Goal: Task Accomplishment & Management: Manage account settings

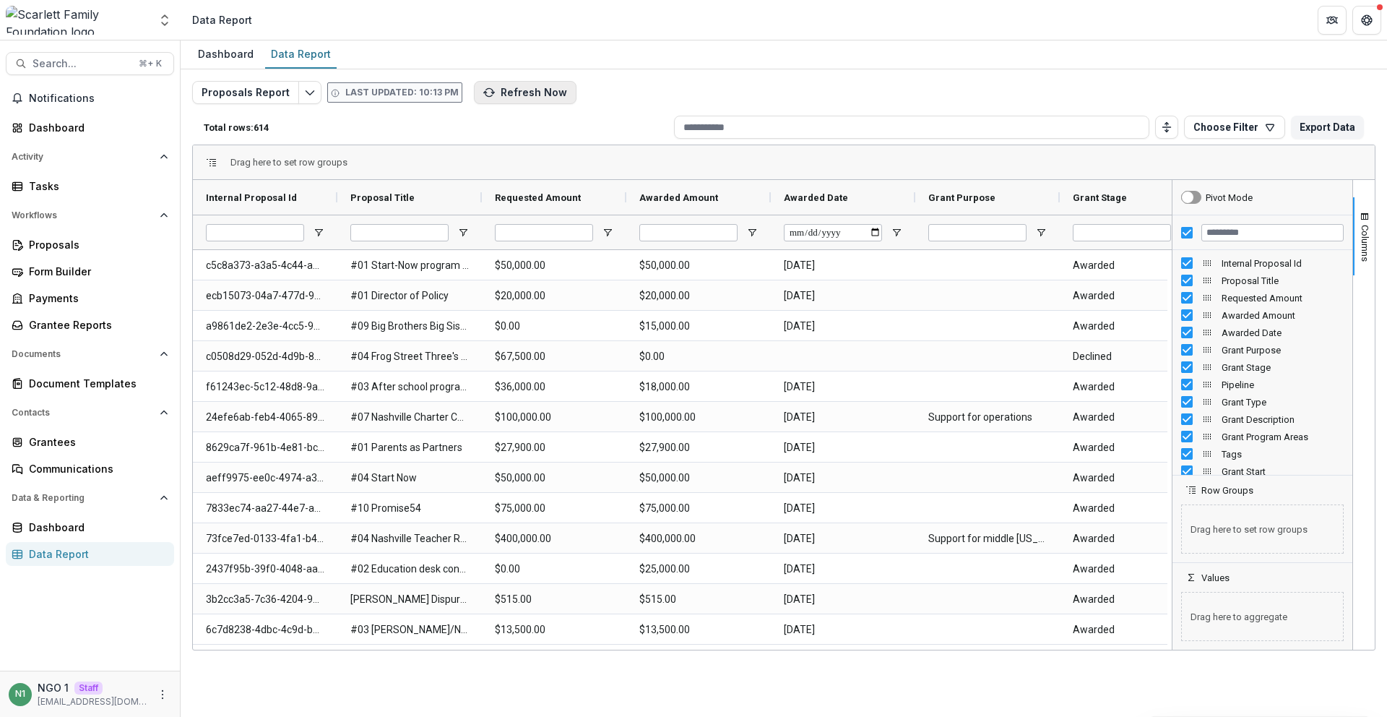
click at [493, 98] on button "Refresh Now" at bounding box center [525, 92] width 103 height 23
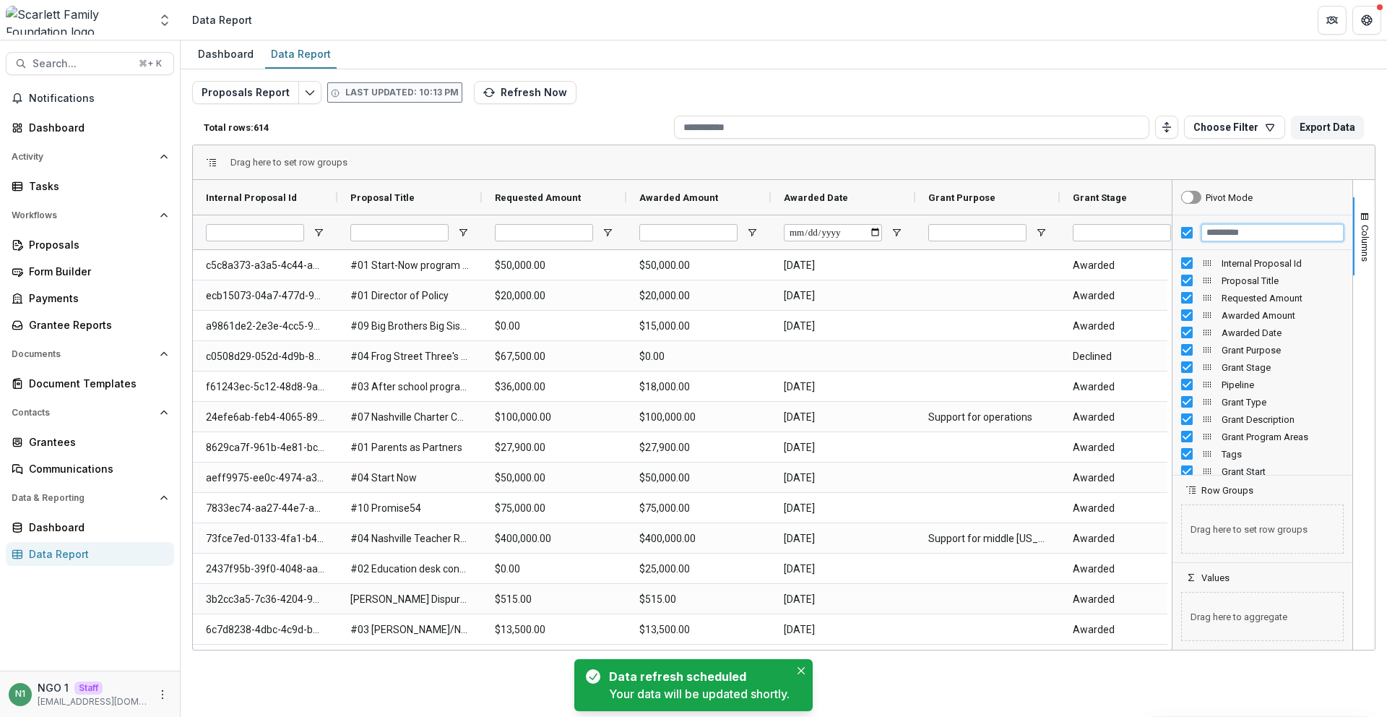
click at [1227, 235] on input "Filter Columns Input" at bounding box center [1272, 232] width 142 height 17
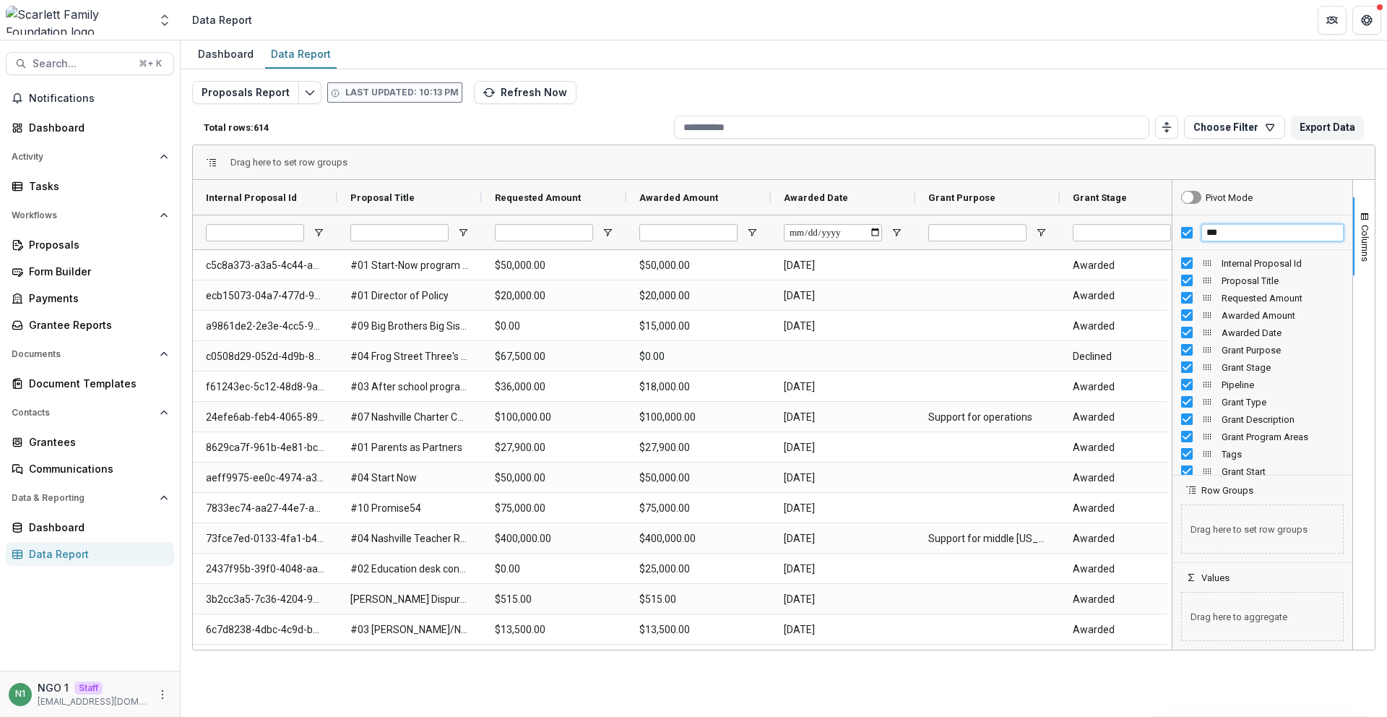
type input "****"
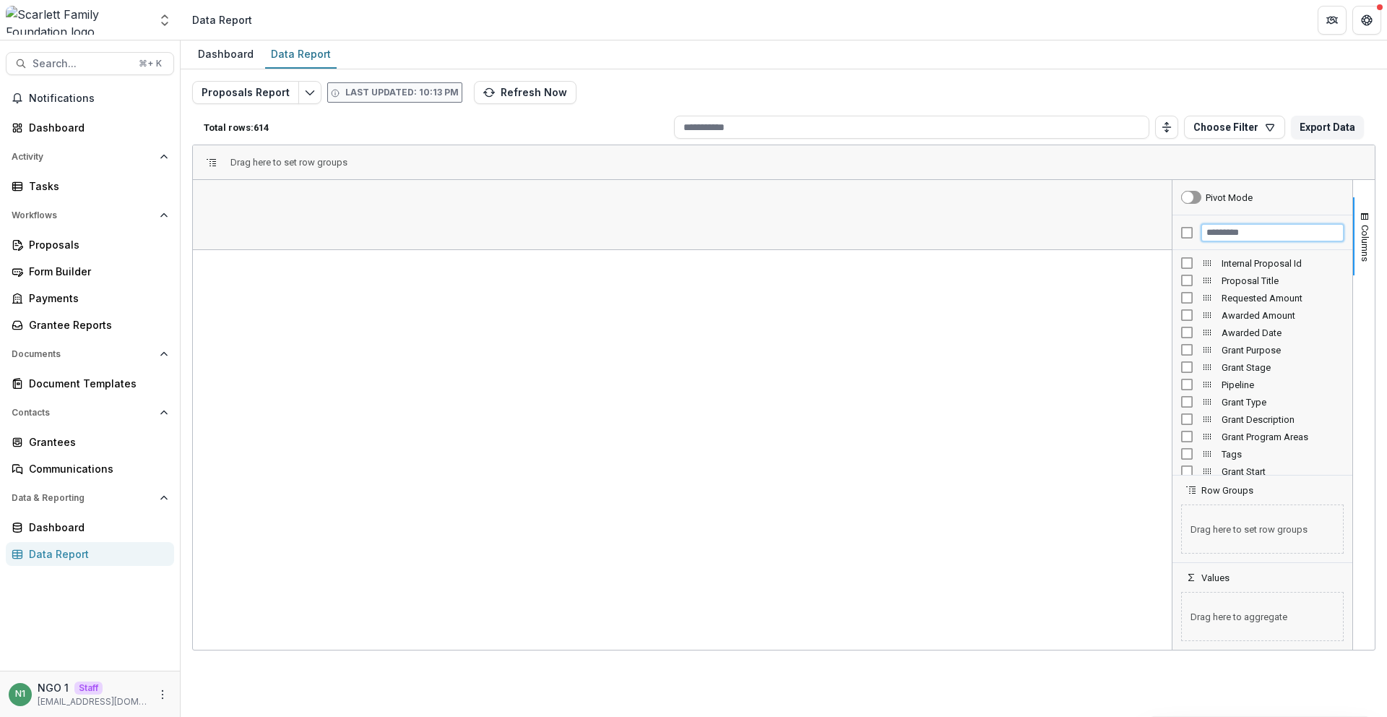
click at [1212, 239] on input "Filter Columns Input" at bounding box center [1272, 232] width 142 height 17
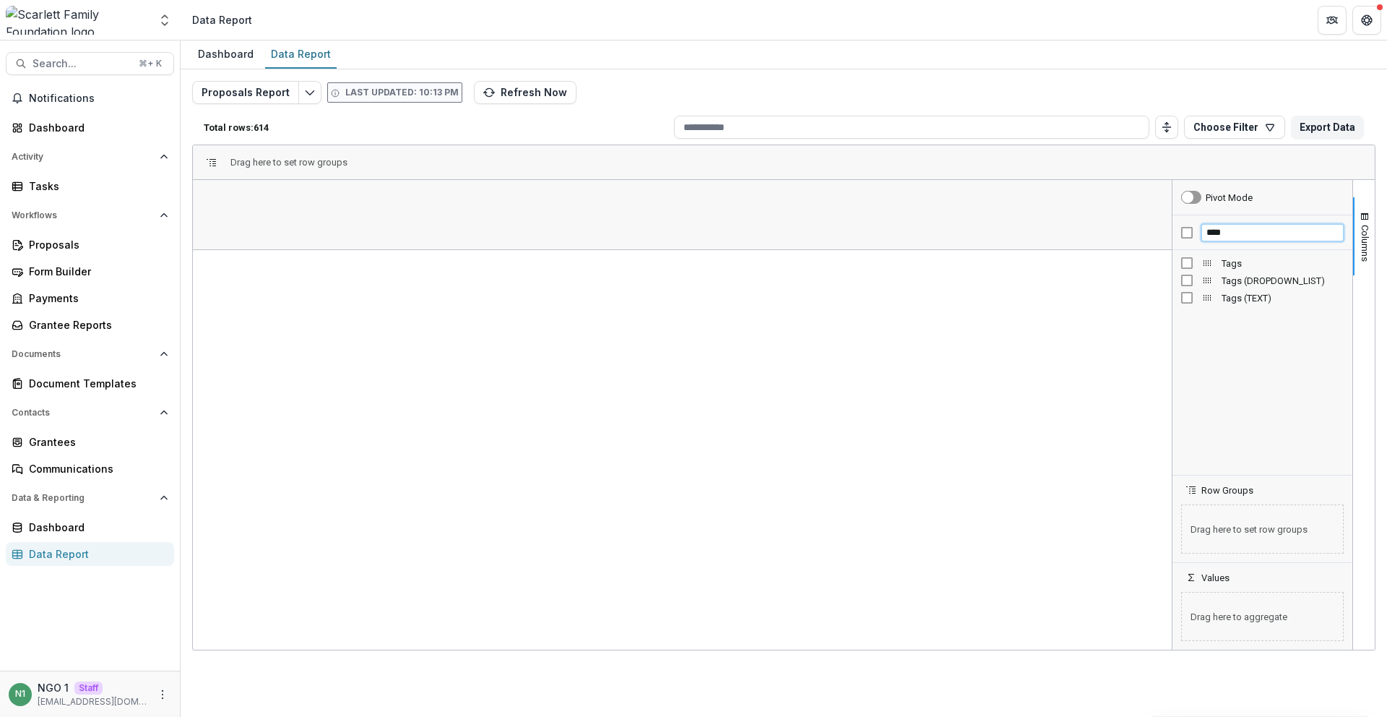
type input "****"
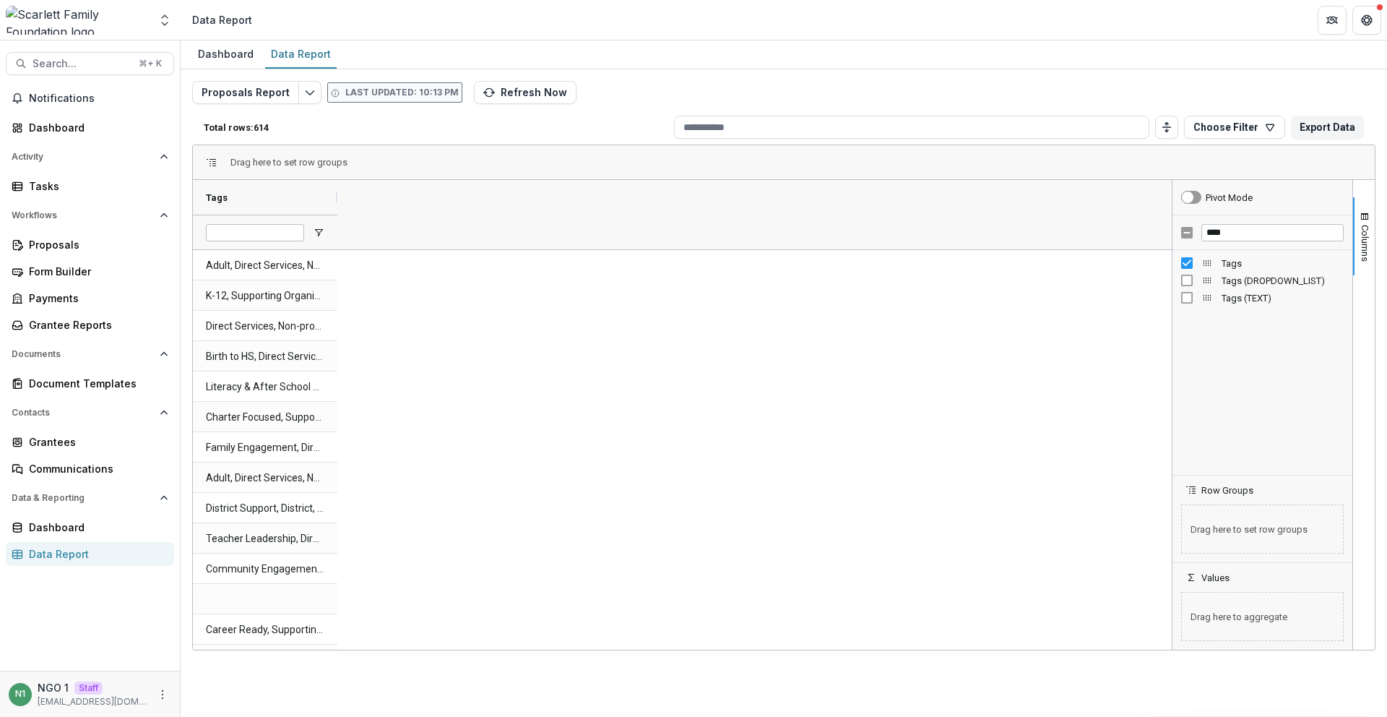
click at [520, 232] on div "Tags" at bounding box center [682, 214] width 979 height 69
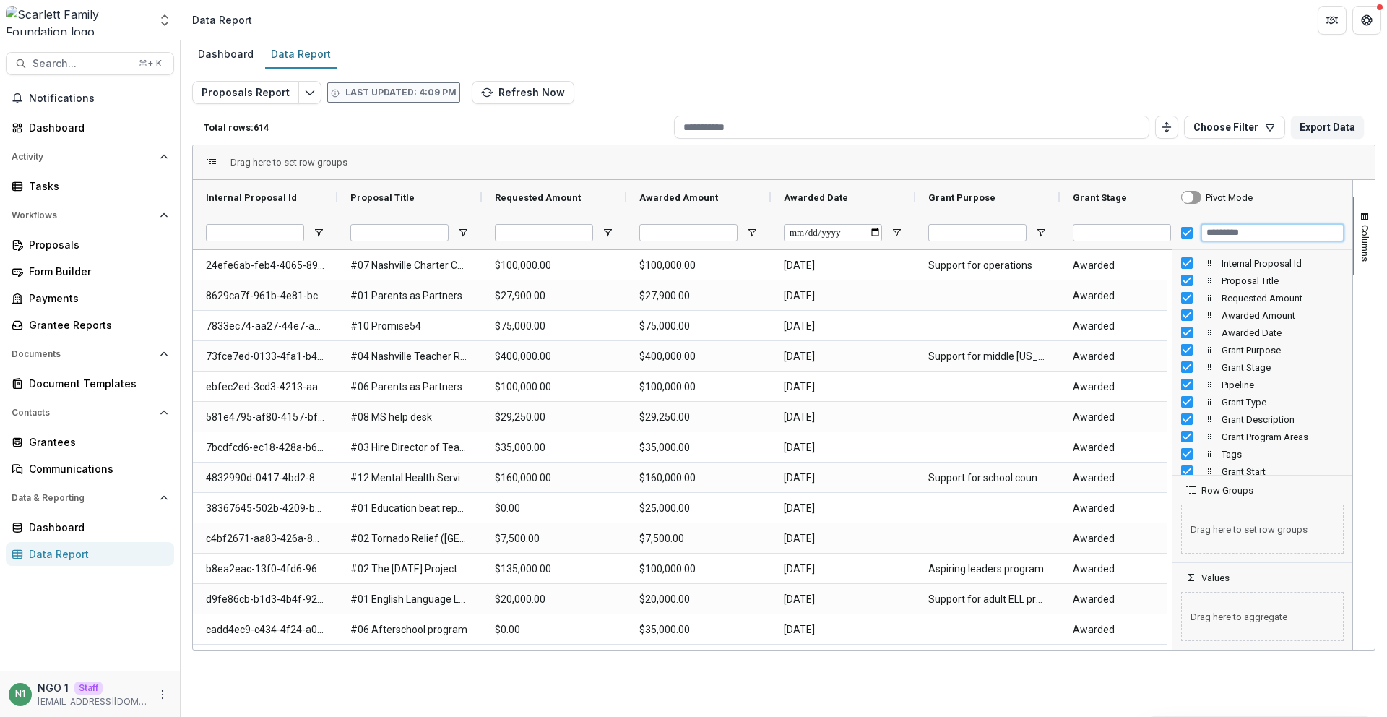
click at [1211, 238] on input "Filter Columns Input" at bounding box center [1272, 232] width 142 height 17
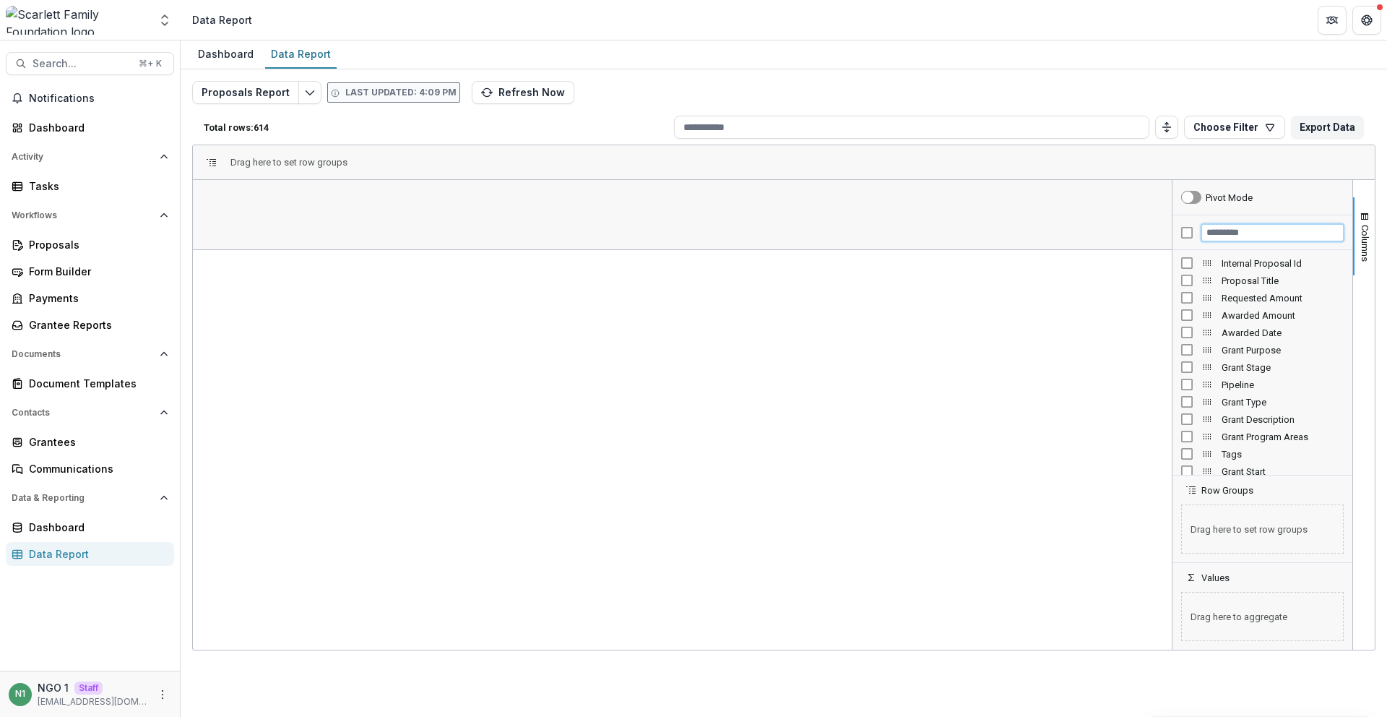
click at [1216, 234] on input "Filter Columns Input" at bounding box center [1272, 232] width 142 height 17
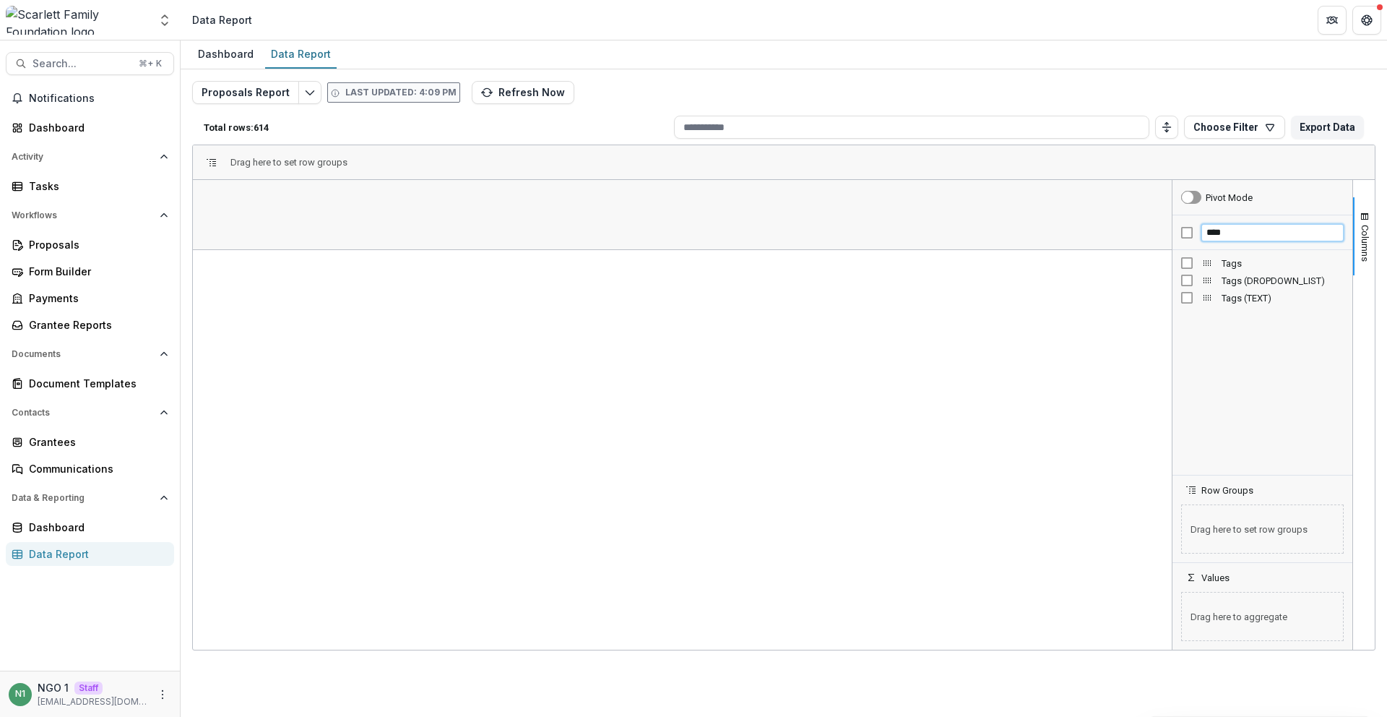
type input "****"
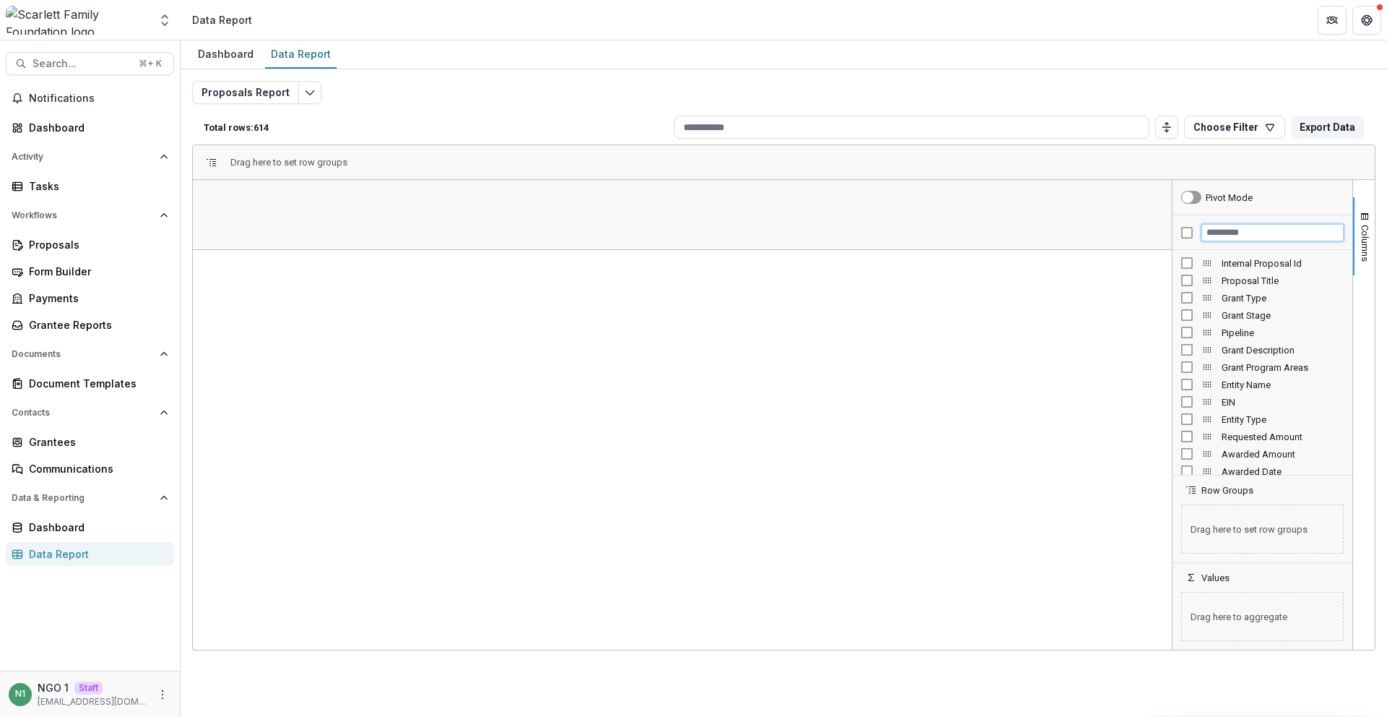
click at [1214, 235] on input "Filter Columns Input" at bounding box center [1272, 232] width 142 height 17
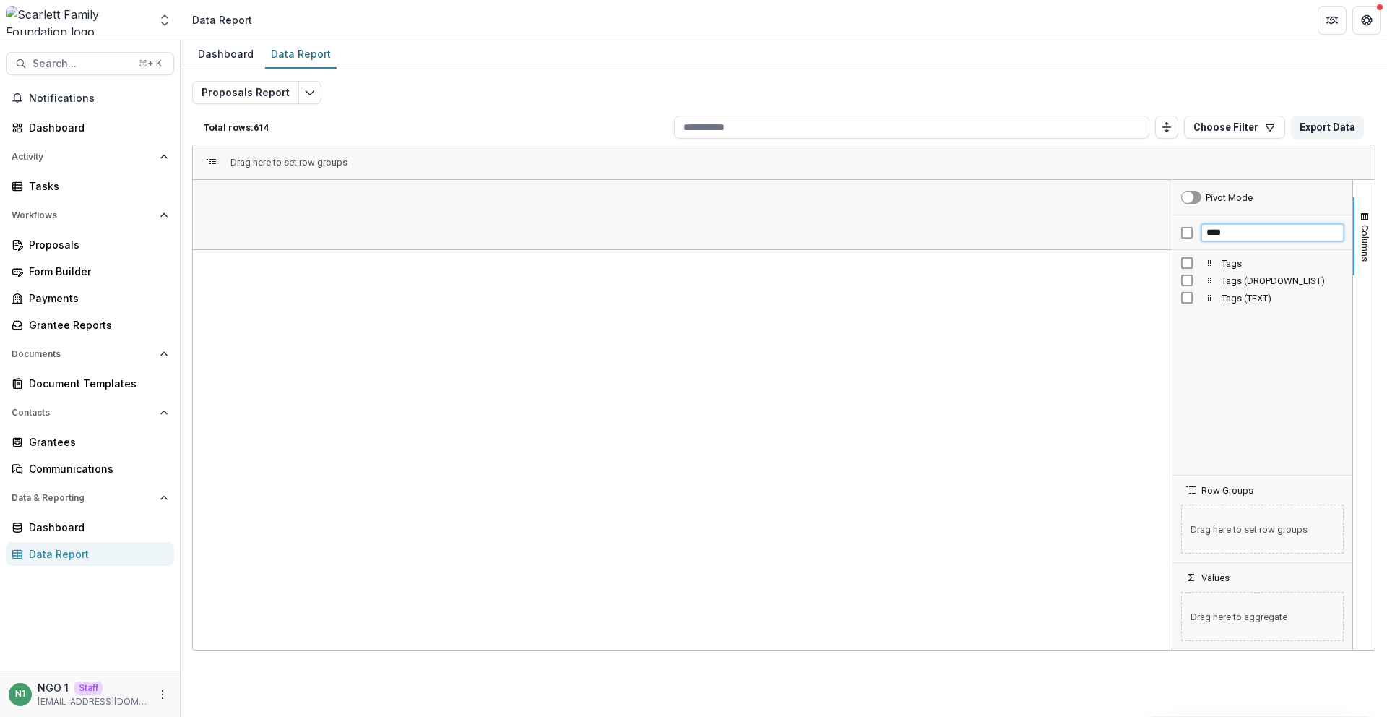
type input "****"
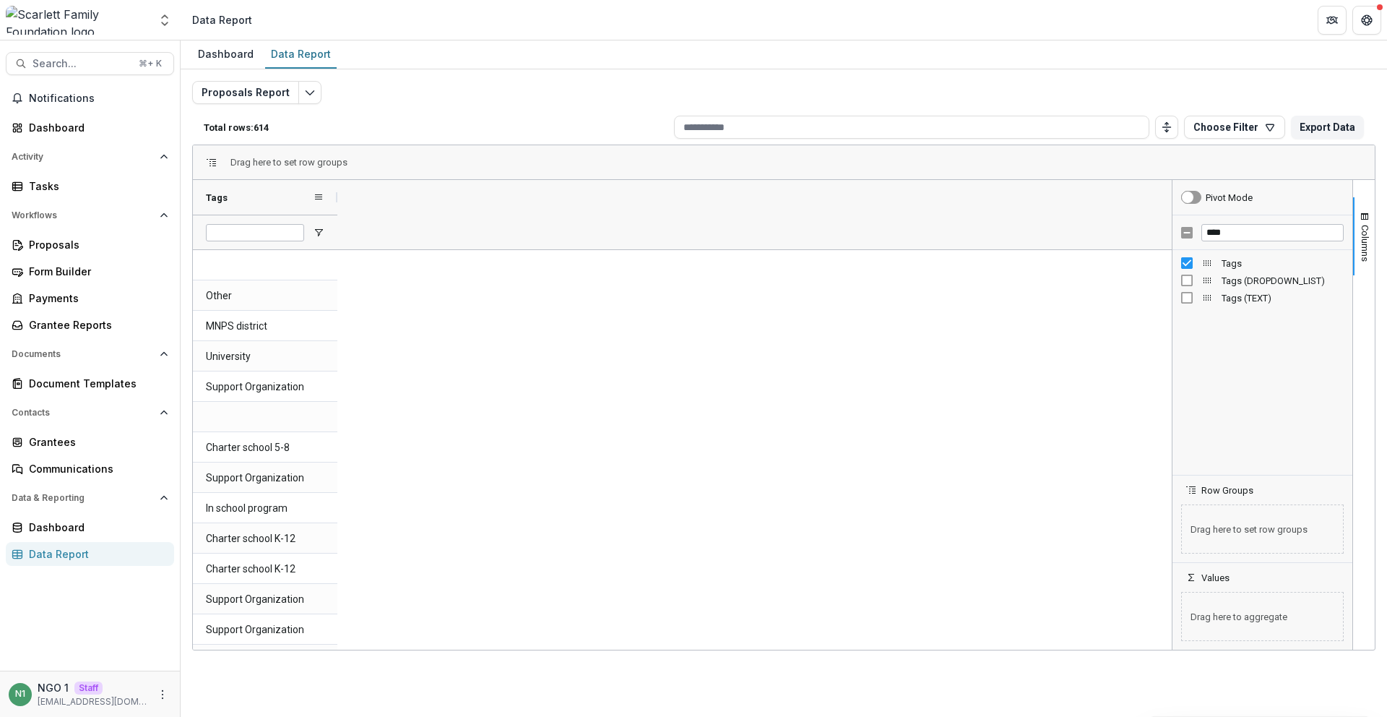
drag, startPoint x: 337, startPoint y: 193, endPoint x: 610, endPoint y: 248, distance: 278.5
click at [342, 232] on div "Tags" at bounding box center [267, 214] width 149 height 69
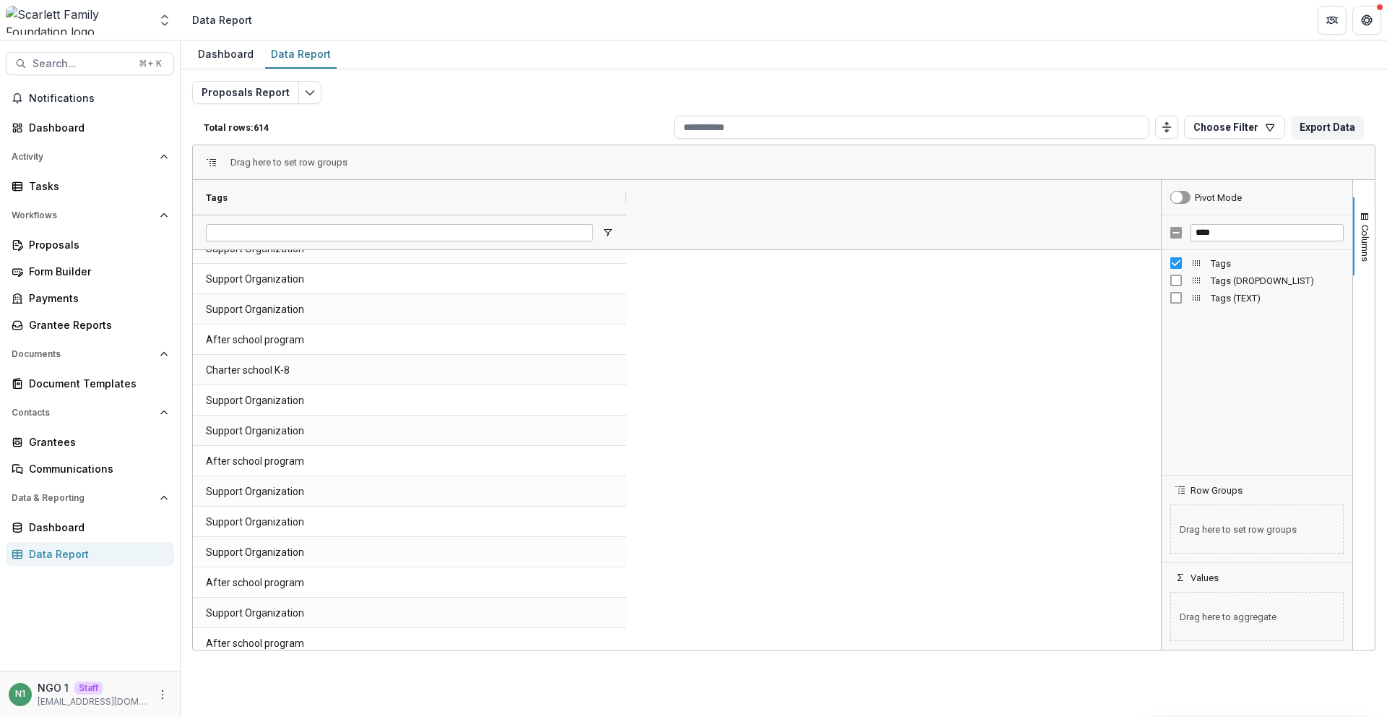
drag, startPoint x: 1169, startPoint y: 591, endPoint x: 1160, endPoint y: 174, distance: 416.9
click at [1172, 178] on div "Drag here to set row groups Drag here to set column labels Tags Support Organiz…" at bounding box center [783, 397] width 1183 height 506
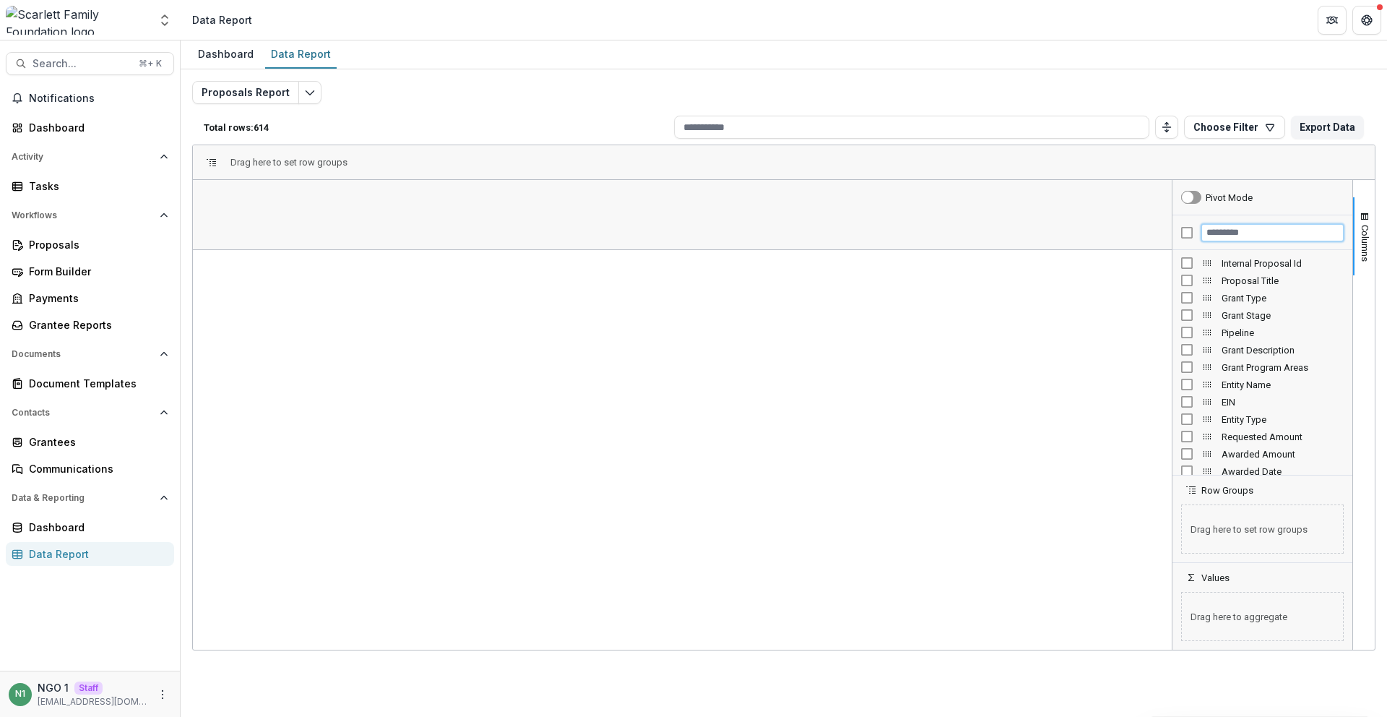
click at [1229, 232] on input "Filter Columns Input" at bounding box center [1272, 232] width 142 height 17
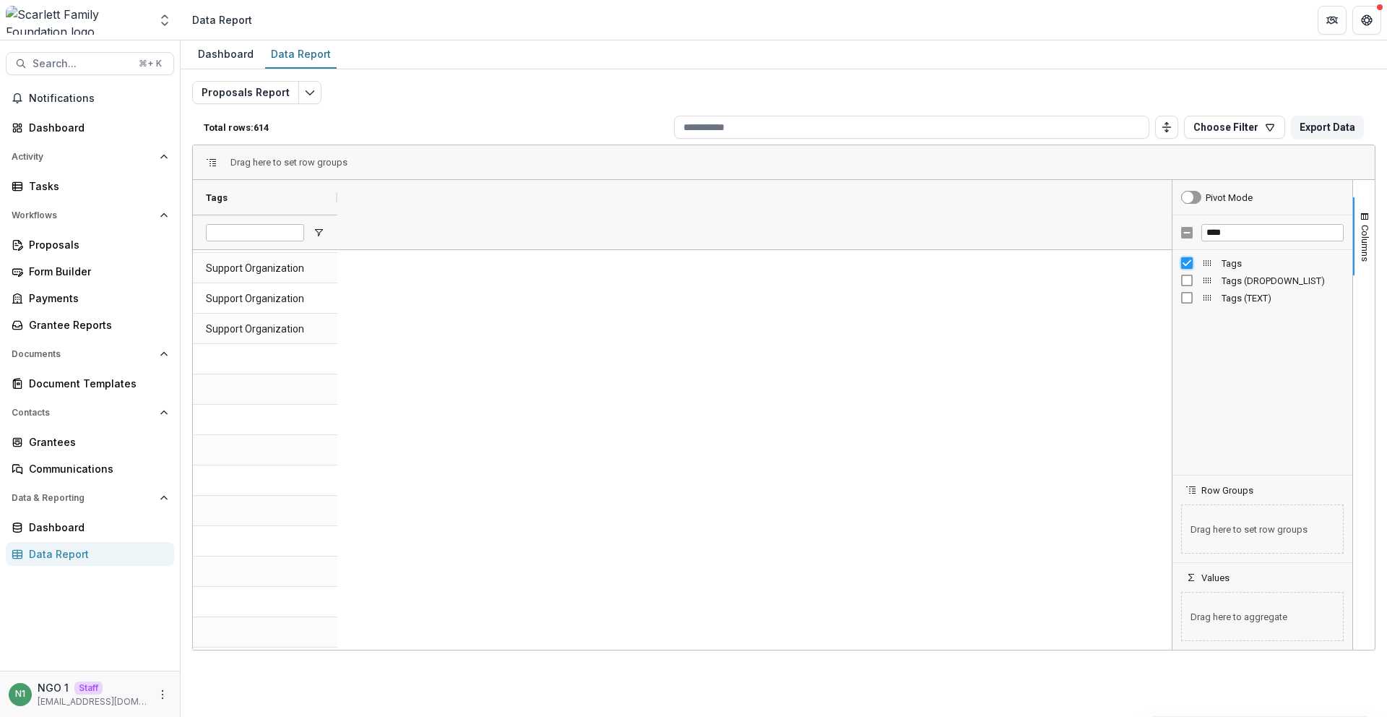
scroll to position [633, 0]
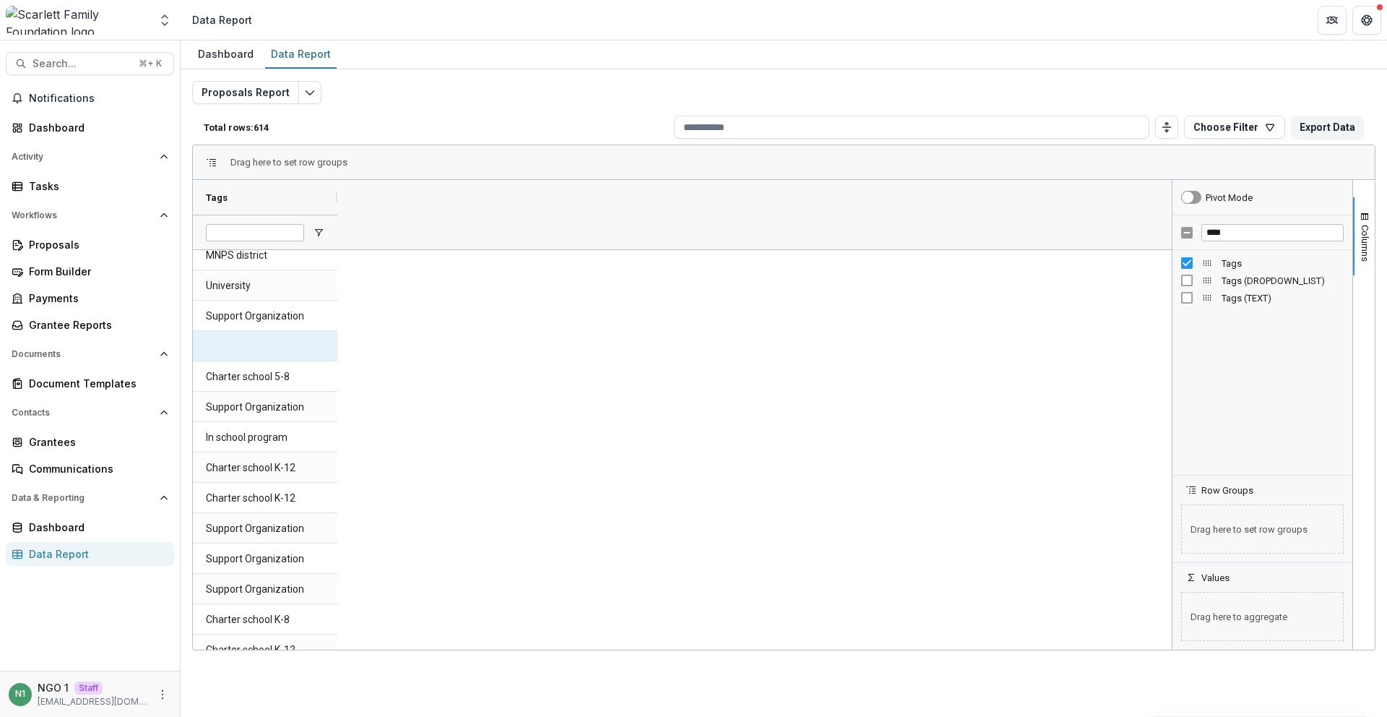
scroll to position [0, 0]
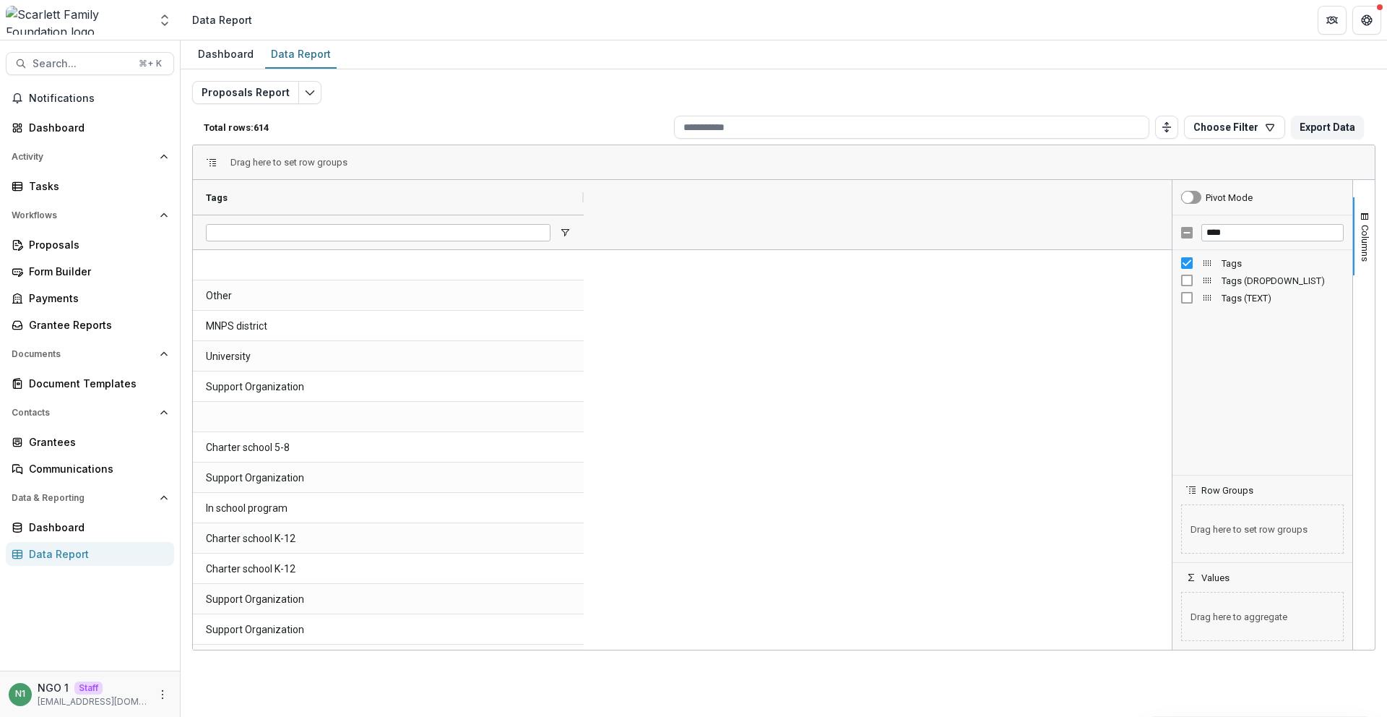
drag, startPoint x: 336, startPoint y: 197, endPoint x: 312, endPoint y: 9, distance: 189.3
click at [588, 228] on div "Tags" at bounding box center [390, 214] width 395 height 69
click at [1224, 230] on input "****" at bounding box center [1272, 232] width 142 height 17
type input "******"
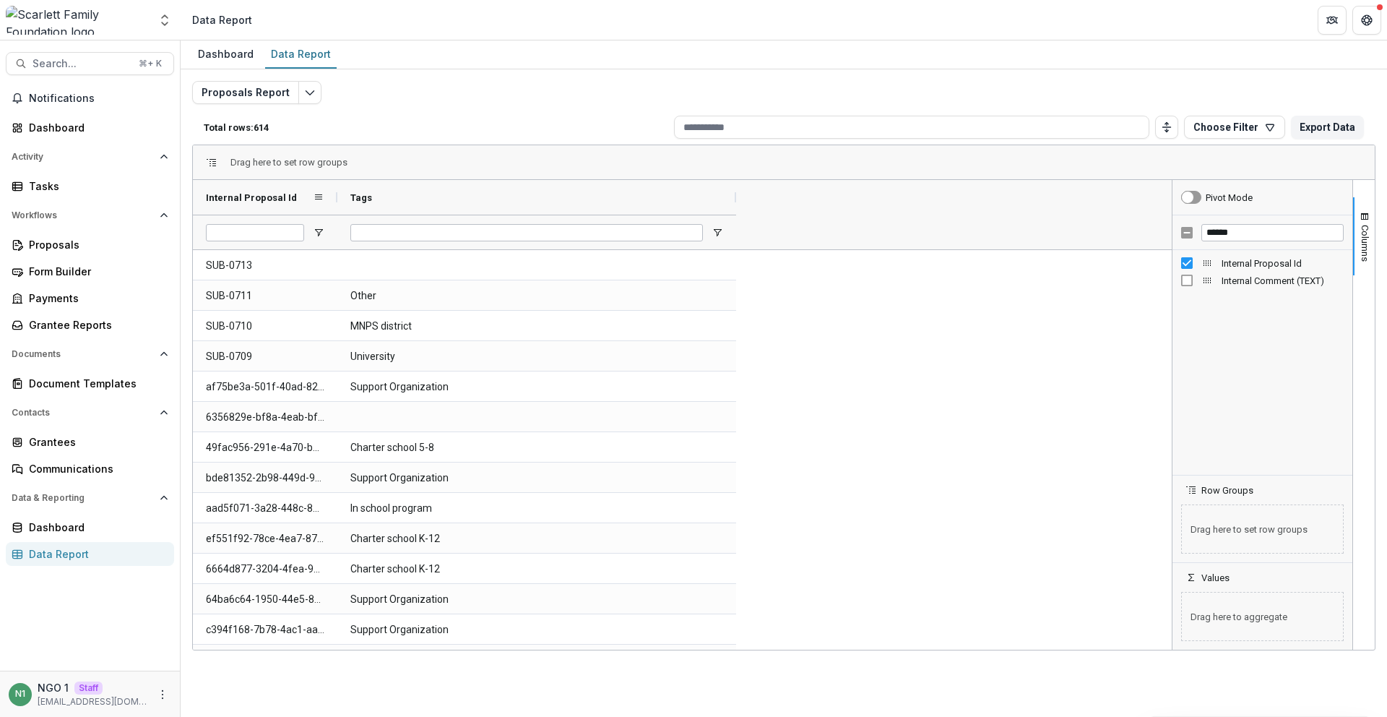
click at [338, 196] on div at bounding box center [337, 197] width 6 height 35
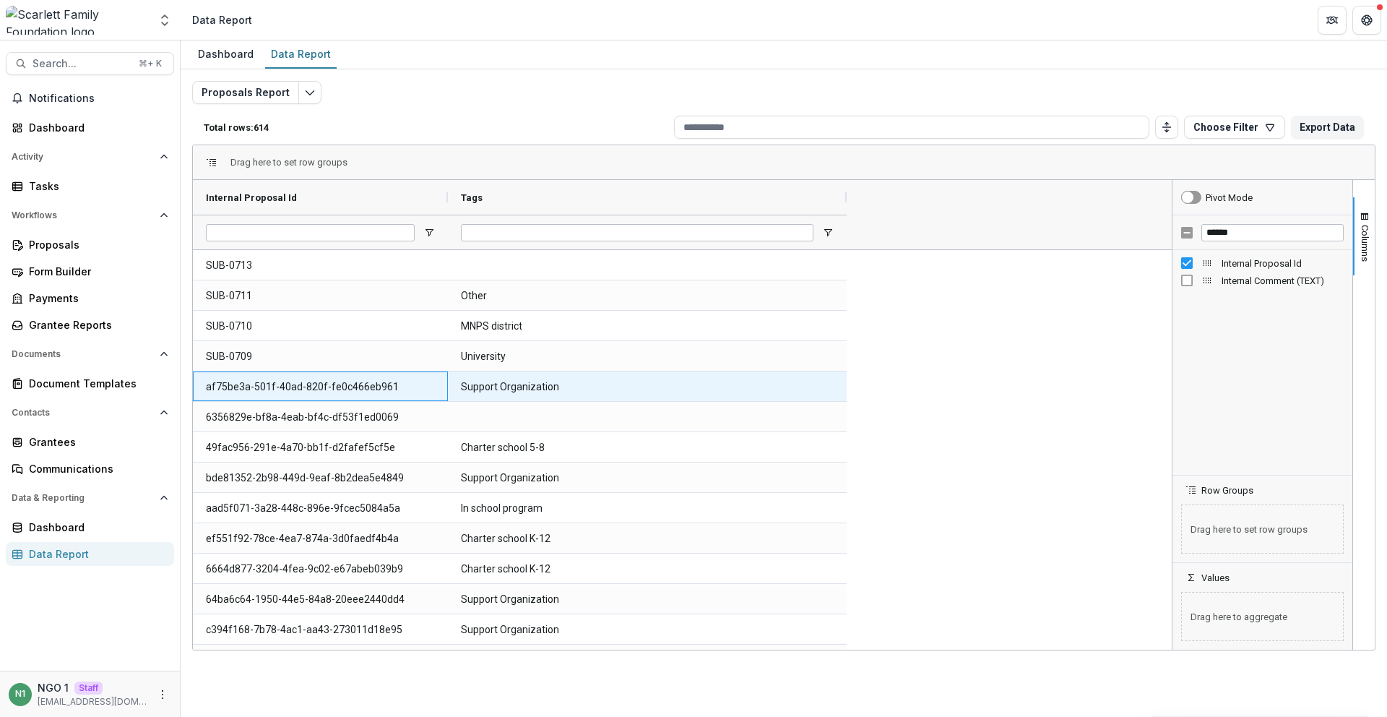
click at [306, 391] on Id-807 "af75be3a-501f-40ad-820f-fe0c466eb961" at bounding box center [320, 387] width 229 height 30
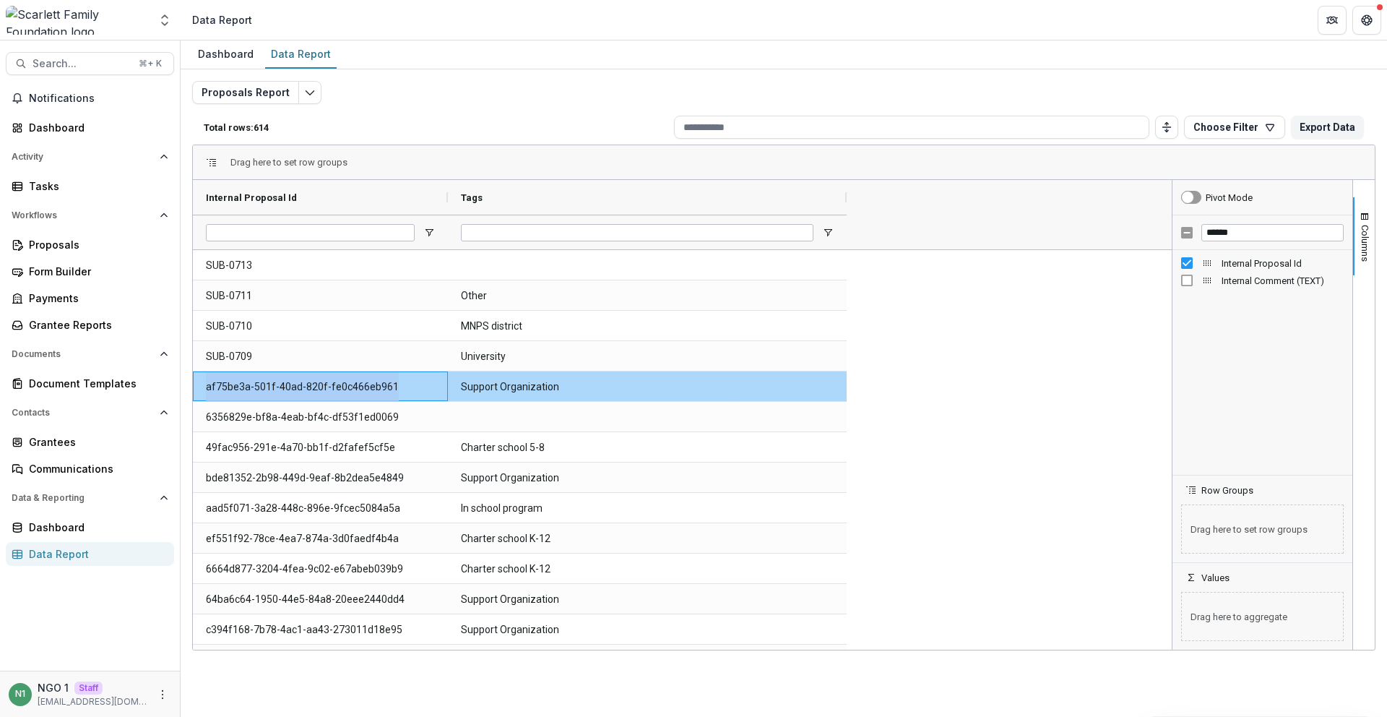
click at [306, 391] on Id-807 "af75be3a-501f-40ad-820f-fe0c466eb961" at bounding box center [320, 387] width 229 height 30
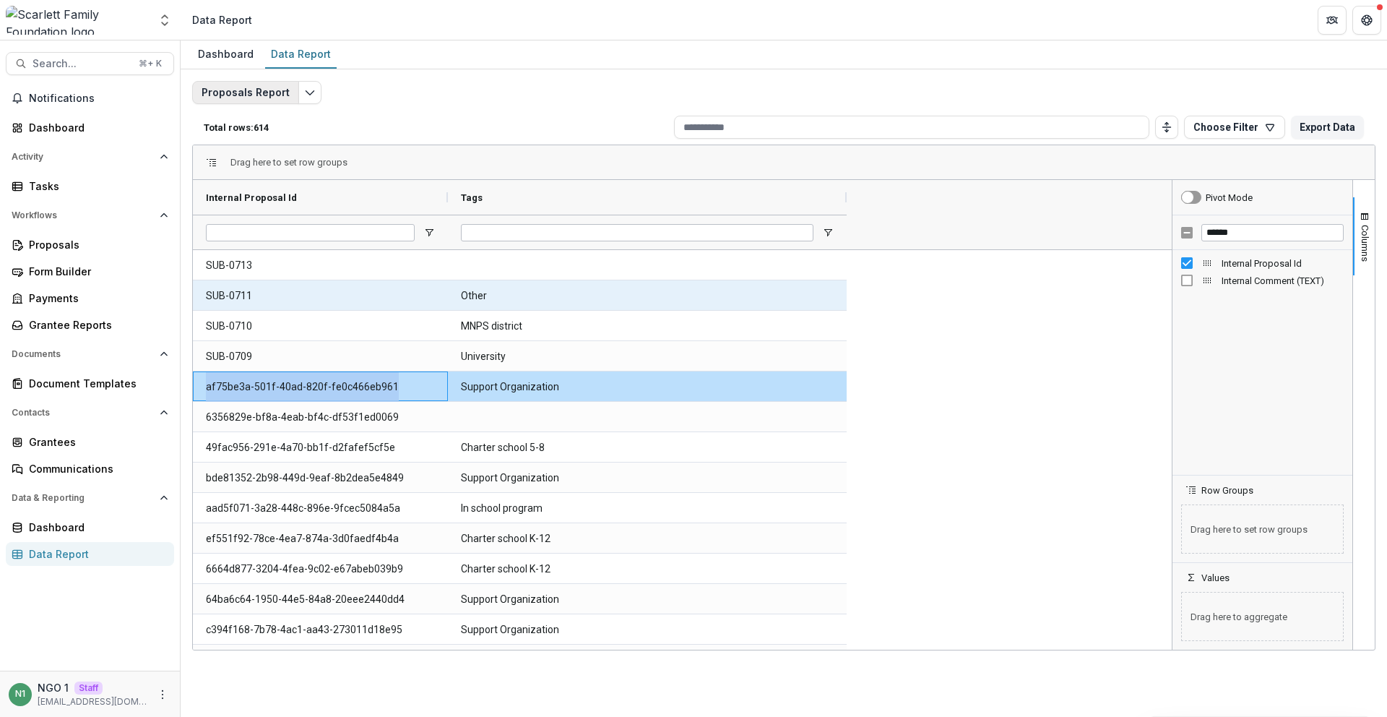
copy Id-807 "af75be3a-501f-40ad-820f-fe0c466eb961"
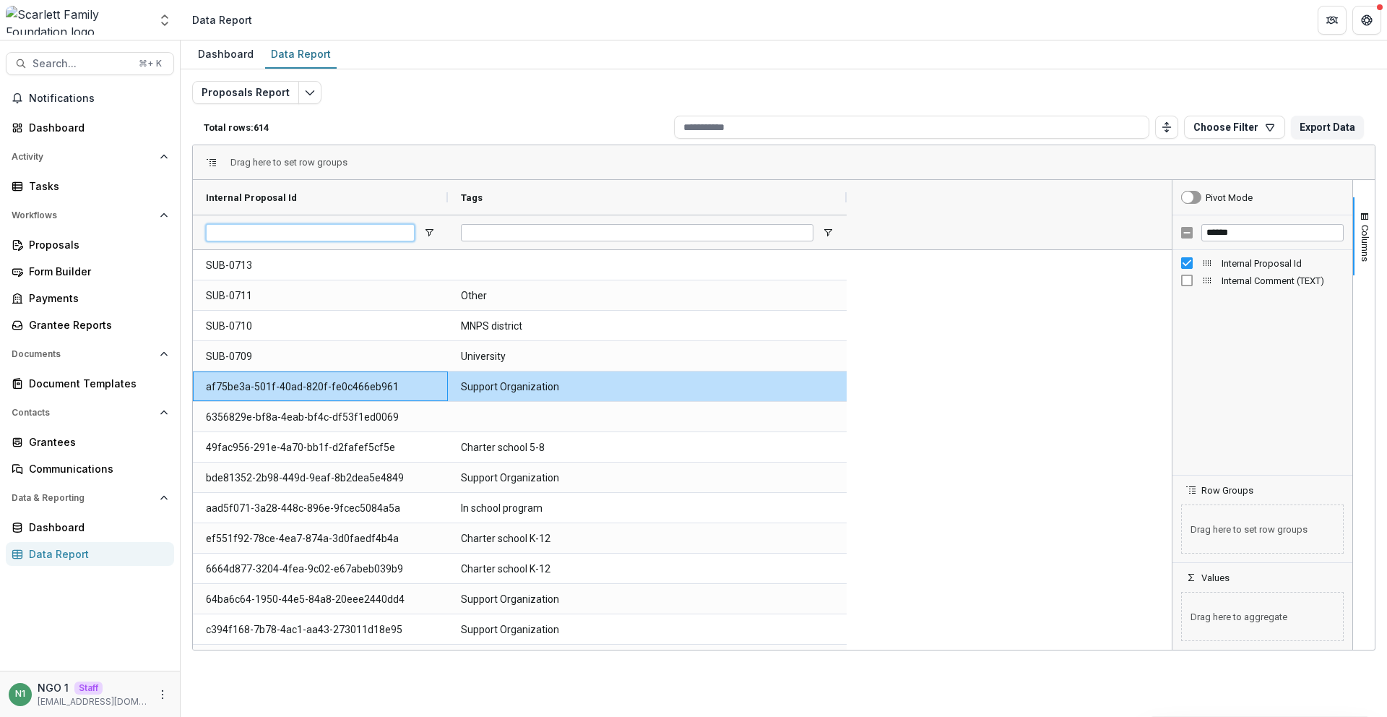
click at [277, 231] on input "Internal Proposal Id Filter Input" at bounding box center [310, 232] width 209 height 17
paste input "**********"
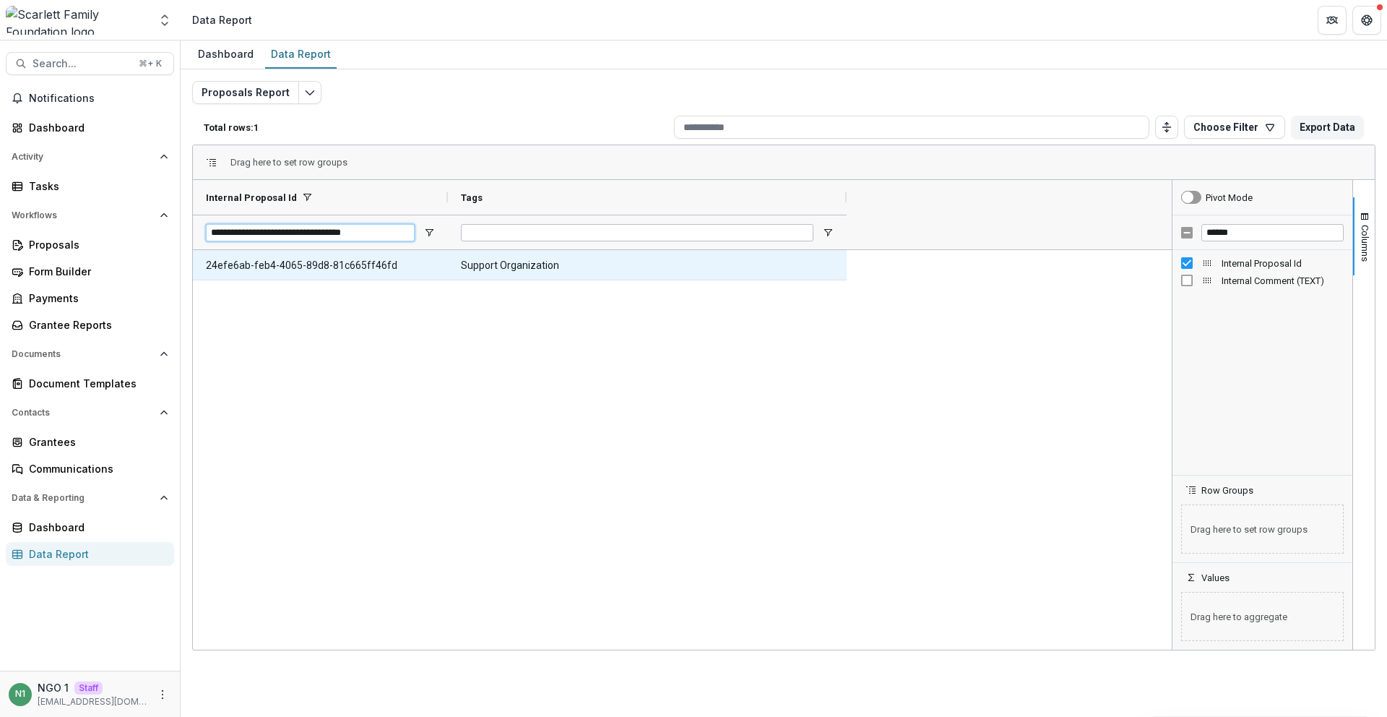
type input "**********"
drag, startPoint x: 534, startPoint y: 265, endPoint x: 743, endPoint y: 282, distance: 210.2
click at [669, 277] on Tags-813 "Support Organization" at bounding box center [647, 266] width 373 height 30
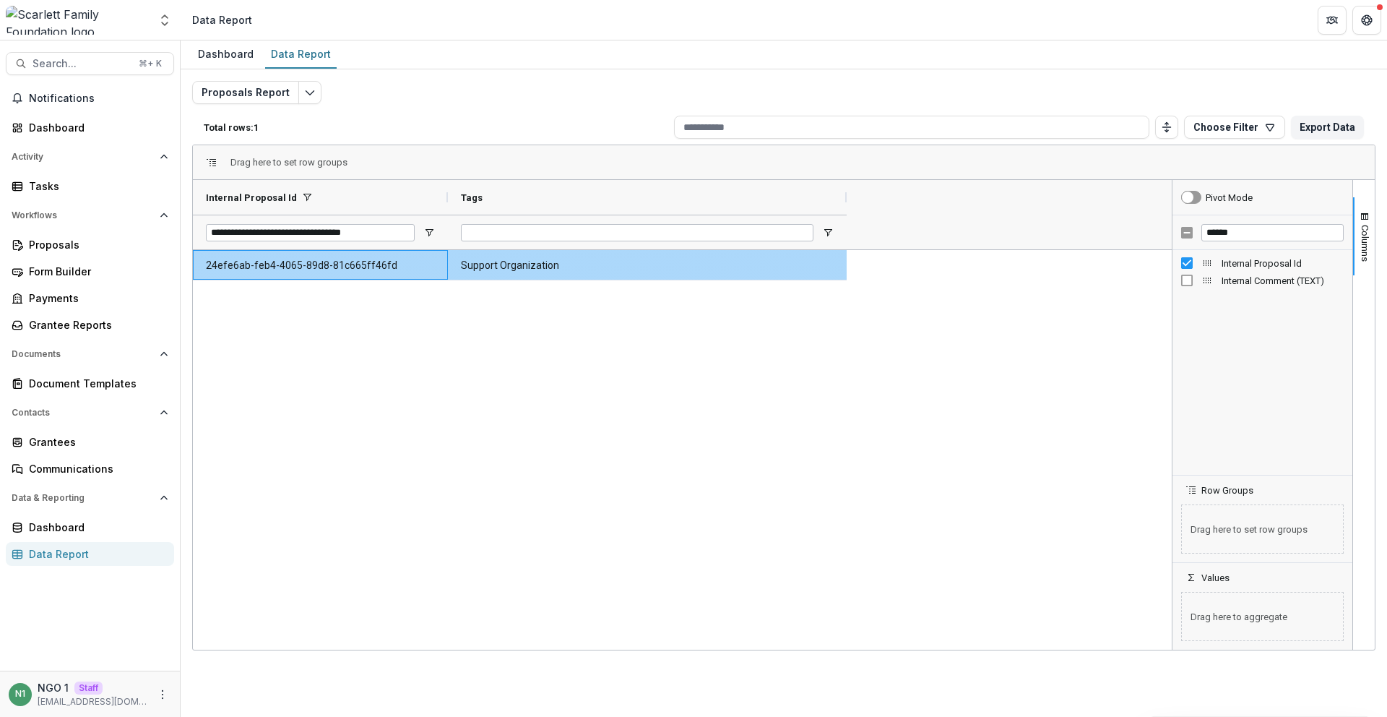
click at [425, 275] on Id-812 "24efe6ab-feb4-4065-89d8-81c665ff46fd" at bounding box center [320, 266] width 229 height 30
drag, startPoint x: 463, startPoint y: 267, endPoint x: 624, endPoint y: 270, distance: 161.1
click at [624, 270] on Tags-813 "Support Organization" at bounding box center [647, 266] width 373 height 30
drag, startPoint x: 623, startPoint y: 270, endPoint x: 588, endPoint y: 262, distance: 36.3
click at [623, 270] on Tags-813 "Support Organization" at bounding box center [647, 266] width 373 height 30
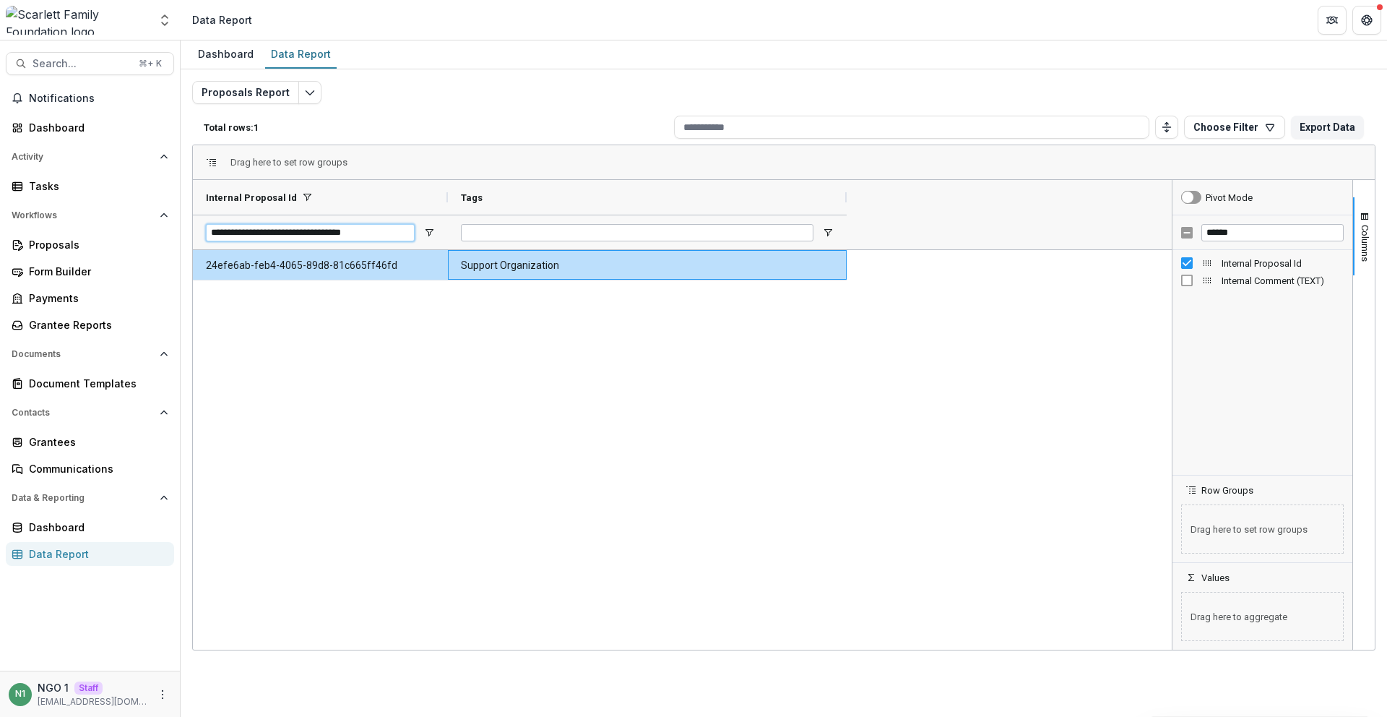
click at [258, 234] on input "**********" at bounding box center [310, 232] width 209 height 17
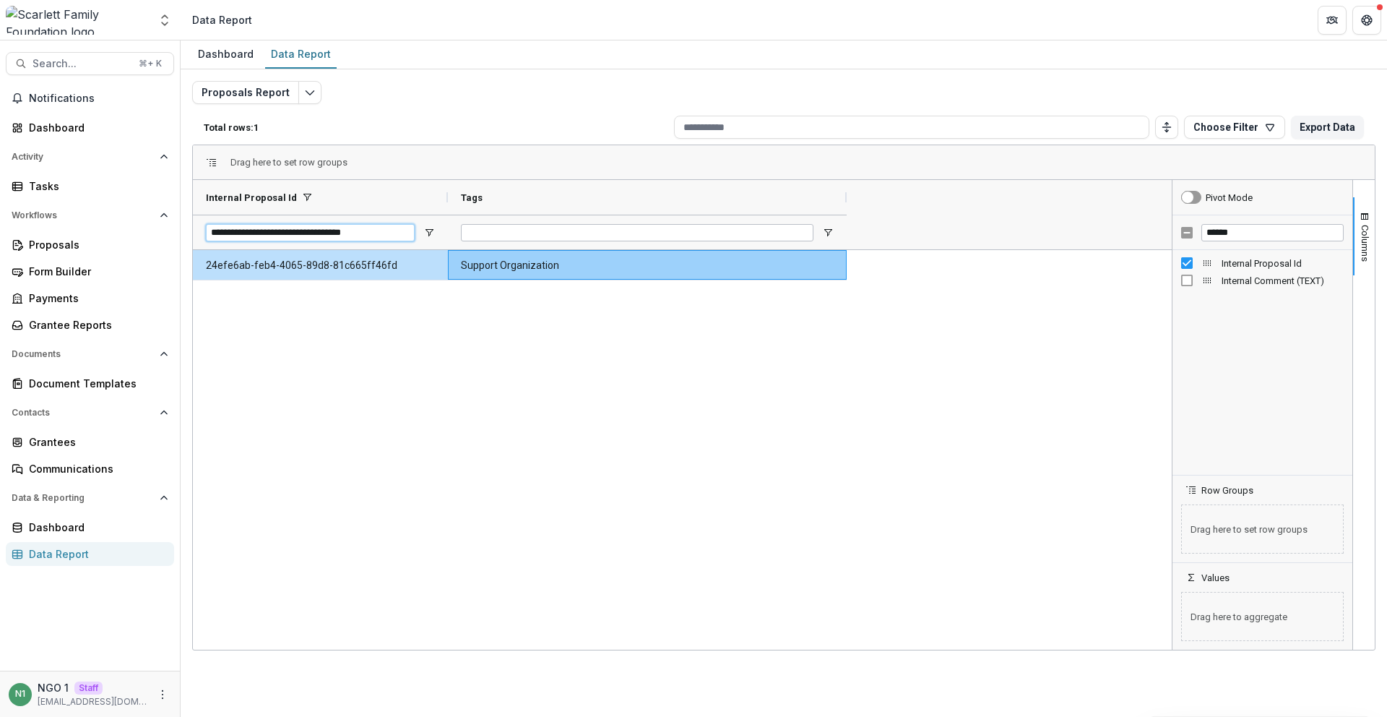
click at [258, 235] on input "**********" at bounding box center [310, 232] width 209 height 17
click at [246, 228] on input "**********" at bounding box center [310, 232] width 209 height 17
click at [353, 316] on div "24efe6ab-feb4-4065-89d8-81c665ff46fd Support Organization" at bounding box center [682, 449] width 979 height 399
drag, startPoint x: 455, startPoint y: 262, endPoint x: 655, endPoint y: 280, distance: 200.8
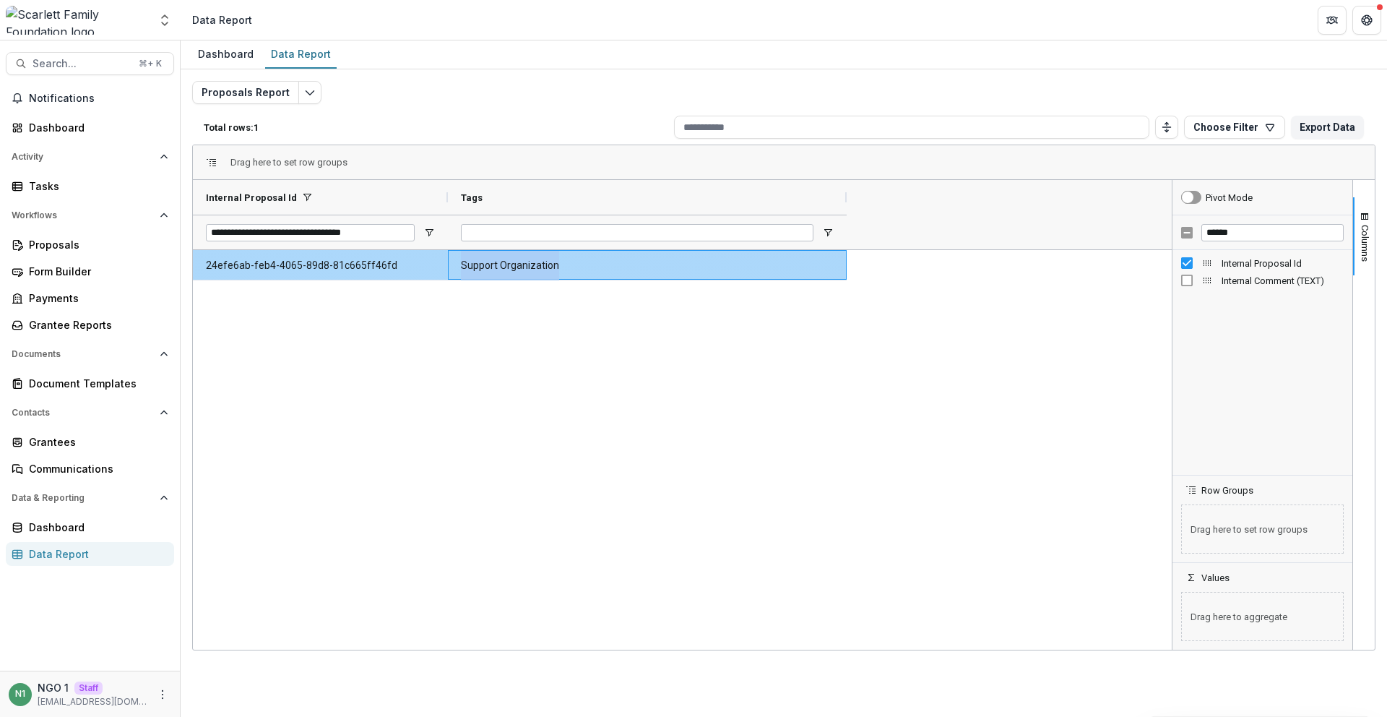
click at [655, 280] on div "Support Organization" at bounding box center [647, 265] width 399 height 30
click at [603, 356] on div "24efe6ab-feb4-4065-89d8-81c665ff46fd Support Organization" at bounding box center [682, 449] width 979 height 399
drag, startPoint x: 592, startPoint y: 272, endPoint x: 577, endPoint y: 272, distance: 14.4
click at [578, 273] on Tags-813 "Support Organization" at bounding box center [647, 266] width 373 height 30
drag, startPoint x: 526, startPoint y: 272, endPoint x: 582, endPoint y: 298, distance: 61.8
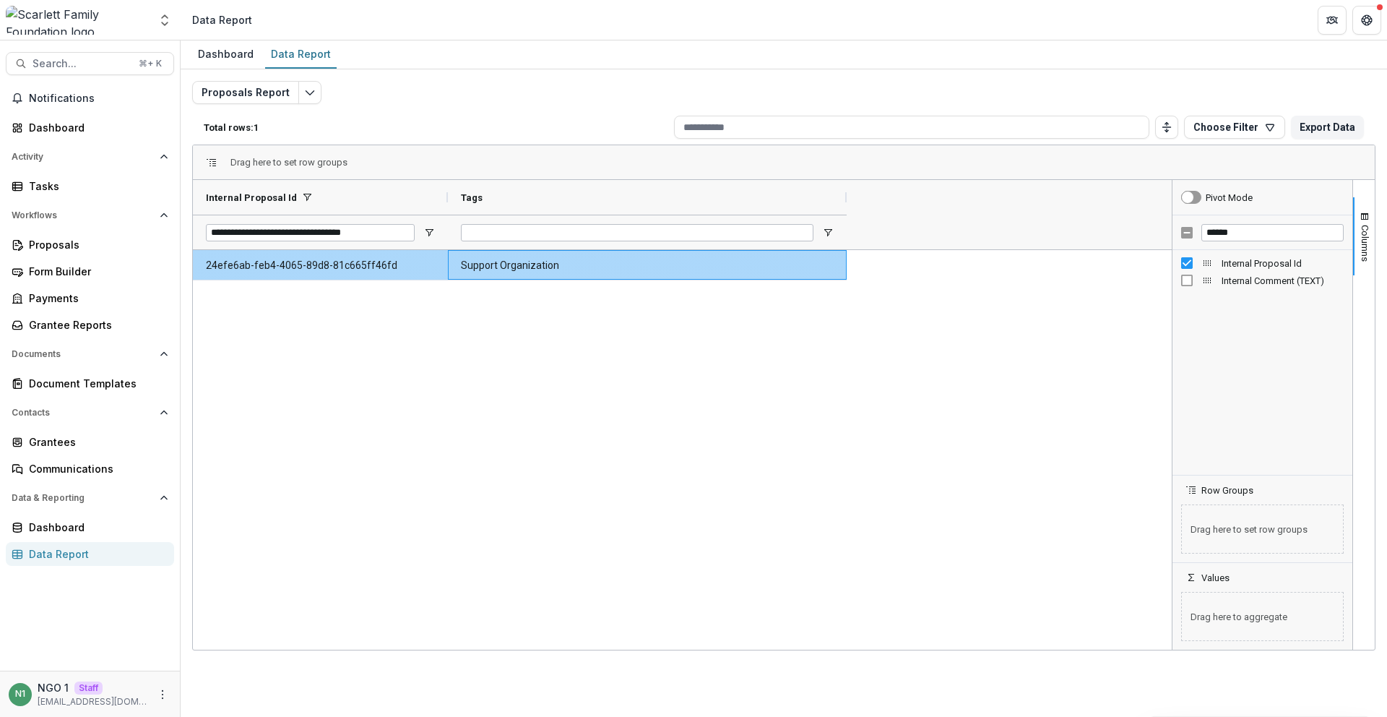
click at [617, 263] on Tags-813 "Support Organization" at bounding box center [647, 266] width 373 height 30
drag, startPoint x: 541, startPoint y: 361, endPoint x: 541, endPoint y: 353, distance: 7.9
click at [541, 361] on div "24efe6ab-feb4-4065-89d8-81c665ff46fd Support Organization" at bounding box center [682, 449] width 979 height 399
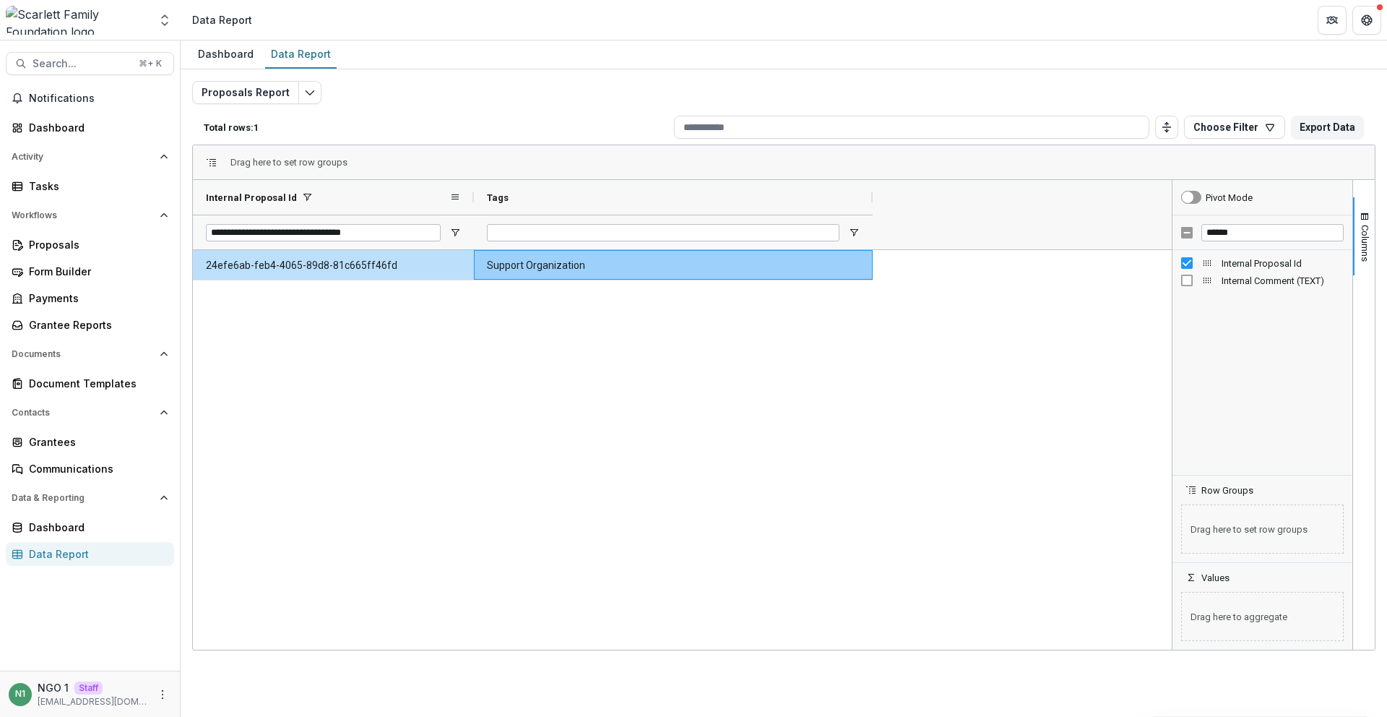
drag, startPoint x: 446, startPoint y: 202, endPoint x: 515, endPoint y: 321, distance: 138.5
click at [472, 212] on div at bounding box center [474, 197] width 6 height 35
drag, startPoint x: 488, startPoint y: 263, endPoint x: 634, endPoint y: 265, distance: 146.7
click at [634, 264] on Tags-813 "Support Organization" at bounding box center [673, 266] width 373 height 30
click at [631, 272] on Tags-813 "Support Organization" at bounding box center [673, 266] width 373 height 30
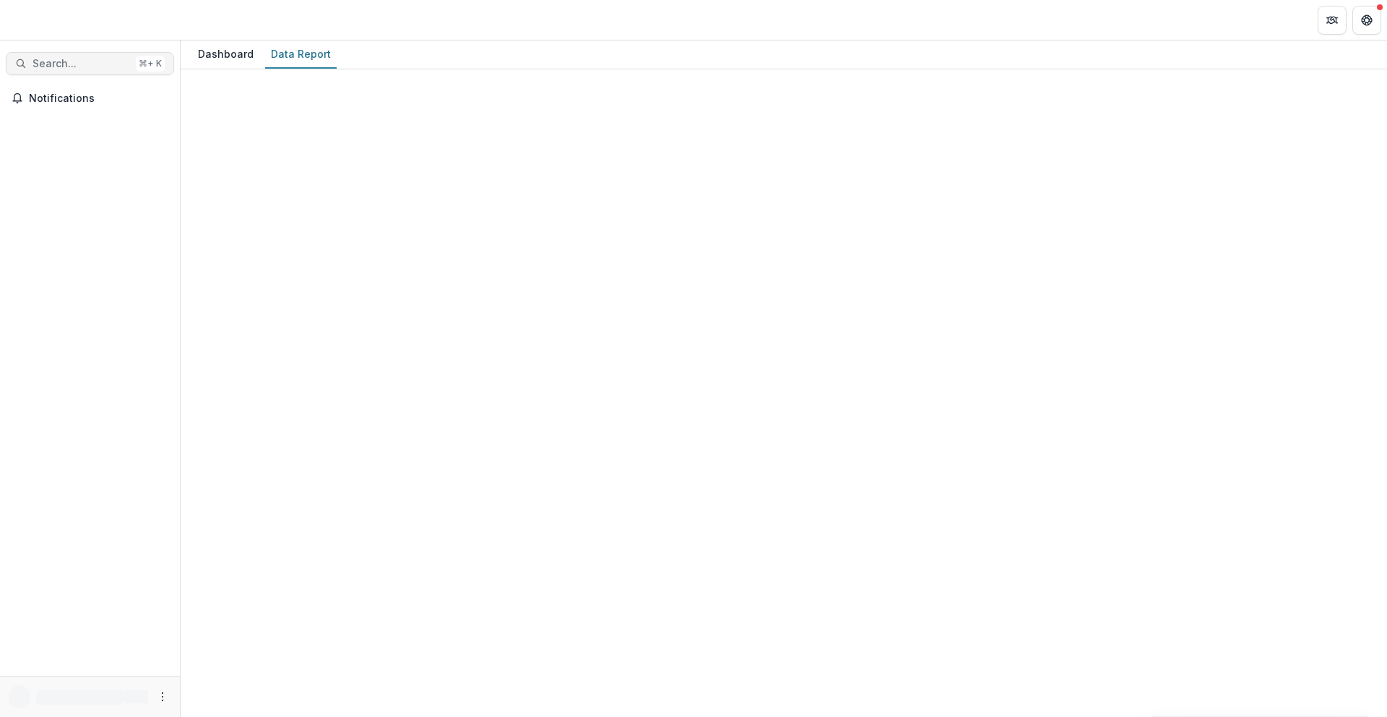
click at [72, 64] on span "Search..." at bounding box center [82, 64] width 98 height 12
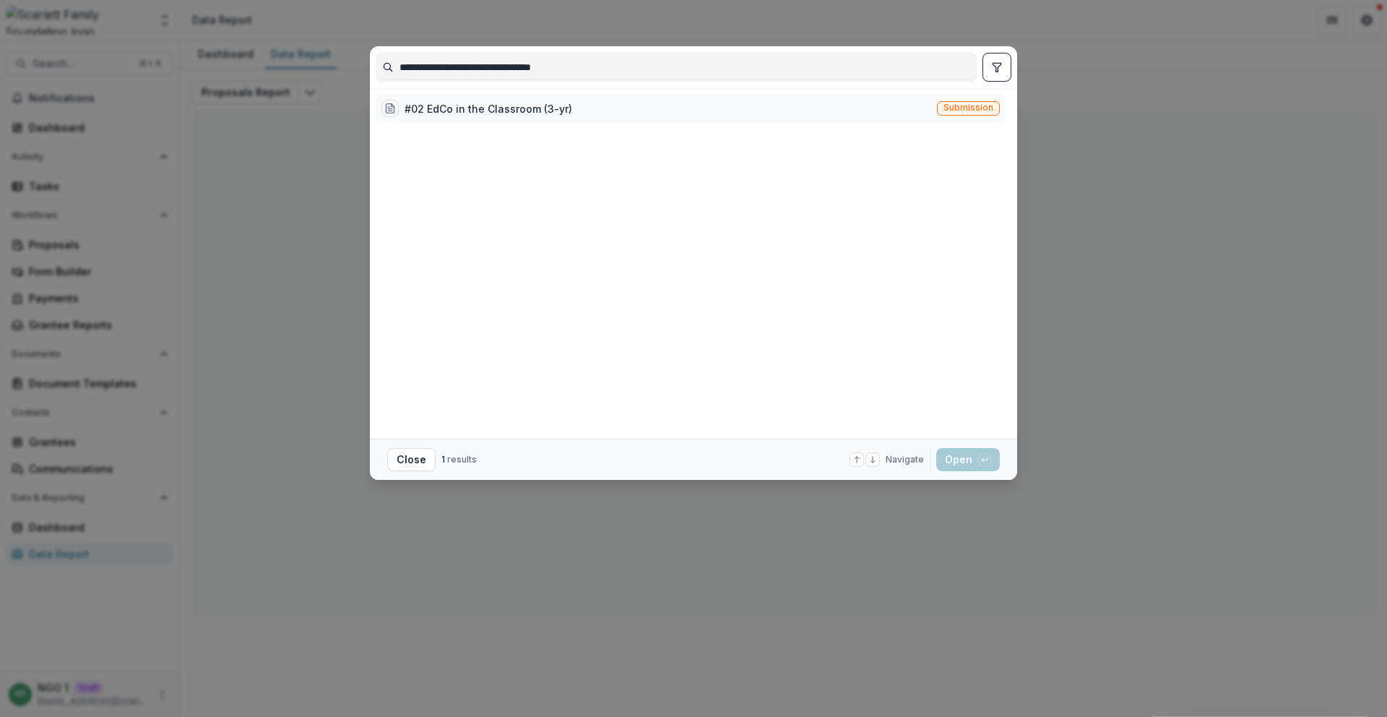
type input "**********"
click at [963, 109] on span "Submission" at bounding box center [968, 108] width 50 height 10
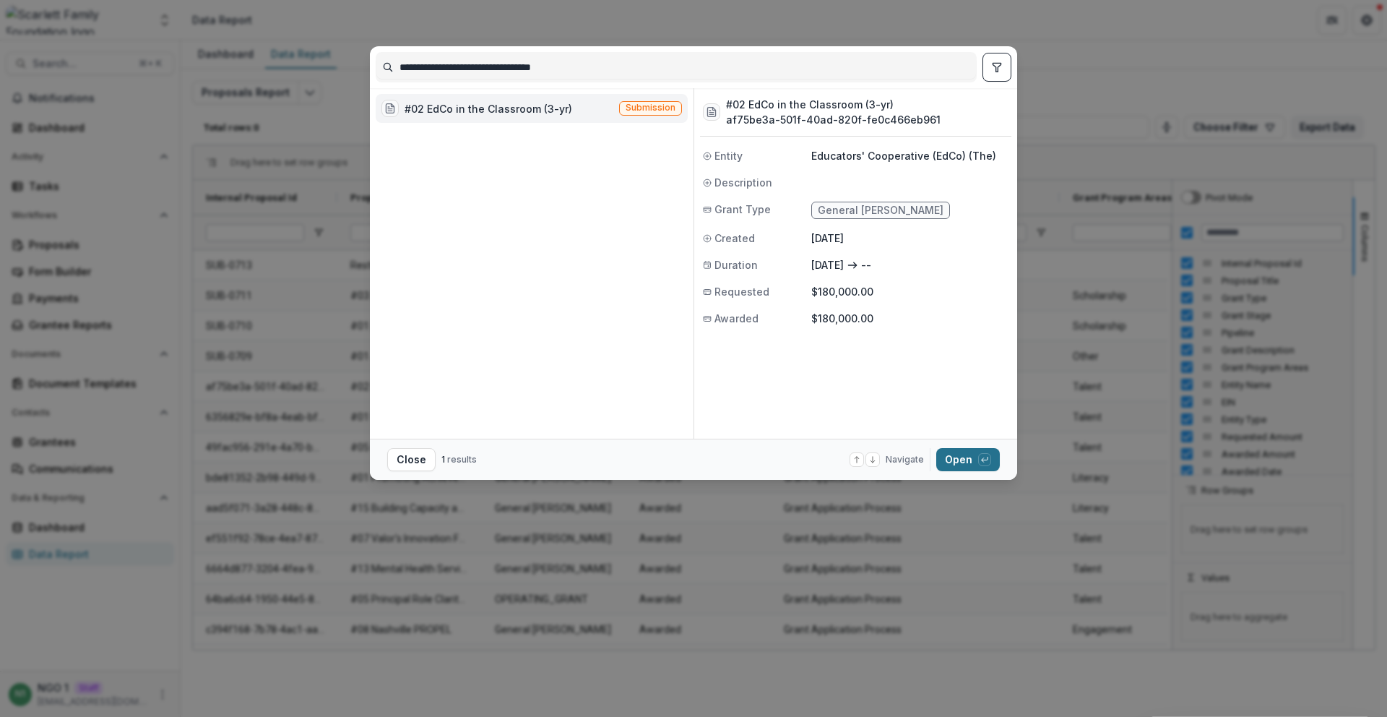
click at [955, 457] on button "Open with enter key" at bounding box center [968, 459] width 64 height 23
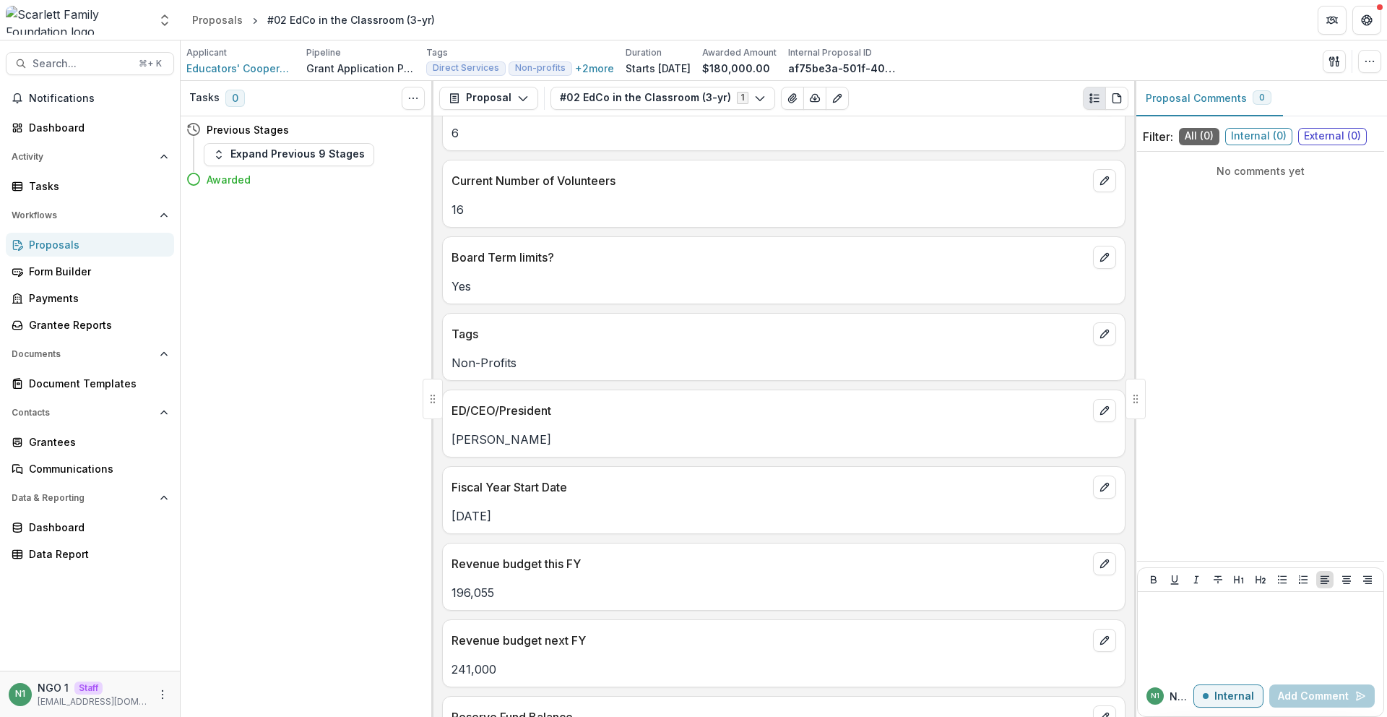
scroll to position [1974, 0]
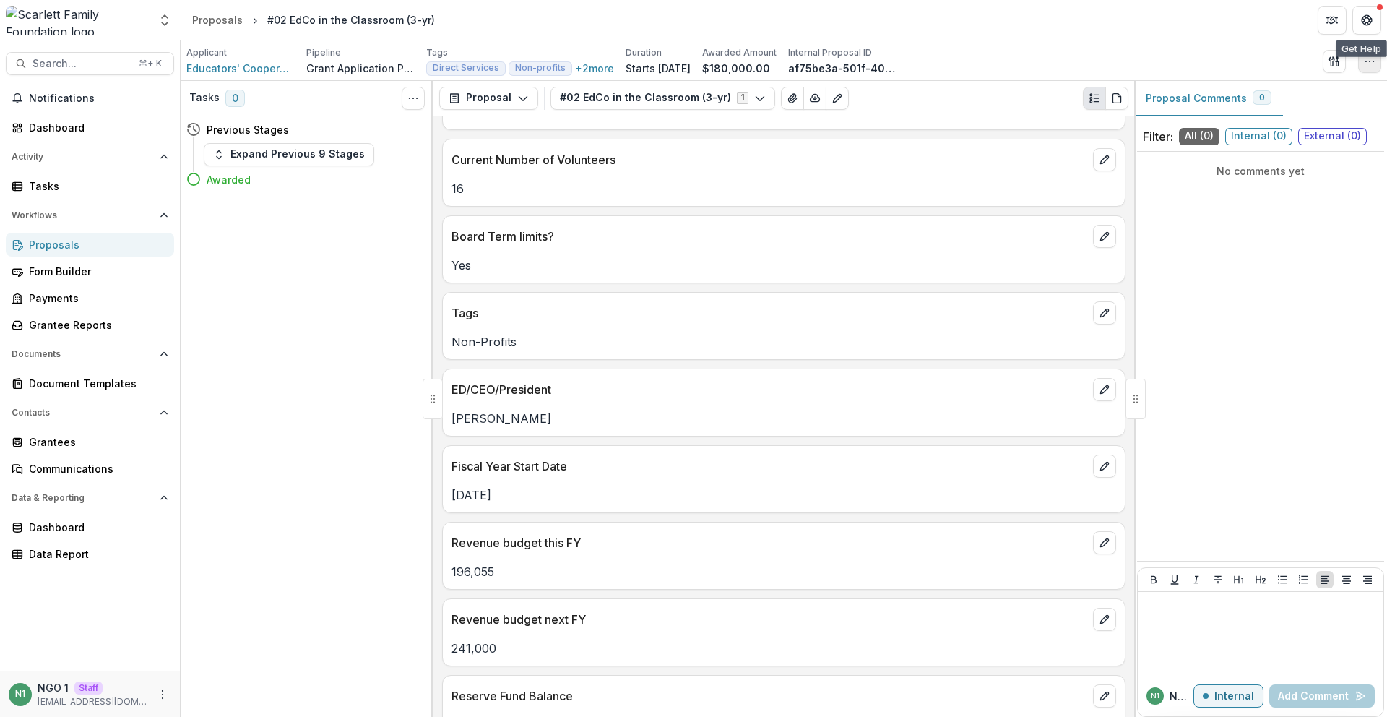
click at [1367, 61] on icon "button" at bounding box center [1370, 62] width 12 height 12
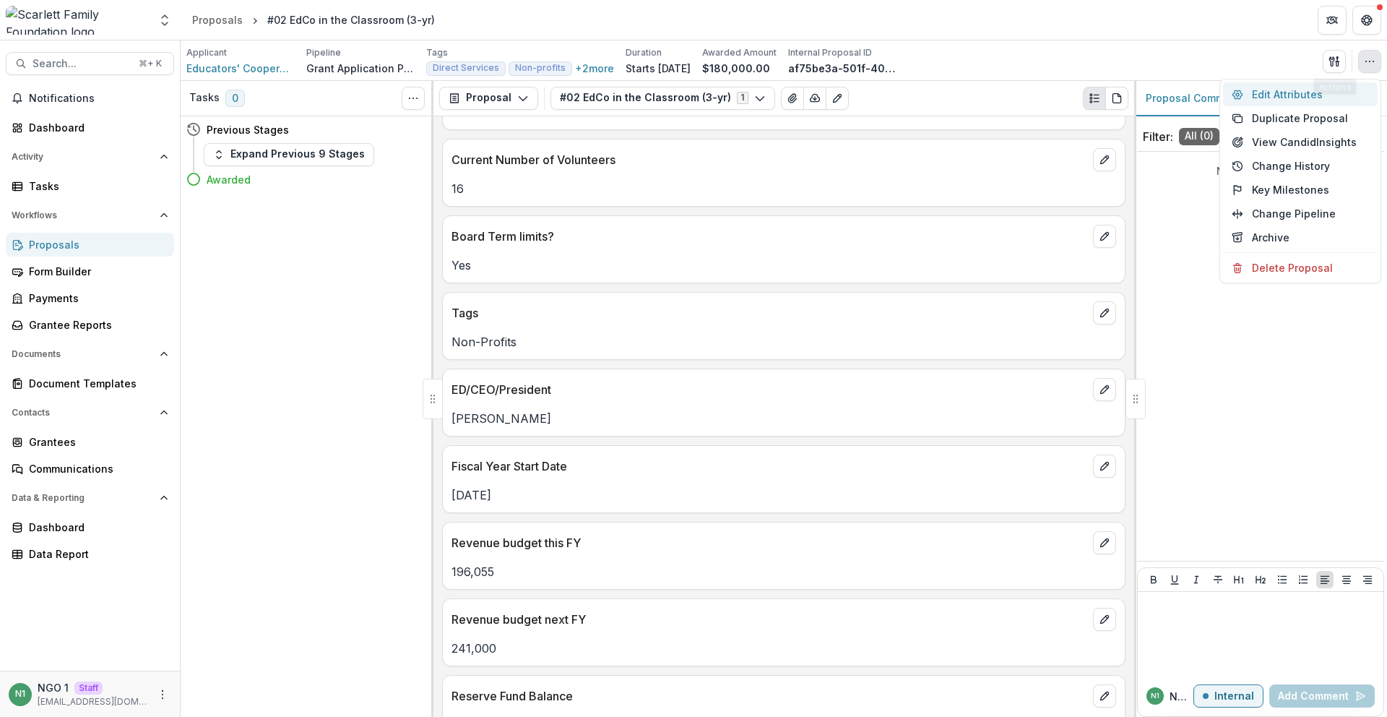
click at [1315, 89] on button "Edit Attributes" at bounding box center [1300, 94] width 155 height 24
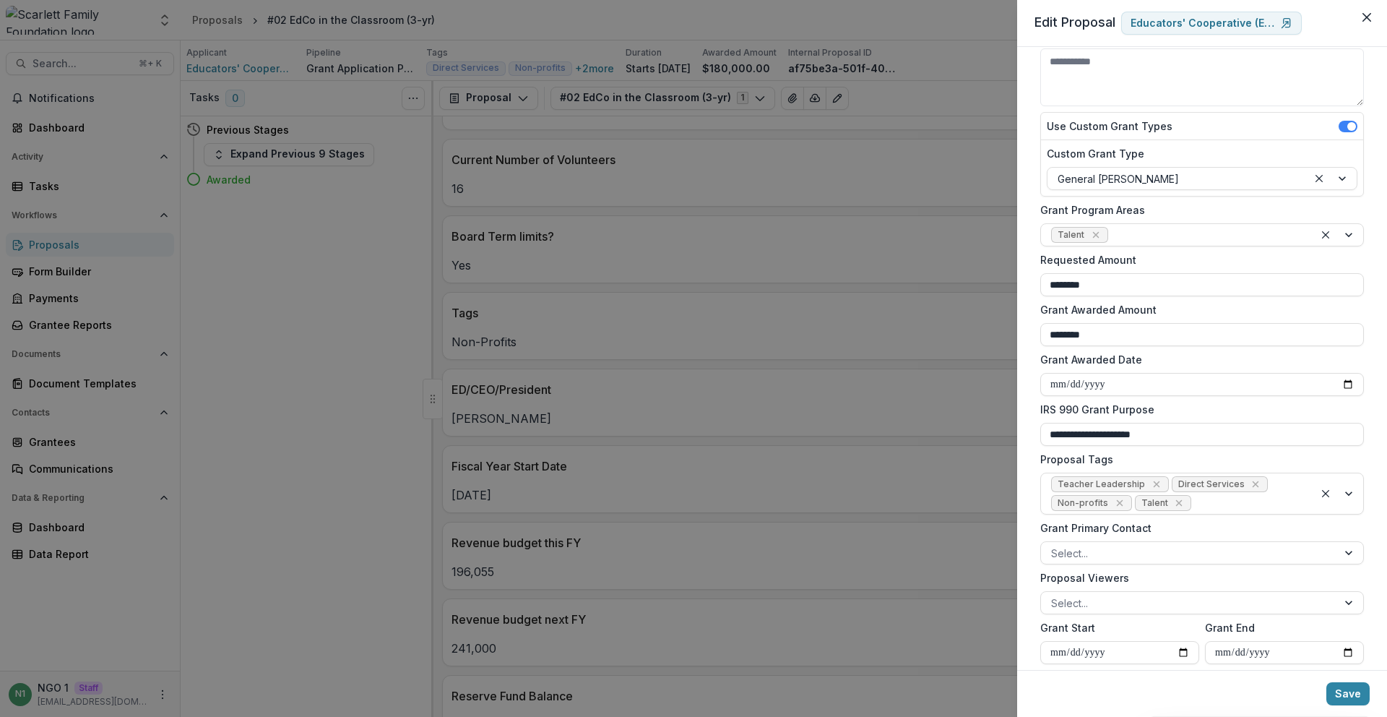
scroll to position [144, 0]
drag, startPoint x: 1117, startPoint y: 457, endPoint x: 1028, endPoint y: 455, distance: 88.9
click at [1028, 455] on div "**********" at bounding box center [1202, 358] width 370 height 623
click at [163, 46] on div "**********" at bounding box center [693, 358] width 1387 height 717
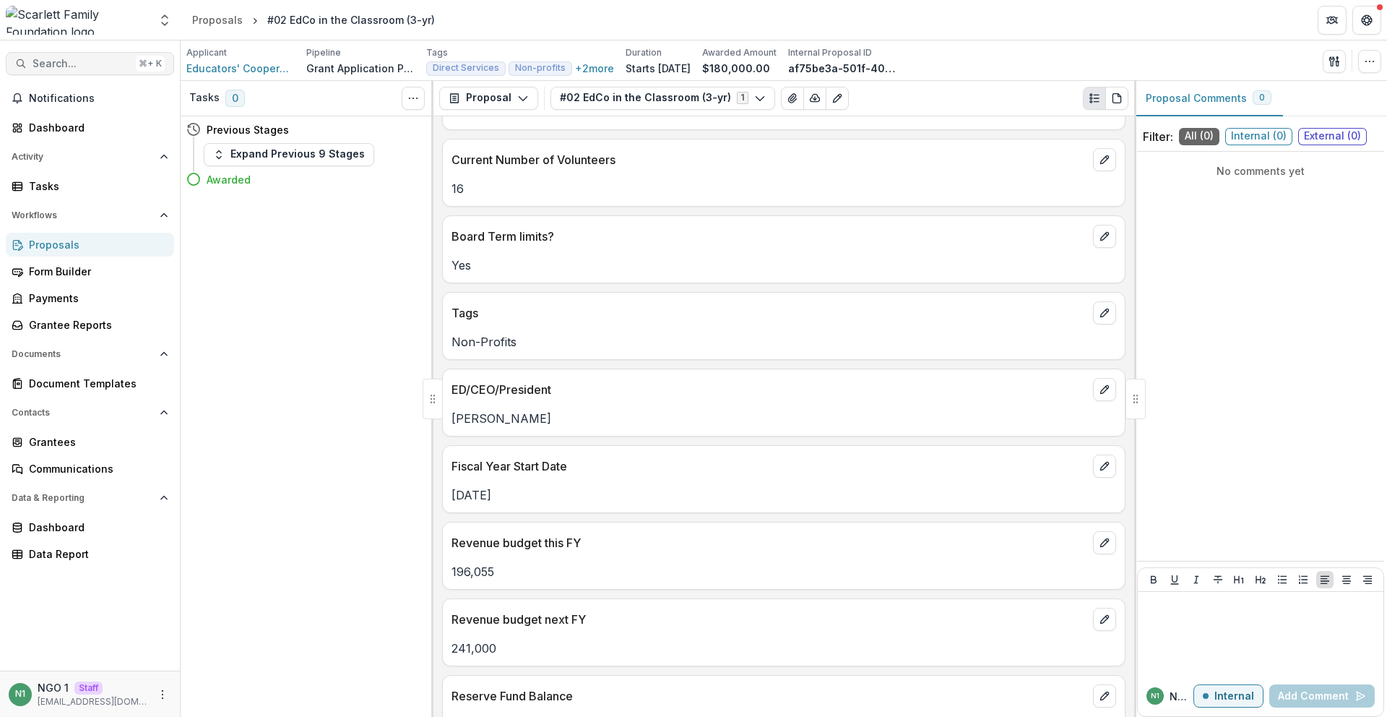
click at [141, 59] on div "⌘ + K" at bounding box center [150, 64] width 29 height 16
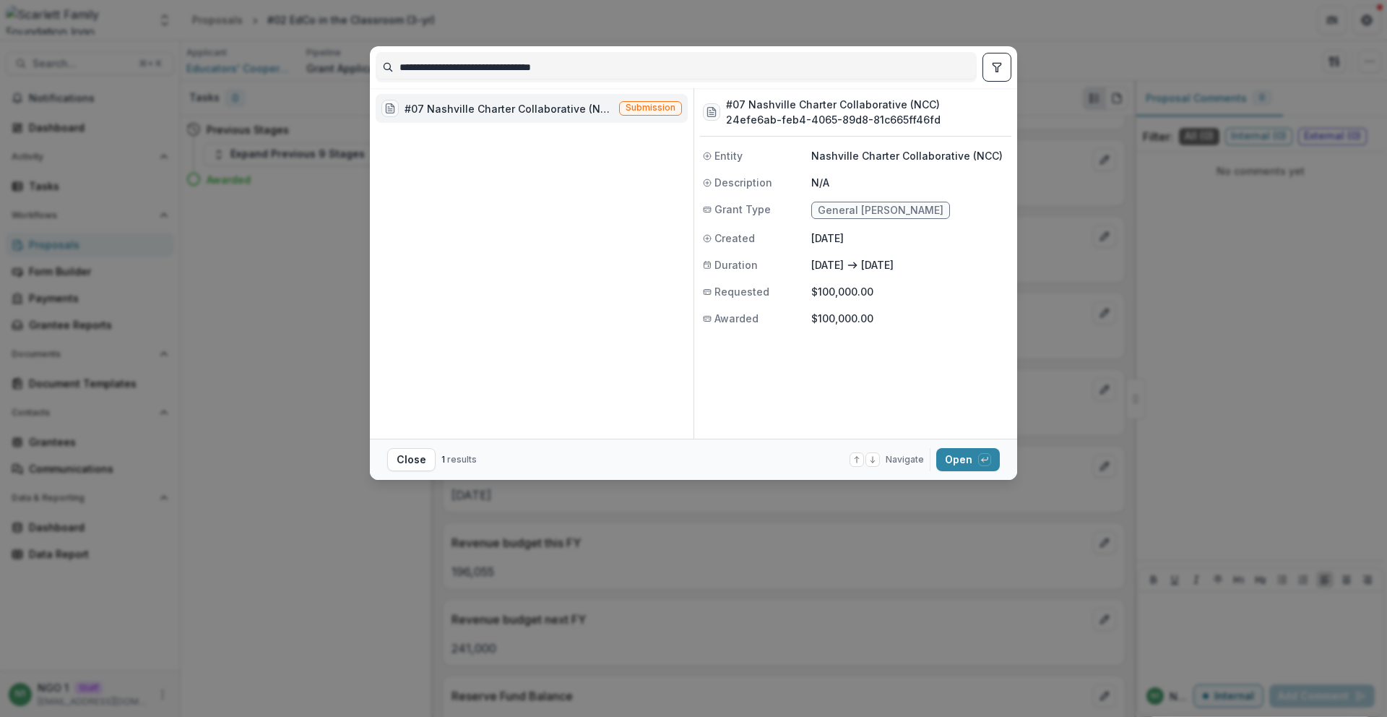
type input "**********"
click at [646, 111] on span "Submission" at bounding box center [651, 108] width 50 height 10
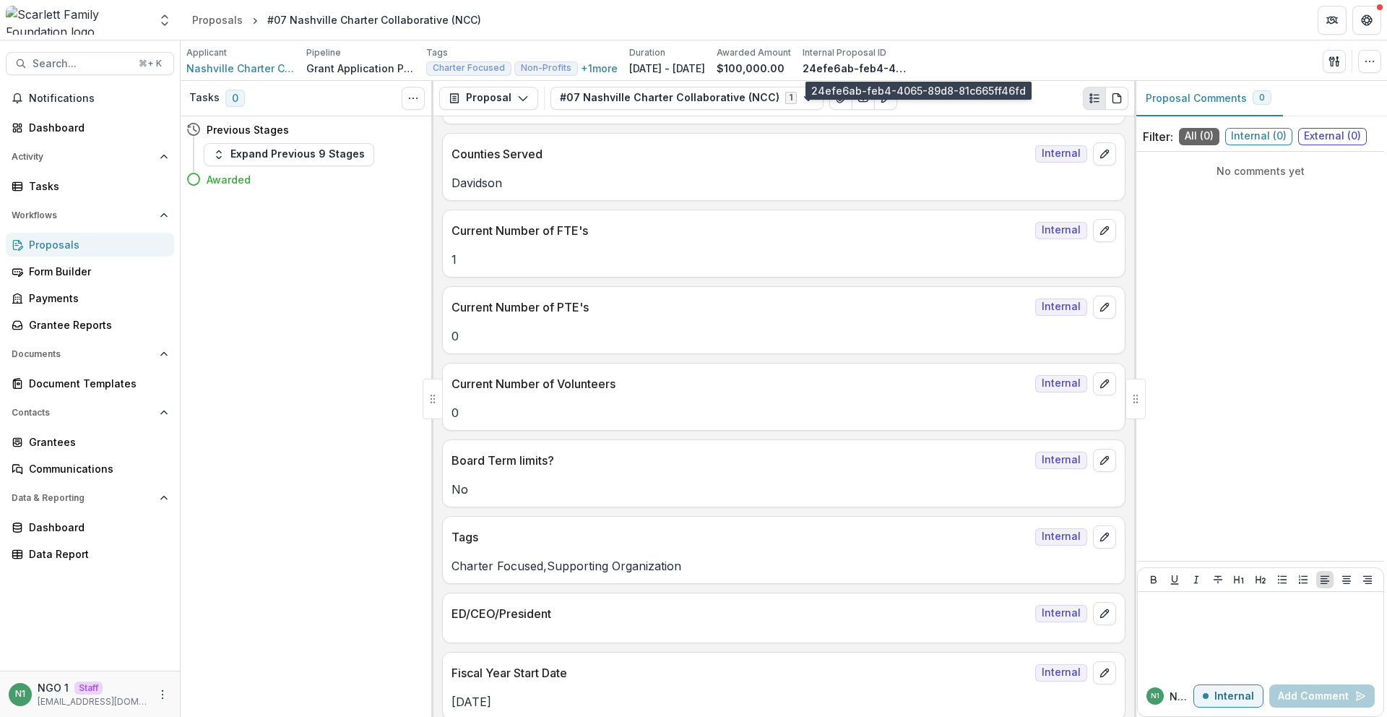
click at [884, 71] on p "24efe6ab-feb4-4065-89d8-81c665ff46fd" at bounding box center [857, 68] width 108 height 15
drag, startPoint x: 1365, startPoint y: 65, endPoint x: 1352, endPoint y: 75, distance: 16.5
click at [1365, 65] on icon "button" at bounding box center [1370, 62] width 12 height 12
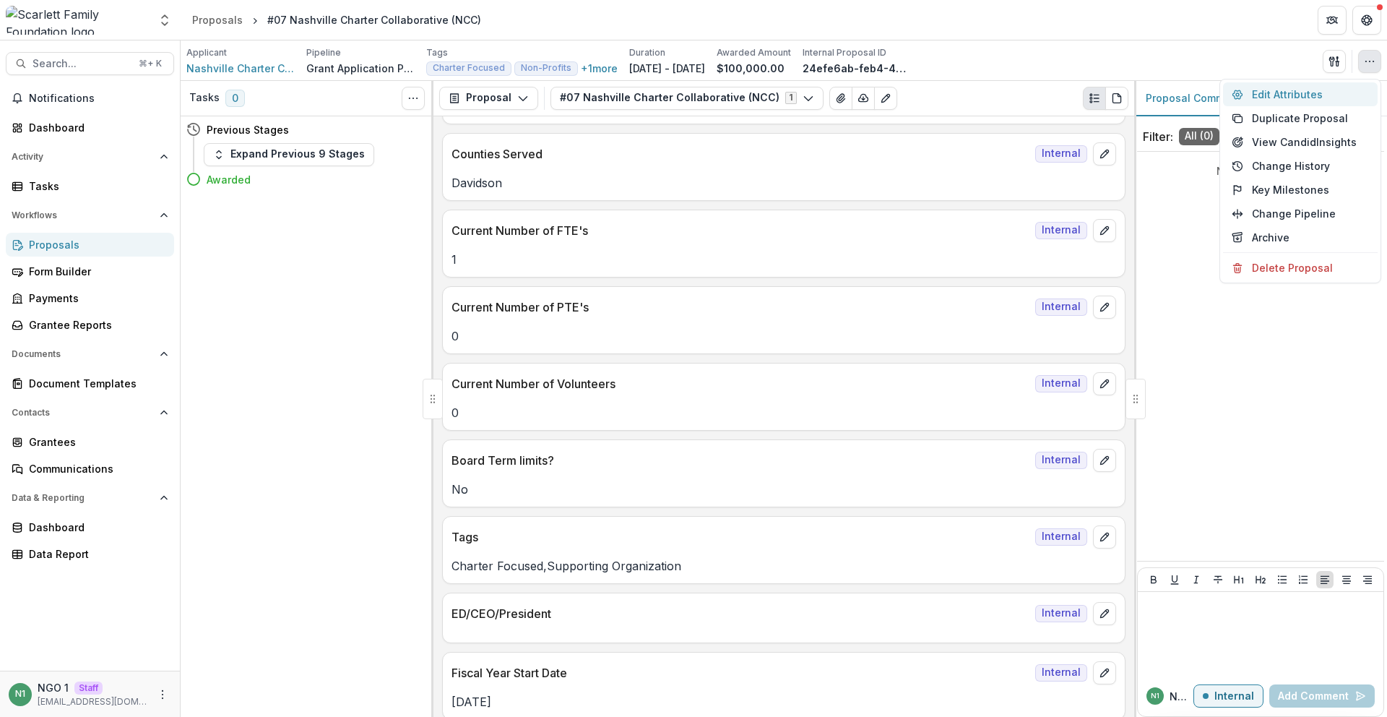
click at [1335, 87] on button "Edit Attributes" at bounding box center [1300, 94] width 155 height 24
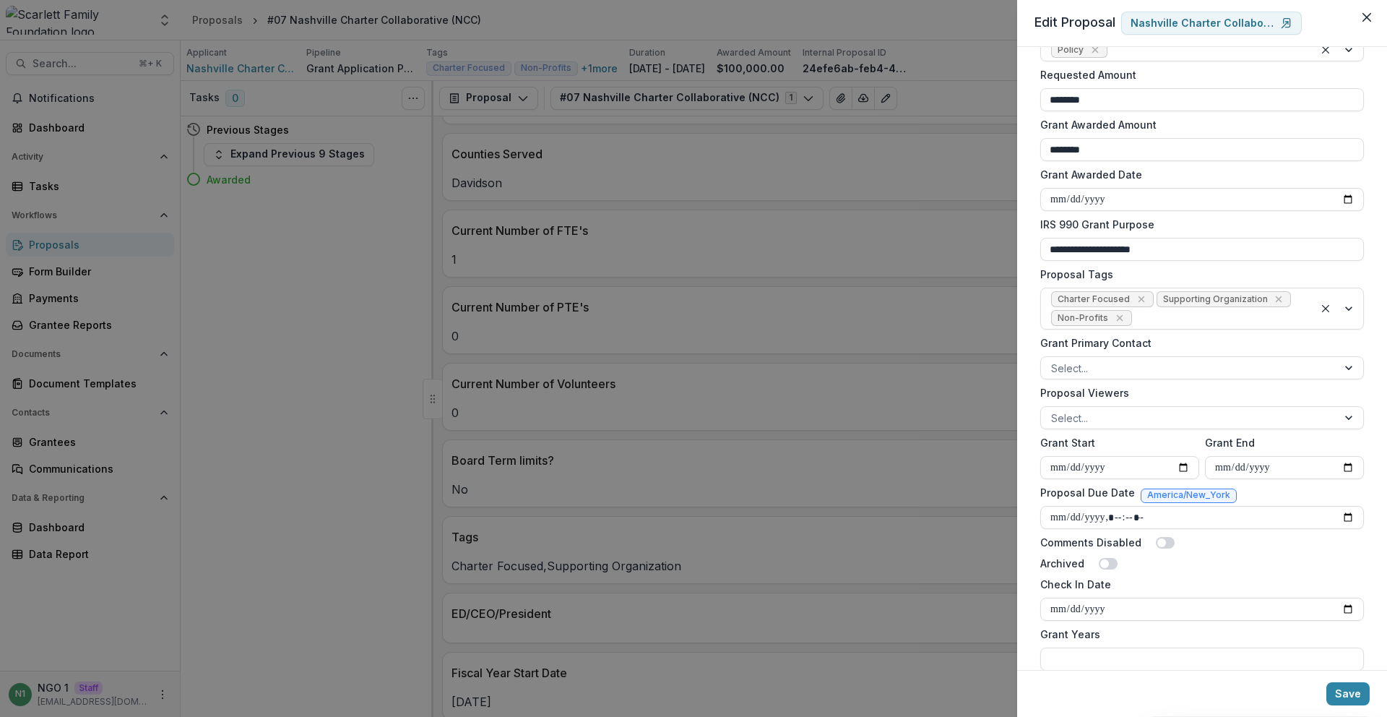
scroll to position [472, 0]
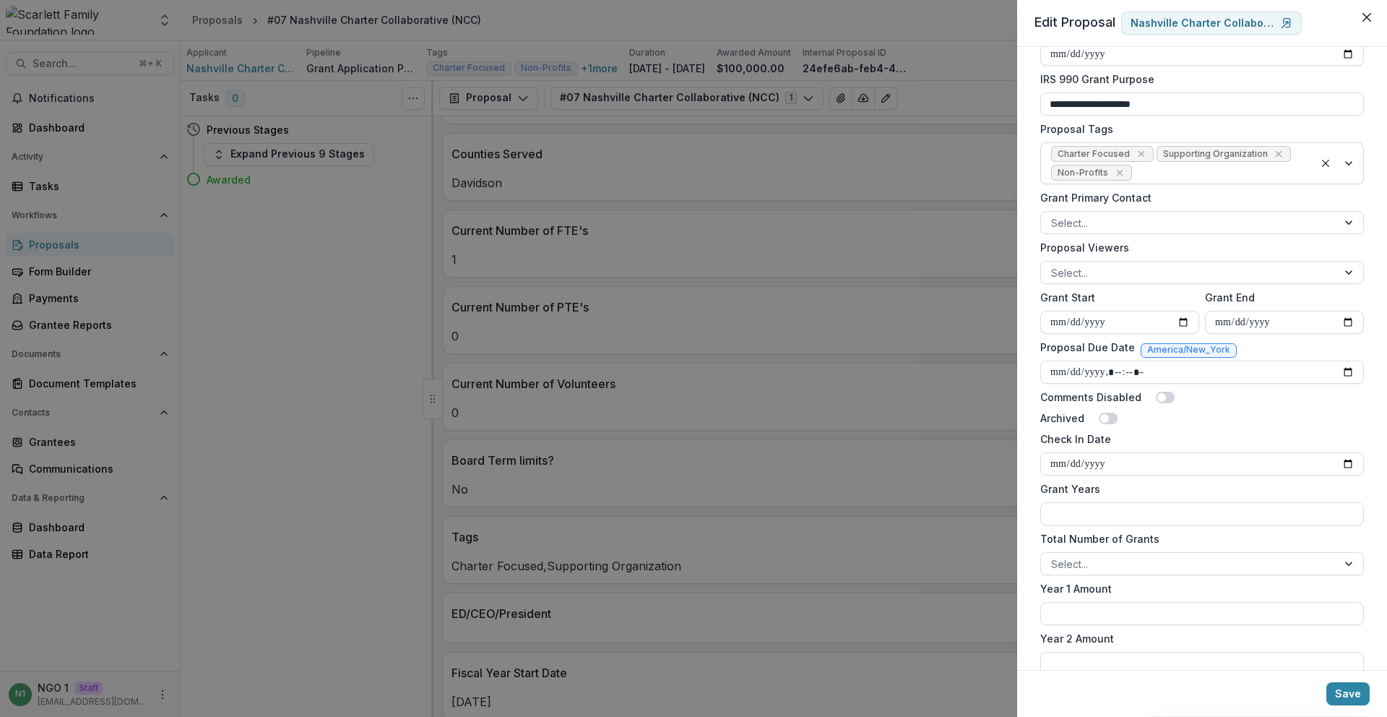
click at [1344, 163] on div at bounding box center [1338, 163] width 49 height 40
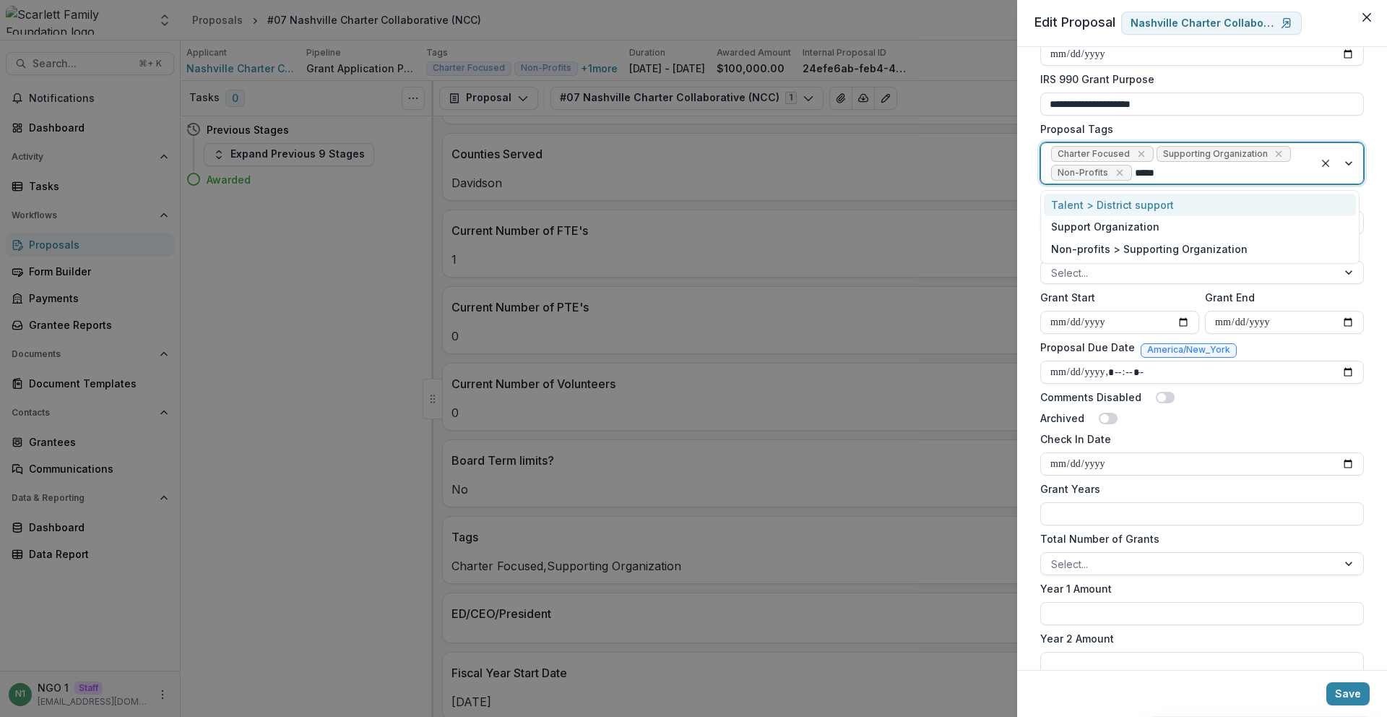
type input "*****"
type input "*"
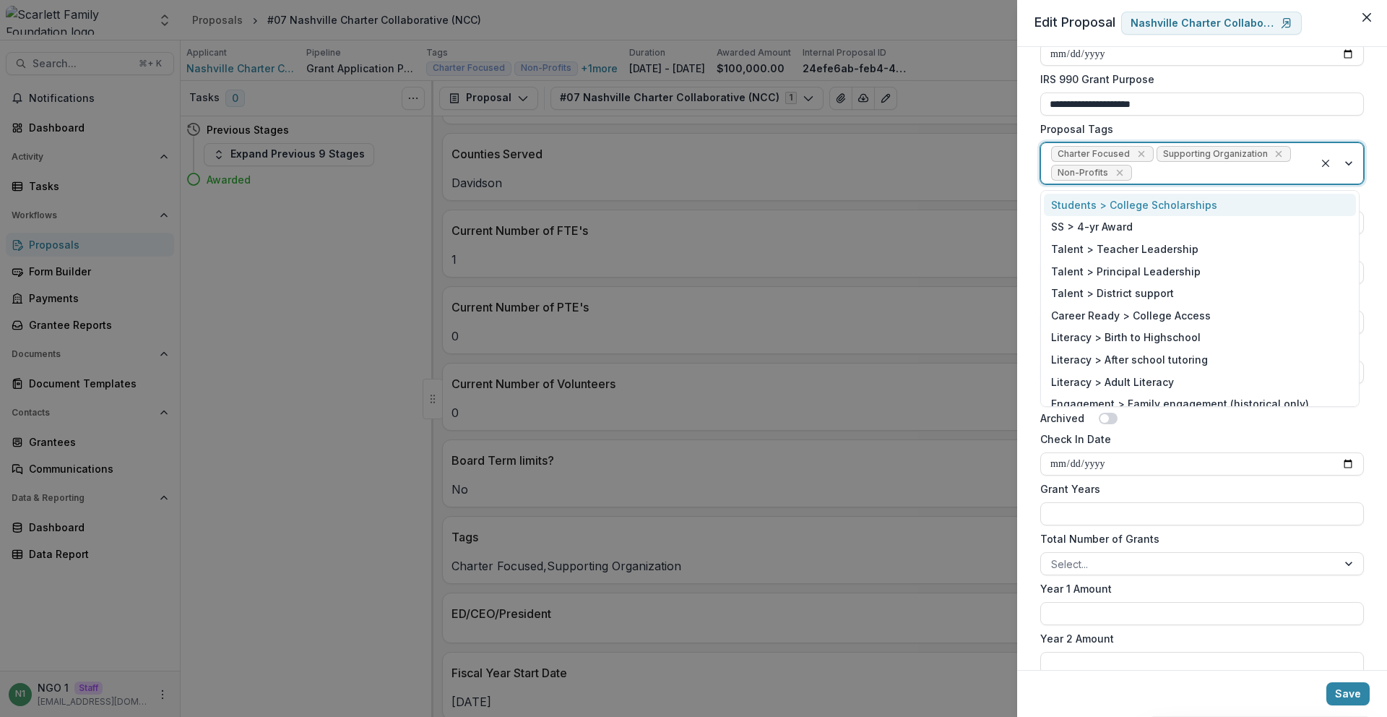
click at [1329, 126] on label "Proposal Tags" at bounding box center [1197, 128] width 315 height 15
click at [1138, 165] on input "Proposal Tags" at bounding box center [1136, 172] width 3 height 15
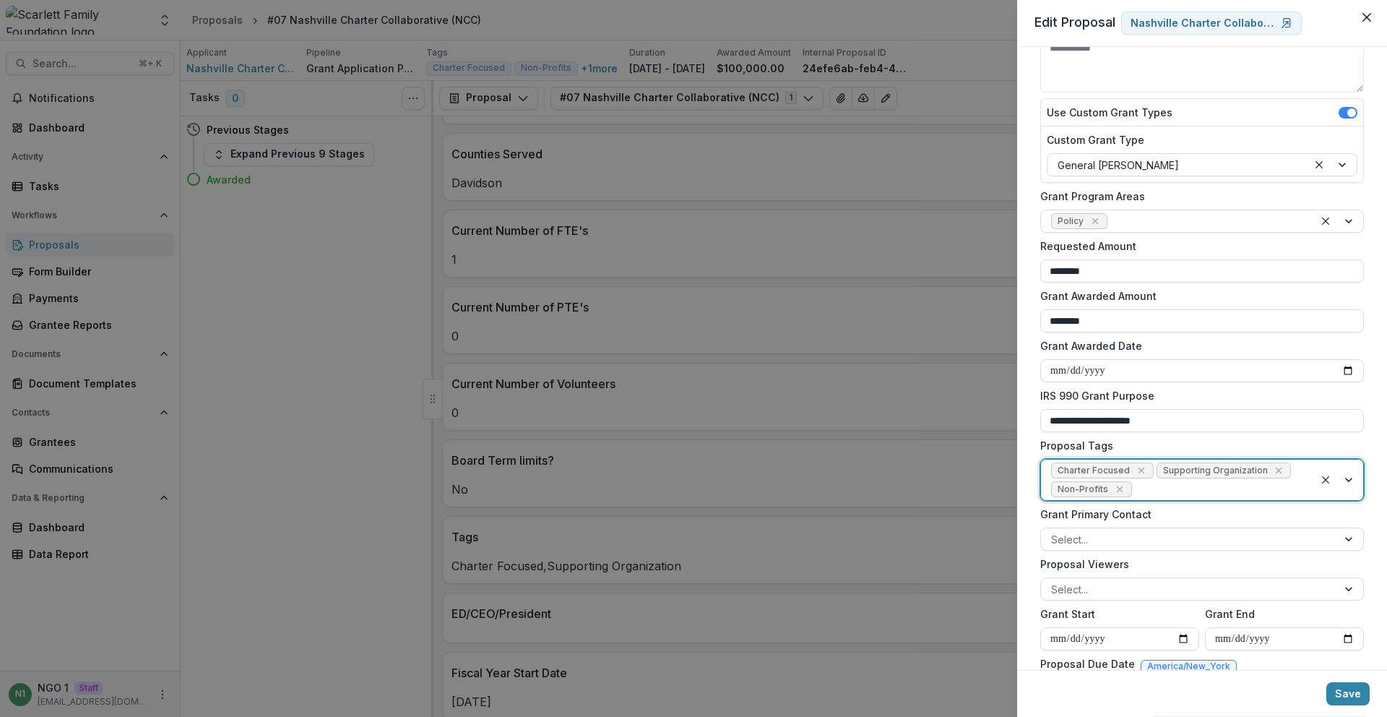
scroll to position [113, 0]
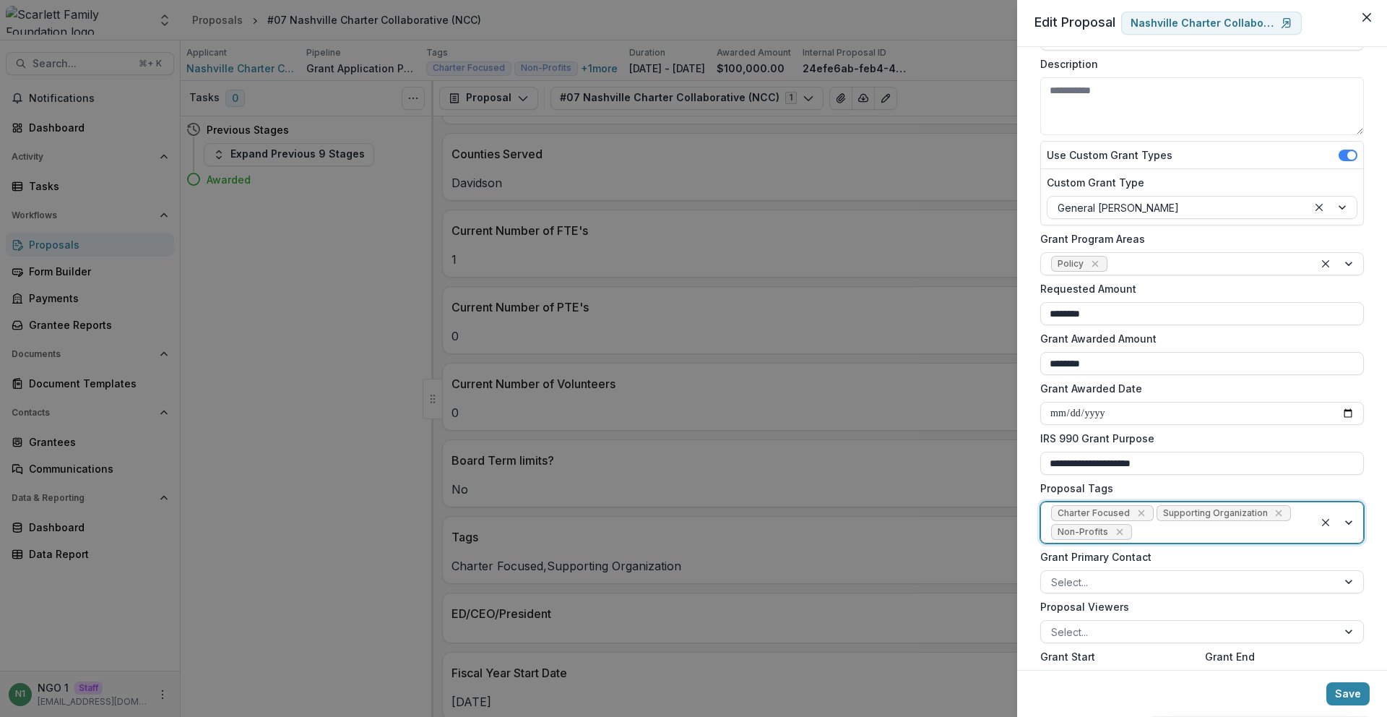
click at [1180, 529] on div at bounding box center [1219, 532] width 169 height 18
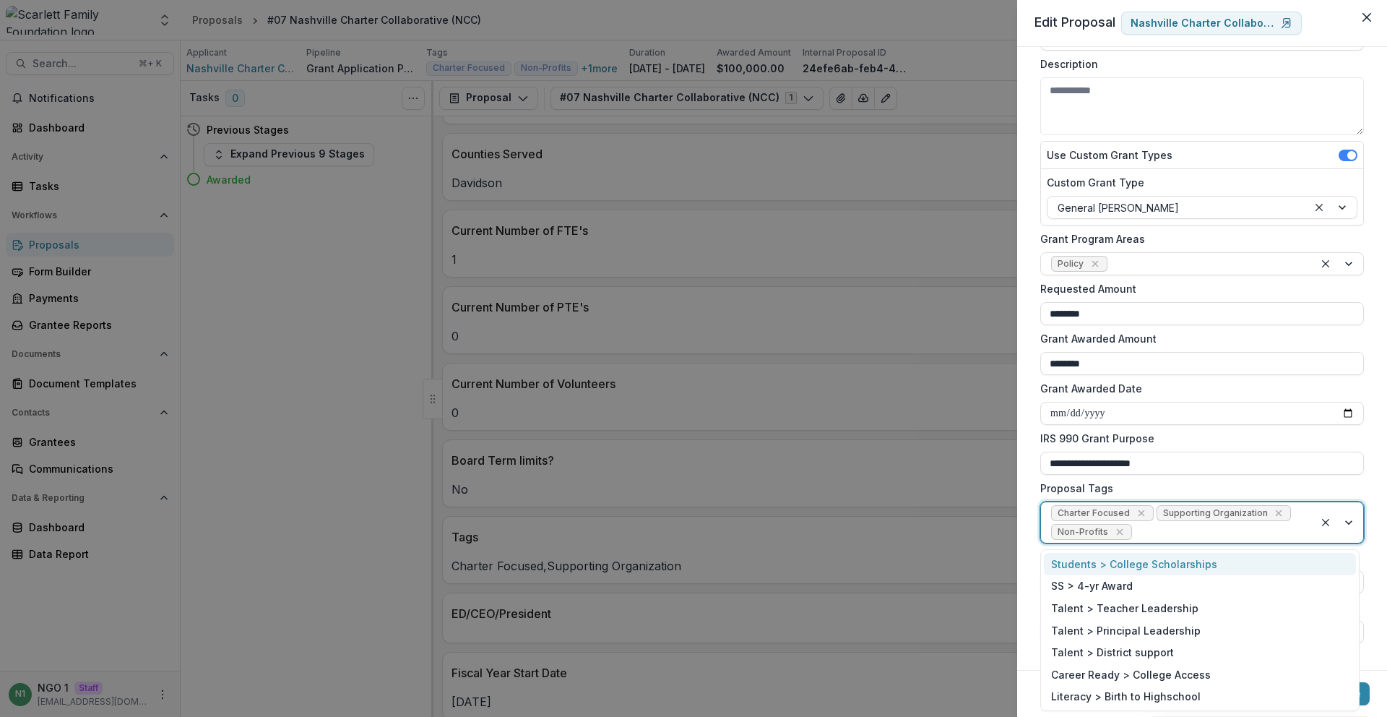
type input "*"
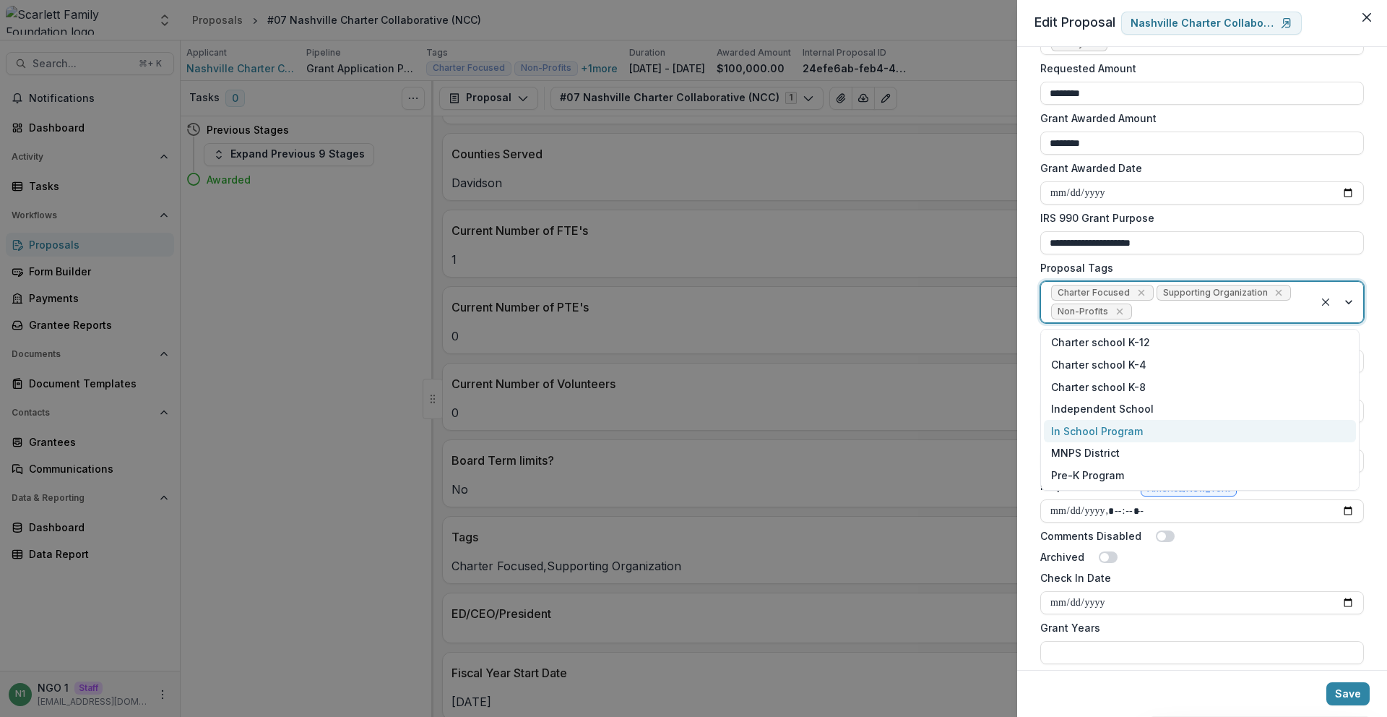
scroll to position [751, 0]
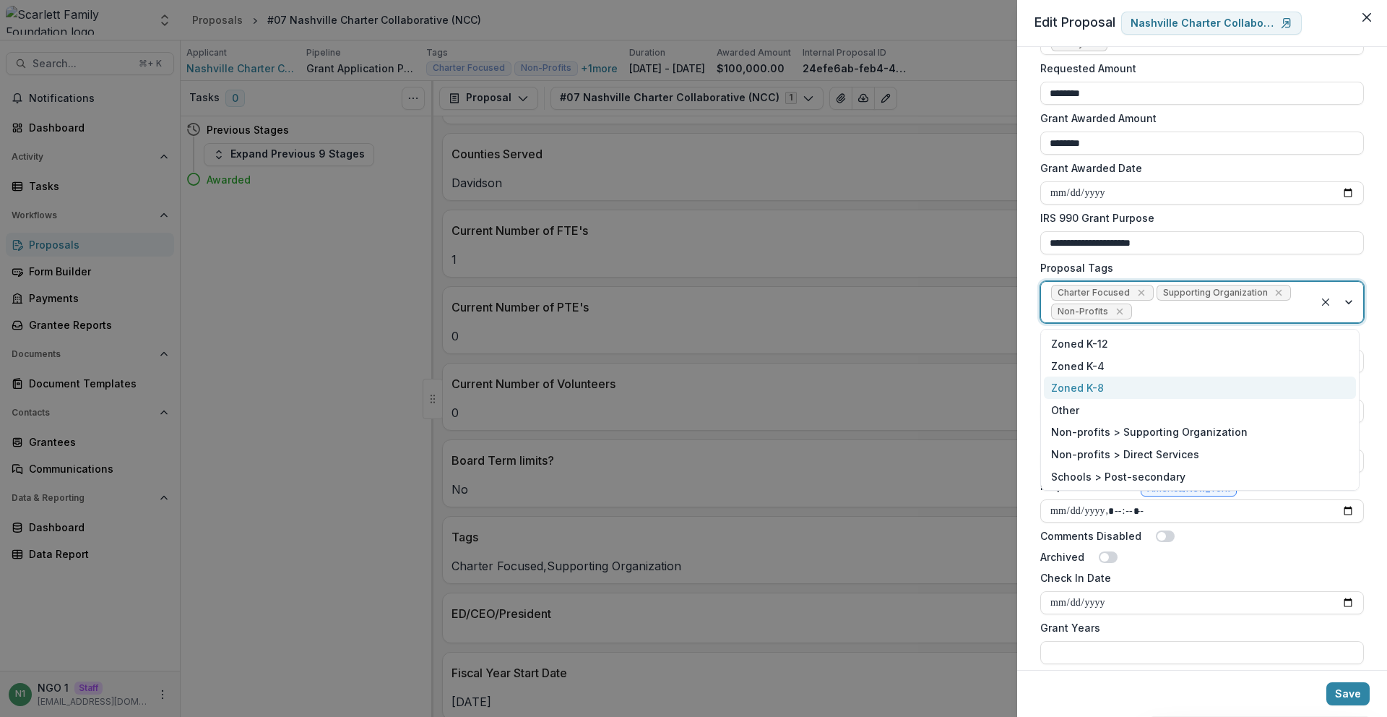
click at [342, 235] on div "**********" at bounding box center [693, 358] width 1387 height 717
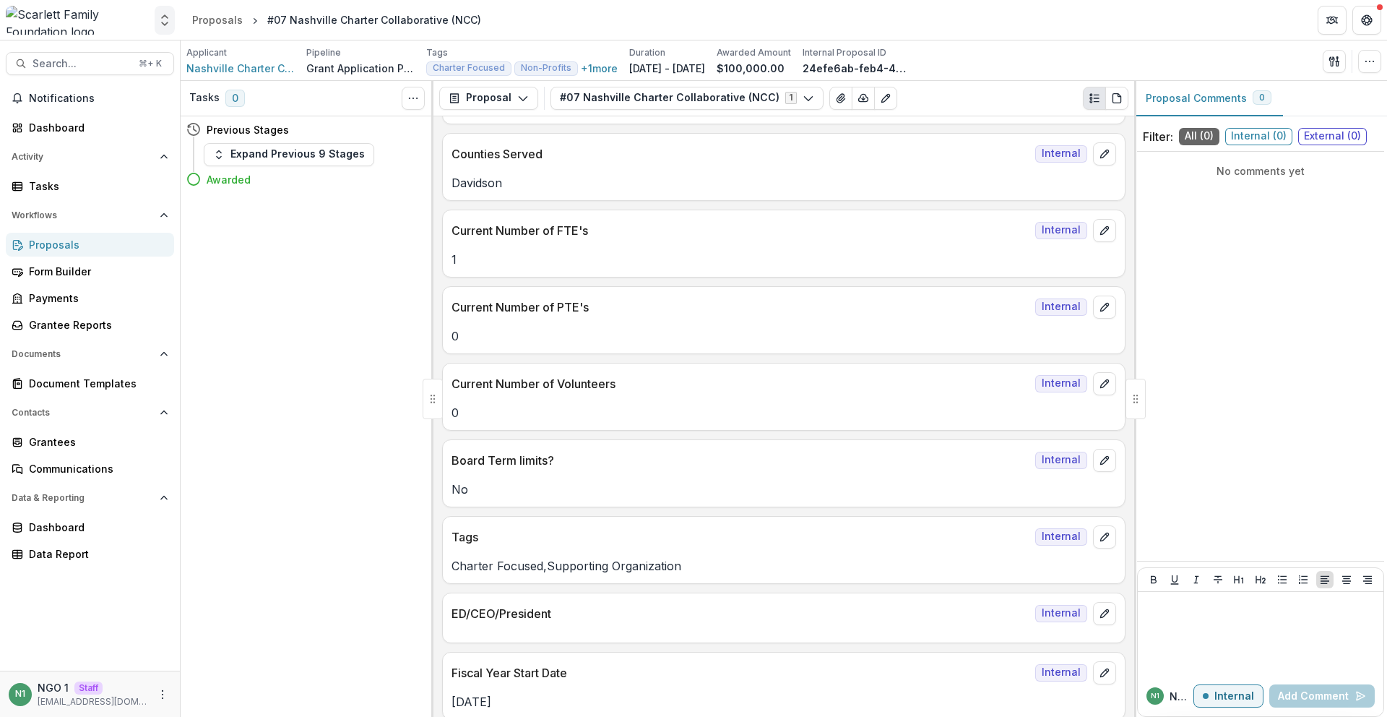
click at [169, 18] on icon "Open entity switcher" at bounding box center [164, 20] width 14 height 14
click at [131, 61] on link "Admin Settings" at bounding box center [90, 56] width 173 height 24
click at [1374, 62] on icon "button" at bounding box center [1370, 62] width 12 height 12
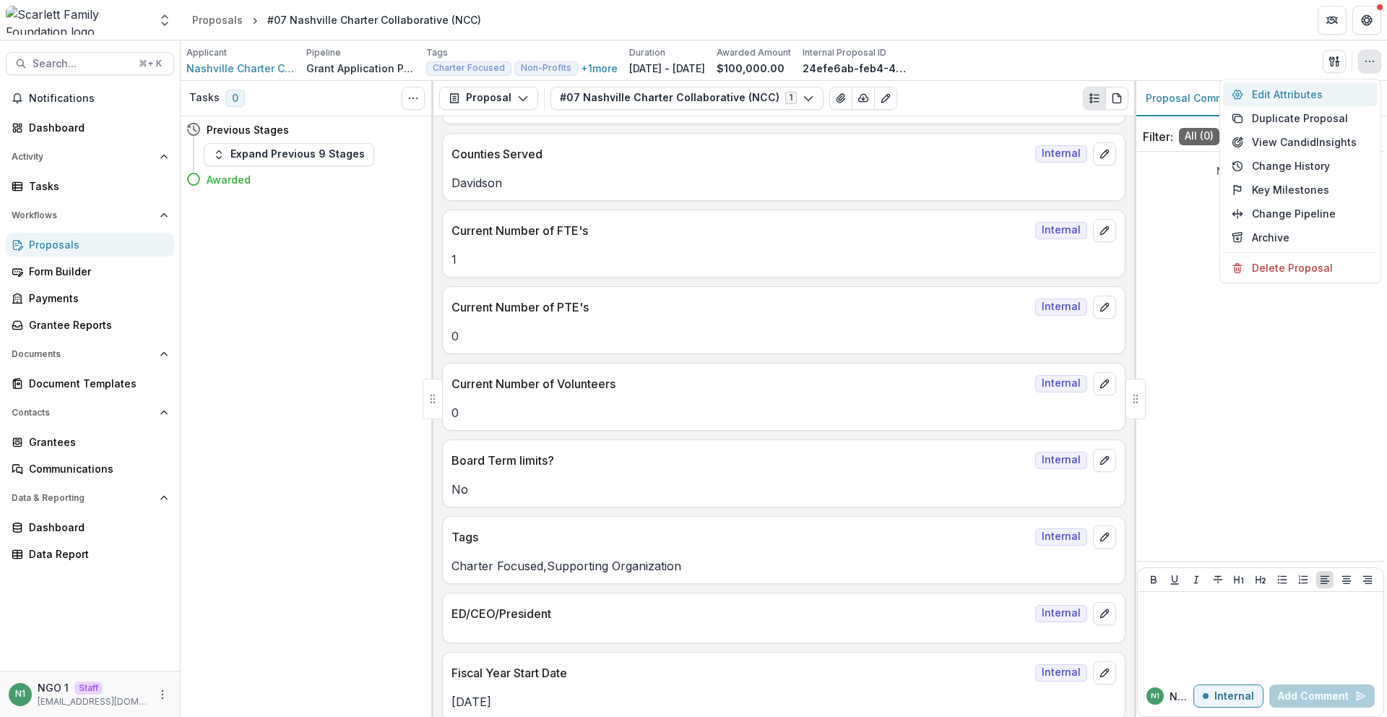
click at [1331, 82] on button "Edit Attributes" at bounding box center [1300, 94] width 155 height 24
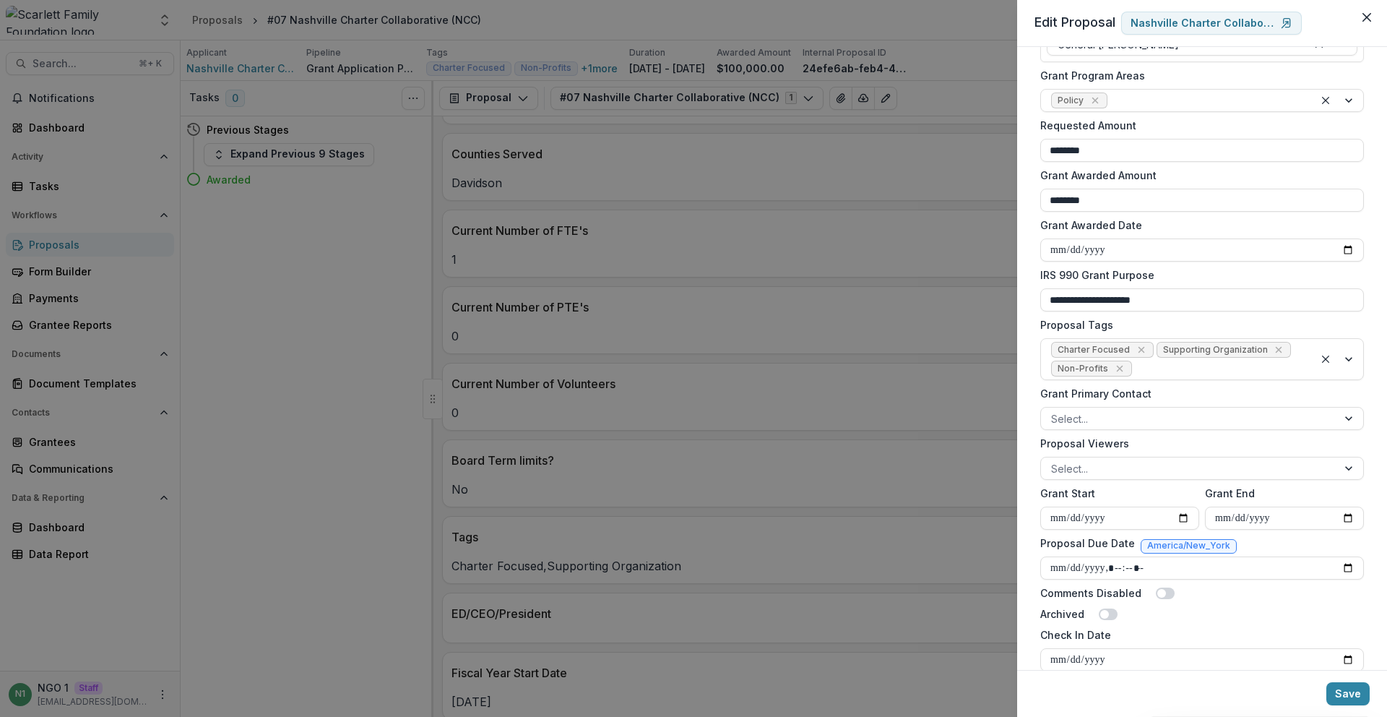
scroll to position [289, 0]
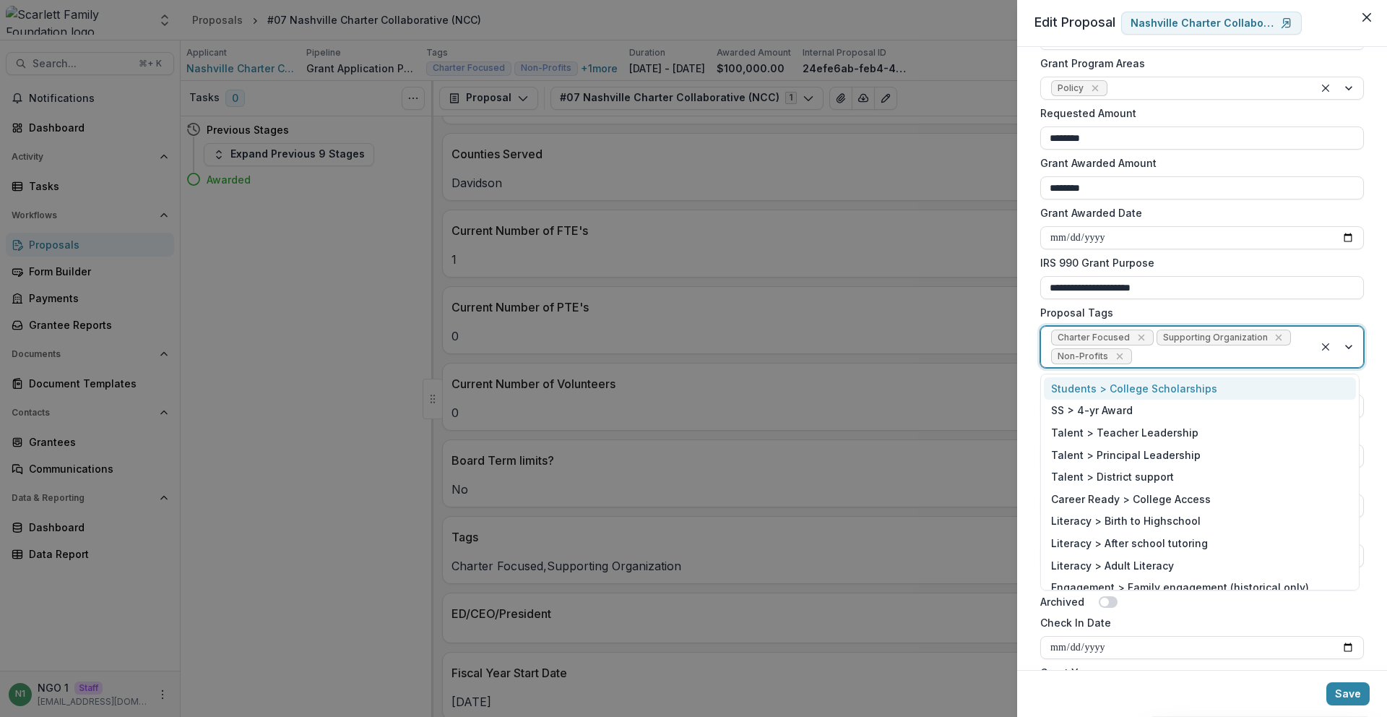
drag, startPoint x: 1146, startPoint y: 358, endPoint x: 1051, endPoint y: 362, distance: 95.4
click at [1032, 341] on div "**********" at bounding box center [1202, 358] width 370 height 623
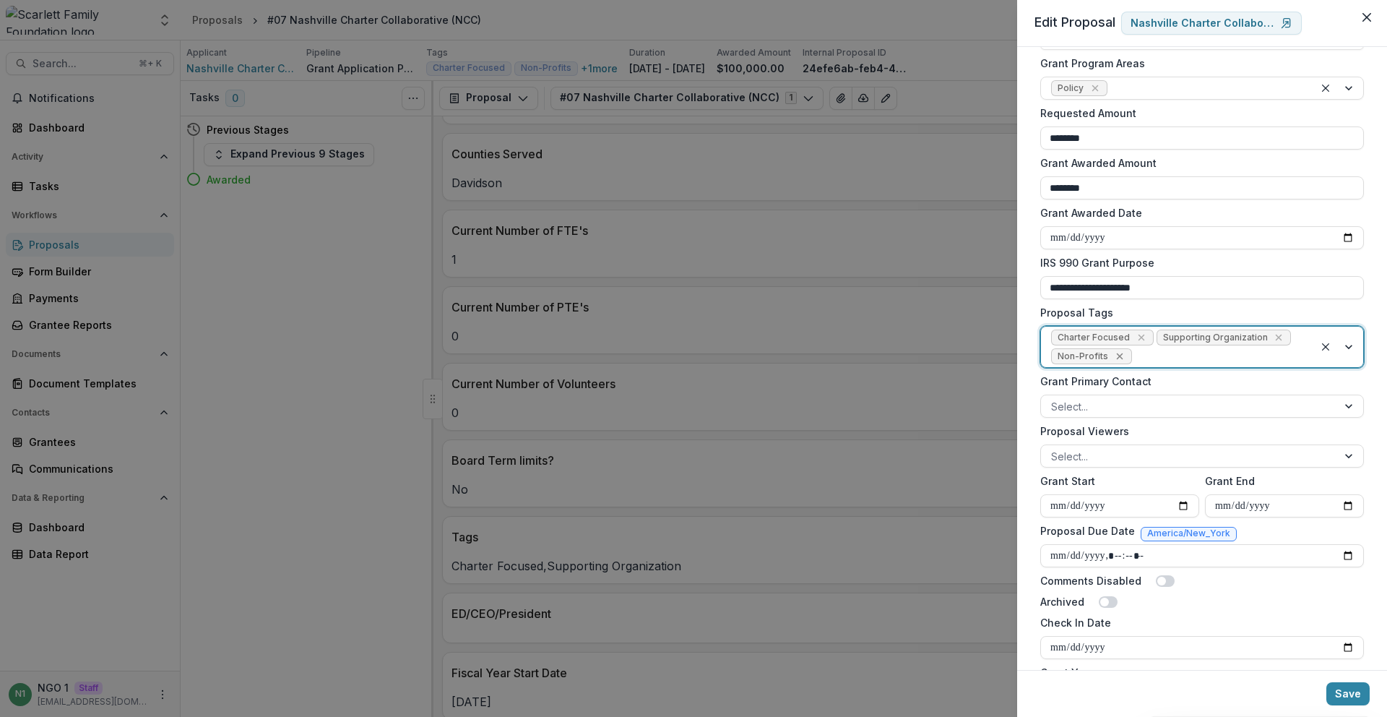
click at [1117, 358] on icon "Remove Non-Profits" at bounding box center [1120, 356] width 12 height 12
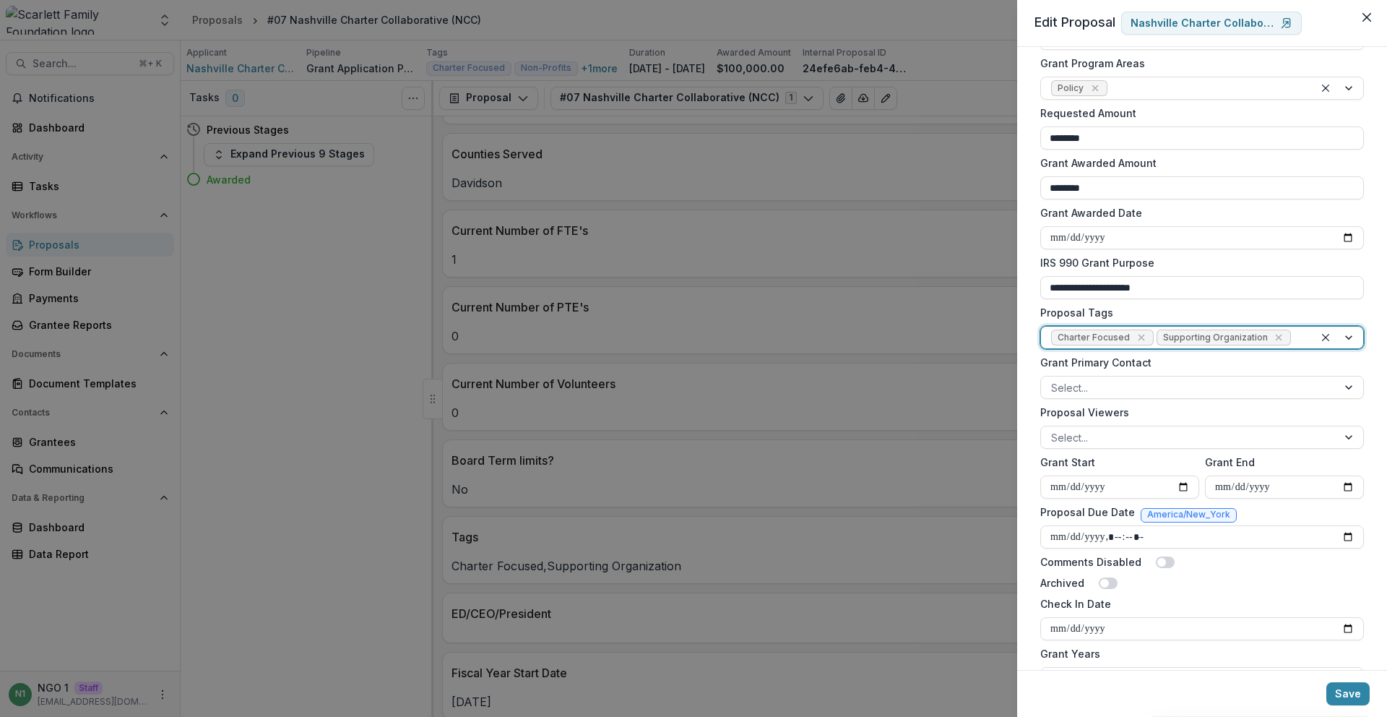
click at [1273, 339] on icon "Remove Supporting Organization" at bounding box center [1279, 338] width 12 height 12
click at [1219, 340] on div at bounding box center [1229, 338] width 147 height 18
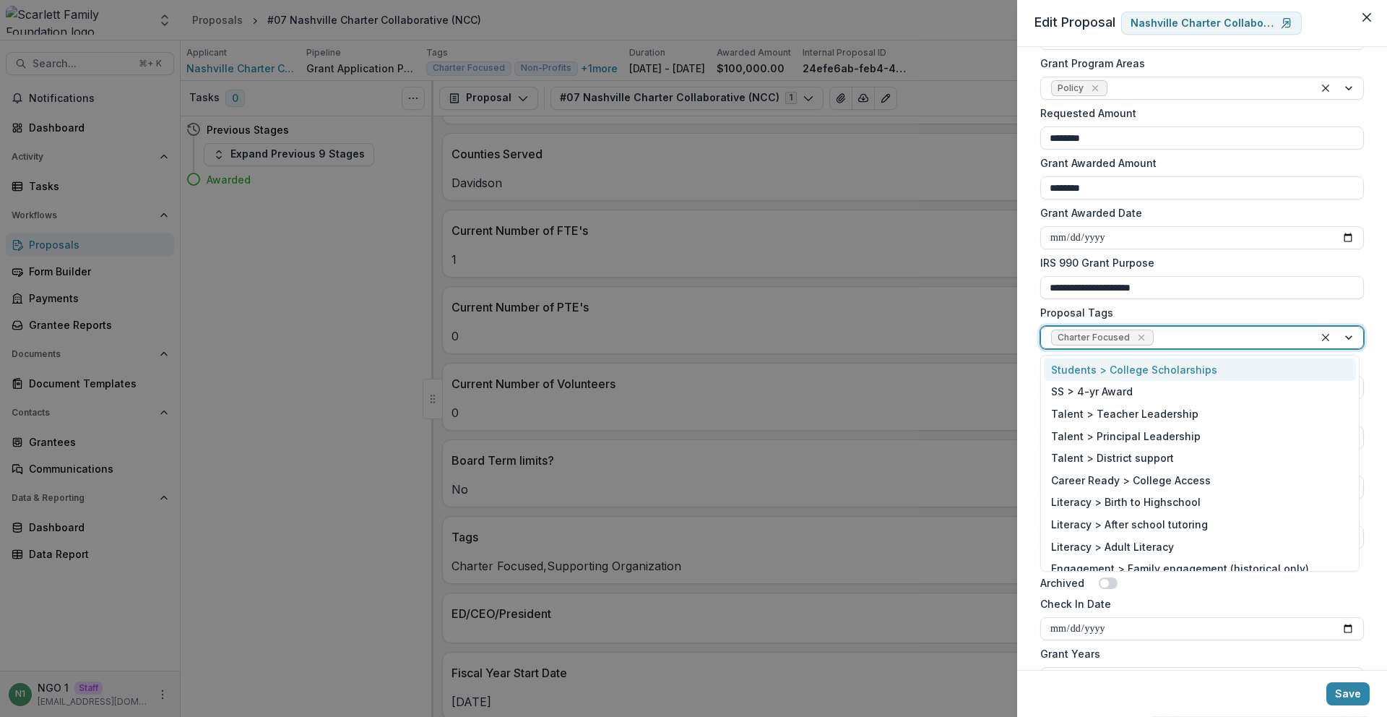
paste input "**********"
type input "**********"
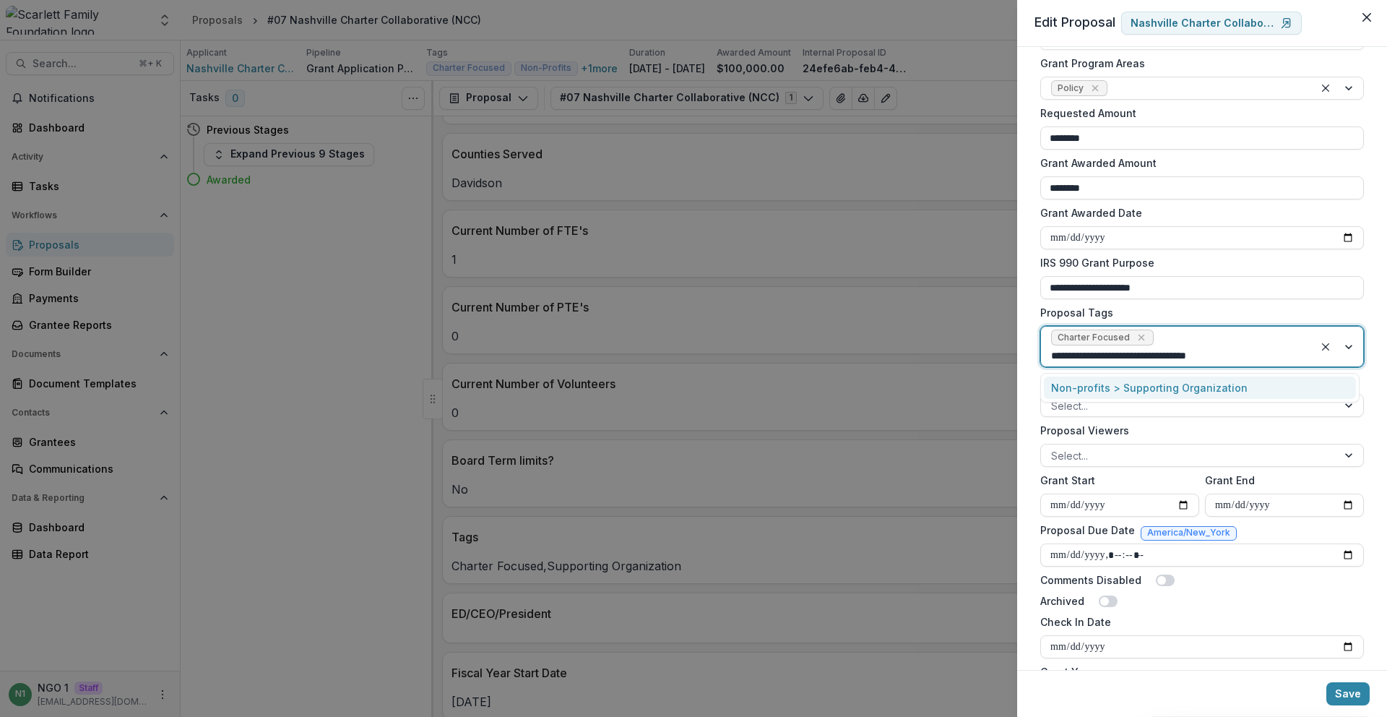
click at [1179, 394] on div "Non-profits > Supporting Organization" at bounding box center [1200, 387] width 312 height 22
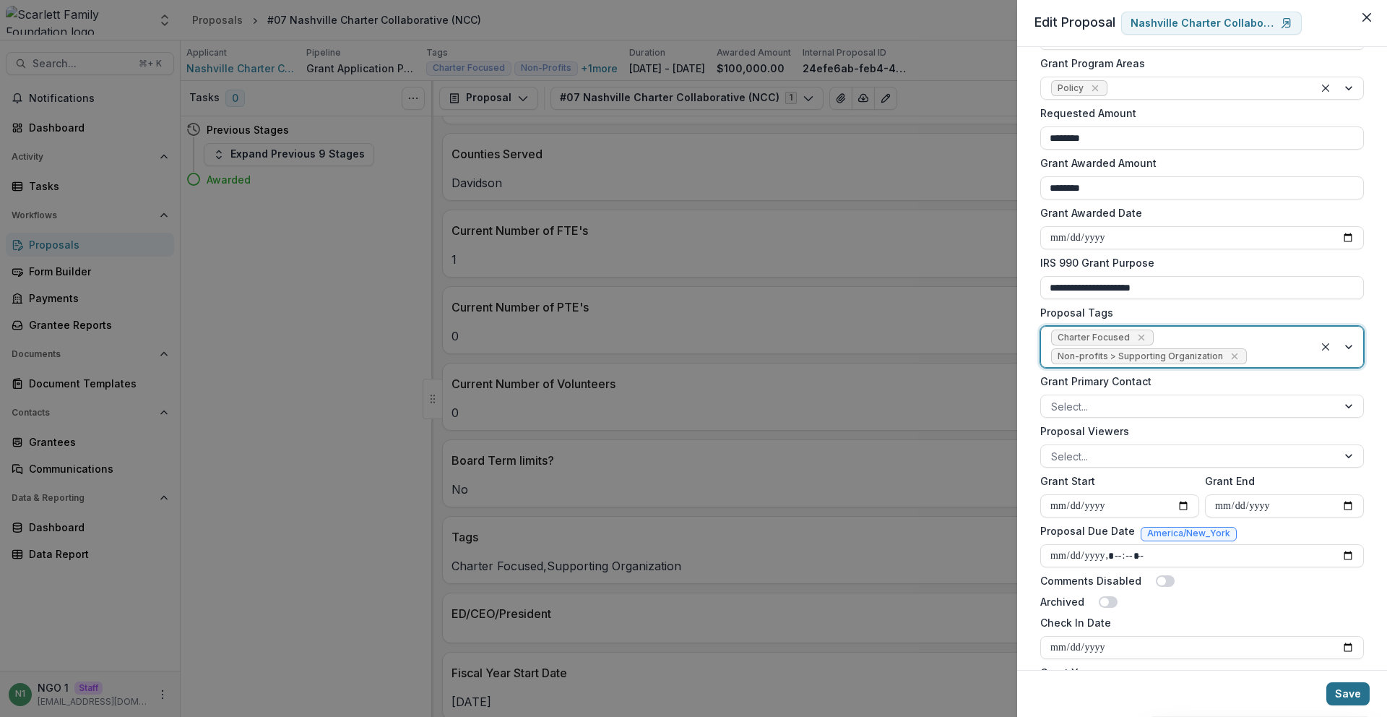
click at [1359, 703] on button "Save" at bounding box center [1347, 693] width 43 height 23
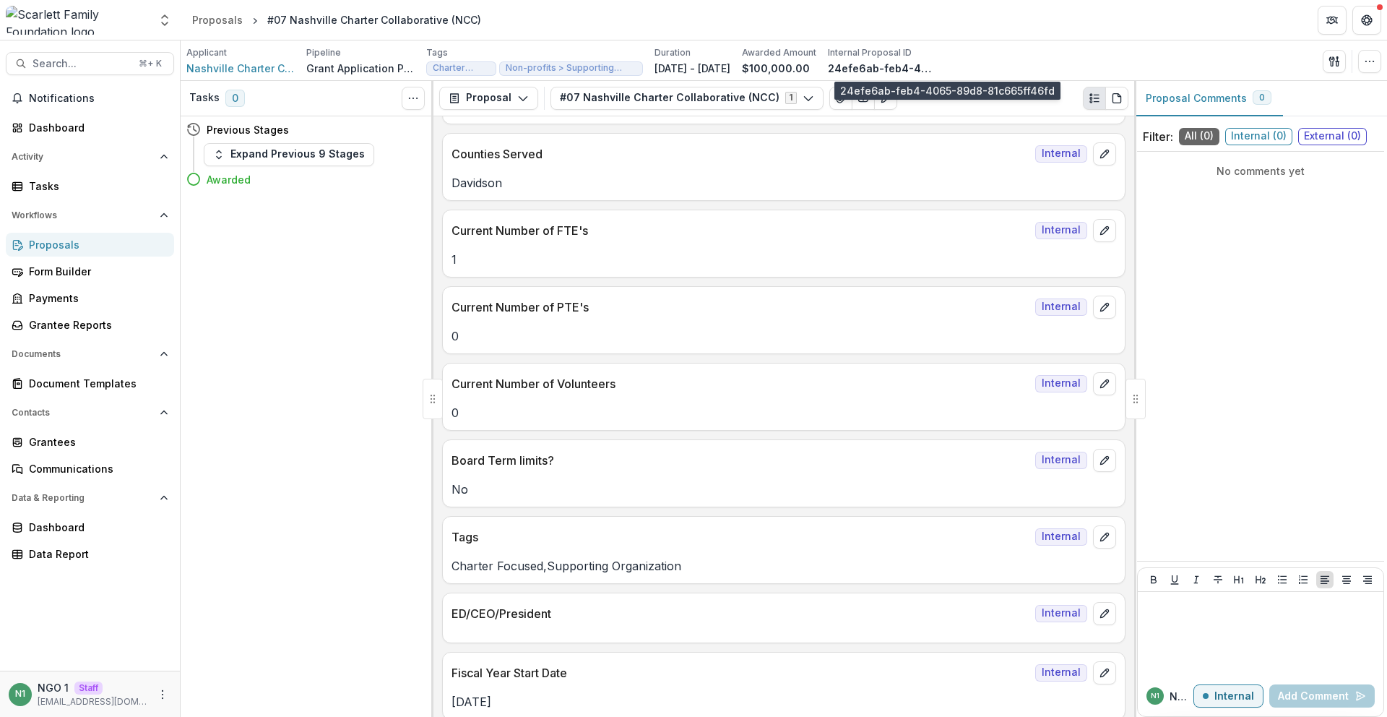
click at [930, 72] on p "24efe6ab-feb4-4065-89d8-81c665ff46fd" at bounding box center [882, 68] width 108 height 15
copy div "24efe6ab-feb4-4065-89d8-81c665ff46fd Send Email Proposal Files Edit Viewers Vie…"
click at [1371, 65] on icon "button" at bounding box center [1370, 62] width 12 height 12
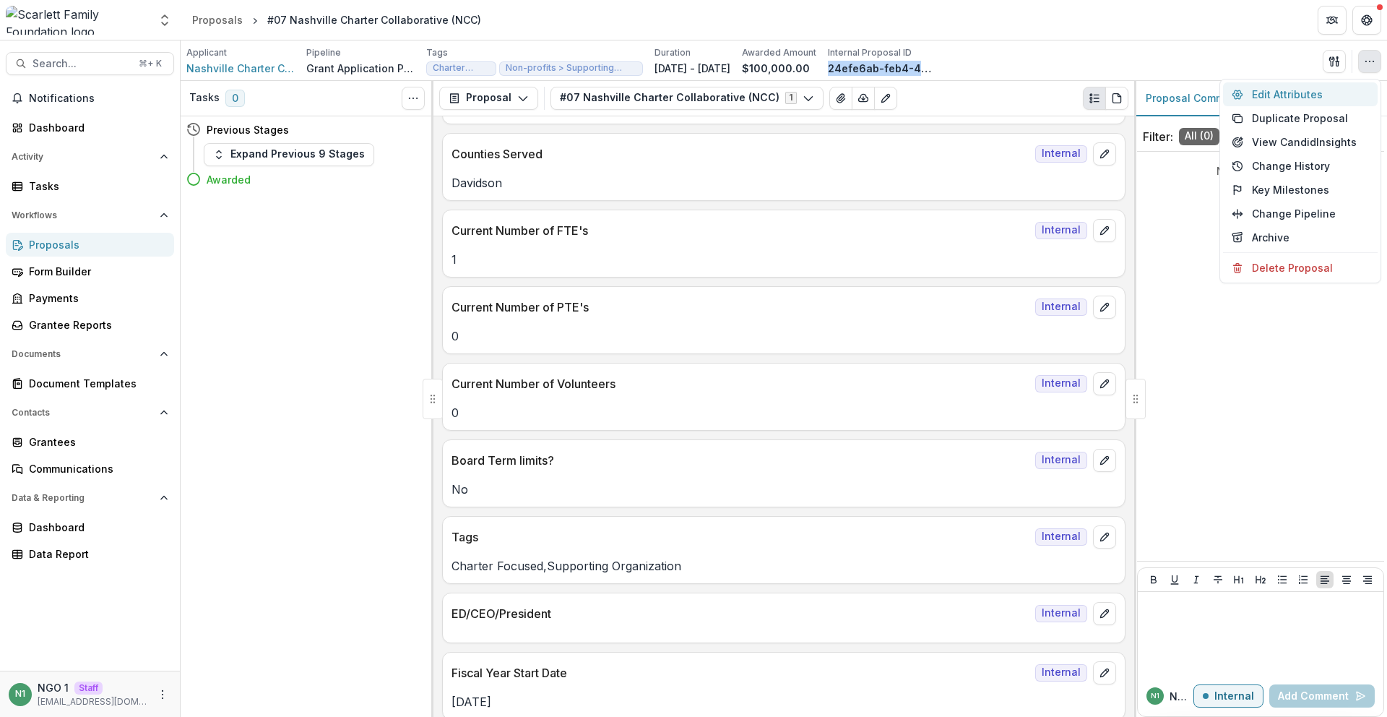
click at [1339, 95] on button "Edit Attributes" at bounding box center [1300, 94] width 155 height 24
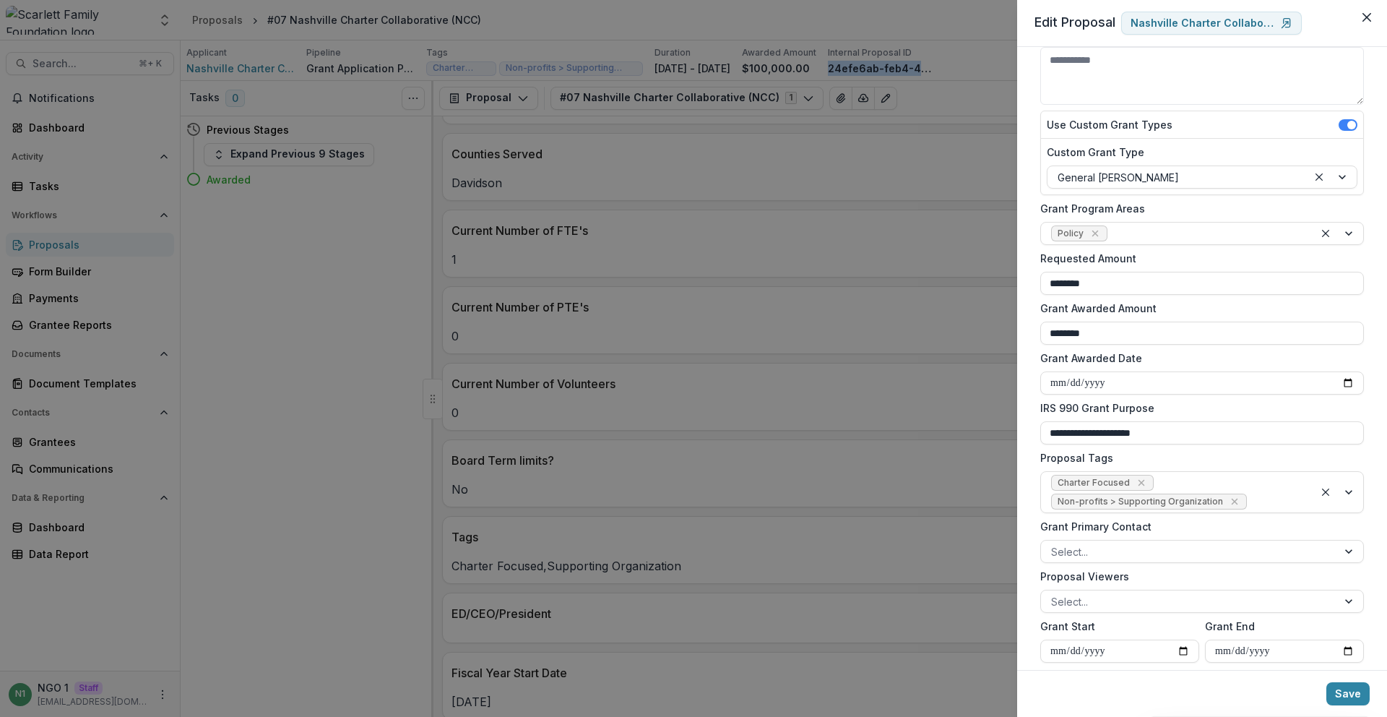
scroll to position [144, 0]
click at [1221, 457] on label "Proposal Tags" at bounding box center [1197, 456] width 315 height 15
click at [1250, 493] on input "Proposal Tags" at bounding box center [1251, 500] width 3 height 15
drag, startPoint x: 1132, startPoint y: 454, endPoint x: 1029, endPoint y: 457, distance: 102.6
click at [1029, 457] on div "**********" at bounding box center [1202, 358] width 370 height 623
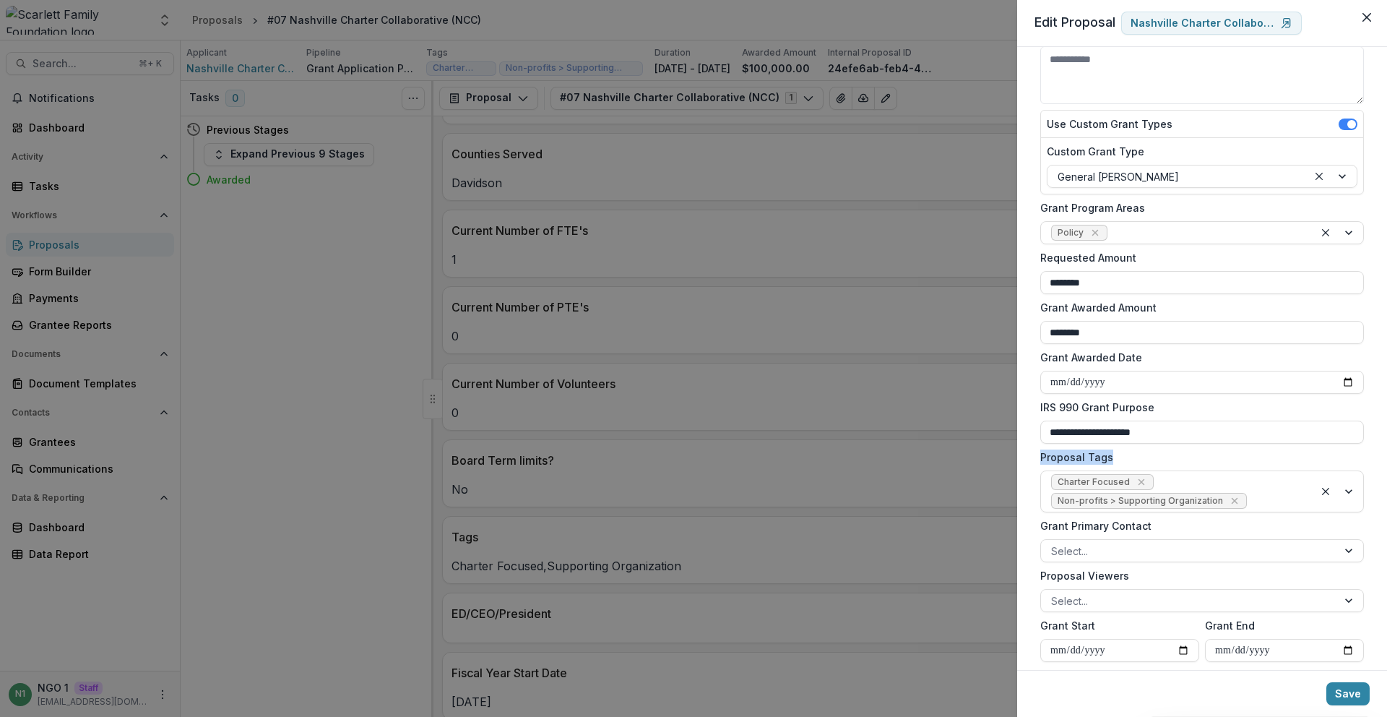
click at [1030, 458] on div "**********" at bounding box center [1202, 358] width 370 height 623
drag, startPoint x: 1051, startPoint y: 458, endPoint x: 1201, endPoint y: 448, distance: 149.9
click at [1201, 448] on div "**********" at bounding box center [1202, 358] width 370 height 623
click at [1201, 448] on form "**********" at bounding box center [1201, 564] width 335 height 1288
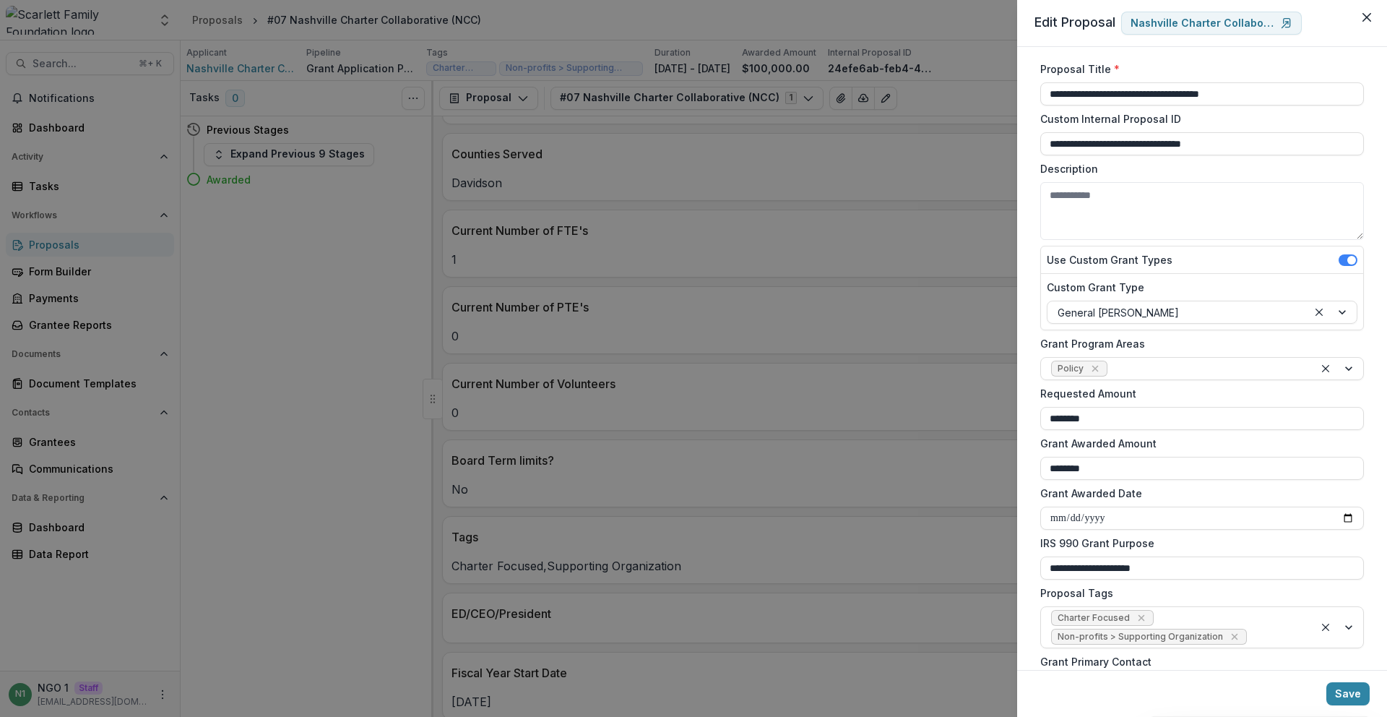
scroll to position [0, 0]
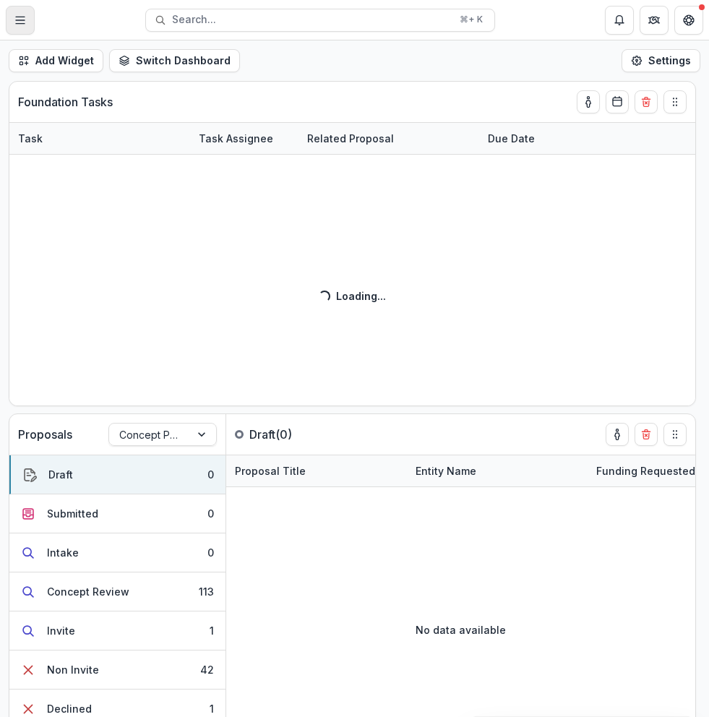
click at [23, 10] on button "Toggle Menu" at bounding box center [20, 20] width 29 height 29
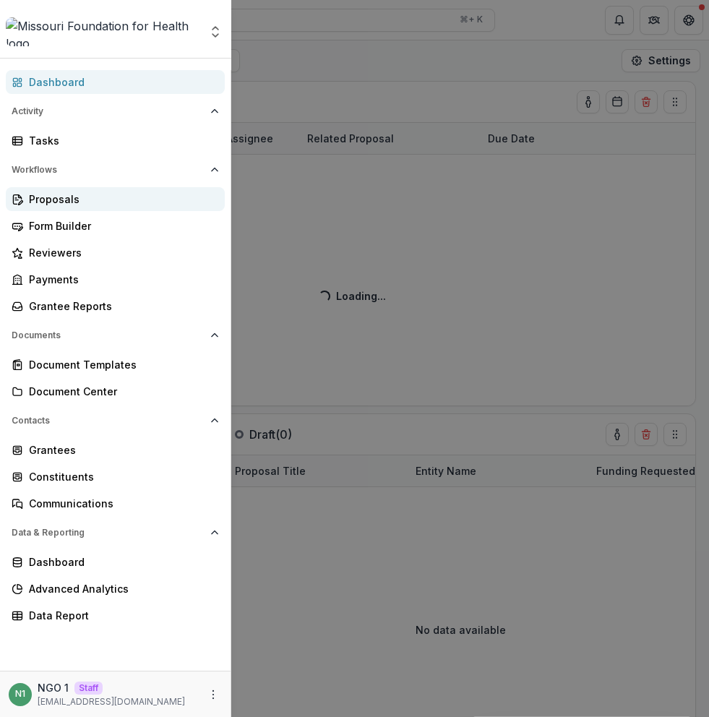
click at [72, 199] on div "Proposals" at bounding box center [121, 198] width 184 height 15
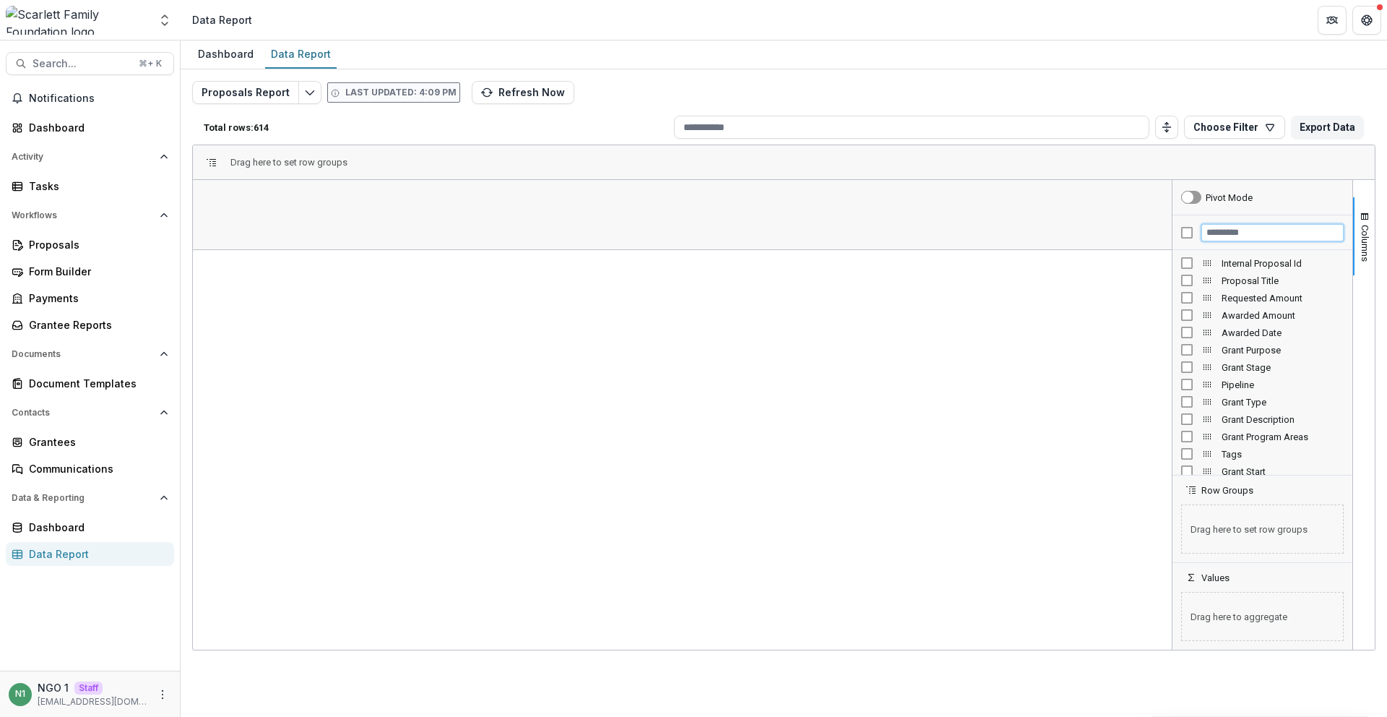
click at [1247, 227] on input "Filter Columns Input" at bounding box center [1272, 232] width 142 height 17
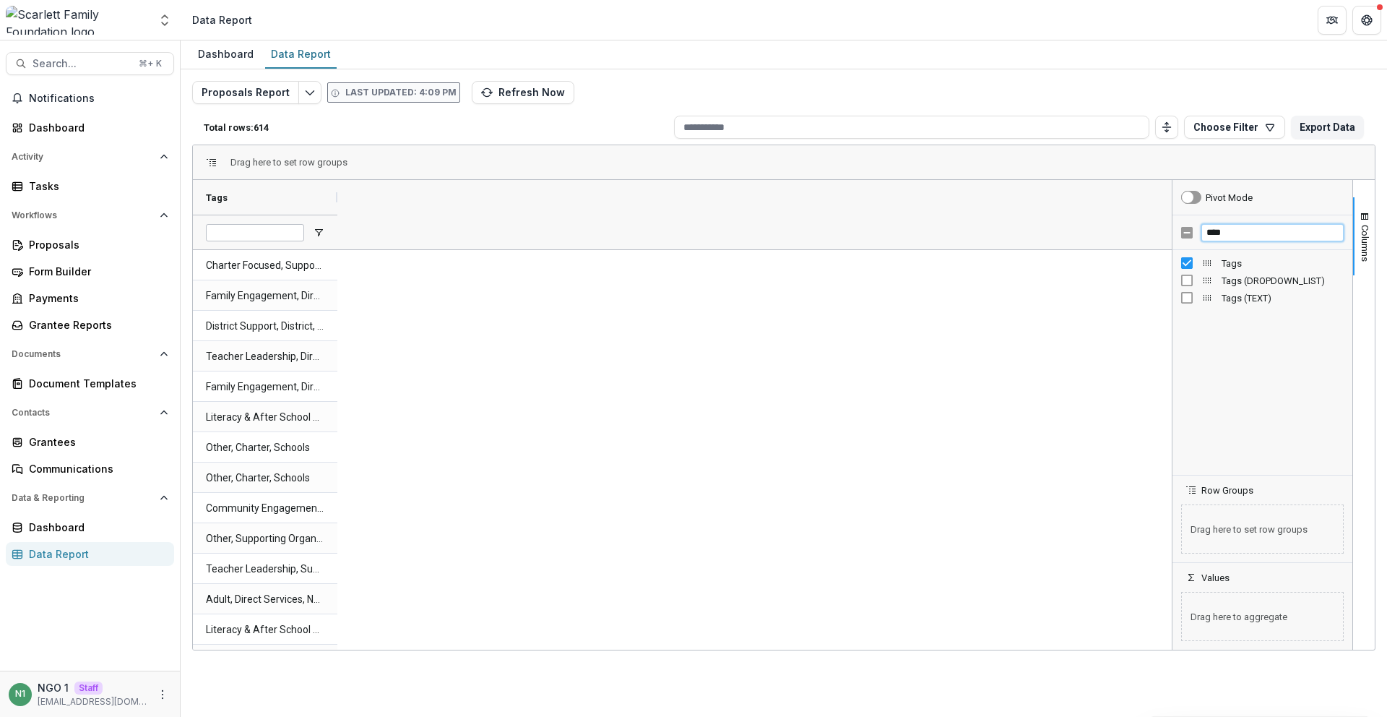
click at [1247, 231] on input "****" at bounding box center [1272, 232] width 142 height 17
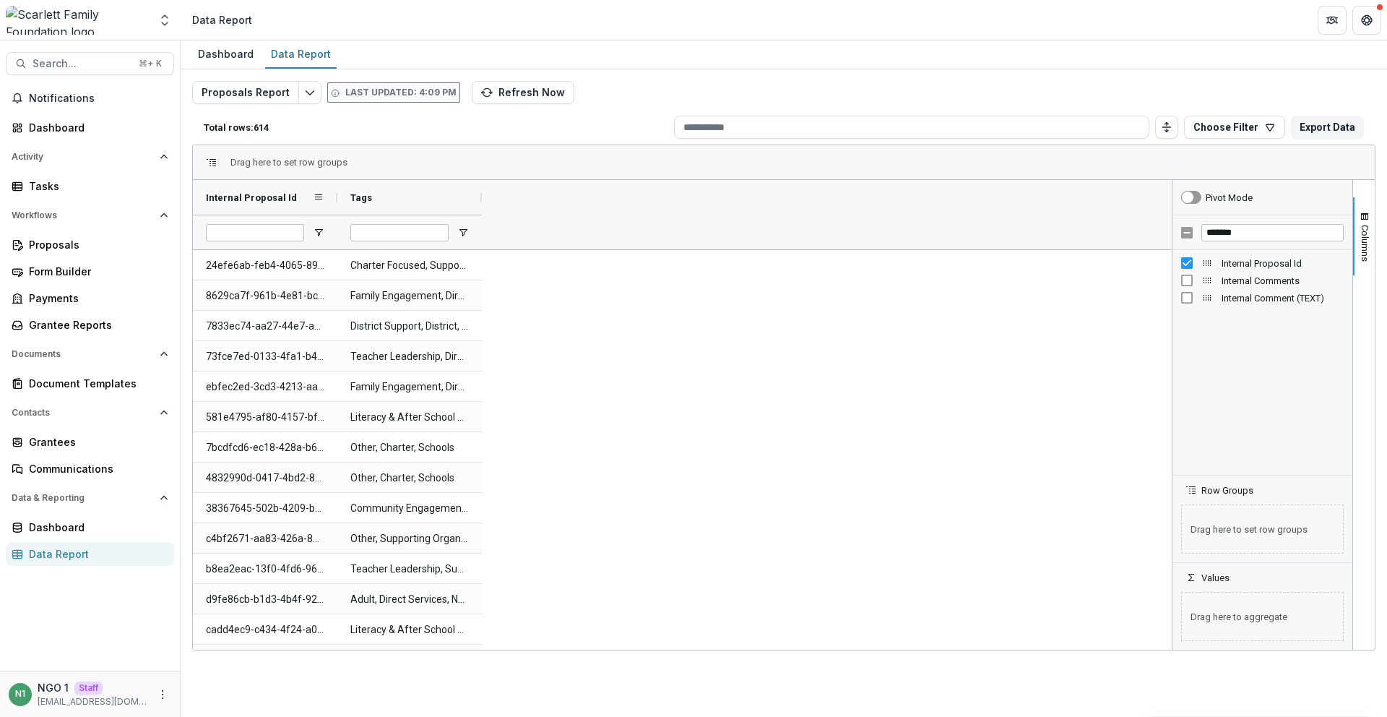
click at [337, 199] on div at bounding box center [337, 197] width 6 height 35
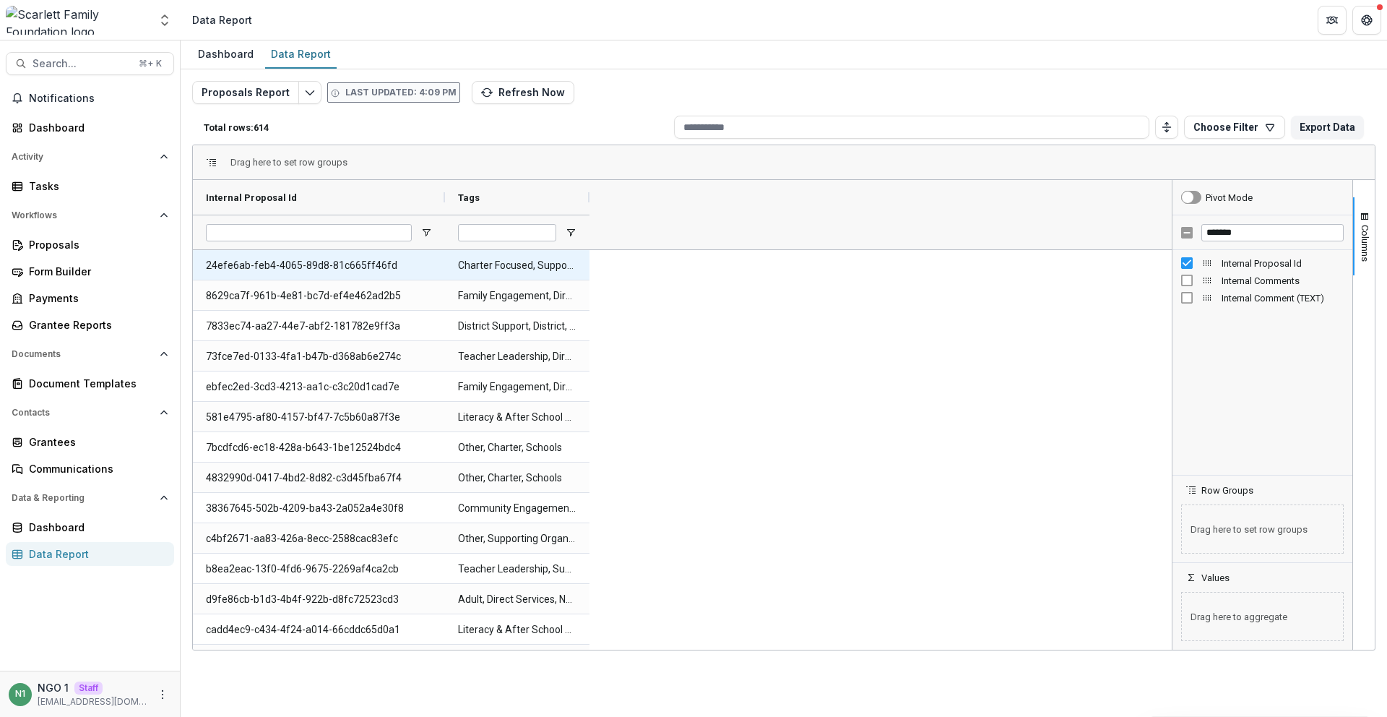
click at [305, 258] on Id-678 "24efe6ab-feb4-4065-89d8-81c665ff46fd" at bounding box center [319, 266] width 226 height 30
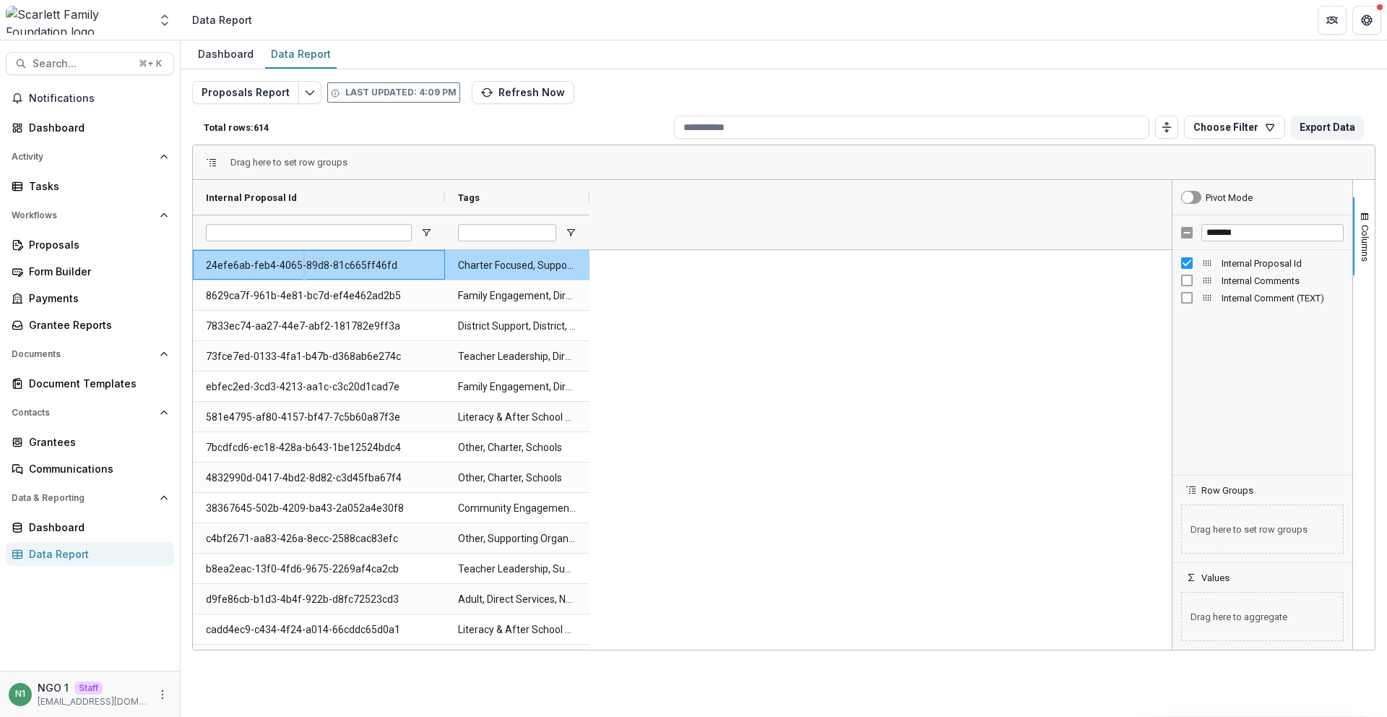
click at [305, 258] on Id-678 "24efe6ab-feb4-4065-89d8-81c665ff46fd" at bounding box center [319, 266] width 226 height 30
copy Id-678 "24efe6ab-feb4-4065-89d8-81c665ff46fd"
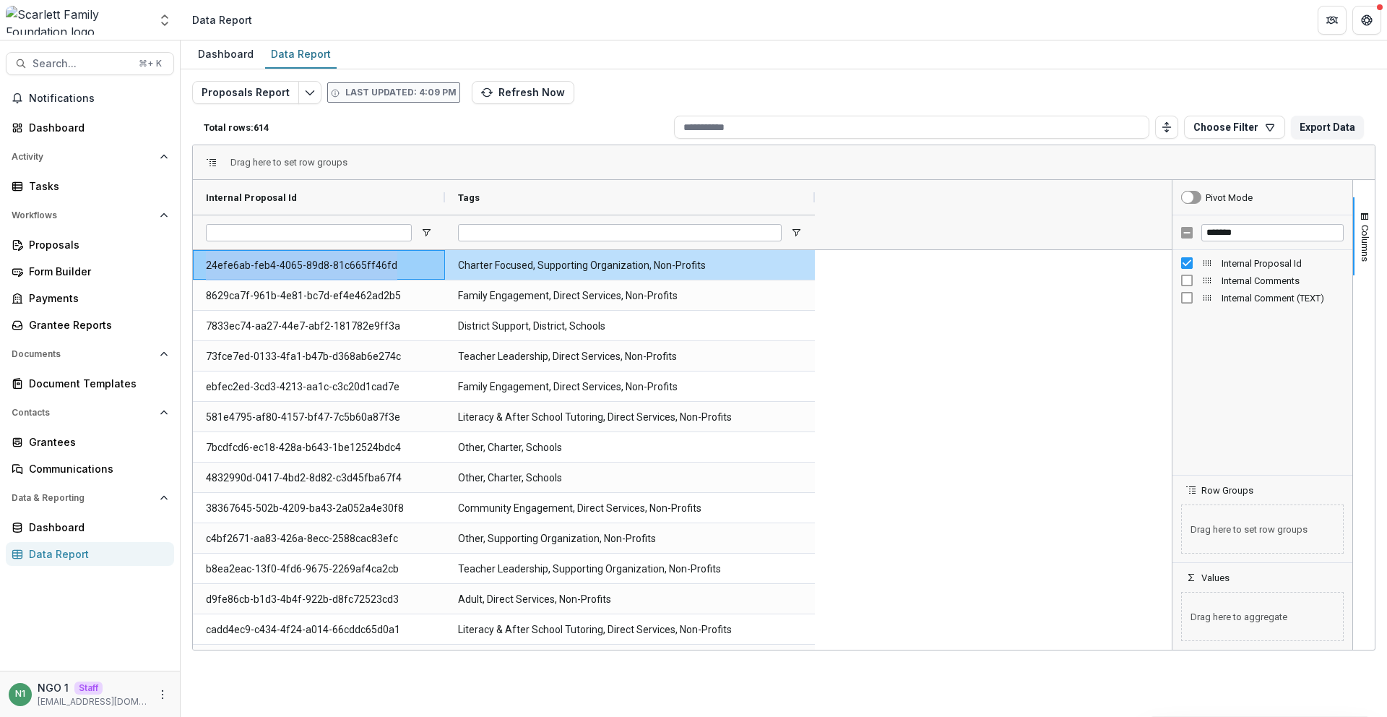
drag, startPoint x: 589, startPoint y: 196, endPoint x: 811, endPoint y: 230, distance: 224.3
click at [814, 230] on div "Internal Proposal Id Tags" at bounding box center [506, 214] width 626 height 69
click at [1239, 229] on input "*******" at bounding box center [1272, 232] width 142 height 17
drag, startPoint x: 1243, startPoint y: 233, endPoint x: 1147, endPoint y: 238, distance: 96.2
click at [1146, 238] on div "Internal Proposal Id Tags Columns" at bounding box center [784, 415] width 1182 height 470
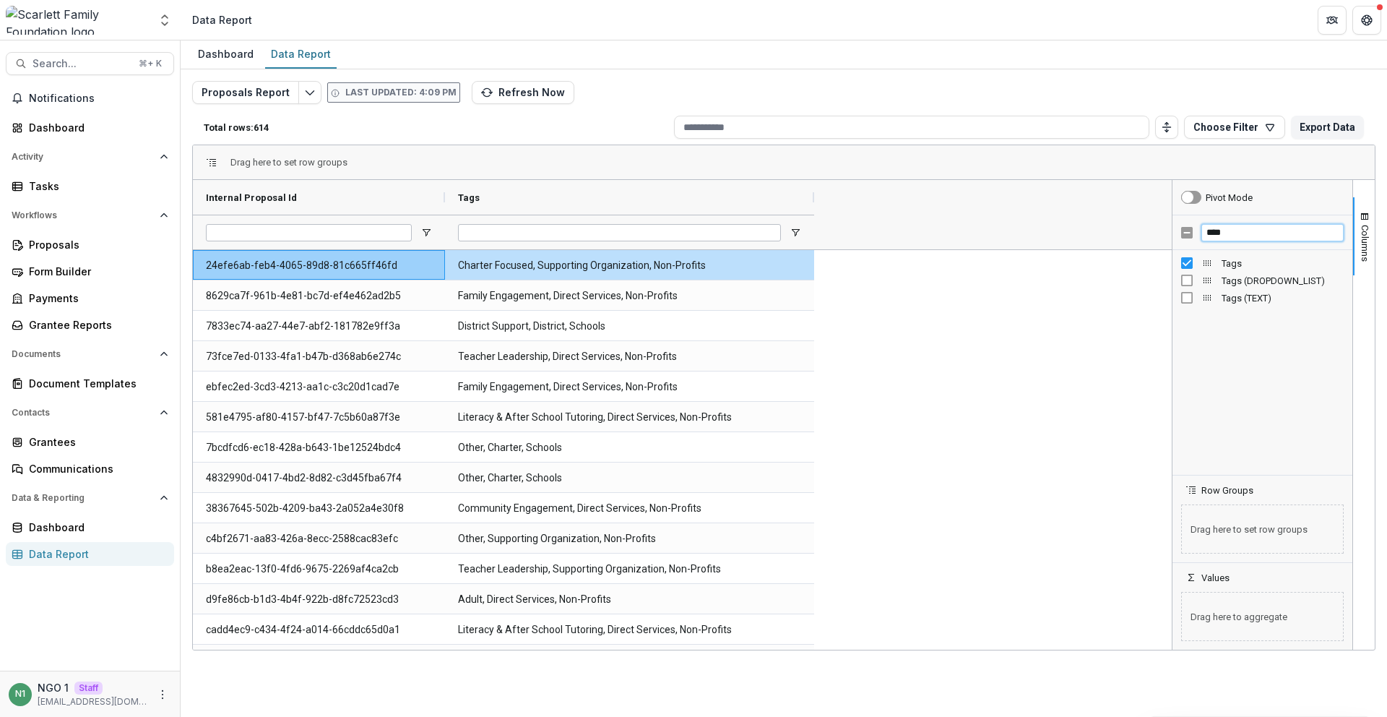
type input "****"
click at [1188, 286] on div "Tags (DROPDOWN_LIST)" at bounding box center [1262, 280] width 163 height 17
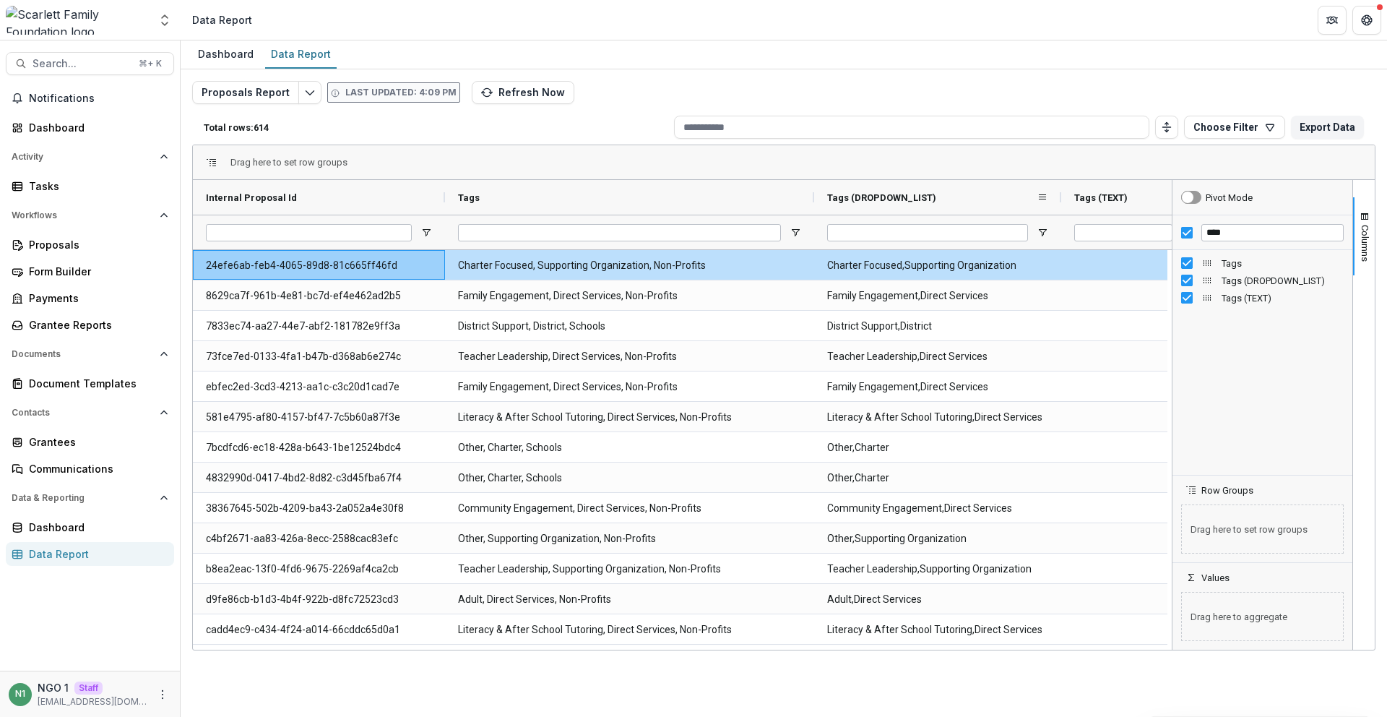
drag, startPoint x: 956, startPoint y: 196, endPoint x: 1059, endPoint y: 199, distance: 102.6
click at [1059, 199] on div at bounding box center [1061, 197] width 6 height 35
drag, startPoint x: 753, startPoint y: 266, endPoint x: 444, endPoint y: 271, distance: 309.2
click at [438, 271] on div "24efe6ab-feb4-4065-89d8-81c665ff46fd Charter Focused, Supporting Organization, …" at bounding box center [699, 265] width 1013 height 30
click at [448, 269] on div "Charter Focused, Supporting Organization, Non-Profits" at bounding box center [629, 265] width 369 height 30
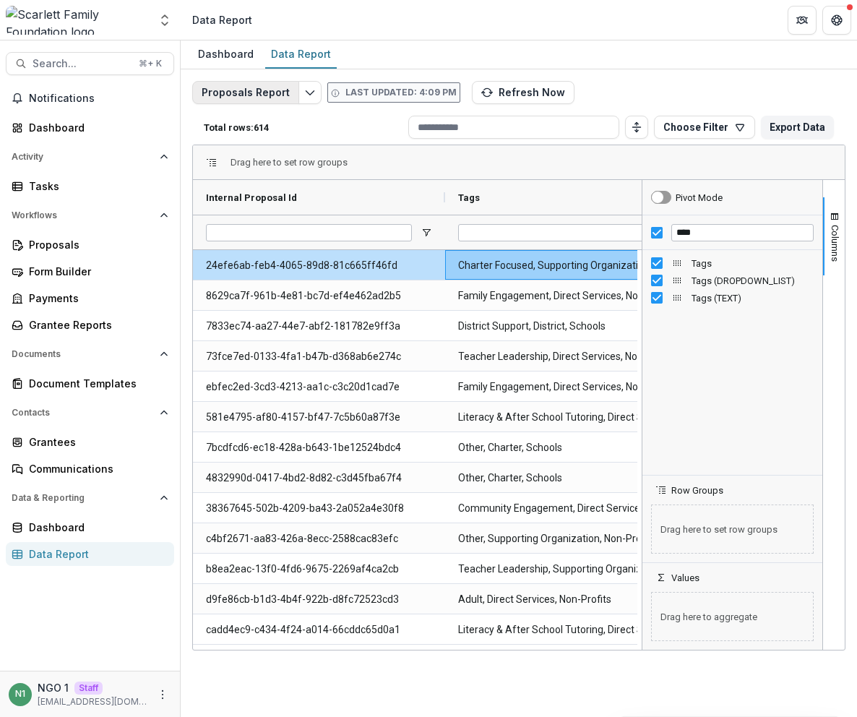
click at [286, 103] on button "Proposals Report" at bounding box center [245, 92] width 107 height 23
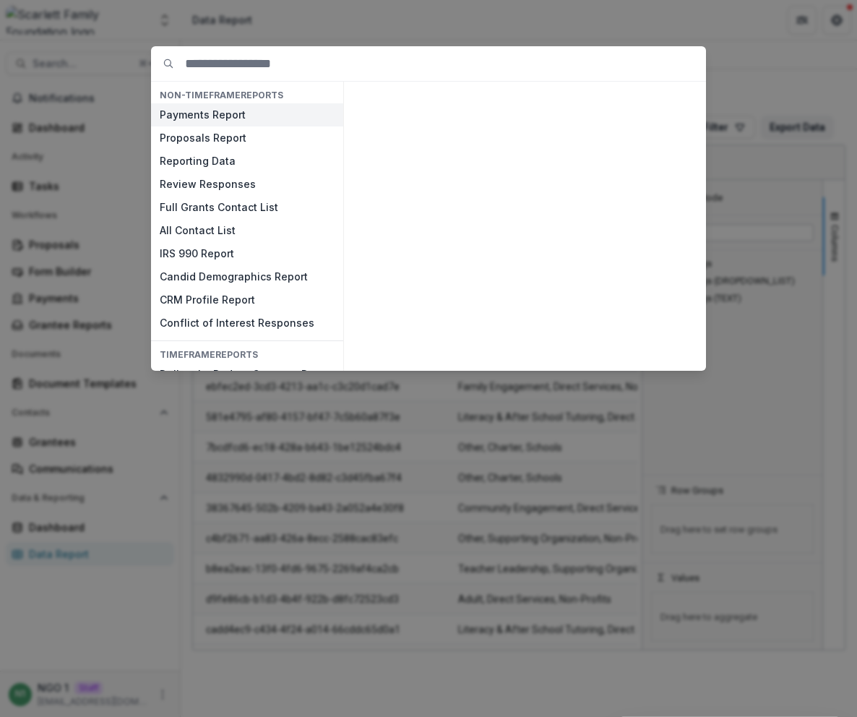
click at [270, 108] on button "Payments Report" at bounding box center [247, 114] width 192 height 23
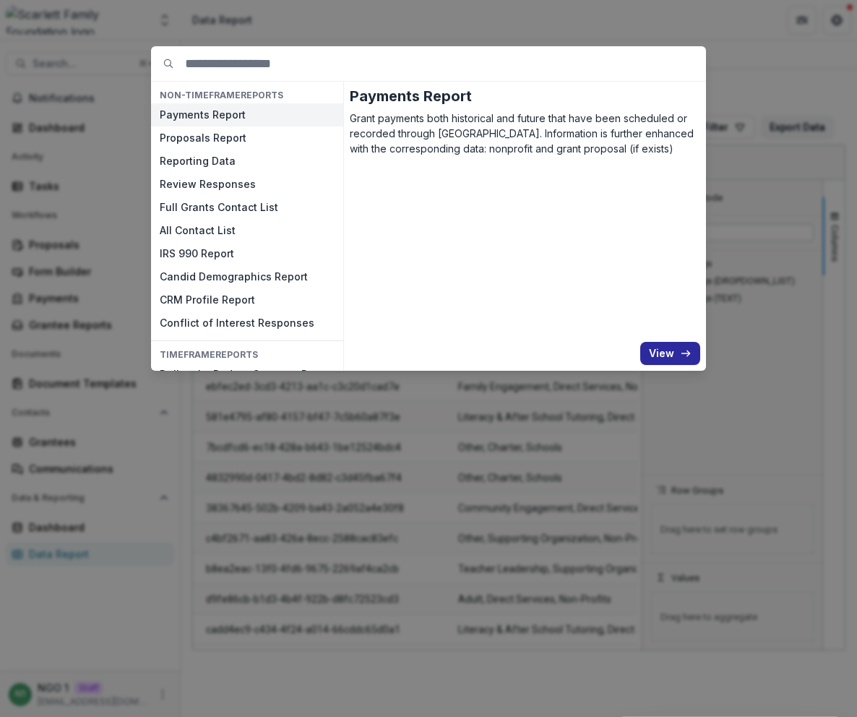
click at [680, 348] on icon "button" at bounding box center [686, 353] width 12 height 12
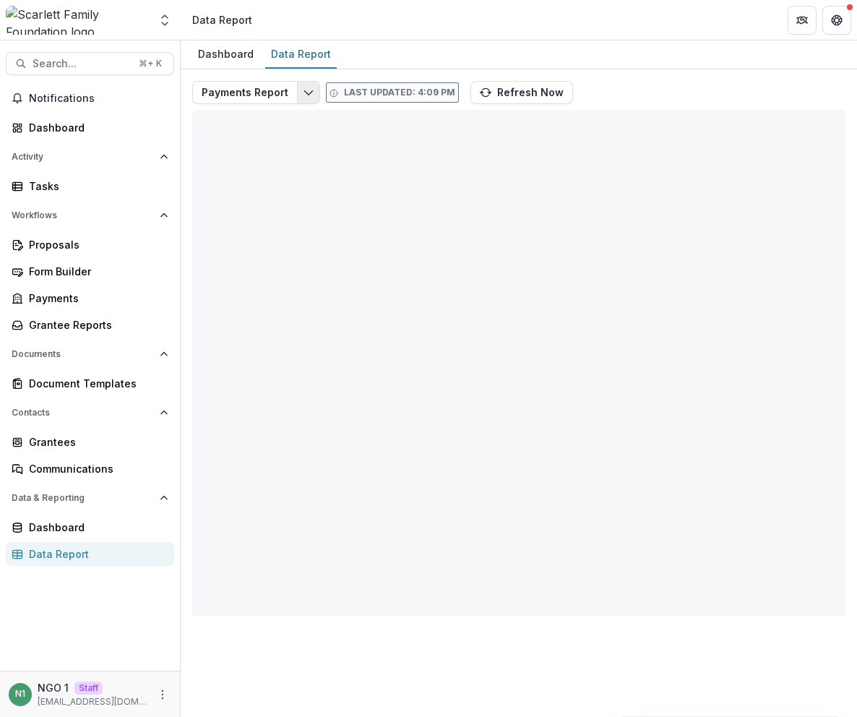
click at [297, 92] on button "Edit selected report" at bounding box center [308, 92] width 23 height 23
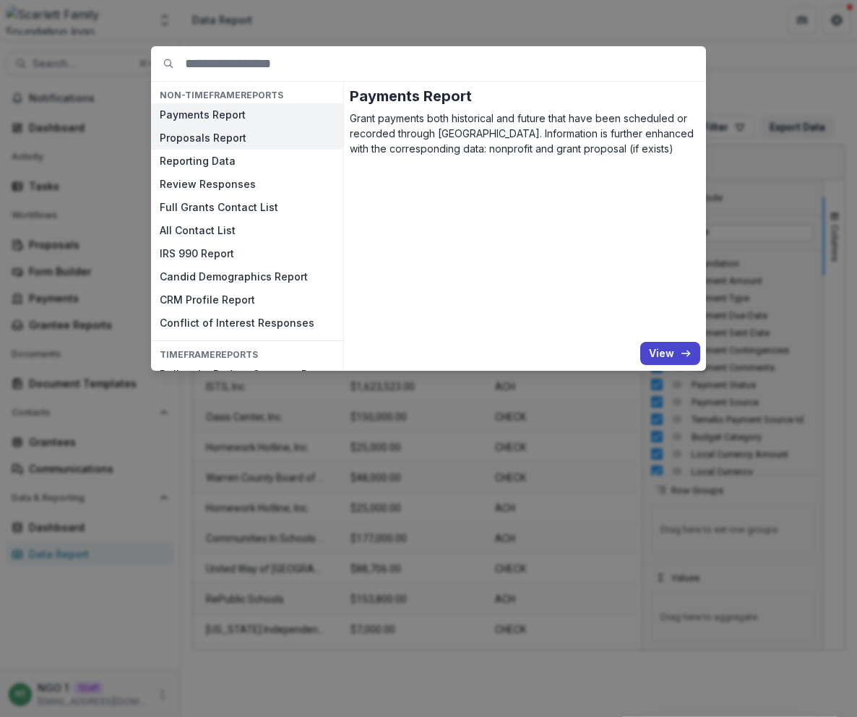
click at [228, 144] on button "Proposals Report" at bounding box center [247, 137] width 192 height 23
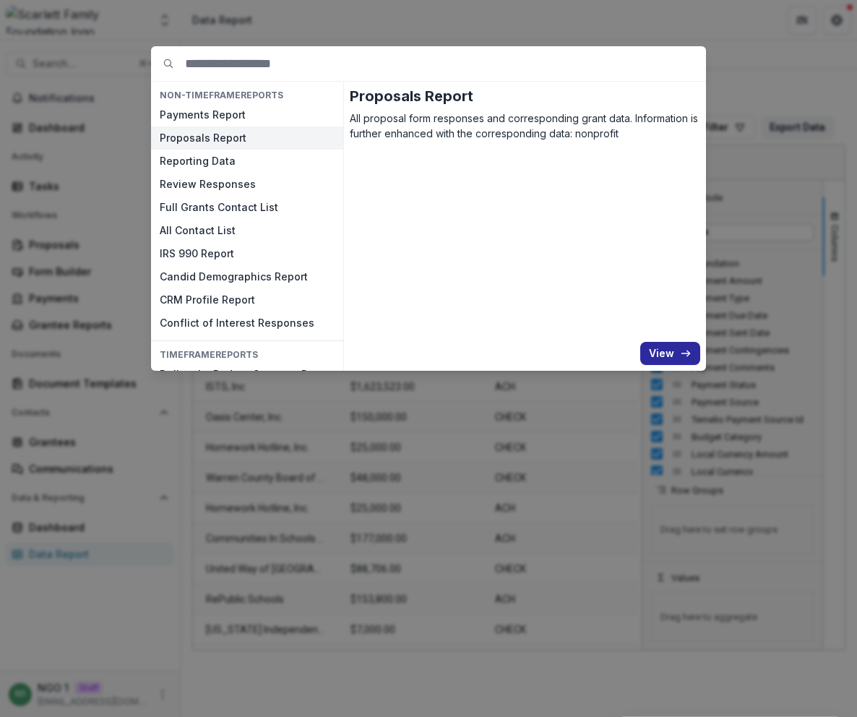
click at [687, 347] on icon "button" at bounding box center [686, 353] width 12 height 12
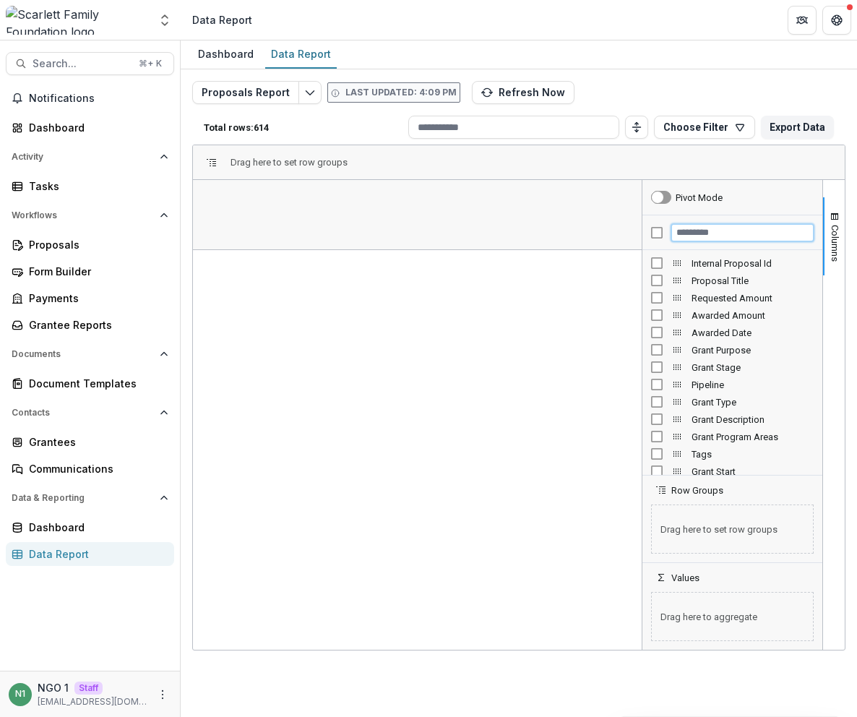
click at [724, 231] on input "Filter Columns Input" at bounding box center [742, 232] width 142 height 17
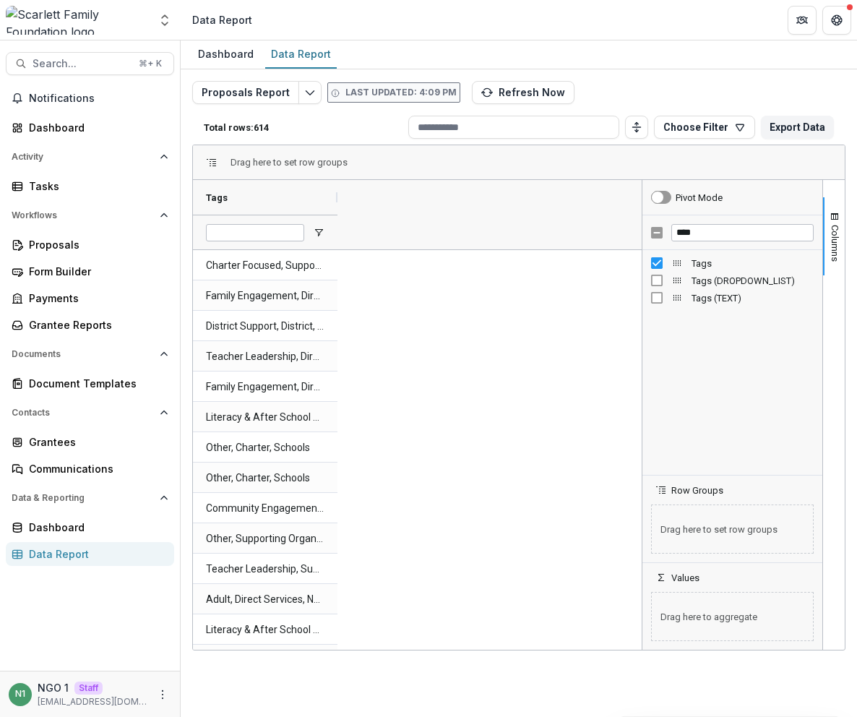
click at [715, 242] on div "****" at bounding box center [732, 232] width 180 height 35
click at [718, 234] on input "****" at bounding box center [742, 232] width 142 height 17
type input "********"
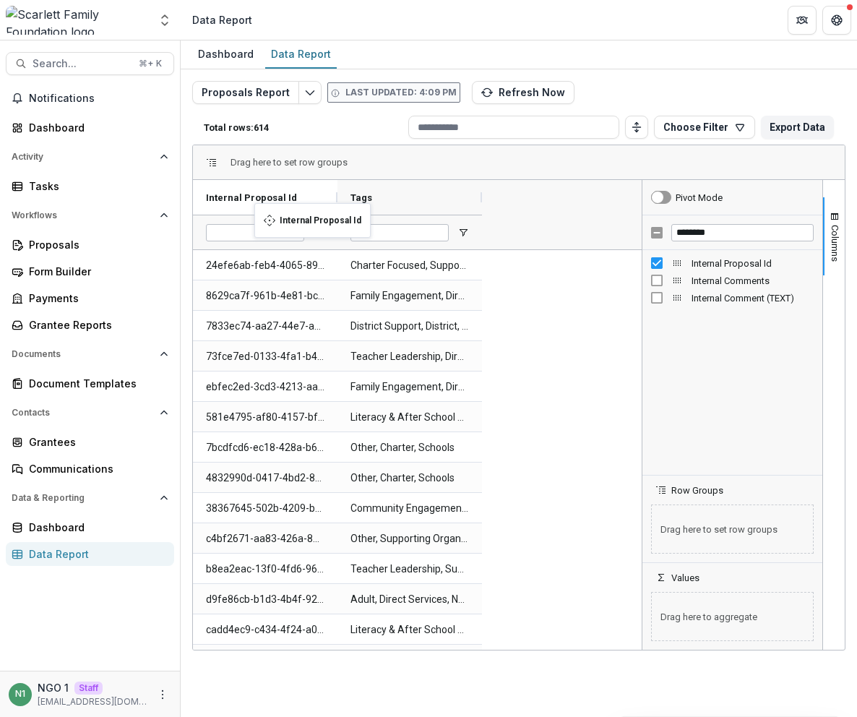
drag, startPoint x: 333, startPoint y: 198, endPoint x: 261, endPoint y: 212, distance: 72.8
click at [336, 196] on div at bounding box center [337, 197] width 6 height 35
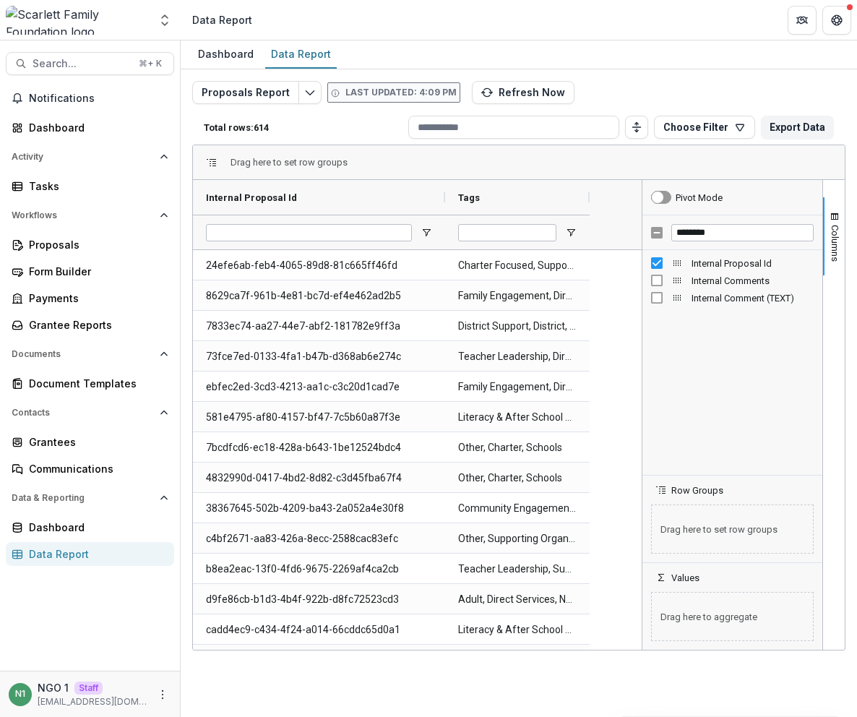
click at [264, 220] on div at bounding box center [309, 232] width 206 height 34
click at [271, 229] on input "Internal Proposal Id Filter Input" at bounding box center [309, 232] width 206 height 17
paste input "**********"
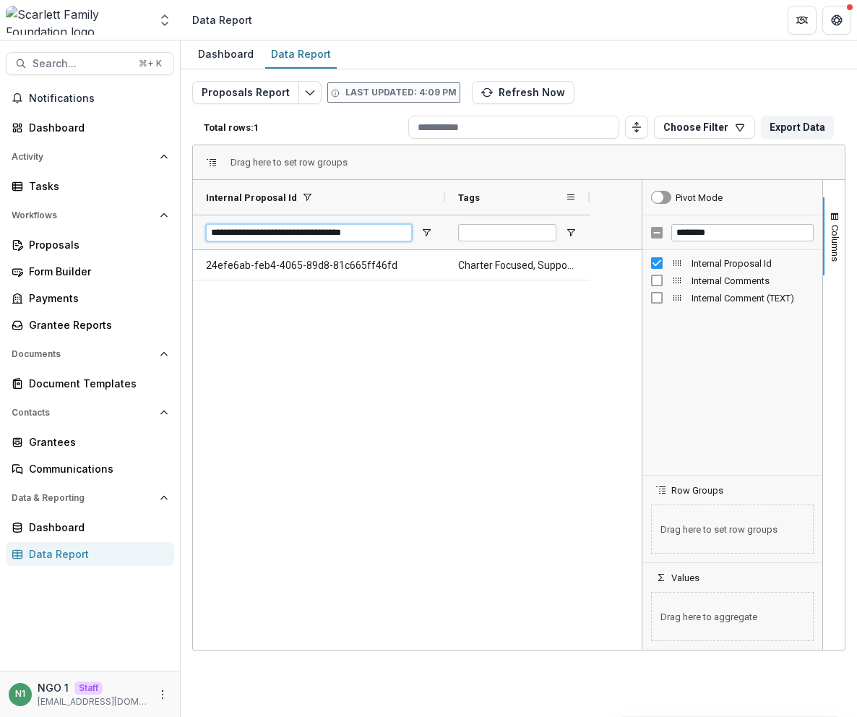
type input "**********"
drag, startPoint x: 589, startPoint y: 196, endPoint x: 641, endPoint y: 199, distance: 51.4
click at [641, 199] on div at bounding box center [640, 197] width 6 height 35
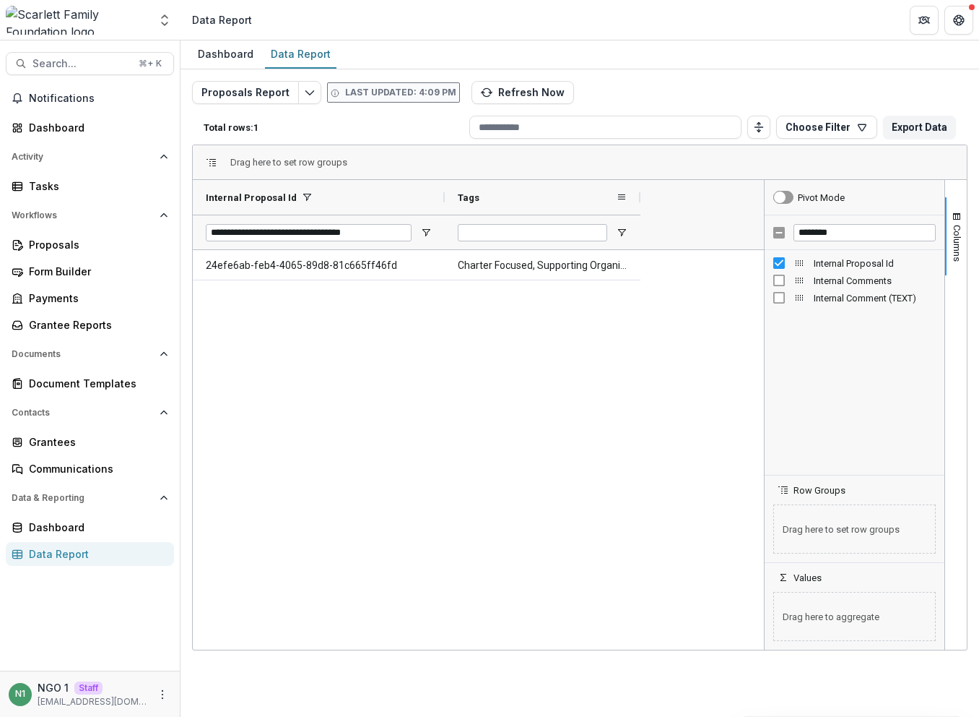
click at [636, 198] on div "Tags" at bounding box center [543, 197] width 196 height 35
click at [642, 197] on div at bounding box center [641, 197] width 6 height 35
click at [641, 196] on div at bounding box center [641, 197] width 6 height 35
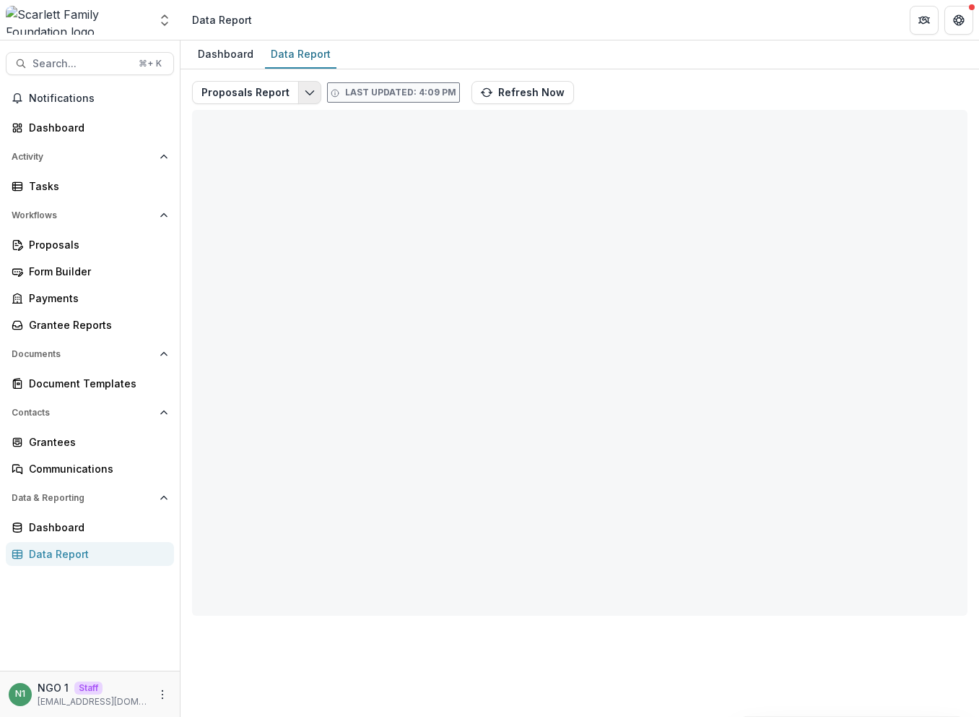
click at [304, 93] on icon "Edit selected report" at bounding box center [310, 93] width 12 height 12
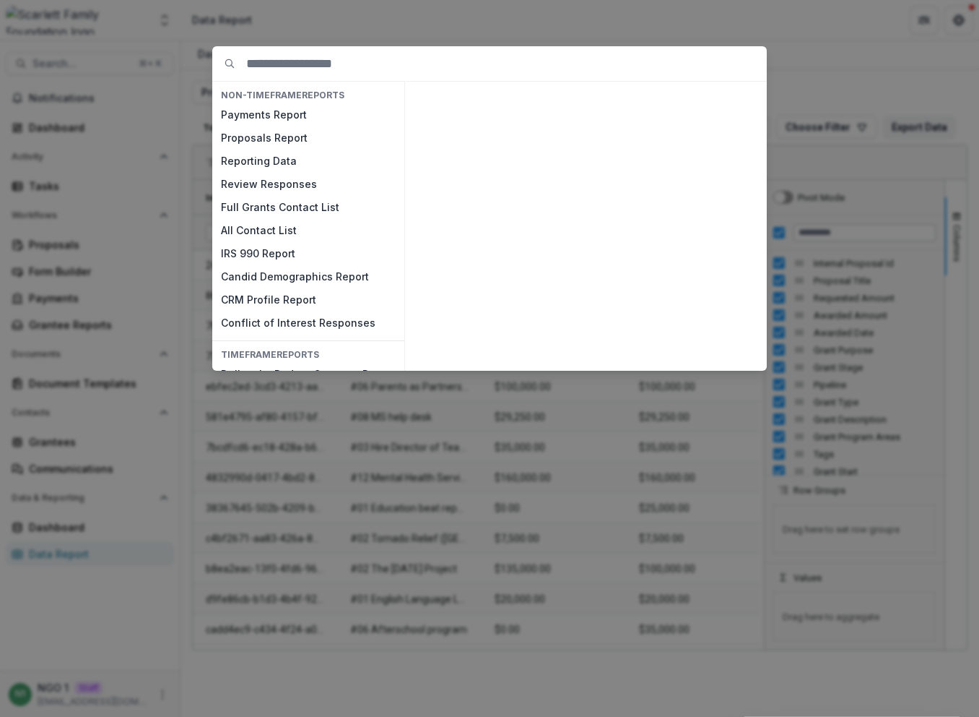
click at [414, 18] on div "NON-TIMEFRAME Reports Payments Report Proposals Report Reporting Data Review Re…" at bounding box center [489, 358] width 979 height 717
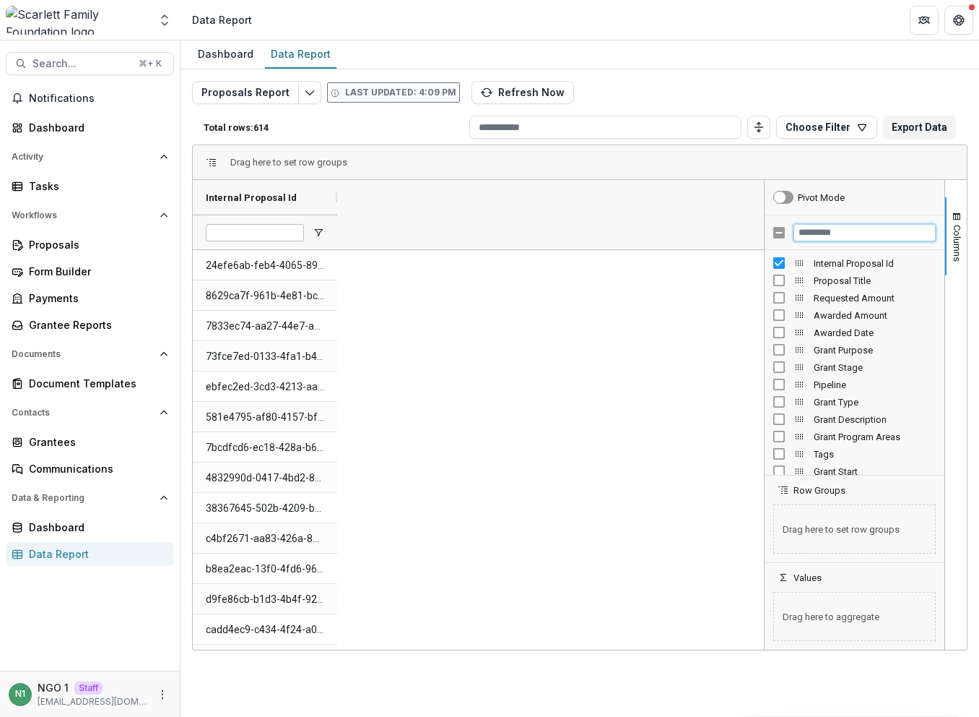
click at [825, 235] on input "Filter Columns Input" at bounding box center [865, 232] width 142 height 17
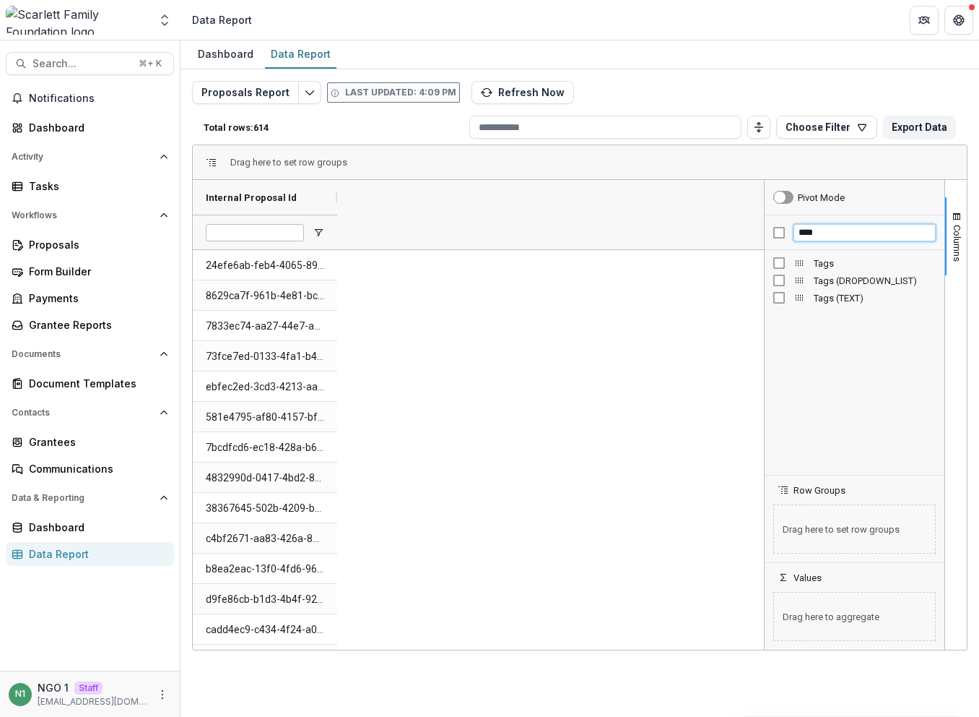
type input "****"
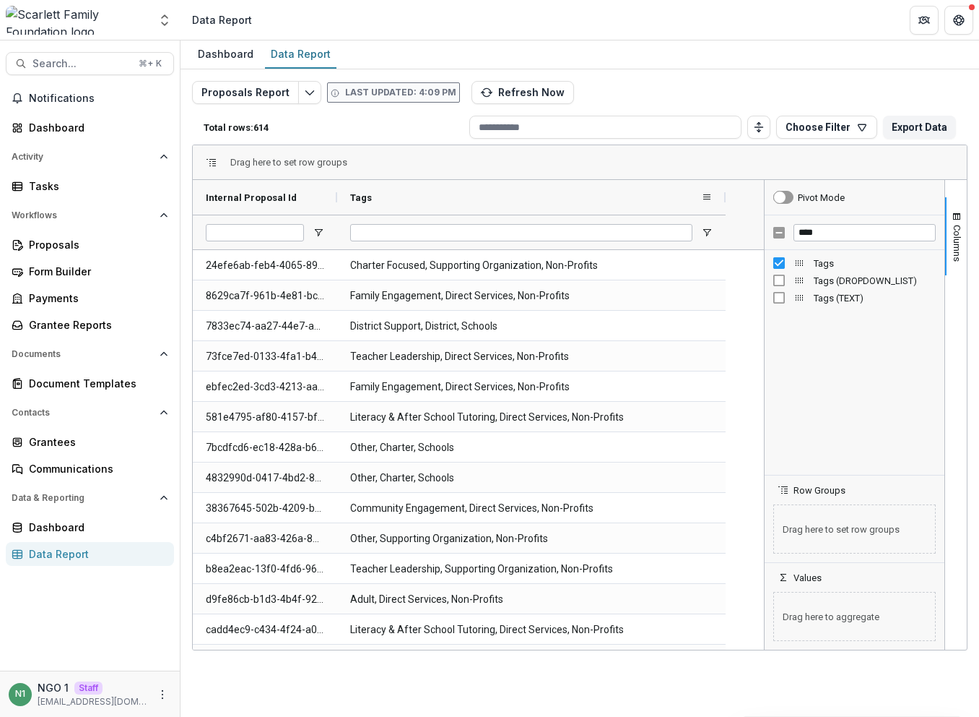
drag, startPoint x: 549, startPoint y: 205, endPoint x: 654, endPoint y: 214, distance: 105.1
click at [723, 214] on div at bounding box center [726, 197] width 6 height 35
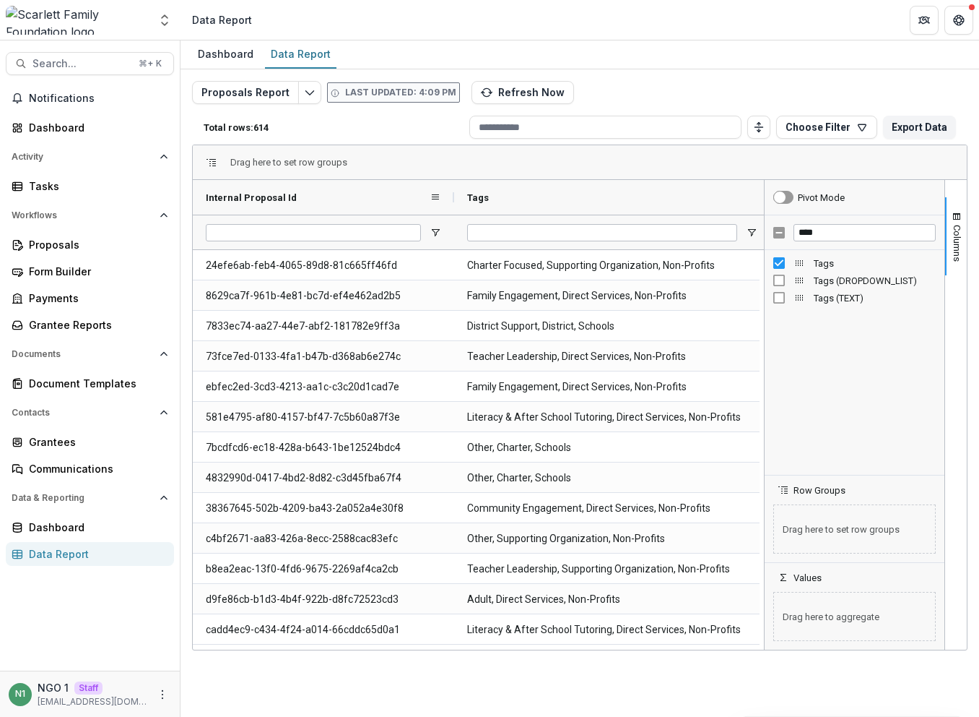
drag, startPoint x: 337, startPoint y: 194, endPoint x: 452, endPoint y: 217, distance: 118.0
click at [451, 211] on div at bounding box center [454, 197] width 6 height 35
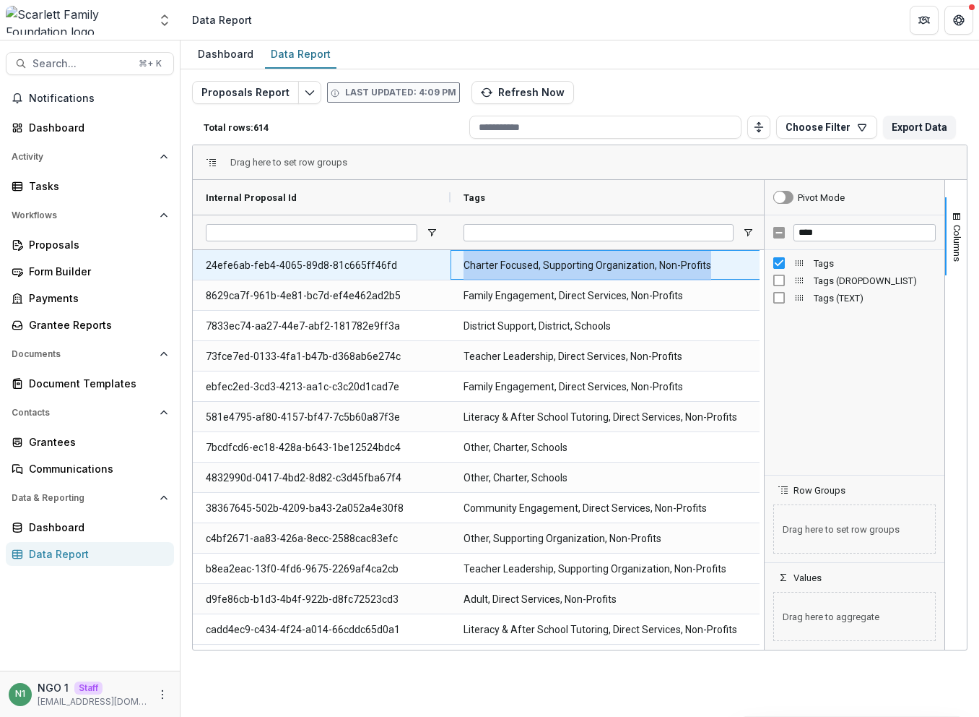
drag, startPoint x: 578, startPoint y: 264, endPoint x: 733, endPoint y: 269, distance: 155.4
click at [729, 269] on div "Charter Focused, Supporting Organization, Non-Profits" at bounding box center [609, 265] width 316 height 30
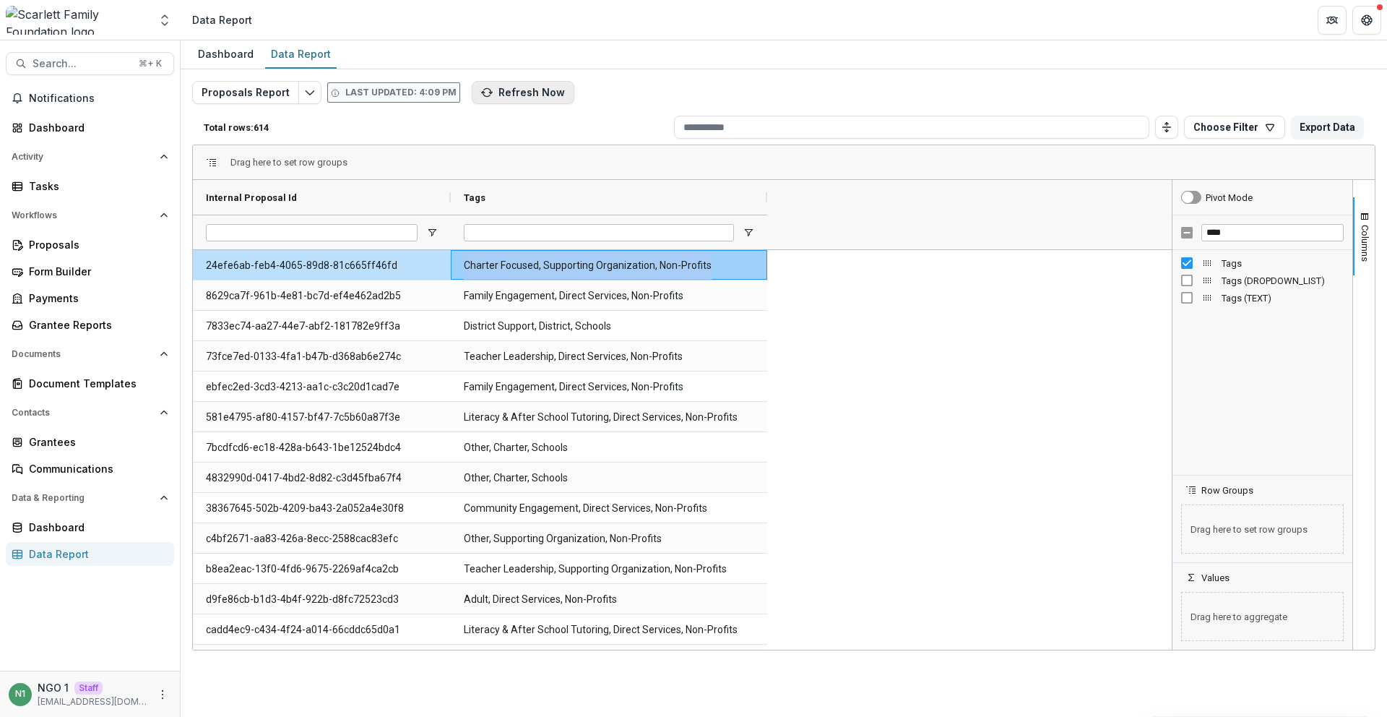
click at [484, 88] on icon "button" at bounding box center [487, 90] width 7 height 5
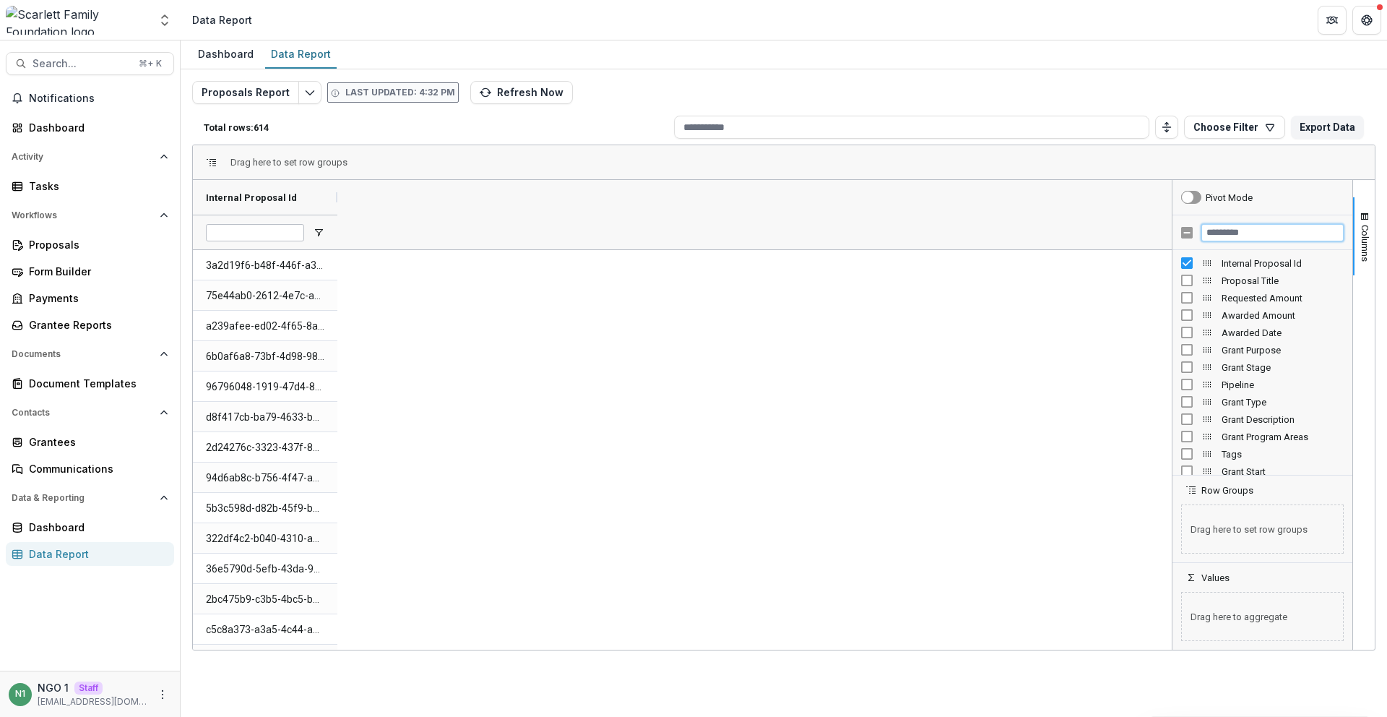
click at [1214, 228] on input "Filter Columns Input" at bounding box center [1272, 232] width 142 height 17
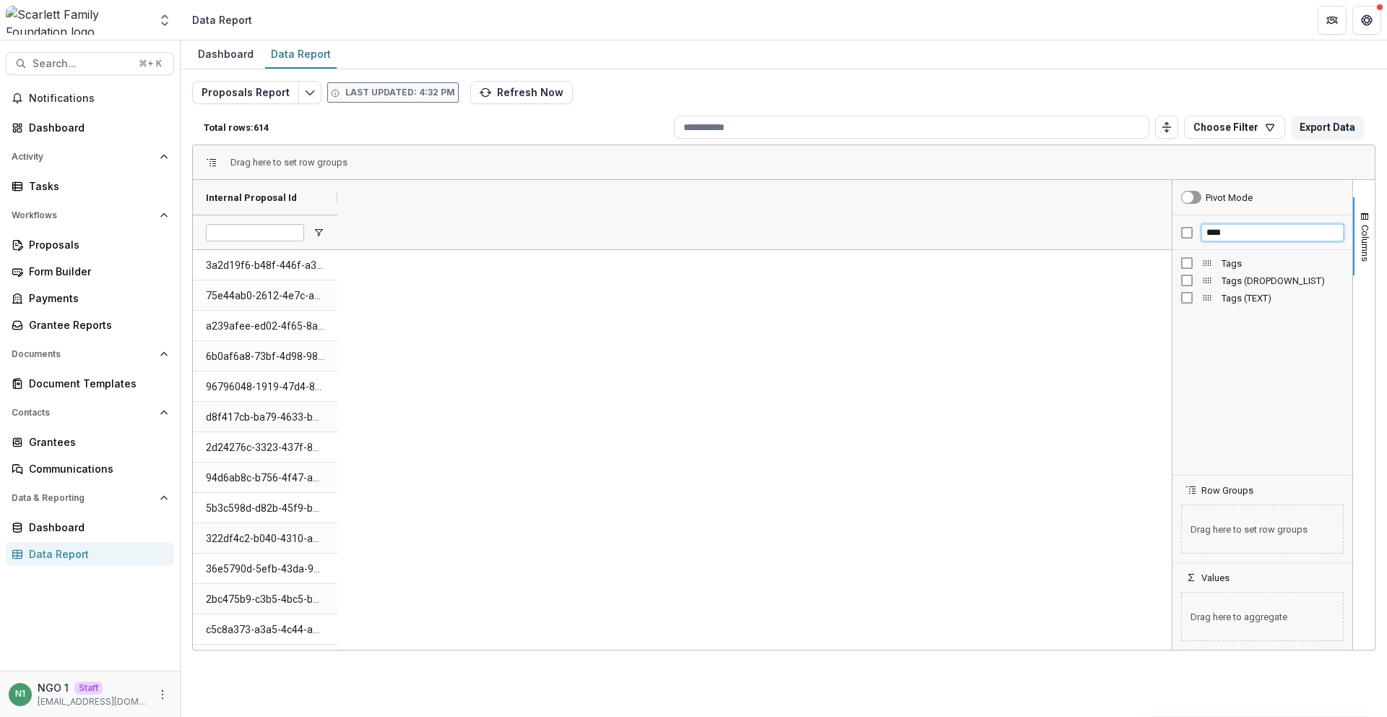
type input "****"
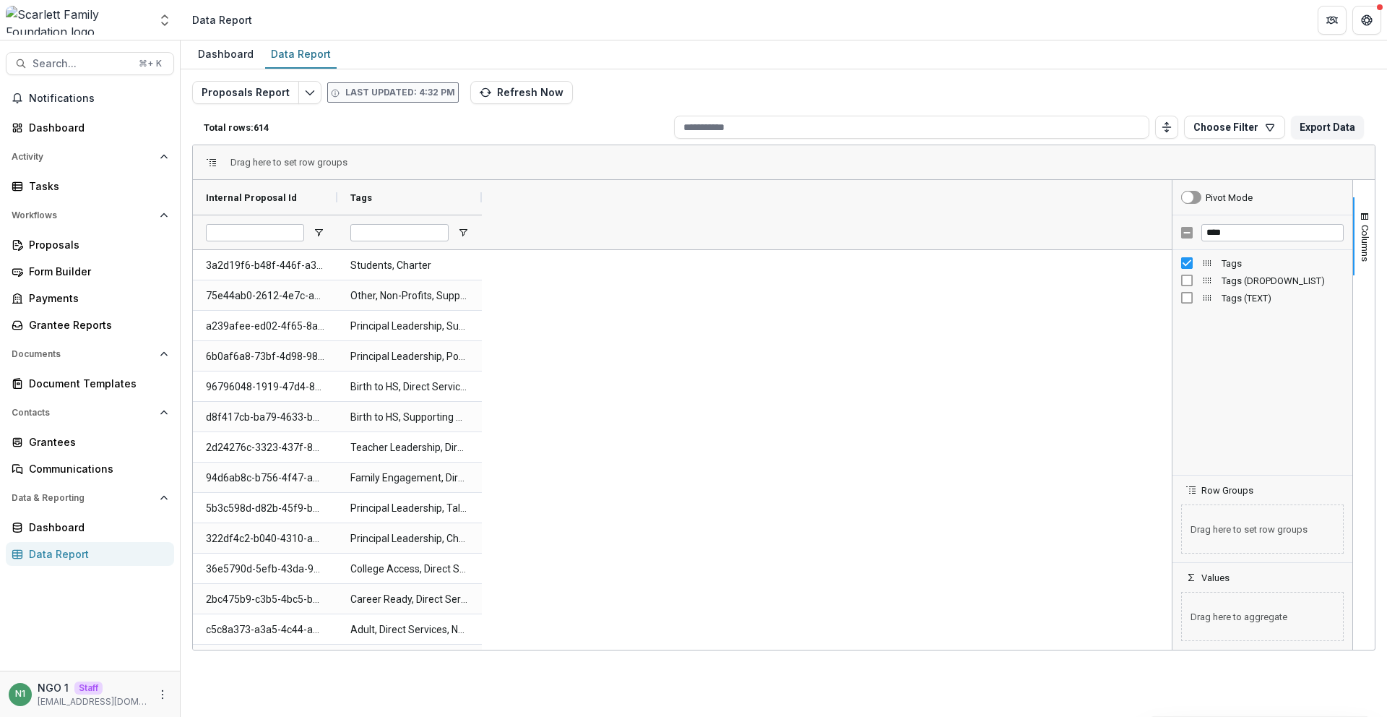
click at [480, 197] on div at bounding box center [482, 197] width 6 height 35
click at [480, 197] on div at bounding box center [483, 197] width 6 height 35
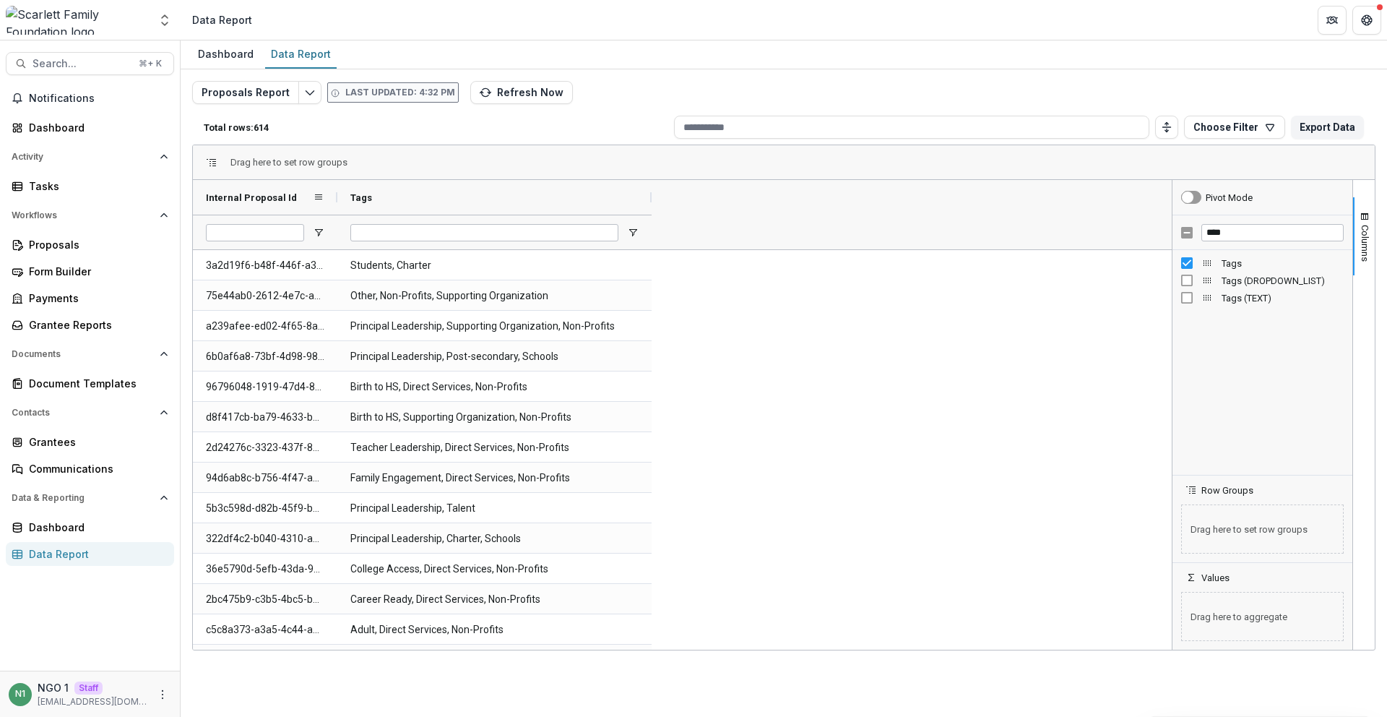
click at [336, 197] on div at bounding box center [337, 197] width 6 height 35
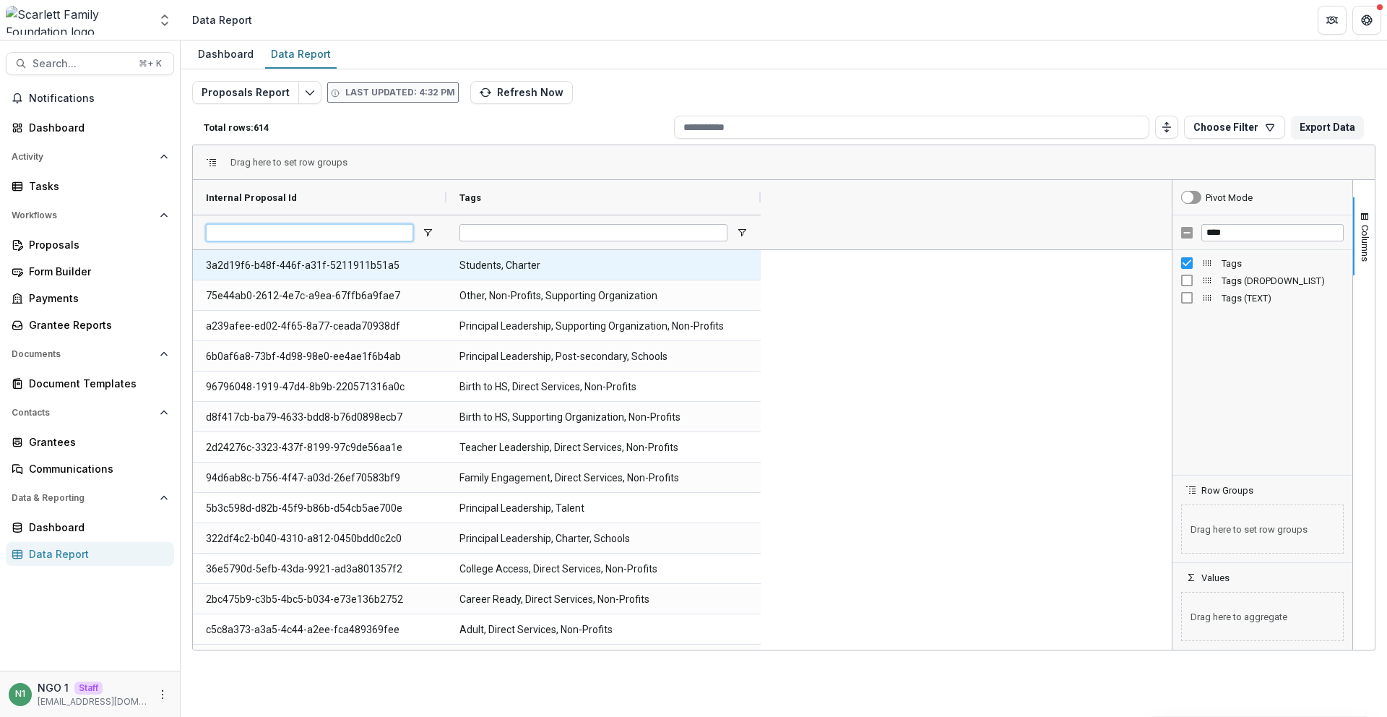
click at [252, 238] on input "Internal Proposal Id Filter Input" at bounding box center [309, 232] width 207 height 17
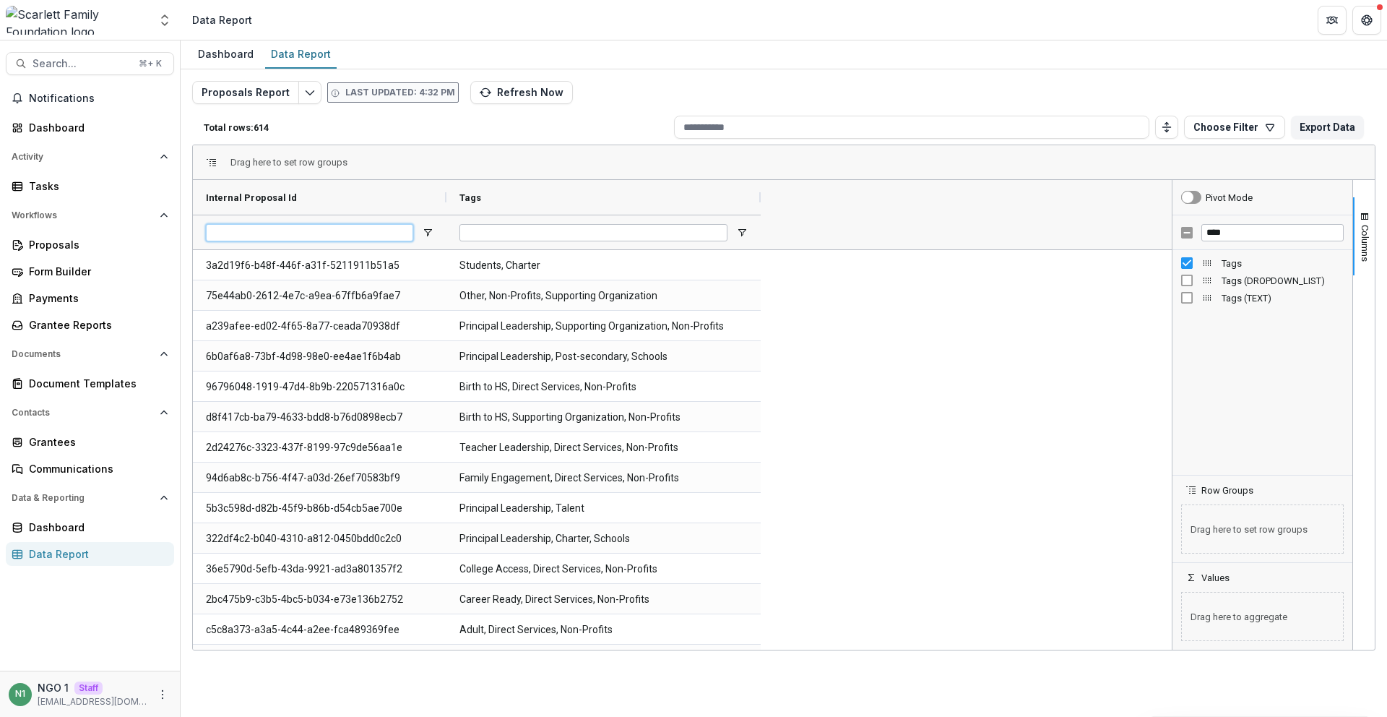
paste input "**********"
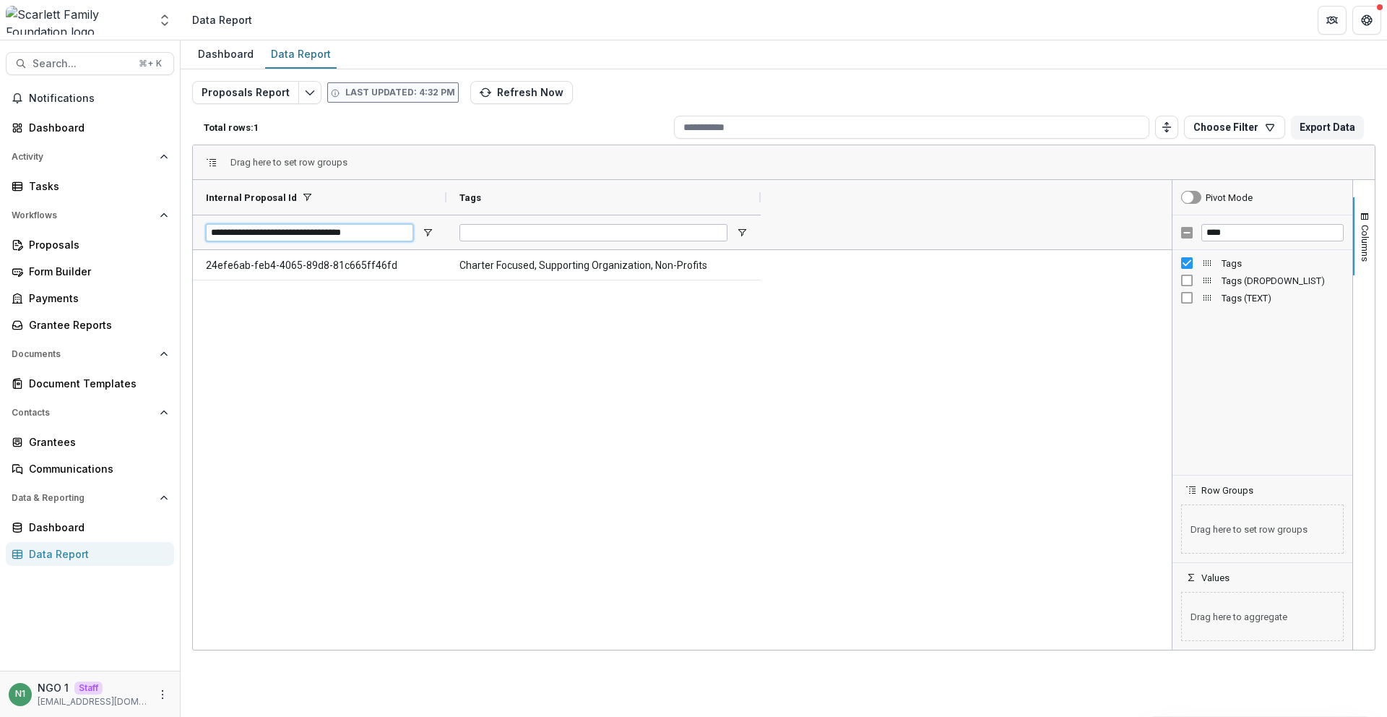
type input "**********"
click at [918, 308] on div "24efe6ab-feb4-4065-89d8-81c665ff46fd Charter Focused, Supporting Organization, …" at bounding box center [682, 449] width 979 height 399
drag, startPoint x: 762, startPoint y: 195, endPoint x: 797, endPoint y: 199, distance: 35.6
click at [764, 199] on div at bounding box center [761, 197] width 6 height 35
click at [502, 100] on button "Refresh Now" at bounding box center [521, 92] width 103 height 23
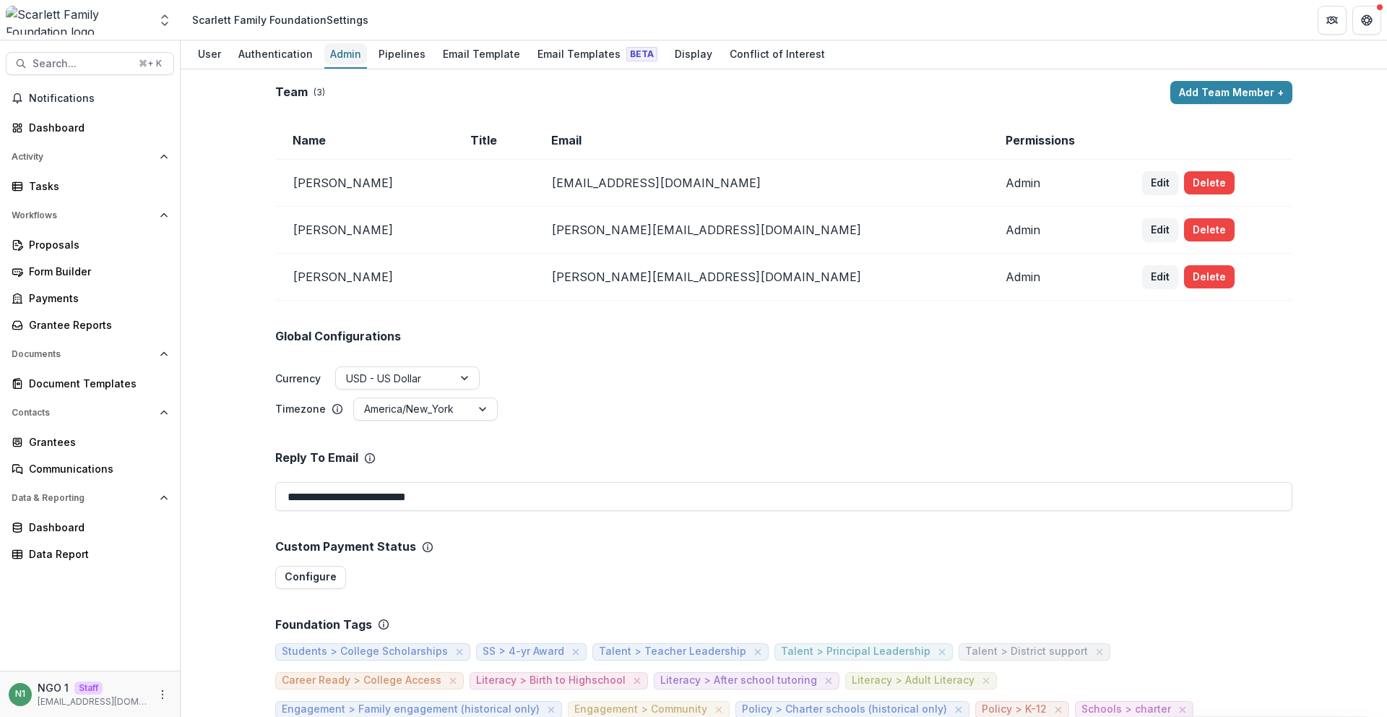
click at [342, 59] on div "Admin" at bounding box center [345, 53] width 43 height 21
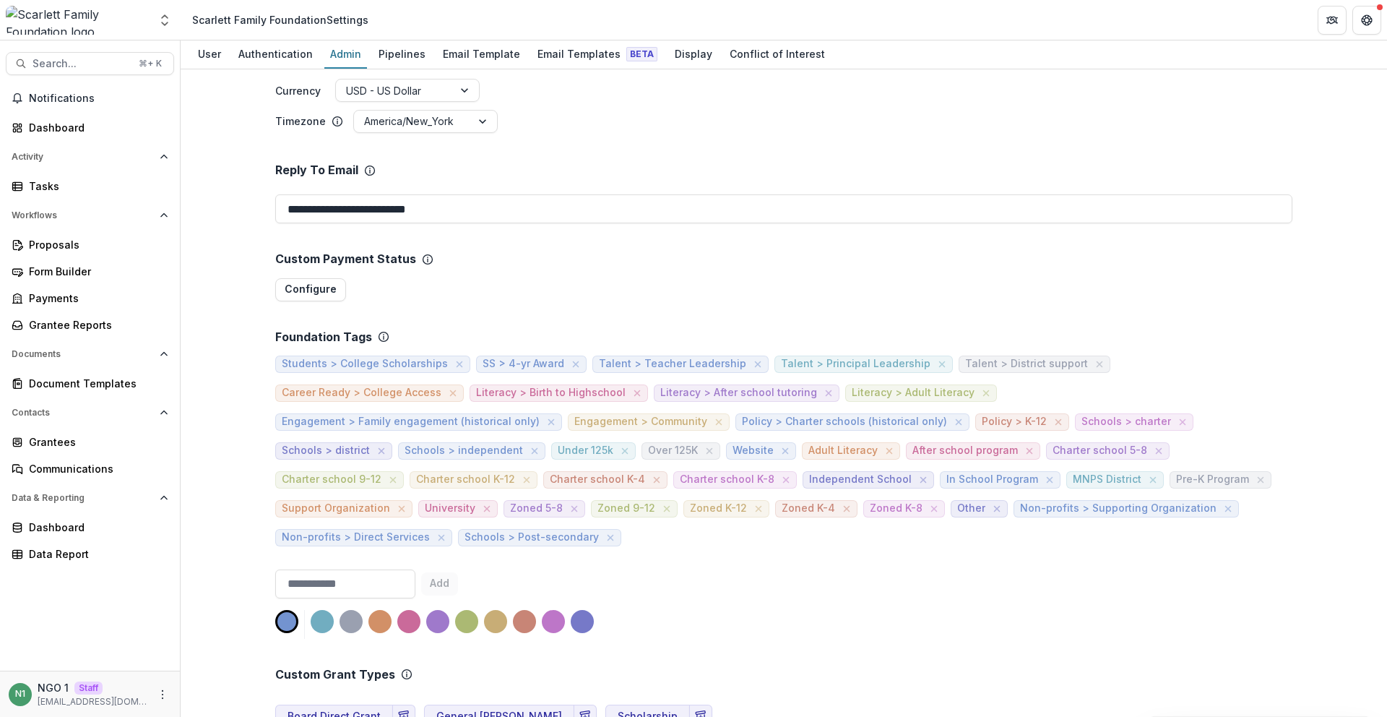
scroll to position [289, 0]
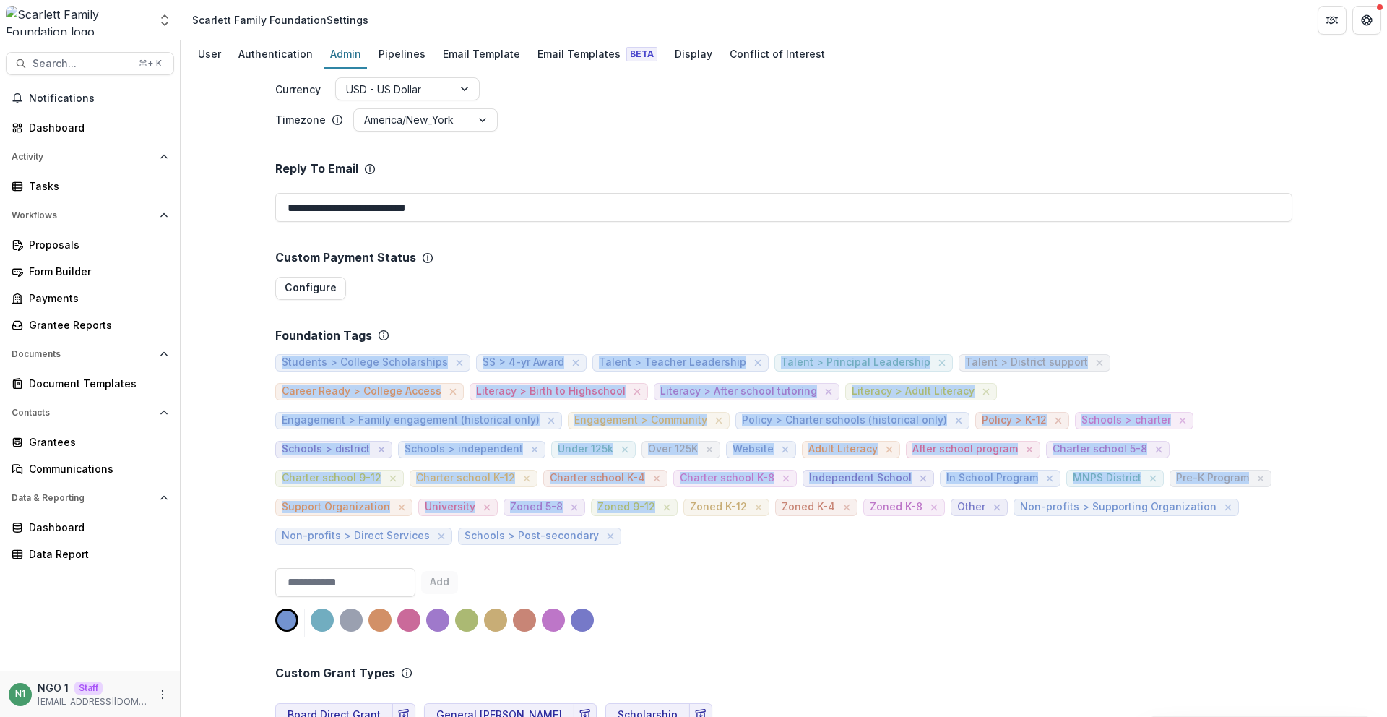
drag, startPoint x: 927, startPoint y: 512, endPoint x: 264, endPoint y: 355, distance: 681.6
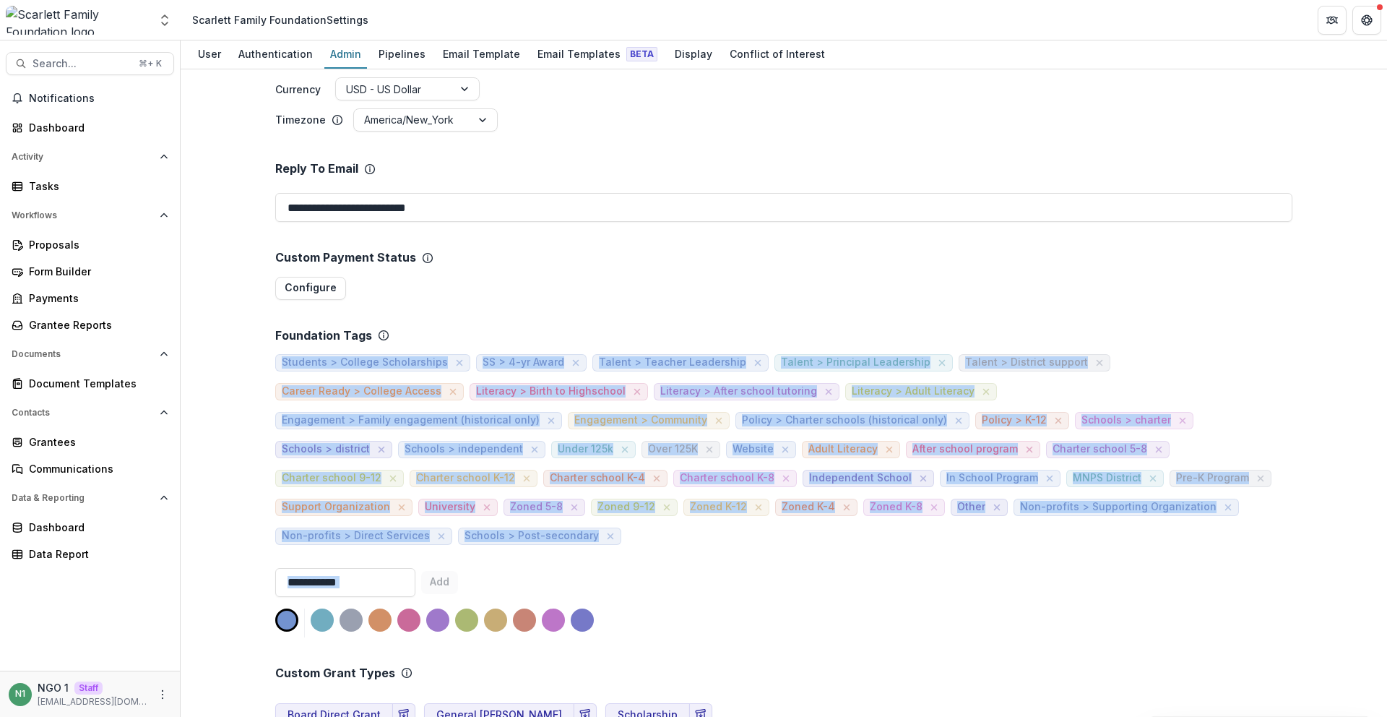
drag, startPoint x: 266, startPoint y: 356, endPoint x: 968, endPoint y: 520, distance: 721.0
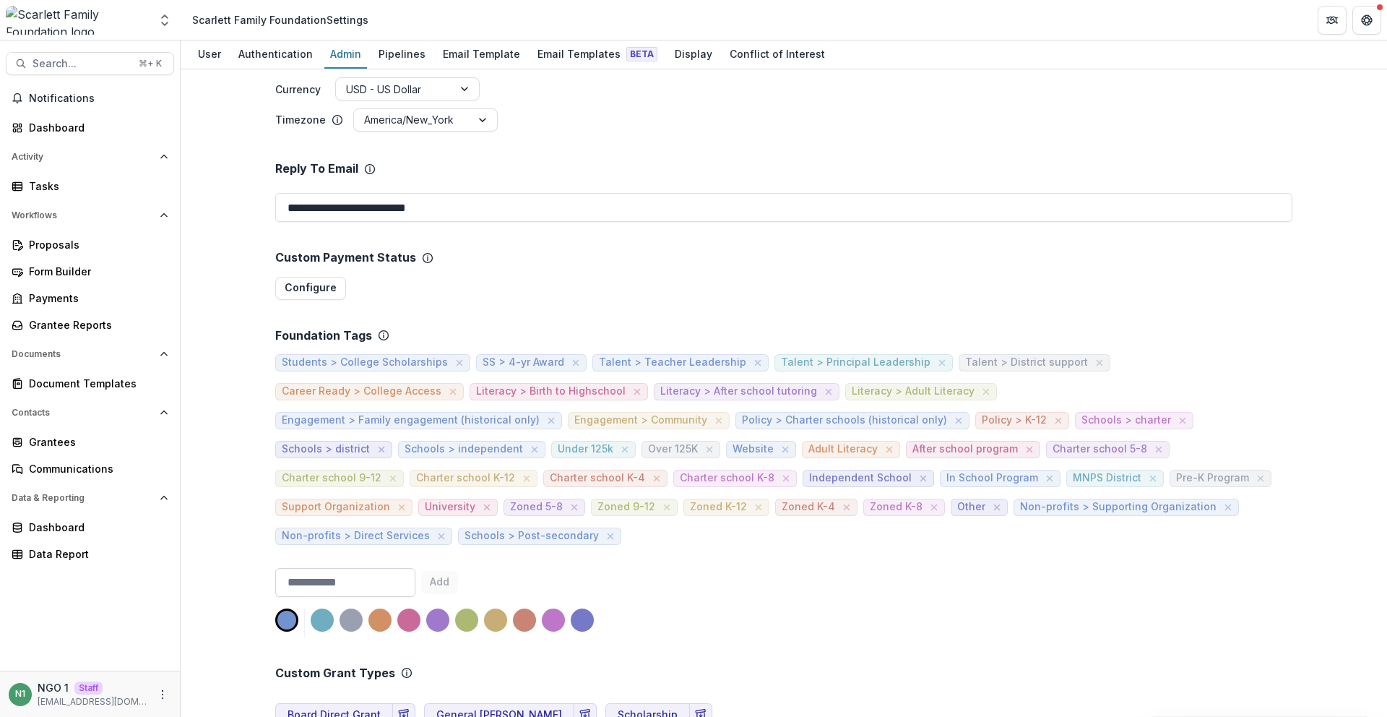
click at [374, 568] on input at bounding box center [345, 582] width 140 height 29
type input "**********"
drag, startPoint x: 337, startPoint y: 511, endPoint x: 529, endPoint y: 511, distance: 192.9
click at [1013, 511] on span "Non-profits > Supporting Organization" at bounding box center [1125, 506] width 225 height 17
copy span "Non-profits > Supporting Organization"
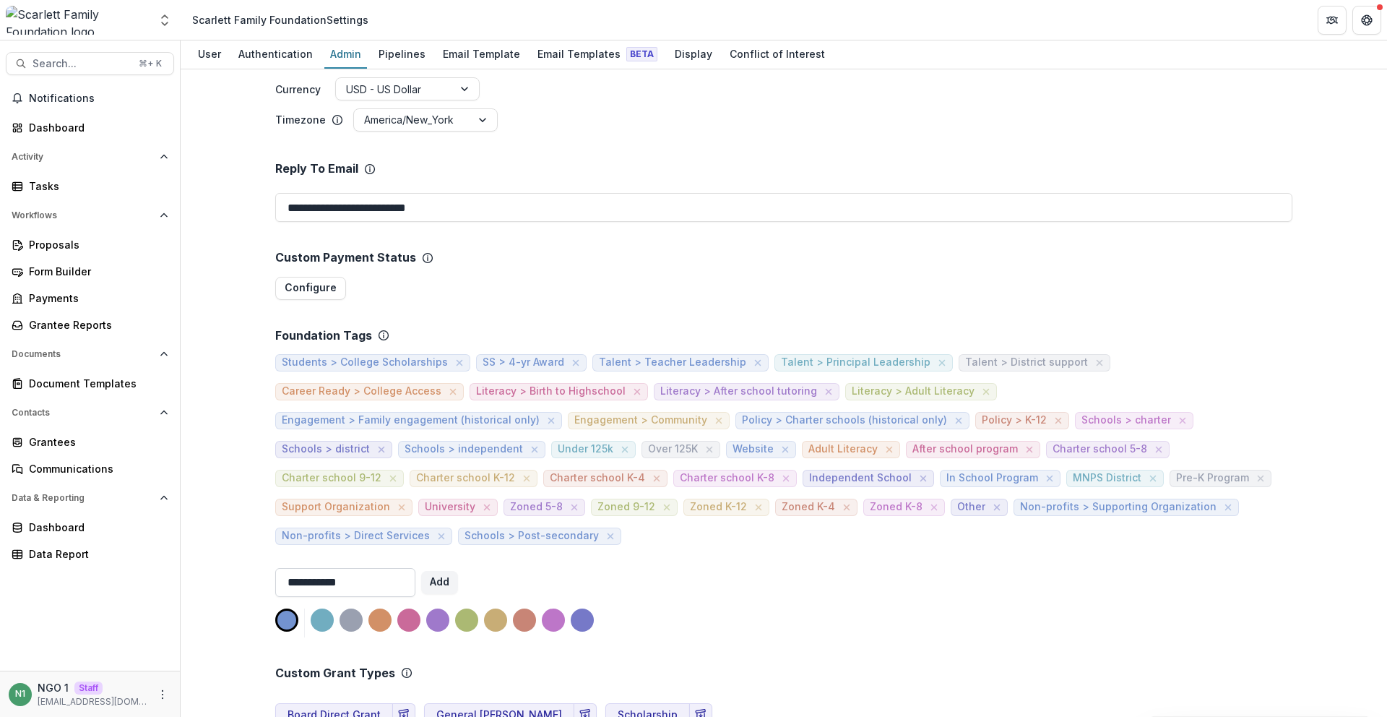
click at [395, 568] on input "**********" at bounding box center [345, 582] width 140 height 29
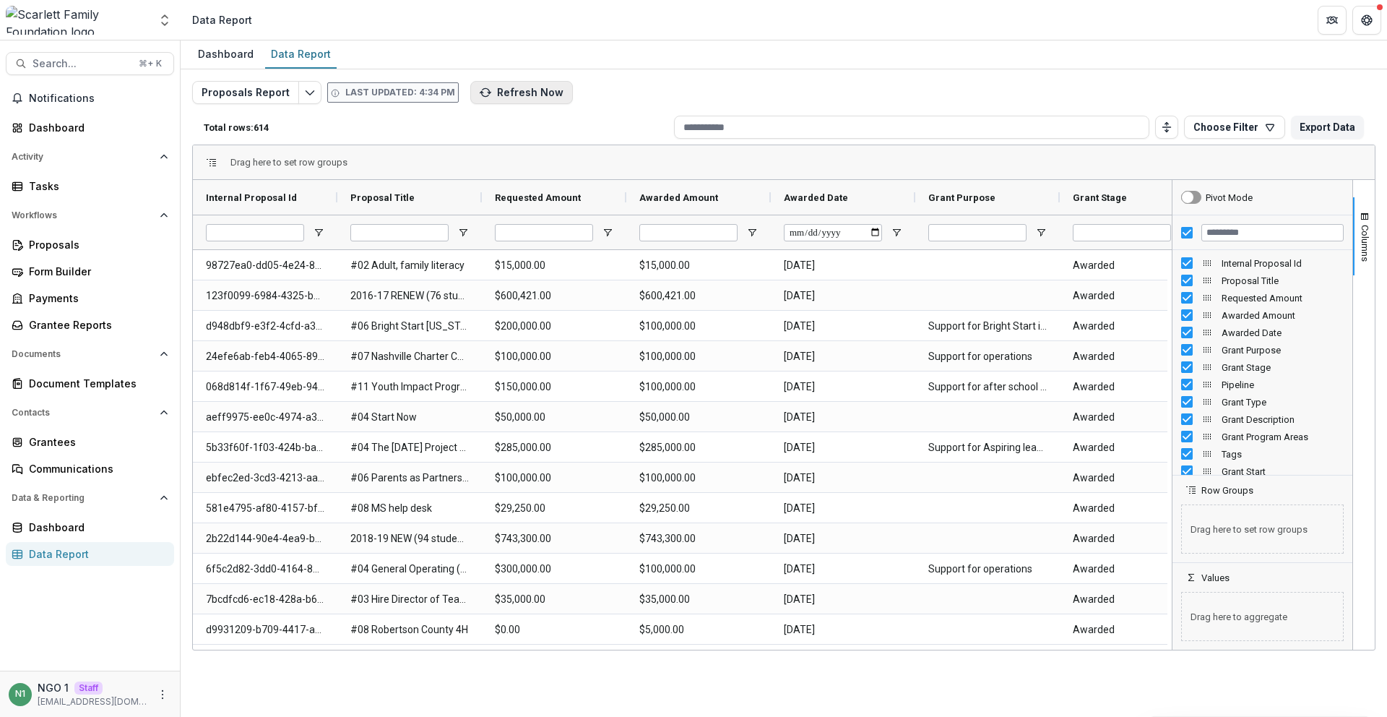
click at [481, 95] on icon "button" at bounding box center [484, 93] width 7 height 5
drag, startPoint x: 397, startPoint y: 116, endPoint x: 240, endPoint y: 27, distance: 180.2
click at [397, 115] on div "Total rows: 614 Choose Filter Personal Filters Team Filters Temelio Filters No …" at bounding box center [783, 127] width 1183 height 35
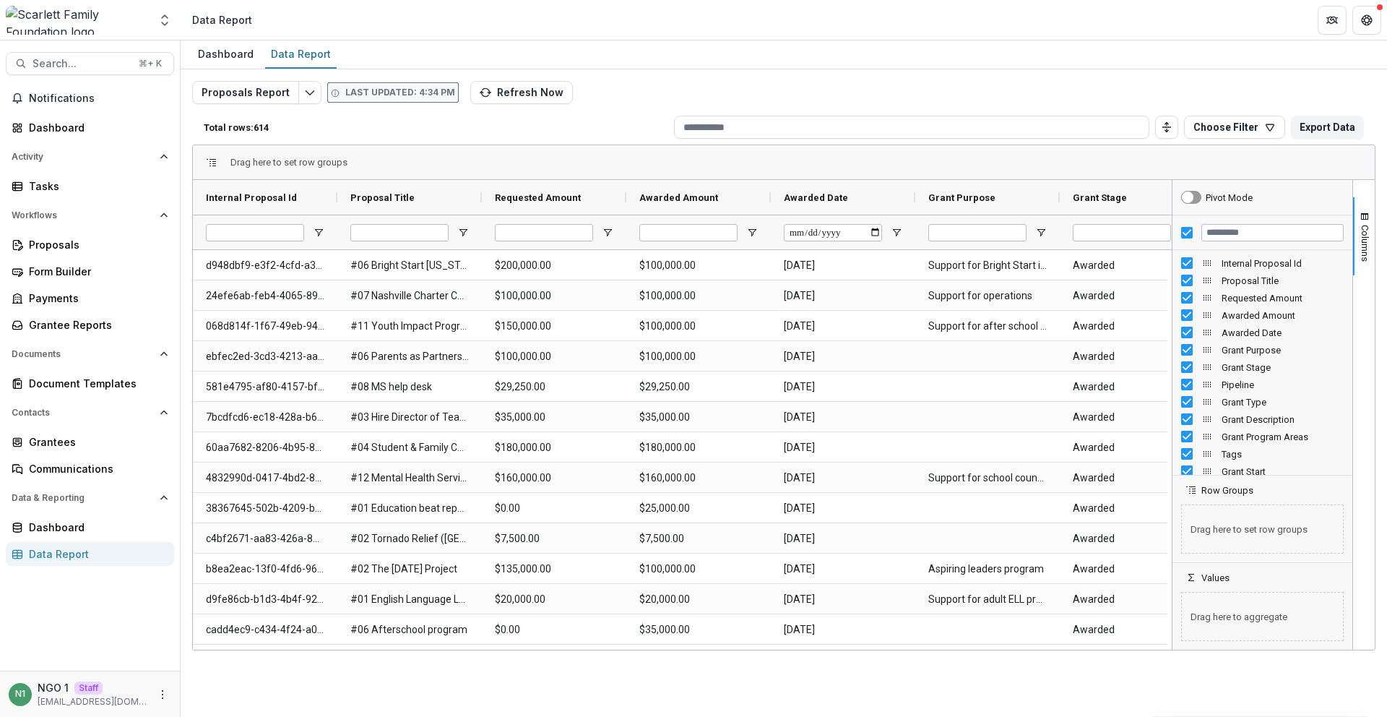
click at [1187, 226] on div at bounding box center [1262, 232] width 180 height 35
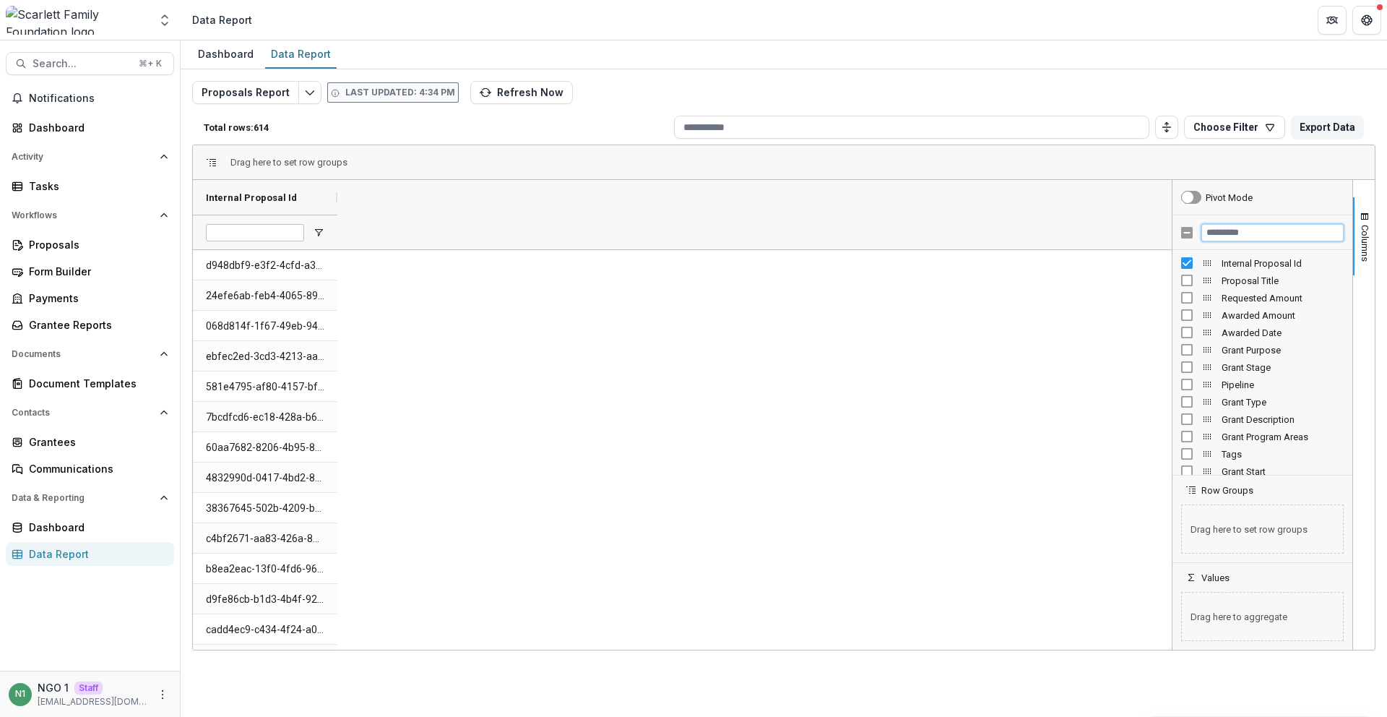
click at [1234, 238] on input "Filter Columns Input" at bounding box center [1272, 232] width 142 height 17
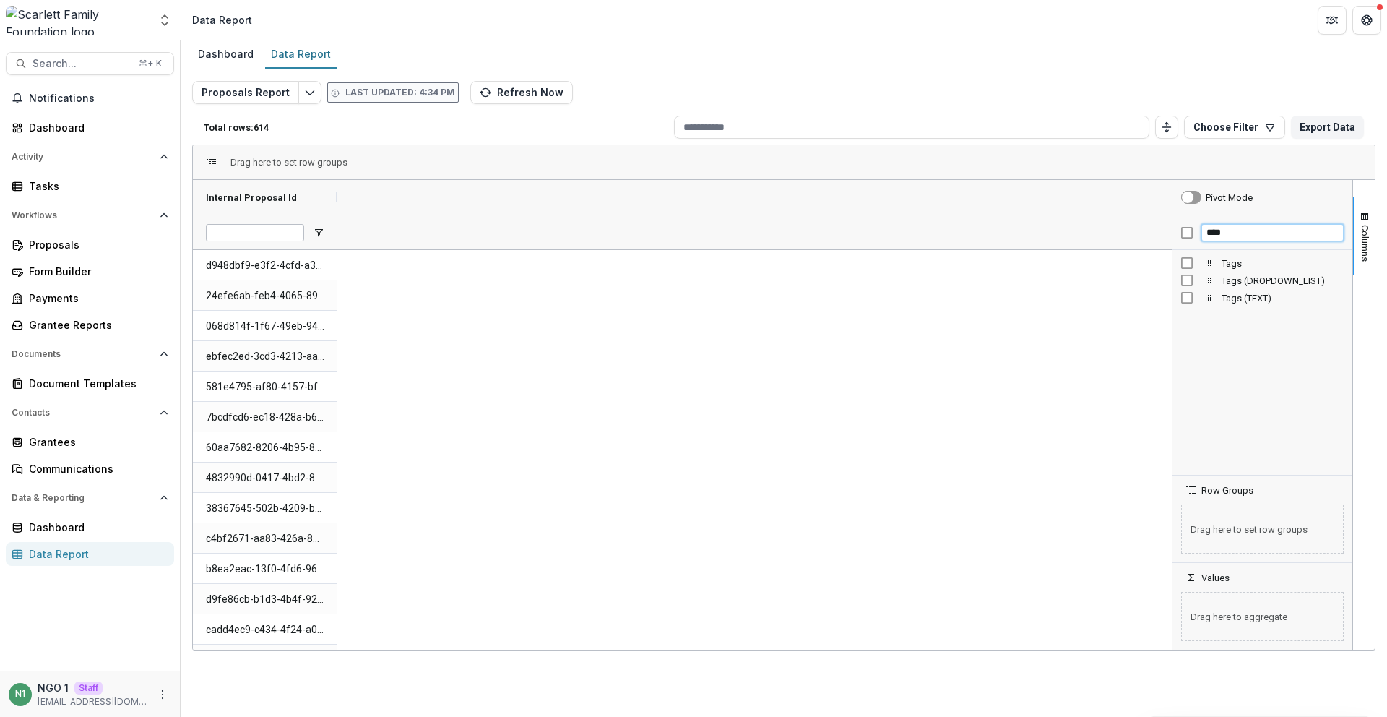
type input "****"
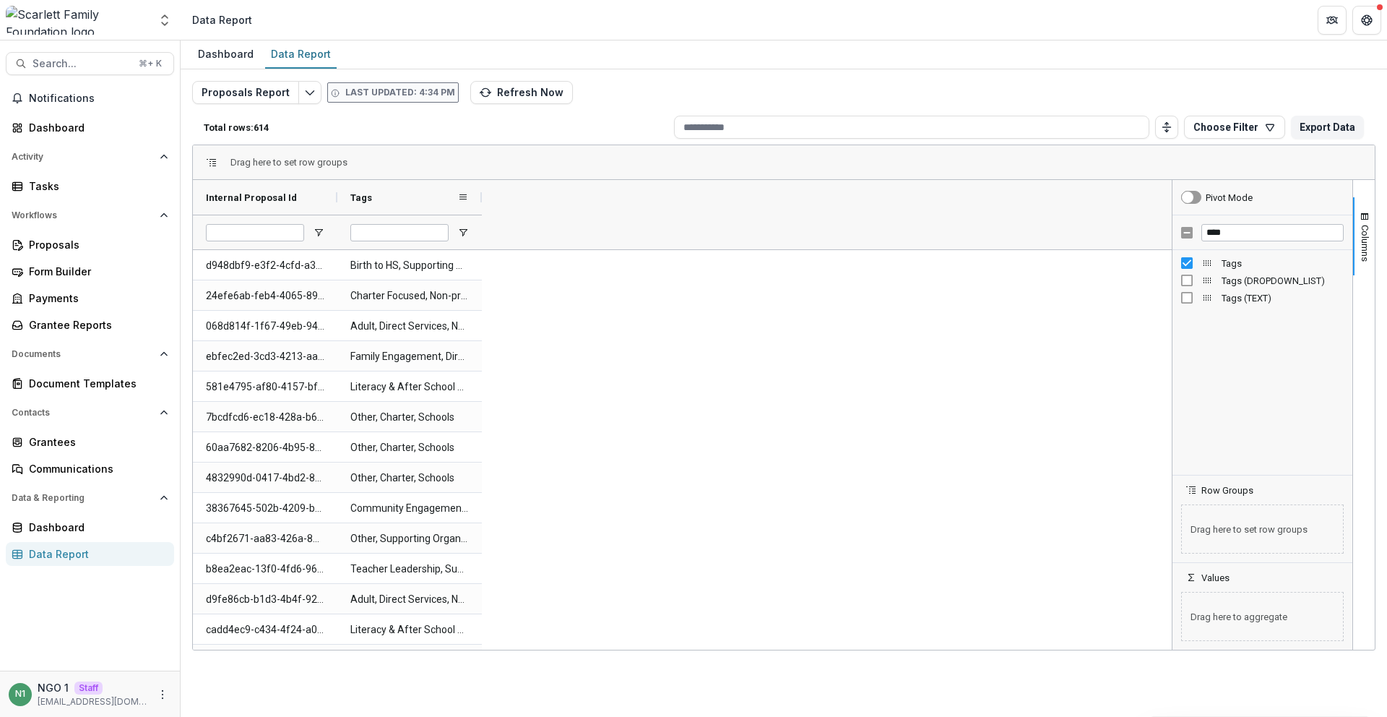
drag, startPoint x: 483, startPoint y: 194, endPoint x: 620, endPoint y: 187, distance: 137.4
click at [485, 210] on div at bounding box center [482, 197] width 6 height 35
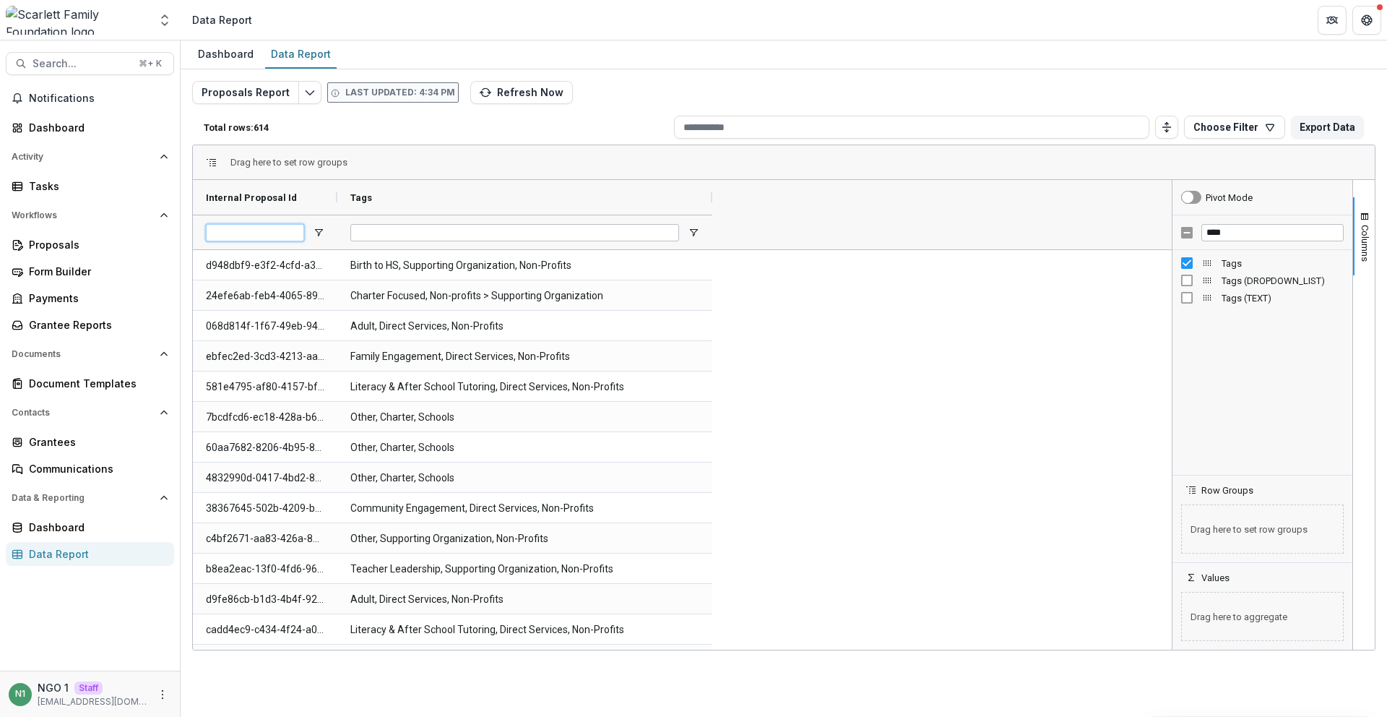
click at [278, 231] on input "Internal Proposal Id Filter Input" at bounding box center [255, 232] width 98 height 17
paste input "**********"
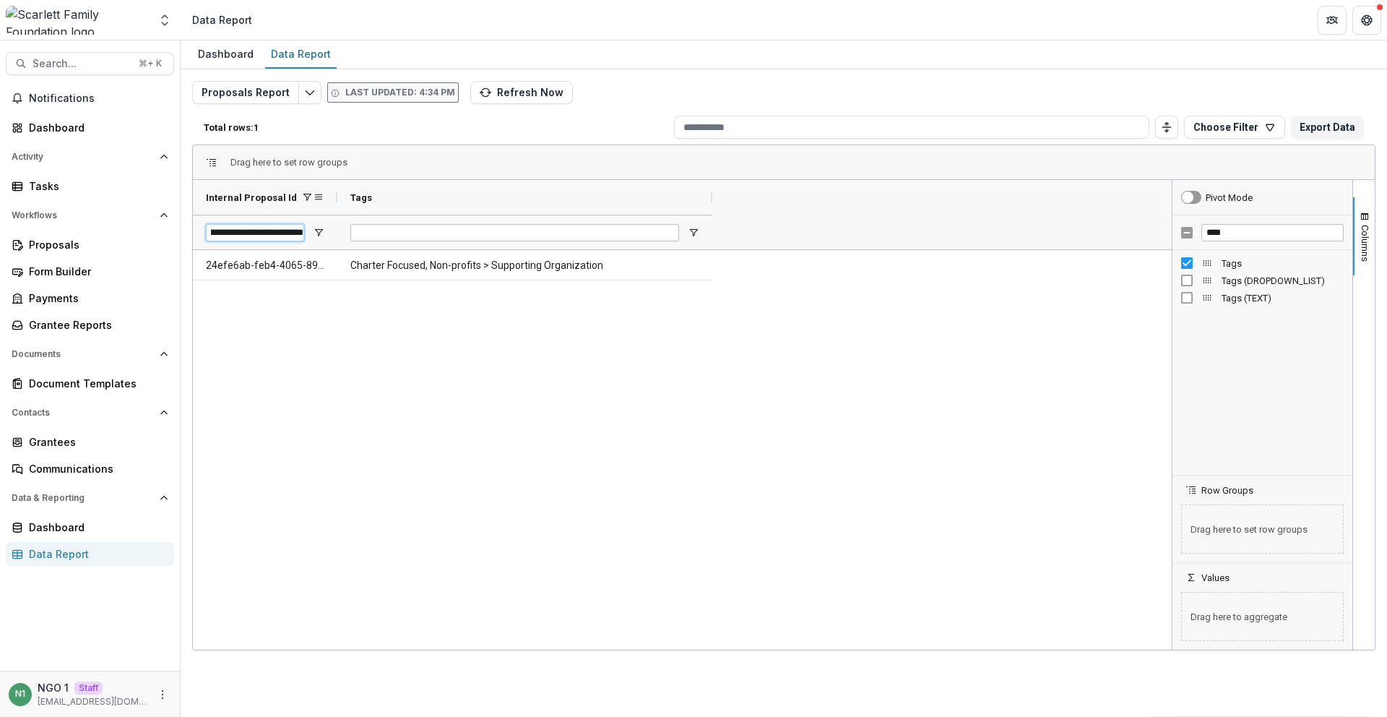
type input "**********"
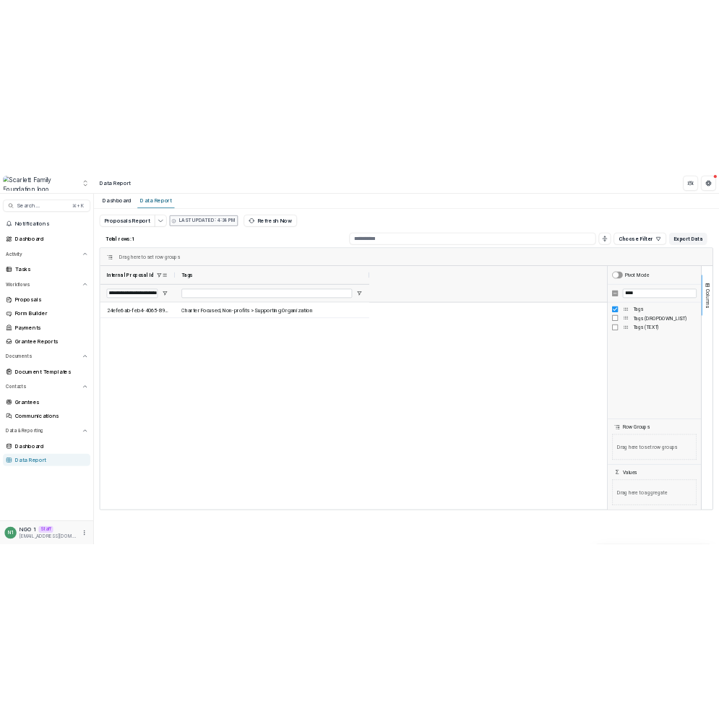
scroll to position [0, 0]
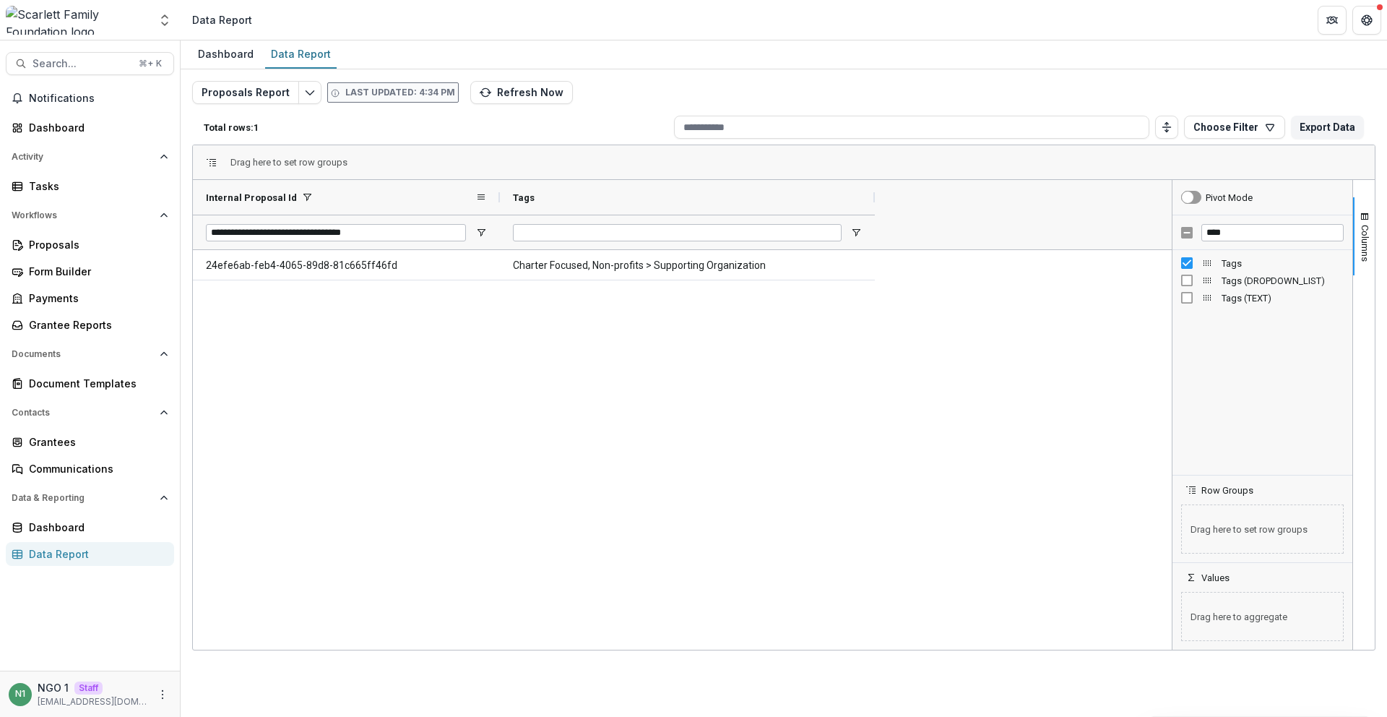
drag, startPoint x: 367, startPoint y: 201, endPoint x: 503, endPoint y: 209, distance: 136.1
click at [503, 209] on div at bounding box center [500, 197] width 6 height 35
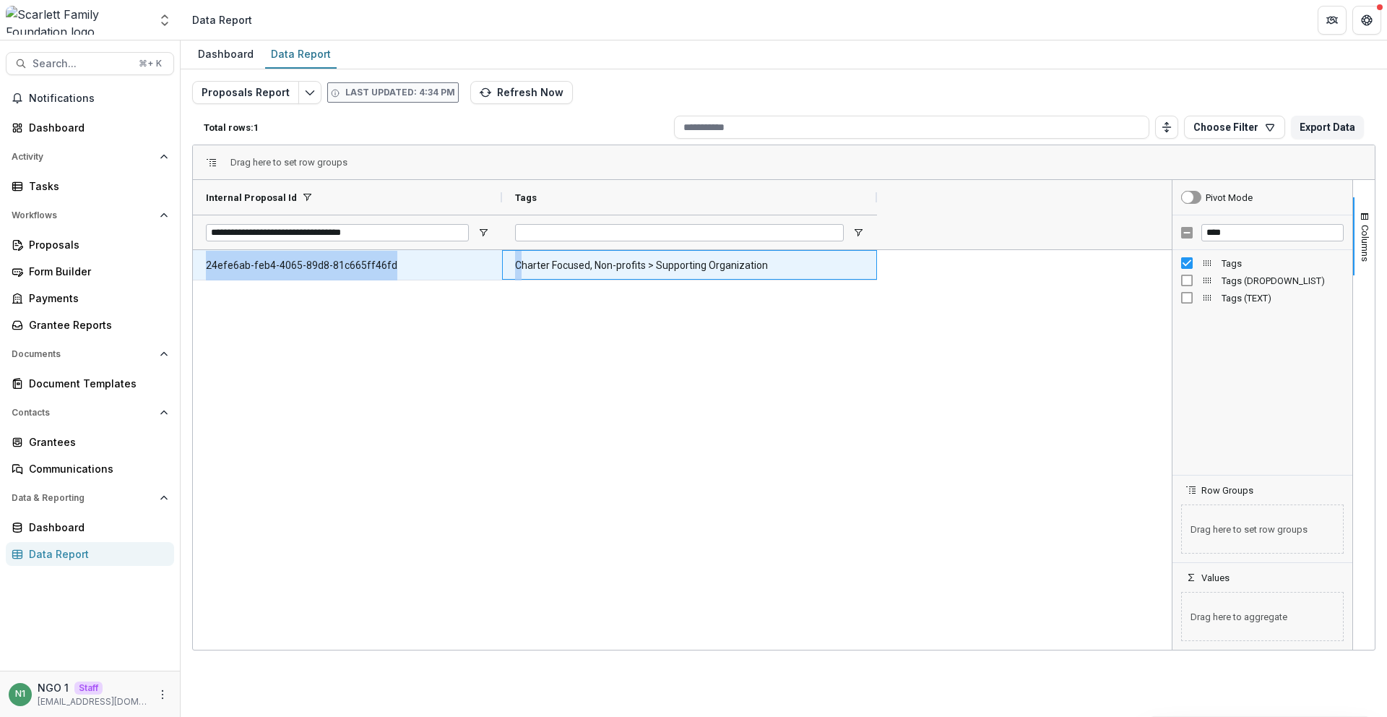
drag, startPoint x: 755, startPoint y: 269, endPoint x: 871, endPoint y: 279, distance: 116.7
click at [910, 267] on div "24efe6ab-feb4-4065-89d8-81c665ff46fd Charter Focused, Non-profits > Supporting …" at bounding box center [682, 449] width 979 height 399
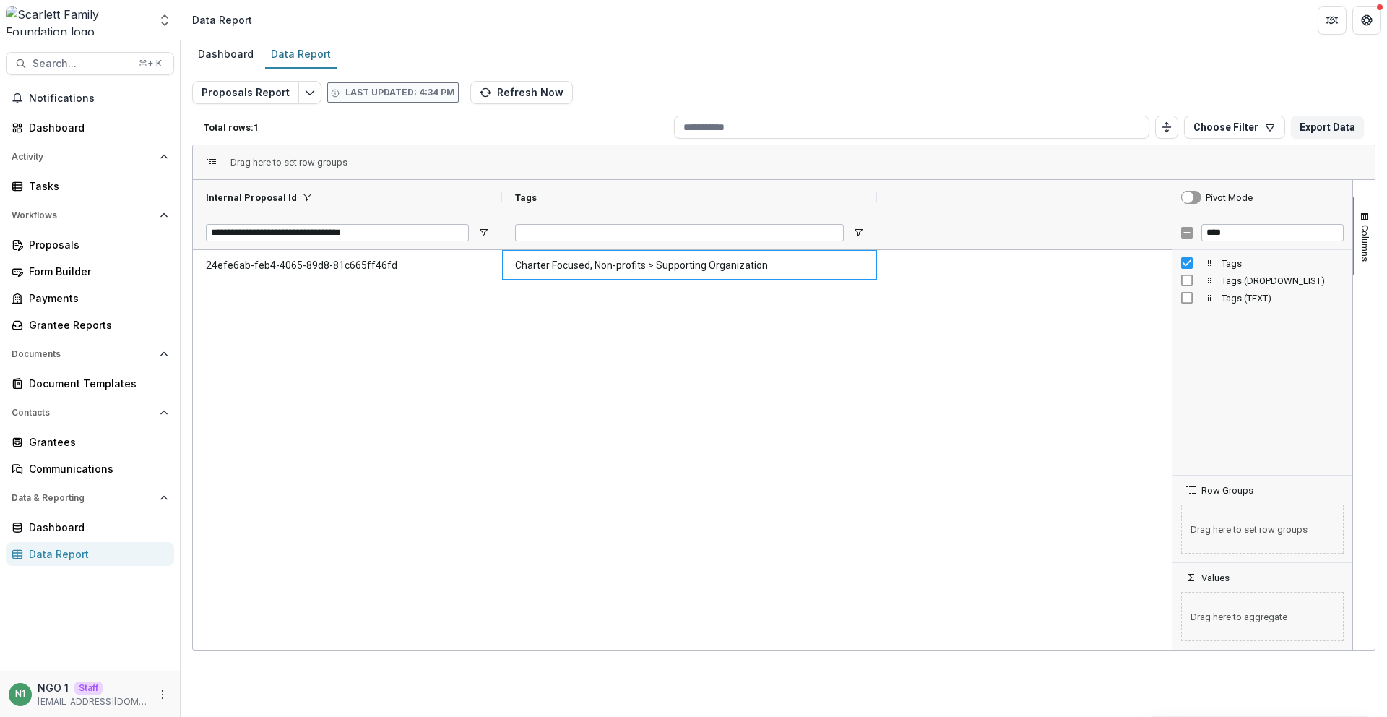
drag, startPoint x: 819, startPoint y: 319, endPoint x: 532, endPoint y: 195, distance: 313.2
click at [820, 319] on div "24efe6ab-feb4-4065-89d8-81c665ff46fd Charter Focused, Non-profits > Supporting …" at bounding box center [682, 449] width 979 height 399
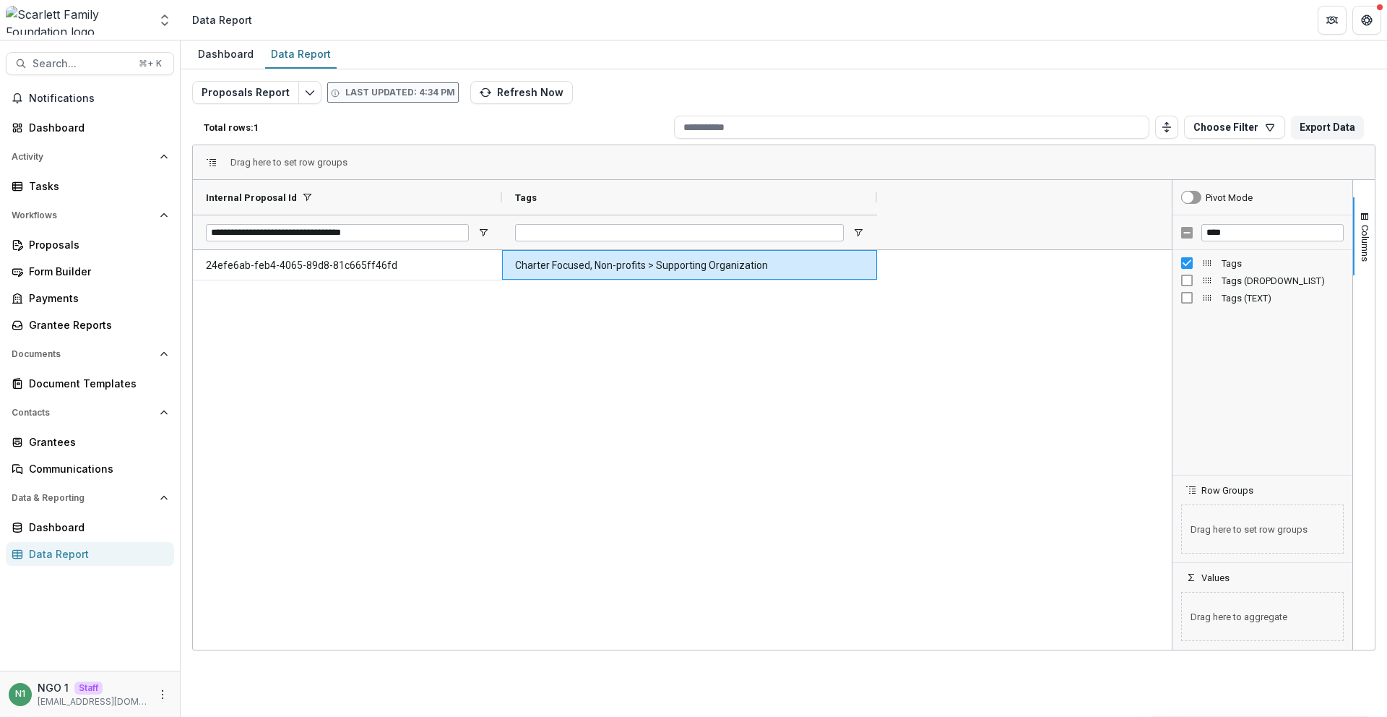
click at [253, 222] on div "**********" at bounding box center [337, 232] width 263 height 34
click at [252, 221] on div "**********" at bounding box center [337, 232] width 263 height 34
click at [250, 225] on input "**********" at bounding box center [337, 232] width 263 height 17
click at [758, 306] on div "24efe6ab-feb4-4065-89d8-81c665ff46fd Charter Focused, Non-profits > Supporting …" at bounding box center [682, 449] width 979 height 399
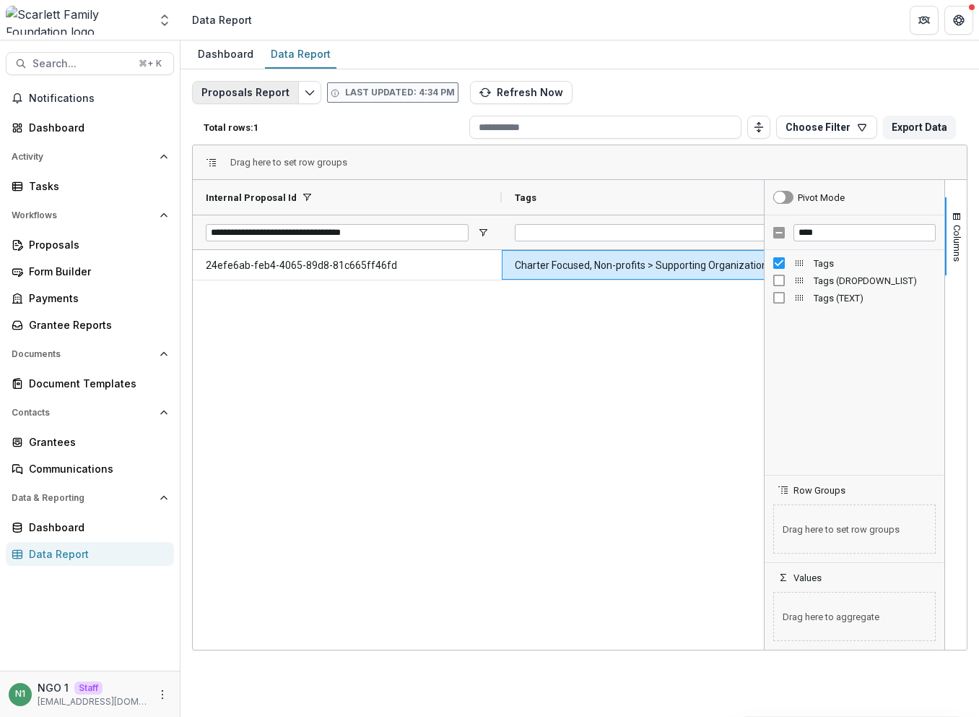
click at [246, 90] on button "Proposals Report" at bounding box center [245, 92] width 107 height 23
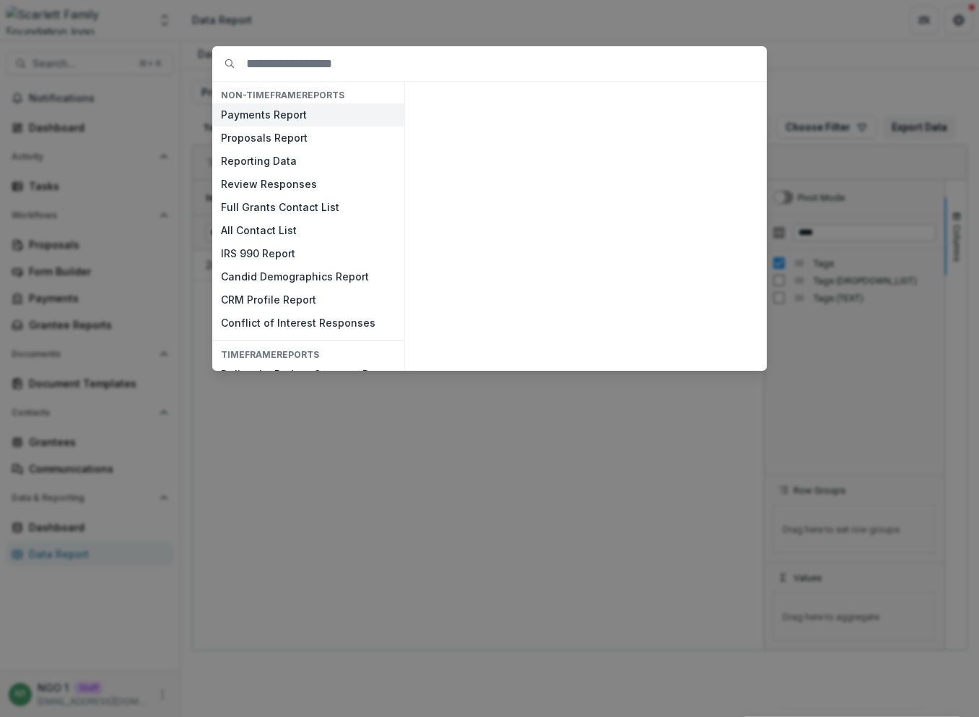
click at [254, 115] on button "Payments Report" at bounding box center [308, 114] width 192 height 23
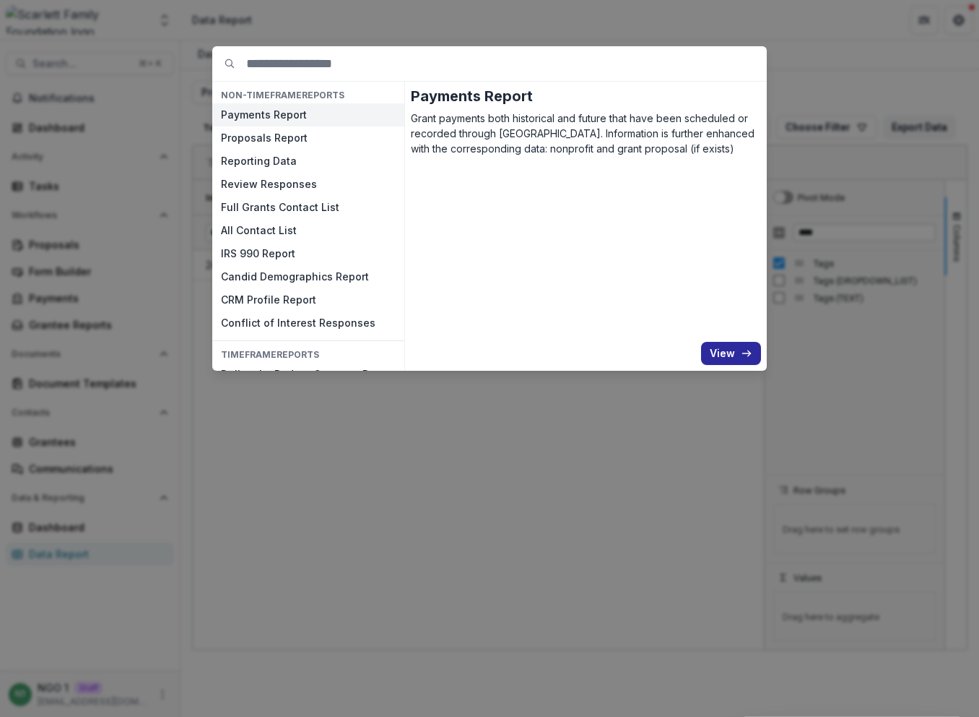
click at [746, 355] on icon "button" at bounding box center [747, 353] width 12 height 12
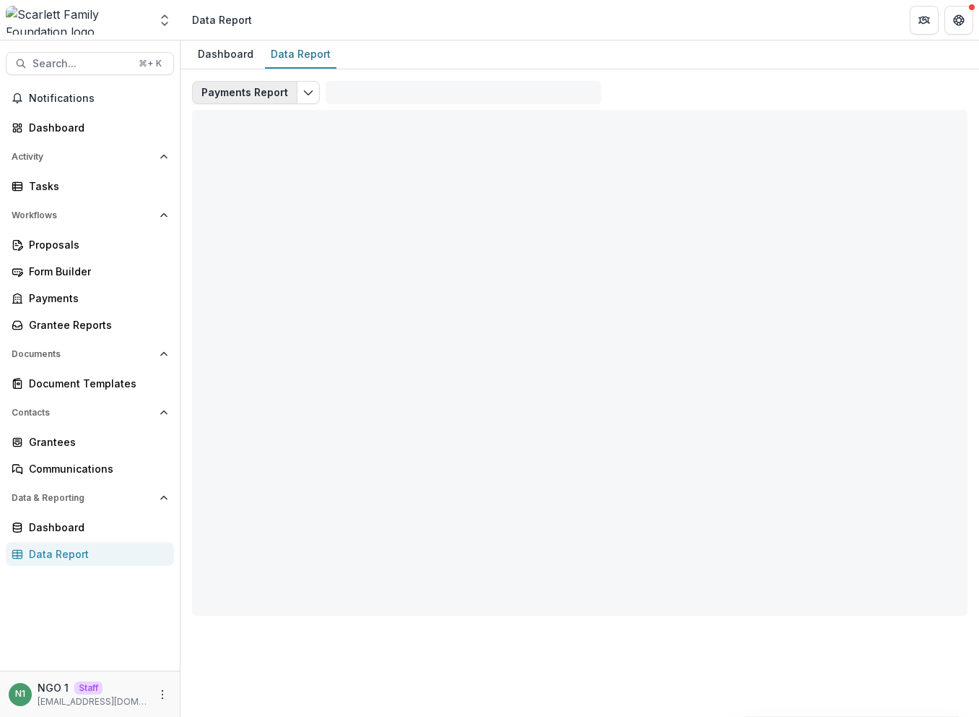
click at [259, 97] on button "Payments Report" at bounding box center [244, 92] width 105 height 23
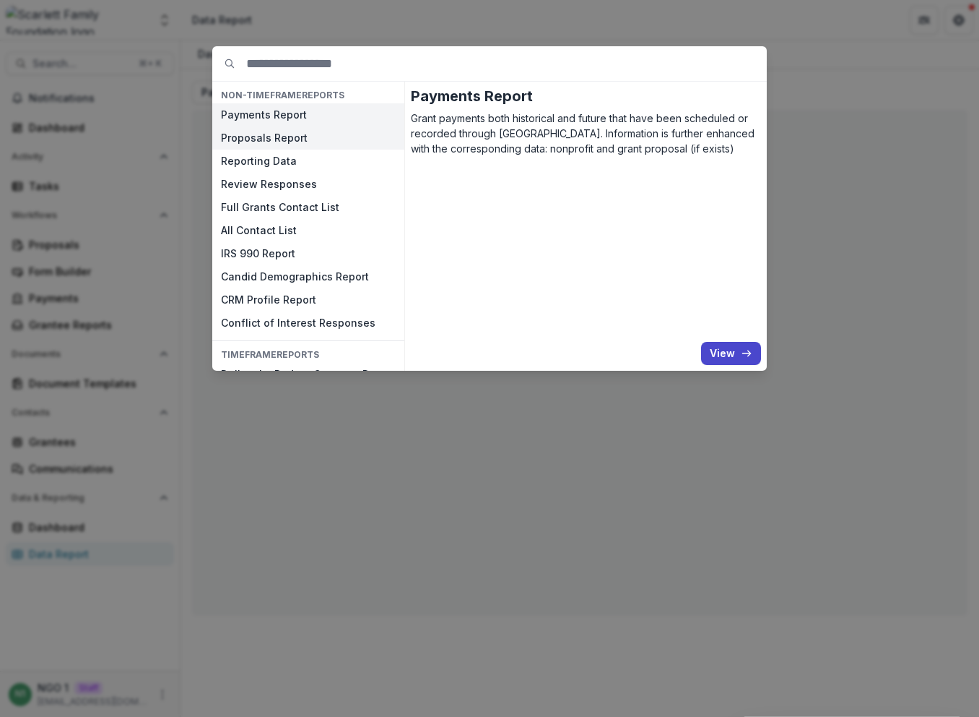
click at [260, 137] on button "Proposals Report" at bounding box center [308, 137] width 192 height 23
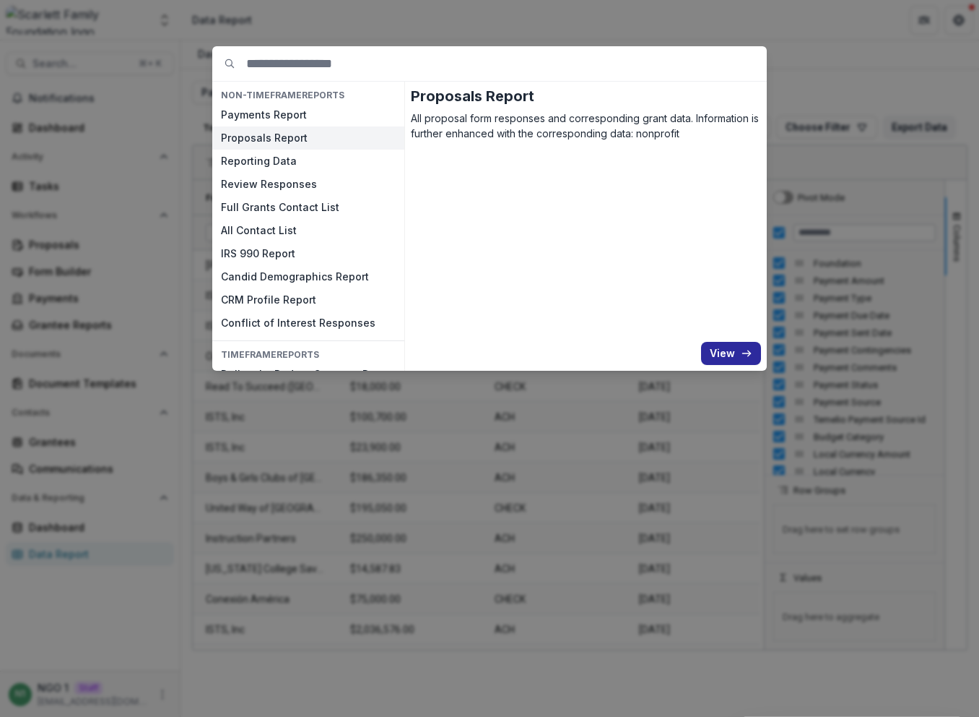
click at [716, 350] on button "View" at bounding box center [731, 353] width 60 height 23
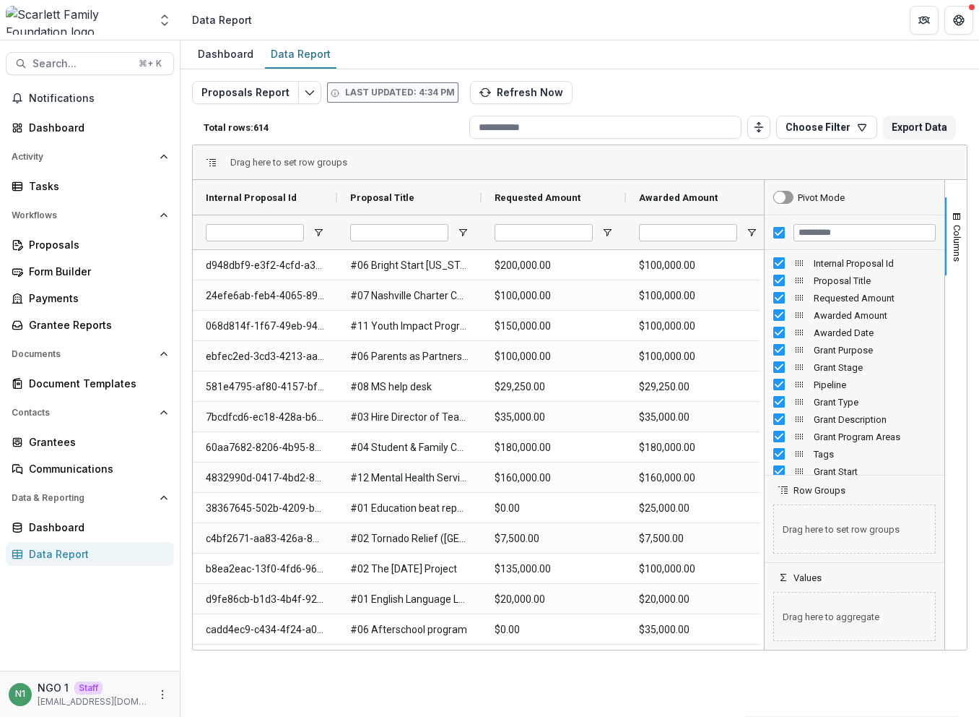
drag, startPoint x: 965, startPoint y: 360, endPoint x: 975, endPoint y: 293, distance: 67.9
click at [878, 353] on div "Columns Pivot Mode Internal Proposal Id Proposal Title Requested Amount" at bounding box center [865, 415] width 203 height 470
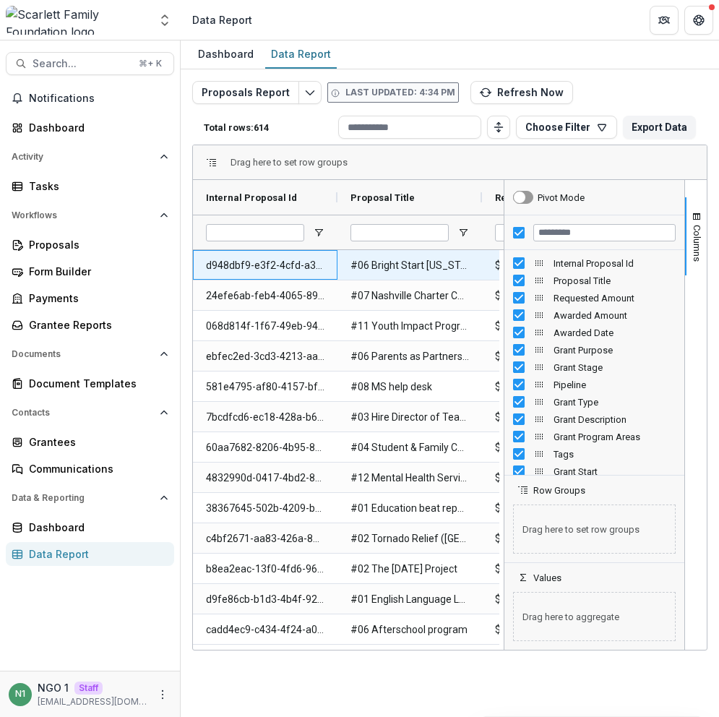
click at [248, 264] on Id-1632 "d948dbf9-e3f2-4cfd-a35a-4874febc0f3a" at bounding box center [265, 266] width 118 height 30
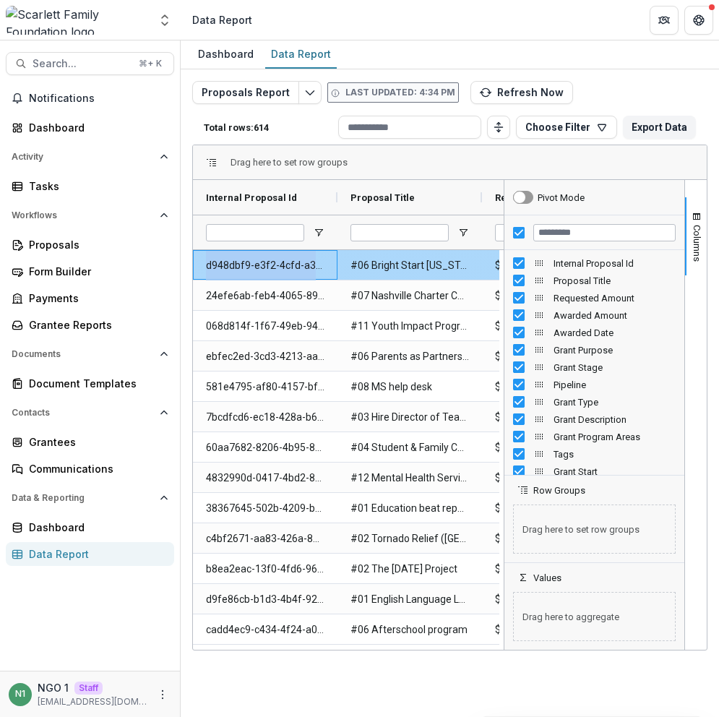
click at [248, 264] on Id-1632 "d948dbf9-e3f2-4cfd-a35a-4874febc0f3a" at bounding box center [265, 266] width 118 height 30
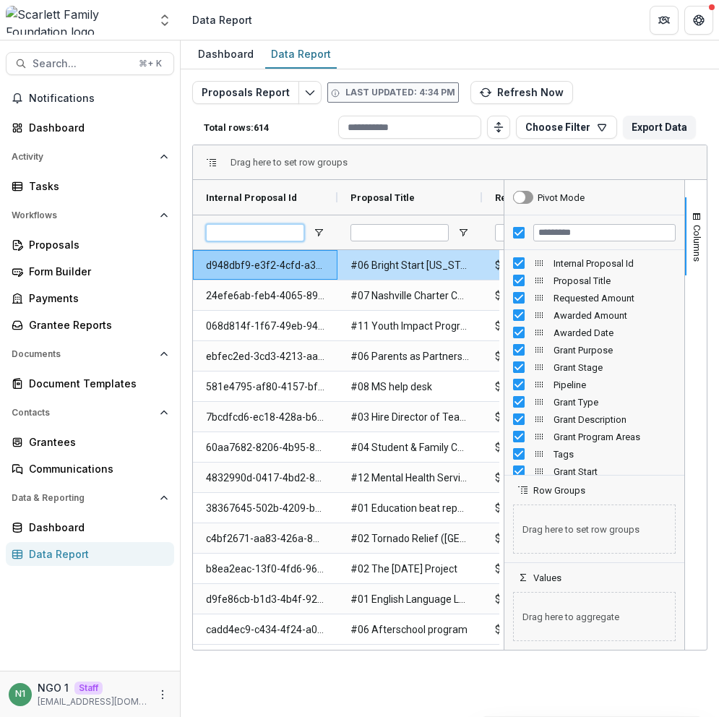
click at [248, 232] on input "Internal Proposal Id Filter Input" at bounding box center [255, 232] width 98 height 17
paste input "**********"
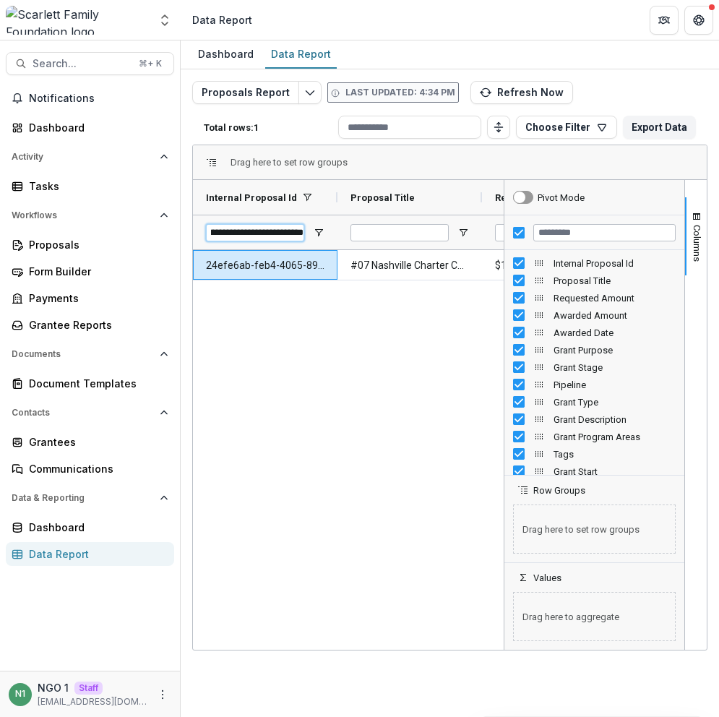
type input "**********"
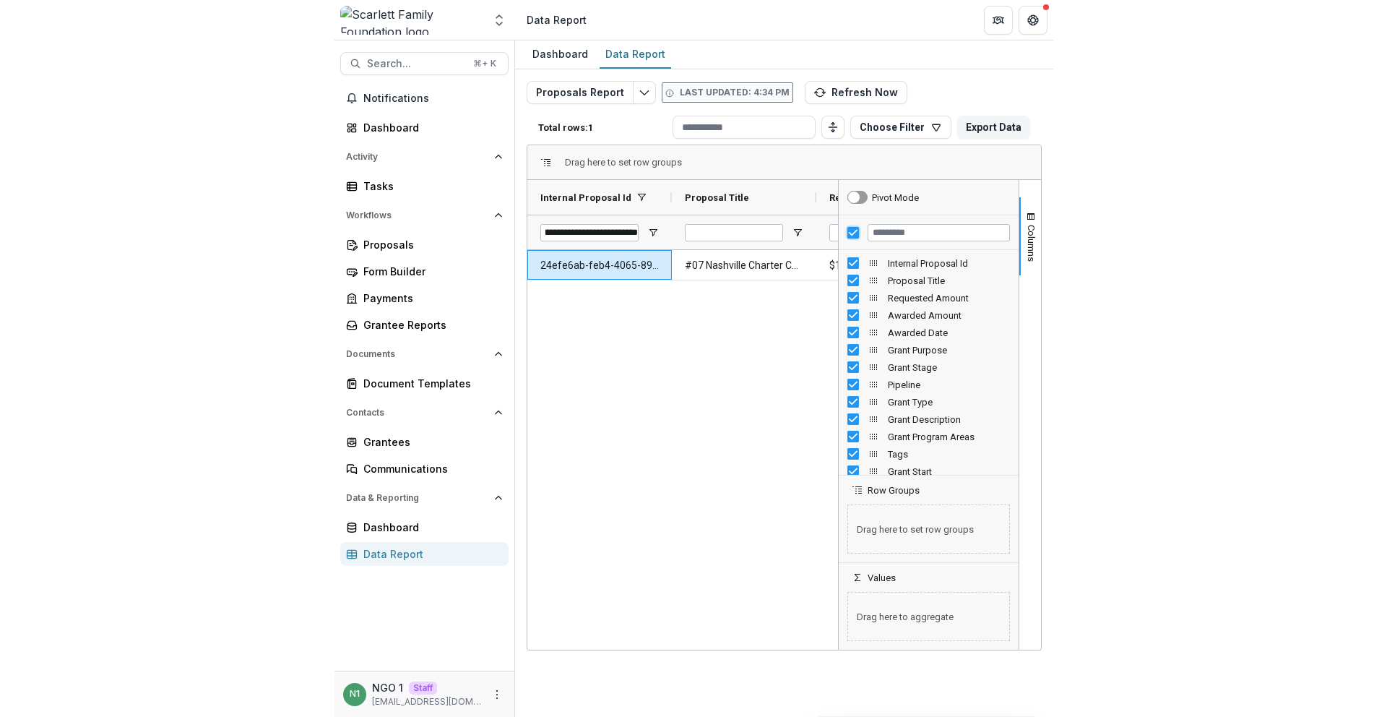
scroll to position [0, 0]
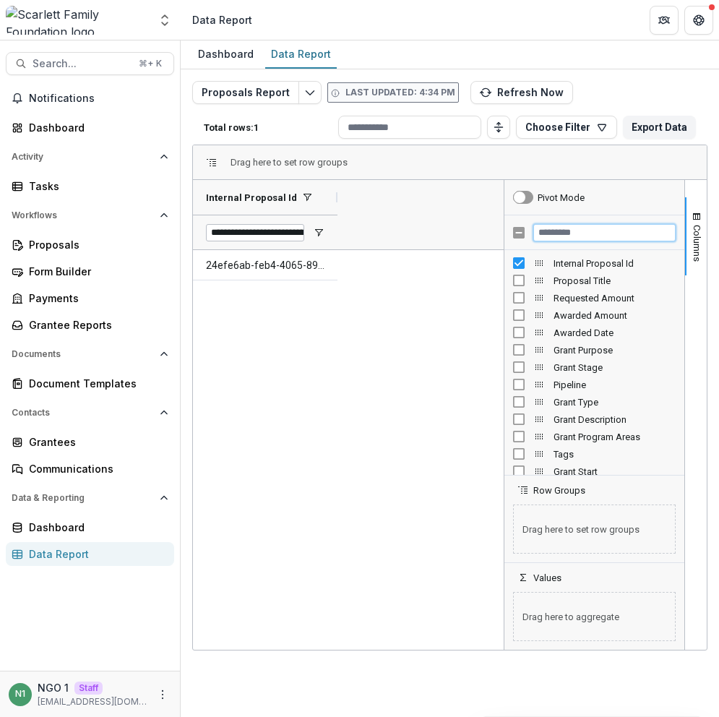
click at [551, 234] on input "Filter Columns Input" at bounding box center [604, 232] width 142 height 17
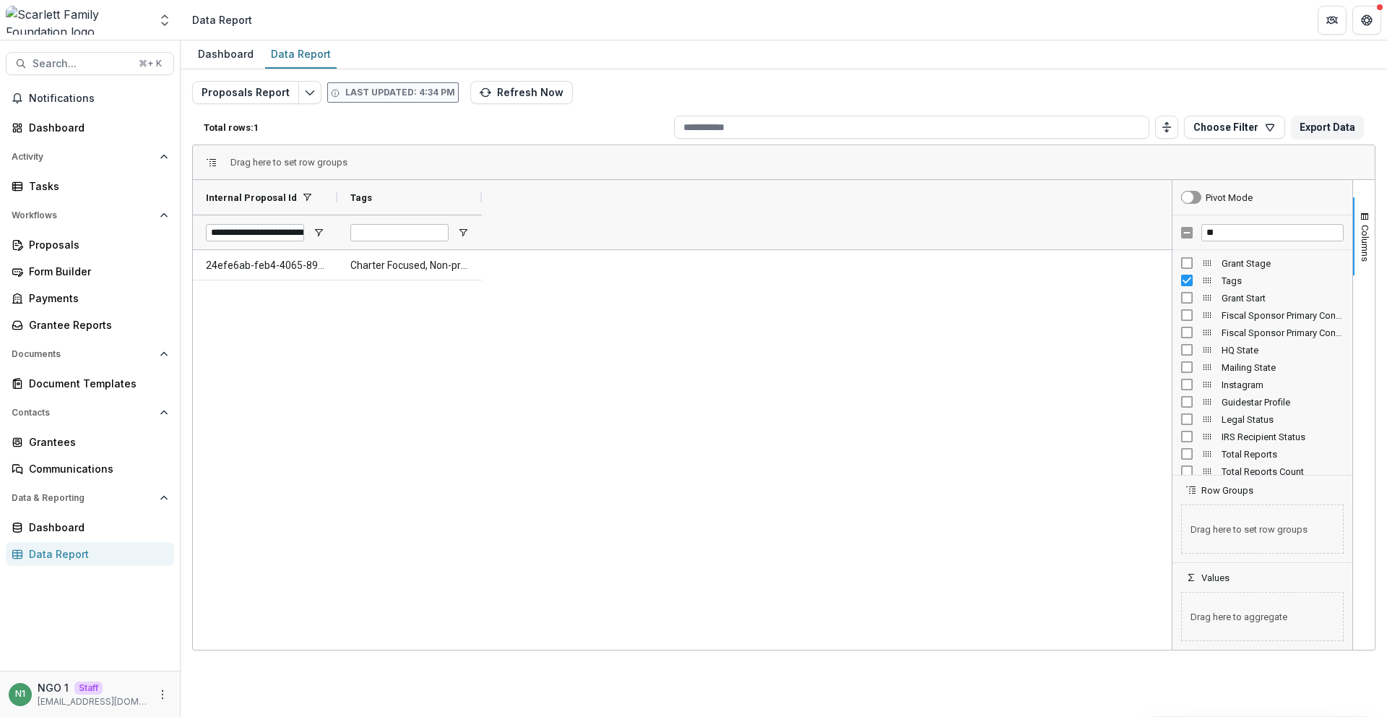
click at [409, 263] on Tags-1759 "Charter Focused, Non-profits > Supporting Organization" at bounding box center [409, 266] width 118 height 30
drag, startPoint x: 492, startPoint y: 198, endPoint x: 605, endPoint y: 231, distance: 118.2
click at [738, 222] on div "**********" at bounding box center [682, 214] width 979 height 69
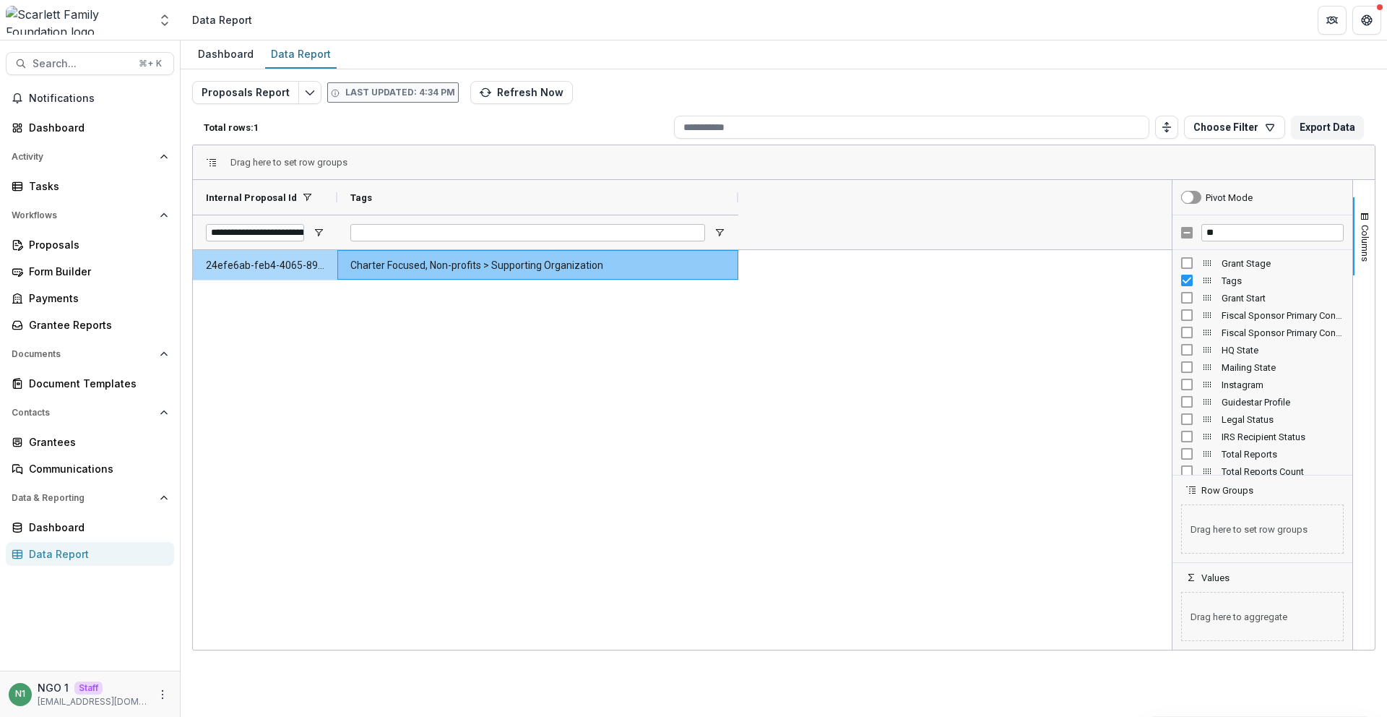
click at [514, 275] on Tags-1759 "Charter Focused, Non-profits > Supporting Organization" at bounding box center [537, 266] width 375 height 30
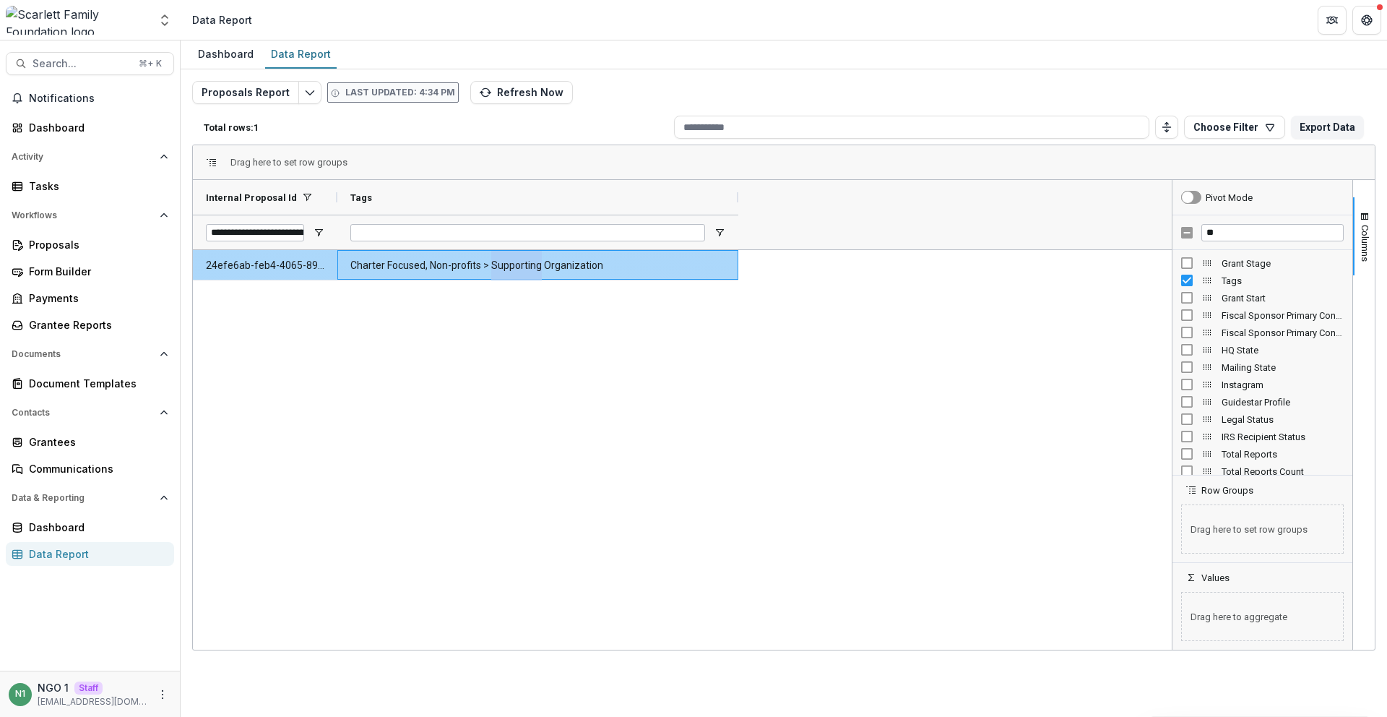
click at [514, 275] on Tags-1759 "Charter Focused, Non-profits > Supporting Organization" at bounding box center [537, 266] width 375 height 30
copy div "Charter Focused, Non-profits > Supporting Organization"
click at [394, 264] on Tags-1759 "Charter Focused, Non-profits > Supporting Organization" at bounding box center [537, 266] width 375 height 30
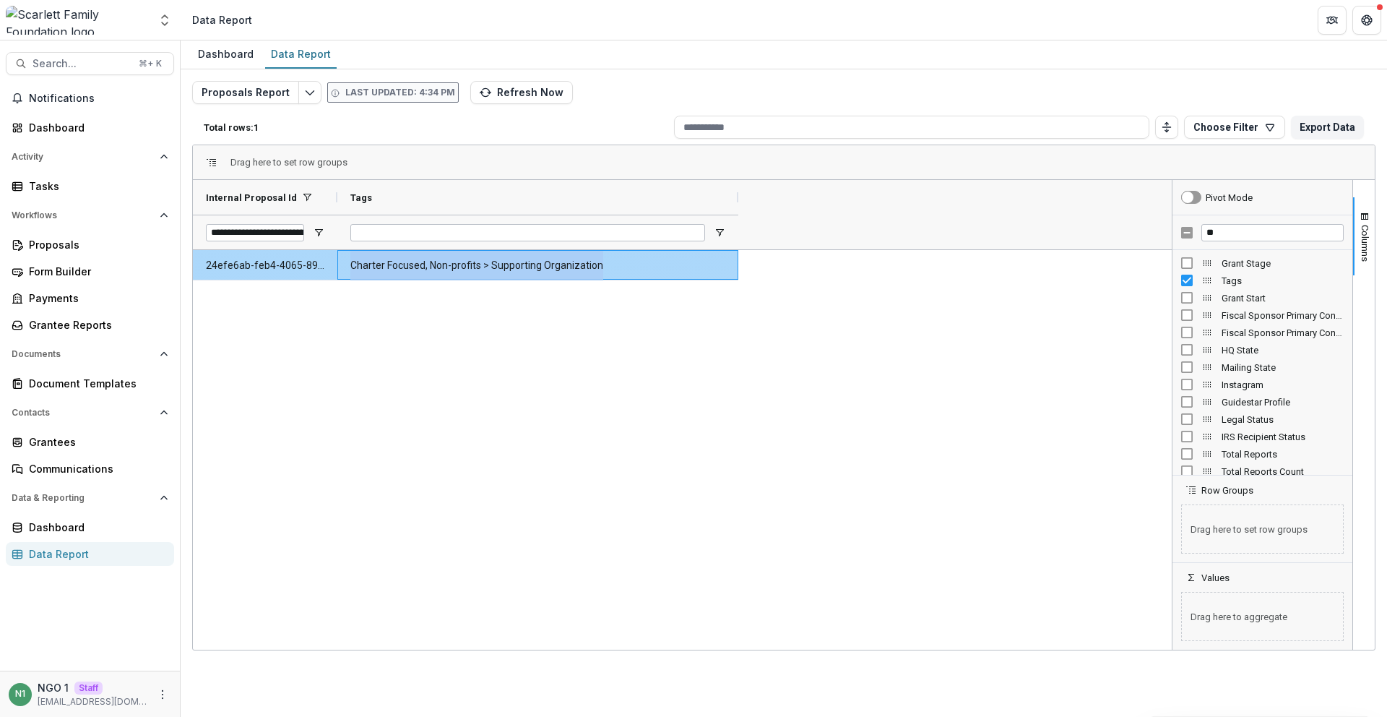
click at [395, 264] on Tags-1759 "Charter Focused, Non-profits > Supporting Organization" at bounding box center [537, 266] width 375 height 30
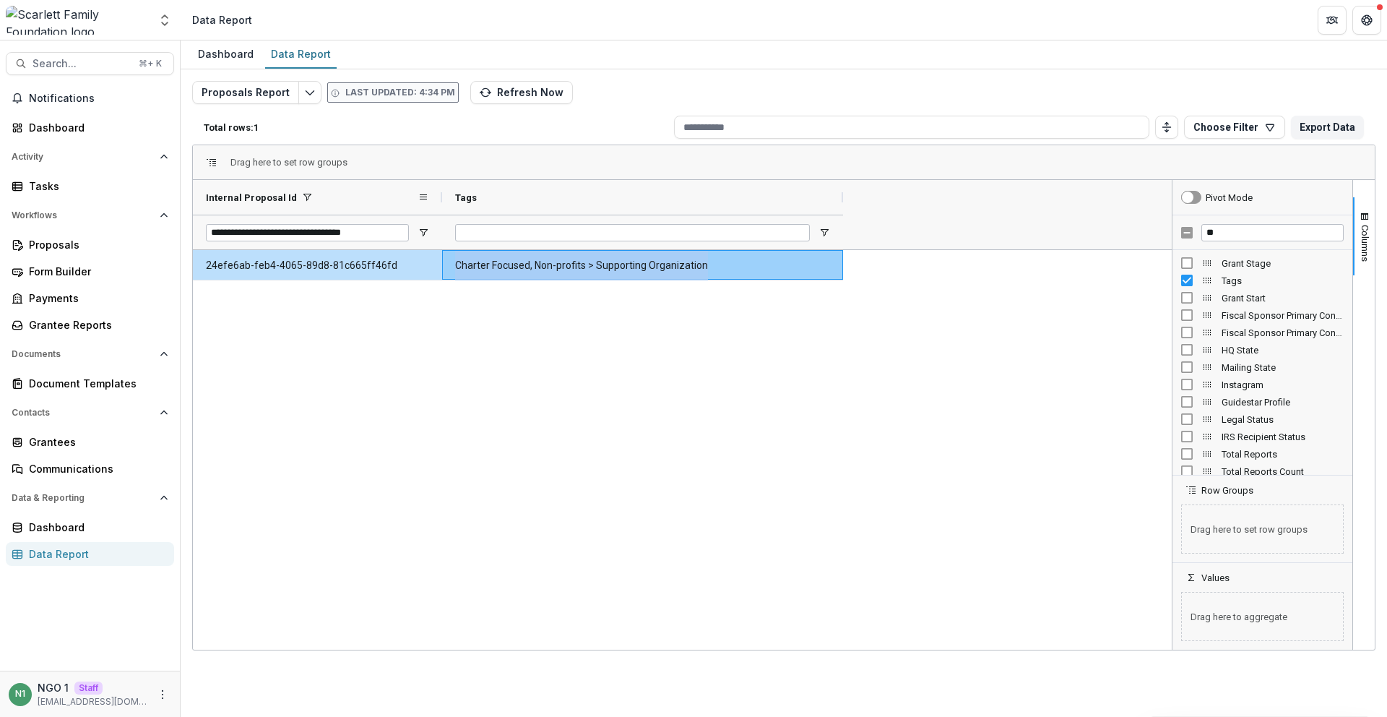
drag, startPoint x: 336, startPoint y: 191, endPoint x: 444, endPoint y: 210, distance: 110.1
click at [439, 207] on div at bounding box center [442, 197] width 6 height 35
click at [506, 269] on Tags-1759 "Charter Focused, Non-profits > Supporting Organization" at bounding box center [642, 266] width 375 height 30
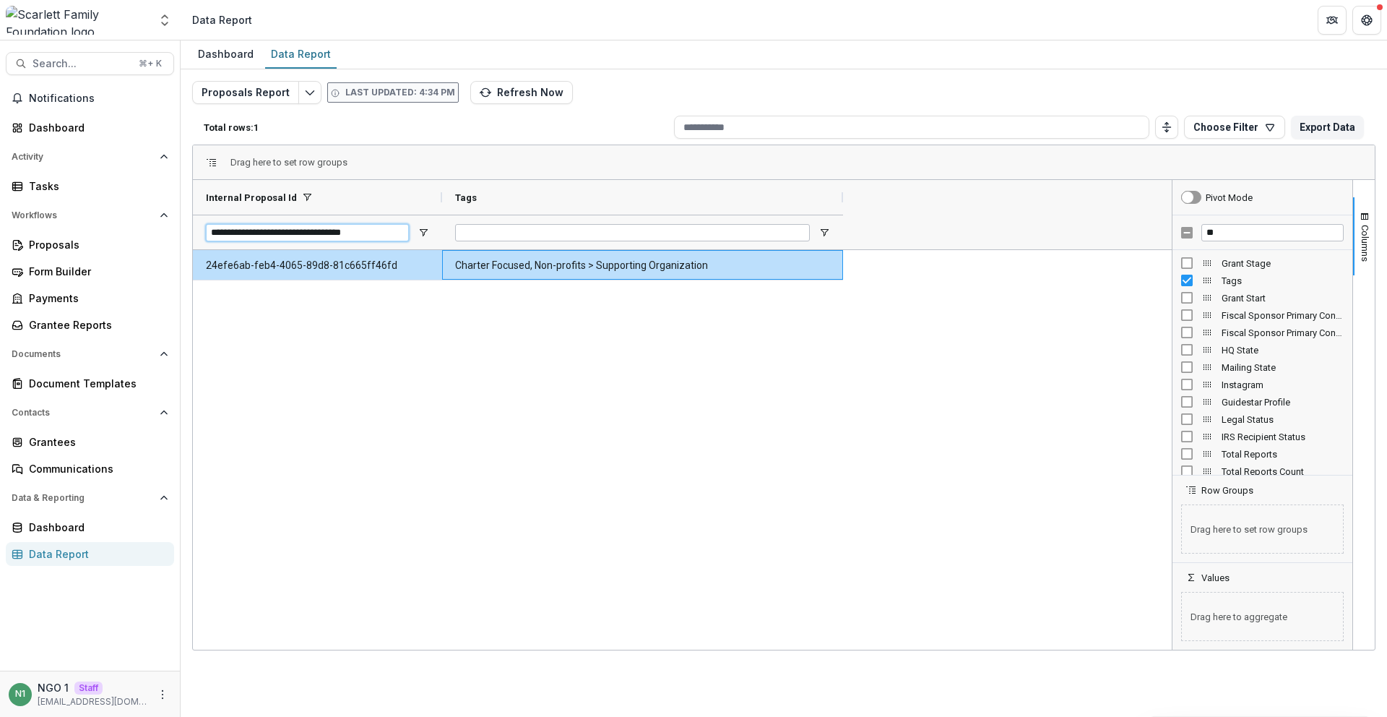
click at [271, 232] on input "**********" at bounding box center [307, 232] width 203 height 17
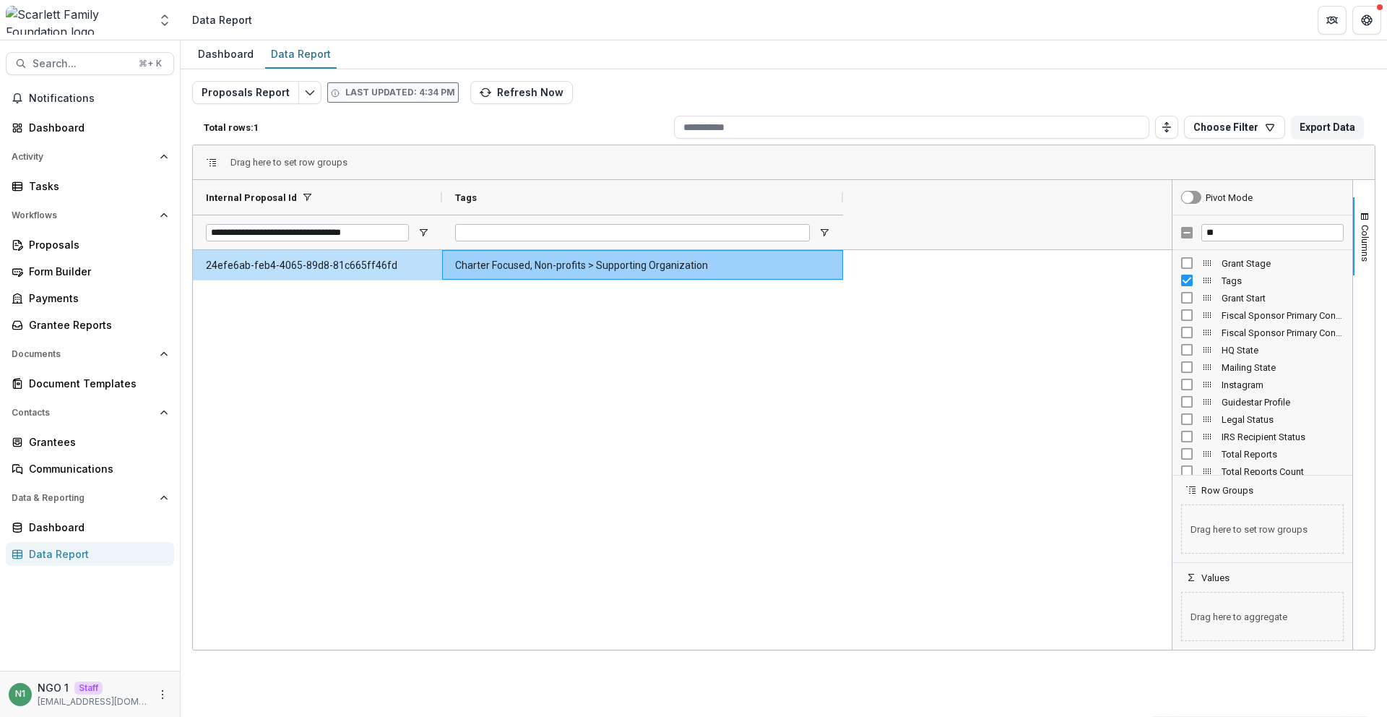
click at [652, 296] on div "24efe6ab-feb4-4065-89d8-81c665ff46fd Charter Focused, Non-profits > Supporting …" at bounding box center [682, 449] width 979 height 399
drag, startPoint x: 457, startPoint y: 262, endPoint x: 756, endPoint y: 290, distance: 300.3
click at [764, 268] on div "Charter Focused, Non-profits > Supporting Organization" at bounding box center [642, 265] width 401 height 30
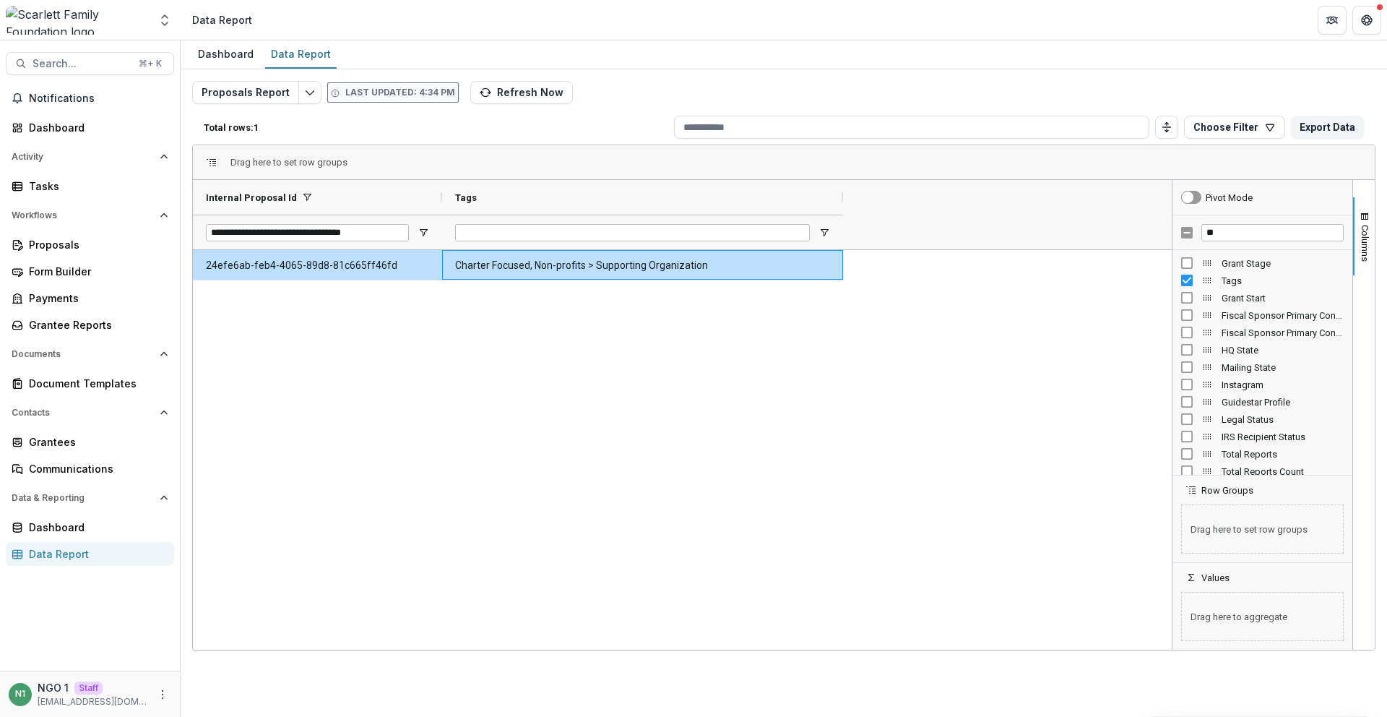
click at [743, 302] on div "24efe6ab-feb4-4065-89d8-81c665ff46fd Charter Focused, Non-profits > Supporting …" at bounding box center [682, 449] width 979 height 399
drag, startPoint x: 728, startPoint y: 267, endPoint x: 444, endPoint y: 270, distance: 284.6
click at [444, 270] on div "Charter Focused, Non-profits > Supporting Organization" at bounding box center [642, 265] width 401 height 30
click at [458, 269] on Tags-1759 "Charter Focused, Non-profits > Supporting Organization" at bounding box center [642, 266] width 375 height 30
drag, startPoint x: 449, startPoint y: 269, endPoint x: 743, endPoint y: 274, distance: 293.3
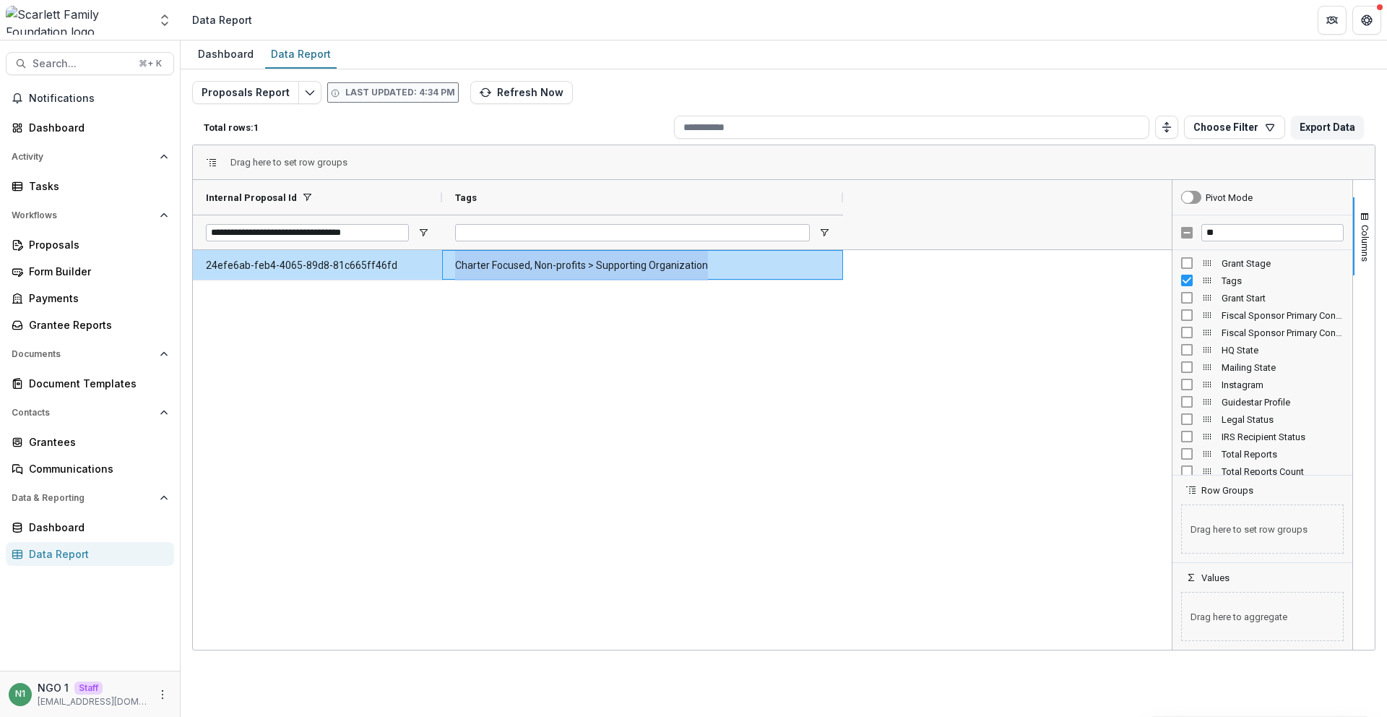
click at [738, 272] on div "Charter Focused, Non-profits > Supporting Organization" at bounding box center [642, 265] width 401 height 30
drag, startPoint x: 619, startPoint y: 243, endPoint x: 448, endPoint y: 261, distance: 172.2
click at [446, 261] on div "Charter Focused, Non-profits > Supporting Organization" at bounding box center [642, 265] width 401 height 30
click at [449, 261] on div "Charter Focused, Non-profits > Supporting Organization" at bounding box center [642, 265] width 401 height 30
drag, startPoint x: 452, startPoint y: 262, endPoint x: 718, endPoint y: 267, distance: 265.9
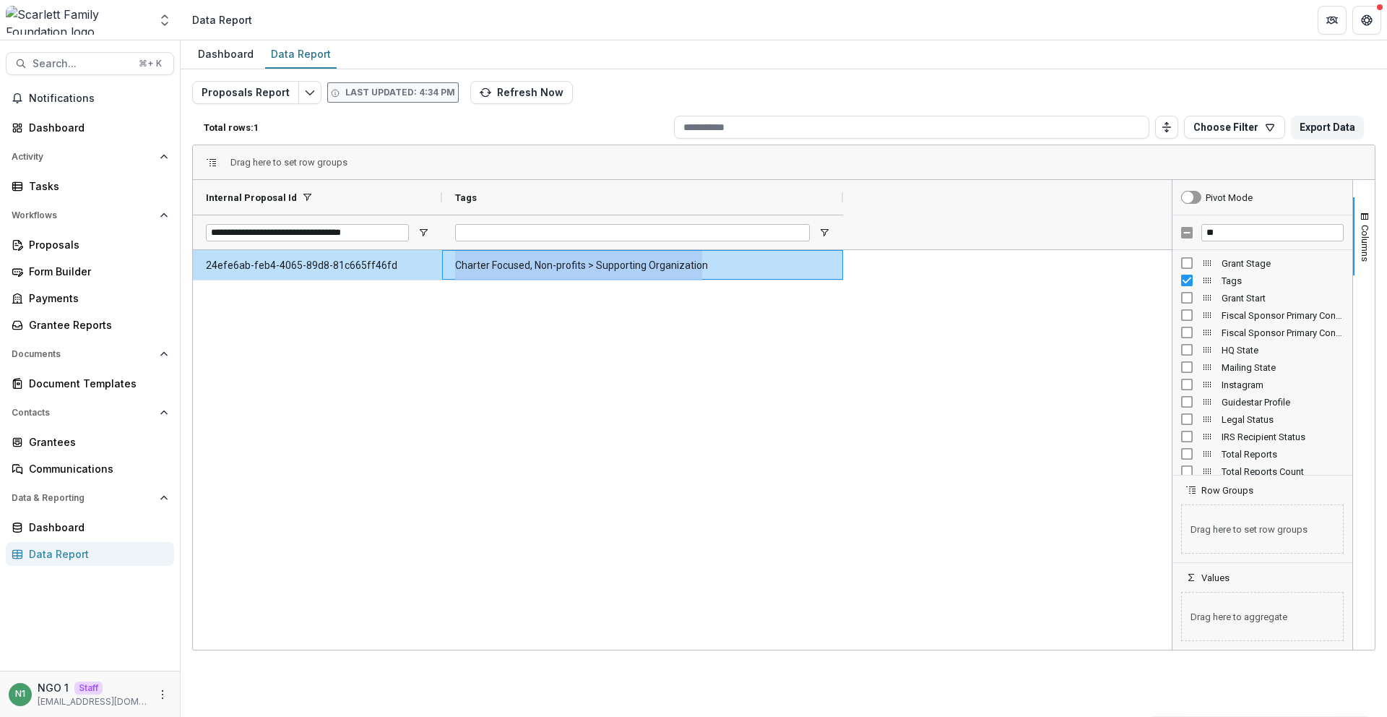
click at [714, 267] on div "Charter Focused, Non-profits > Supporting Organization" at bounding box center [642, 265] width 401 height 30
drag, startPoint x: 718, startPoint y: 267, endPoint x: 764, endPoint y: 269, distance: 45.6
click at [724, 267] on Tags-1759 "Charter Focused, Non-profits > Supporting Organization" at bounding box center [642, 266] width 375 height 30
drag, startPoint x: 704, startPoint y: 262, endPoint x: 443, endPoint y: 267, distance: 260.8
click at [438, 265] on div "24efe6ab-feb4-4065-89d8-81c665ff46fd Charter Focused, Non-profits > Supporting …" at bounding box center [518, 265] width 650 height 30
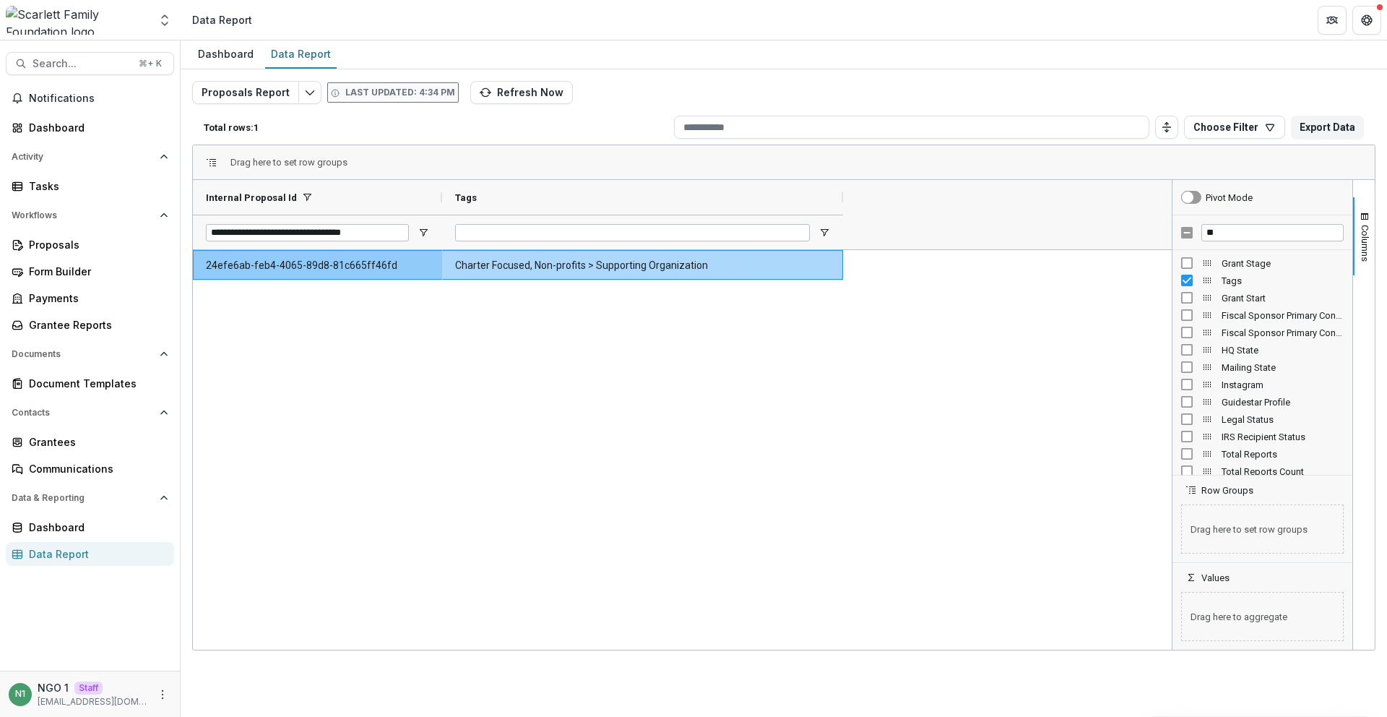
click at [470, 272] on Tags-1759 "Charter Focused, Non-profits > Supporting Organization" at bounding box center [642, 266] width 375 height 30
click at [470, 271] on Tags-1759 "Charter Focused, Non-profits > Supporting Organization" at bounding box center [642, 266] width 375 height 30
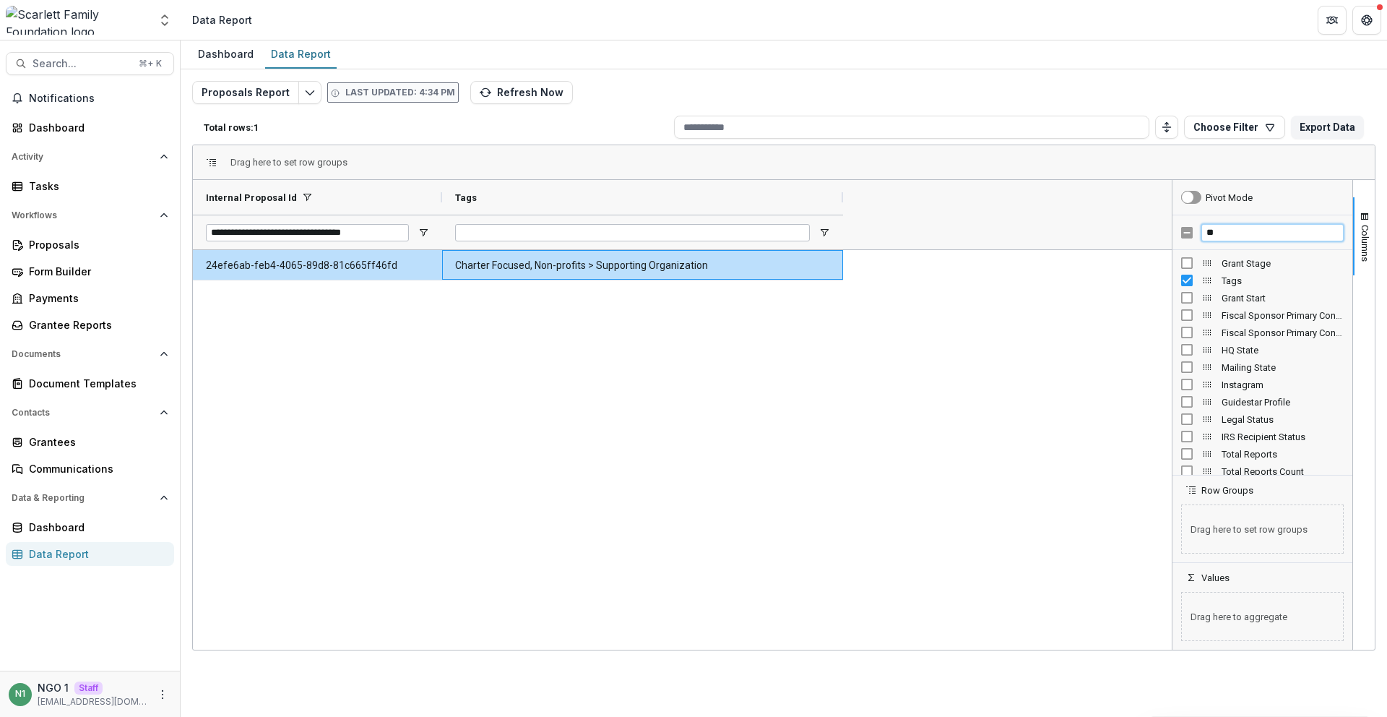
click at [1216, 233] on input "**" at bounding box center [1272, 232] width 142 height 17
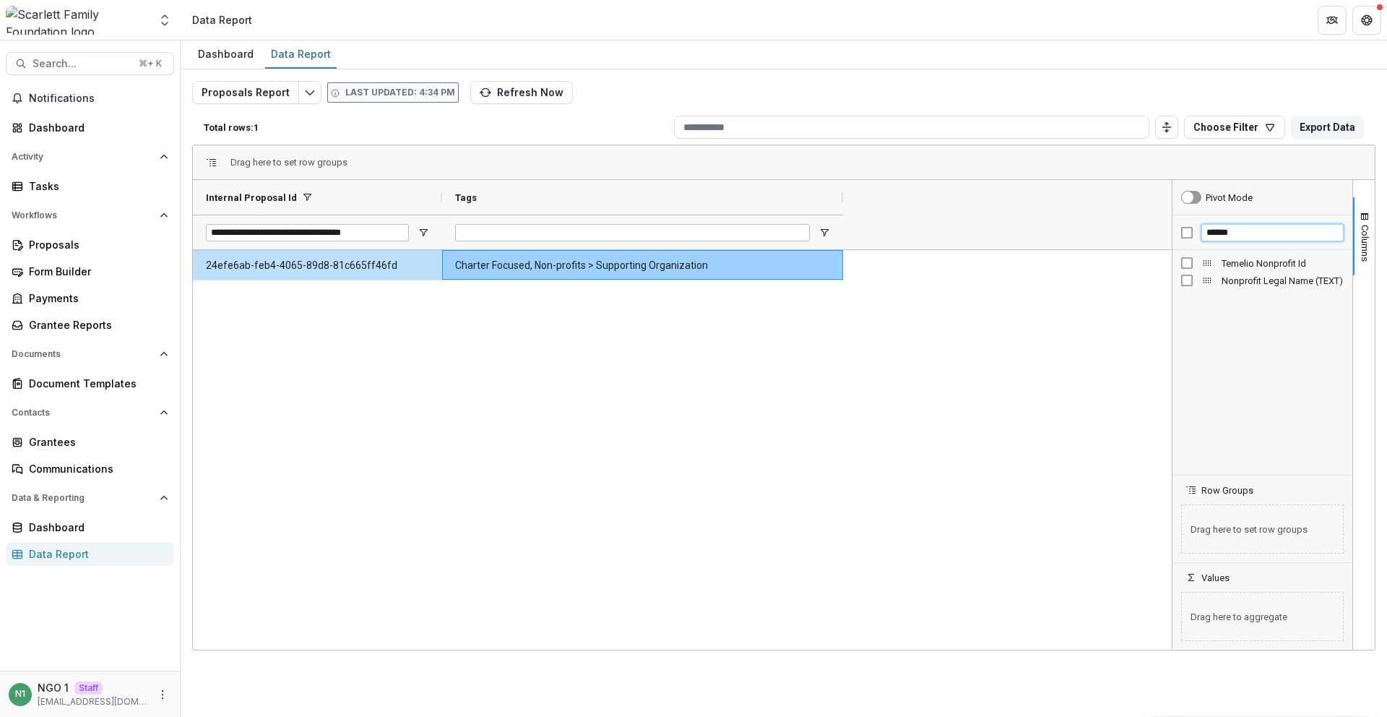
type input "******"
click at [983, 200] on div "Temelio Nonprofit Id" at bounding box center [915, 197] width 144 height 35
click at [985, 199] on div at bounding box center [988, 197] width 6 height 35
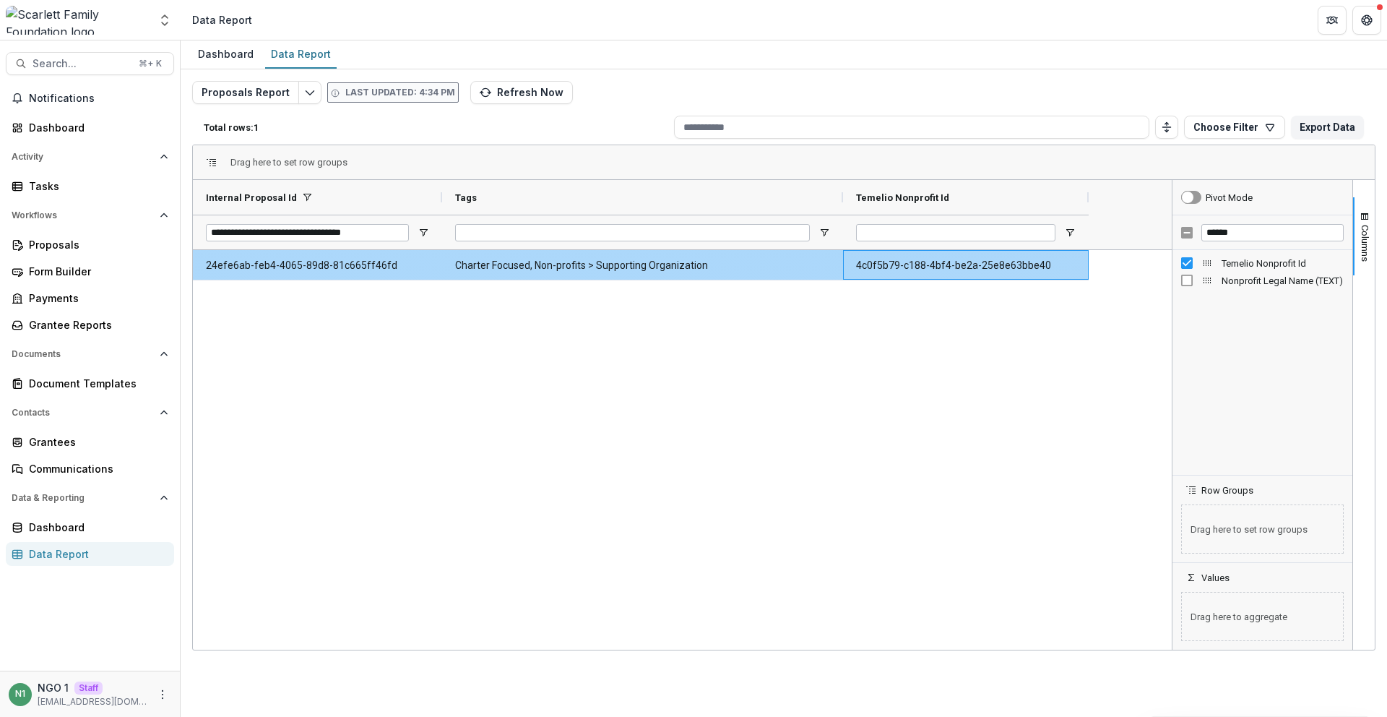
click at [940, 269] on Id-1760 "4c0f5b79-c188-4bf4-be2a-25e8e63bbe40" at bounding box center [966, 266] width 220 height 30
copy div "4c0f5b79-c188-4bf4-be2a-25e8e63bbe40"
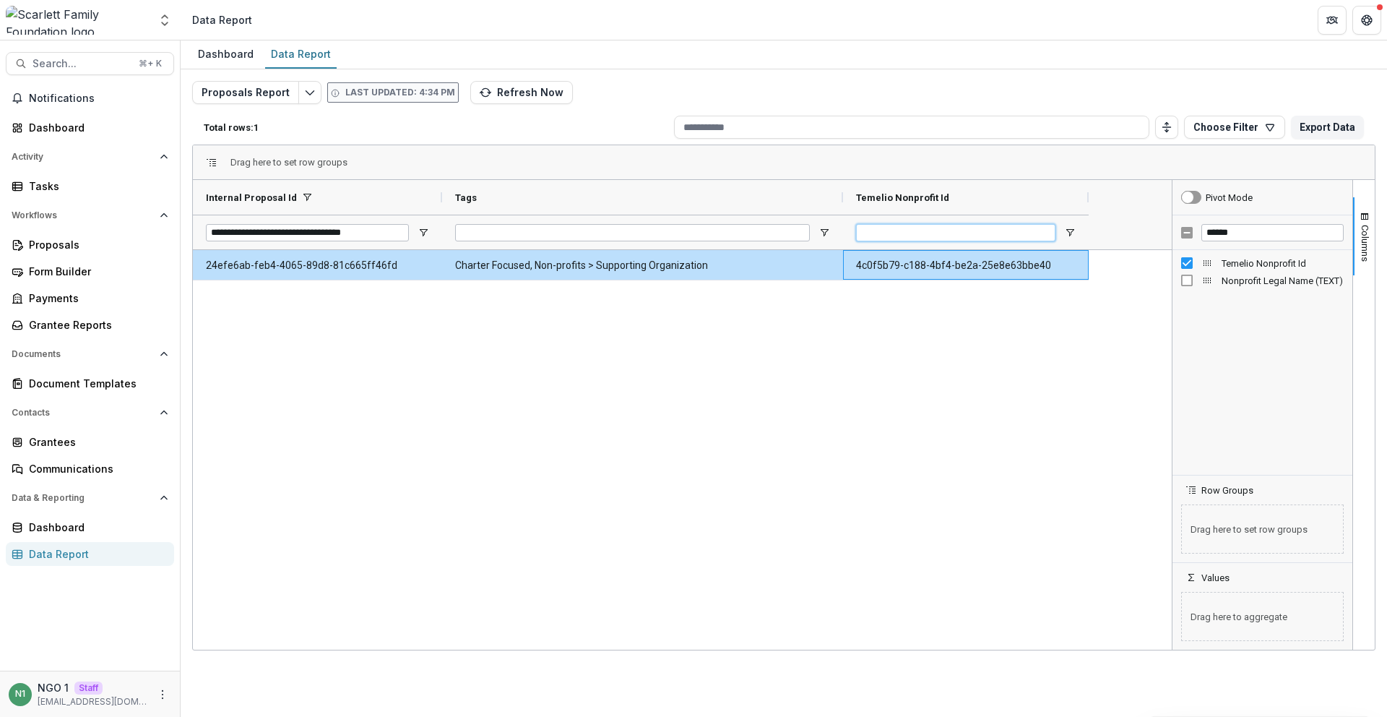
click at [895, 228] on input "Temelio Nonprofit Id Filter Input" at bounding box center [955, 232] width 199 height 17
paste input "**********"
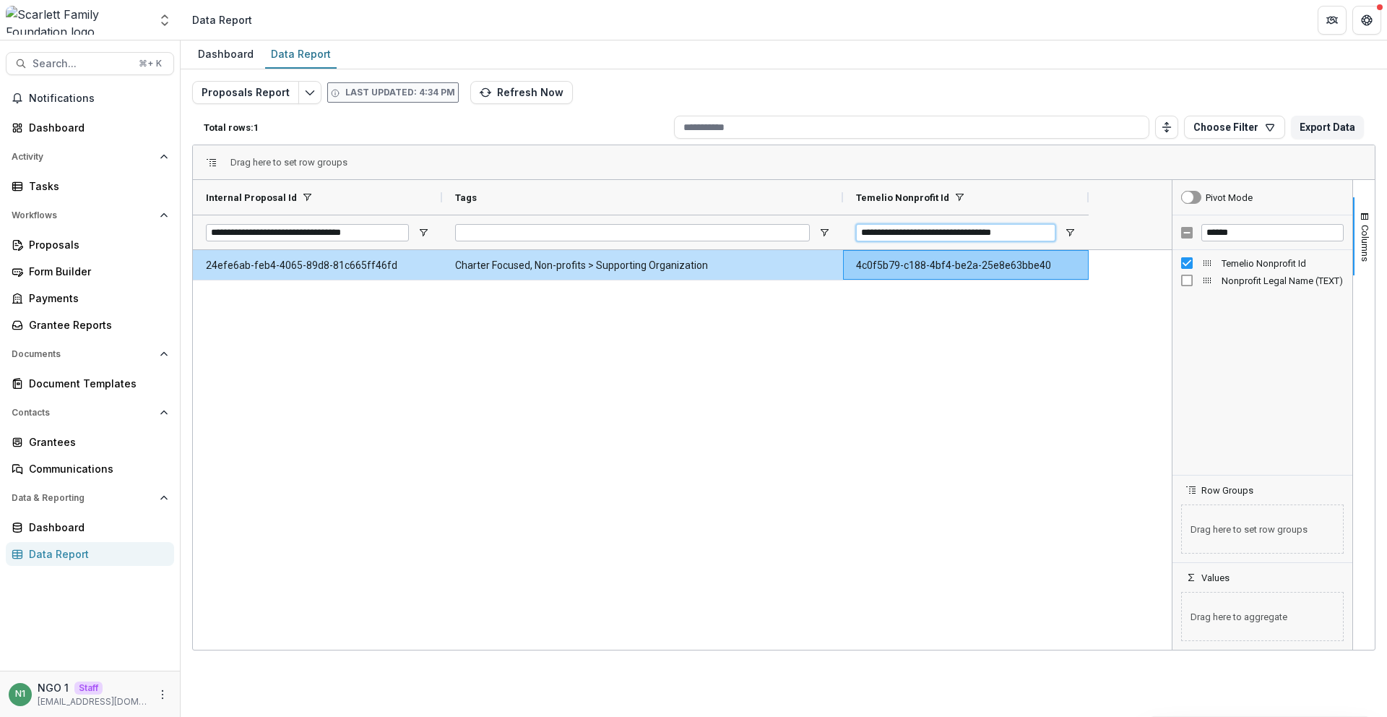
type input "**********"
click at [381, 230] on input "**********" at bounding box center [307, 232] width 203 height 17
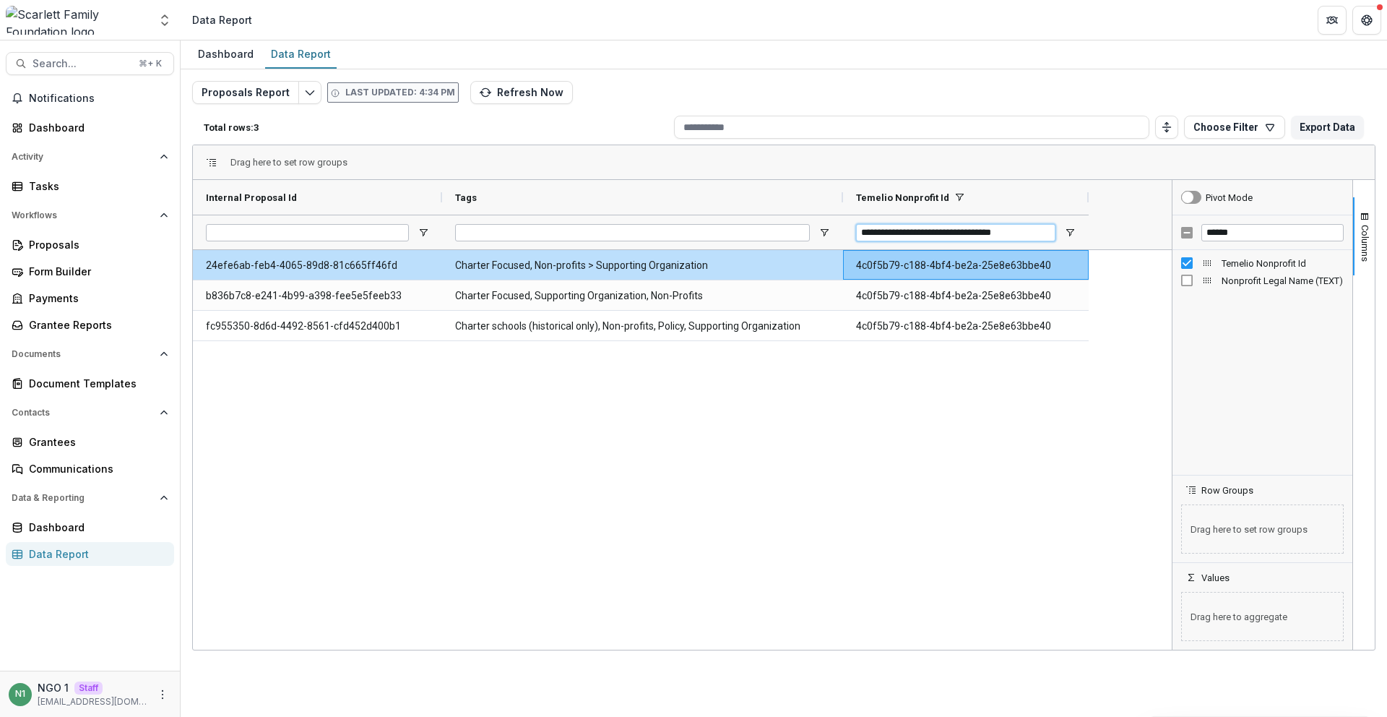
click at [909, 228] on input "**********" at bounding box center [955, 232] width 199 height 17
click at [1229, 232] on input "******" at bounding box center [1272, 232] width 142 height 17
type input "****"
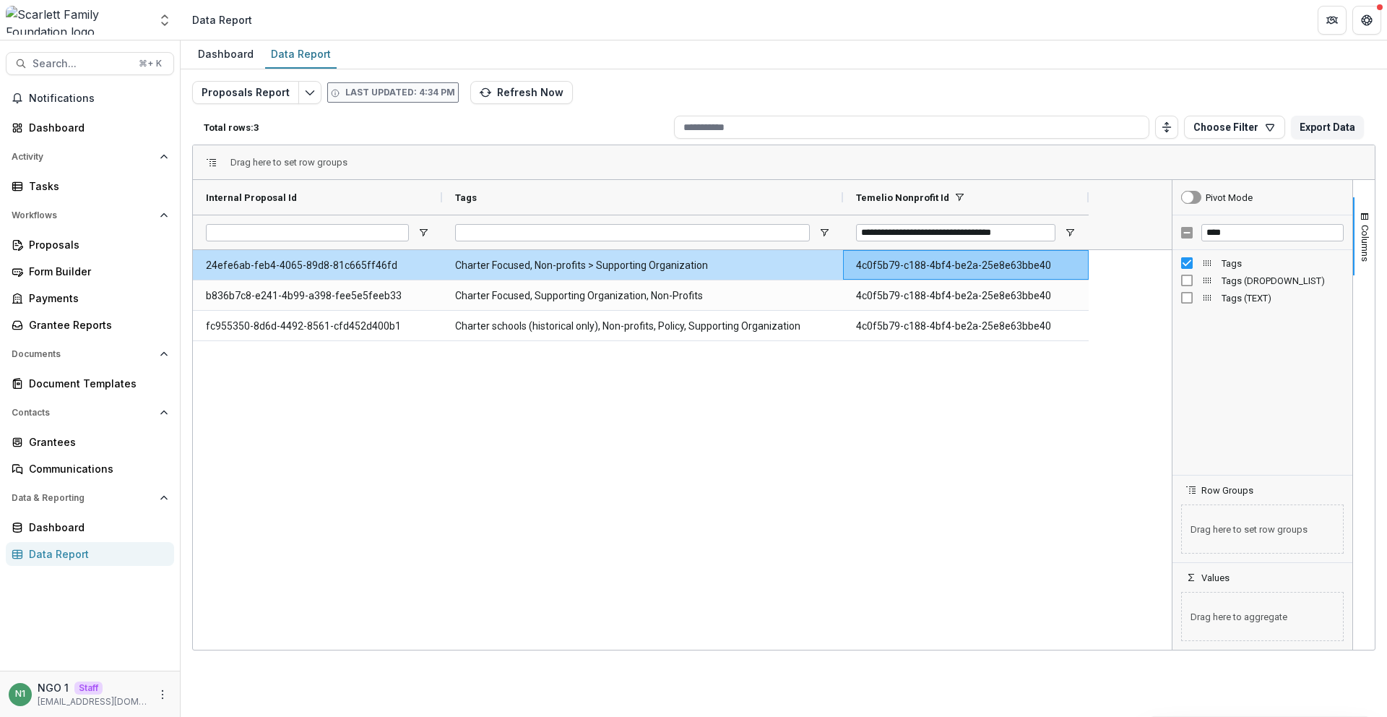
click at [712, 358] on div "24efe6ab-feb4-4065-89d8-81c665ff46fd Charter Focused, Non-profits > Supporting …" at bounding box center [682, 449] width 979 height 399
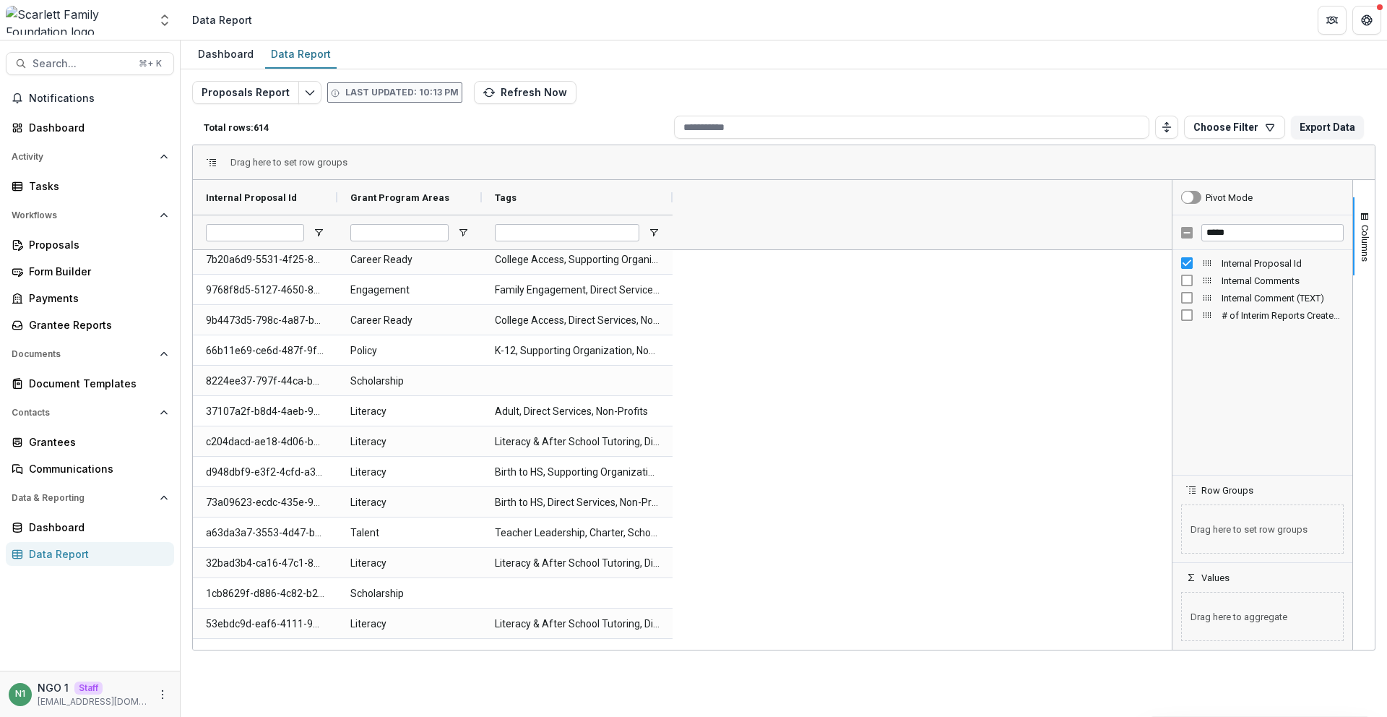
scroll to position [1325, 0]
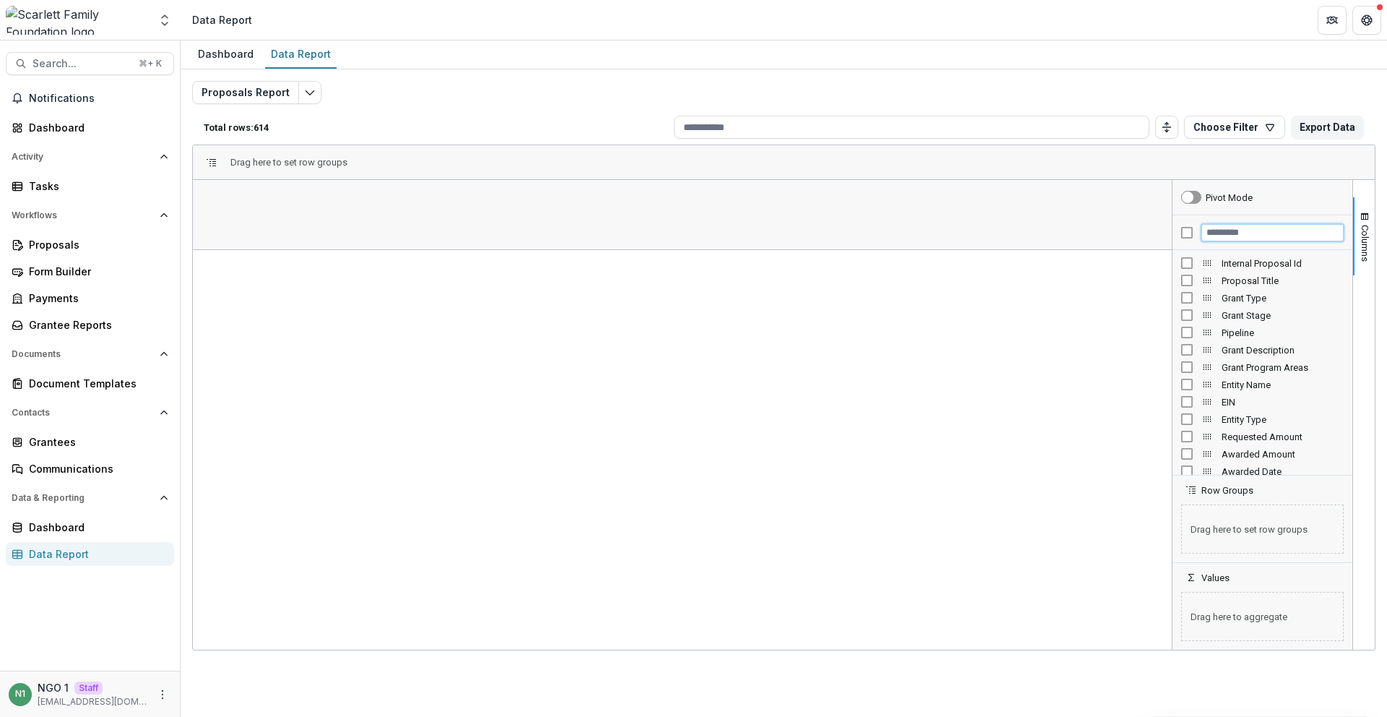
click at [1259, 237] on input "Filter Columns Input" at bounding box center [1272, 232] width 142 height 17
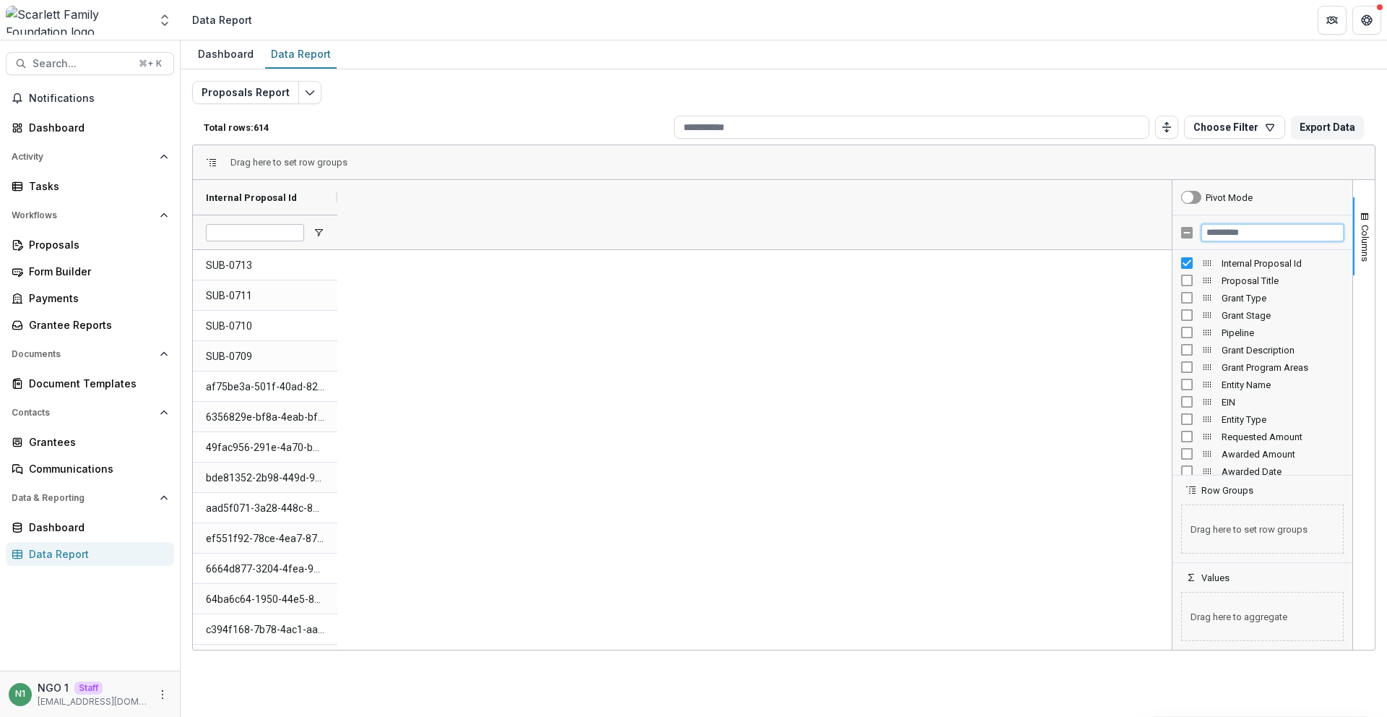
click at [1211, 233] on input "Filter Columns Input" at bounding box center [1272, 232] width 142 height 17
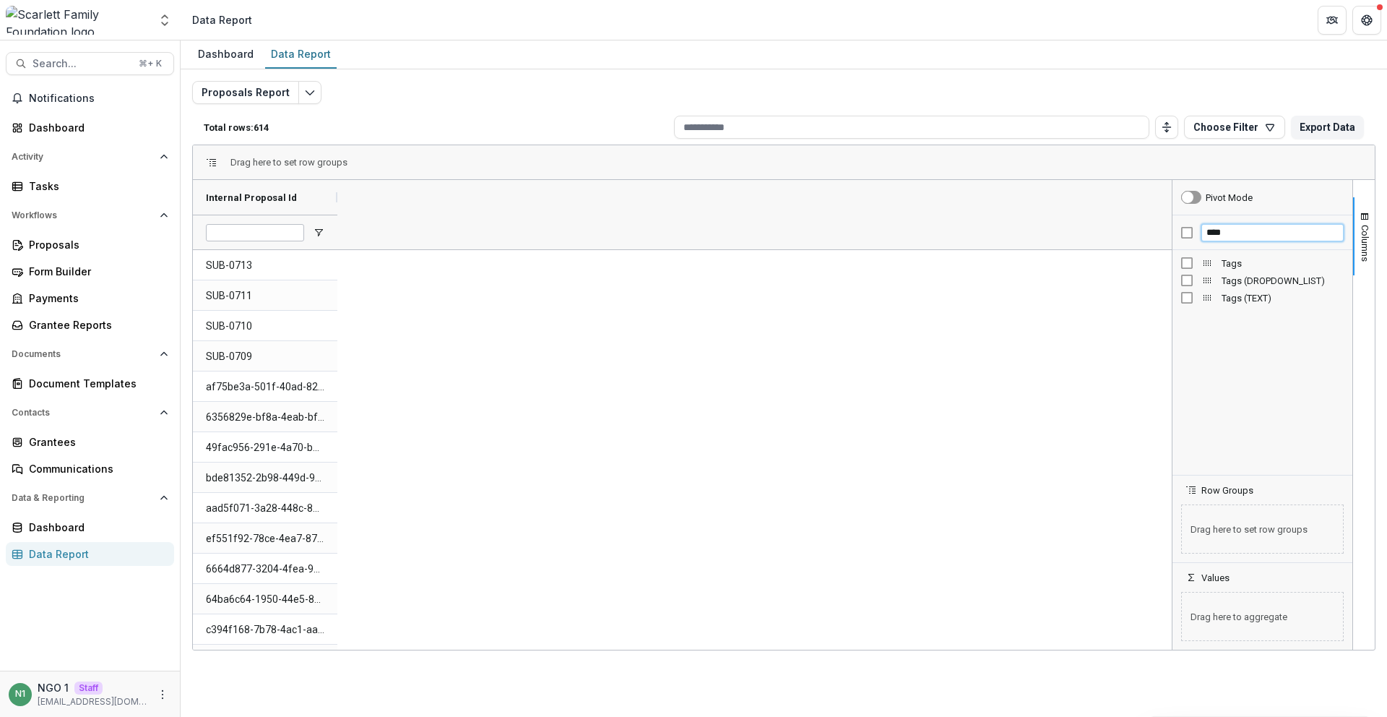
type input "****"
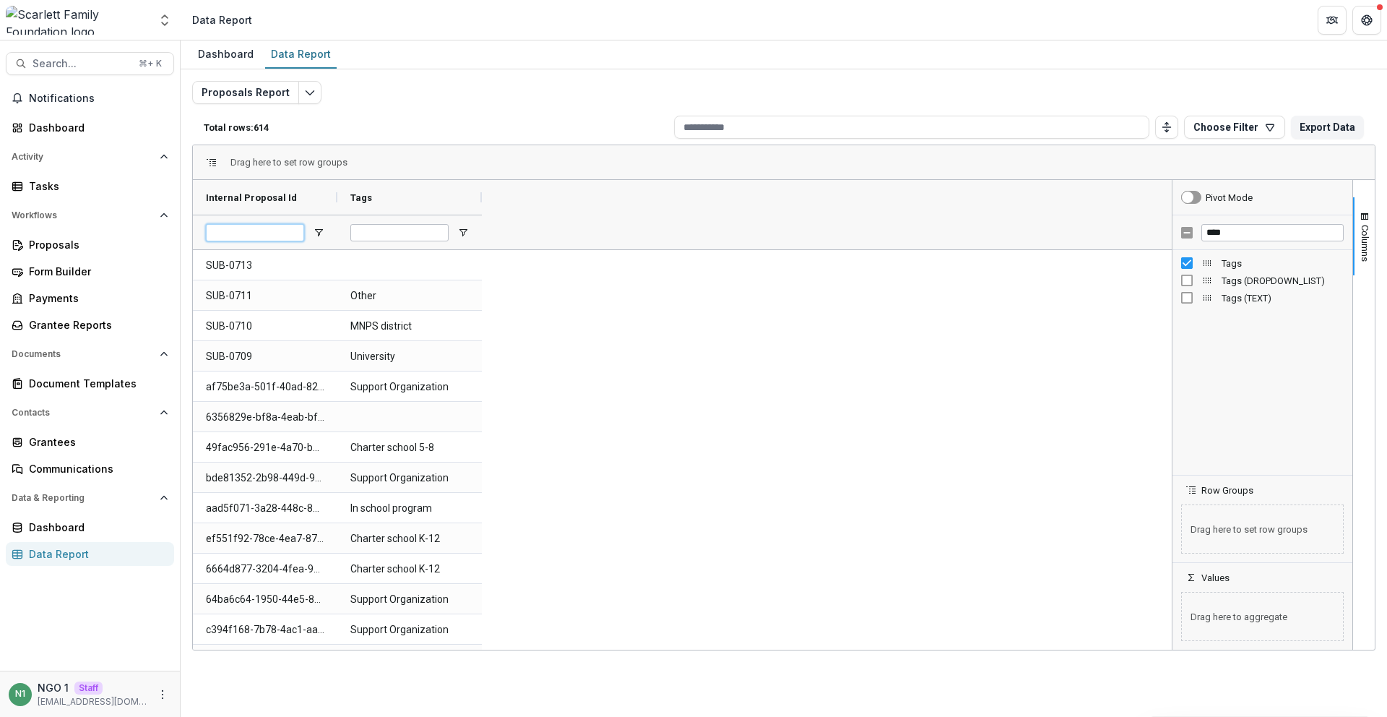
drag, startPoint x: 275, startPoint y: 230, endPoint x: 381, endPoint y: 238, distance: 105.8
click at [275, 231] on input "Internal Proposal Id Filter Input" at bounding box center [255, 232] width 98 height 17
paste input "**********"
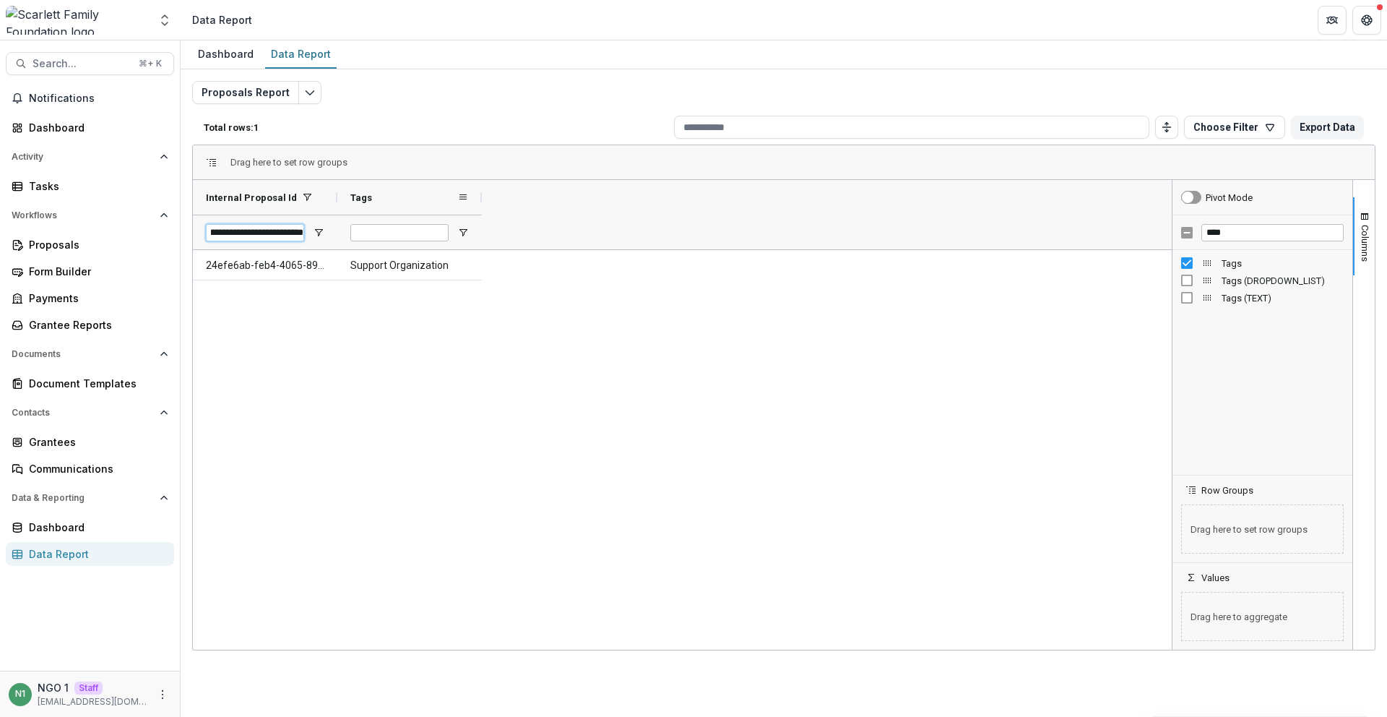
type input "**********"
drag, startPoint x: 496, startPoint y: 199, endPoint x: 725, endPoint y: 212, distance: 228.6
click at [695, 212] on div at bounding box center [692, 197] width 6 height 35
drag, startPoint x: 492, startPoint y: 217, endPoint x: 510, endPoint y: 220, distance: 18.2
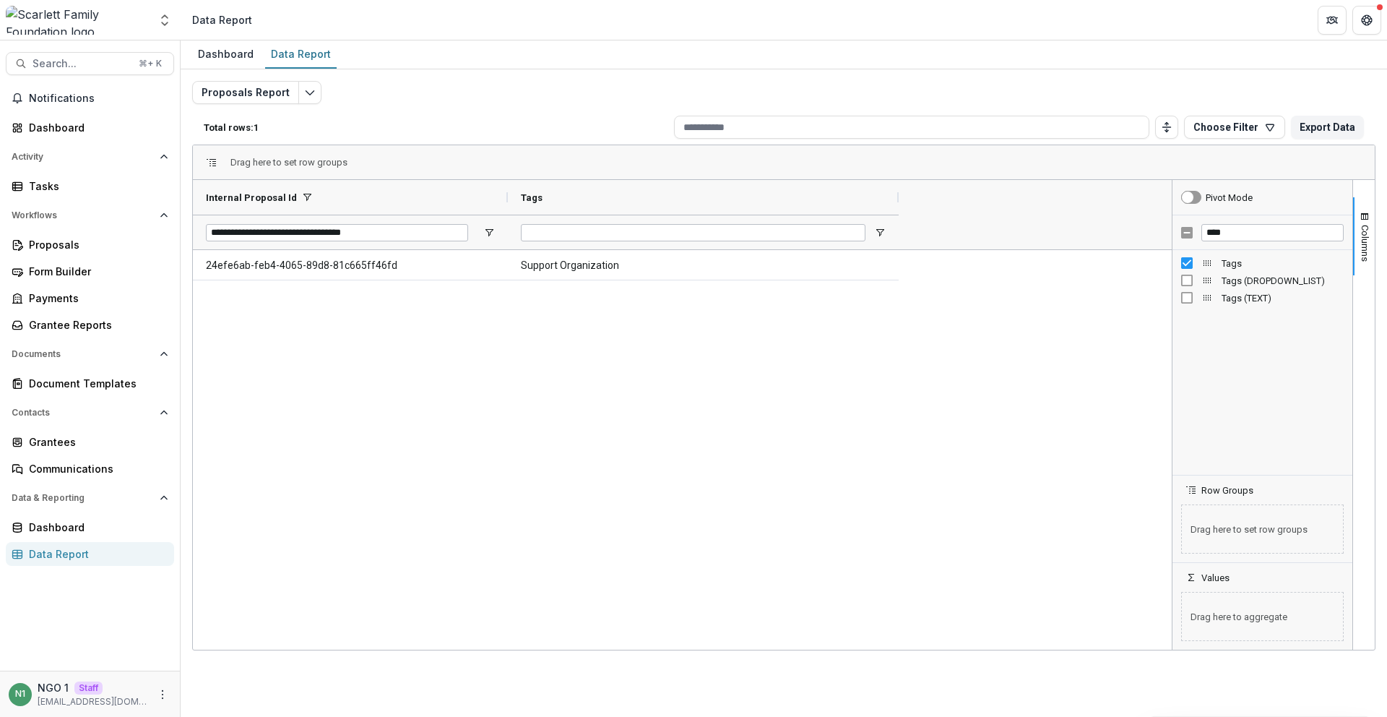
click at [511, 220] on div "**********" at bounding box center [546, 214] width 706 height 69
click at [457, 357] on div "24efe6ab-feb4-4065-89d8-81c665ff46fd Support Organization" at bounding box center [682, 449] width 979 height 399
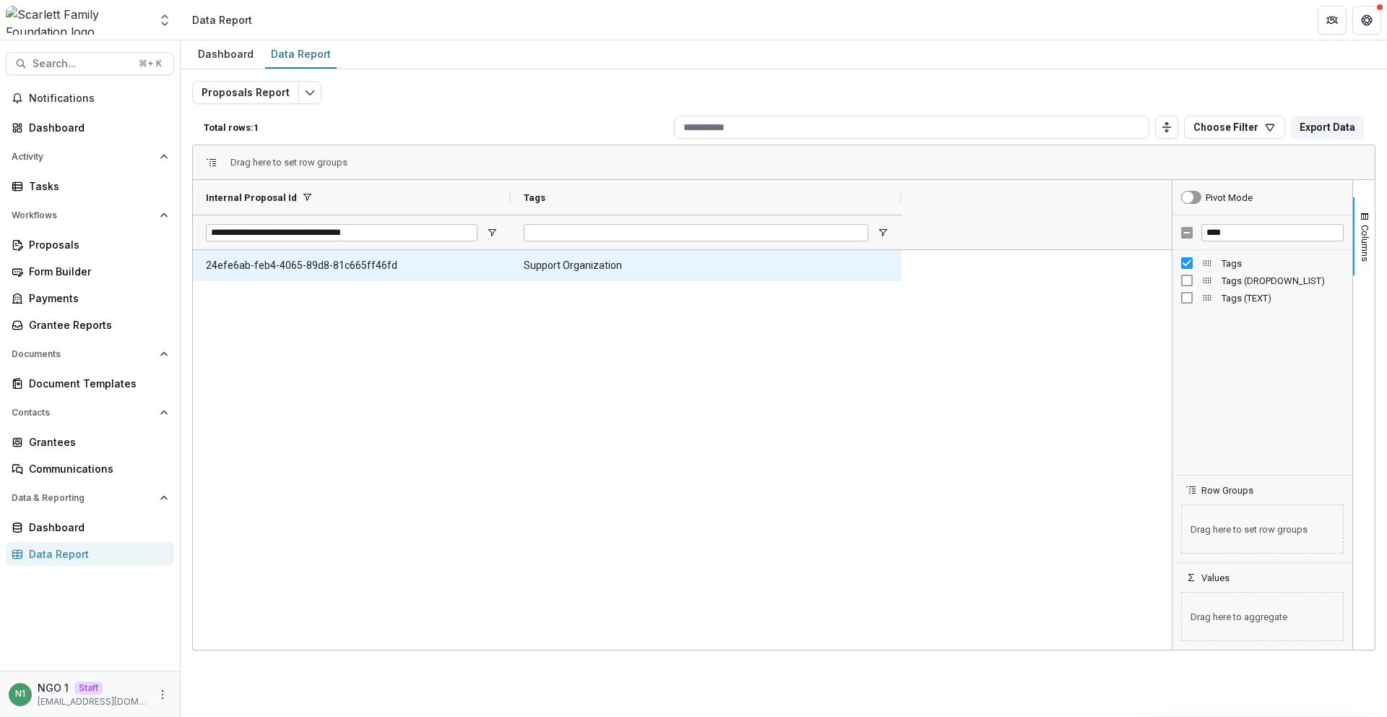
click at [229, 274] on Id-702 "24efe6ab-feb4-4065-89d8-81c665ff46fd" at bounding box center [352, 266] width 292 height 30
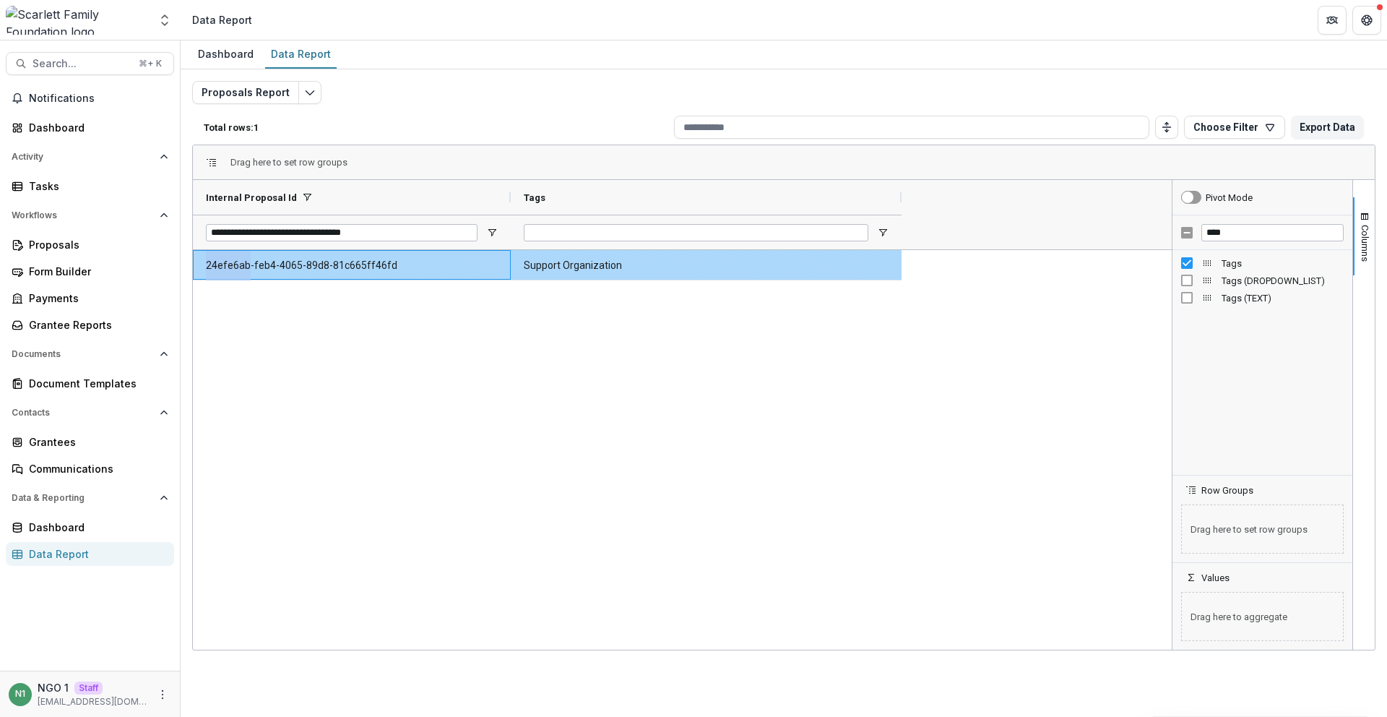
click at [229, 273] on Id-702 "24efe6ab-feb4-4065-89d8-81c665ff46fd" at bounding box center [352, 266] width 292 height 30
copy Id-702 "24efe6ab-feb4-4065-89d8-81c665ff46fd"
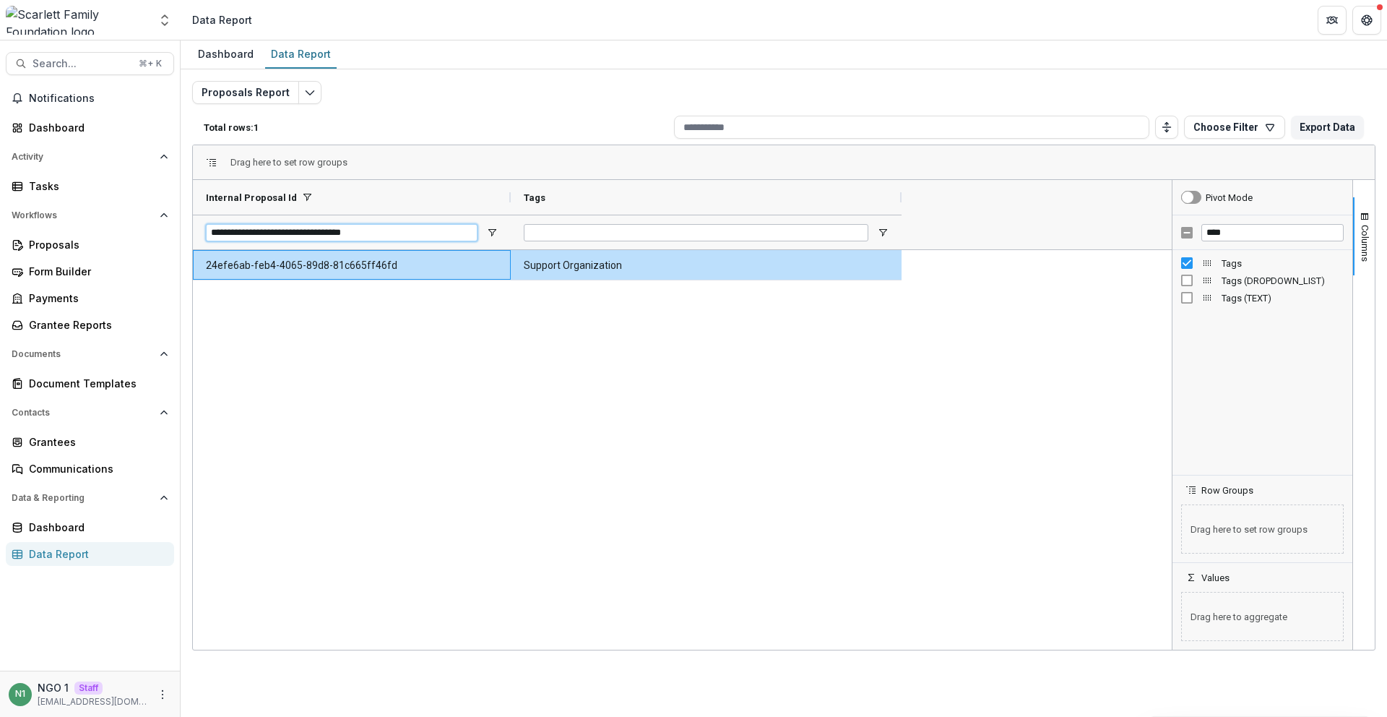
click at [293, 228] on input "**********" at bounding box center [342, 232] width 272 height 17
click at [293, 227] on input "**********" at bounding box center [342, 232] width 272 height 17
click at [551, 267] on Tags-703 "Support Organization" at bounding box center [706, 266] width 365 height 30
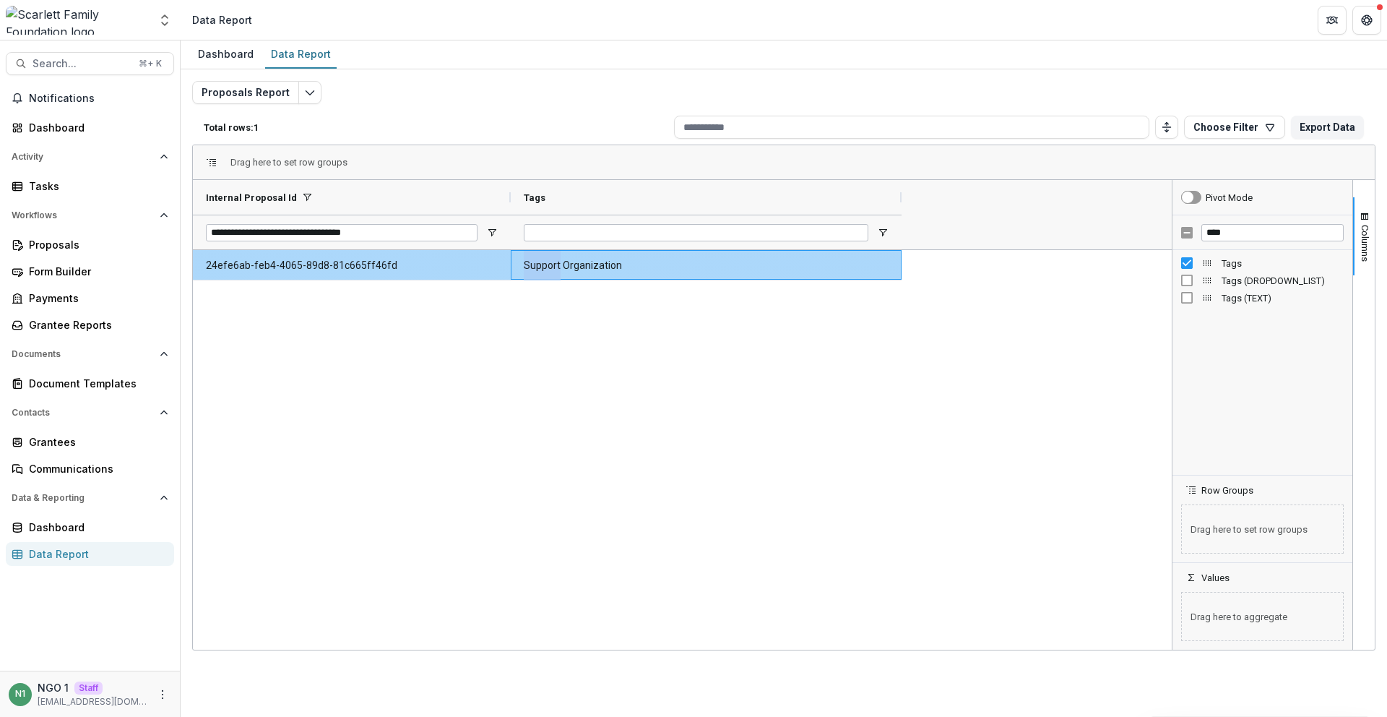
click at [551, 267] on Tags-703 "Support Organization" at bounding box center [706, 266] width 365 height 30
copy div "Support Organization"
click at [243, 246] on div "**********" at bounding box center [342, 232] width 272 height 34
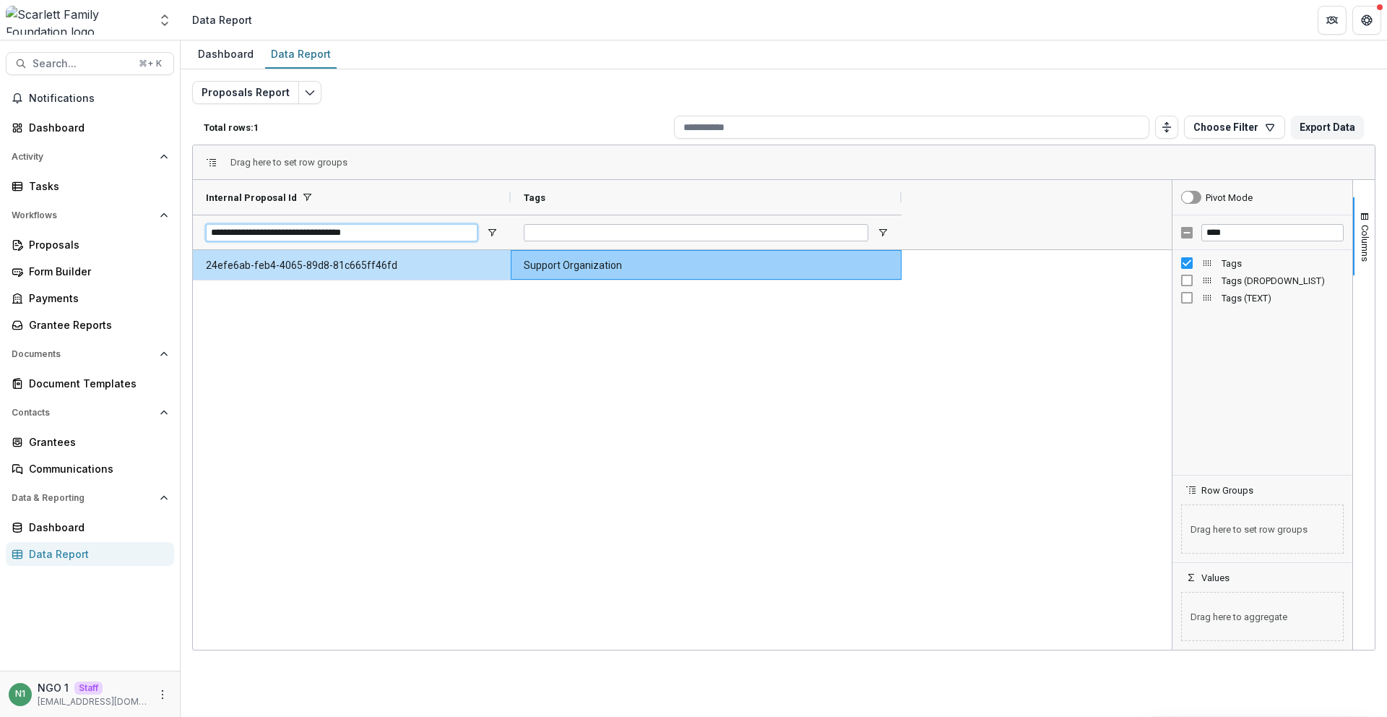
click at [238, 233] on input "**********" at bounding box center [342, 232] width 272 height 17
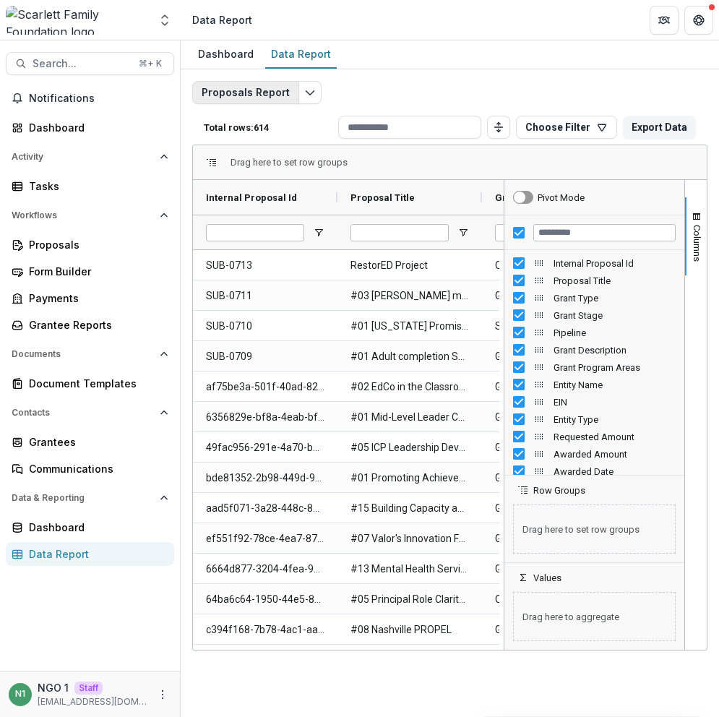
click at [252, 86] on button "Proposals Report" at bounding box center [245, 92] width 107 height 23
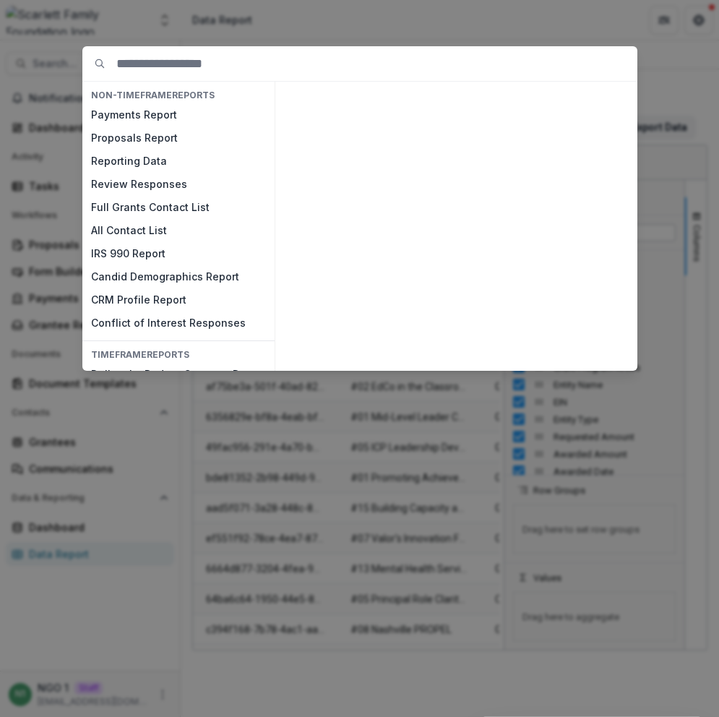
click at [218, 100] on h4 "NON-TIMEFRAME Reports" at bounding box center [178, 95] width 192 height 16
click at [222, 113] on button "Payments Report" at bounding box center [178, 114] width 192 height 23
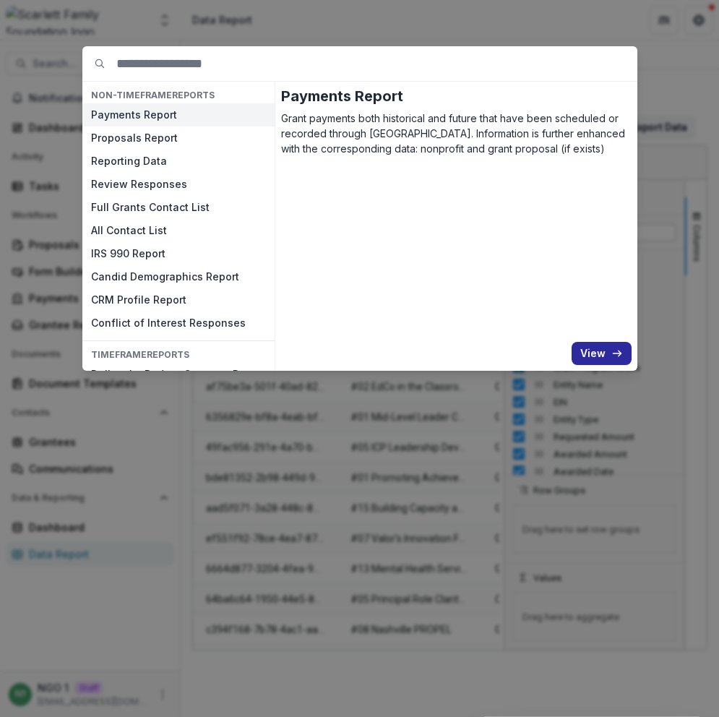
click at [589, 361] on button "View" at bounding box center [601, 353] width 60 height 23
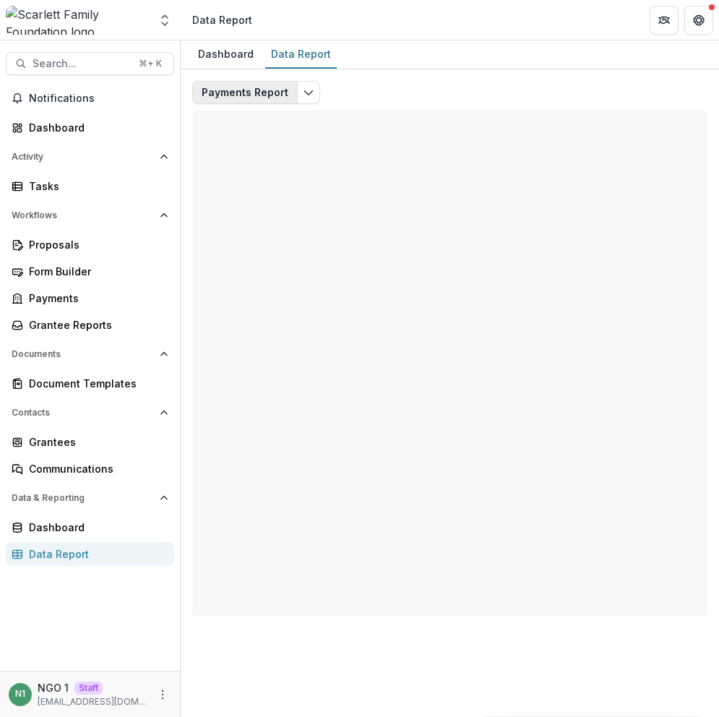
click at [225, 84] on button "Payments Report" at bounding box center [244, 92] width 105 height 23
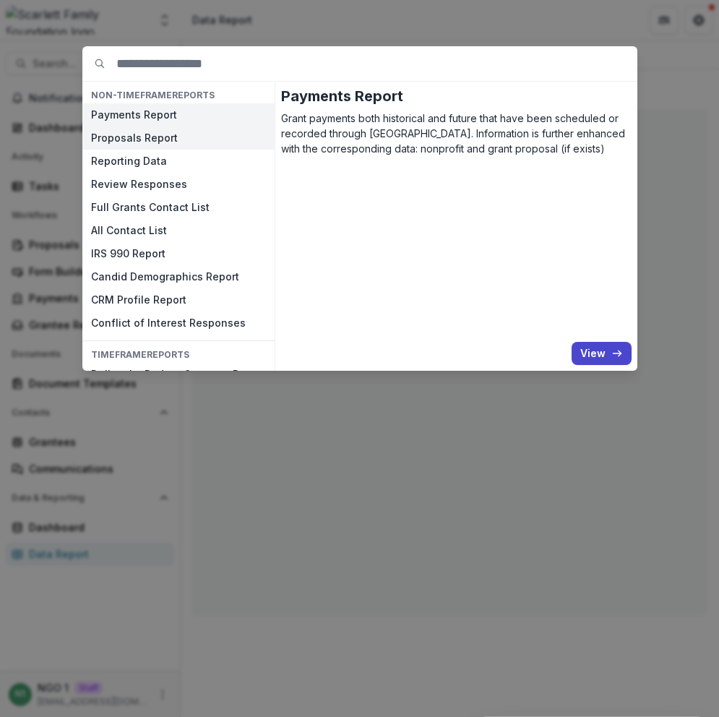
click at [183, 134] on button "Proposals Report" at bounding box center [178, 137] width 192 height 23
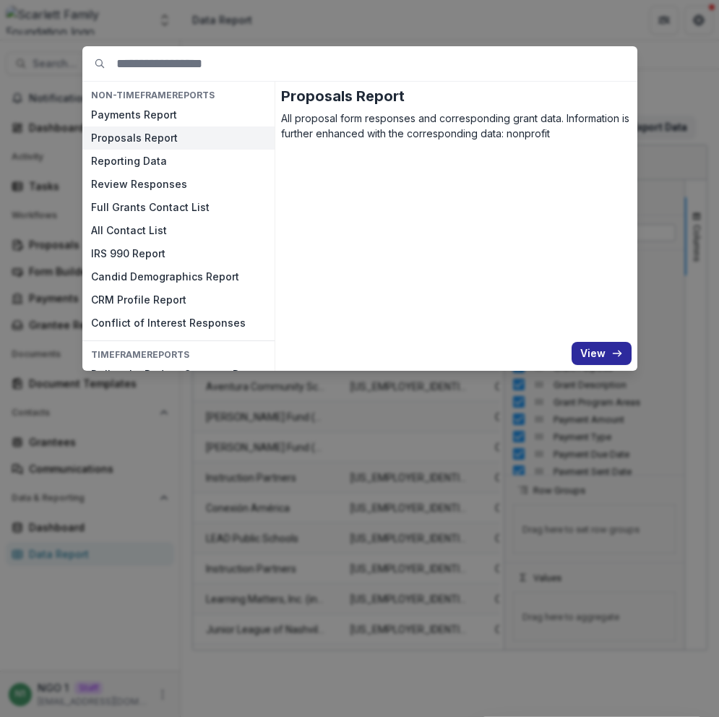
click at [592, 347] on button "View" at bounding box center [601, 353] width 60 height 23
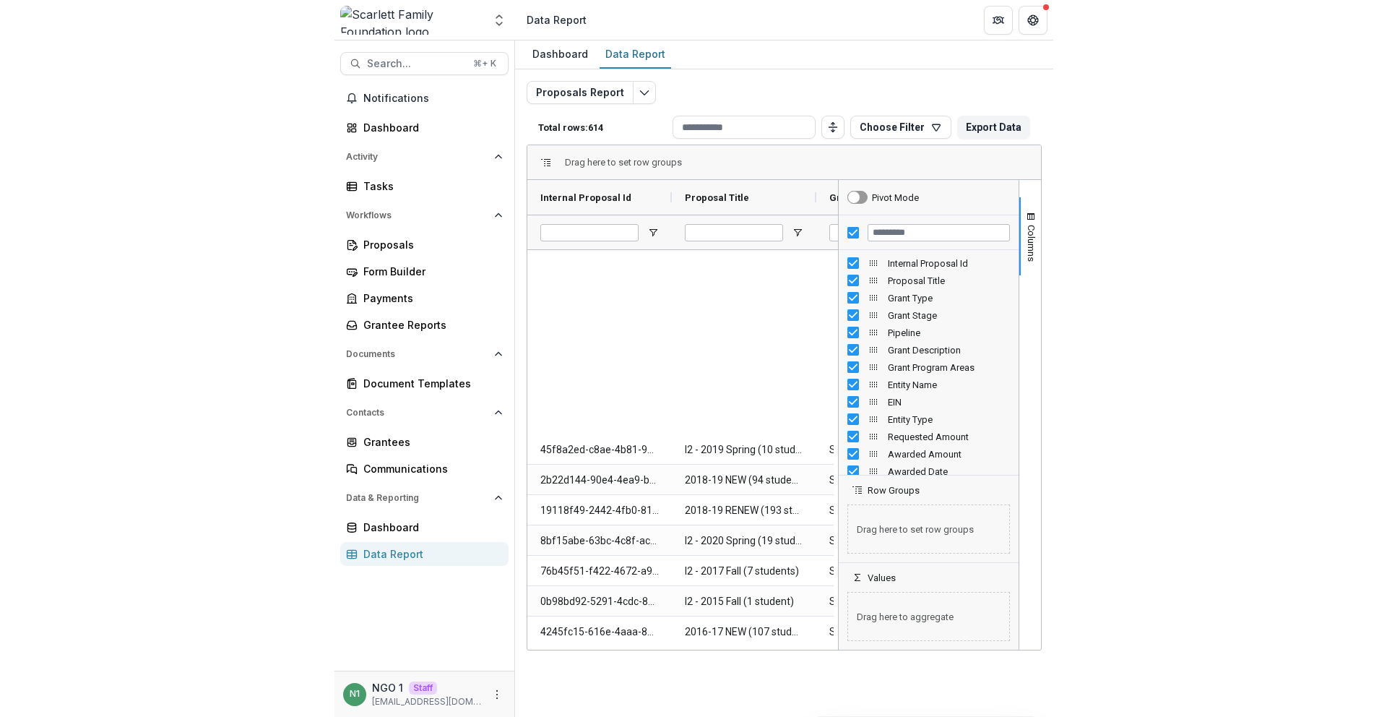
scroll to position [2099, 0]
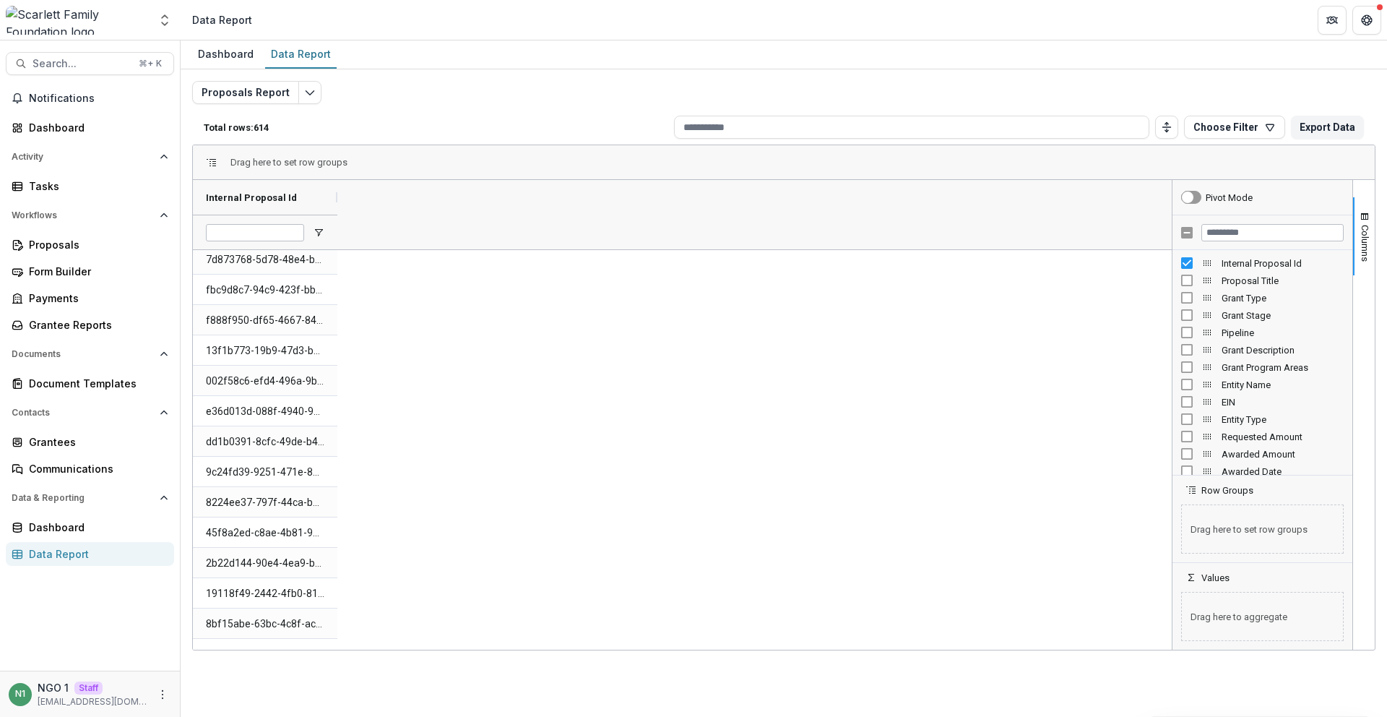
click at [718, 241] on div at bounding box center [1262, 232] width 180 height 35
click at [718, 233] on input "Filter Columns Input" at bounding box center [1272, 232] width 142 height 17
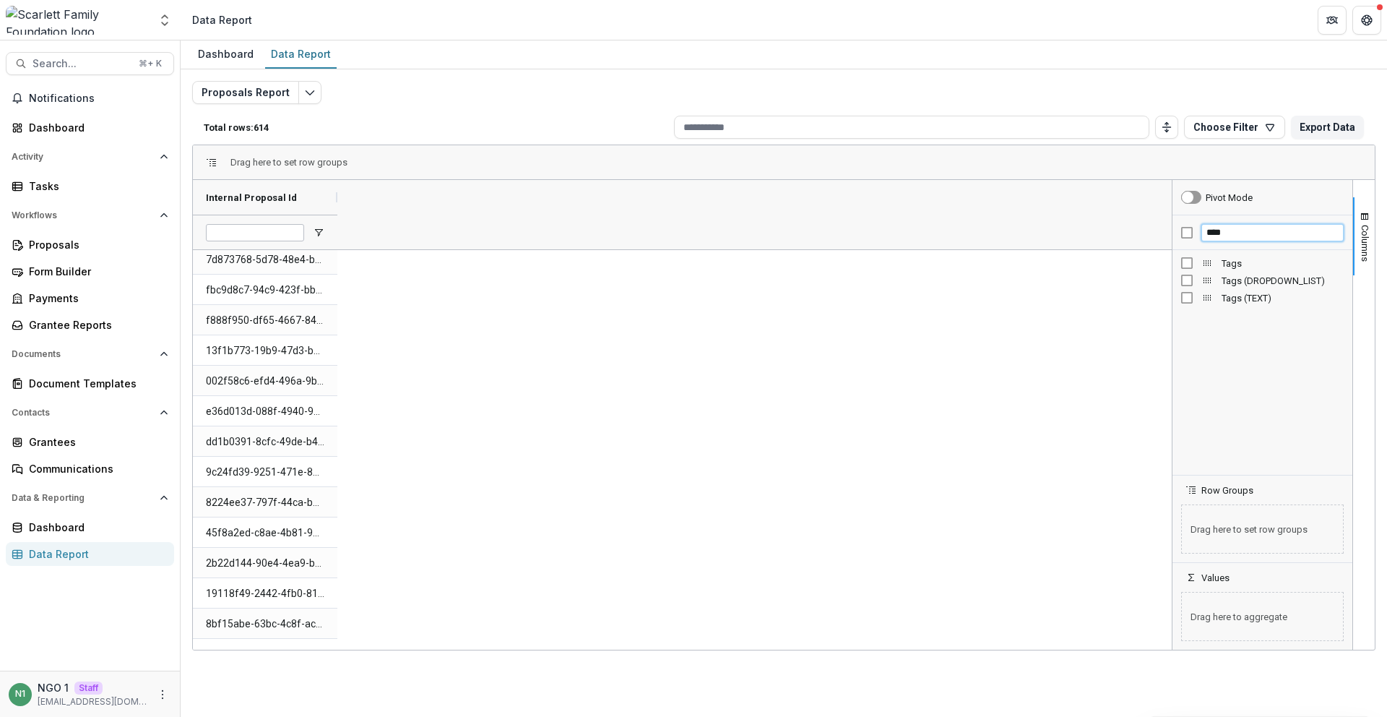
type input "****"
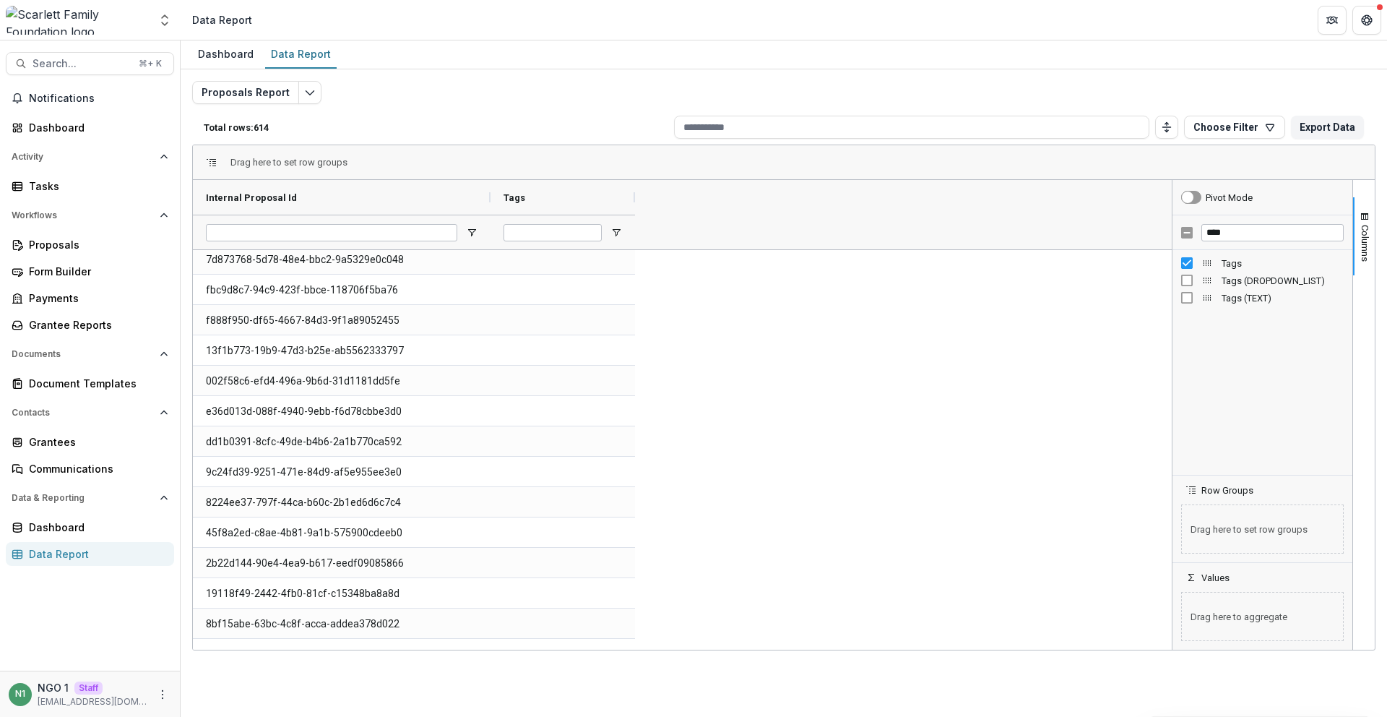
drag, startPoint x: 529, startPoint y: 219, endPoint x: 459, endPoint y: 231, distance: 71.1
click at [459, 231] on div "Internal Proposal Id Tags" at bounding box center [416, 214] width 446 height 69
click at [331, 225] on input "Internal Proposal Id Filter Input" at bounding box center [317, 232] width 222 height 17
paste input "**********"
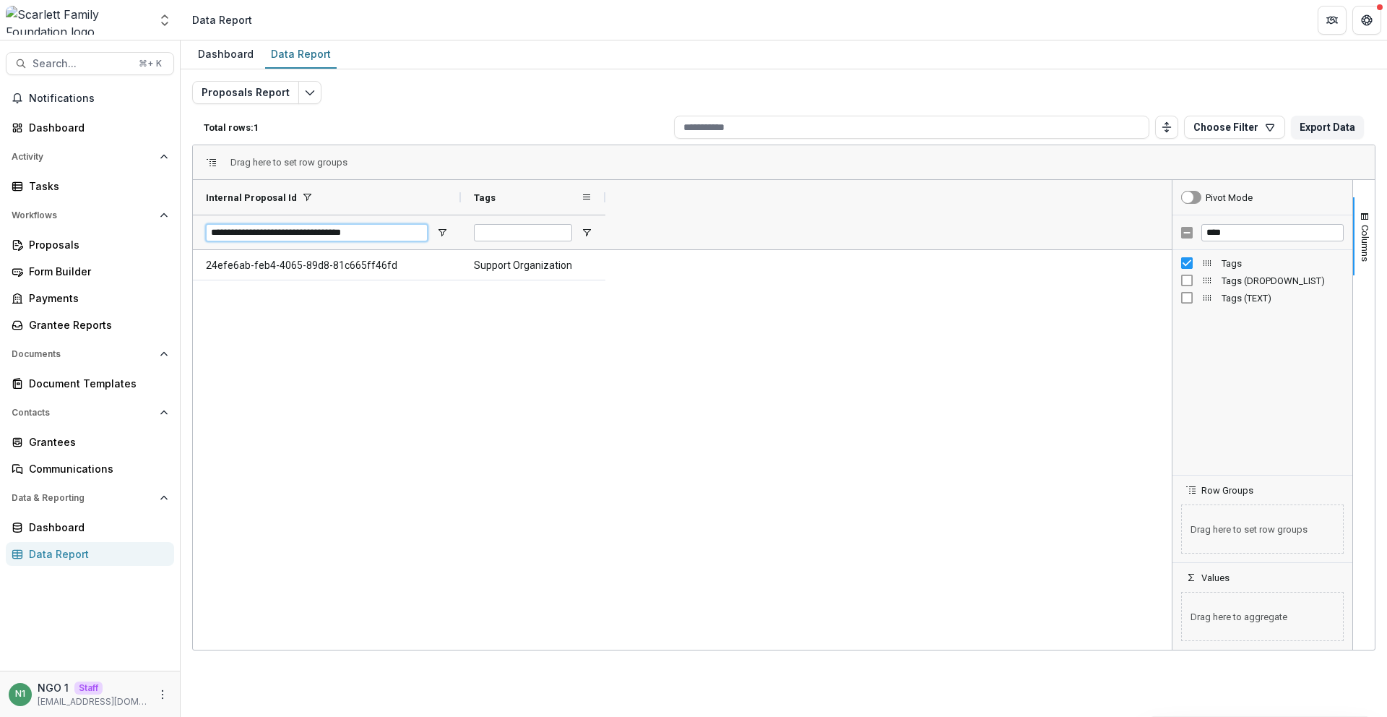
type input "**********"
click at [718, 226] on div "**********" at bounding box center [682, 214] width 979 height 69
click at [718, 217] on span "button" at bounding box center [1365, 217] width 12 height 12
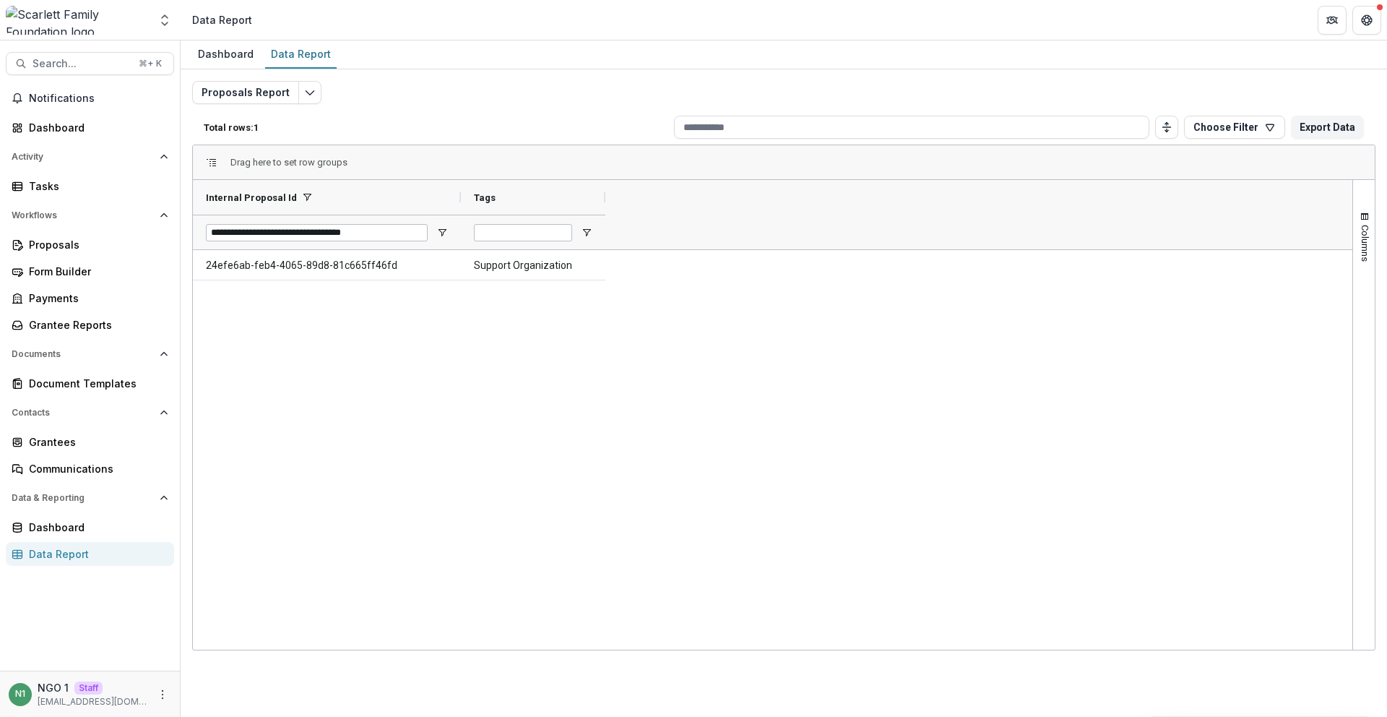
click at [718, 238] on div "**********" at bounding box center [772, 214] width 1159 height 69
click at [718, 224] on button "Columns" at bounding box center [1364, 236] width 22 height 78
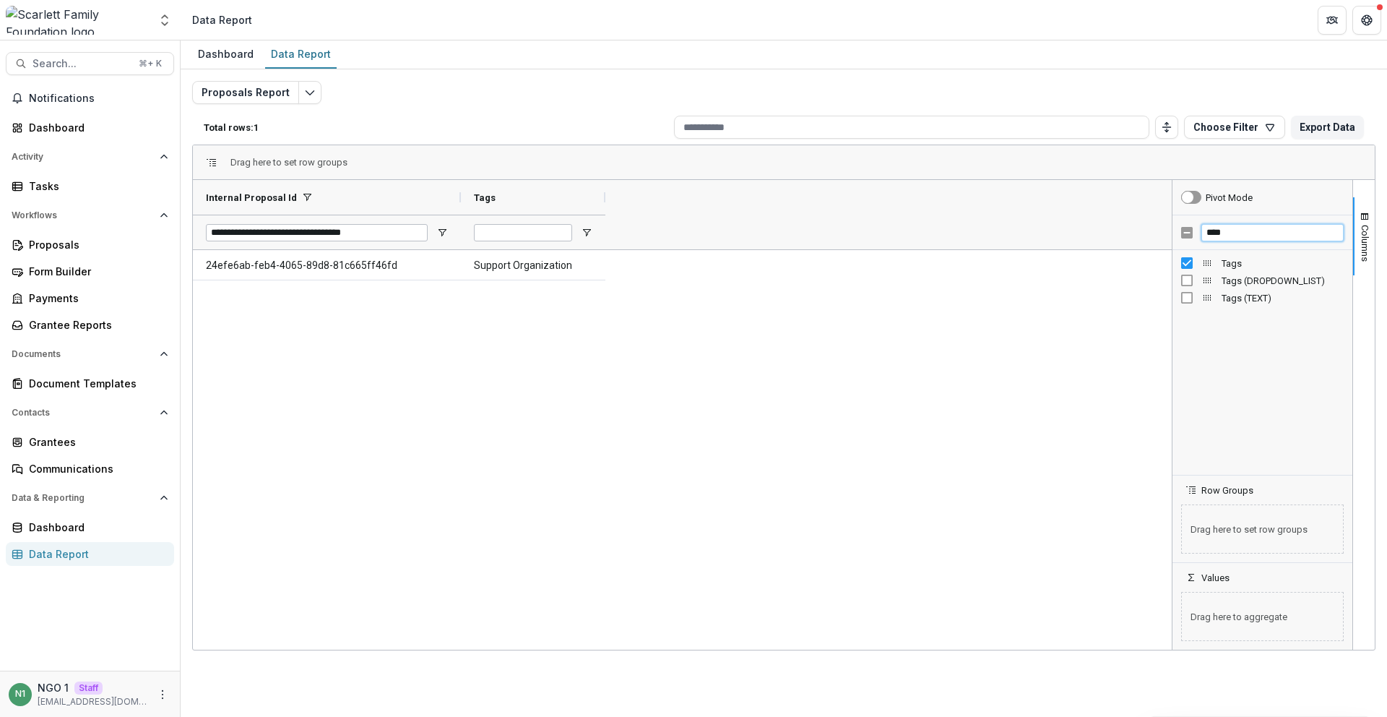
click at [718, 229] on input "****" at bounding box center [1272, 232] width 142 height 17
type input "***"
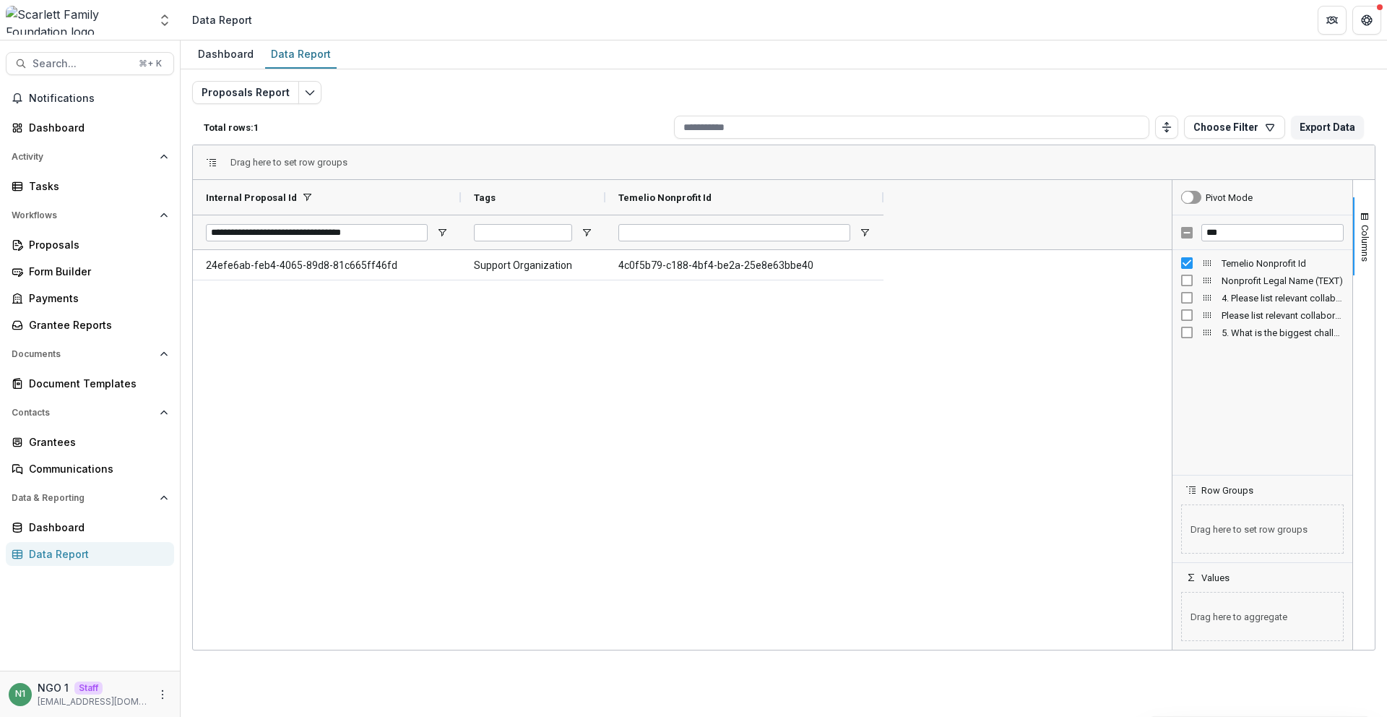
drag, startPoint x: 864, startPoint y: 217, endPoint x: 929, endPoint y: 223, distance: 65.3
click at [718, 217] on div "**********" at bounding box center [682, 214] width 979 height 69
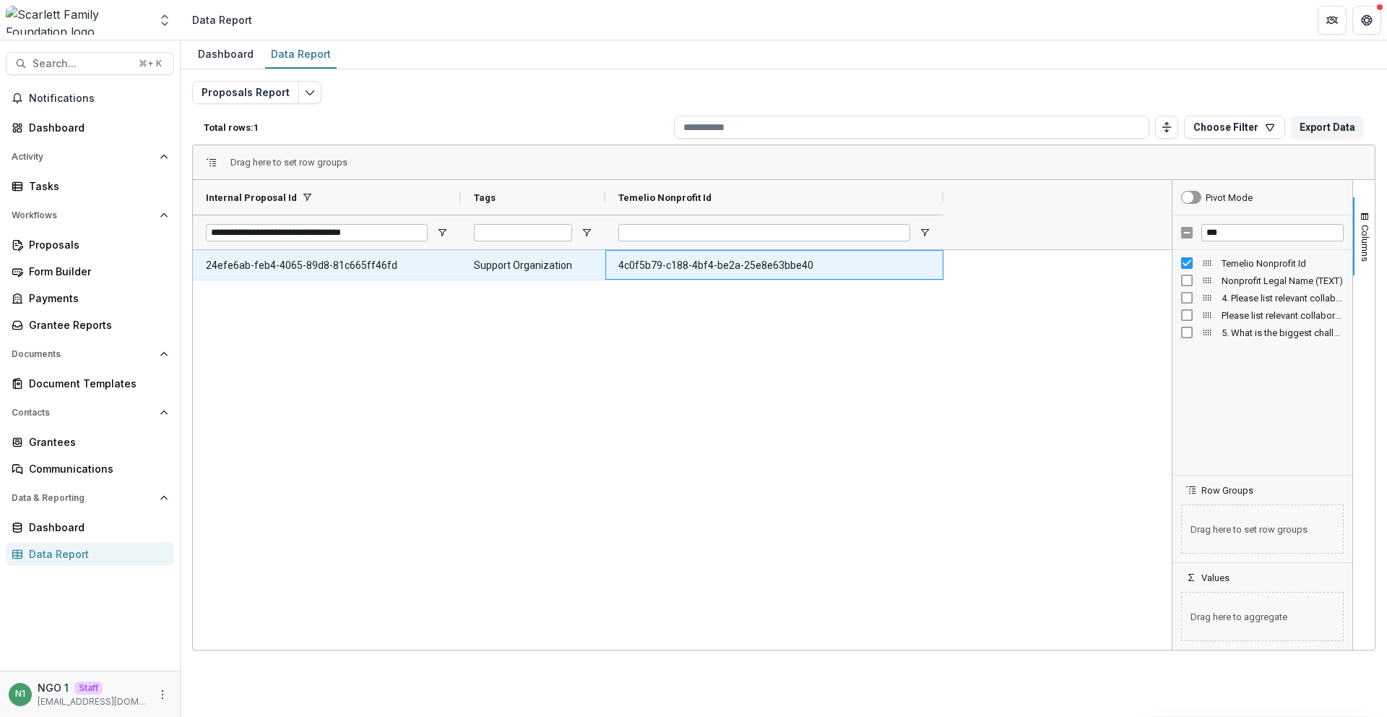
click at [718, 263] on Id-1995 "4c0f5b79-c188-4bf4-be2a-25e8e63bbe40" at bounding box center [774, 266] width 312 height 30
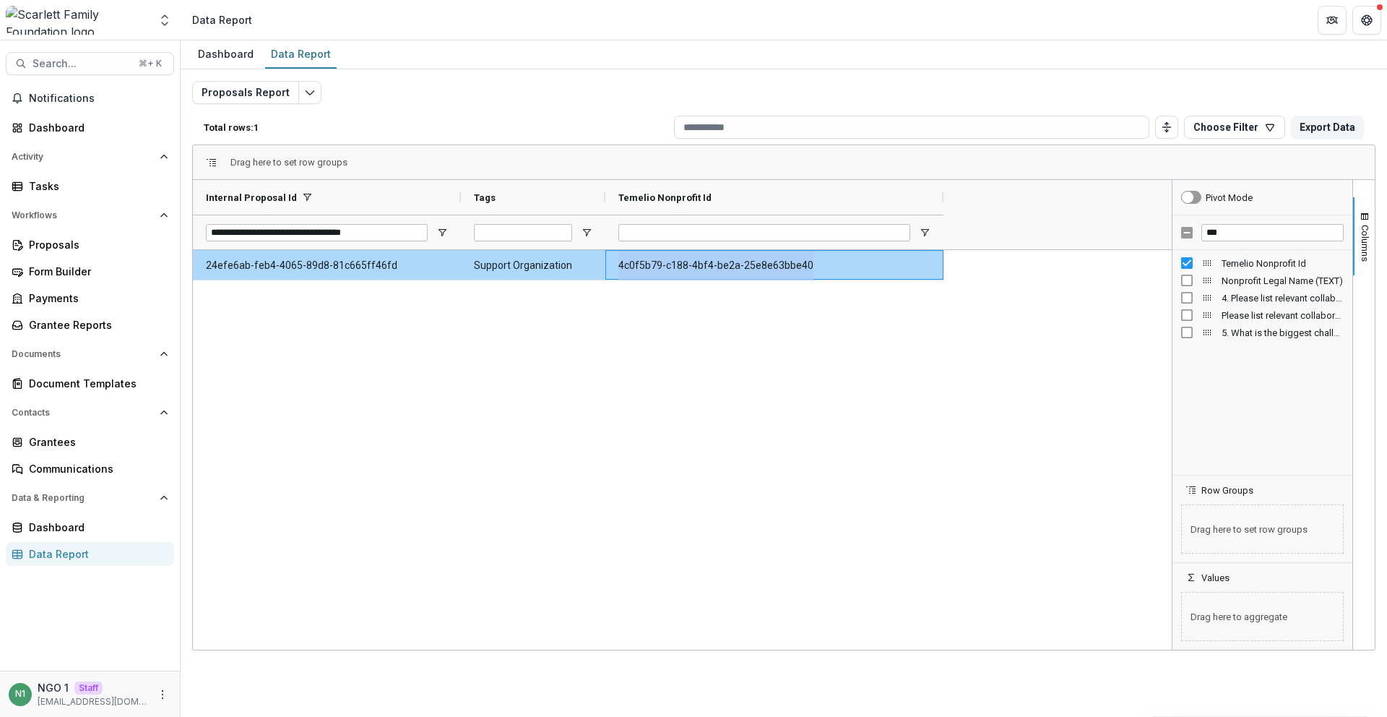
click at [718, 263] on Id-1995 "4c0f5b79-c188-4bf4-be2a-25e8e63bbe40" at bounding box center [774, 266] width 312 height 30
copy div "4c0f5b79-c188-4bf4-be2a-25e8e63bbe40"
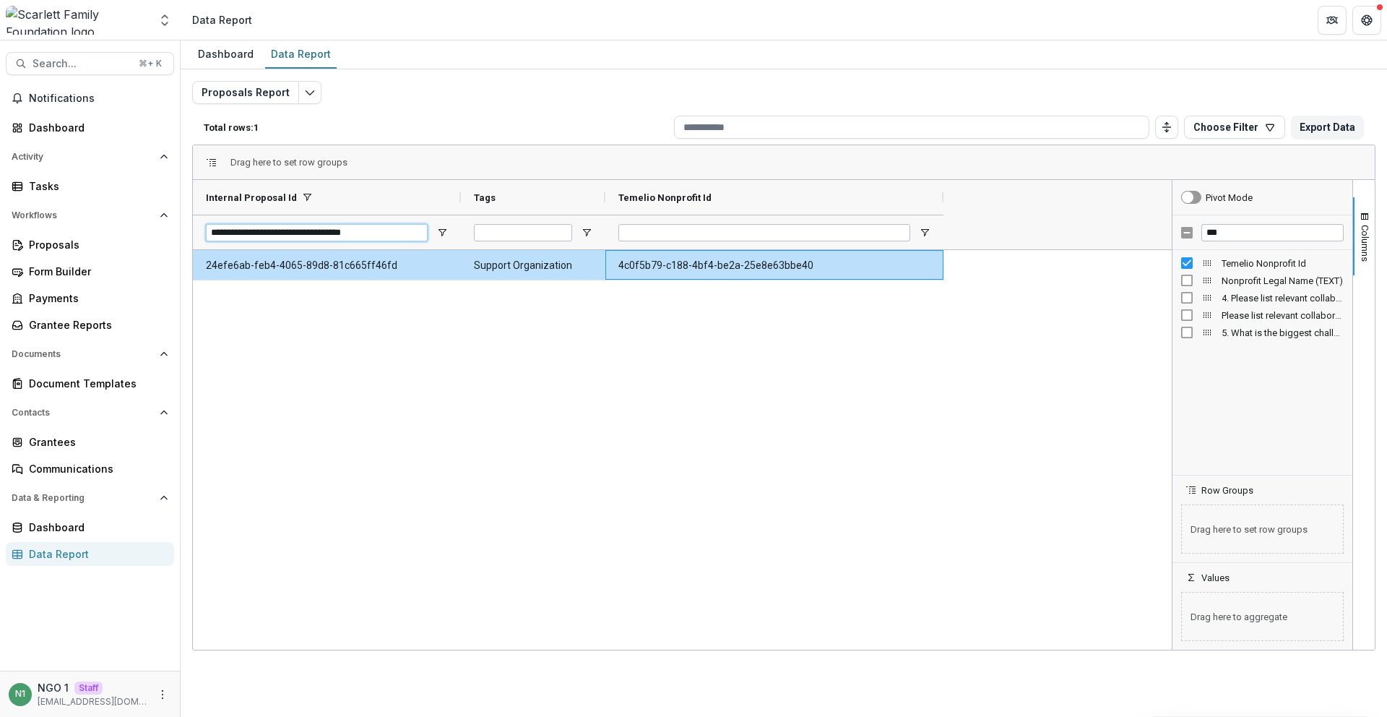
click at [366, 230] on input "**********" at bounding box center [317, 232] width 222 height 17
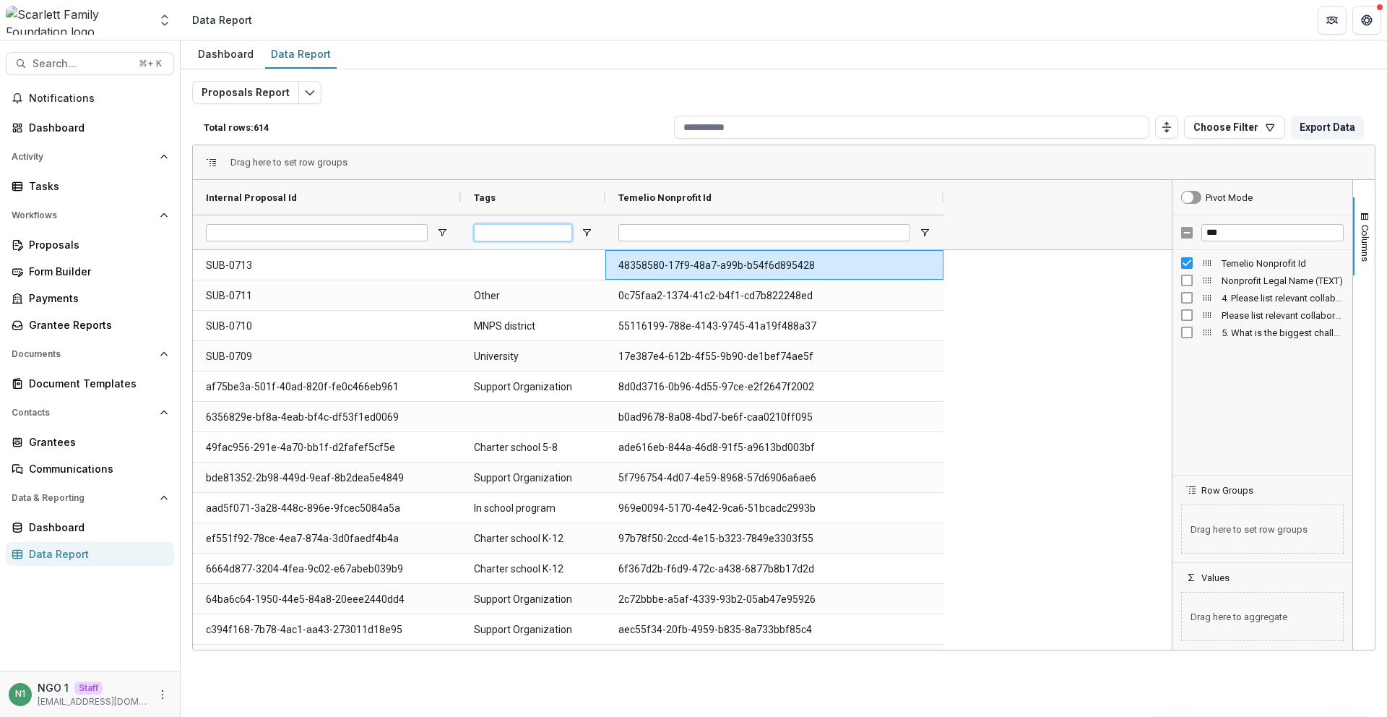
drag, startPoint x: 485, startPoint y: 228, endPoint x: 499, endPoint y: 235, distance: 15.5
click at [485, 228] on input "Tags Filter Input" at bounding box center [523, 232] width 98 height 17
paste input "**********"
type input "**********"
click at [361, 228] on input "Internal Proposal Id Filter Input" at bounding box center [317, 232] width 222 height 17
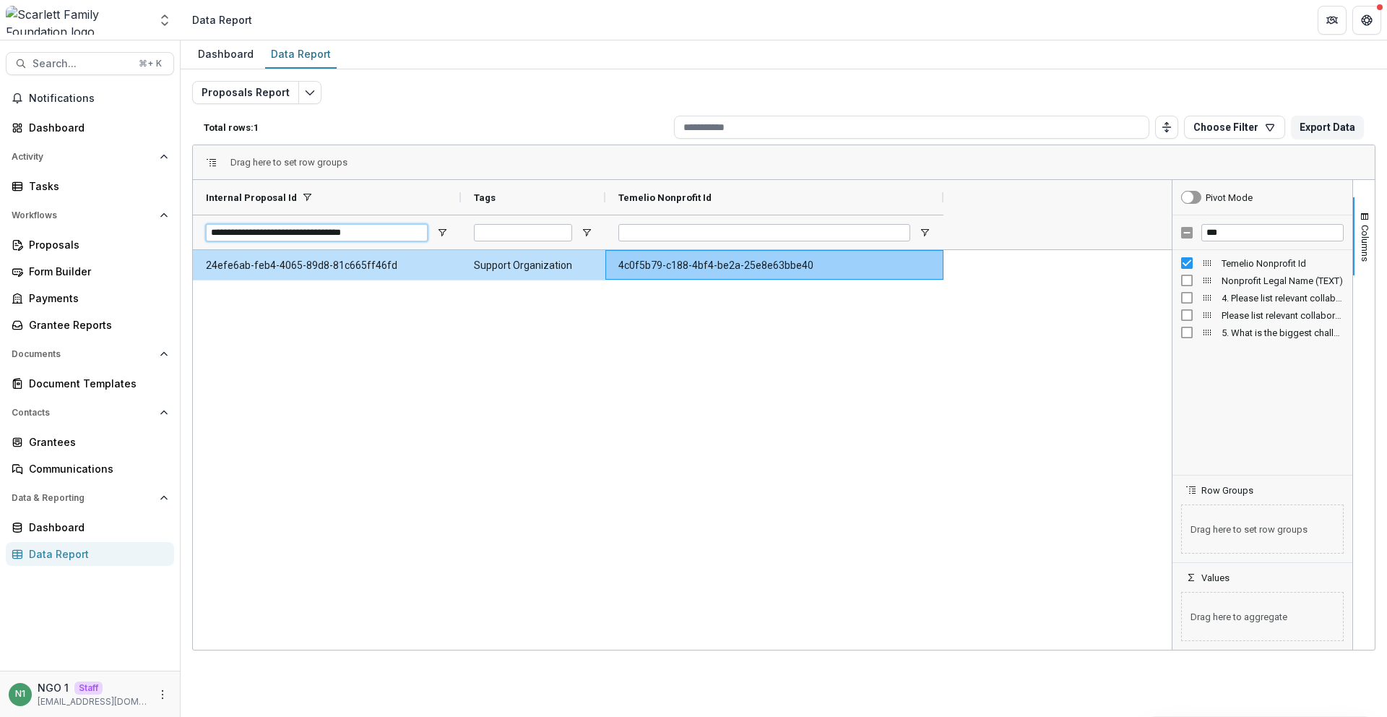
type input "**********"
click at [718, 295] on div "24efe6ab-feb4-4065-89d8-81c665ff46fd Support Organization 4c0f5b79-c188-4bf4-be…" at bounding box center [682, 449] width 979 height 399
click at [658, 261] on Id-2142 "4c0f5b79-c188-4bf4-be2a-25e8e63bbe40" at bounding box center [774, 266] width 312 height 30
click at [645, 273] on Id-2142 "4c0f5b79-c188-4bf4-be2a-25e8e63bbe40" at bounding box center [774, 266] width 312 height 30
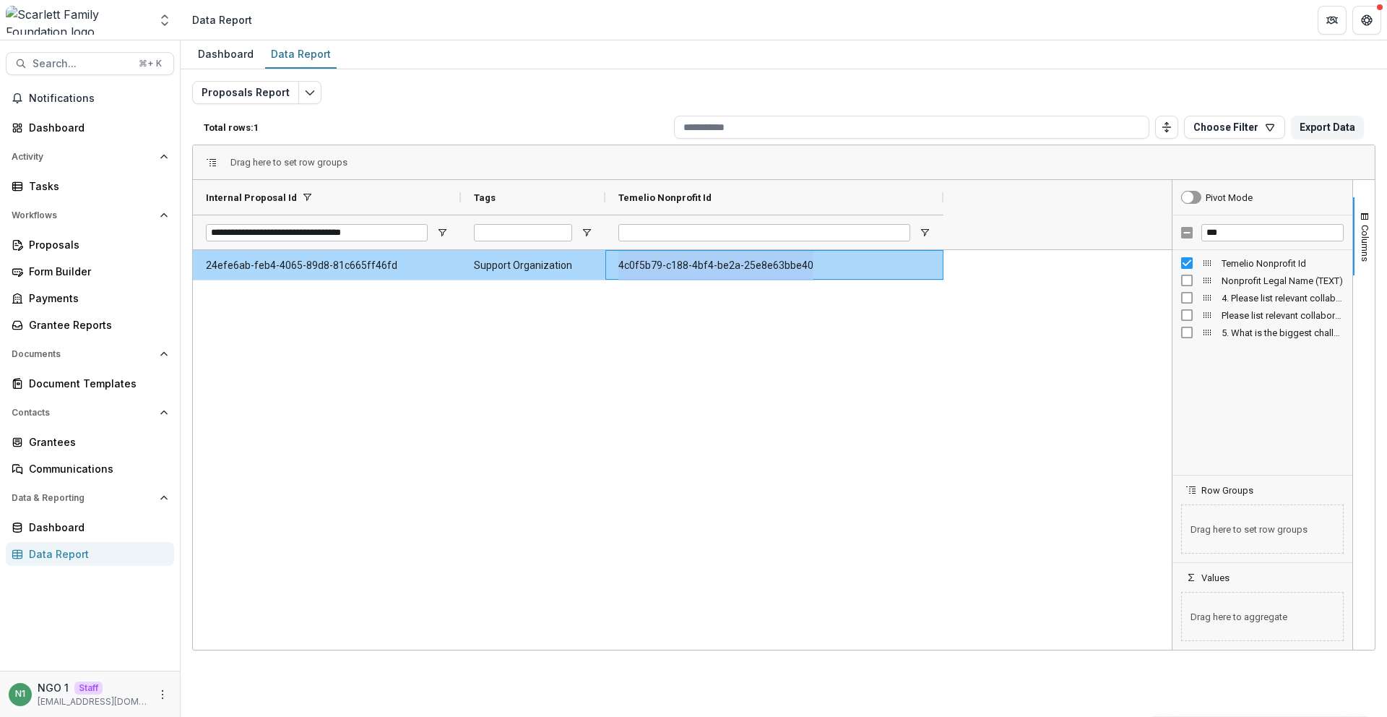
click at [645, 273] on Id-2142 "4c0f5b79-c188-4bf4-be2a-25e8e63bbe40" at bounding box center [774, 266] width 312 height 30
copy div "4c0f5b79-c188-4bf4-be2a-25e8e63bbe40"
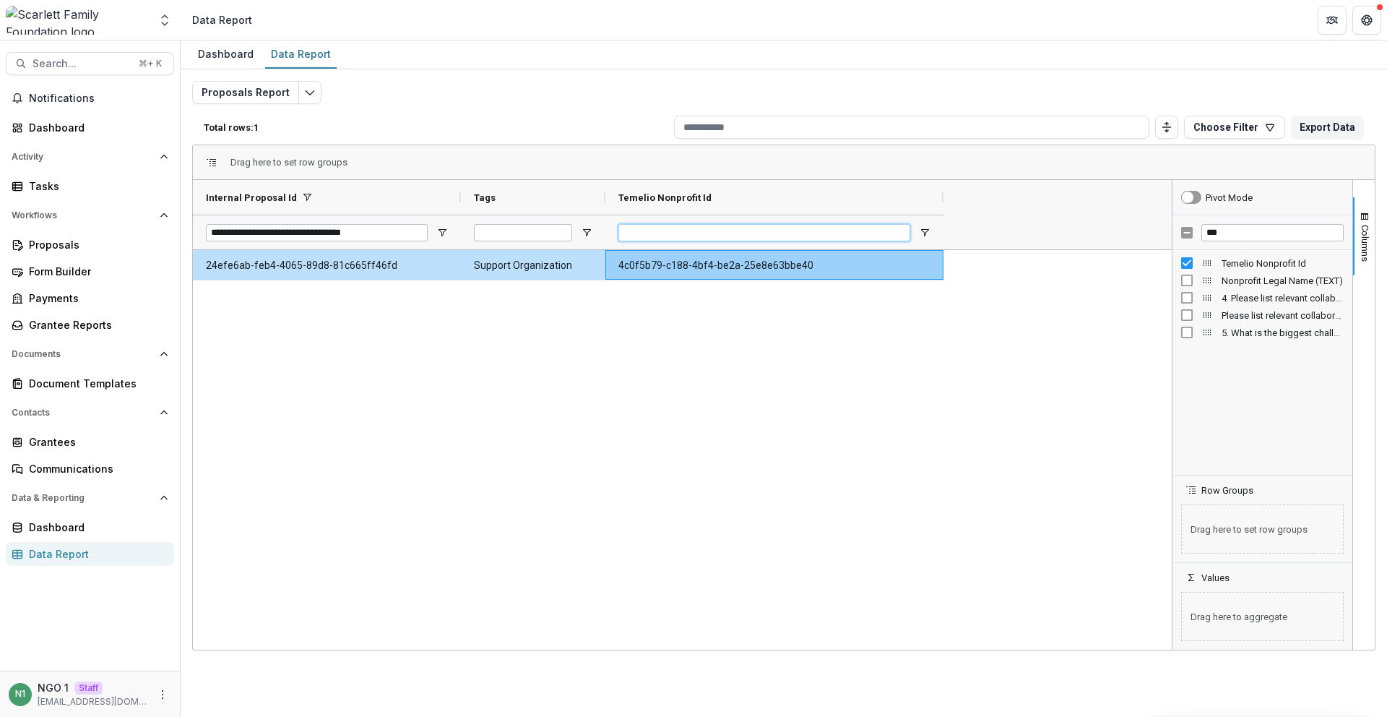
click at [656, 225] on input "Temelio Nonprofit Id Filter Input" at bounding box center [764, 232] width 292 height 17
paste input "**********"
type input "**********"
click at [407, 231] on input "**********" at bounding box center [317, 232] width 222 height 17
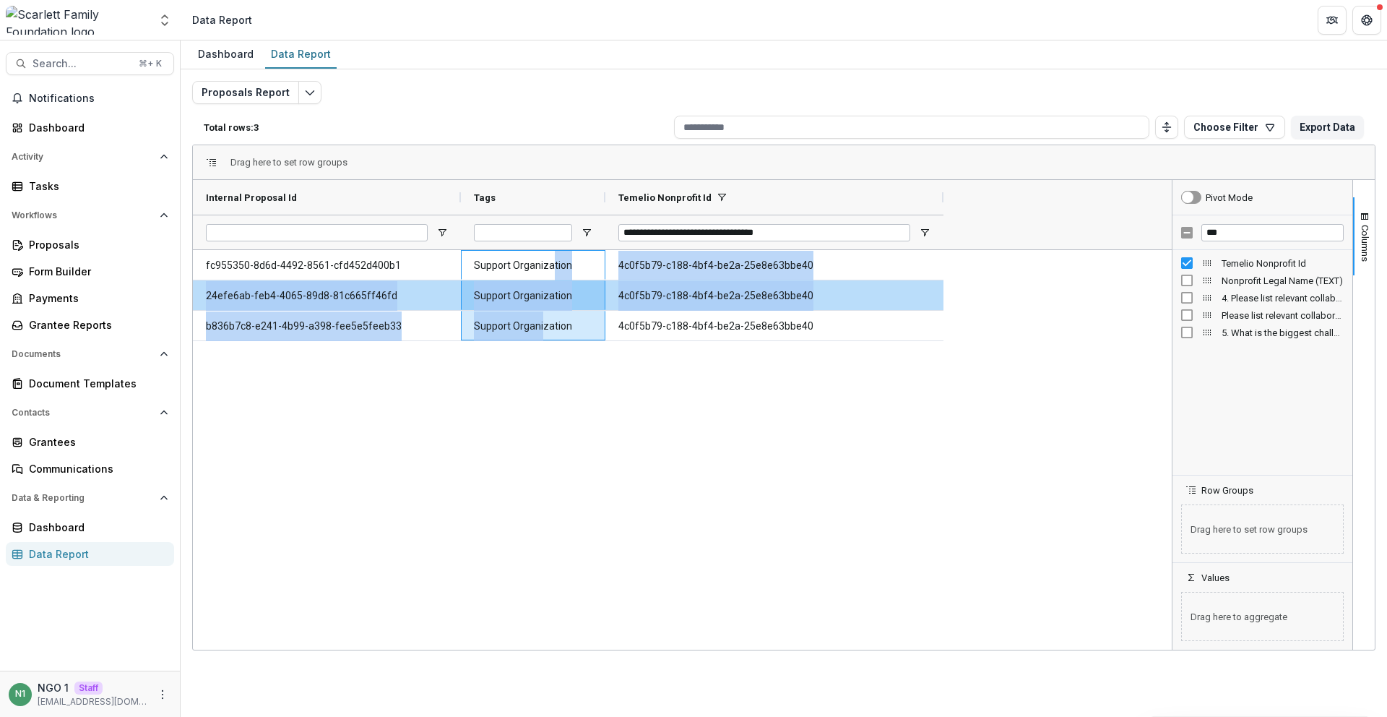
drag, startPoint x: 557, startPoint y: 272, endPoint x: 589, endPoint y: 342, distance: 77.9
click at [547, 334] on div "fc955350-8d6d-4492-8561-cfd452d400b1 Support Organization 4c0f5b79-c188-4bf4-be…" at bounding box center [568, 295] width 751 height 91
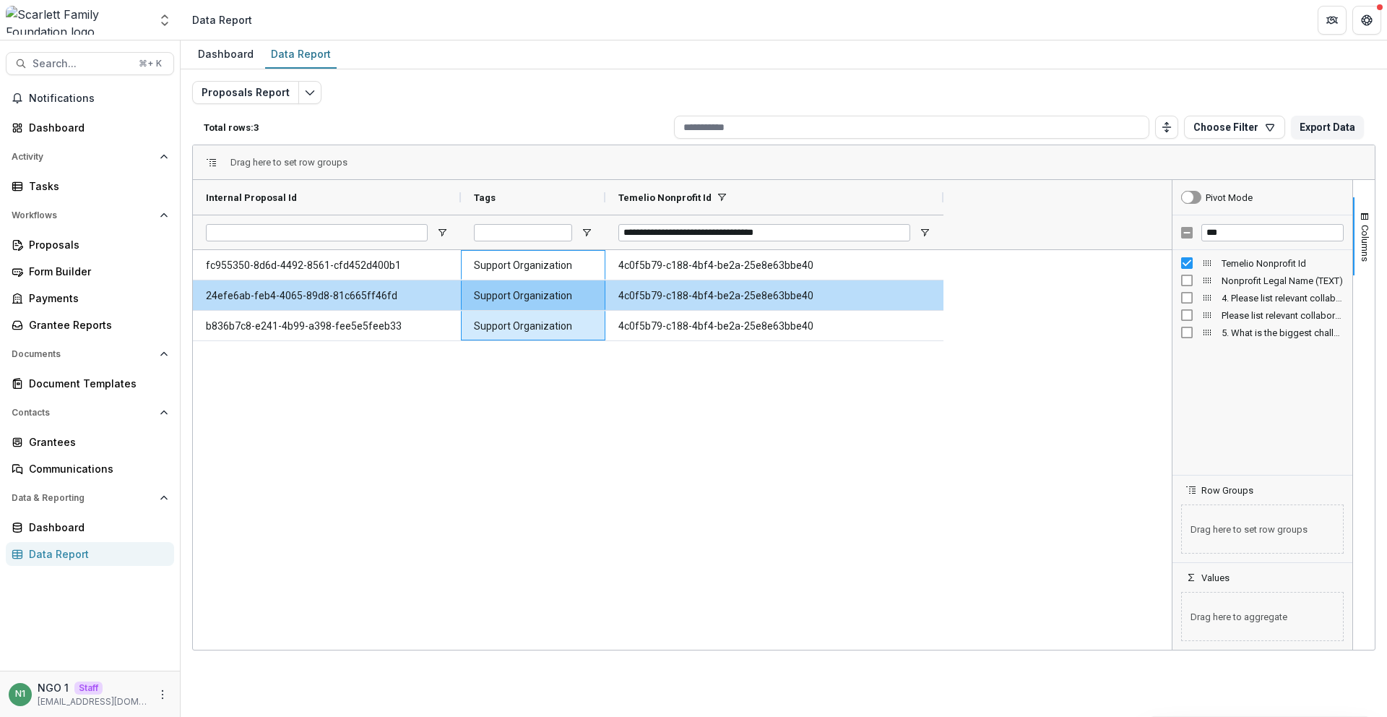
click at [589, 342] on div "fc955350-8d6d-4492-8561-cfd452d400b1 Support Organization 4c0f5b79-c188-4bf4-be…" at bounding box center [682, 449] width 979 height 399
drag, startPoint x: 515, startPoint y: 384, endPoint x: 619, endPoint y: 278, distance: 148.6
click at [515, 384] on div "fc955350-8d6d-4492-8561-cfd452d400b1 Support Organization 4c0f5b79-c188-4bf4-be…" at bounding box center [682, 449] width 979 height 399
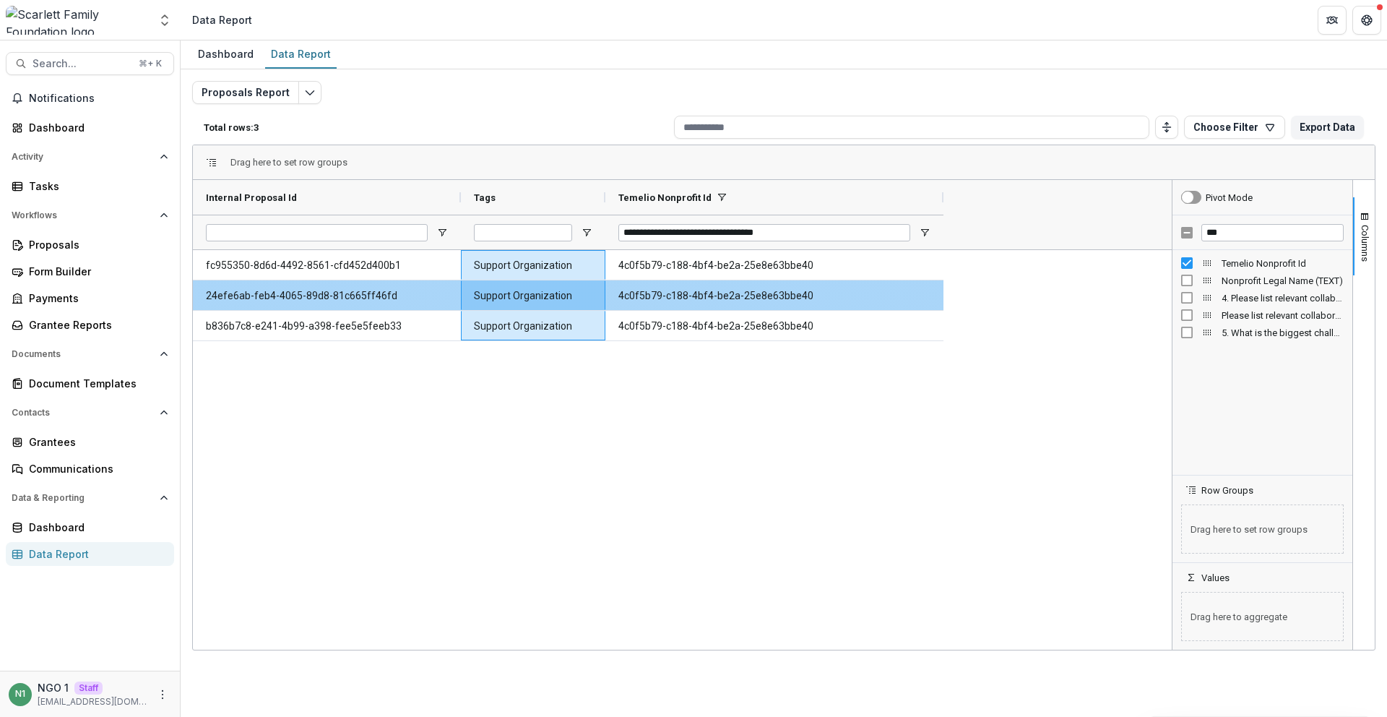
click at [514, 348] on div "fc955350-8d6d-4492-8561-cfd452d400b1 Support Organization 4c0f5b79-c188-4bf4-be…" at bounding box center [682, 449] width 979 height 399
drag, startPoint x: 519, startPoint y: 301, endPoint x: 521, endPoint y: 329, distance: 27.5
click at [519, 302] on Tags-2141 "Support Organization" at bounding box center [533, 296] width 118 height 30
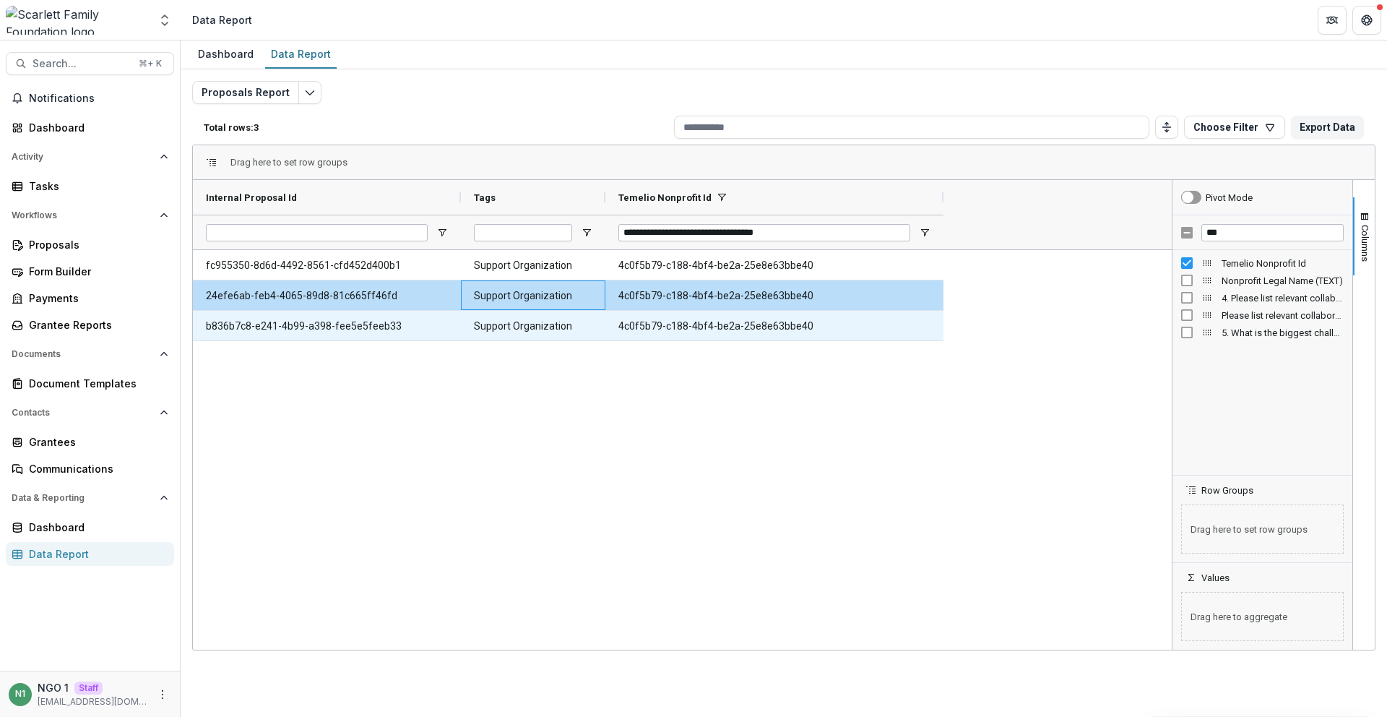
click at [521, 328] on Tags-2147 "Support Organization" at bounding box center [533, 326] width 118 height 30
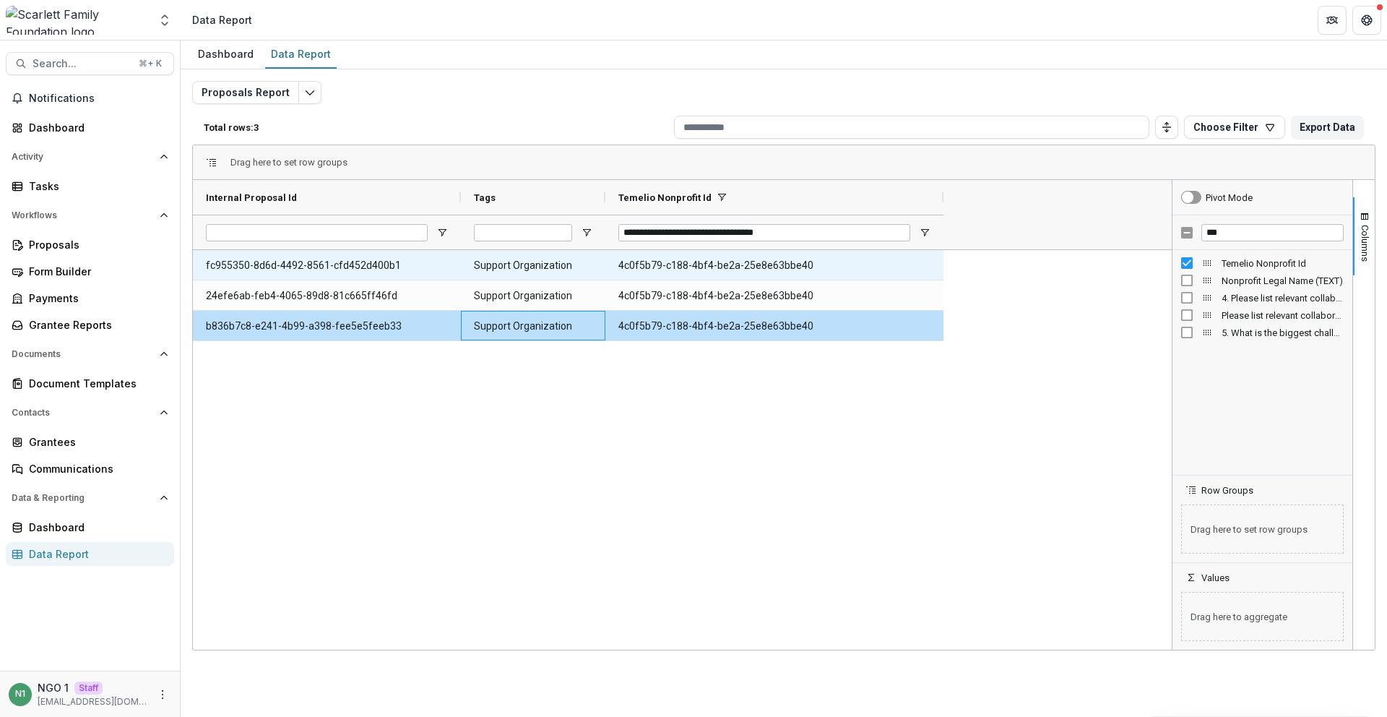
click at [516, 268] on Tags-2144 "Support Organization" at bounding box center [533, 266] width 118 height 30
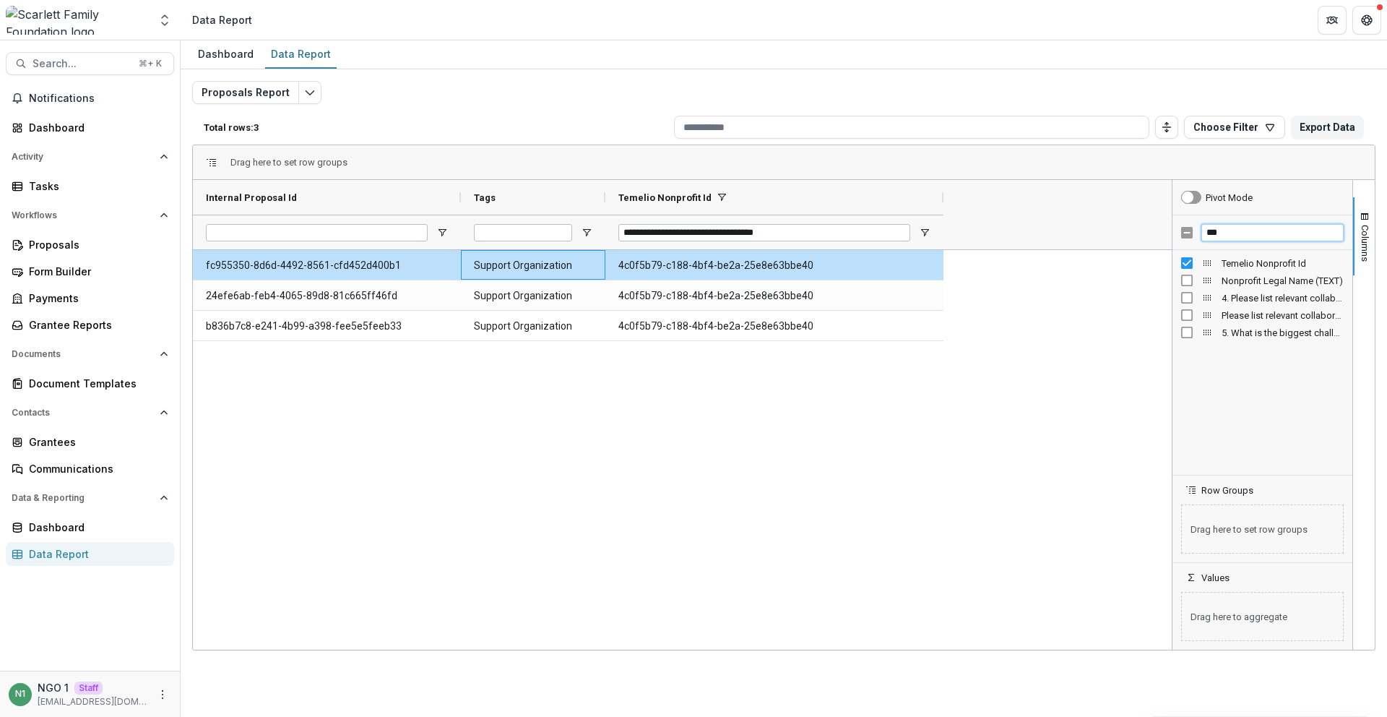
click at [718, 232] on input "***" at bounding box center [1272, 232] width 142 height 17
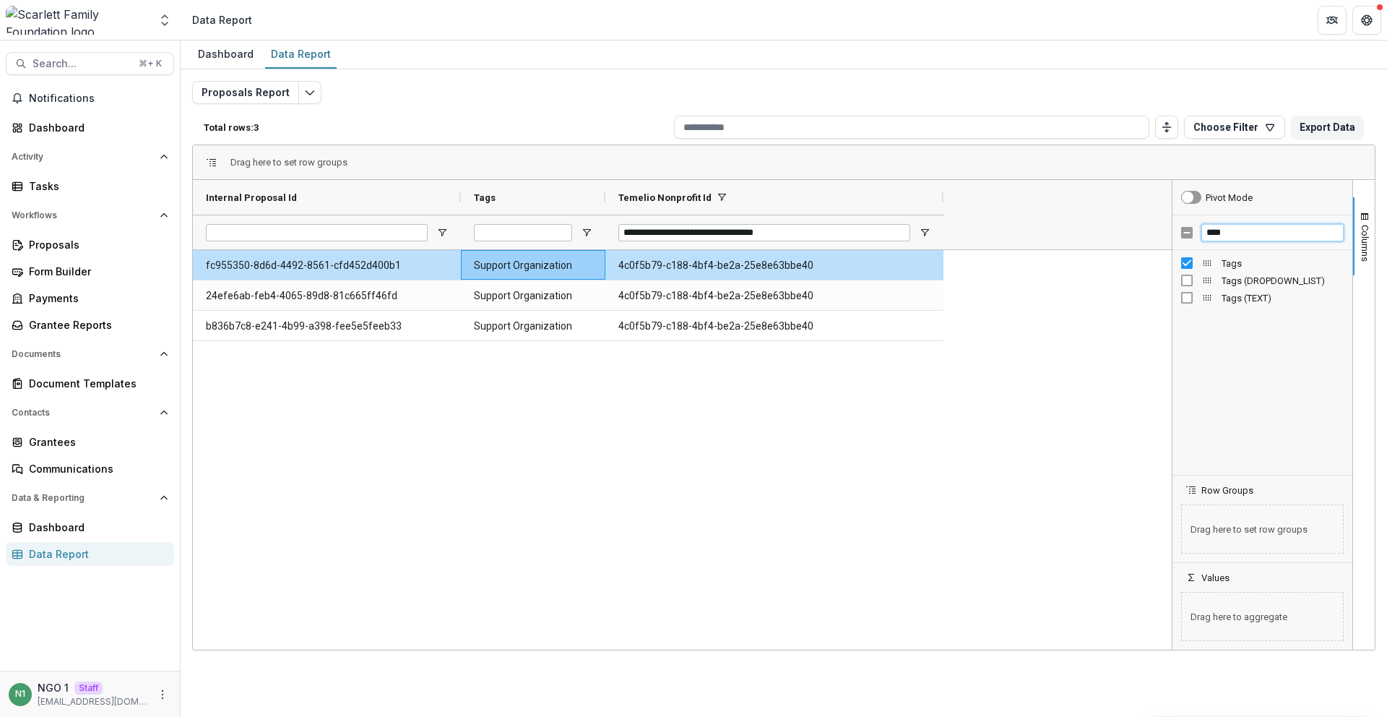
type input "****"
click at [528, 156] on div "Drag here to set row groups" at bounding box center [784, 162] width 1182 height 35
click at [306, 404] on div "fc955350-8d6d-4492-8561-cfd452d400b1 Support Organization 4c0f5b79-c188-4bf4-be…" at bounding box center [682, 449] width 979 height 399
drag, startPoint x: 626, startPoint y: 230, endPoint x: 644, endPoint y: 233, distance: 18.3
click at [644, 233] on input "**********" at bounding box center [764, 232] width 292 height 17
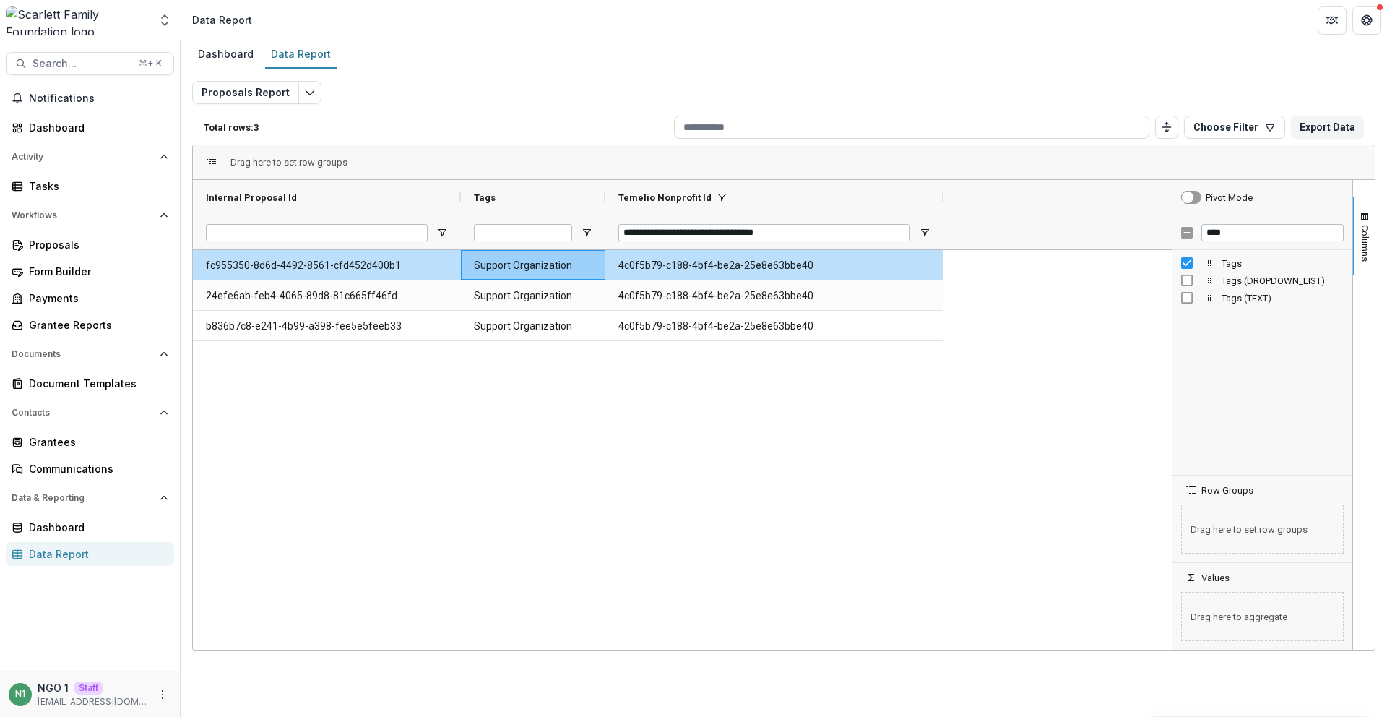
click at [506, 425] on div "fc955350-8d6d-4492-8561-cfd452d400b1 Support Organization 4c0f5b79-c188-4bf4-be…" at bounding box center [682, 449] width 979 height 399
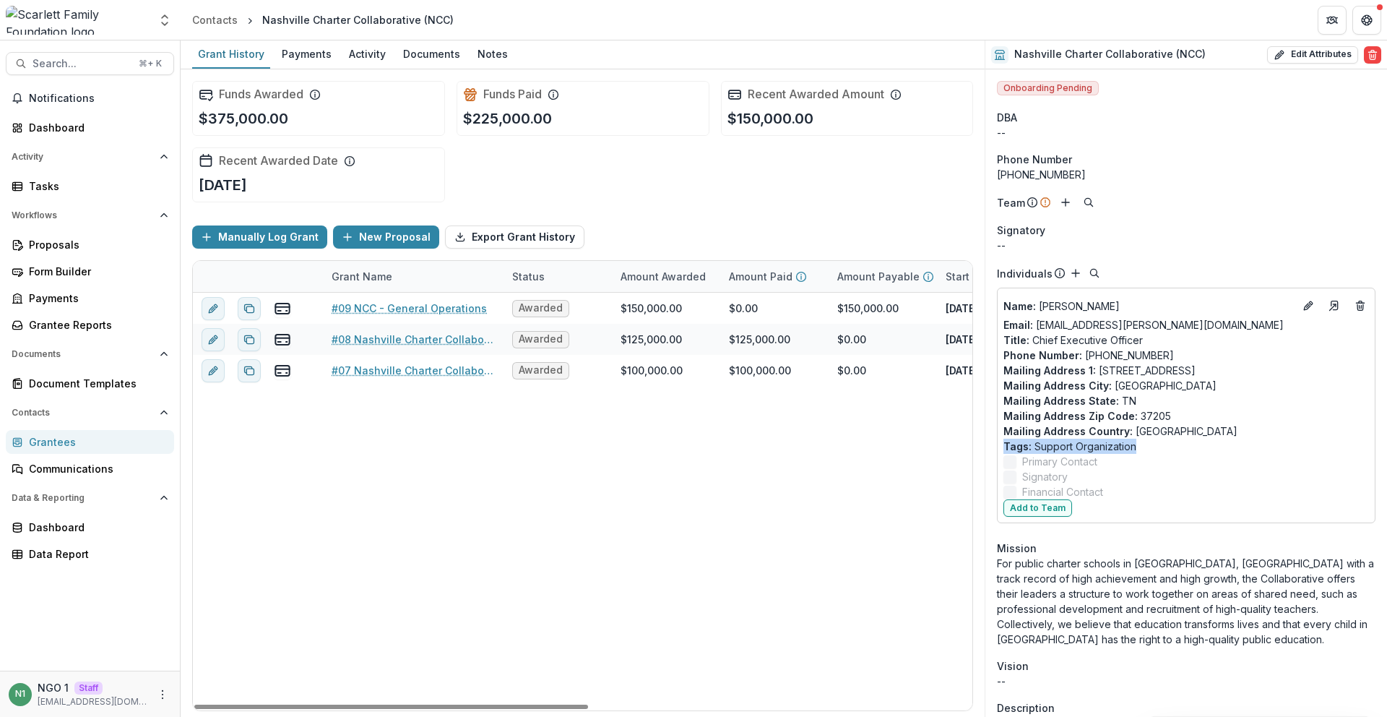
drag, startPoint x: 1122, startPoint y: 445, endPoint x: 999, endPoint y: 451, distance: 123.0
click at [999, 451] on div "Name : [PERSON_NAME] Email: [EMAIL_ADDRESS][PERSON_NAME][DOMAIN_NAME] Title : C…" at bounding box center [1186, 404] width 379 height 235
click at [1042, 449] on p "Tags : Support Organization" at bounding box center [1186, 445] width 366 height 15
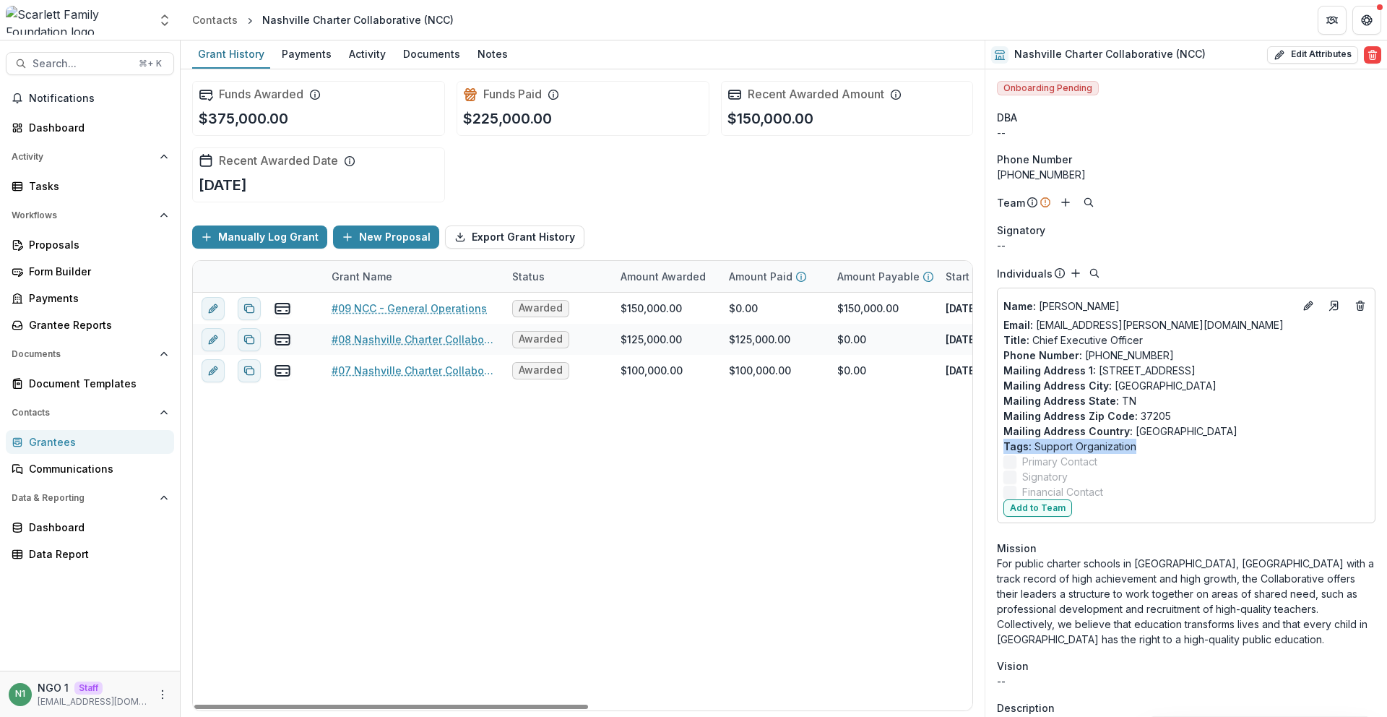
drag, startPoint x: 1136, startPoint y: 443, endPoint x: 1143, endPoint y: 444, distance: 7.3
click at [1136, 442] on p "Tags : Support Organization" at bounding box center [1186, 445] width 366 height 15
drag, startPoint x: 1187, startPoint y: 445, endPoint x: 1037, endPoint y: 445, distance: 150.2
click at [1037, 445] on p "Tags : Support Organization" at bounding box center [1186, 445] width 366 height 15
click at [1061, 441] on p "Tags : Support Organization" at bounding box center [1186, 445] width 366 height 15
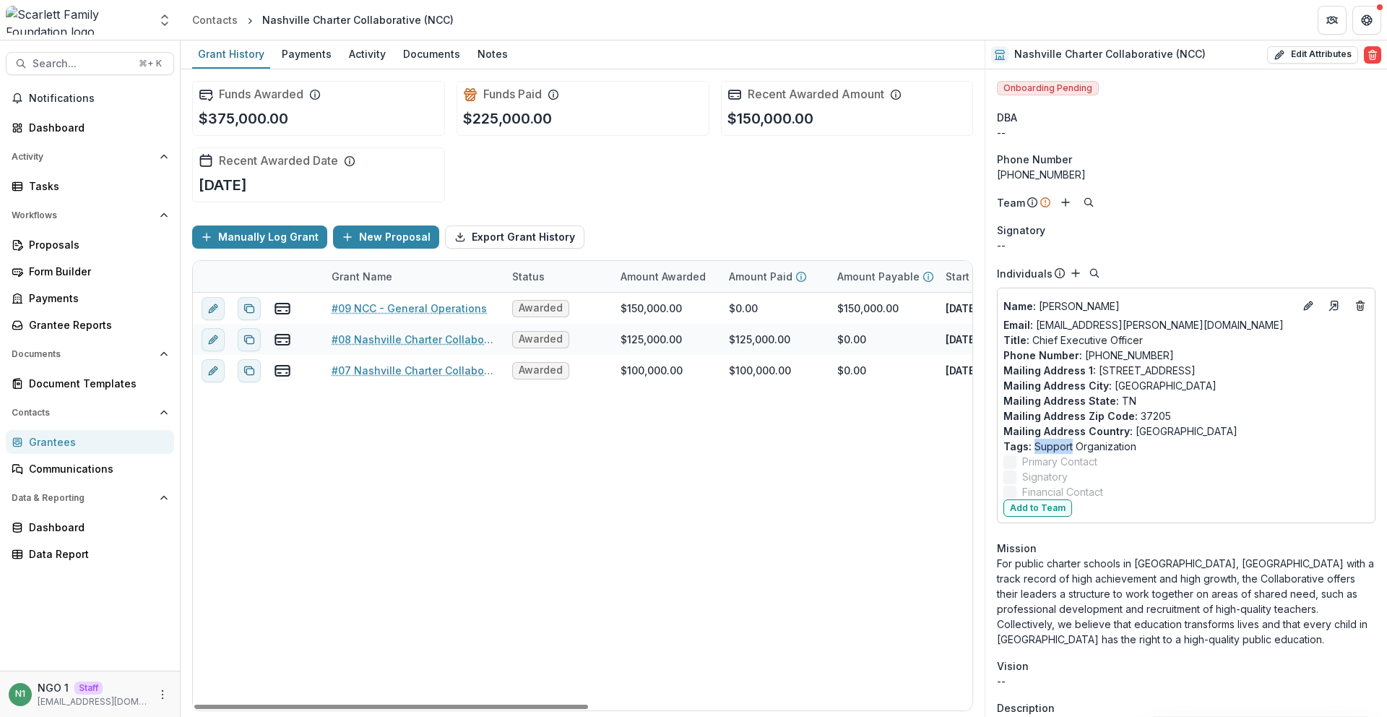
click at [1061, 441] on p "Tags : Support Organization" at bounding box center [1186, 445] width 366 height 15
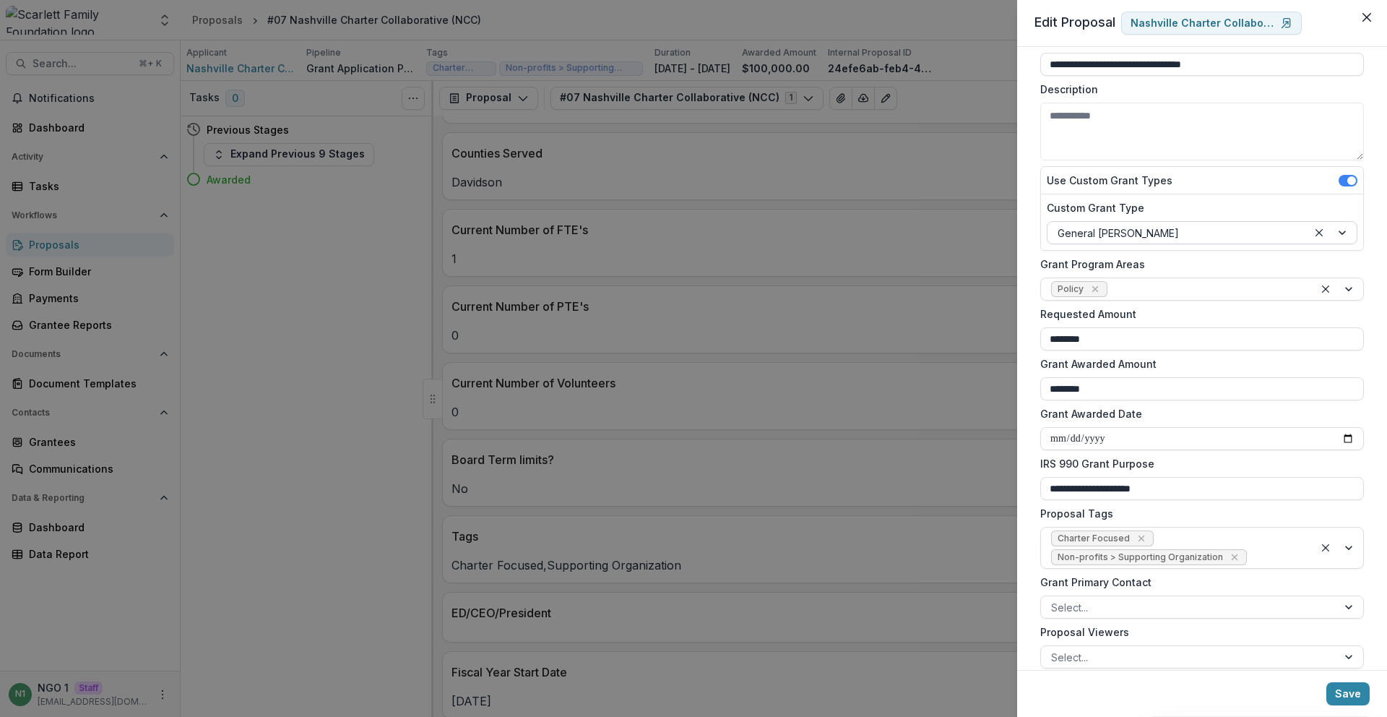
scroll to position [144, 0]
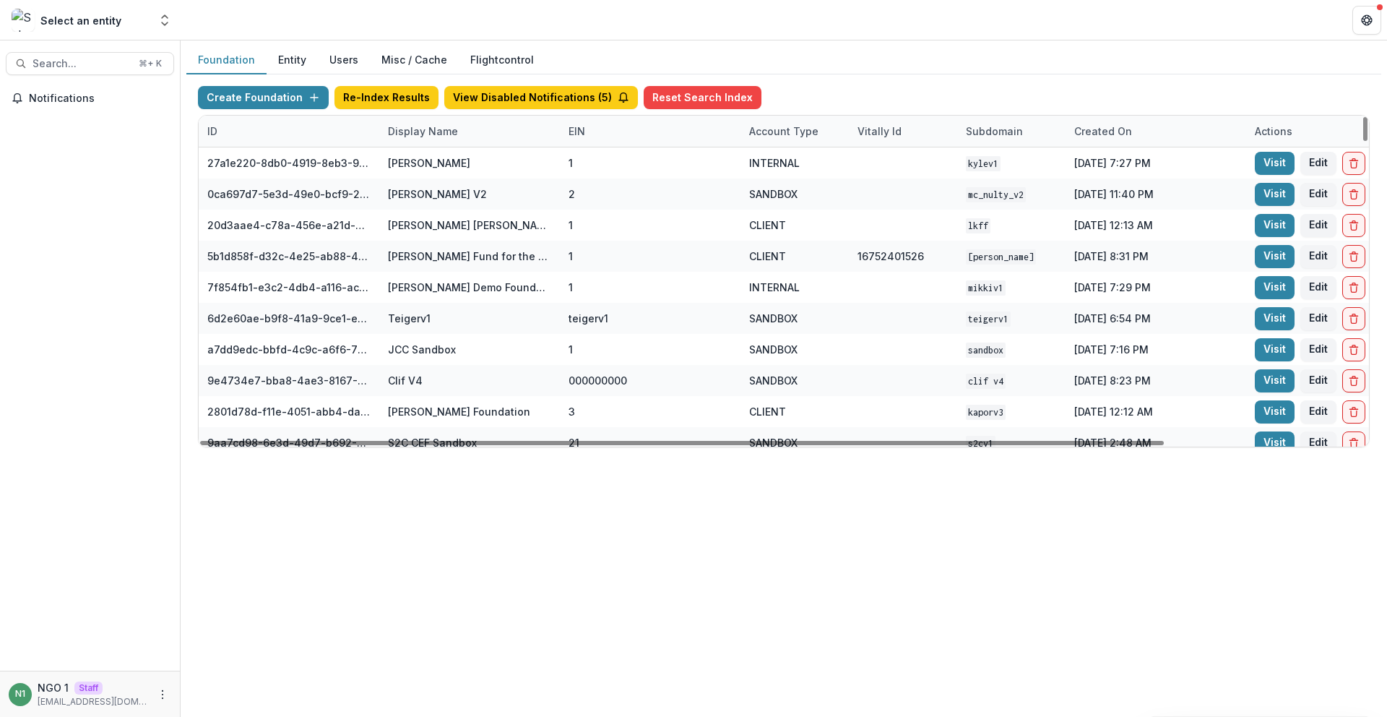
drag, startPoint x: 418, startPoint y: 131, endPoint x: 425, endPoint y: 144, distance: 14.6
click at [418, 131] on div "Display Name" at bounding box center [422, 131] width 87 height 15
click at [434, 159] on input at bounding box center [468, 163] width 173 height 23
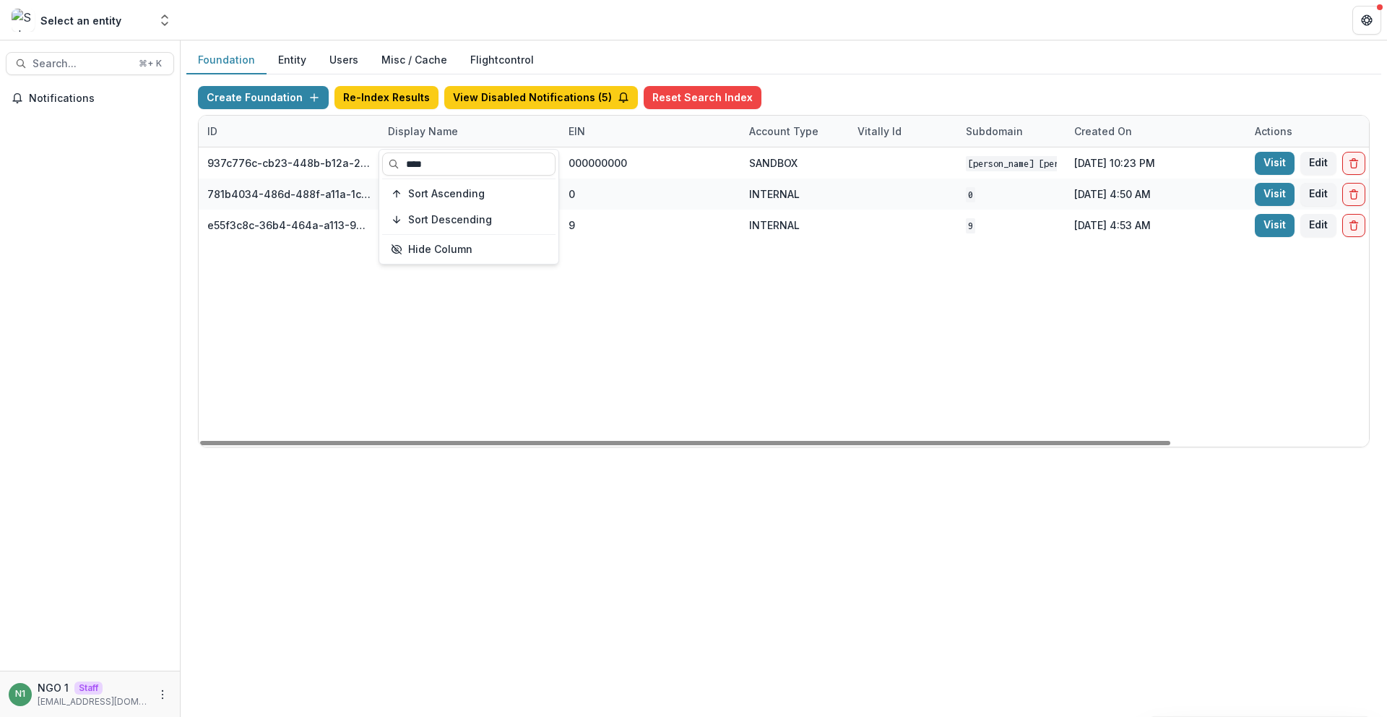
type input "****"
click at [663, 353] on div "937c776c-cb23-448b-b12a-2973e7789acd Mary Reynolds Babcock Workflow Sandbox 000…" at bounding box center [903, 296] width 1409 height 299
click at [560, 129] on div "EIN" at bounding box center [577, 131] width 34 height 15
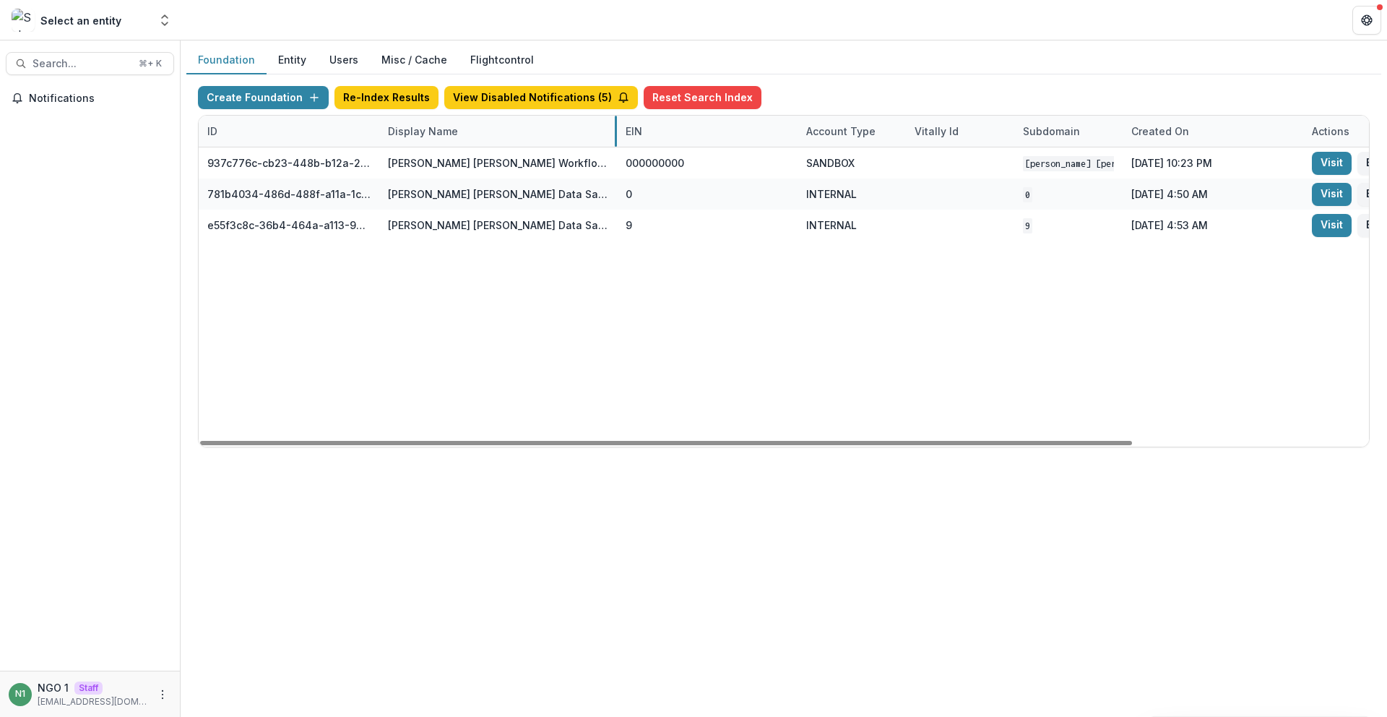
drag, startPoint x: 558, startPoint y: 129, endPoint x: 611, endPoint y: 134, distance: 53.8
drag, startPoint x: 535, startPoint y: 323, endPoint x: 670, endPoint y: 275, distance: 143.2
click at [534, 323] on div "937c776c-cb23-448b-b12a-2973e7789acd Mary Reynolds Babcock Workflow Sandbox 000…" at bounding box center [930, 296] width 1462 height 299
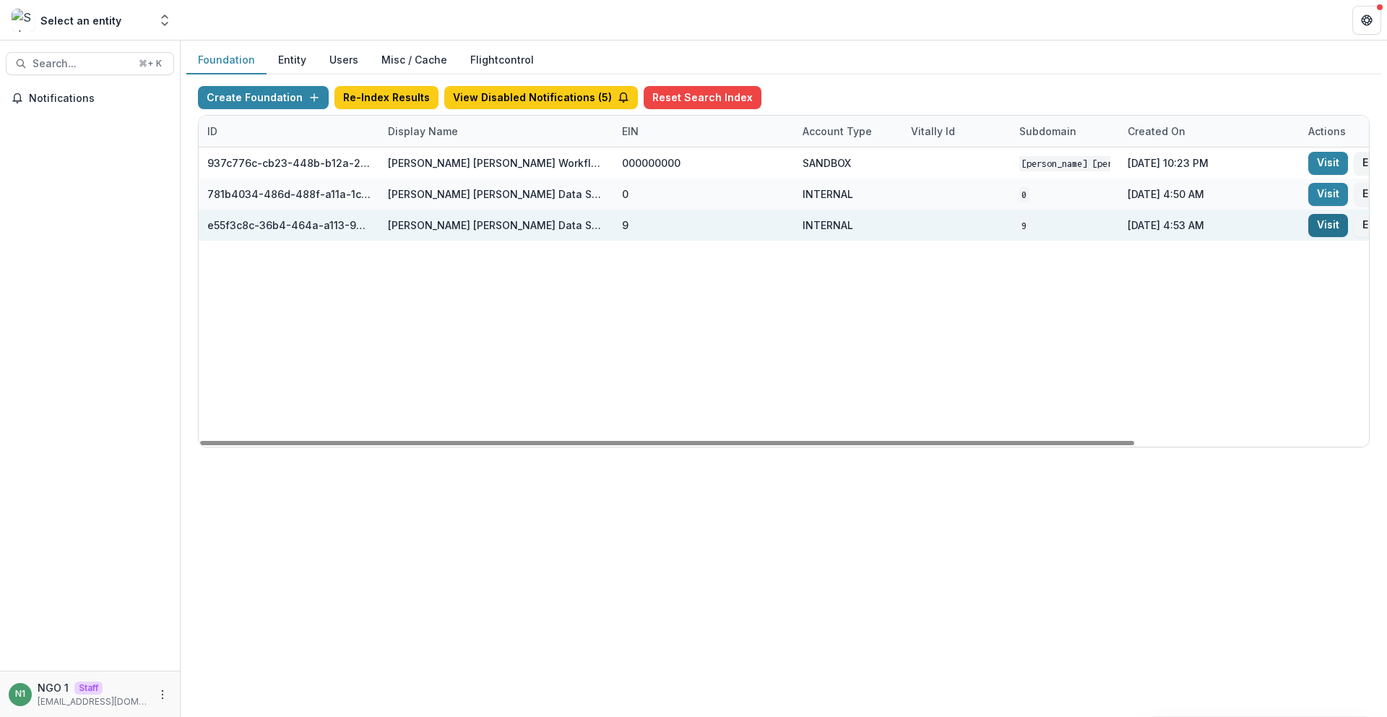
click at [1328, 228] on link "Visit" at bounding box center [1328, 225] width 40 height 23
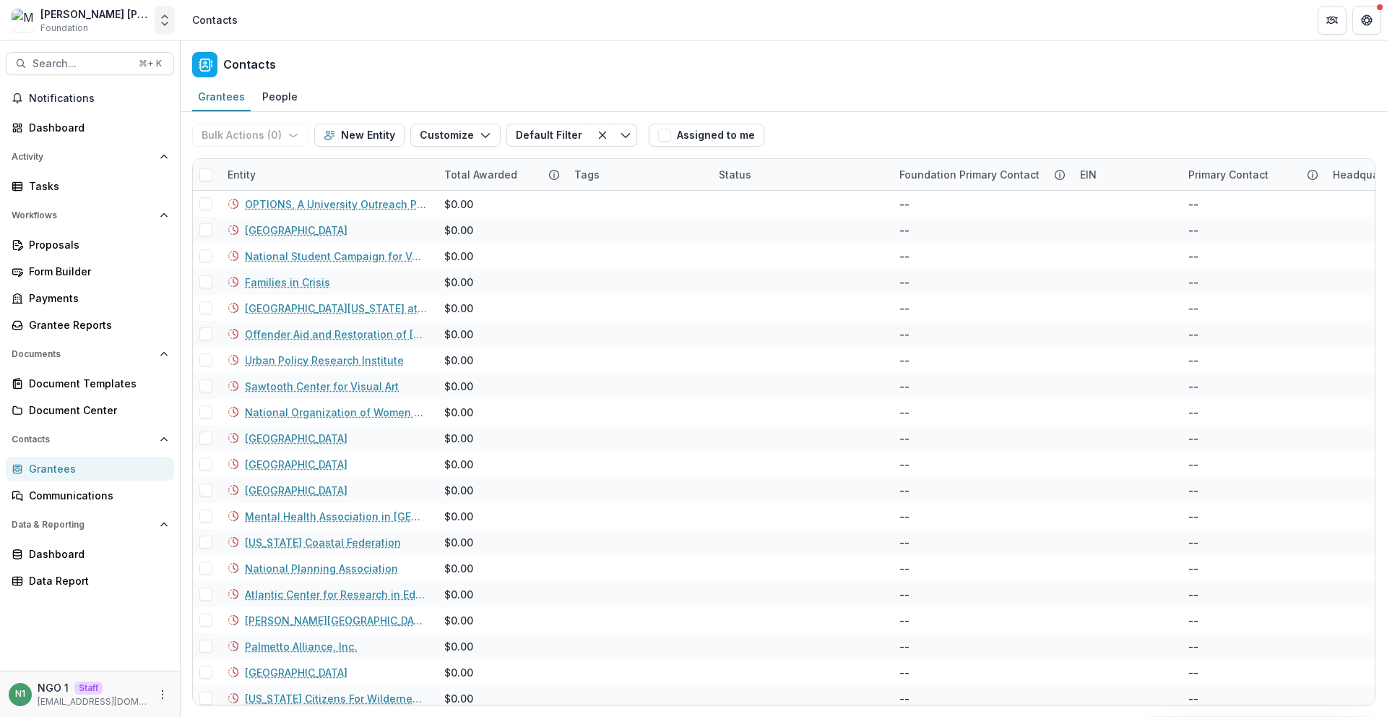
click at [163, 20] on icon "Open entity switcher" at bounding box center [164, 20] width 14 height 14
click at [147, 61] on link "Admin Settings" at bounding box center [90, 56] width 173 height 24
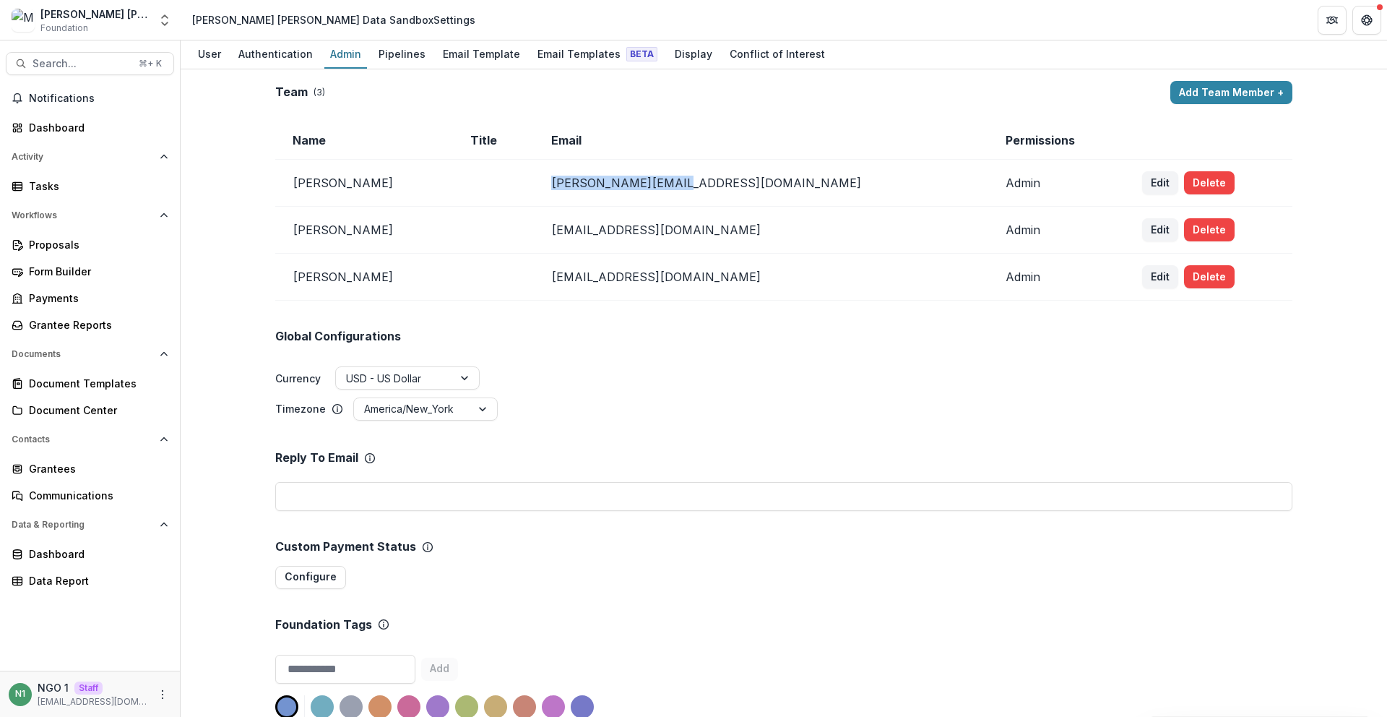
drag, startPoint x: 756, startPoint y: 183, endPoint x: 598, endPoint y: 190, distance: 158.4
click at [598, 190] on tr "[PERSON_NAME] [PERSON_NAME][EMAIL_ADDRESS][DOMAIN_NAME] Admin Edit Delete" at bounding box center [783, 183] width 1017 height 47
copy tr "[PERSON_NAME][EMAIL_ADDRESS][DOMAIN_NAME]"
click at [552, 355] on div "Global Configurations Currency USD - US Dollar Timezone America/New_York" at bounding box center [783, 360] width 1017 height 121
click at [116, 474] on div "Grantees" at bounding box center [96, 468] width 134 height 15
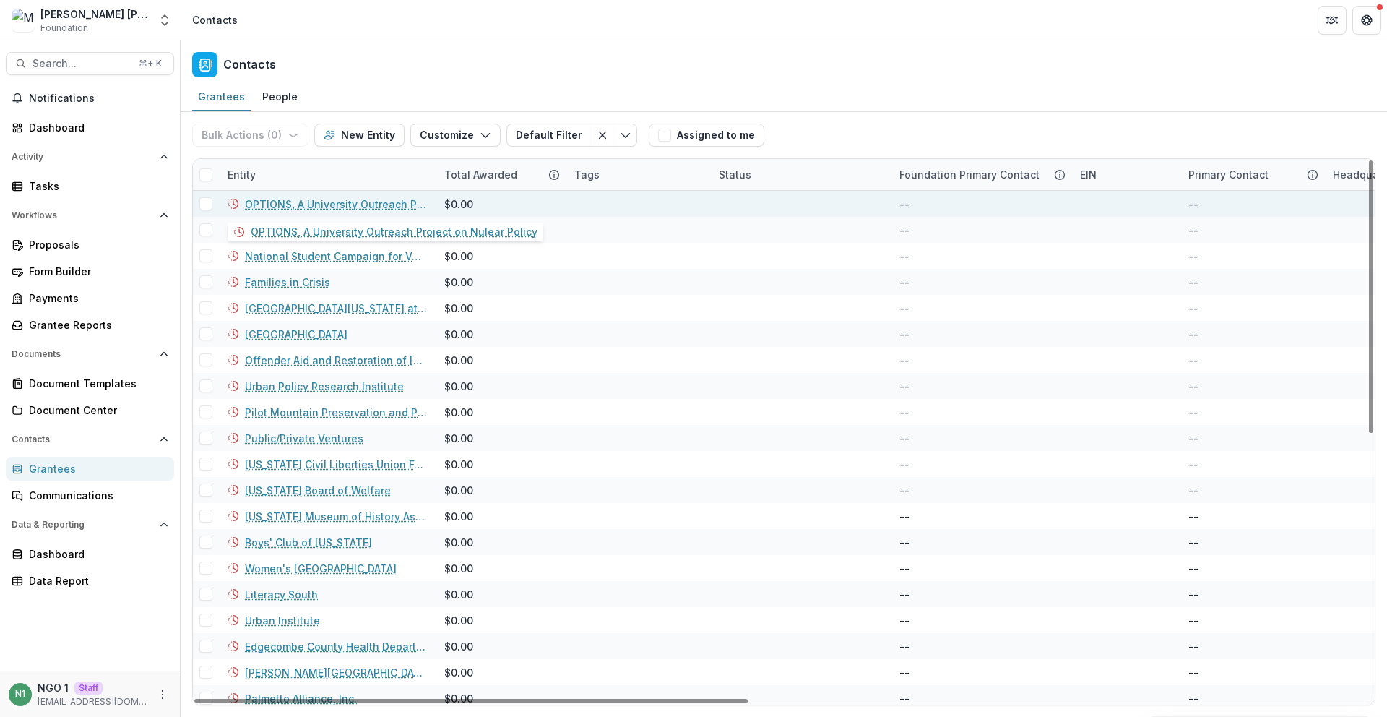
click at [352, 204] on link "OPTIONS, A University Outreach Project on Nulear Policy" at bounding box center [336, 203] width 182 height 15
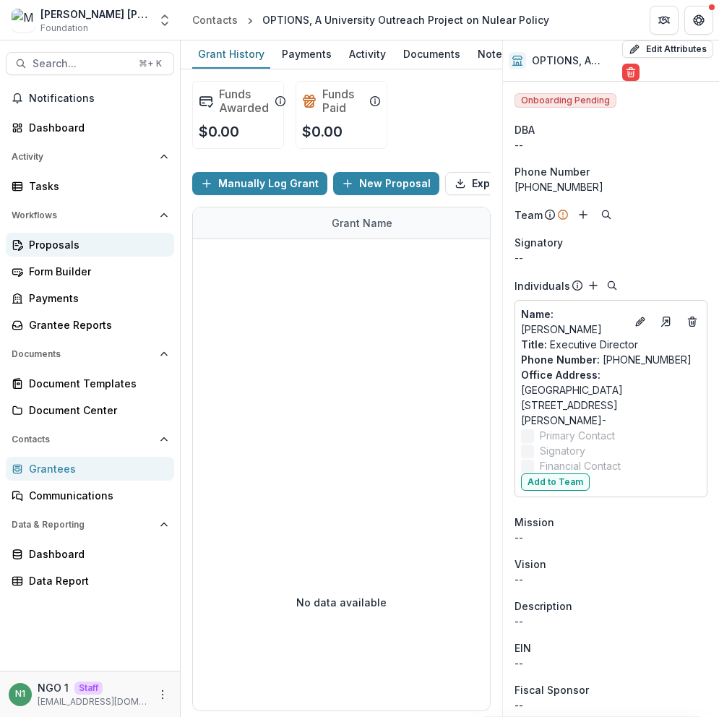
click at [78, 251] on div "Proposals" at bounding box center [96, 244] width 134 height 15
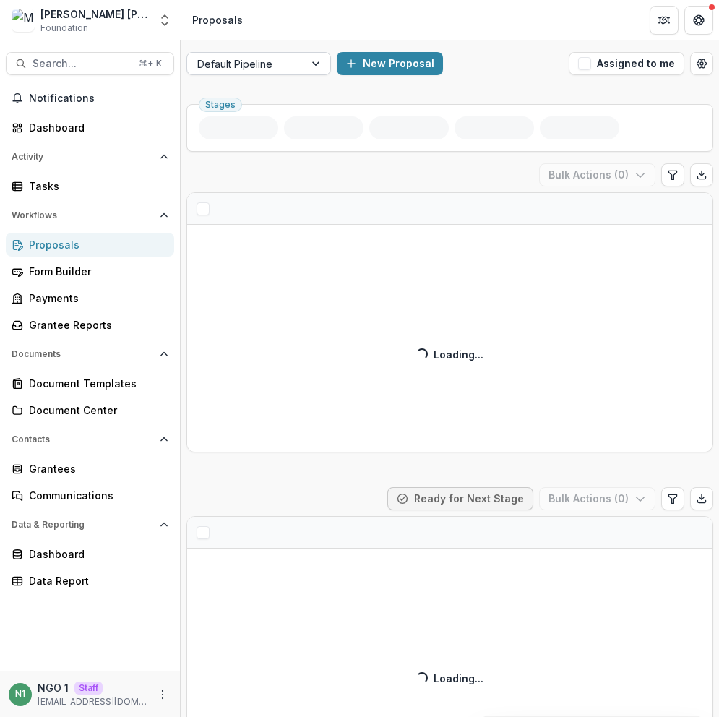
click at [251, 67] on div at bounding box center [245, 64] width 97 height 18
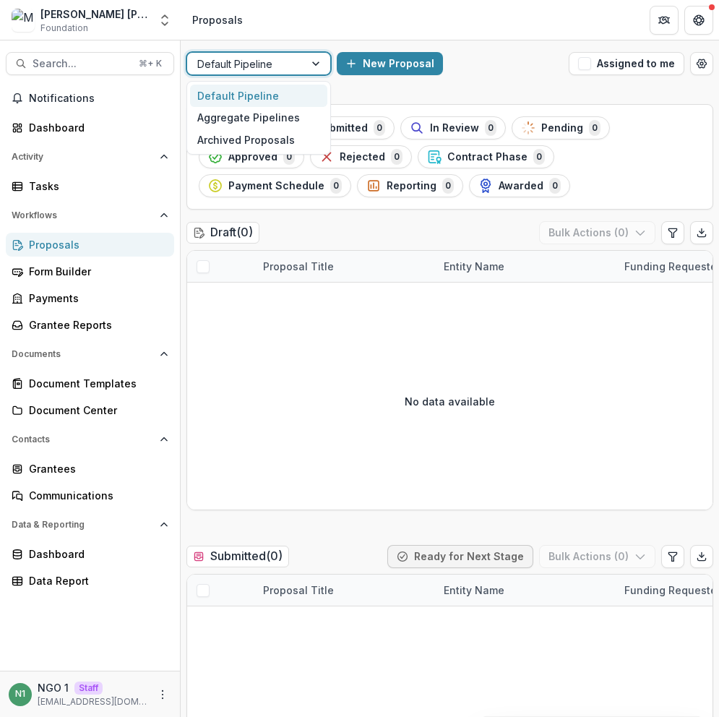
click at [256, 64] on div at bounding box center [245, 64] width 97 height 18
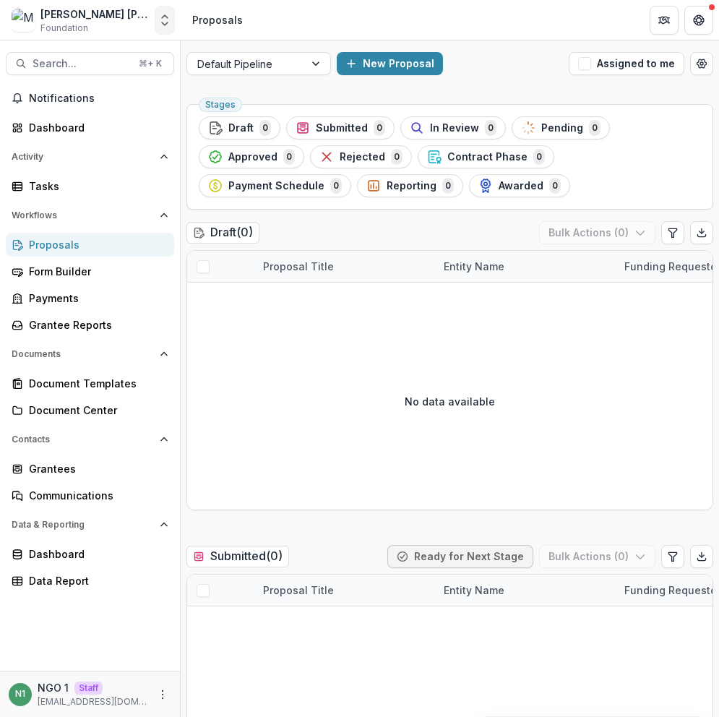
click at [167, 24] on icon "Open entity switcher" at bounding box center [164, 20] width 14 height 14
click at [157, 56] on link "Admin Settings" at bounding box center [90, 56] width 173 height 24
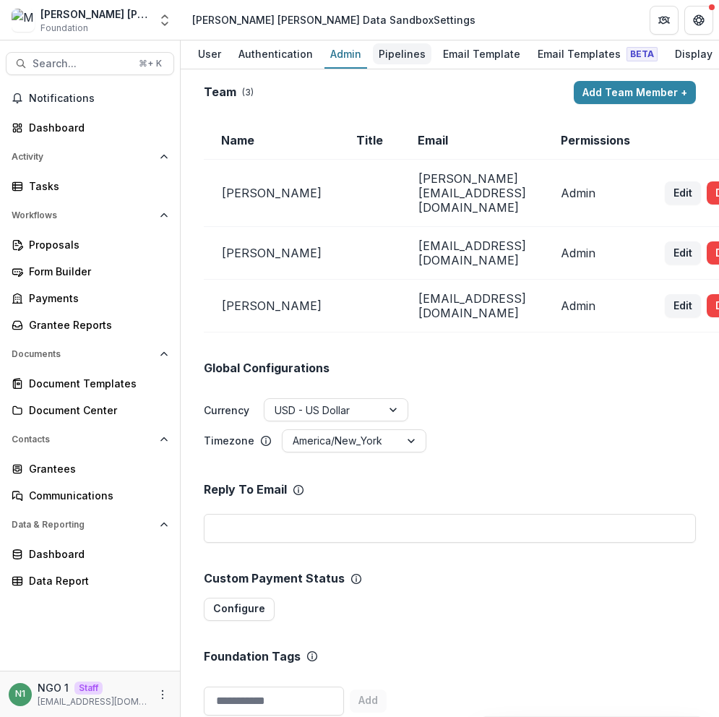
click at [393, 56] on div "Pipelines" at bounding box center [402, 53] width 59 height 21
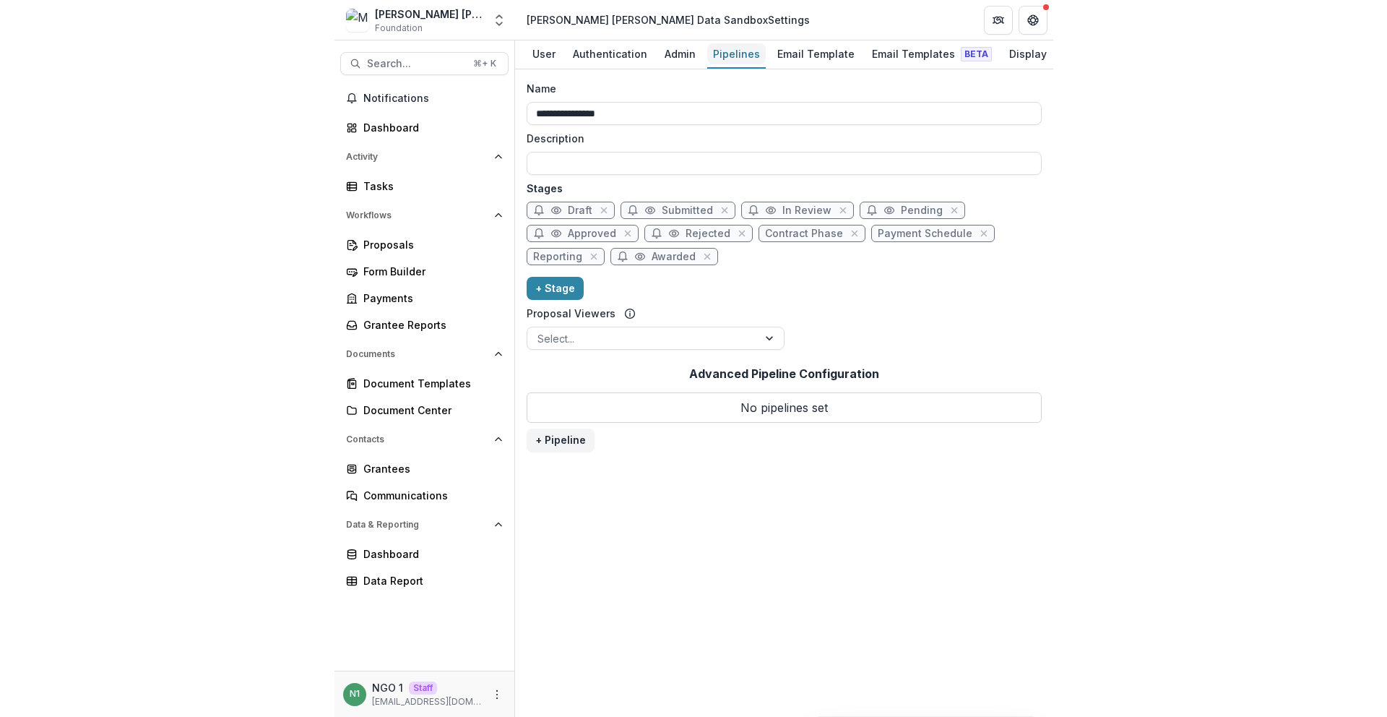
scroll to position [0, 99]
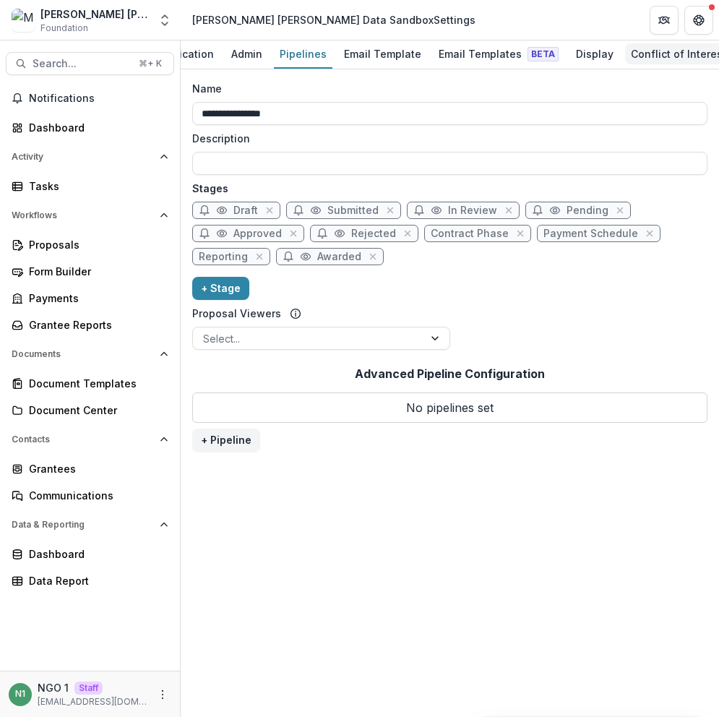
click at [626, 57] on div "Conflict of Interest" at bounding box center [678, 53] width 107 height 21
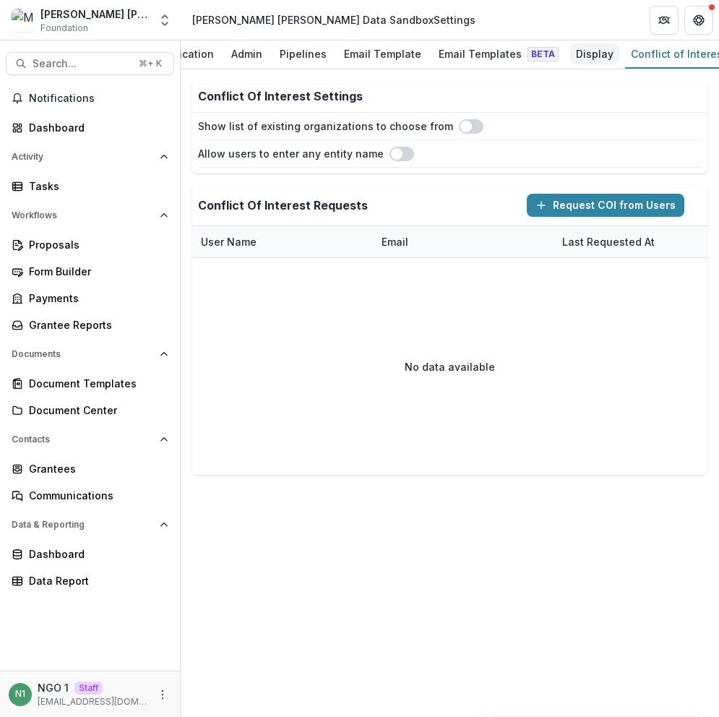
click at [585, 58] on div "Display" at bounding box center [594, 53] width 49 height 21
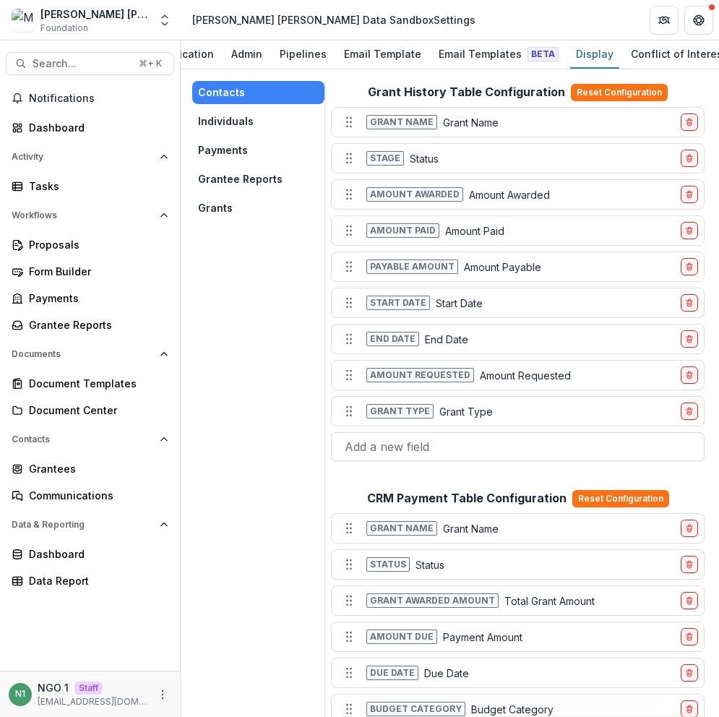
click at [251, 202] on button "Grants" at bounding box center [258, 207] width 132 height 23
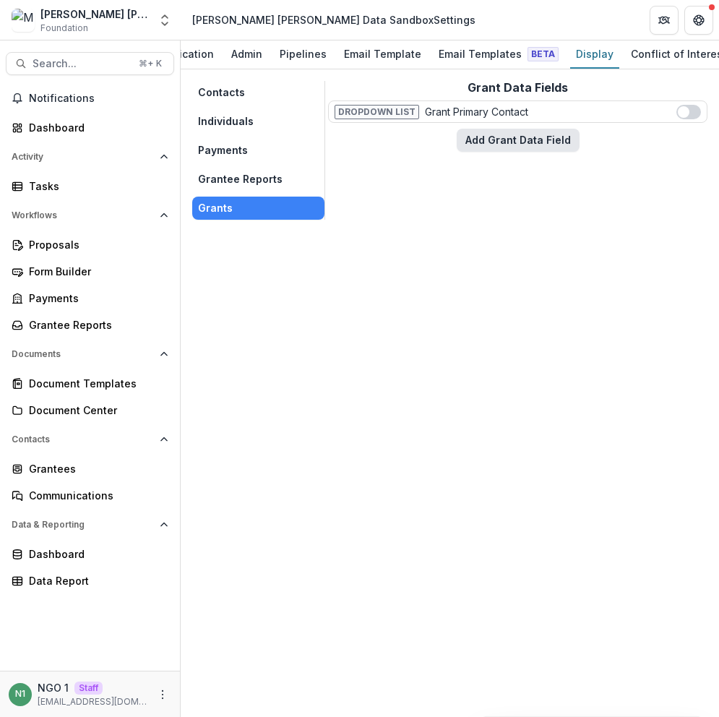
click at [486, 142] on button "Add Grant Data Field" at bounding box center [518, 140] width 123 height 23
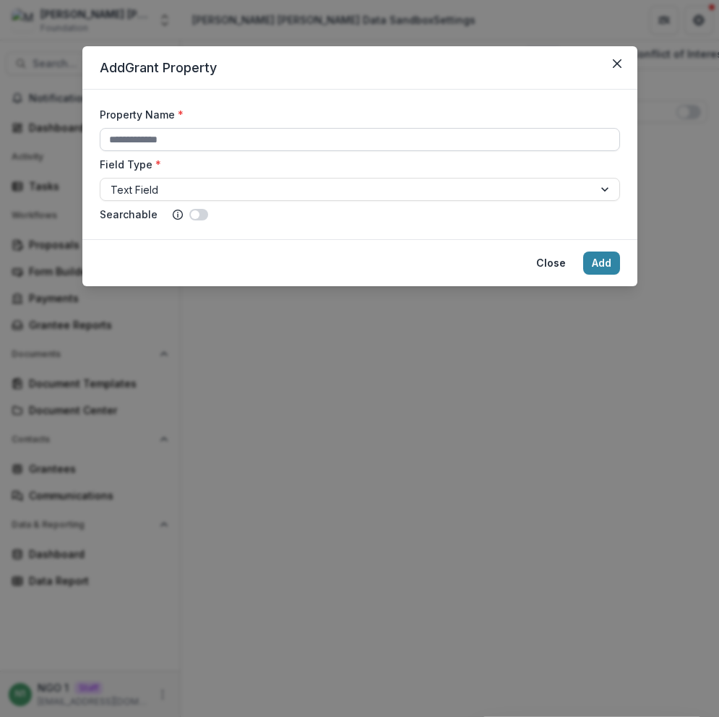
click at [252, 139] on input "Property Name *" at bounding box center [360, 139] width 520 height 23
type input "*****"
click at [242, 201] on div "Property Name * ***** Field Type * Text Field Searchable" at bounding box center [360, 164] width 520 height 115
click at [241, 196] on div at bounding box center [347, 190] width 472 height 18
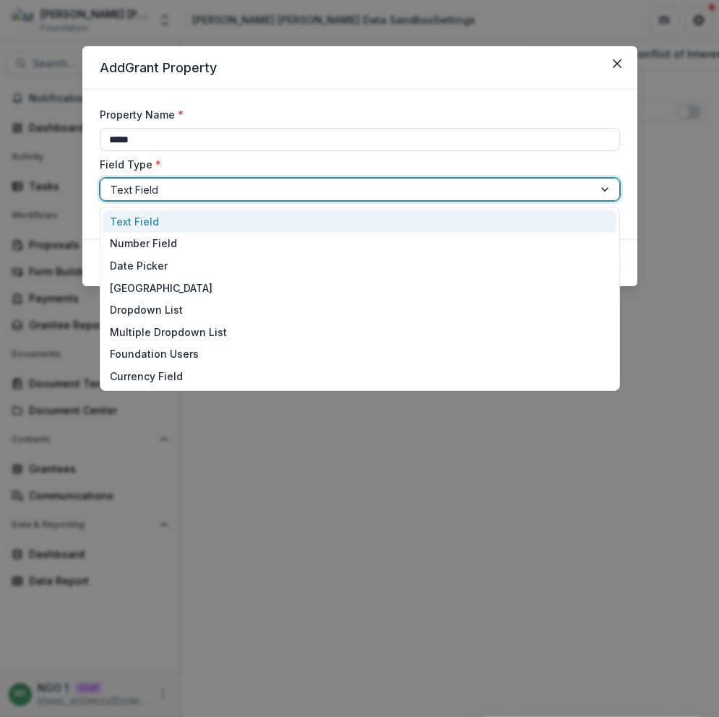
click at [239, 194] on div at bounding box center [347, 190] width 472 height 18
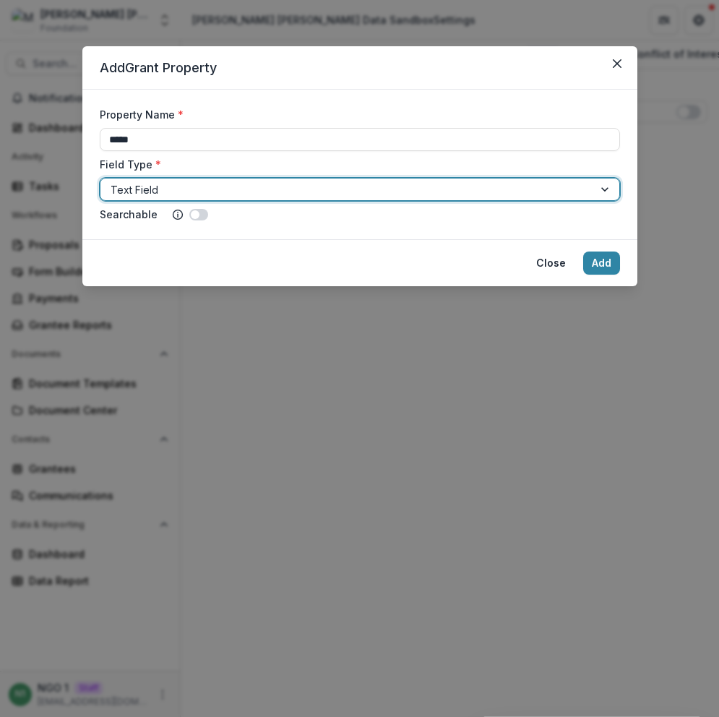
click at [240, 195] on div at bounding box center [347, 190] width 472 height 18
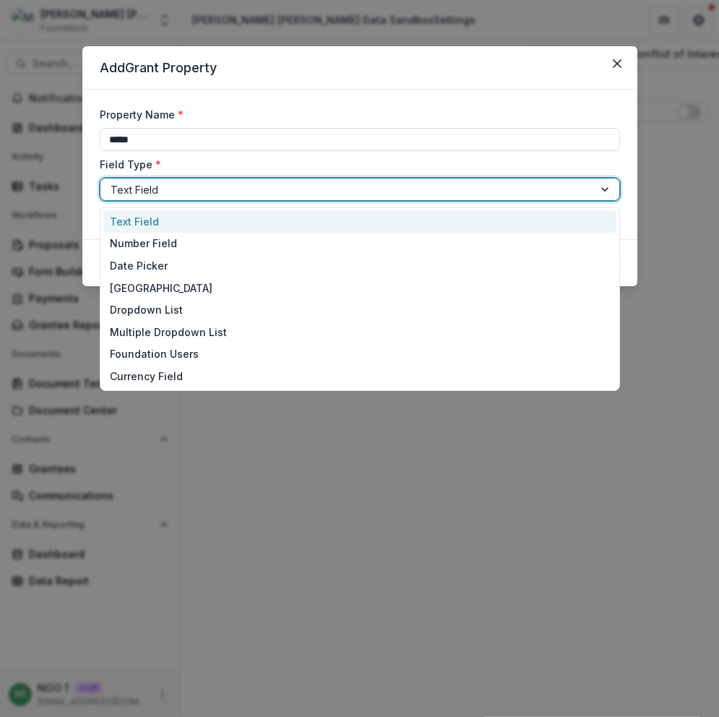
click at [265, 181] on div at bounding box center [347, 190] width 472 height 18
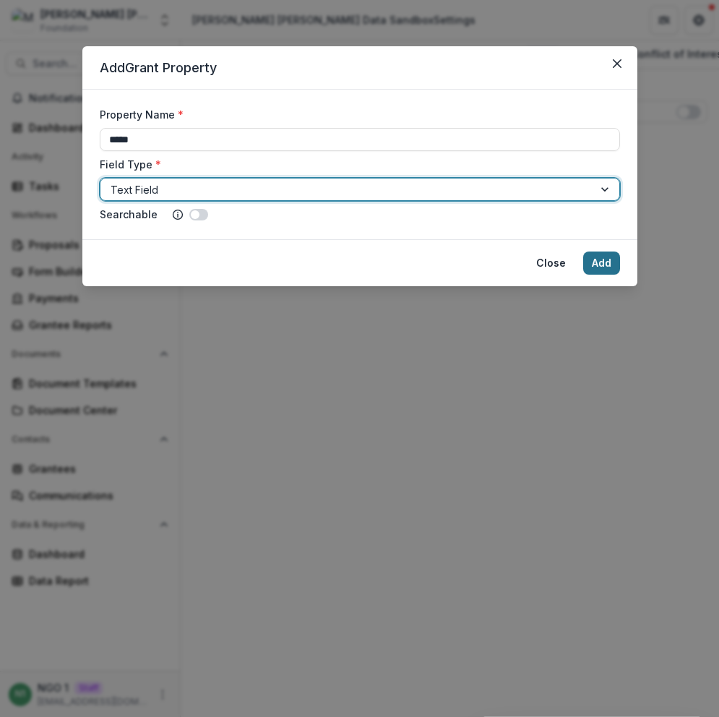
click at [613, 264] on button "Add" at bounding box center [601, 262] width 37 height 23
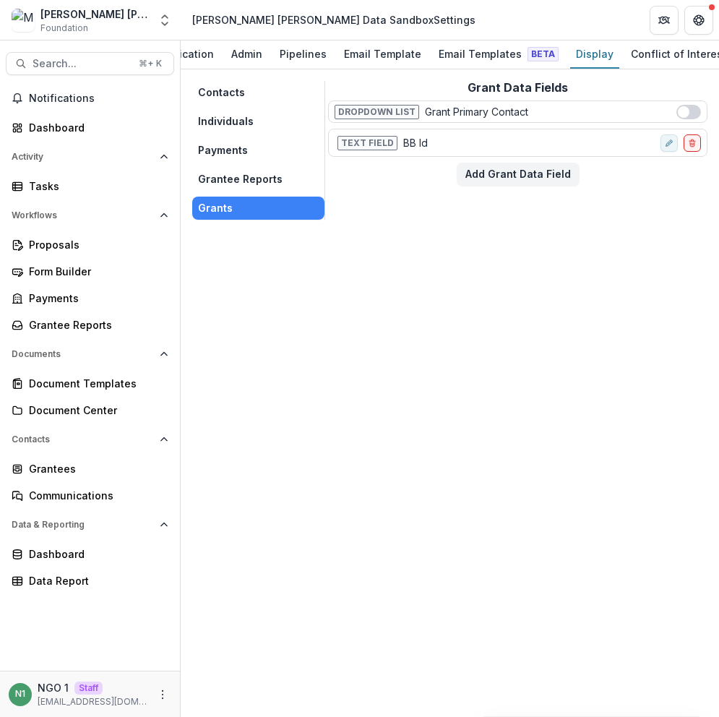
click at [272, 180] on button "Grantee Reports" at bounding box center [258, 179] width 132 height 23
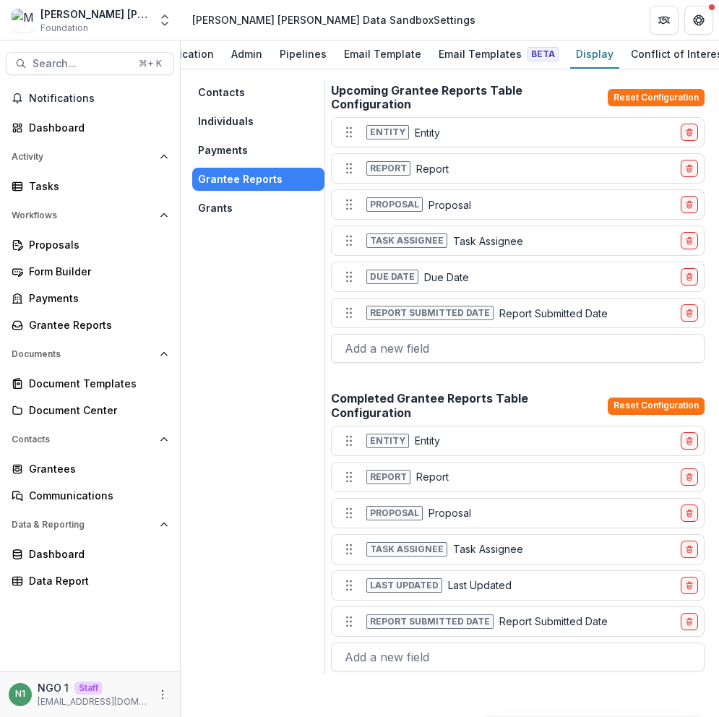
drag, startPoint x: 241, startPoint y: 207, endPoint x: 287, endPoint y: 206, distance: 46.2
click at [242, 207] on button "Grants" at bounding box center [258, 207] width 132 height 23
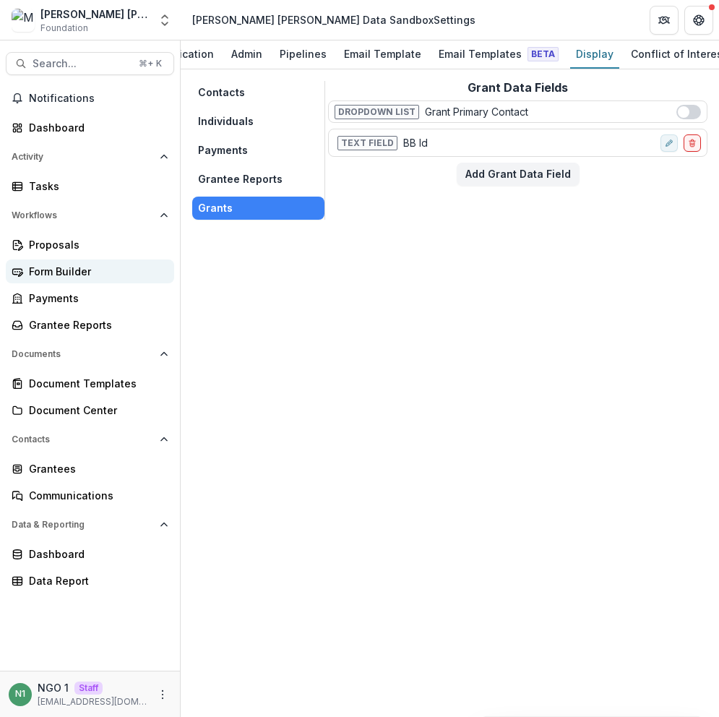
click at [87, 277] on div "Form Builder" at bounding box center [96, 271] width 134 height 15
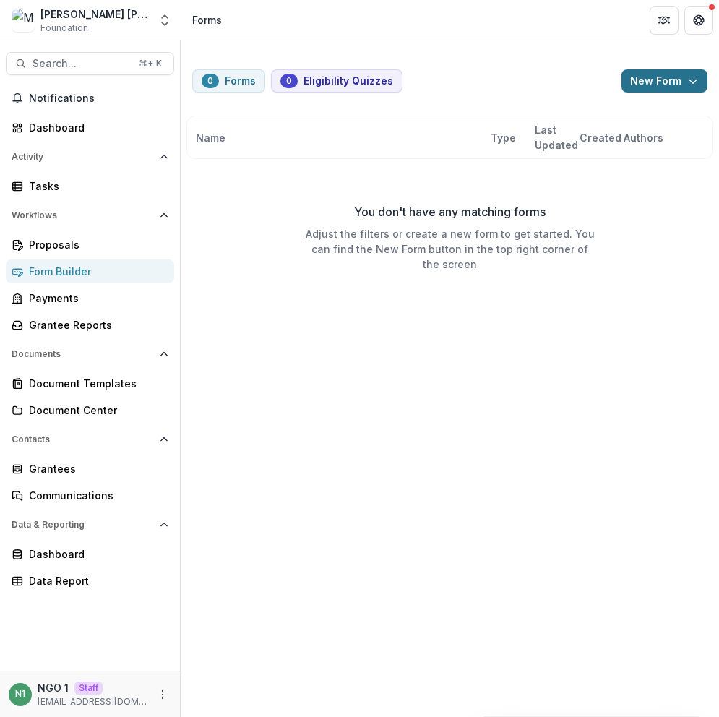
click at [653, 72] on button "New Form" at bounding box center [664, 80] width 86 height 23
click at [594, 137] on button "New Form" at bounding box center [626, 138] width 155 height 24
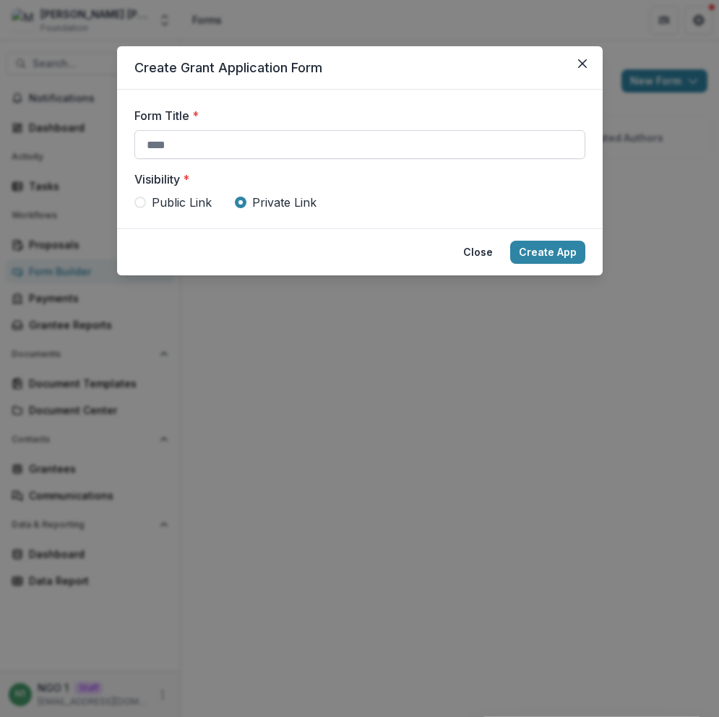
click at [386, 141] on input "Form Title *" at bounding box center [359, 144] width 451 height 29
type input "**********"
click at [542, 252] on button "Create App" at bounding box center [547, 252] width 75 height 23
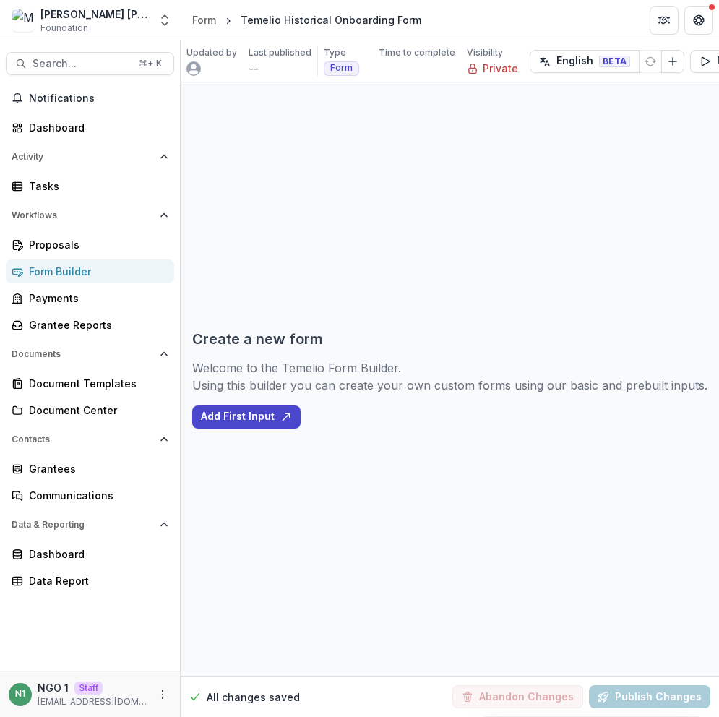
click at [82, 256] on div "Proposals Form Builder Payments Grantee Reports" at bounding box center [90, 285] width 180 height 104
click at [81, 255] on link "Proposals" at bounding box center [90, 245] width 168 height 24
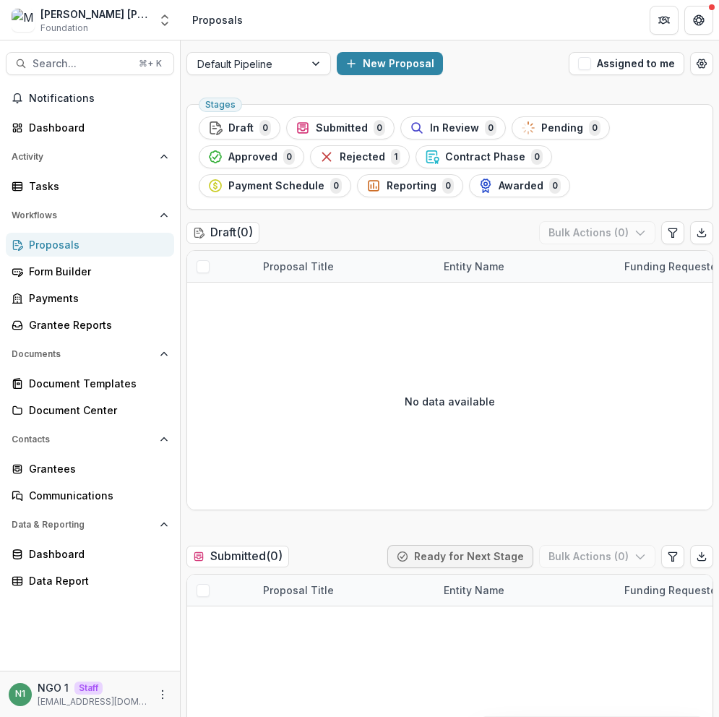
click at [324, 159] on icon "button" at bounding box center [326, 157] width 14 height 14
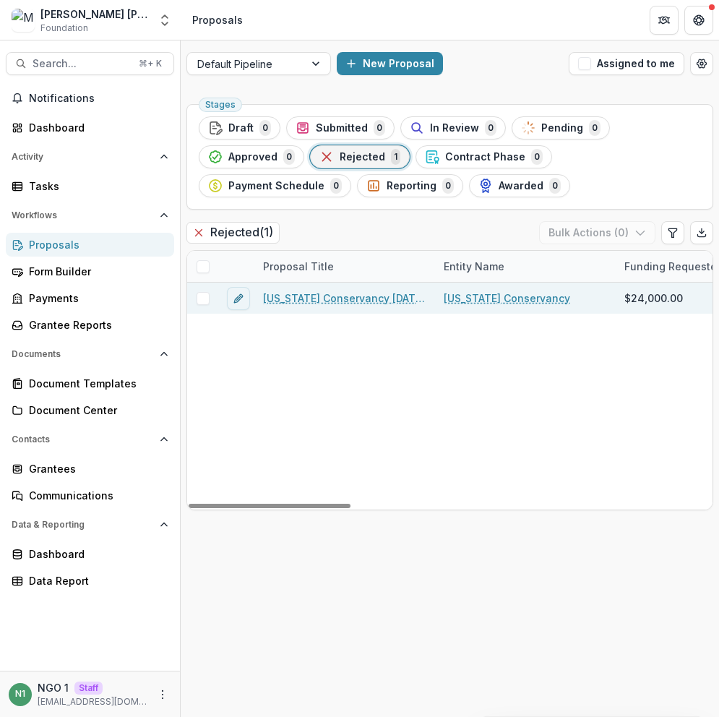
click at [320, 295] on link "Alabama Conservancy 4/10/1987 0:00" at bounding box center [344, 297] width 163 height 15
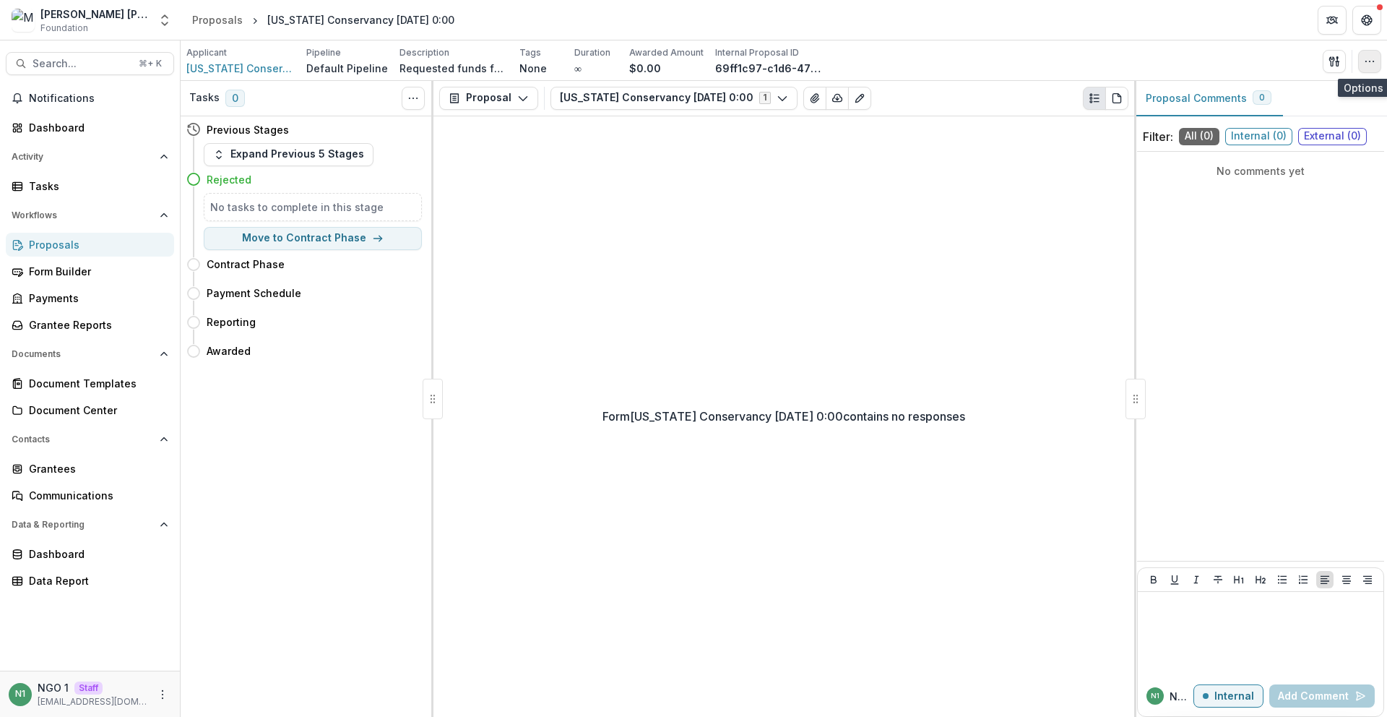
click at [718, 58] on icon "button" at bounding box center [1370, 62] width 12 height 12
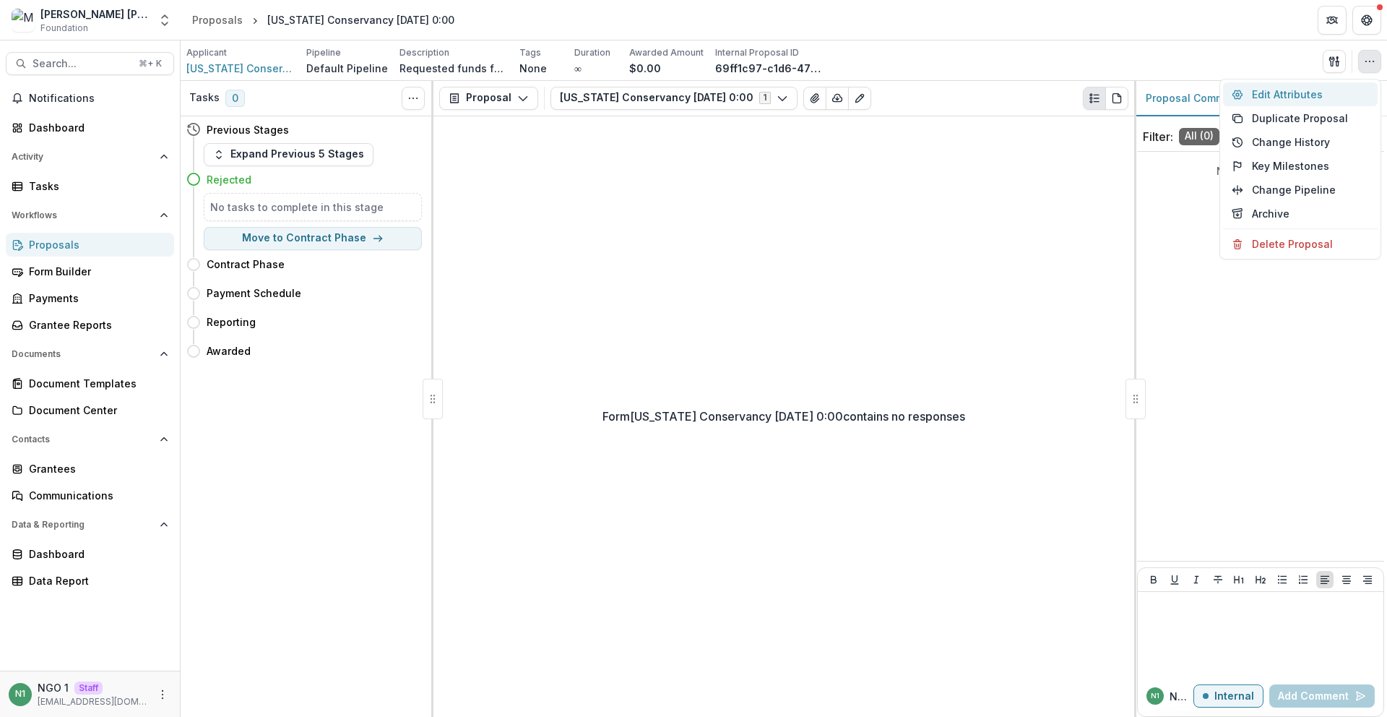
click at [718, 95] on button "Edit Attributes" at bounding box center [1300, 94] width 155 height 24
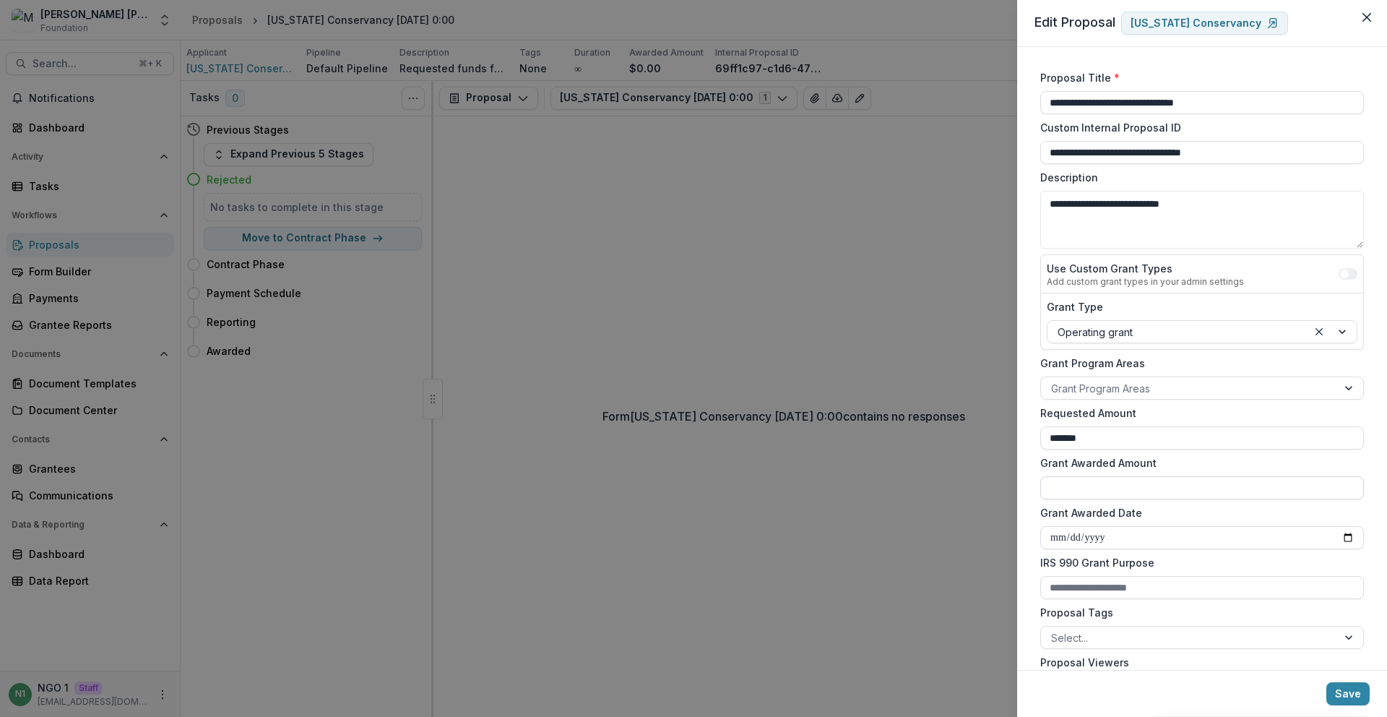
click at [718, 484] on input "Grant Awarded Amount" at bounding box center [1202, 487] width 324 height 23
type input "**"
drag, startPoint x: 1174, startPoint y: 464, endPoint x: 1023, endPoint y: 463, distance: 151.0
click at [718, 463] on div "**********" at bounding box center [1202, 358] width 370 height 623
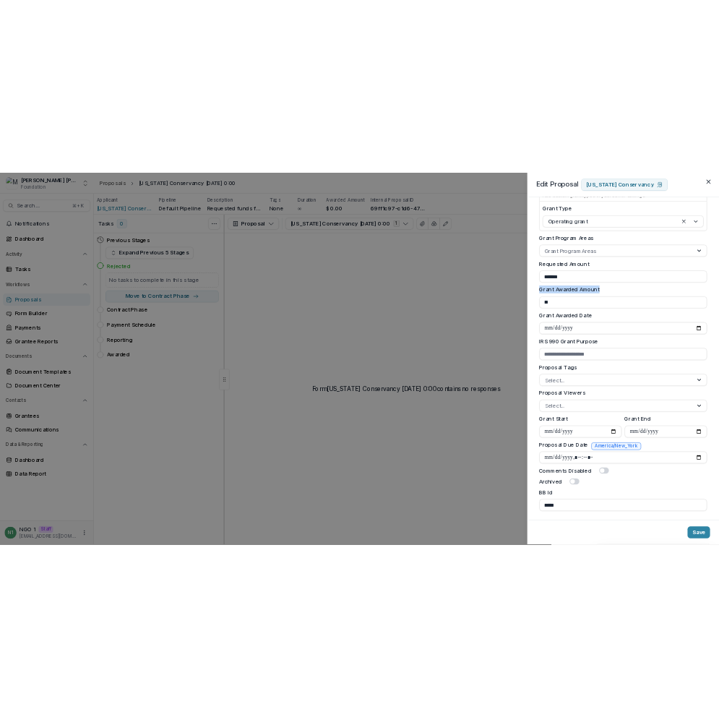
scroll to position [243, 0]
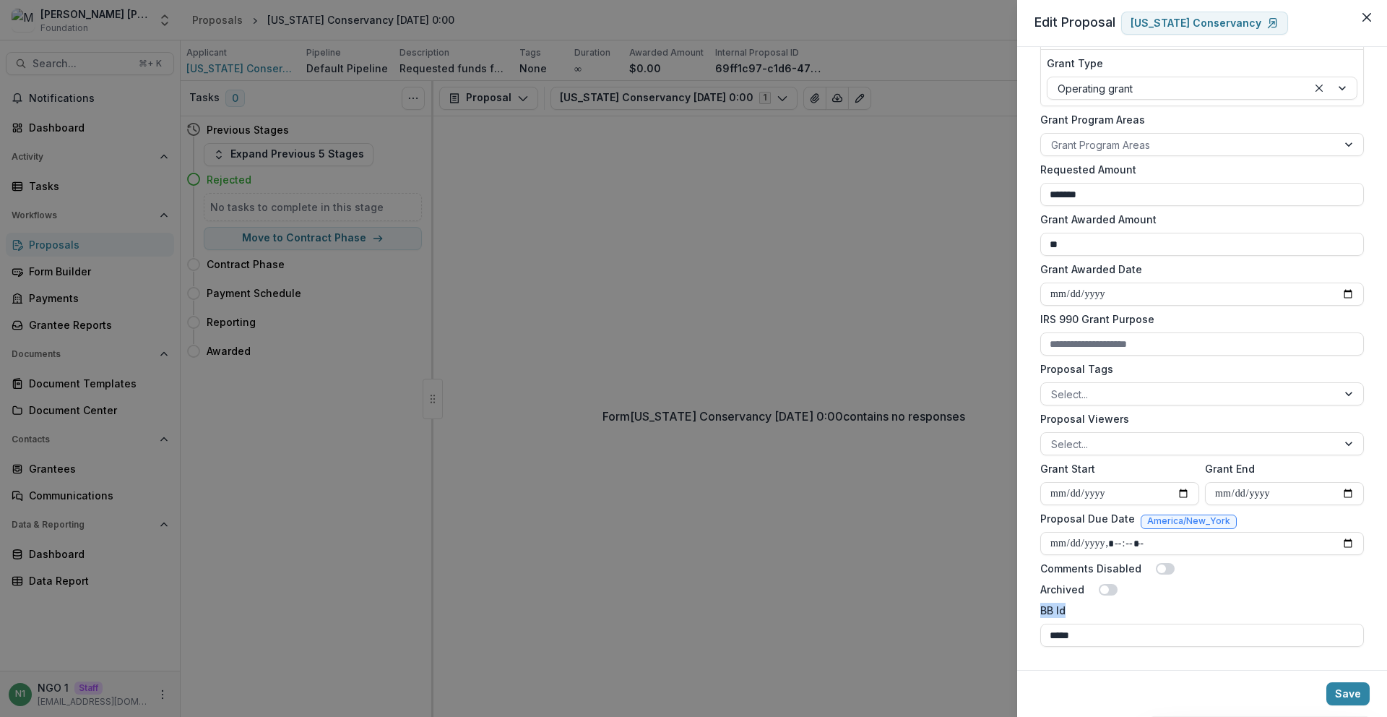
drag, startPoint x: 1066, startPoint y: 612, endPoint x: 1030, endPoint y: 613, distance: 36.1
click at [718, 613] on div "**********" at bounding box center [1202, 358] width 370 height 623
drag, startPoint x: 1067, startPoint y: 617, endPoint x: 1095, endPoint y: 610, distance: 28.9
click at [718, 610] on div "**********" at bounding box center [1202, 358] width 370 height 623
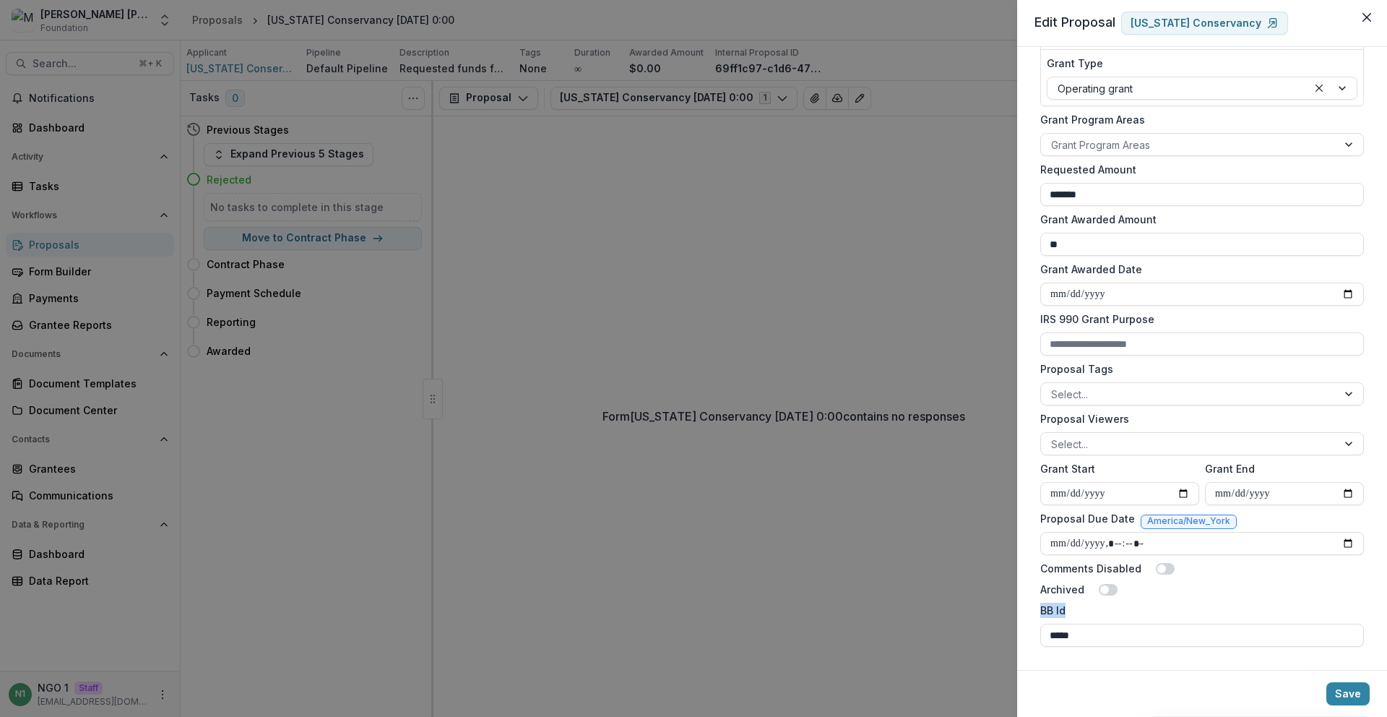
click at [718, 613] on label "BB Id" at bounding box center [1197, 609] width 315 height 15
click at [718, 623] on input "*****" at bounding box center [1202, 634] width 324 height 23
click at [718, 654] on div "**********" at bounding box center [1202, 358] width 370 height 623
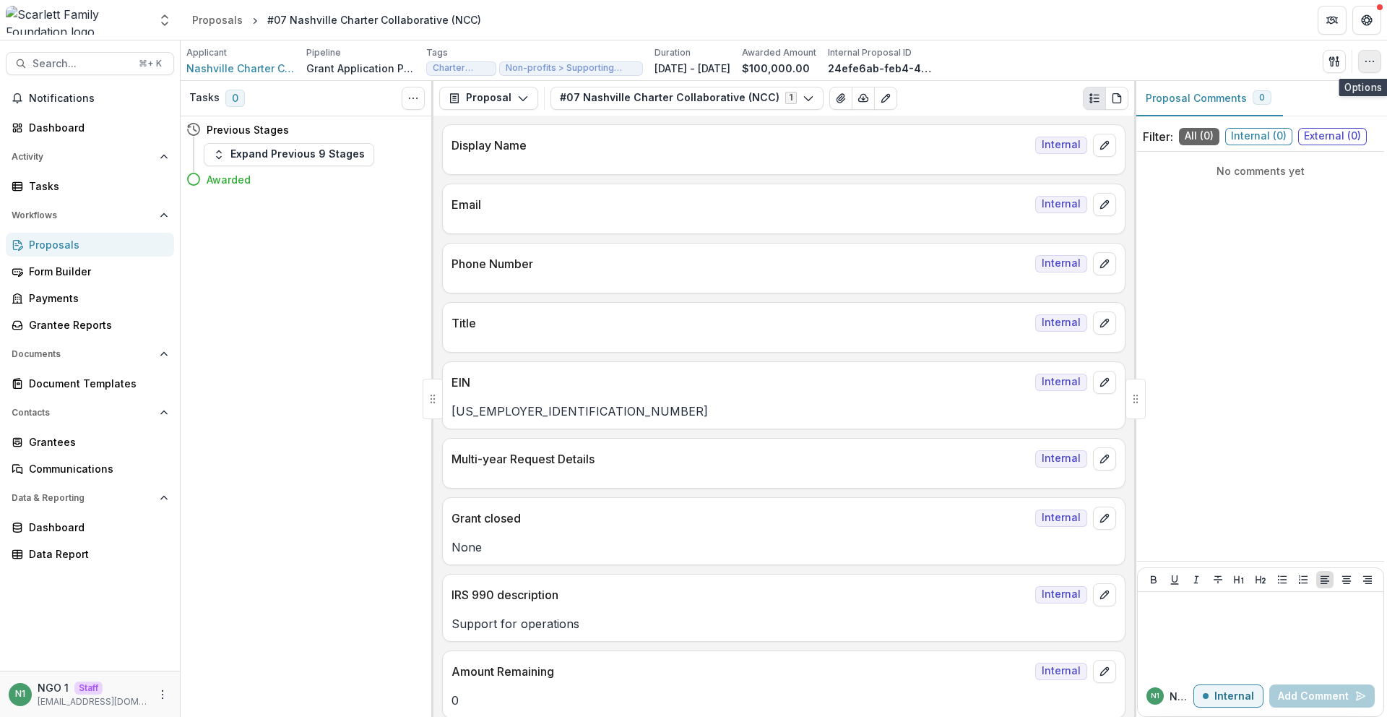
click at [1372, 61] on icon "button" at bounding box center [1370, 62] width 12 height 12
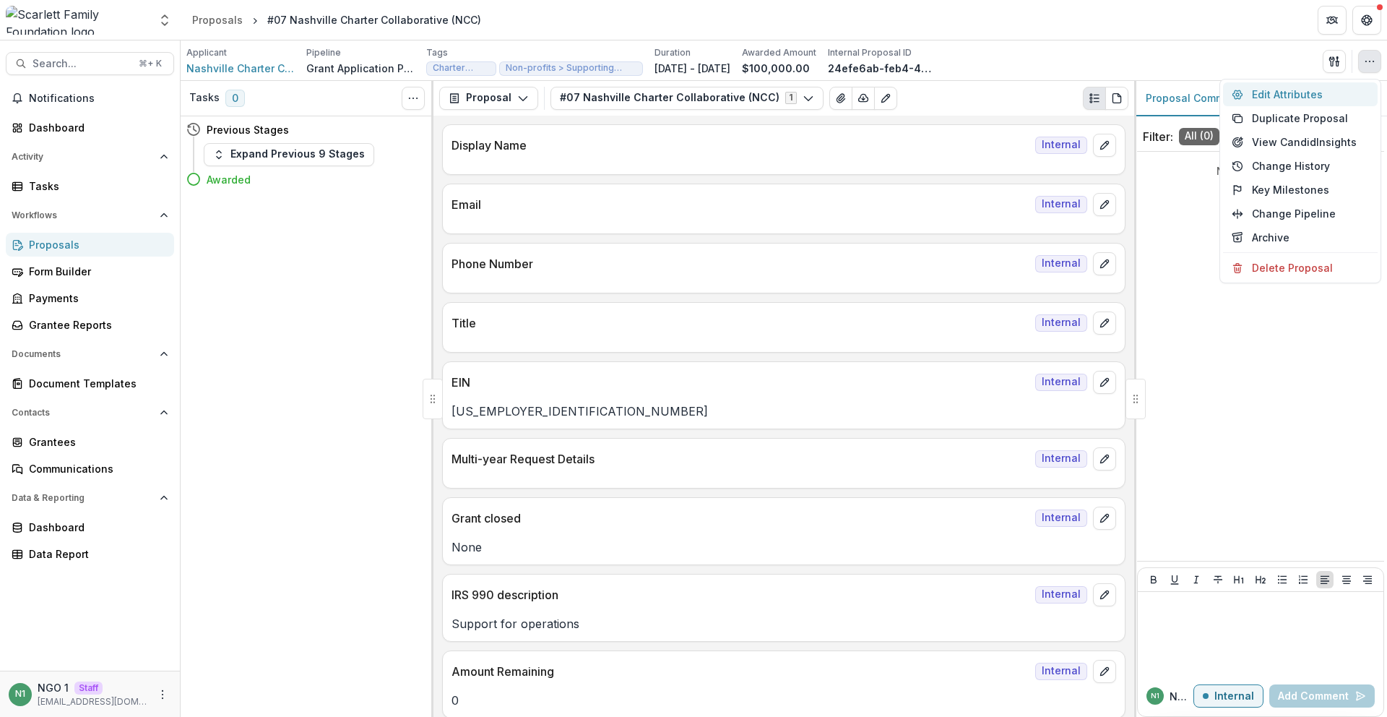
click at [1346, 88] on button "Edit Attributes" at bounding box center [1300, 94] width 155 height 24
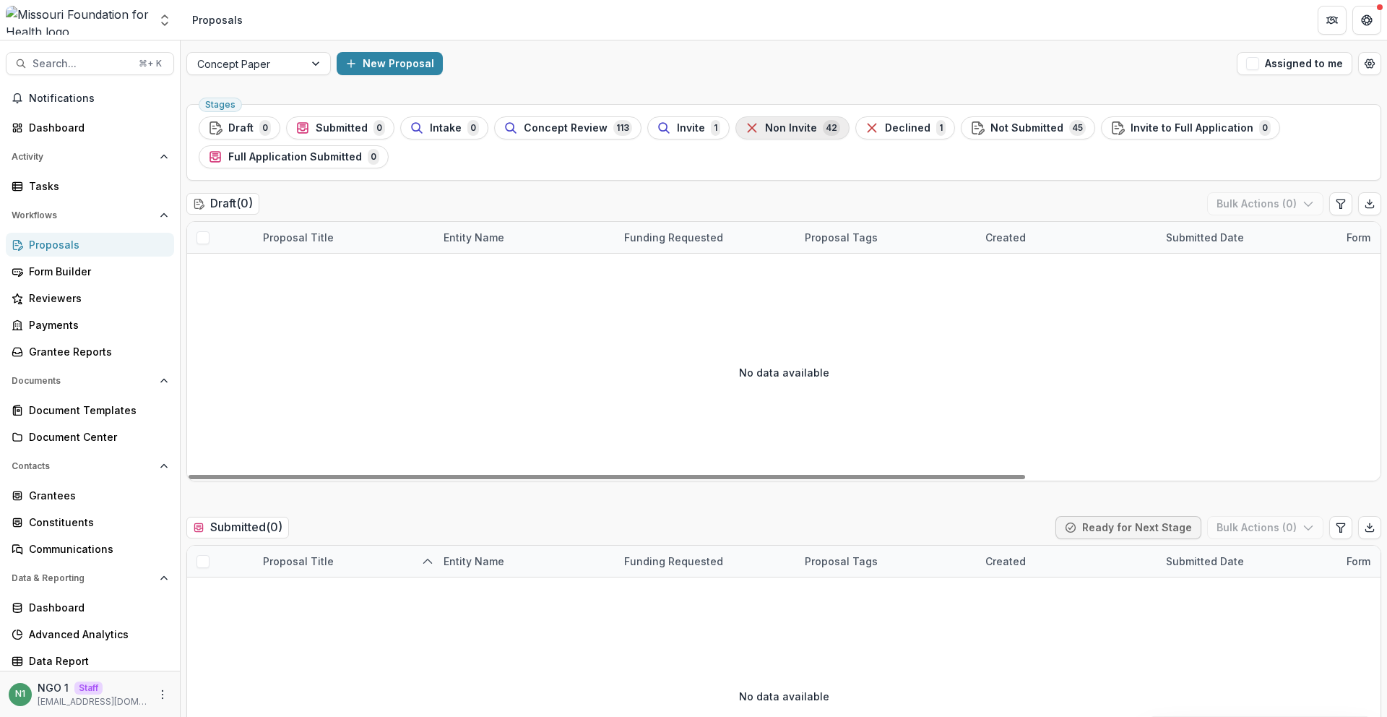
click at [765, 124] on span "Non Invite" at bounding box center [791, 128] width 52 height 12
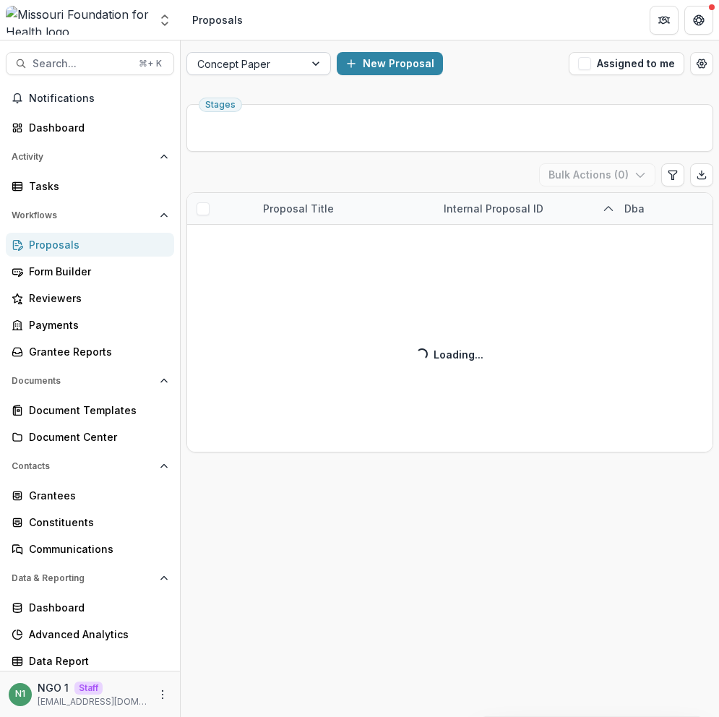
click at [274, 64] on div at bounding box center [245, 64] width 97 height 18
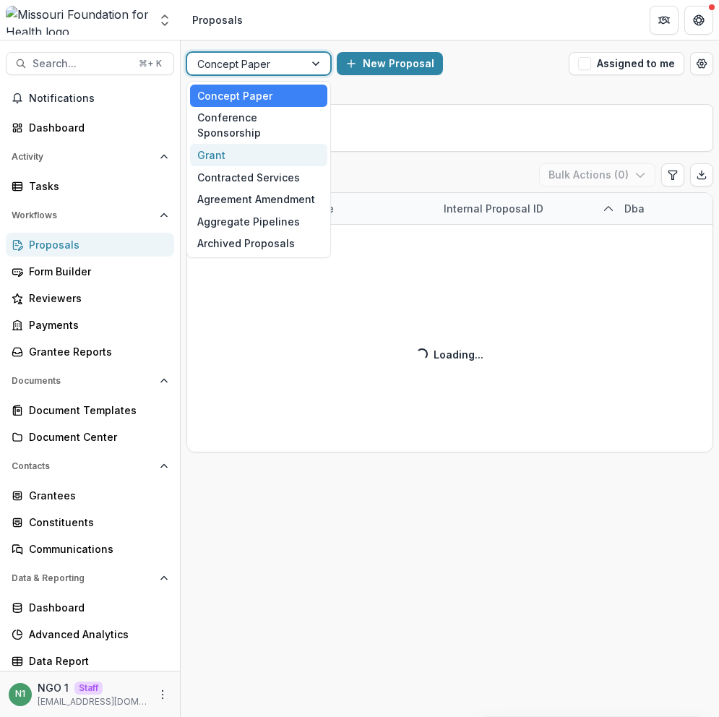
click at [239, 144] on div "Grant" at bounding box center [258, 155] width 137 height 22
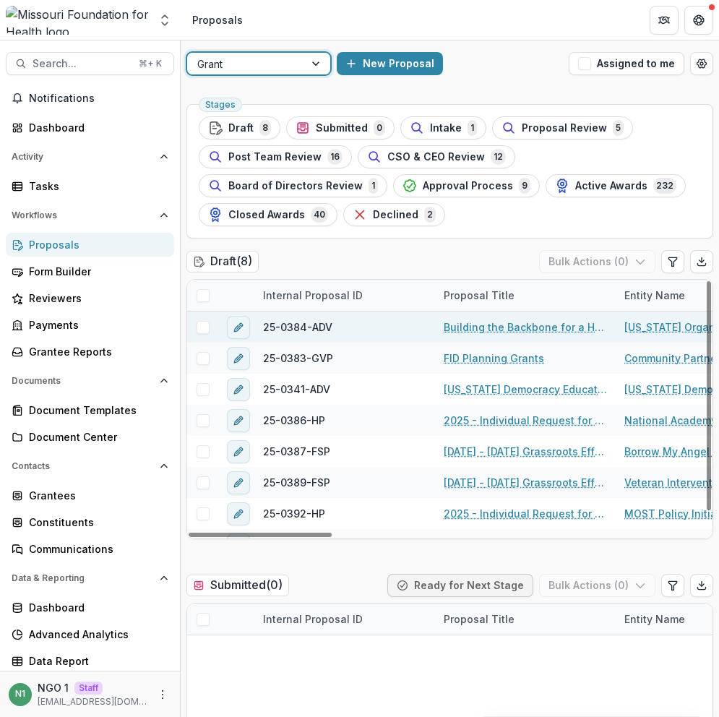
click at [479, 326] on link "Building the Backbone for a Healthier [US_STATE]" at bounding box center [525, 326] width 163 height 15
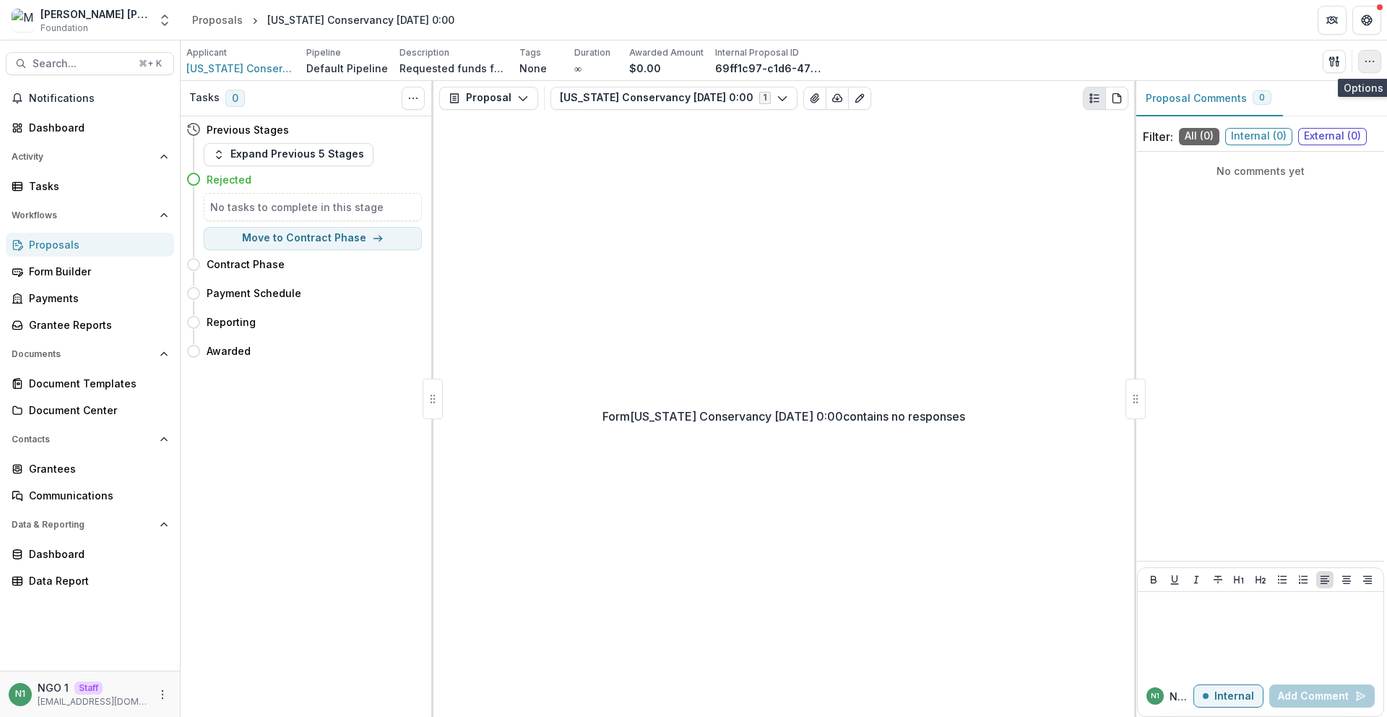
click at [718, 62] on icon "button" at bounding box center [1370, 62] width 12 height 12
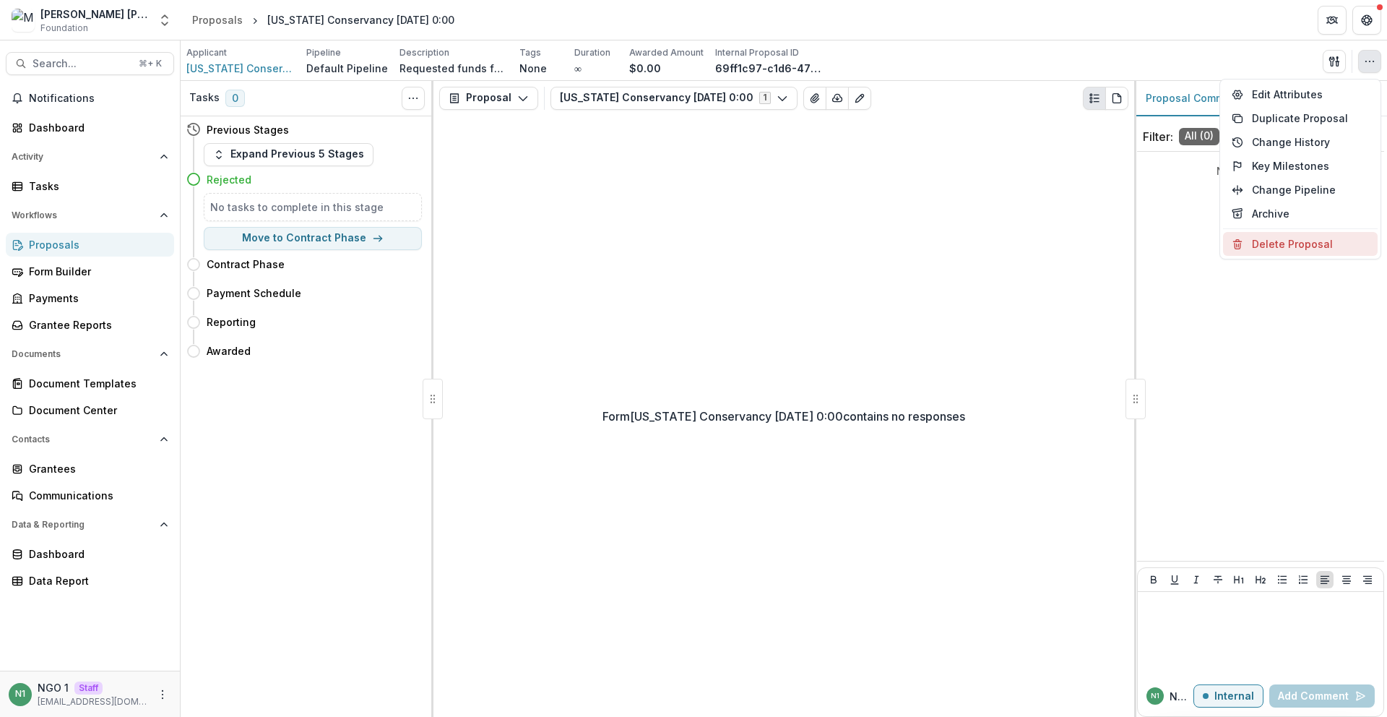
click at [718, 242] on icon "button" at bounding box center [1238, 244] width 12 height 12
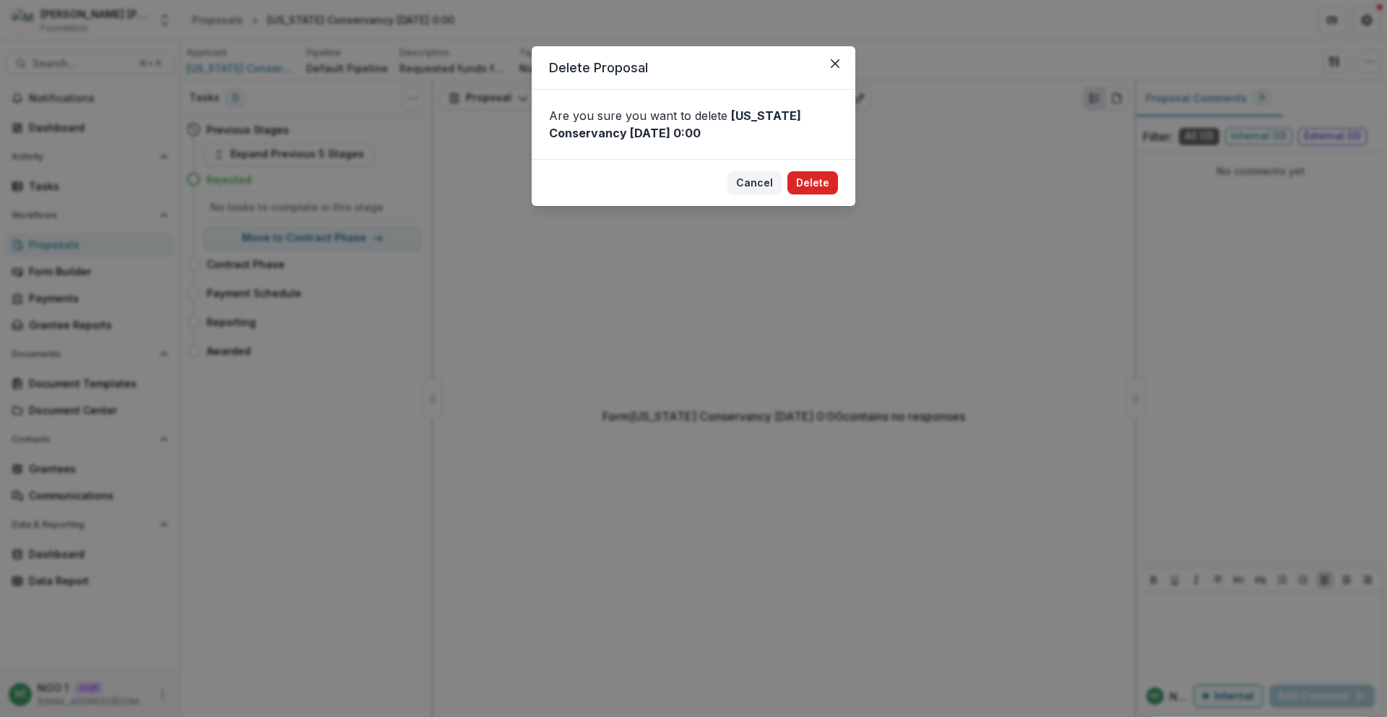
click at [718, 179] on button "Delete" at bounding box center [812, 182] width 51 height 23
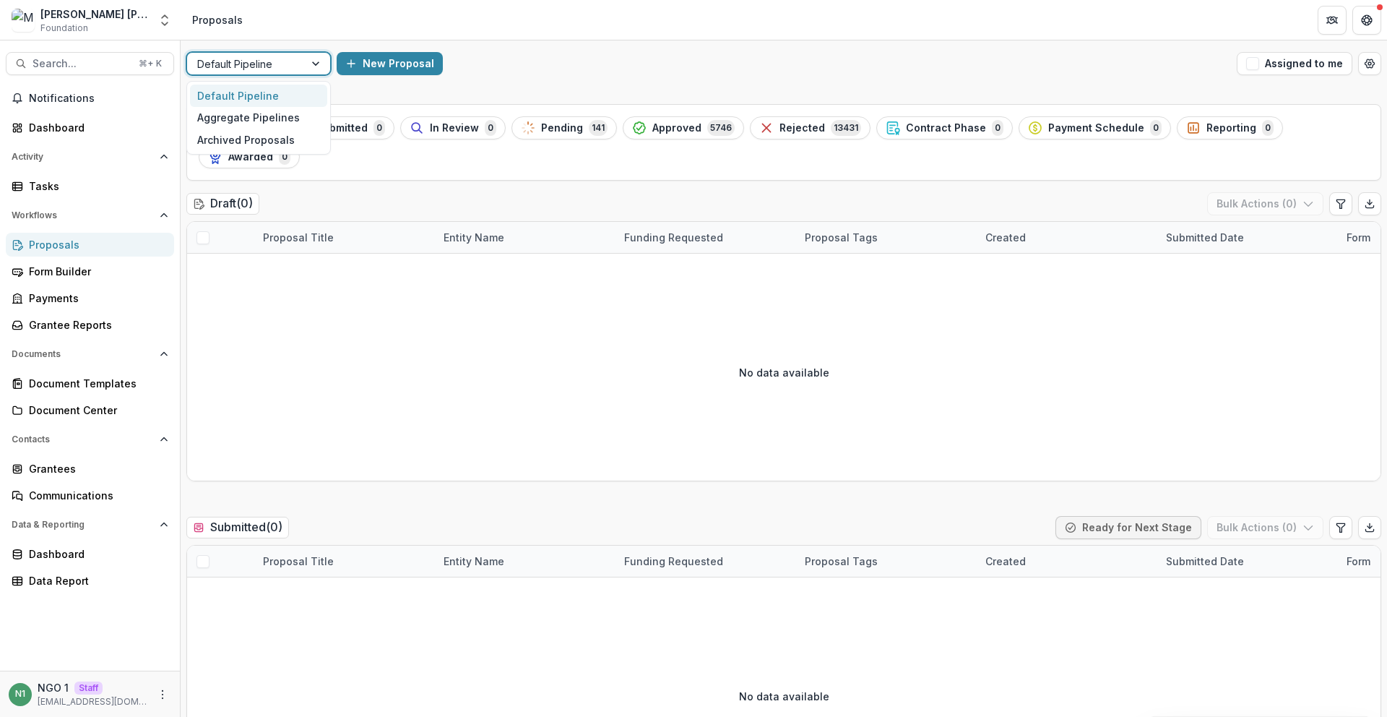
click at [248, 66] on div at bounding box center [245, 64] width 97 height 18
click at [242, 119] on div "Aggregate Pipelines" at bounding box center [258, 118] width 137 height 22
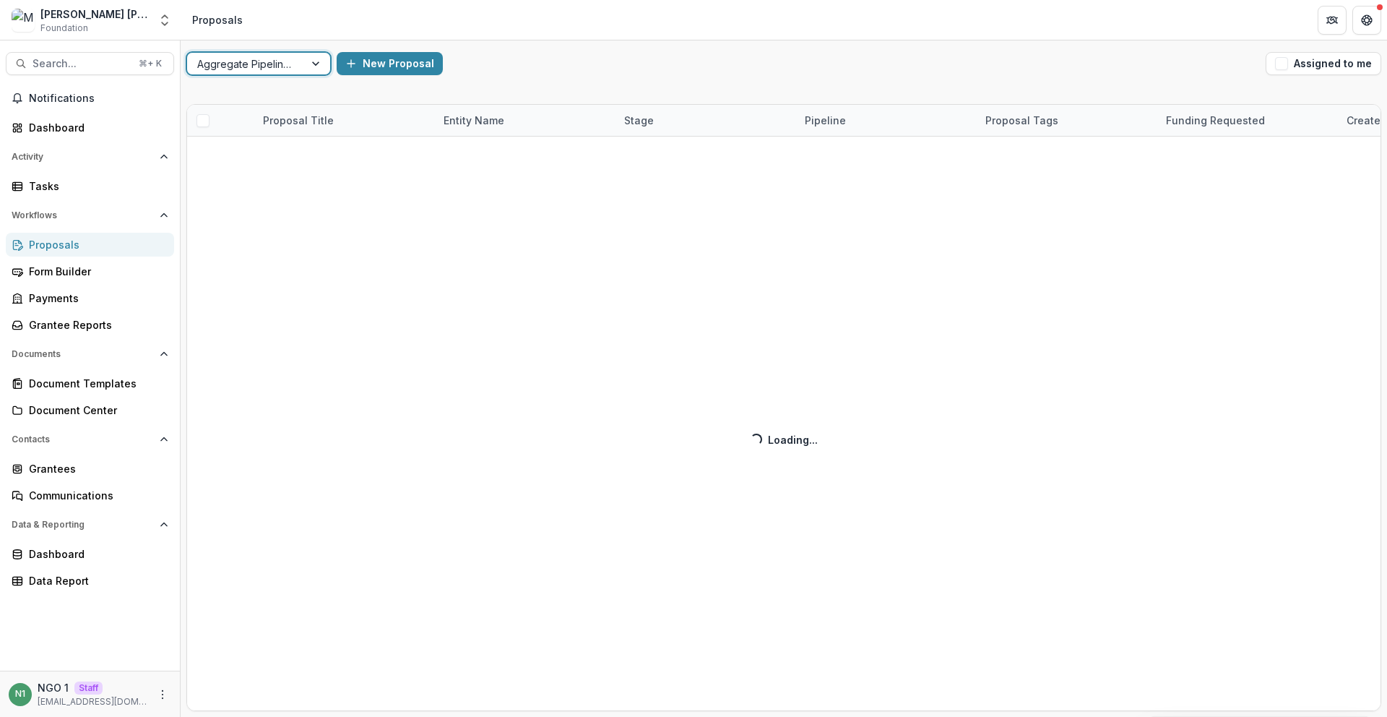
click at [281, 72] on div at bounding box center [245, 64] width 97 height 18
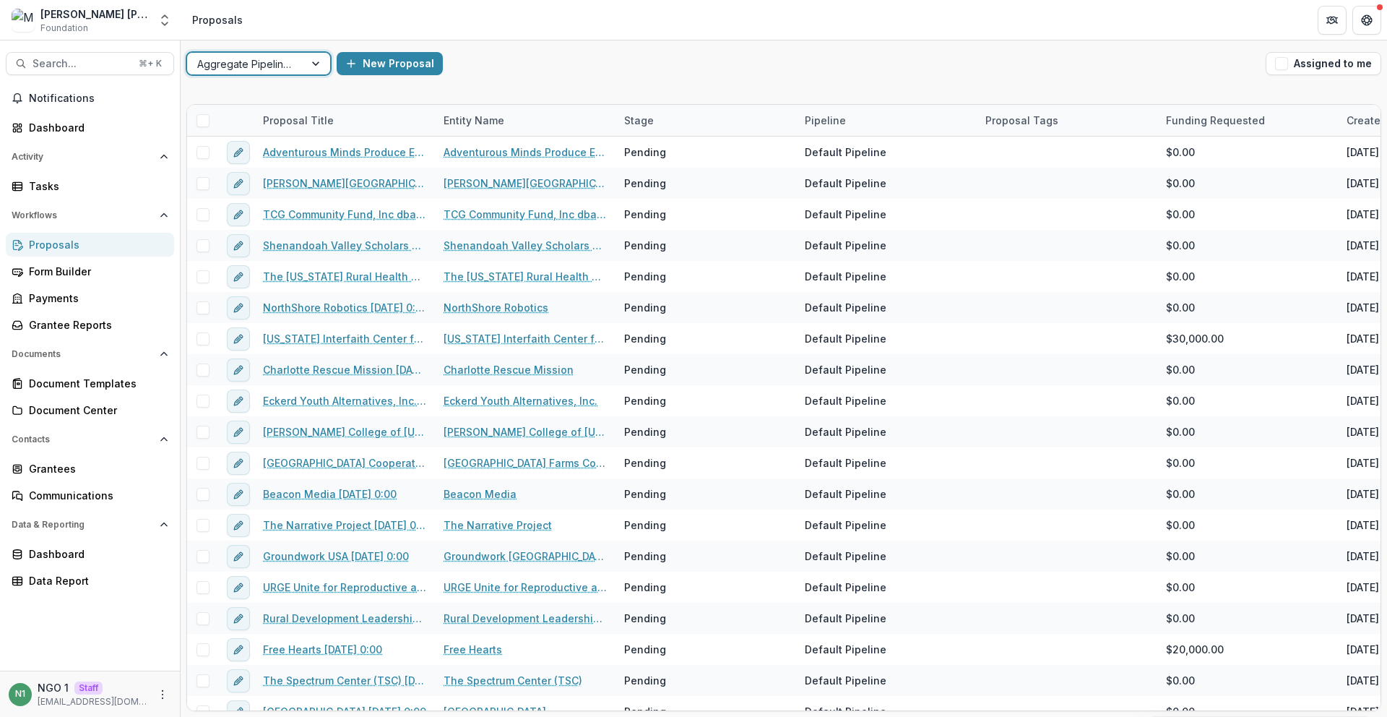
click at [291, 61] on div at bounding box center [245, 64] width 97 height 18
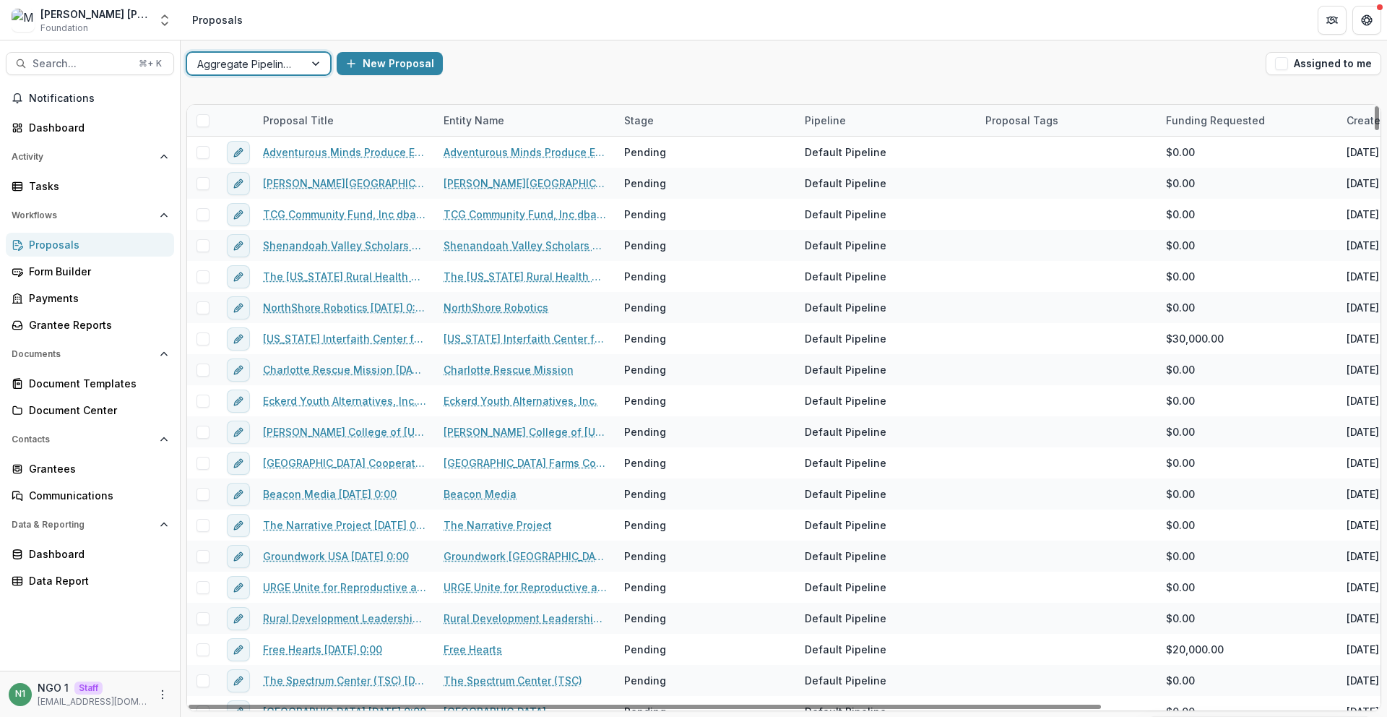
click at [205, 119] on span at bounding box center [202, 120] width 13 height 13
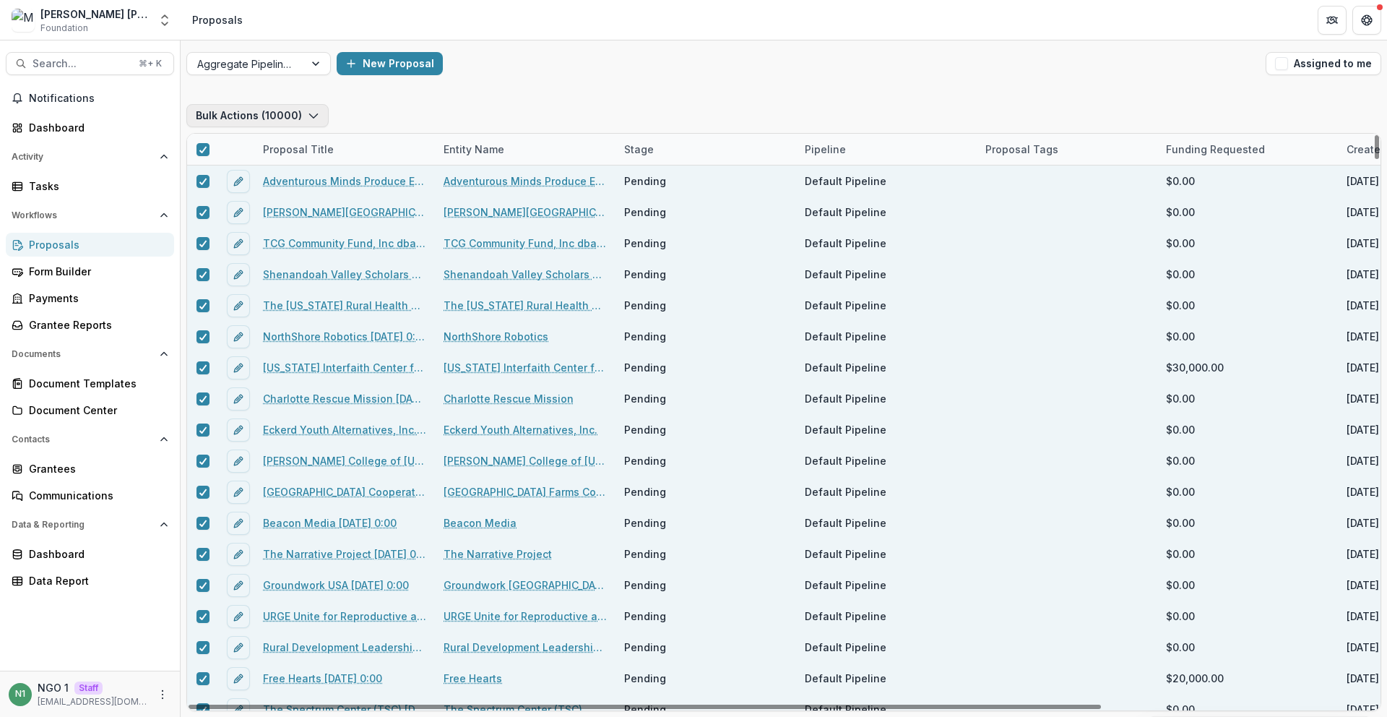
click at [253, 120] on button "Bulk Actions ( 10000 )" at bounding box center [257, 115] width 142 height 23
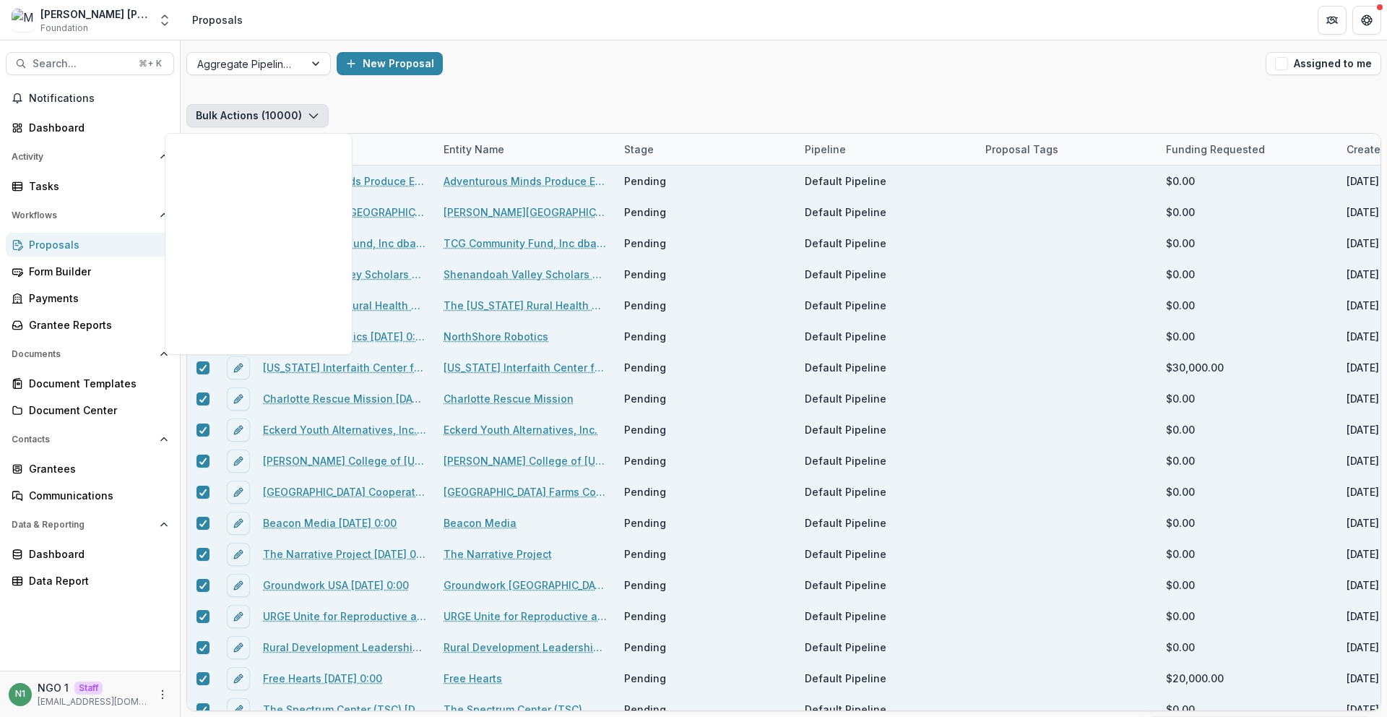
click at [253, 120] on button "Bulk Actions ( 10000 )" at bounding box center [257, 115] width 142 height 23
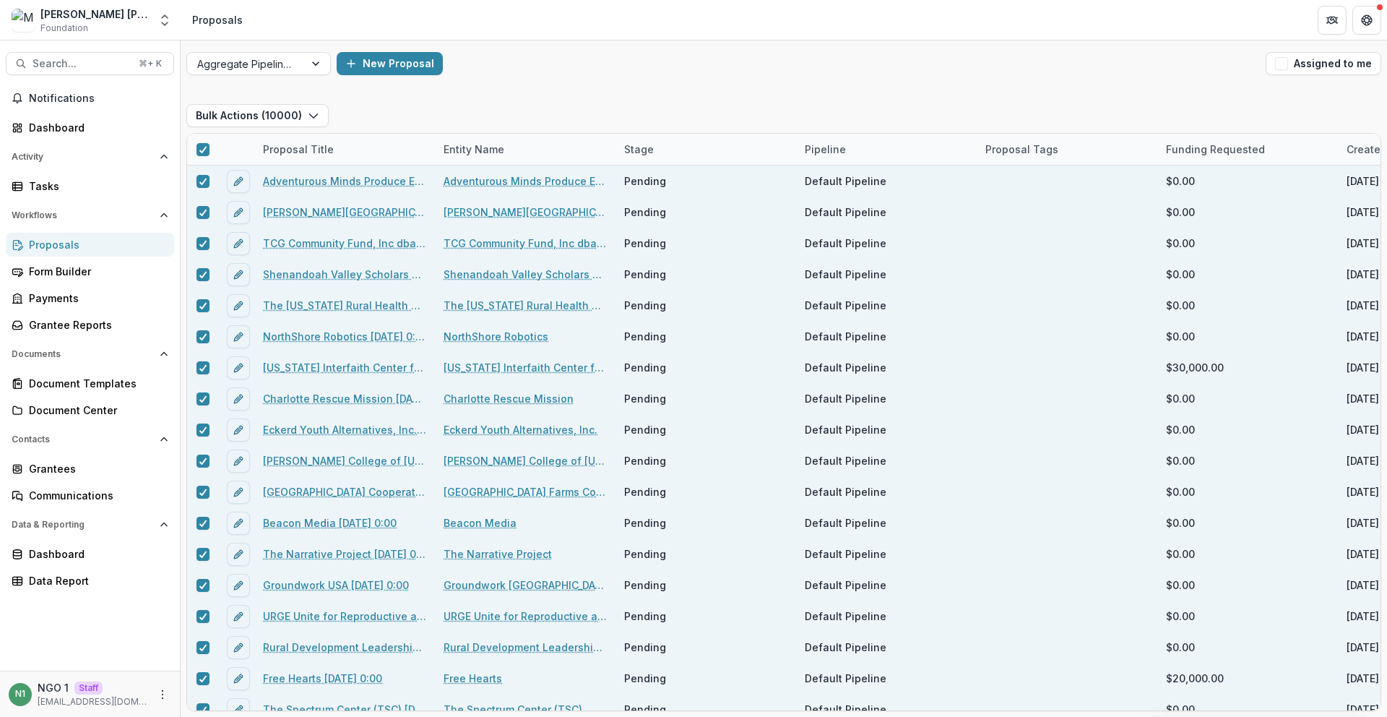
click at [551, 103] on div "Bulk Actions ( 10000 ) Proposal Title Entity Name Stage Pipeline Proposal Tags …" at bounding box center [784, 407] width 1206 height 618
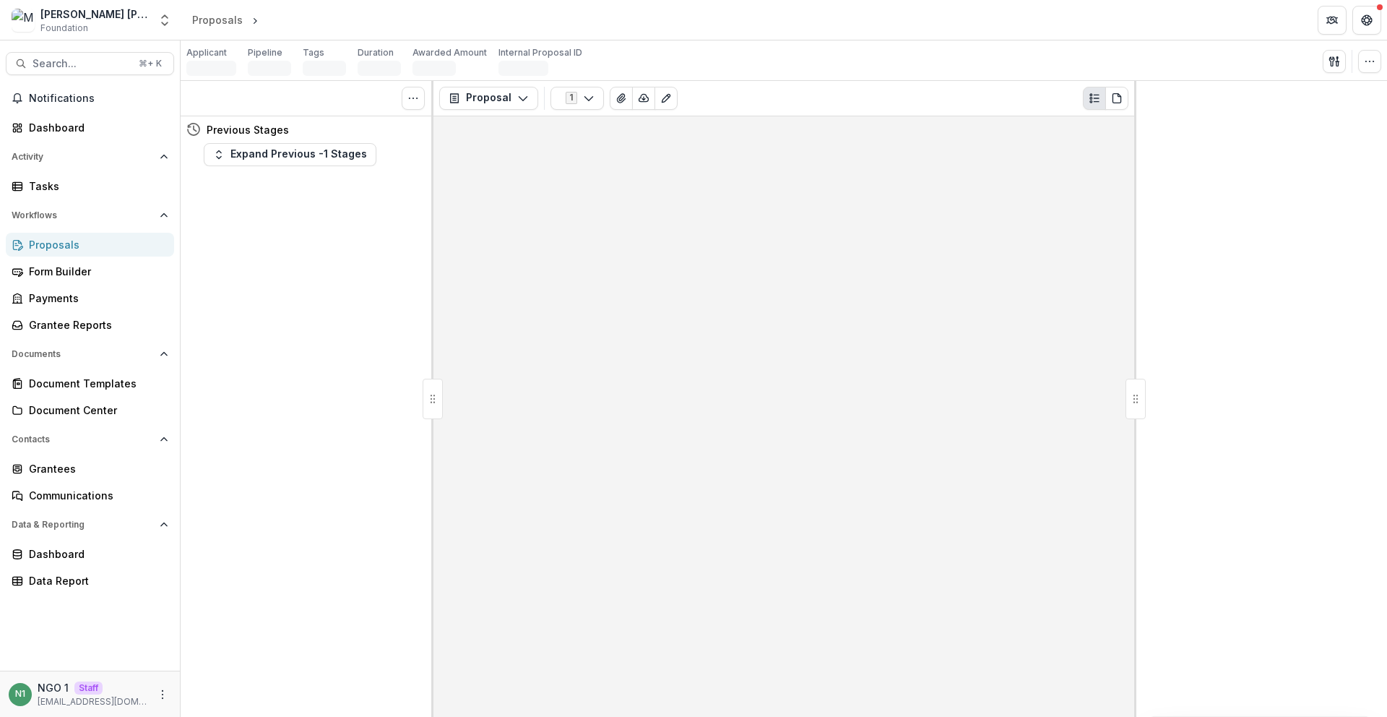
click at [105, 238] on div "Proposals" at bounding box center [96, 244] width 134 height 15
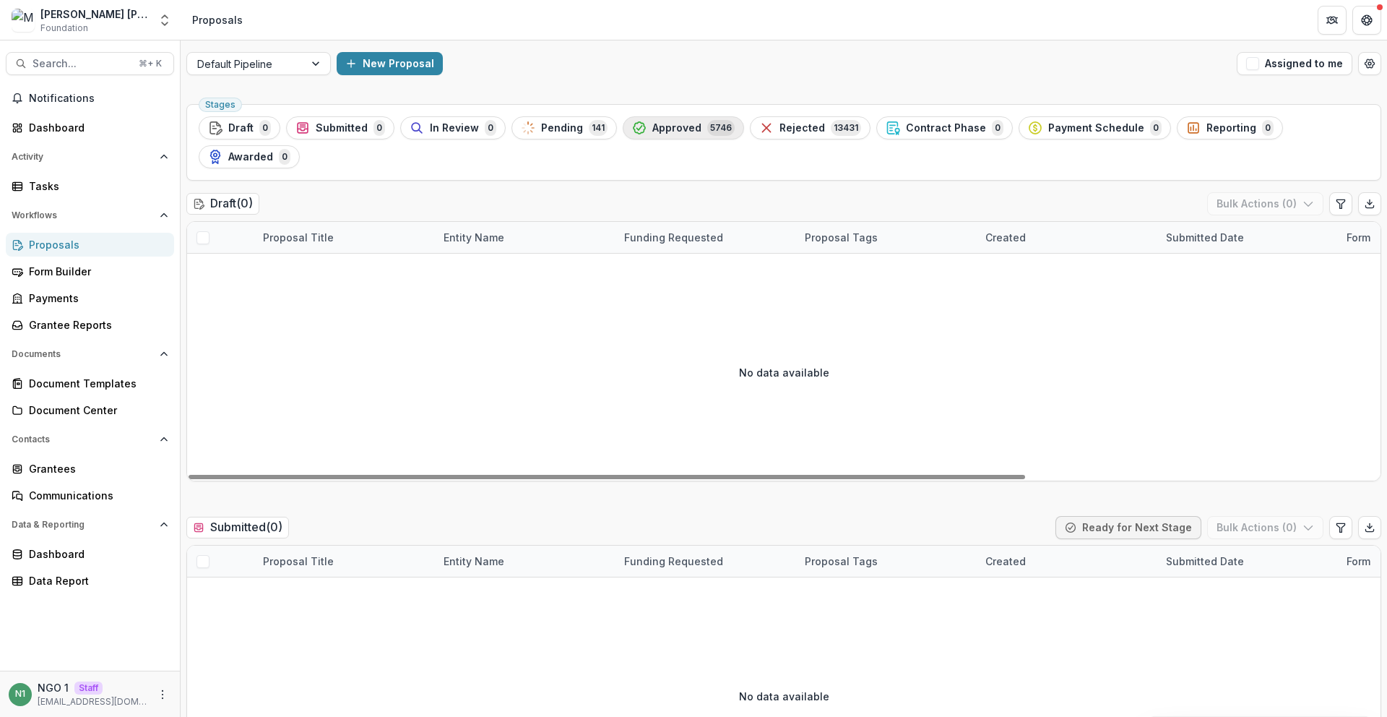
click at [695, 134] on div "Approved 5746" at bounding box center [683, 128] width 103 height 16
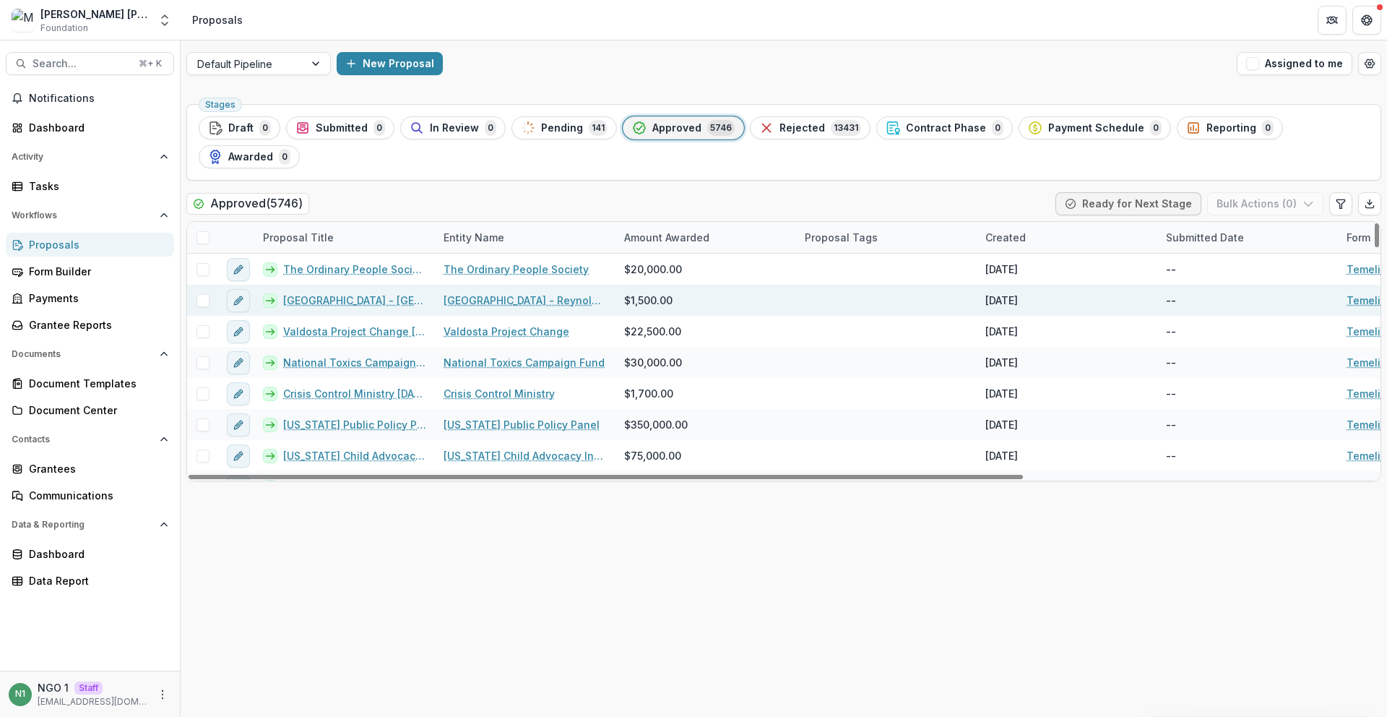
click at [347, 293] on link "Wake Forest University - Reynolda Village Properties 3/23/1976 0:00" at bounding box center [354, 300] width 143 height 15
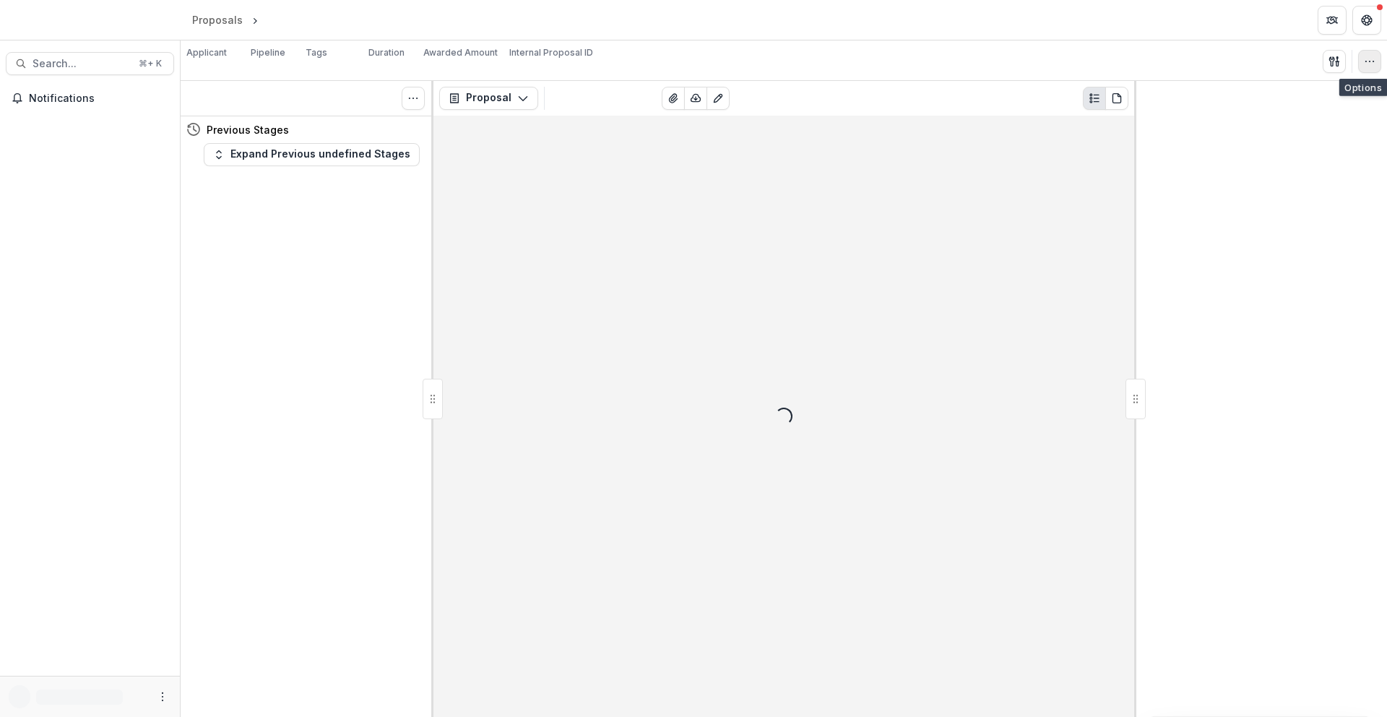
click at [1366, 62] on icon "button" at bounding box center [1370, 62] width 12 height 12
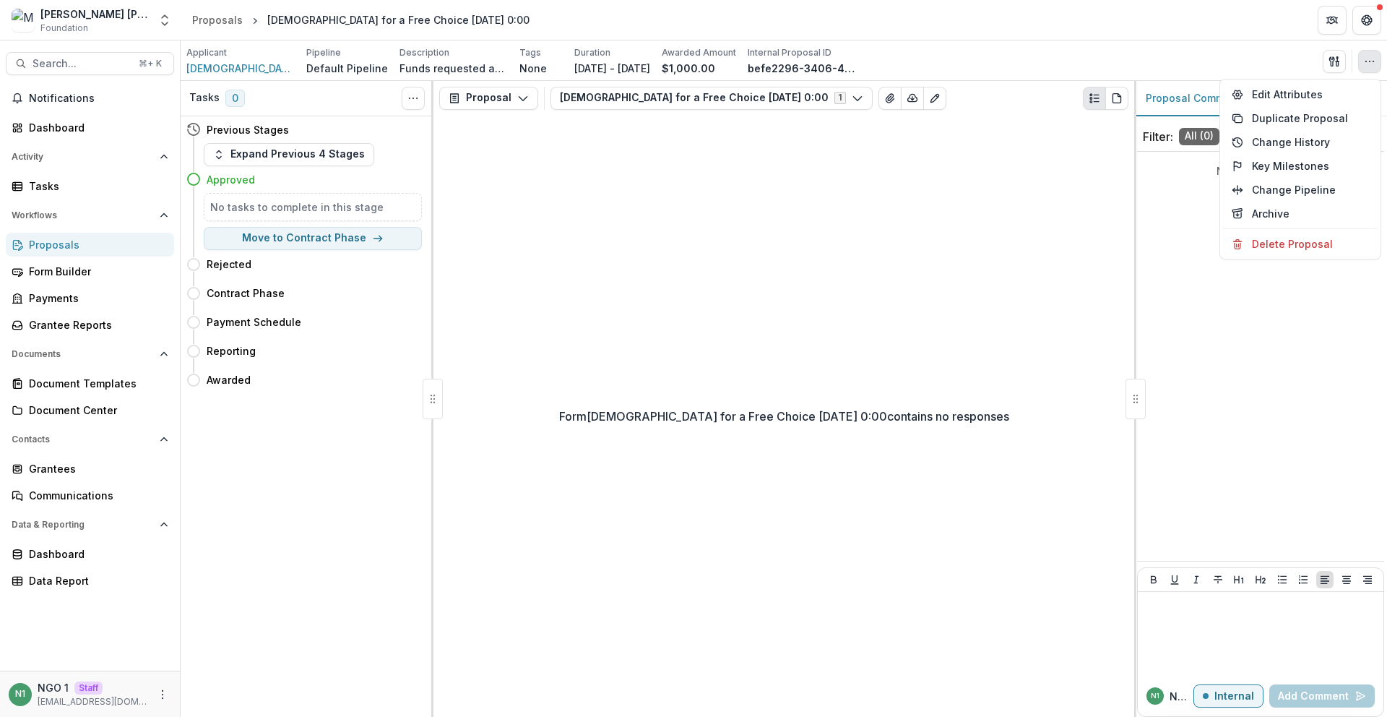
click at [1366, 62] on icon "button" at bounding box center [1370, 62] width 12 height 12
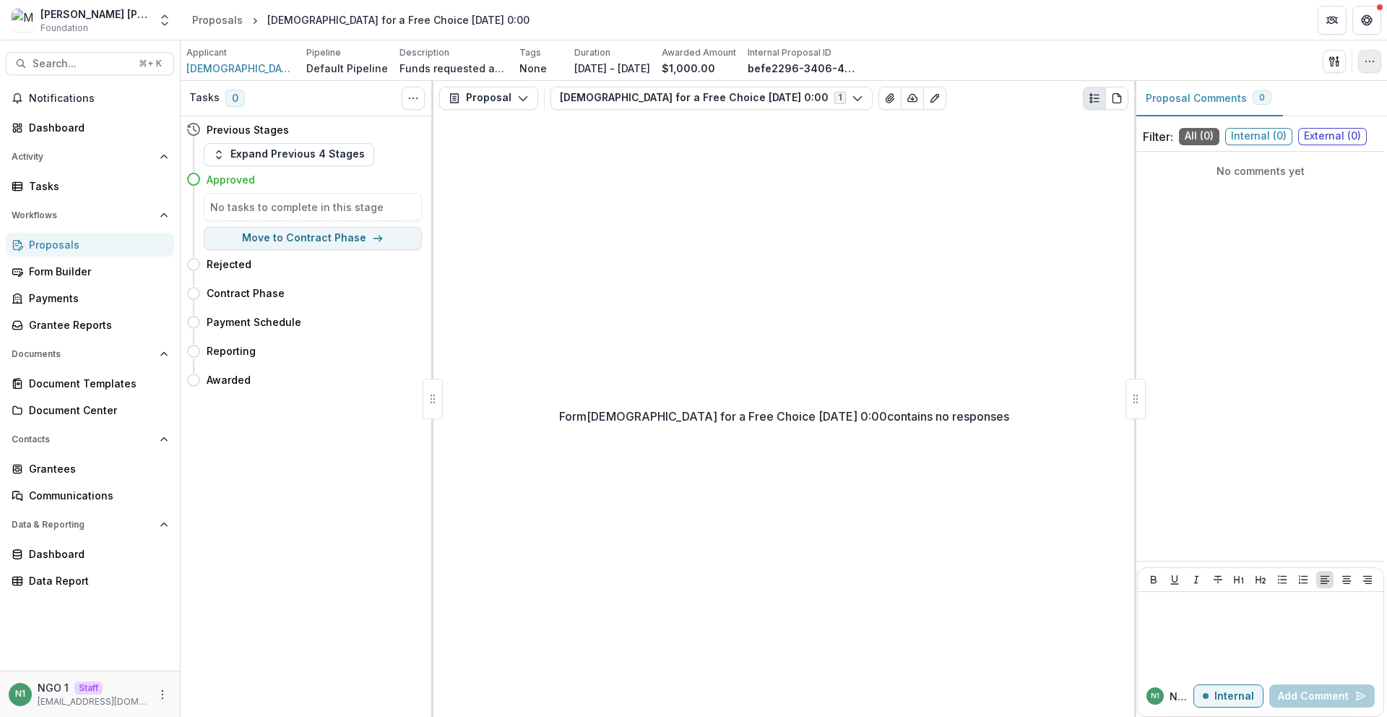
click at [1366, 62] on icon "button" at bounding box center [1370, 62] width 12 height 12
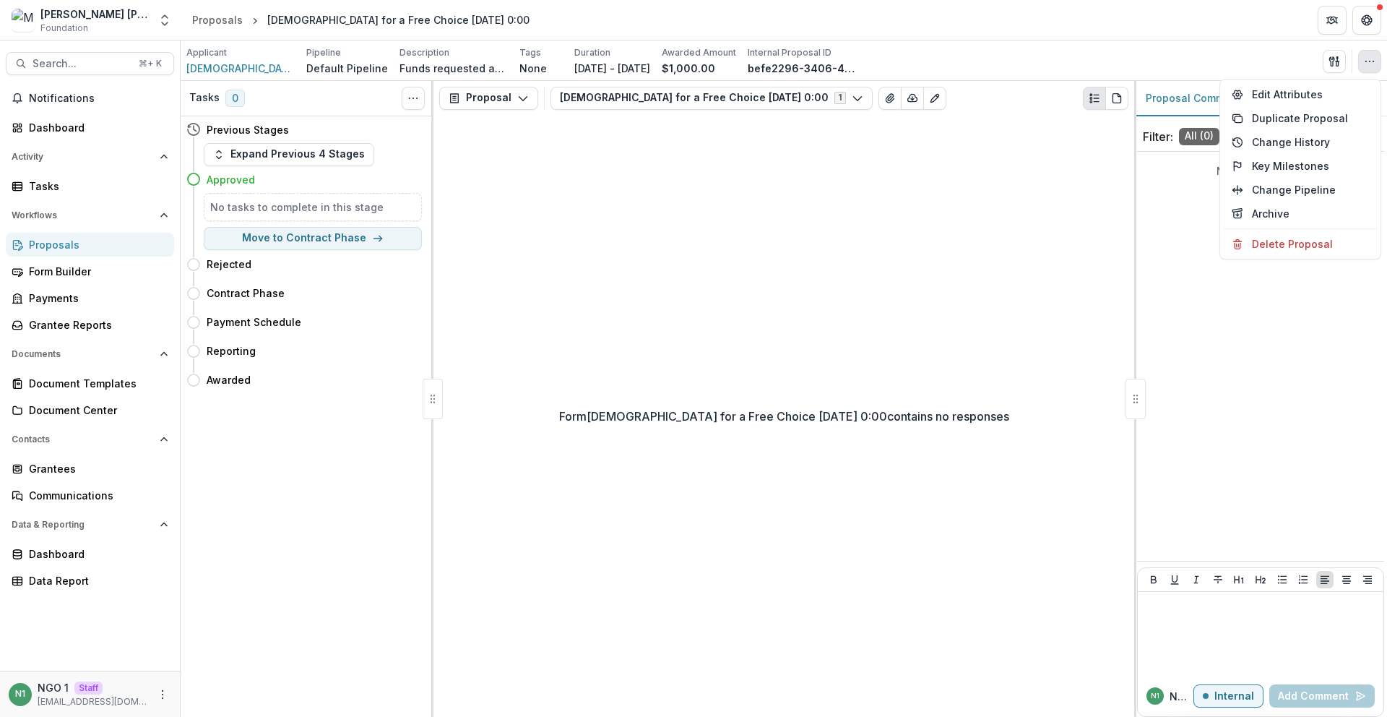
click at [1366, 62] on icon "button" at bounding box center [1370, 62] width 12 height 12
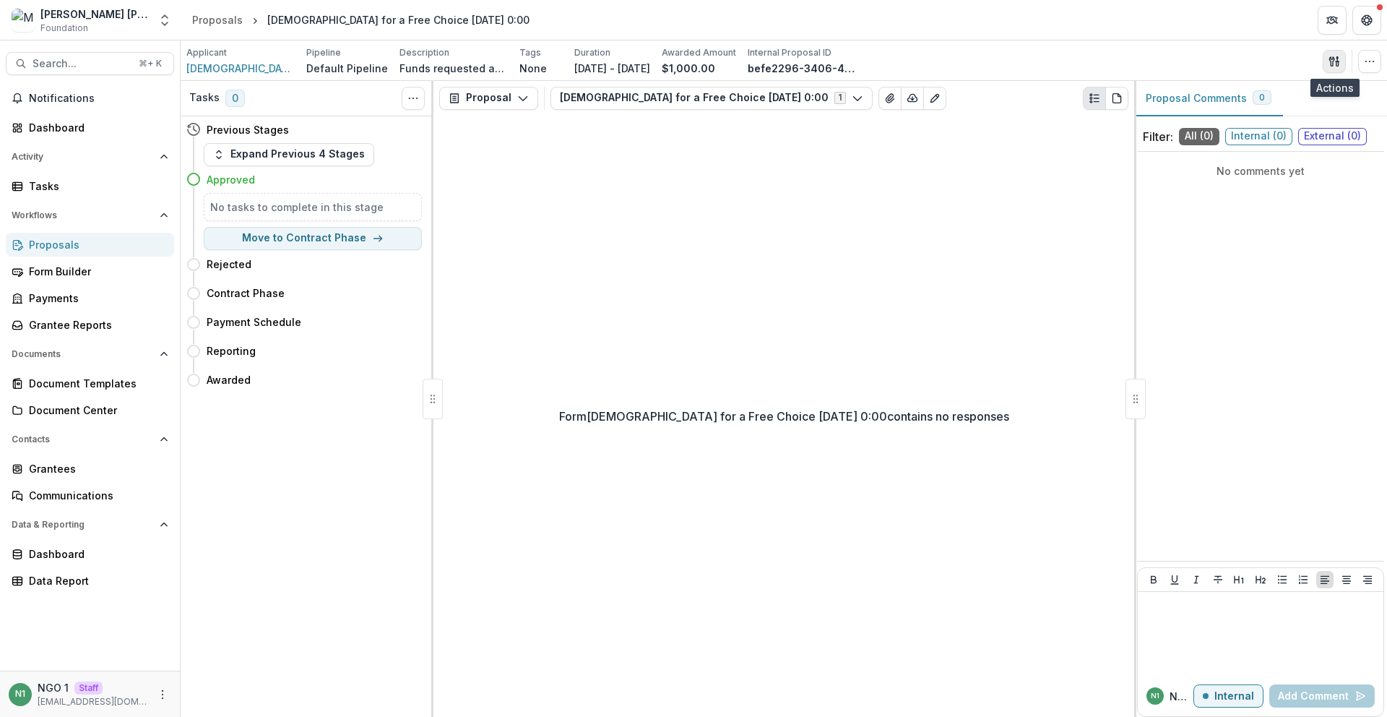
click at [1336, 61] on icon "button" at bounding box center [1337, 63] width 2 height 4
click at [1270, 123] on button "Proposal Files" at bounding box center [1265, 118] width 155 height 24
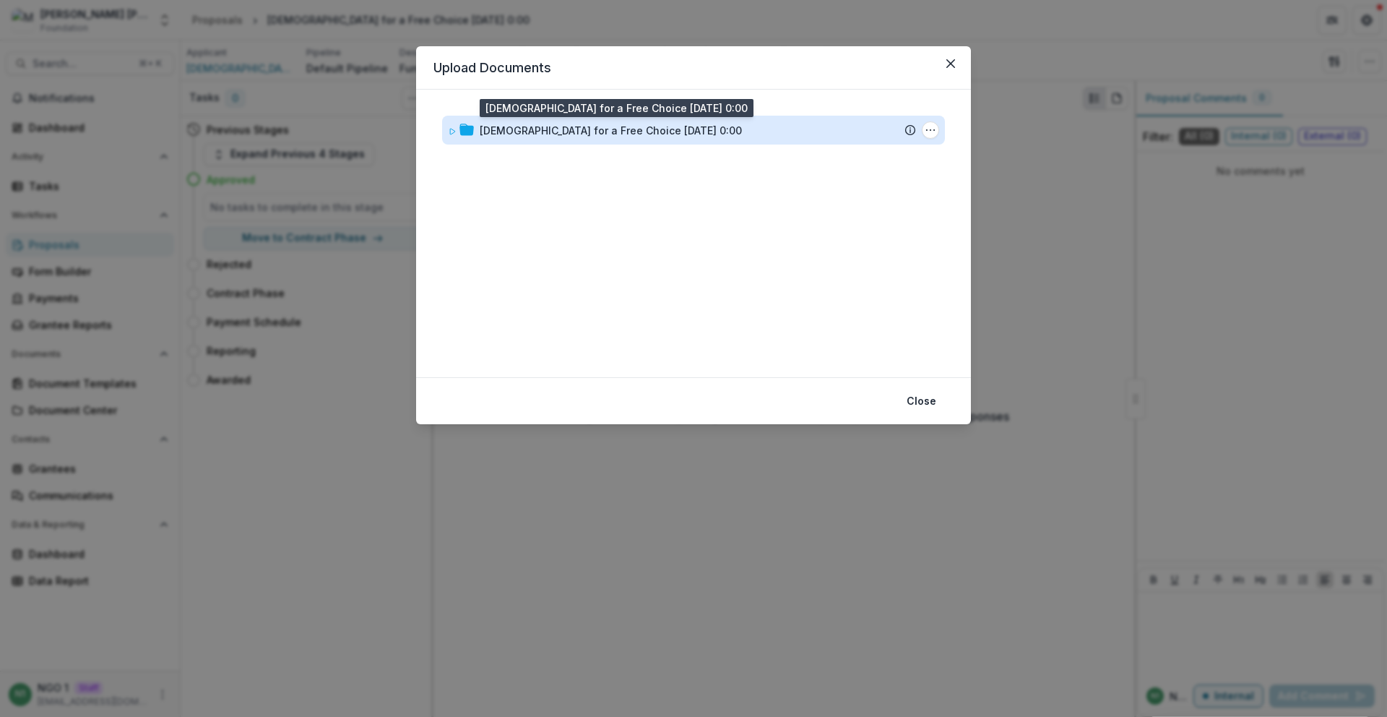
click at [487, 134] on div "[DEMOGRAPHIC_DATA] for a Free Choice [DATE] 0:00" at bounding box center [611, 130] width 262 height 15
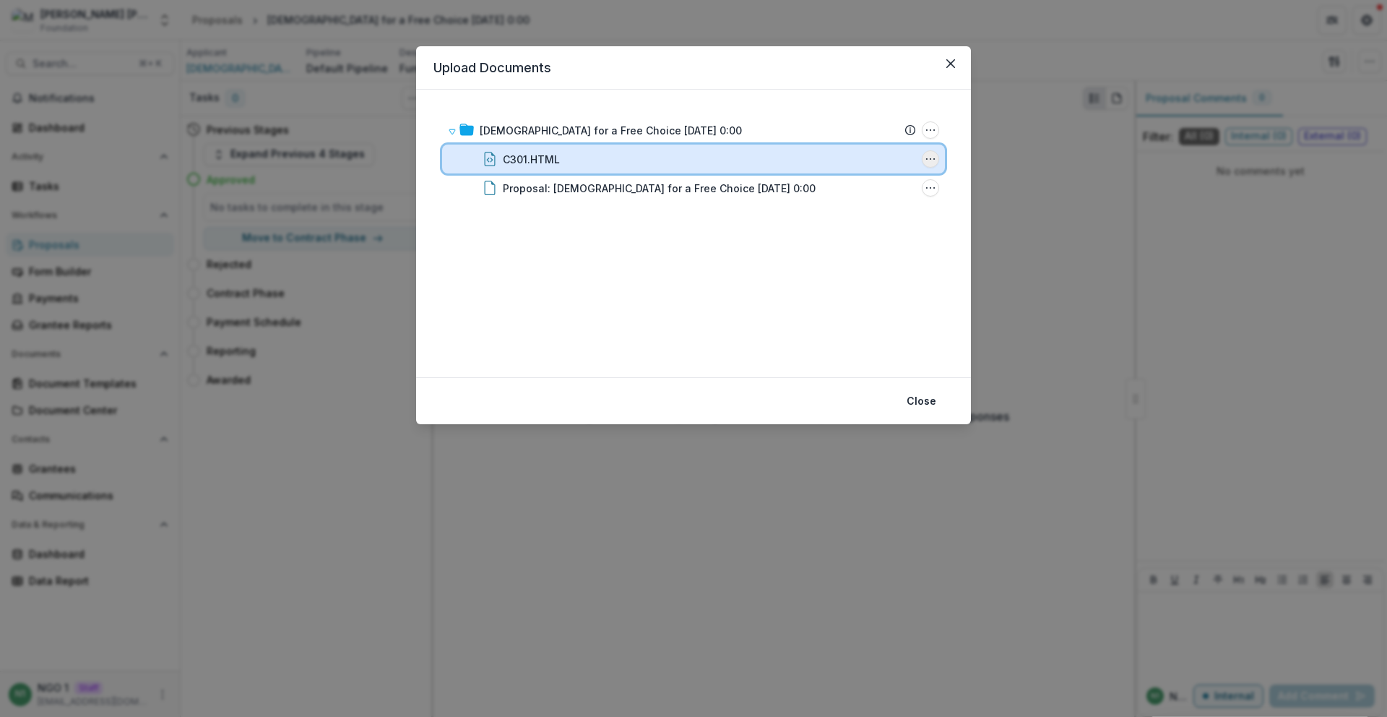
click at [938, 162] on div "C301.HTML File Options Download Rename Delete" at bounding box center [693, 158] width 503 height 29
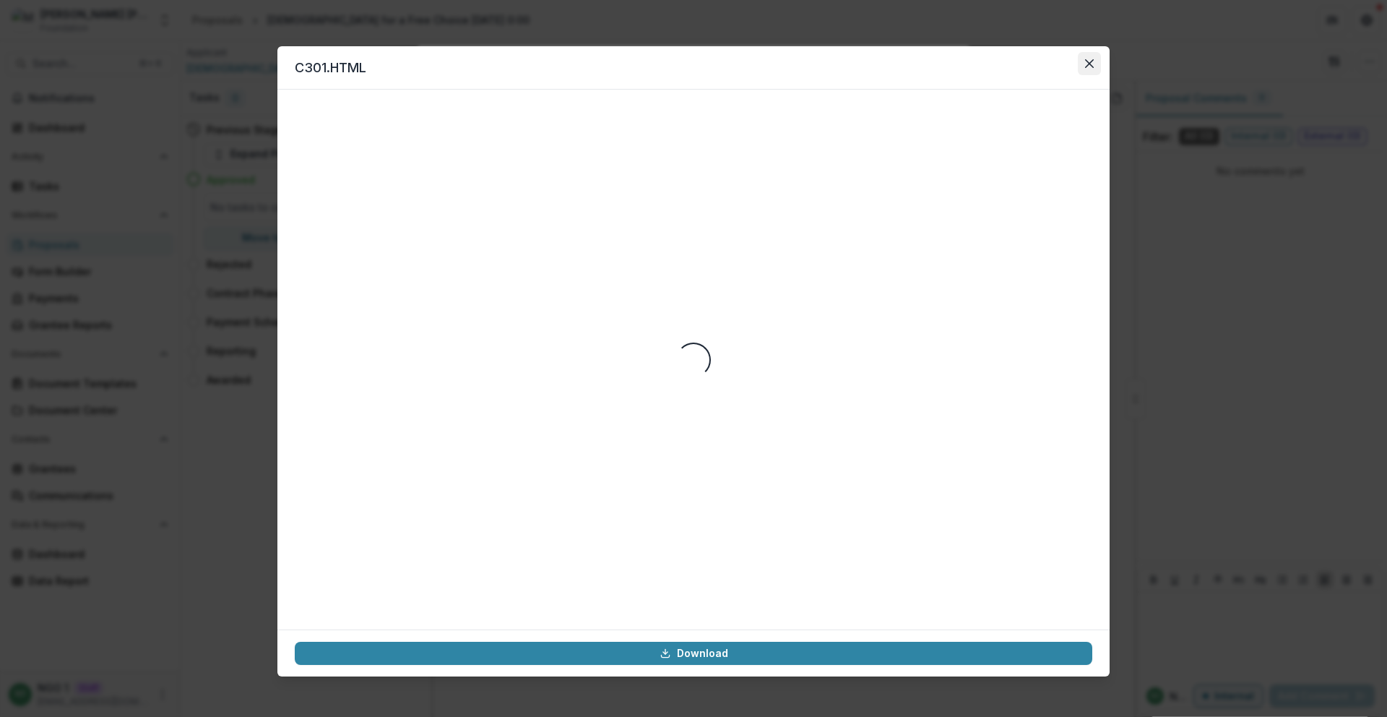
click at [1090, 61] on icon "Close" at bounding box center [1089, 63] width 9 height 9
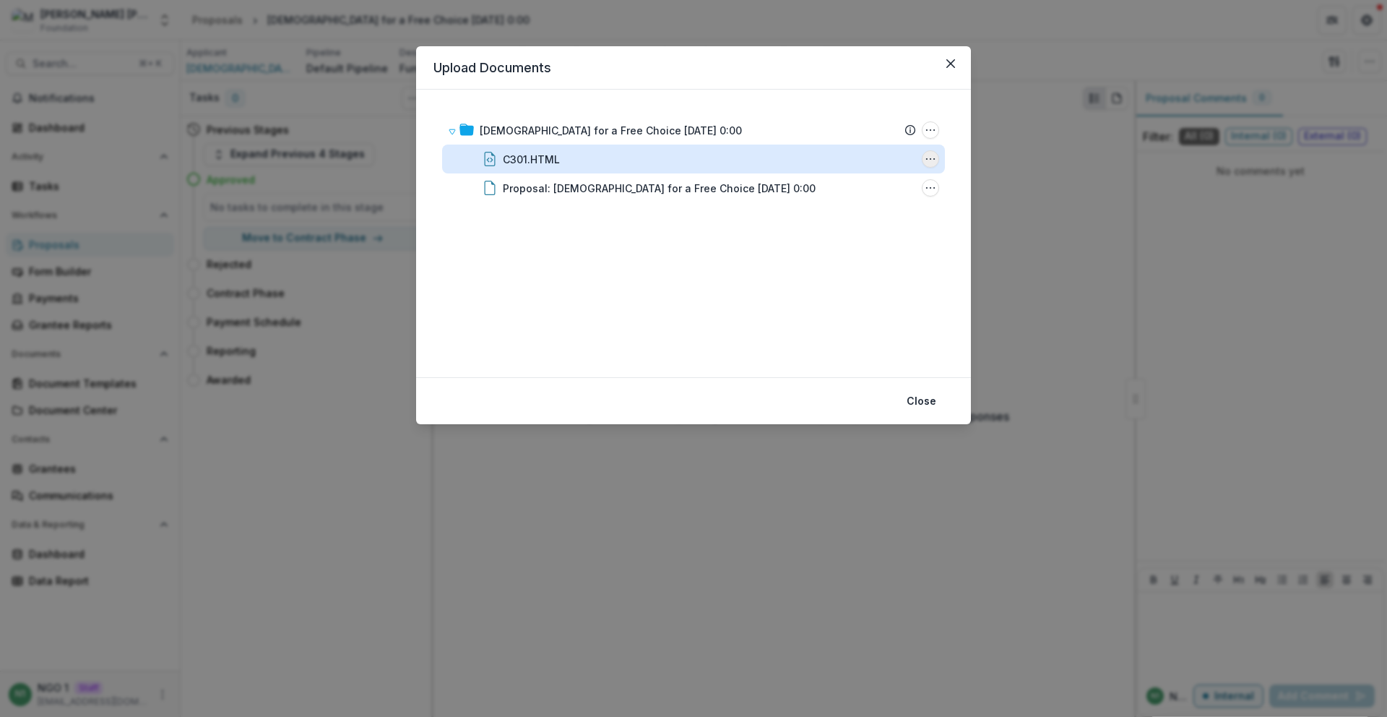
click at [930, 159] on circle "C301.HTML Options" at bounding box center [930, 159] width 1 height 1
click at [835, 256] on button "Delete" at bounding box center [858, 258] width 155 height 24
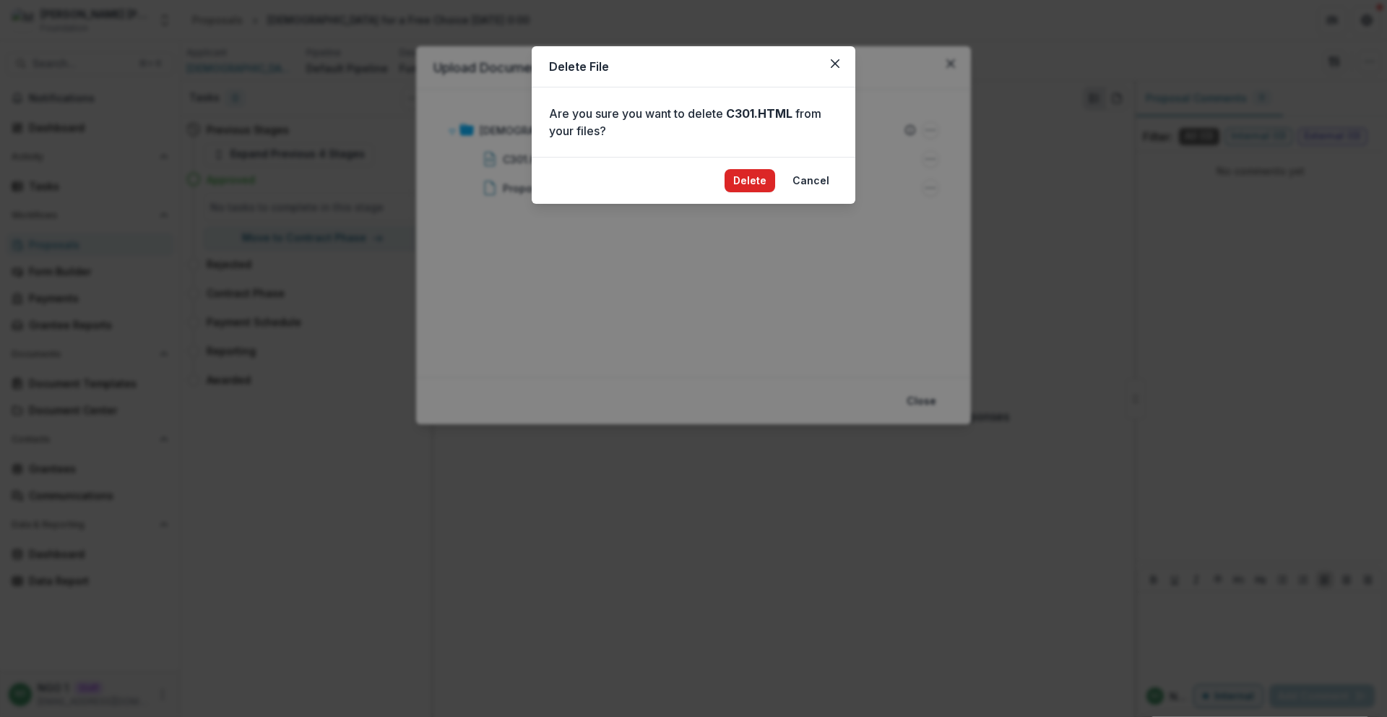
click at [775, 179] on button "Delete" at bounding box center [750, 180] width 51 height 23
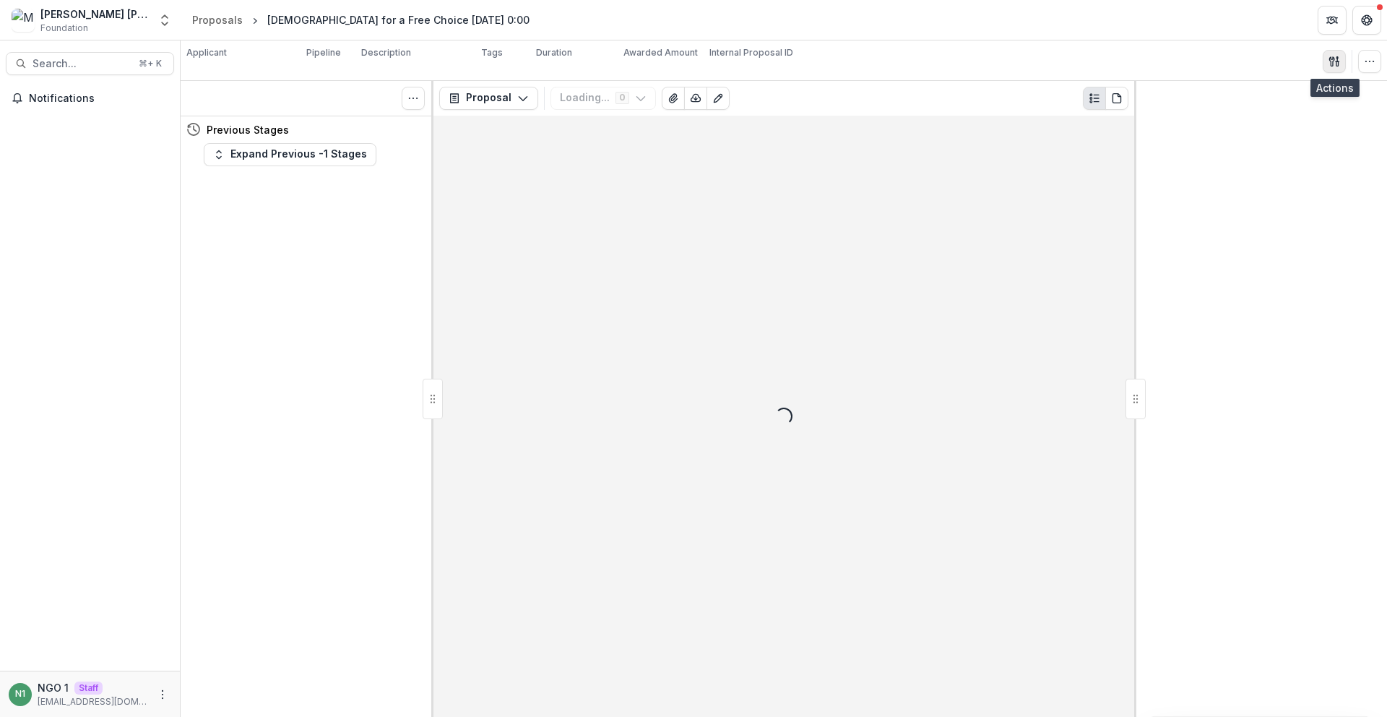
click at [1341, 60] on button "button" at bounding box center [1334, 61] width 23 height 23
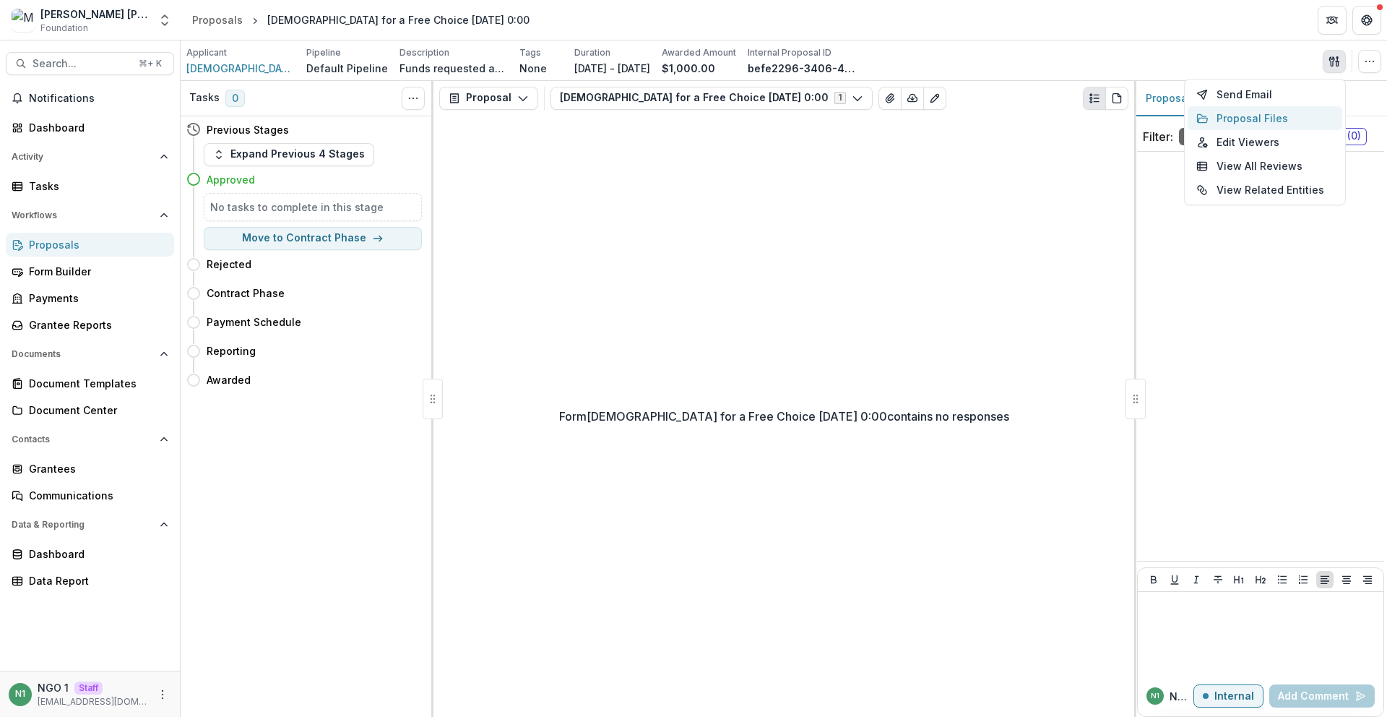
click at [1249, 121] on button "Proposal Files" at bounding box center [1265, 118] width 155 height 24
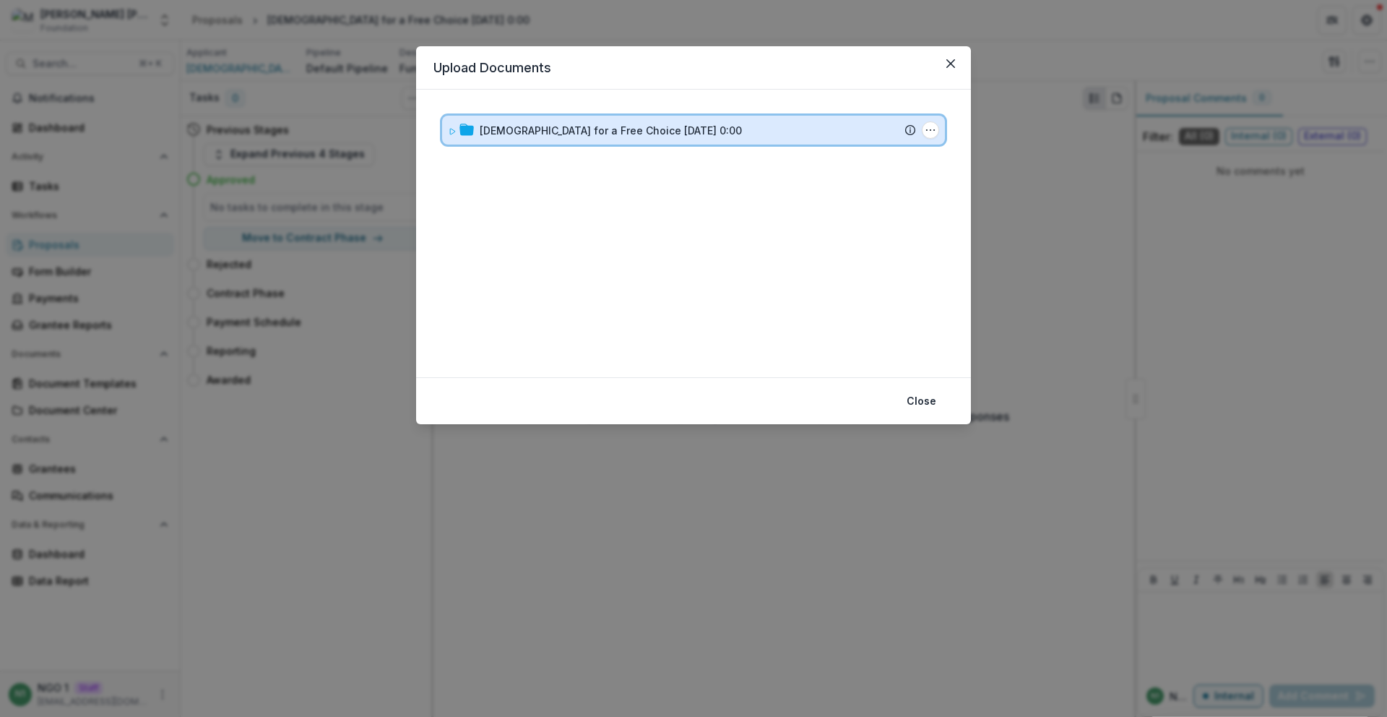
click at [472, 131] on icon at bounding box center [466, 130] width 14 height 12
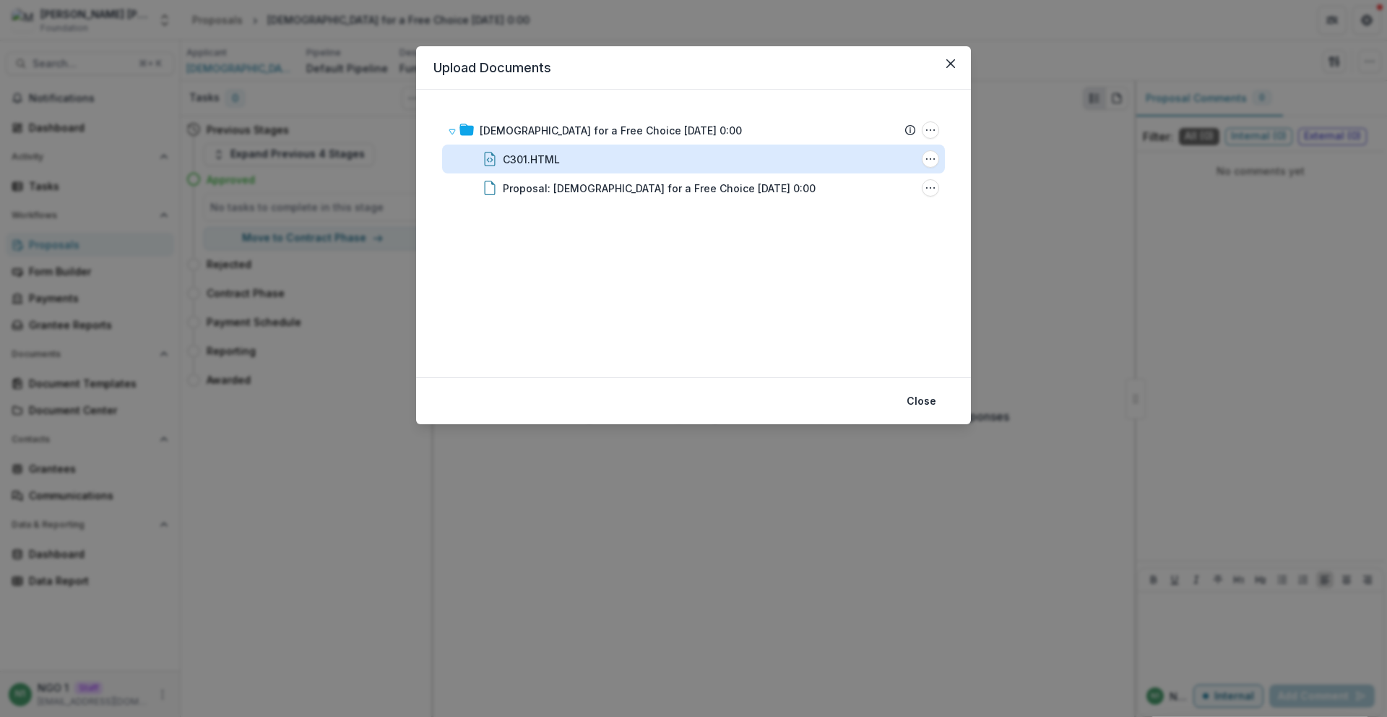
click at [926, 163] on icon "C301.HTML Options" at bounding box center [931, 159] width 12 height 12
click at [824, 261] on button "Delete" at bounding box center [858, 258] width 155 height 24
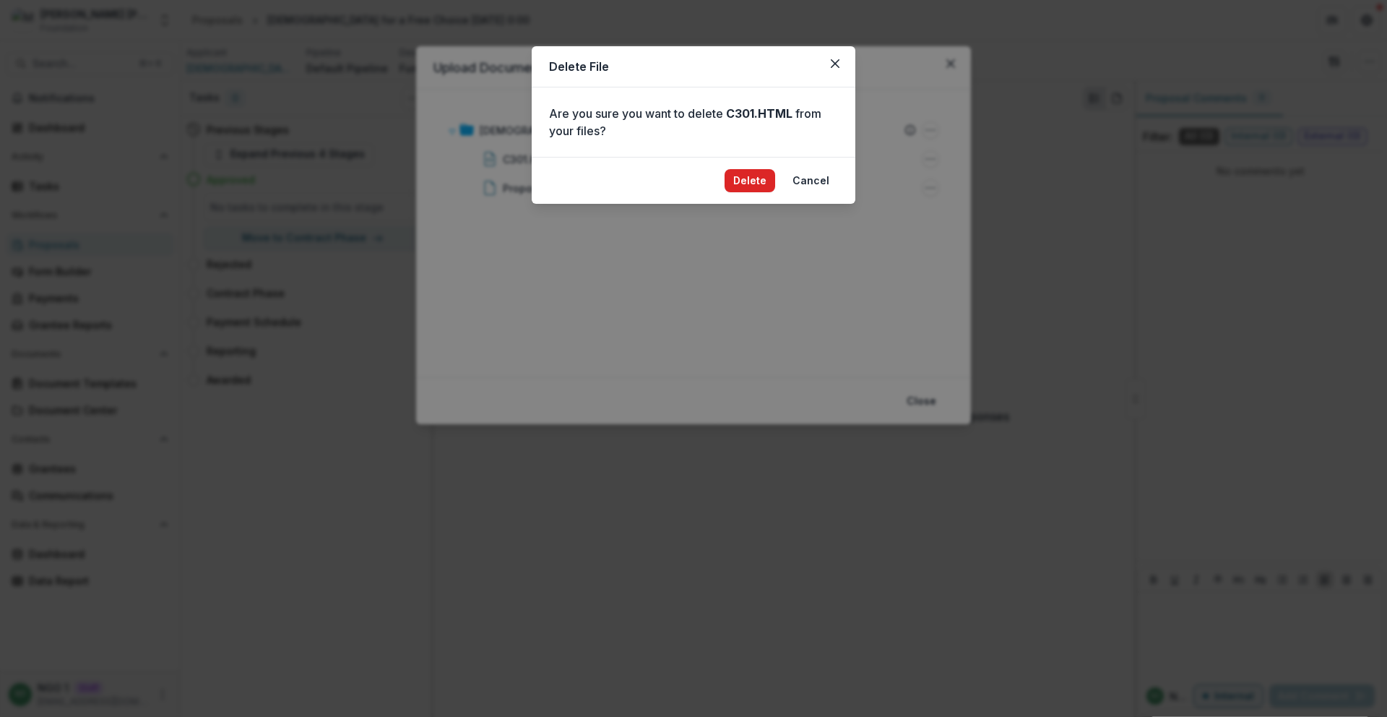
click at [744, 183] on button "Delete" at bounding box center [750, 180] width 51 height 23
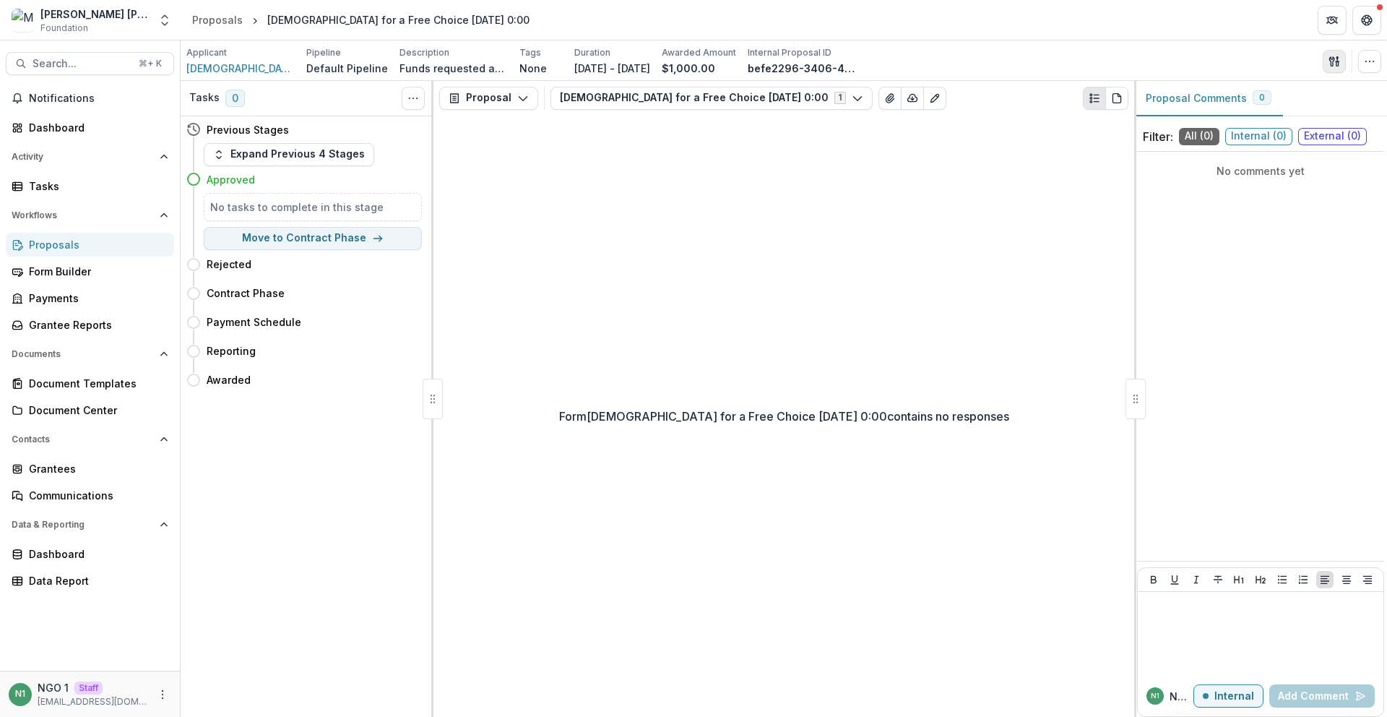
click at [1335, 60] on icon "button" at bounding box center [1334, 62] width 12 height 12
click at [1231, 122] on button "Proposal Files" at bounding box center [1265, 118] width 155 height 24
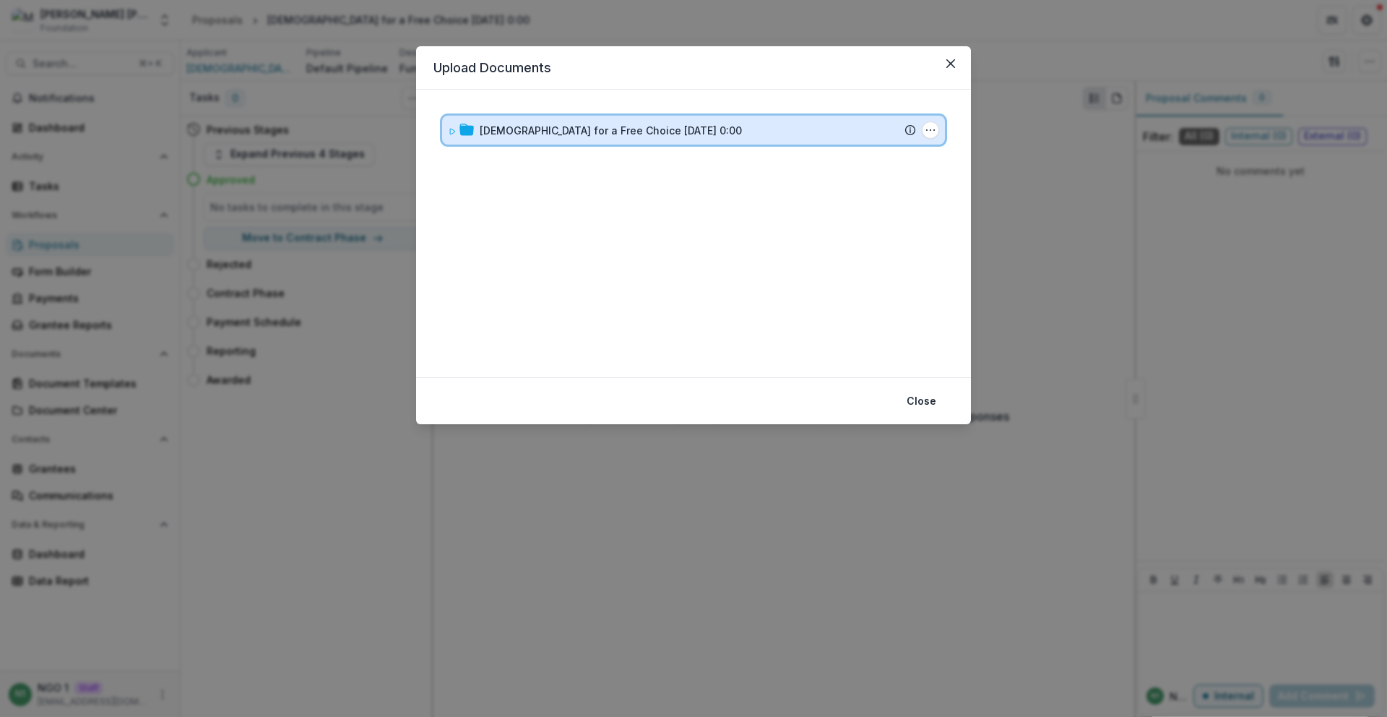
click at [761, 124] on div "[DEMOGRAPHIC_DATA] for a Free Choice [DATE] 0:00" at bounding box center [698, 130] width 436 height 15
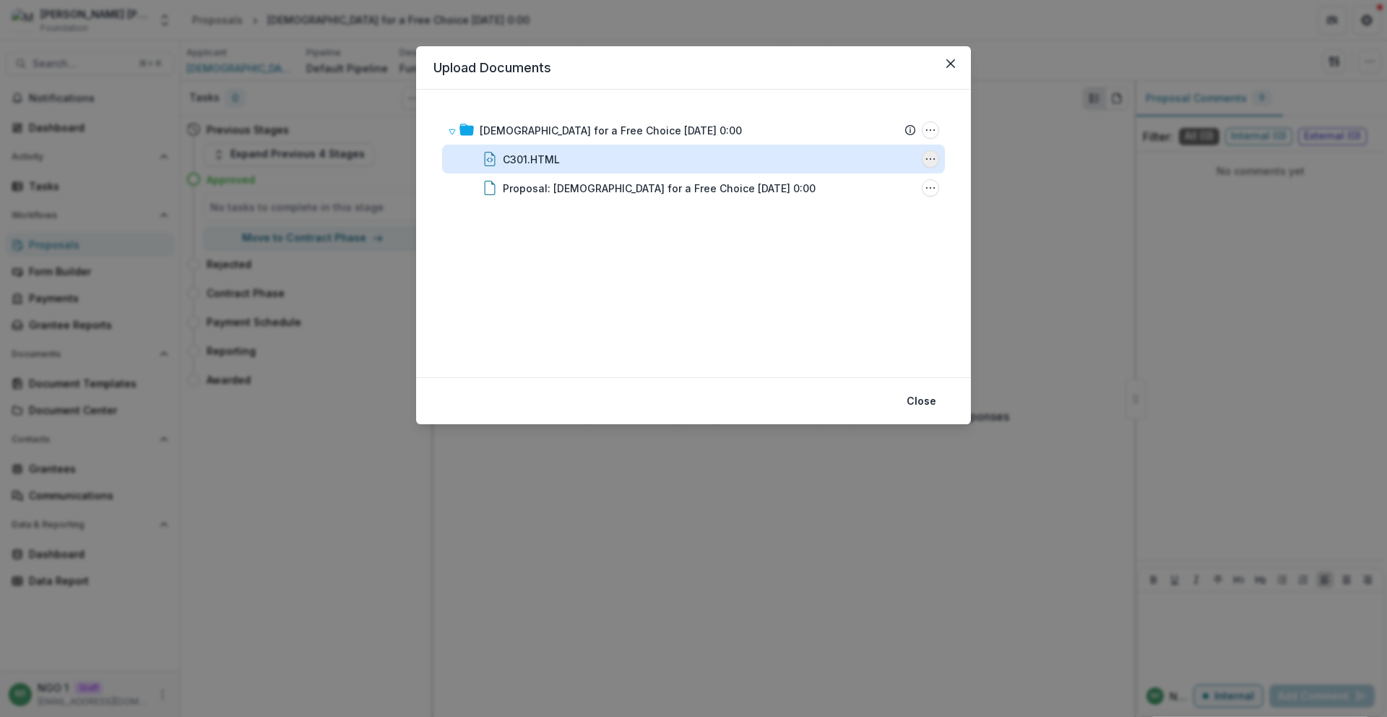
click at [925, 160] on icon "C301.HTML Options" at bounding box center [931, 159] width 12 height 12
click at [850, 258] on button "Delete" at bounding box center [858, 258] width 155 height 24
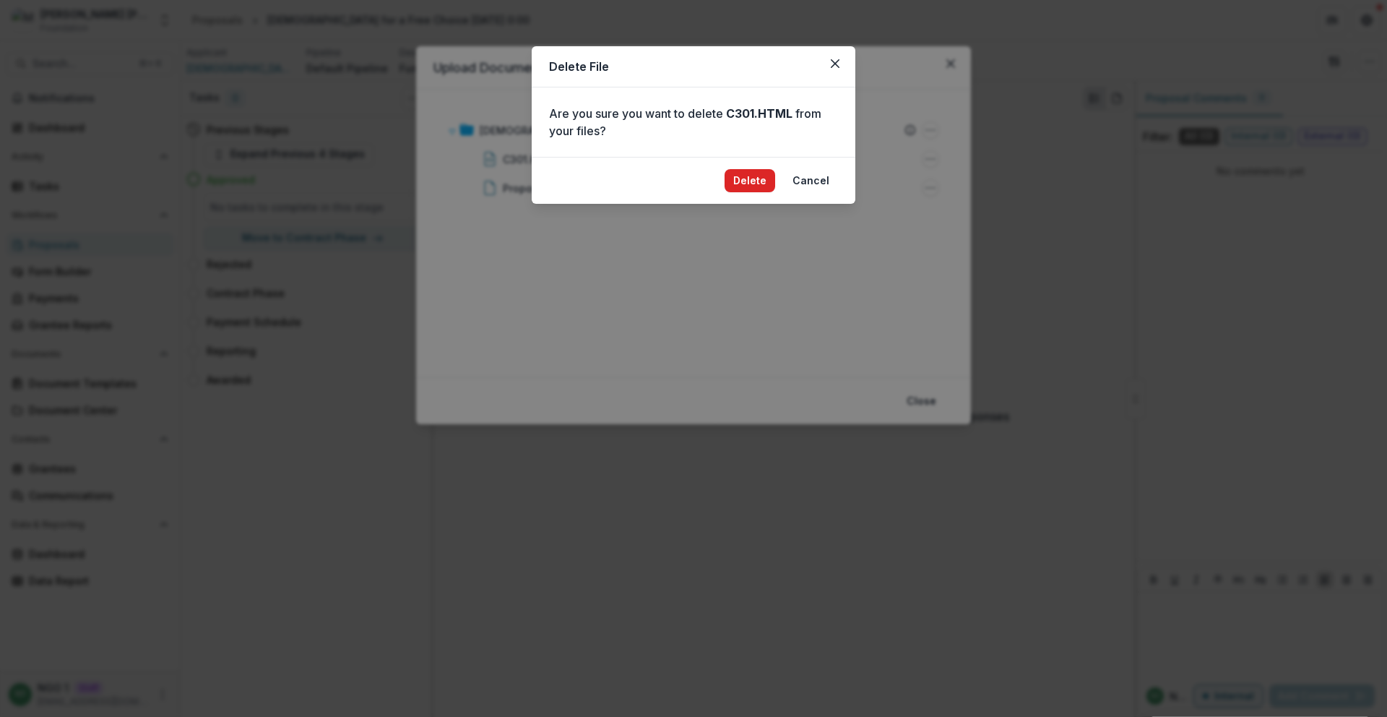
drag, startPoint x: 759, startPoint y: 175, endPoint x: 769, endPoint y: 178, distance: 9.8
click at [759, 175] on button "Delete" at bounding box center [750, 180] width 51 height 23
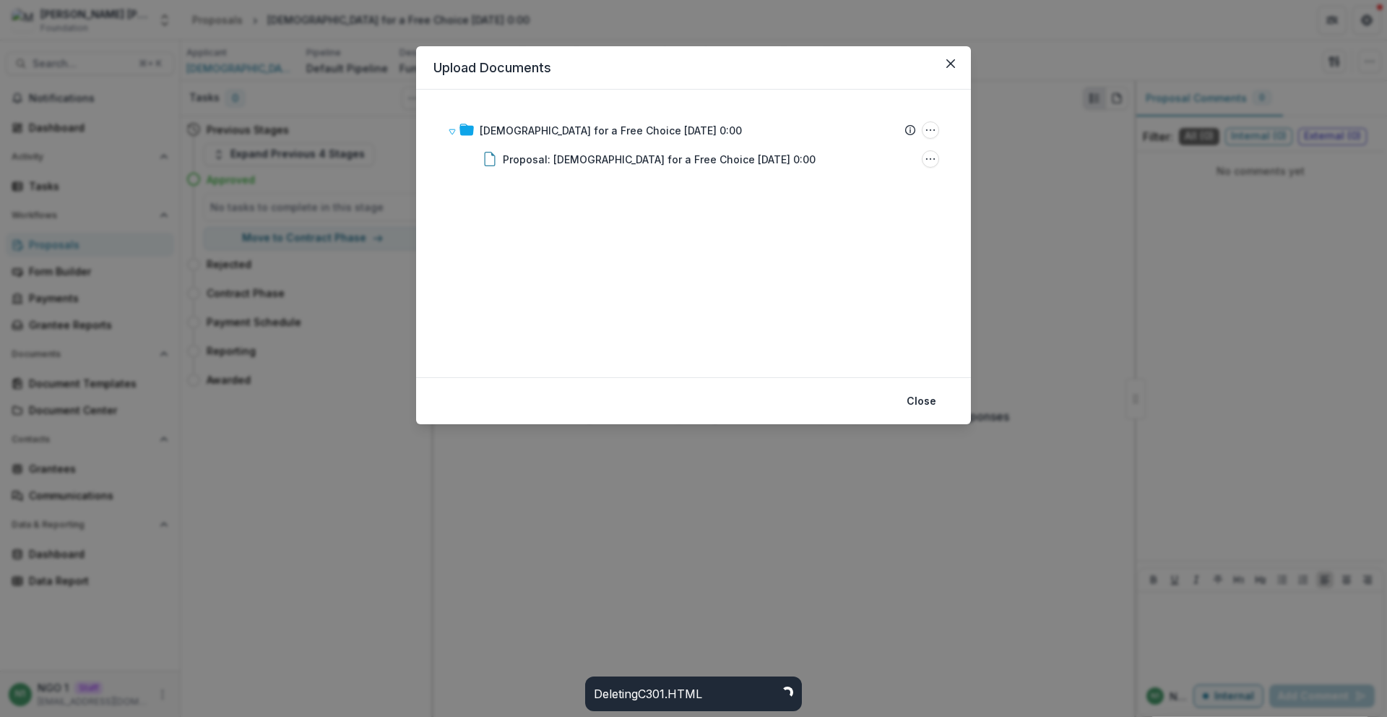
click at [1099, 217] on div "Upload Documents Catholics for a Free Choice 3/11/1987 0:00 Submission Temelio …" at bounding box center [693, 358] width 1387 height 717
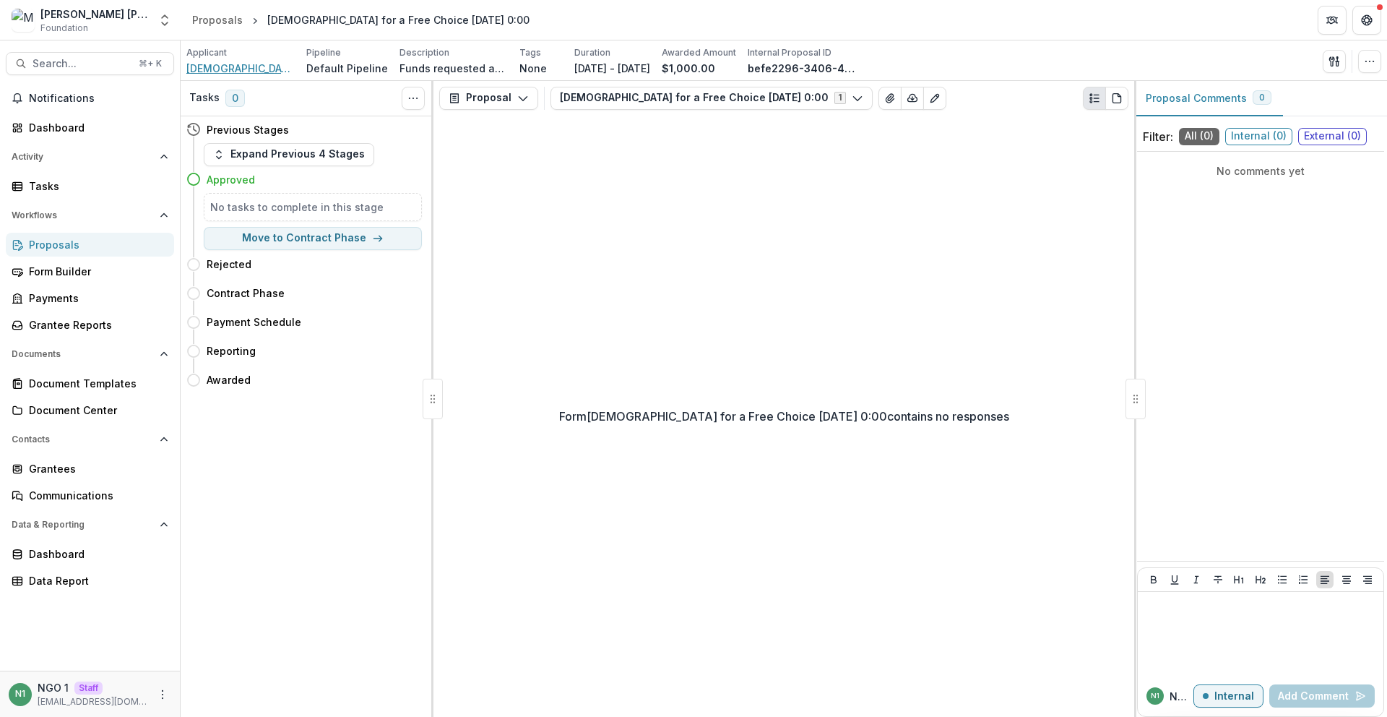
click at [273, 63] on span "[DEMOGRAPHIC_DATA] for a Free Choice" at bounding box center [240, 68] width 108 height 15
click at [252, 72] on span "Catholics for a Free Choice" at bounding box center [240, 68] width 108 height 15
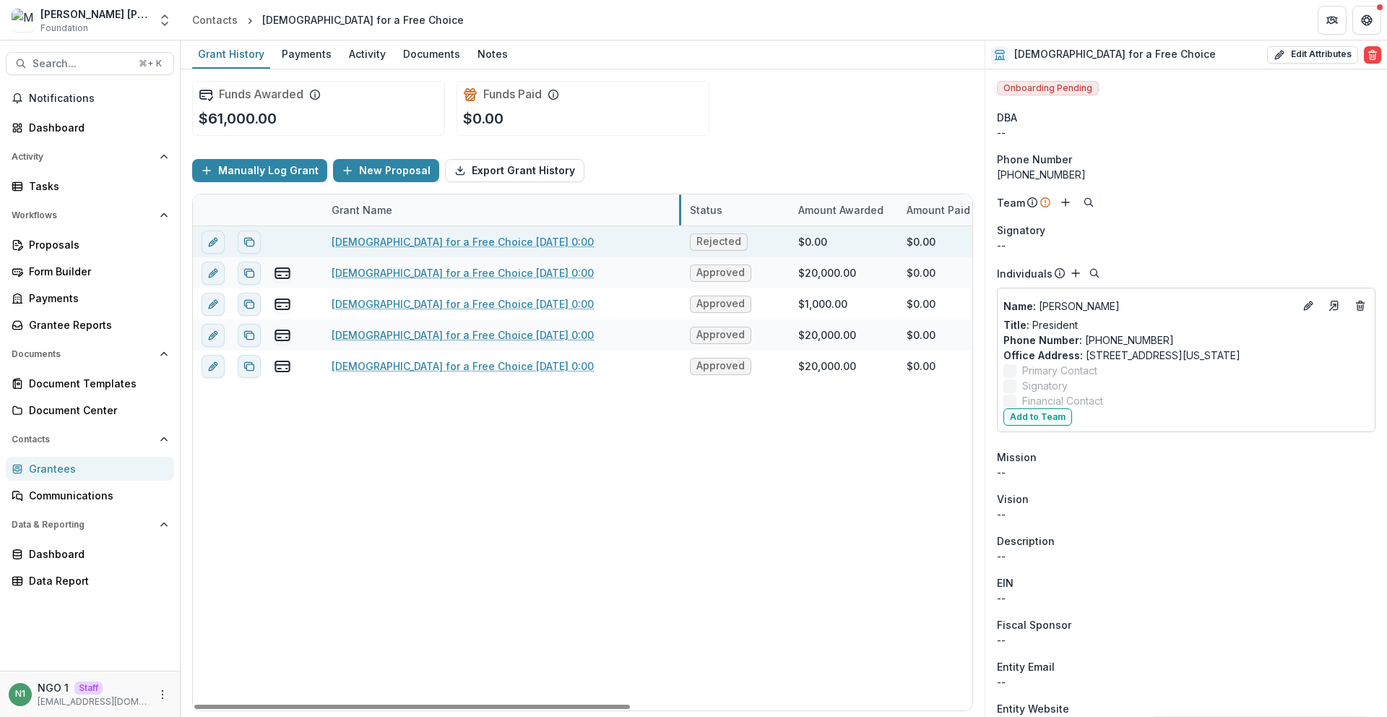
drag, startPoint x: 502, startPoint y: 209, endPoint x: 680, endPoint y: 227, distance: 178.5
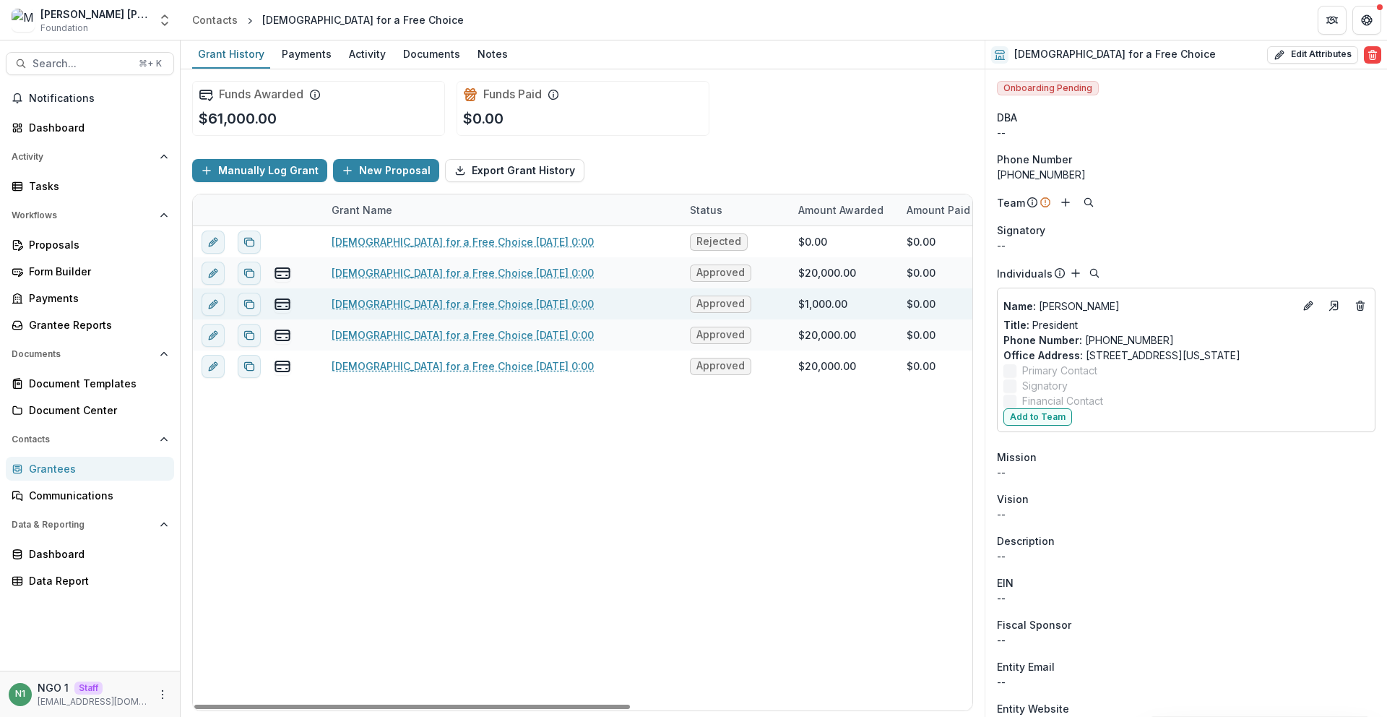
click at [498, 302] on link "[DEMOGRAPHIC_DATA] for a Free Choice [DATE] 0:00" at bounding box center [463, 303] width 262 height 15
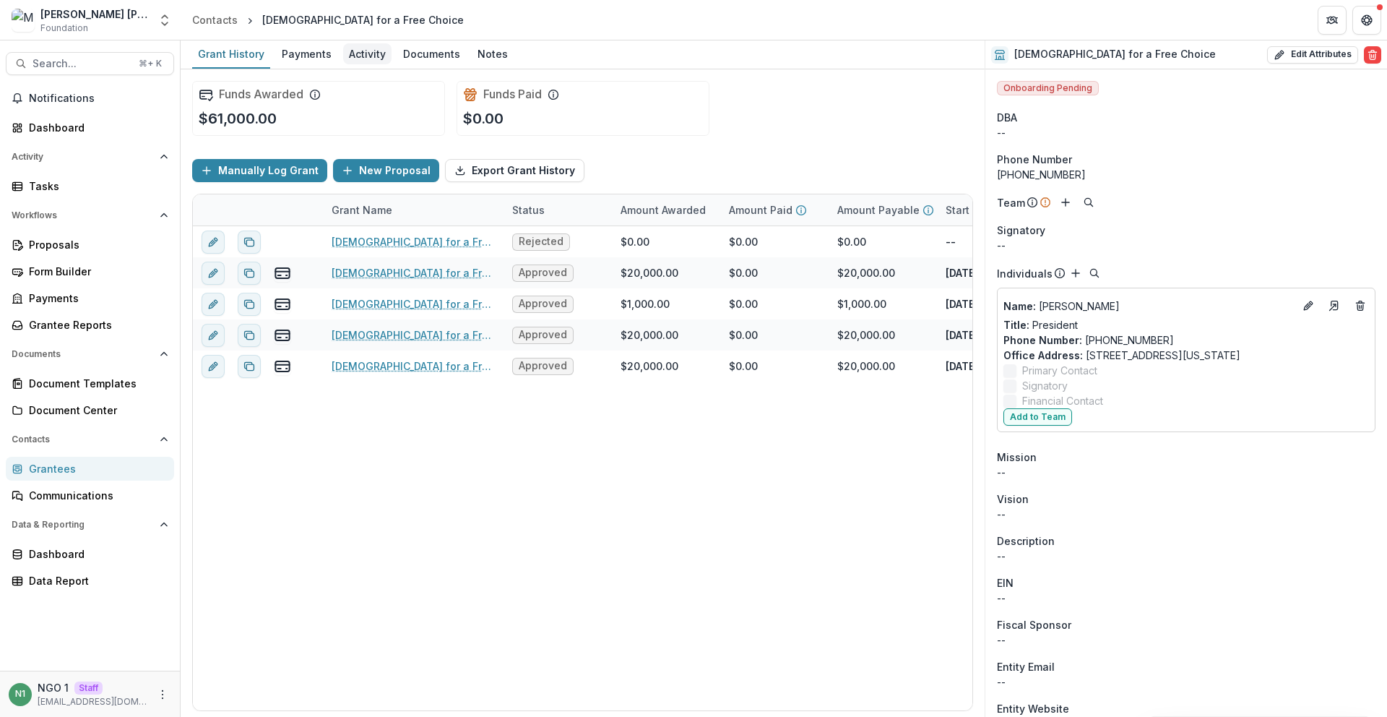
click at [364, 58] on div "Activity" at bounding box center [367, 53] width 48 height 21
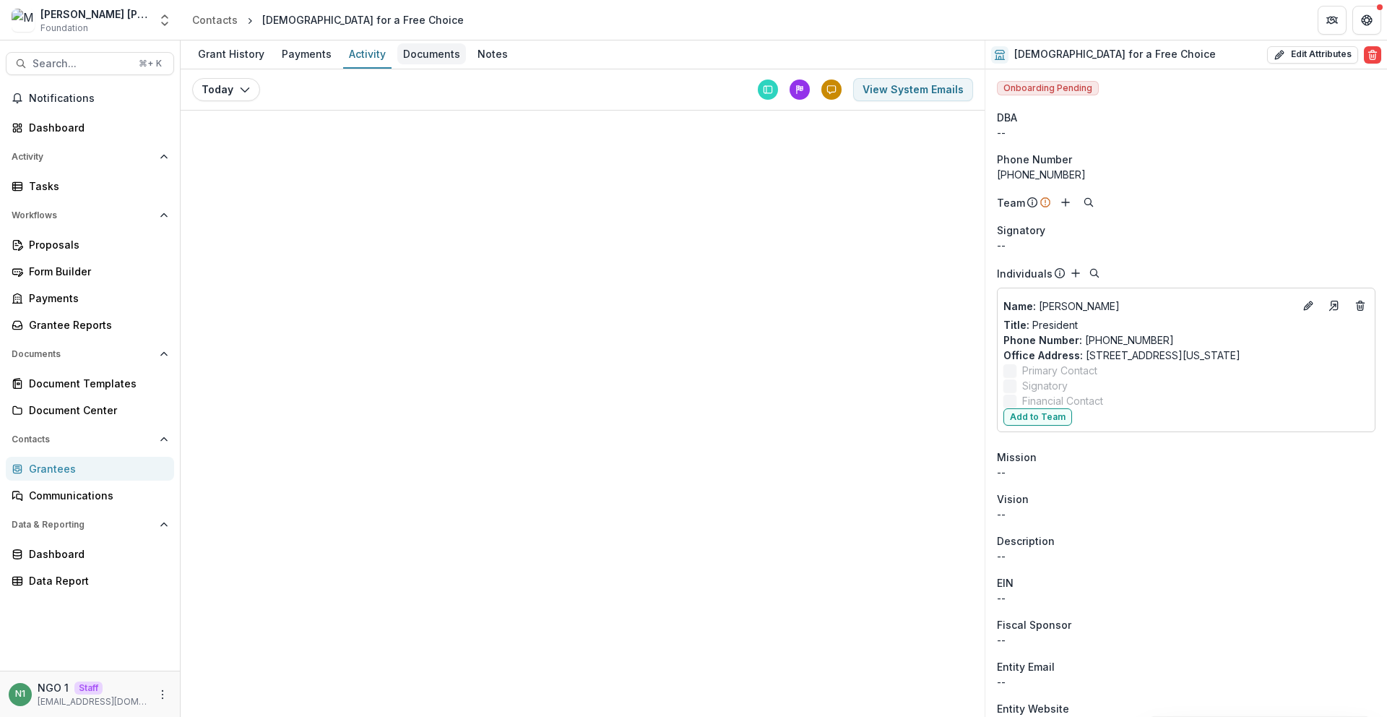
click at [444, 56] on div "Documents" at bounding box center [431, 53] width 69 height 21
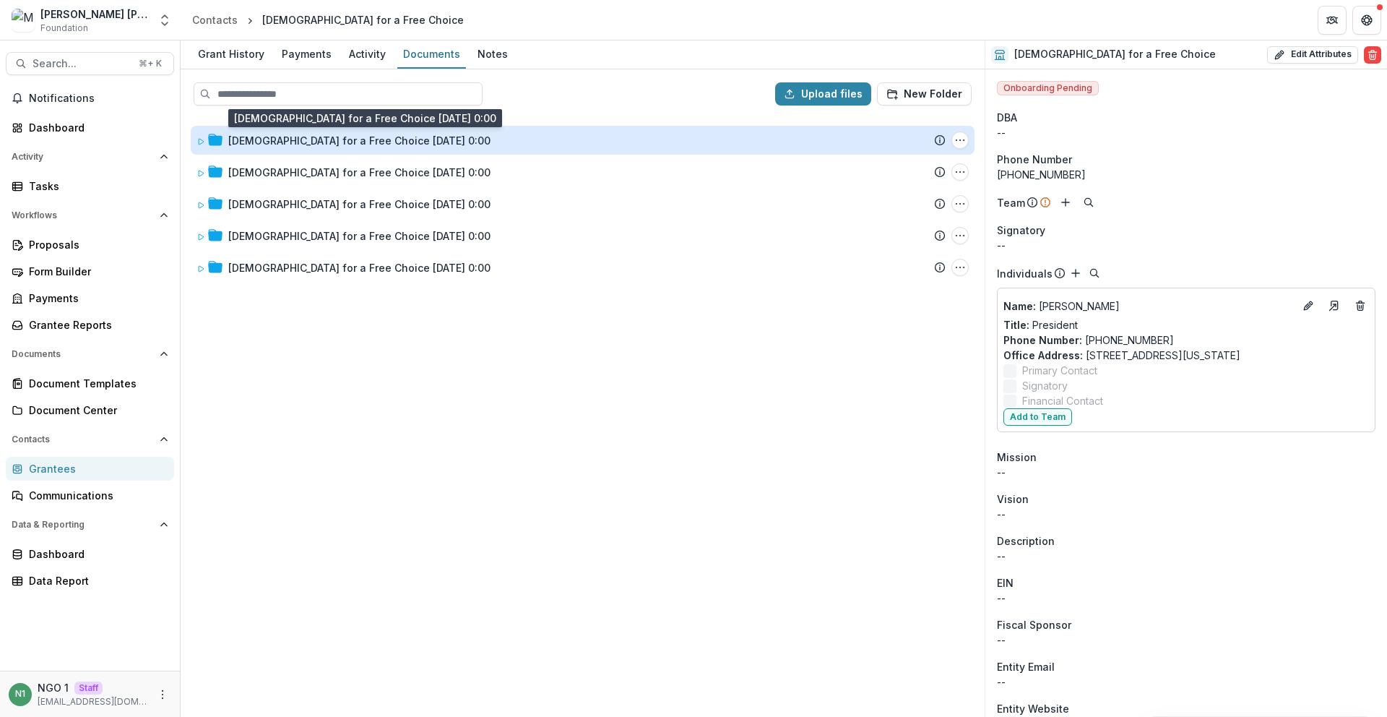
click at [245, 141] on div "Catholics for a Free Choice 10/15/1983 0:00" at bounding box center [359, 140] width 262 height 15
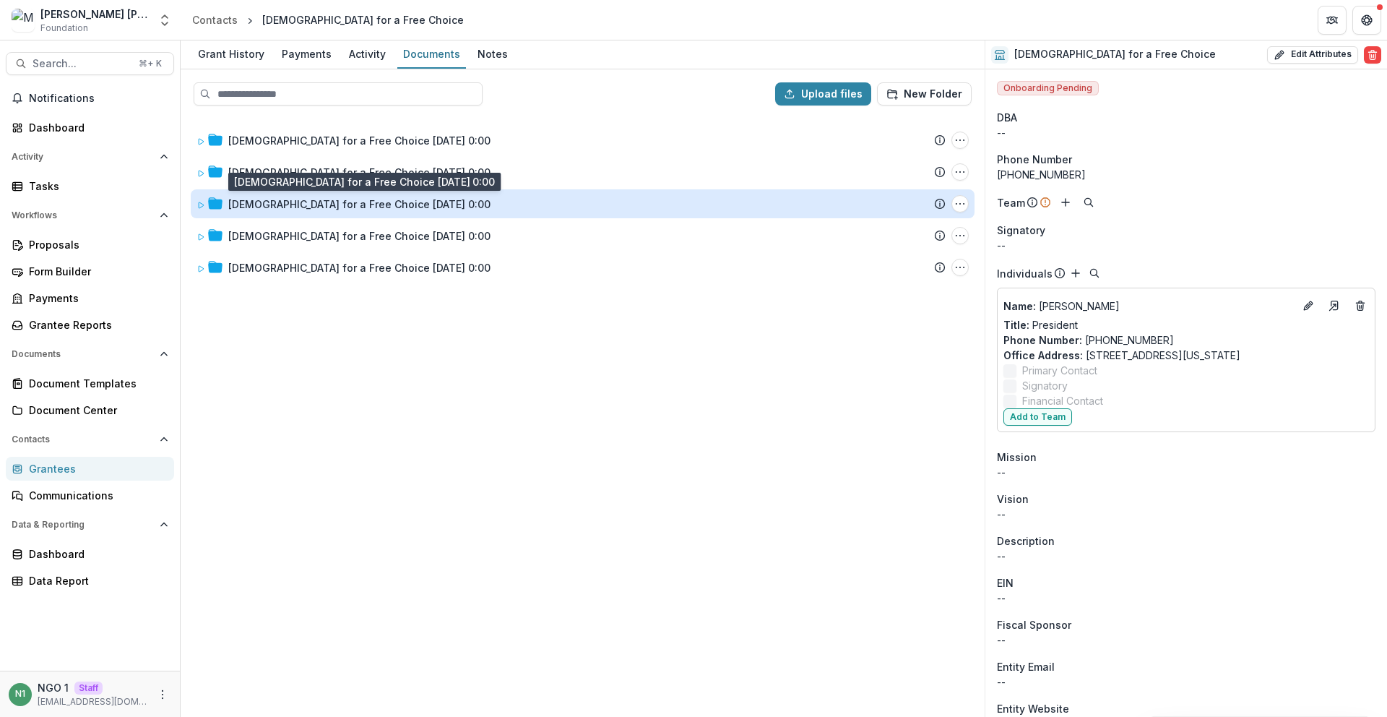
click at [339, 209] on div "[DEMOGRAPHIC_DATA] for a Free Choice [DATE] 0:00" at bounding box center [359, 203] width 262 height 15
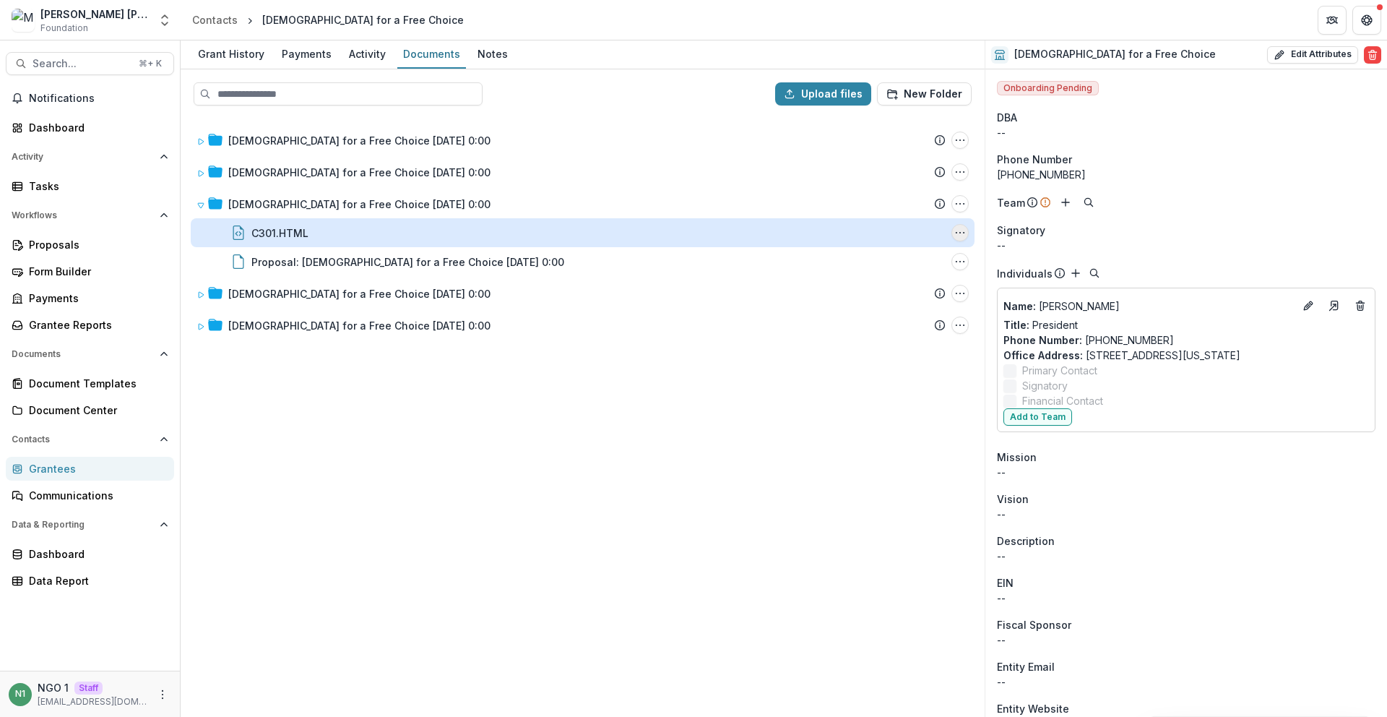
click at [961, 233] on icon "C301.HTML Options" at bounding box center [960, 233] width 12 height 12
click at [851, 337] on button "Delete" at bounding box center [887, 332] width 155 height 24
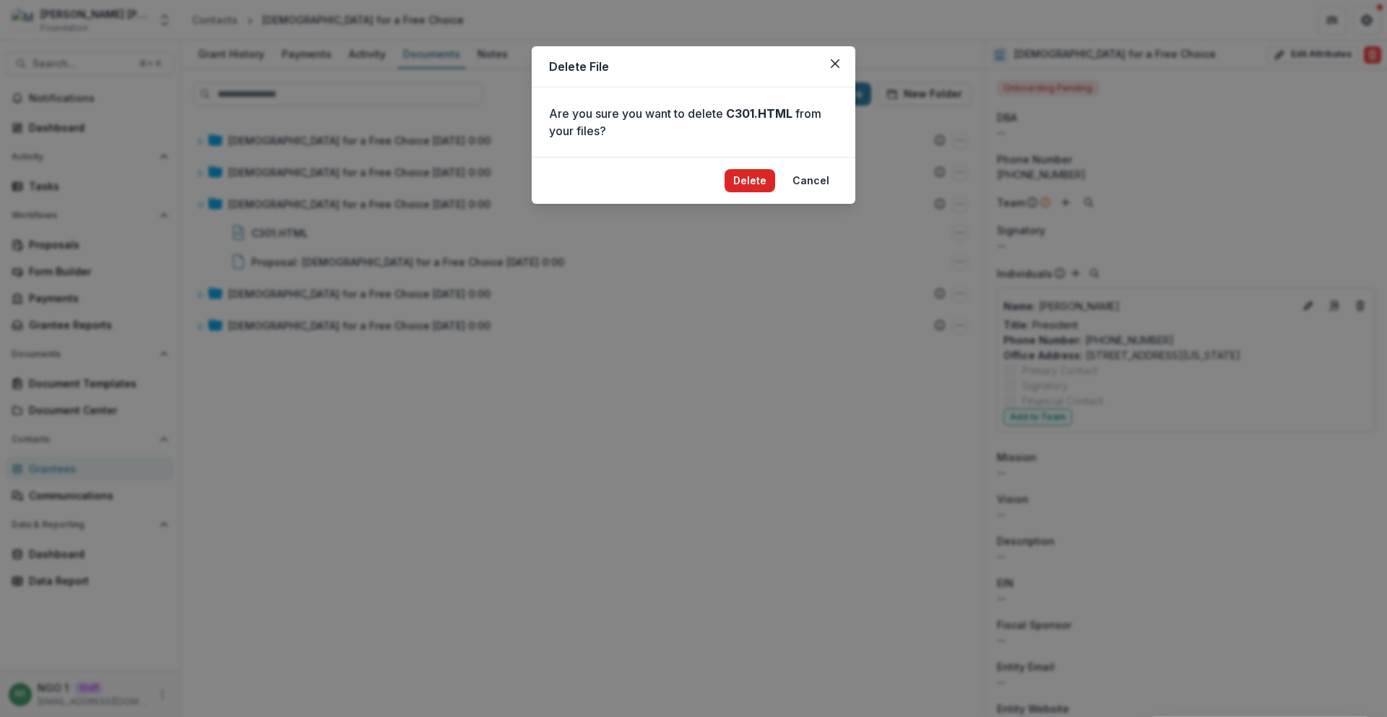
click at [738, 175] on button "Delete" at bounding box center [750, 180] width 51 height 23
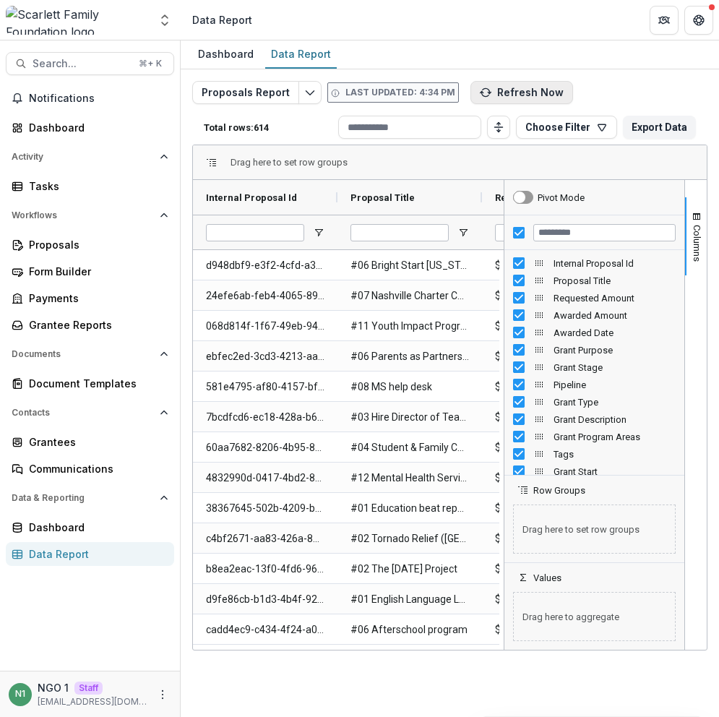
click at [504, 91] on button "Refresh Now" at bounding box center [521, 92] width 103 height 23
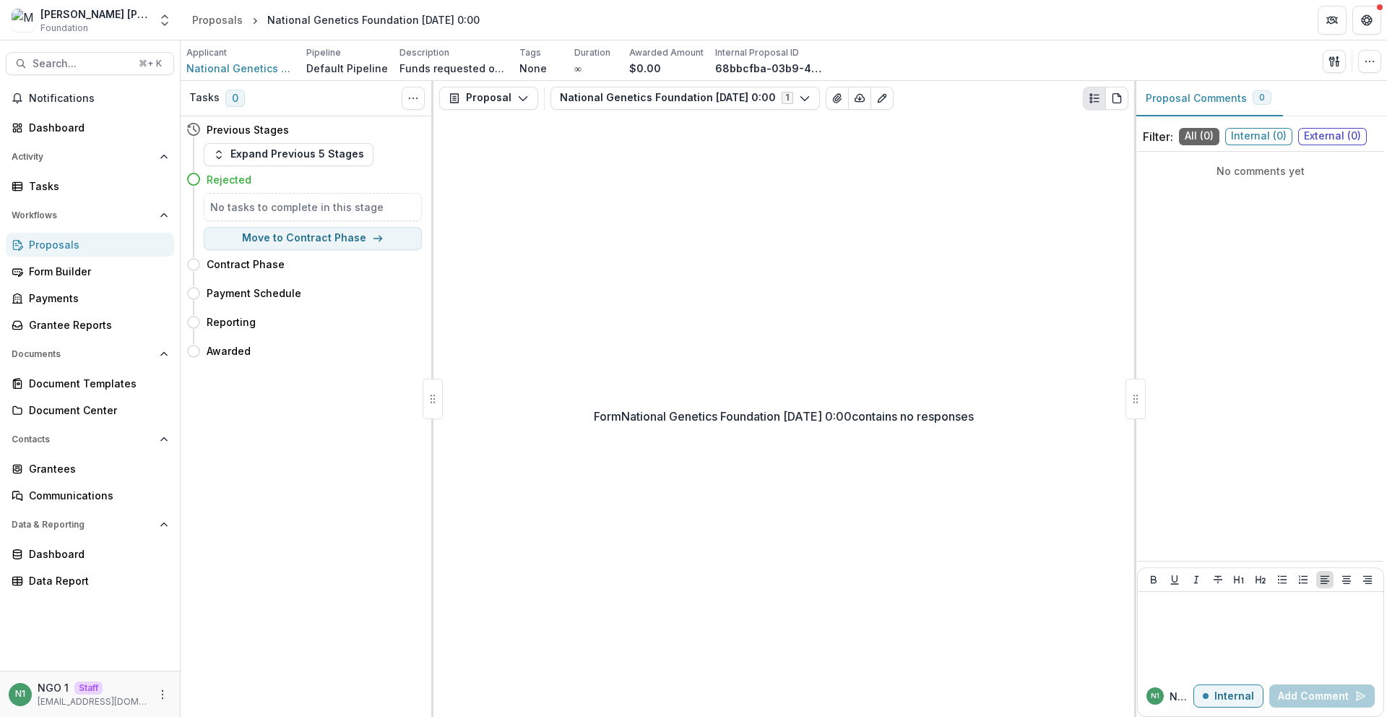
drag, startPoint x: 1334, startPoint y: 61, endPoint x: 1320, endPoint y: 61, distance: 13.7
click at [1334, 61] on icon "button" at bounding box center [1334, 62] width 12 height 12
click at [1210, 117] on button "Proposal Files" at bounding box center [1265, 118] width 155 height 24
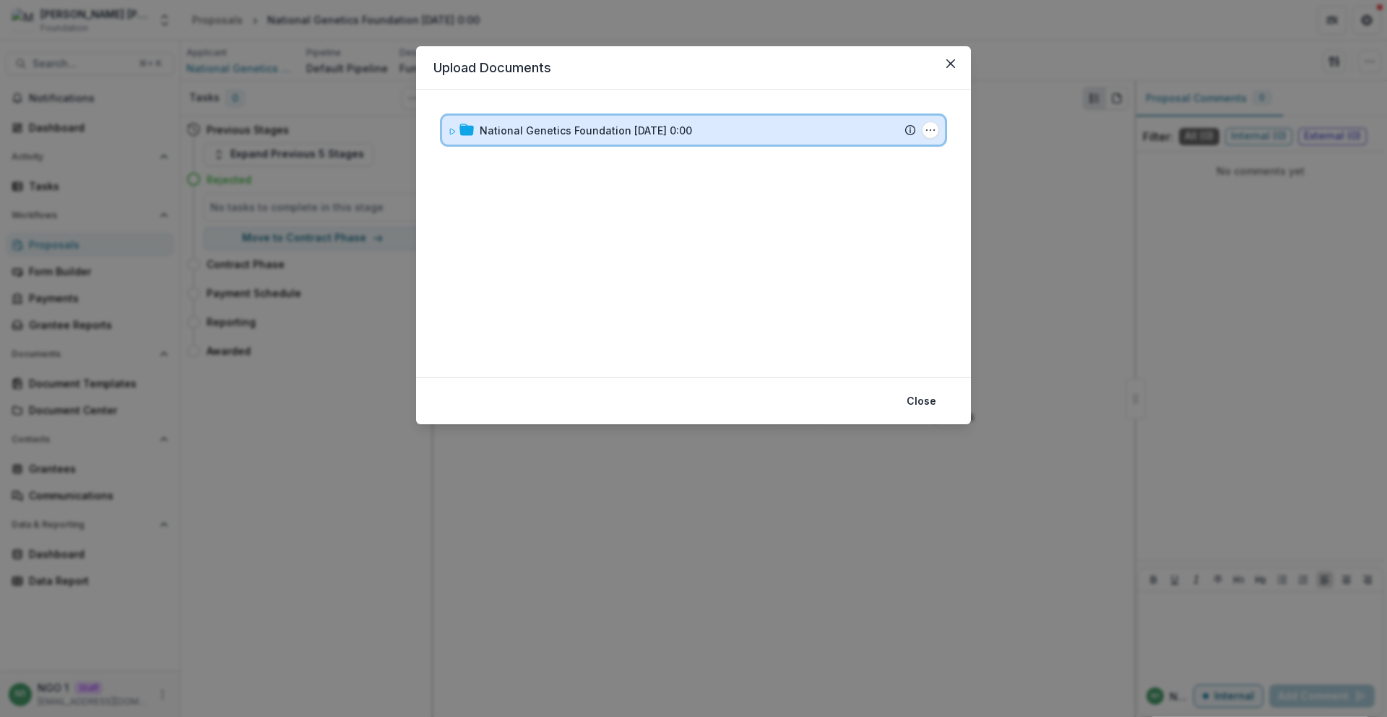
click at [800, 128] on div "National Genetics Foundation 4/15/1976 0:00" at bounding box center [698, 130] width 436 height 15
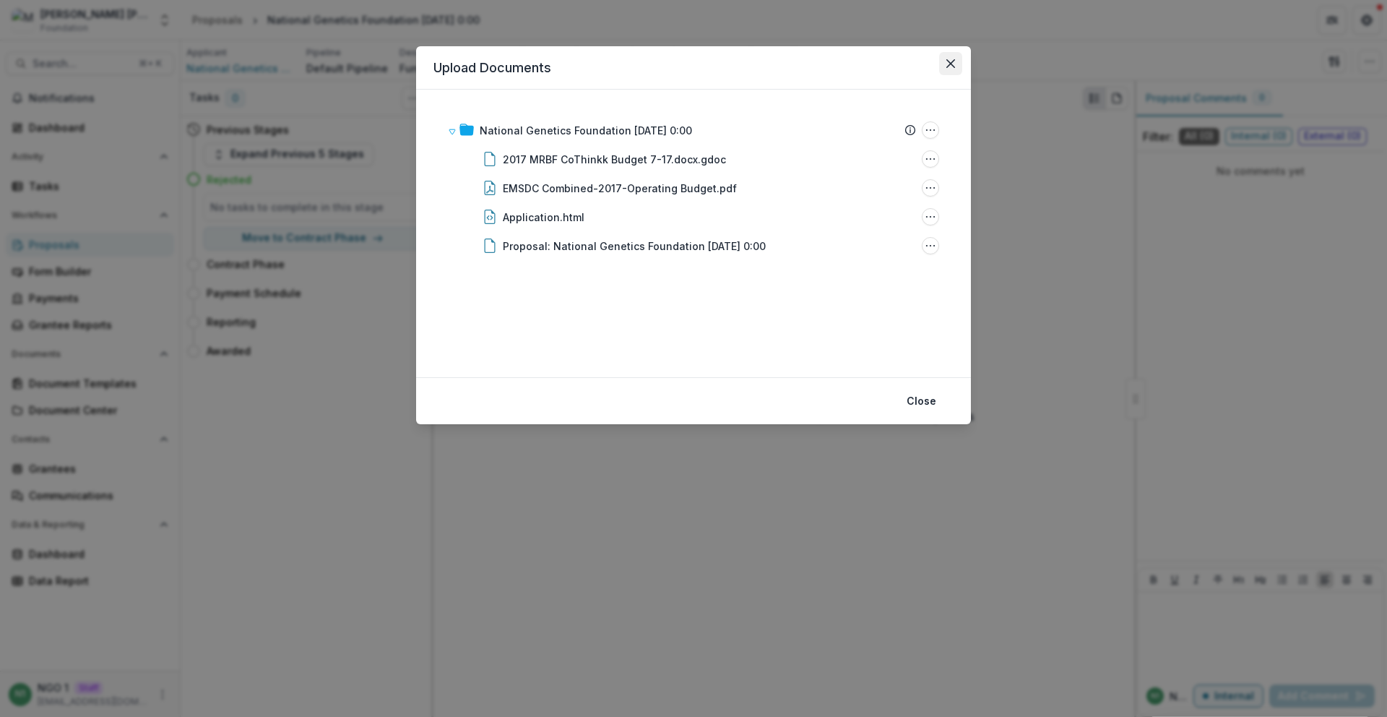
click at [952, 64] on icon "Close" at bounding box center [950, 63] width 9 height 9
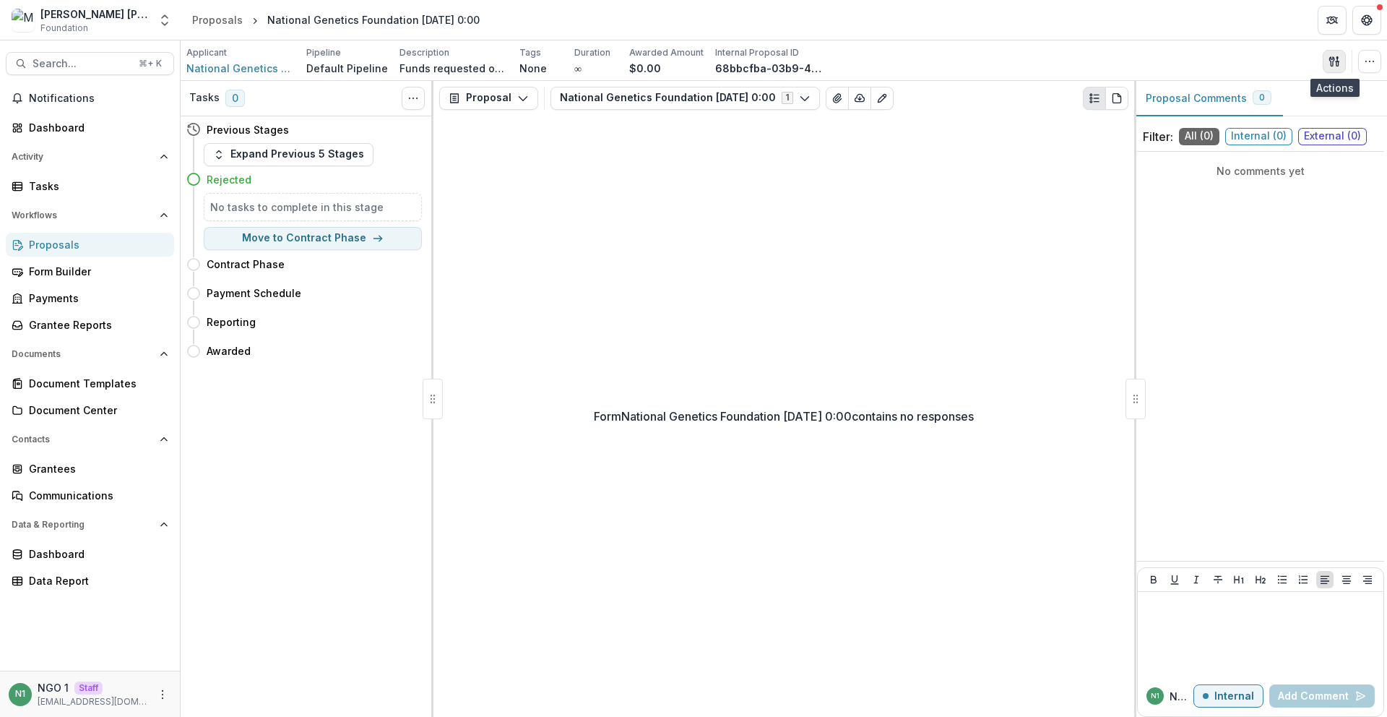
click at [1338, 64] on icon "button" at bounding box center [1337, 63] width 2 height 4
click at [1250, 118] on button "Proposal Files" at bounding box center [1265, 118] width 155 height 24
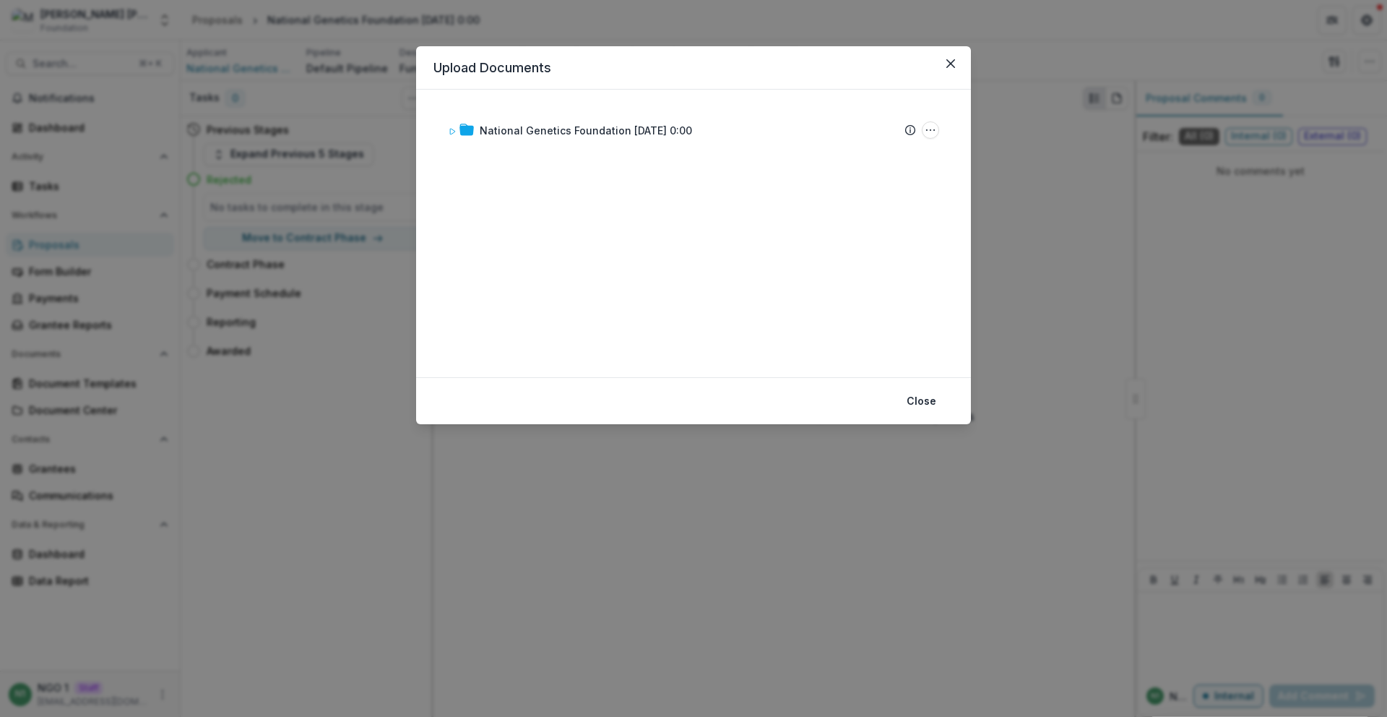
click at [561, 147] on div "National Genetics Foundation 4/15/1976 0:00 Submission Temelio Proposal Attache…" at bounding box center [693, 233] width 520 height 253
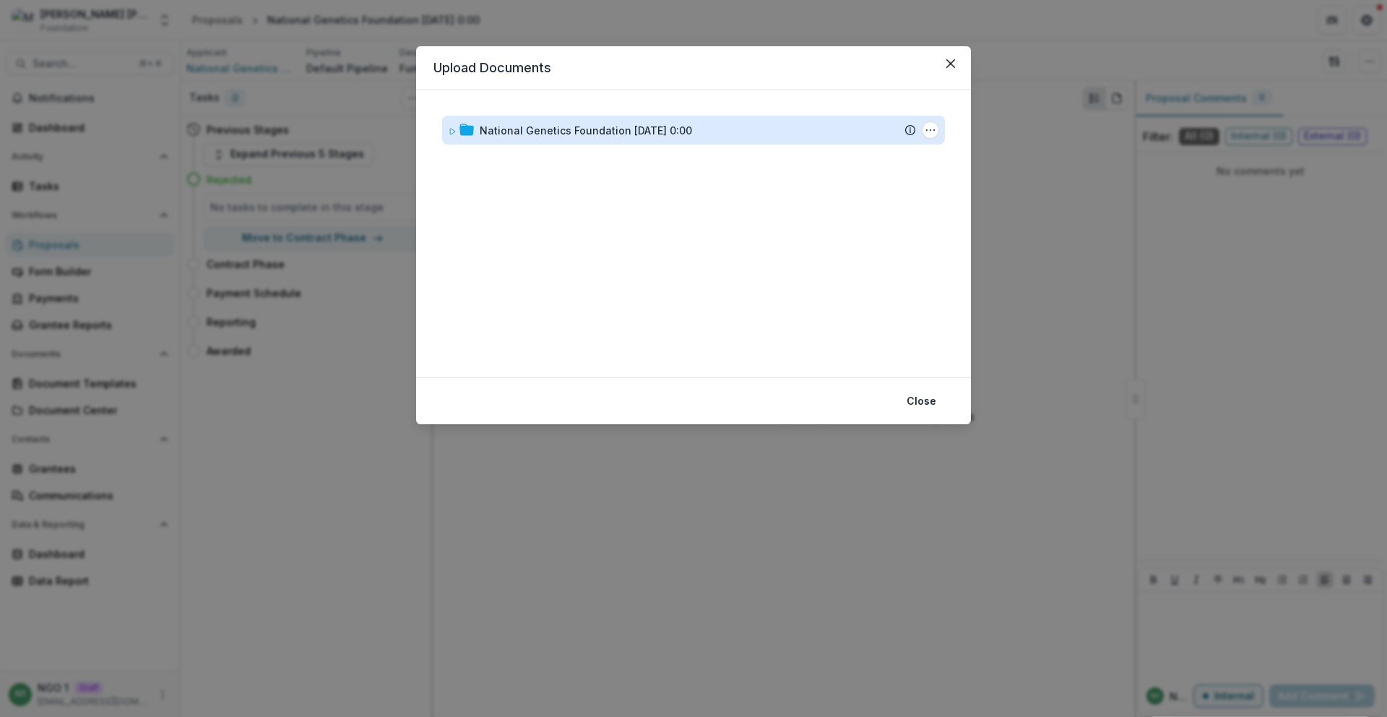
click at [553, 130] on div "National Genetics Foundation 4/15/1976 0:00" at bounding box center [586, 130] width 212 height 15
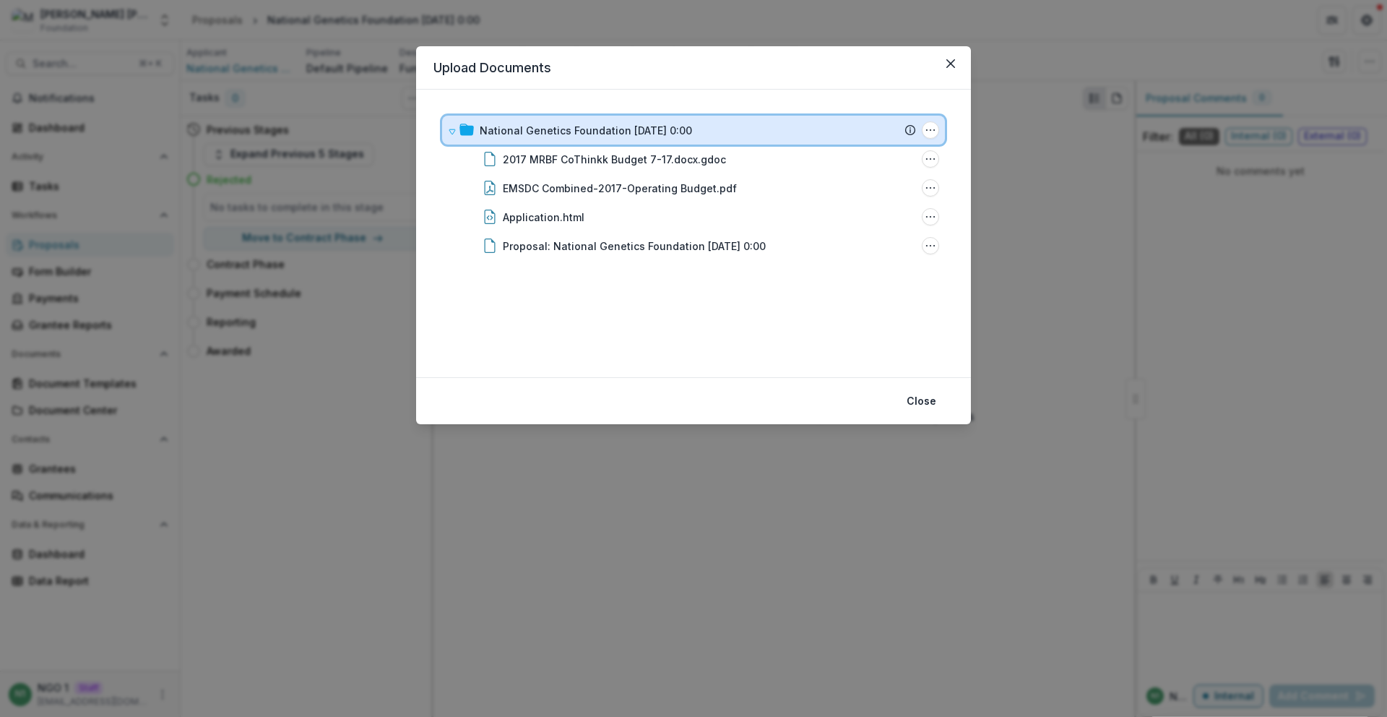
click at [457, 127] on div at bounding box center [461, 130] width 26 height 15
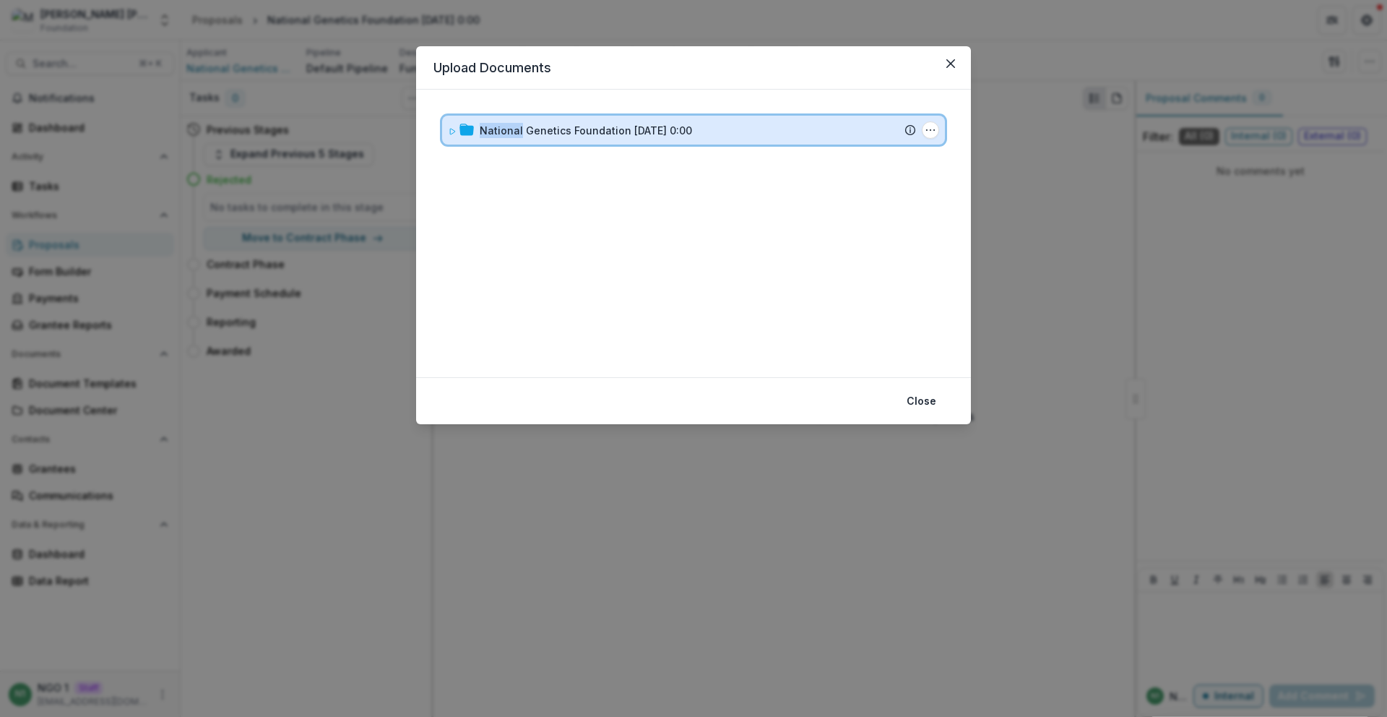
click at [457, 127] on div at bounding box center [461, 130] width 26 height 15
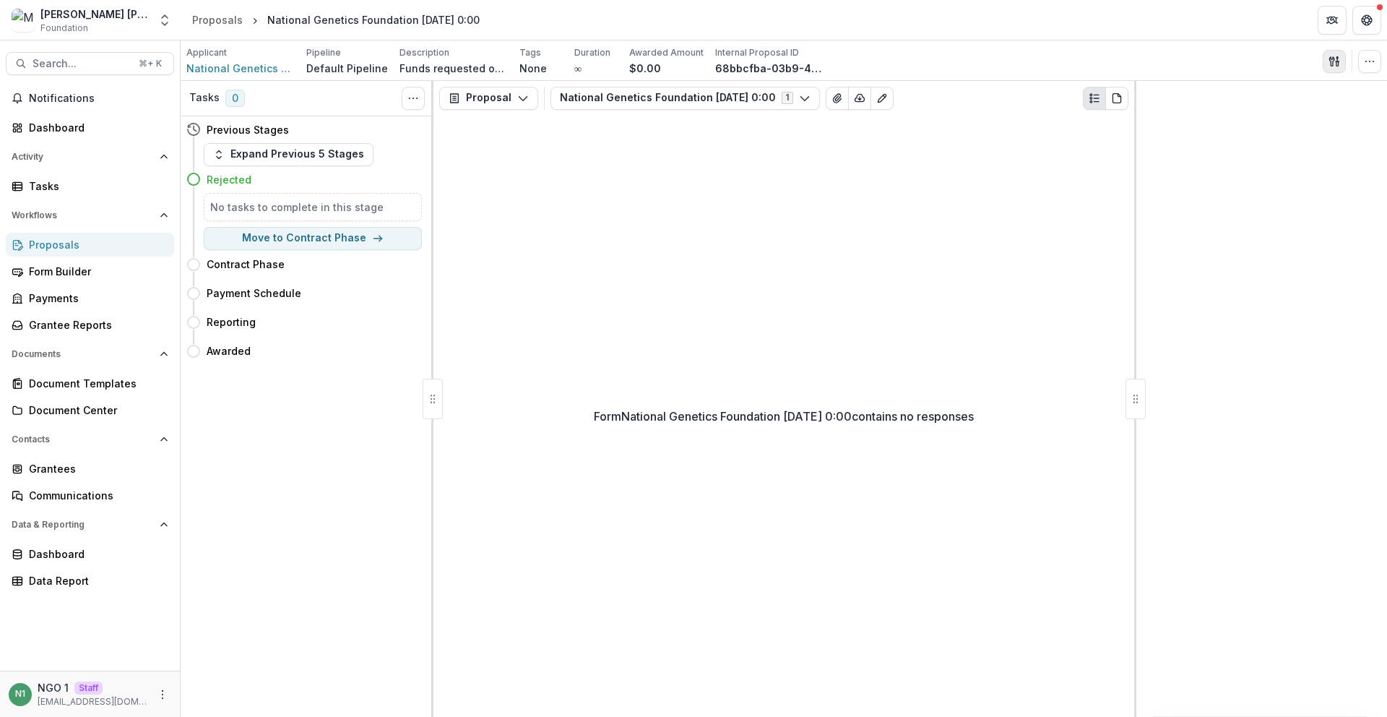
click at [1341, 56] on button "button" at bounding box center [1334, 61] width 23 height 23
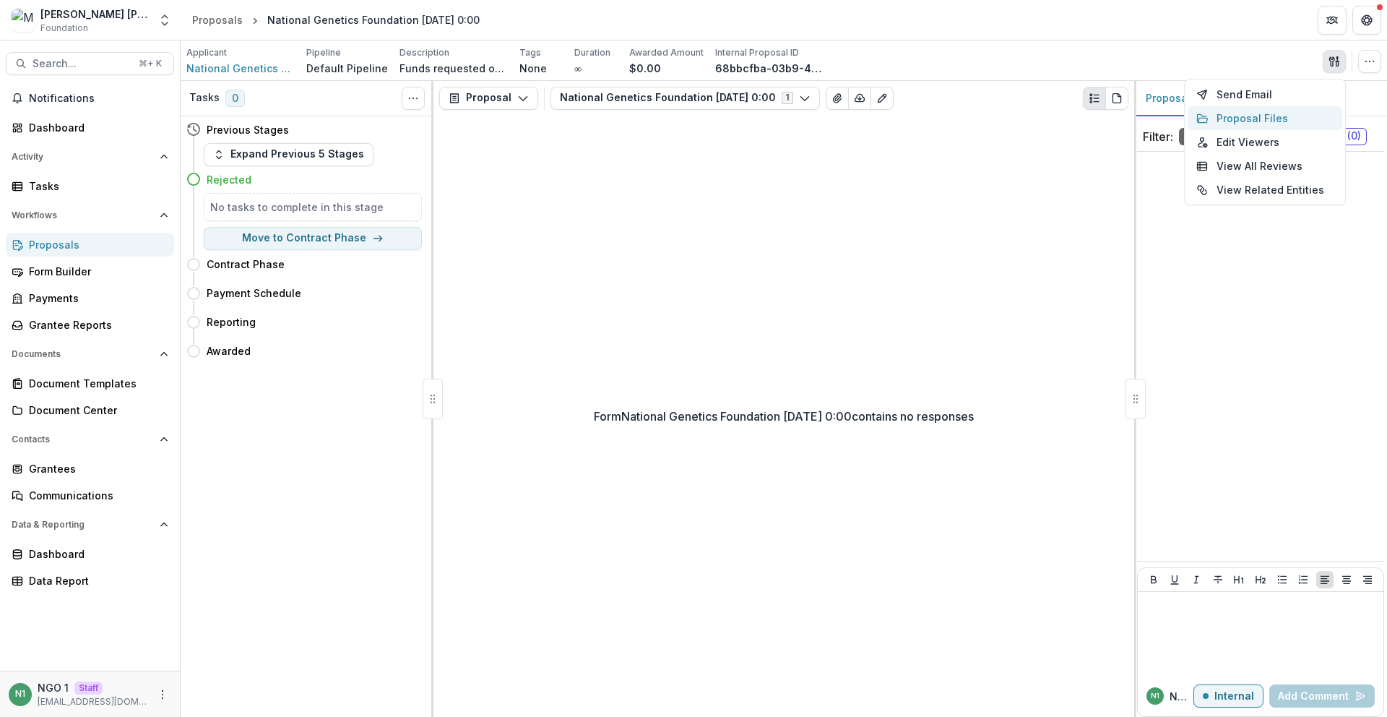
click at [1276, 108] on button "Proposal Files" at bounding box center [1265, 118] width 155 height 24
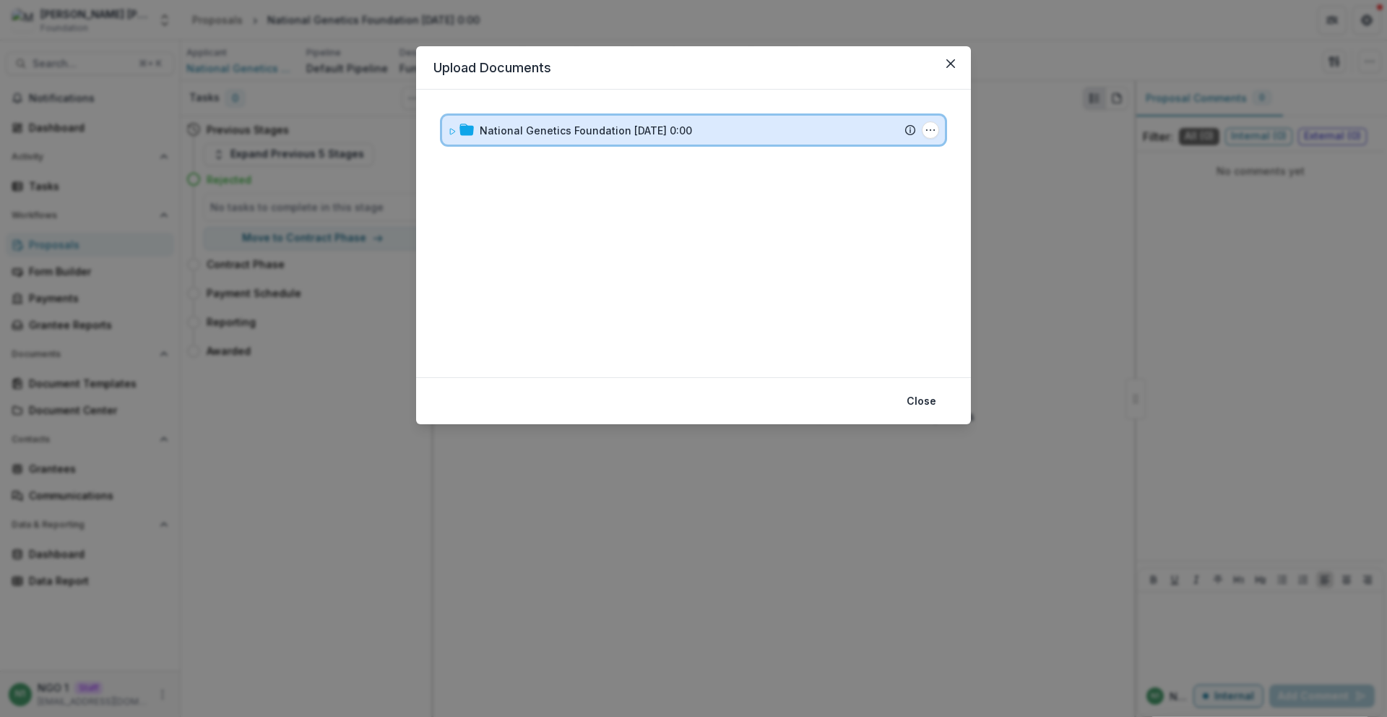
click at [714, 127] on div "National Genetics Foundation 4/15/1976 0:00" at bounding box center [698, 130] width 436 height 15
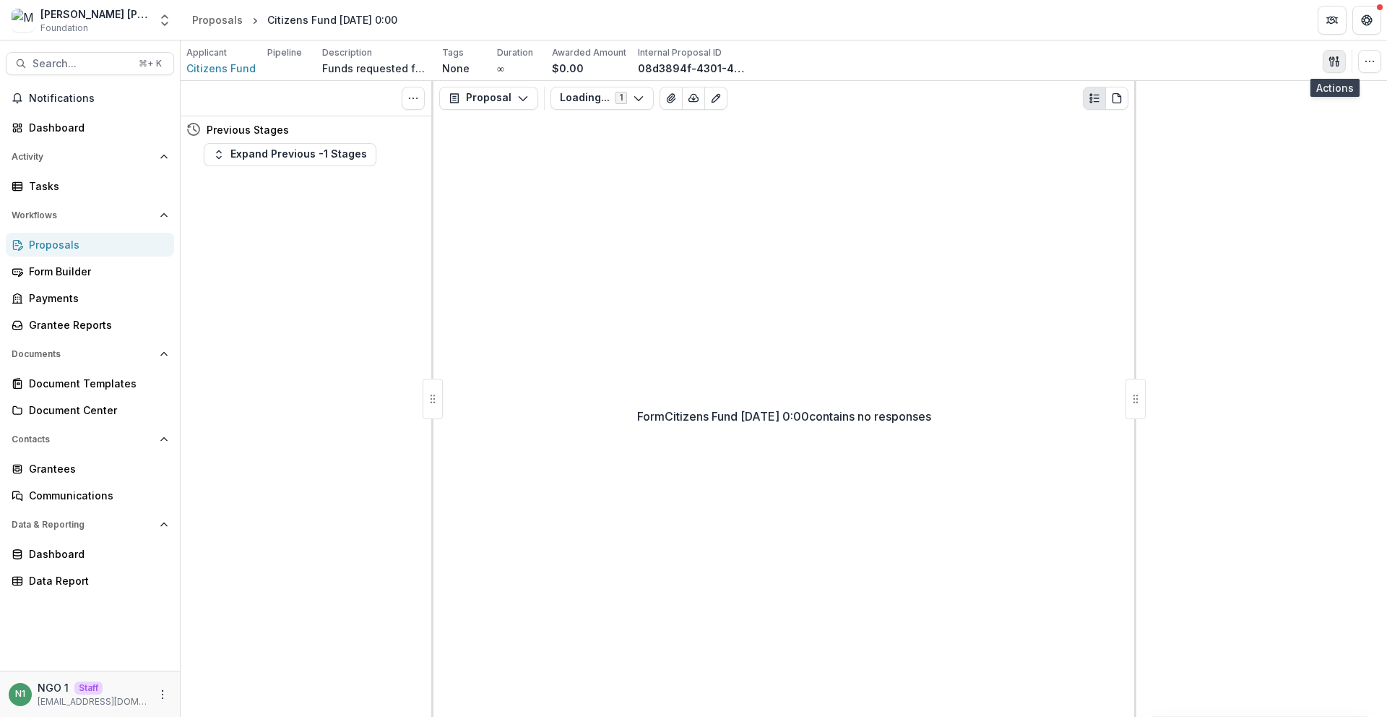
click at [1343, 56] on button "button" at bounding box center [1334, 61] width 23 height 23
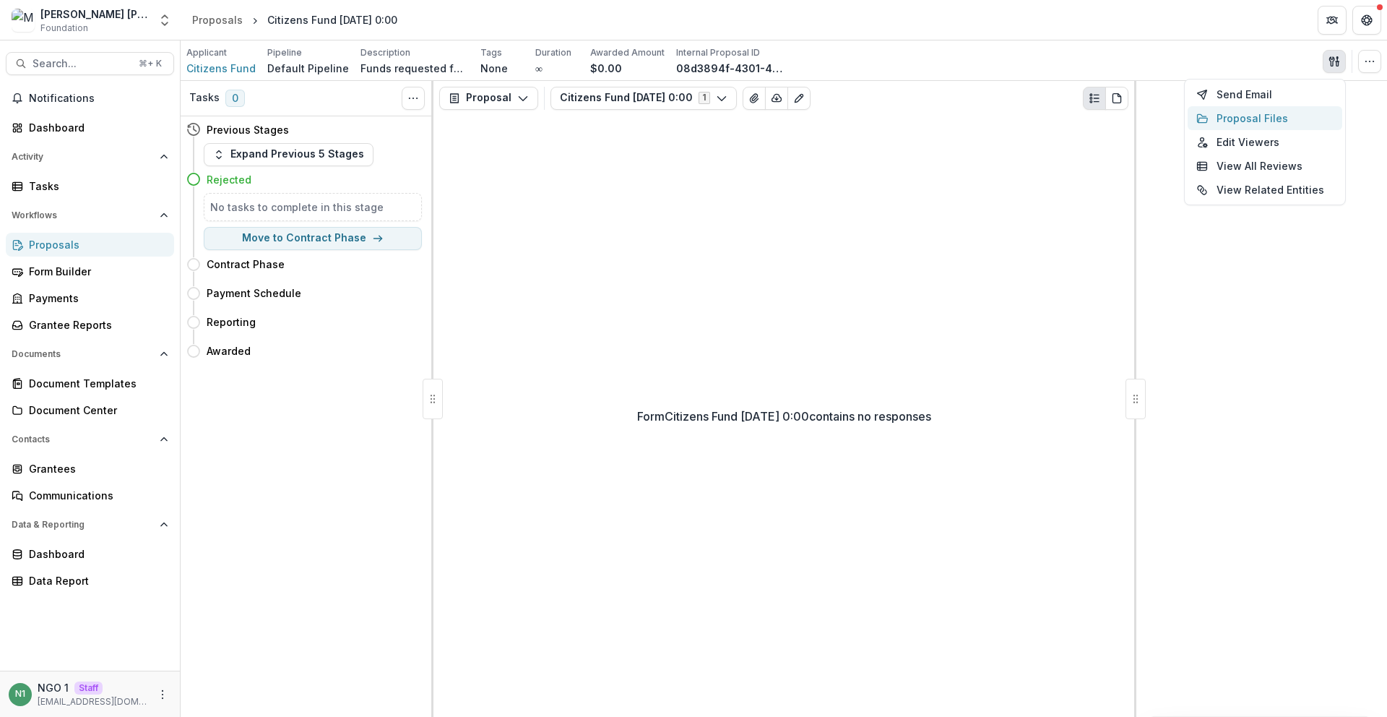
click at [1236, 113] on button "Proposal Files" at bounding box center [1265, 118] width 155 height 24
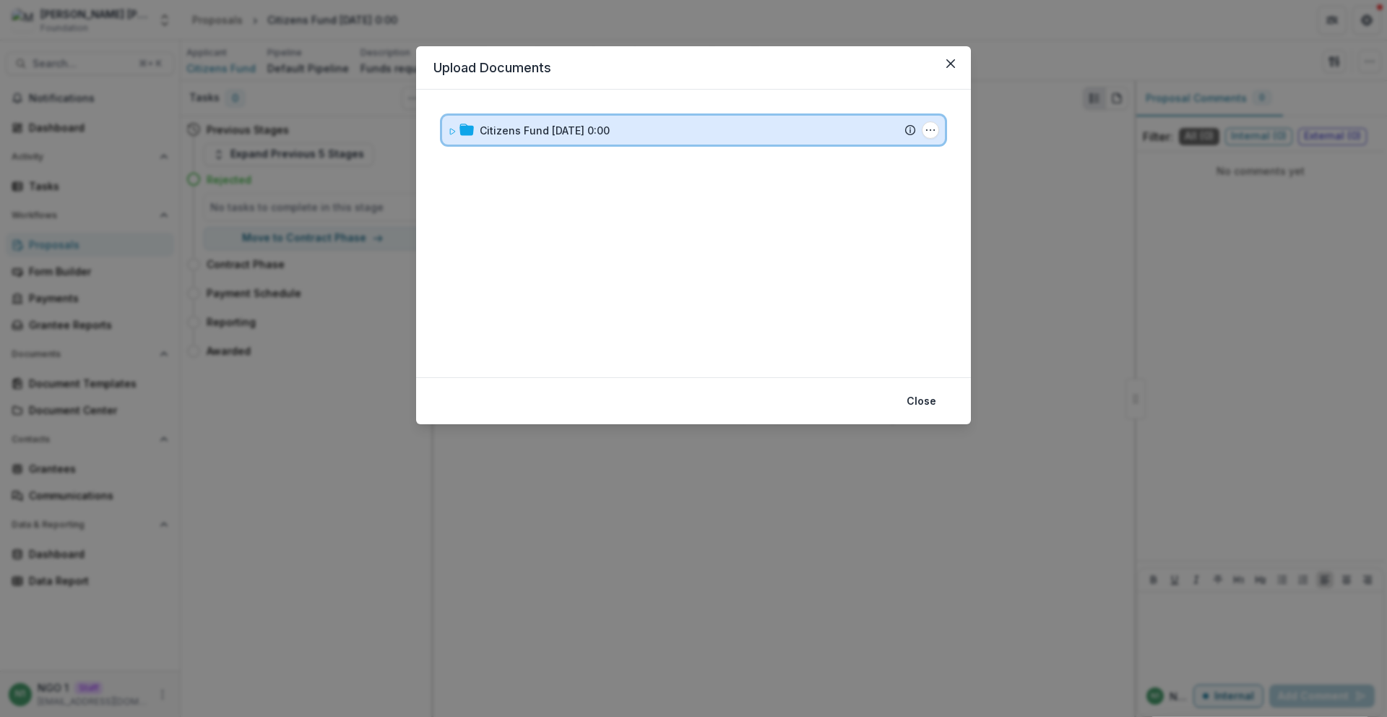
click at [678, 118] on div "Citizens Fund [DATE] 0:00 Submission Temelio Proposal Attached proposal documen…" at bounding box center [693, 130] width 503 height 29
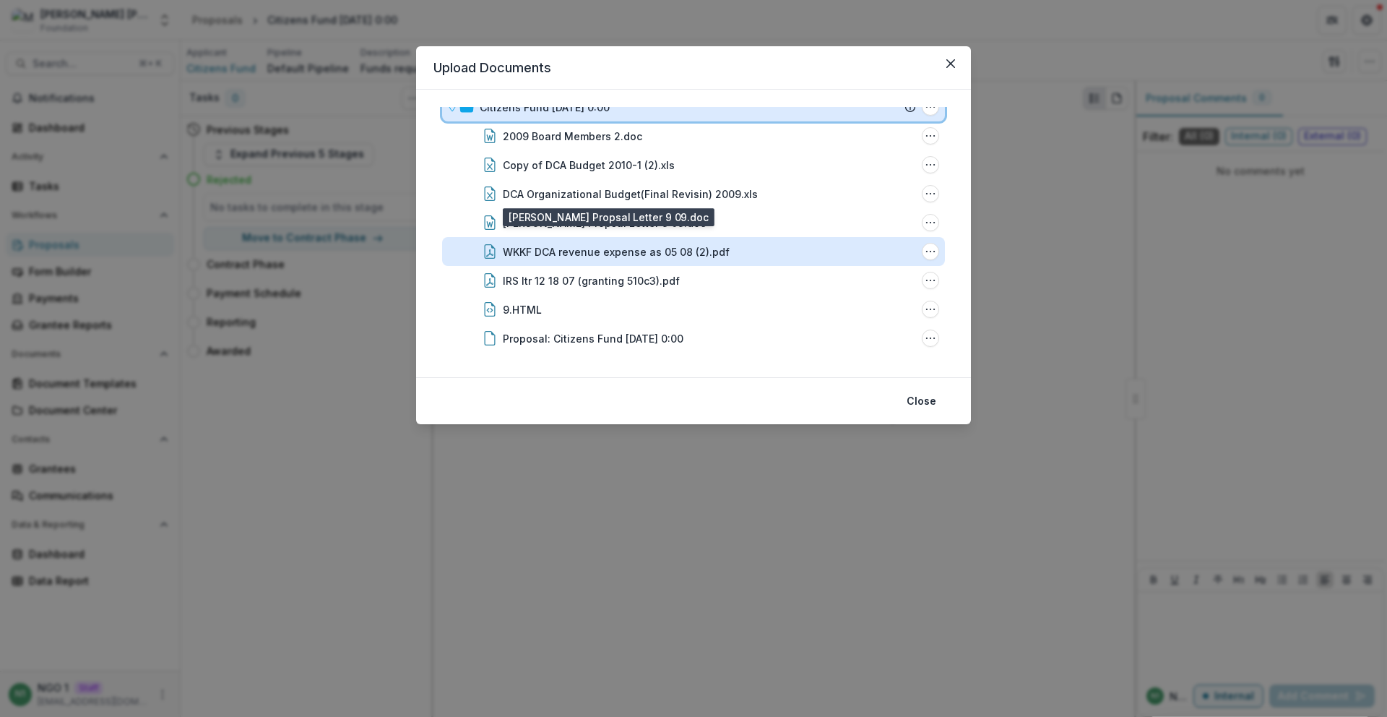
scroll to position [25, 0]
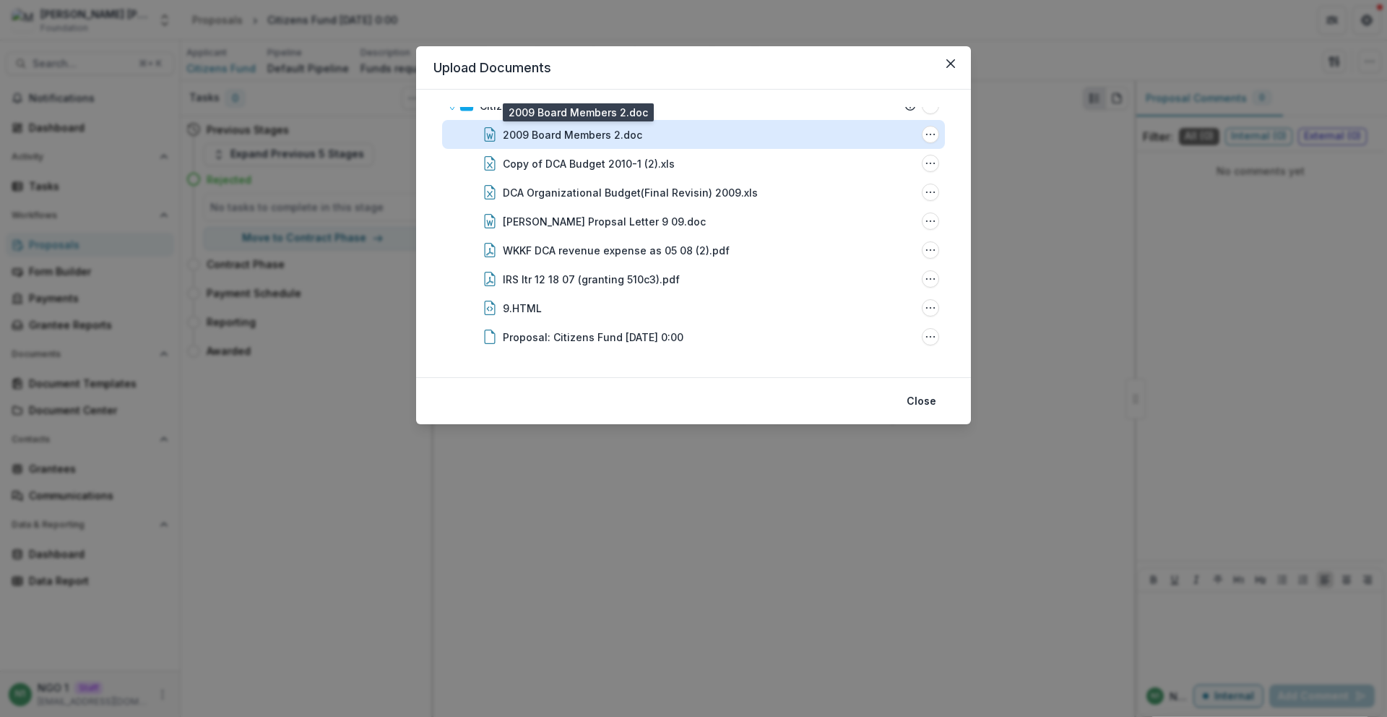
click at [516, 134] on div "2009 Board Members 2.doc" at bounding box center [572, 134] width 139 height 15
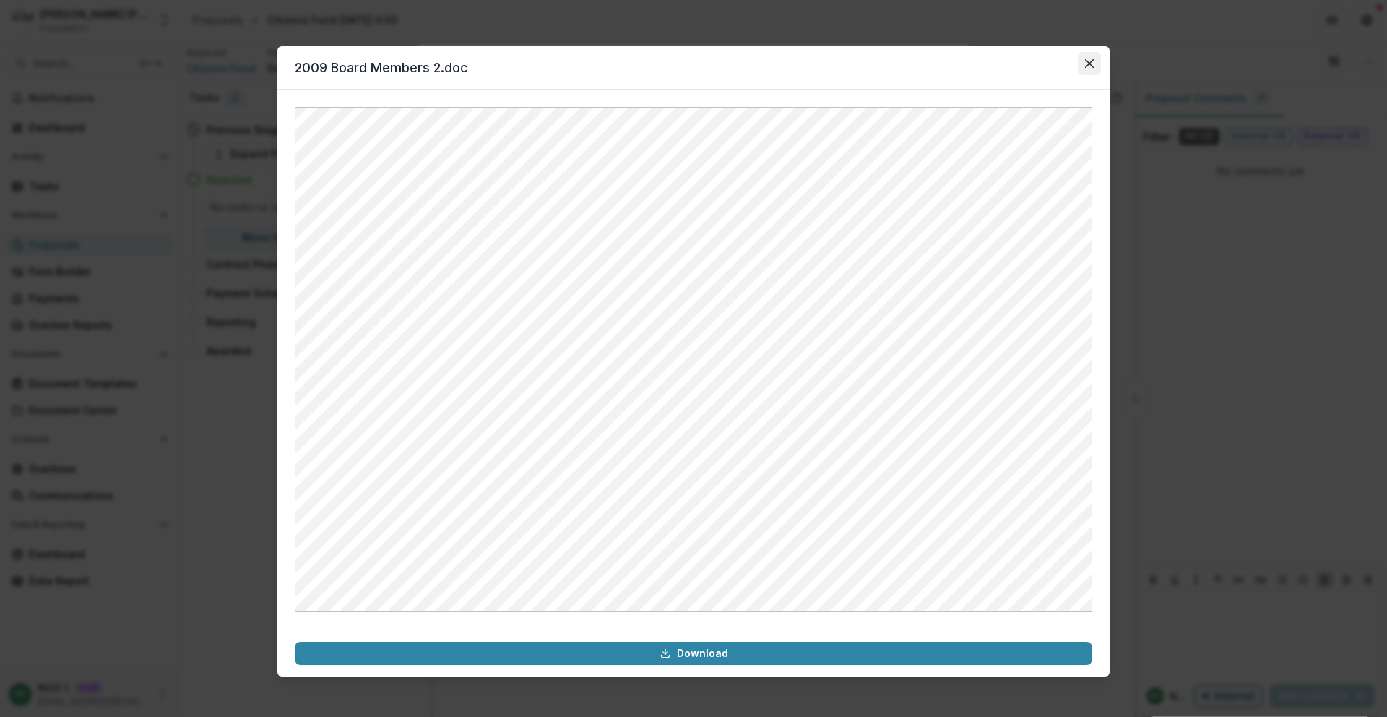
click at [1091, 71] on button "Close" at bounding box center [1089, 63] width 23 height 23
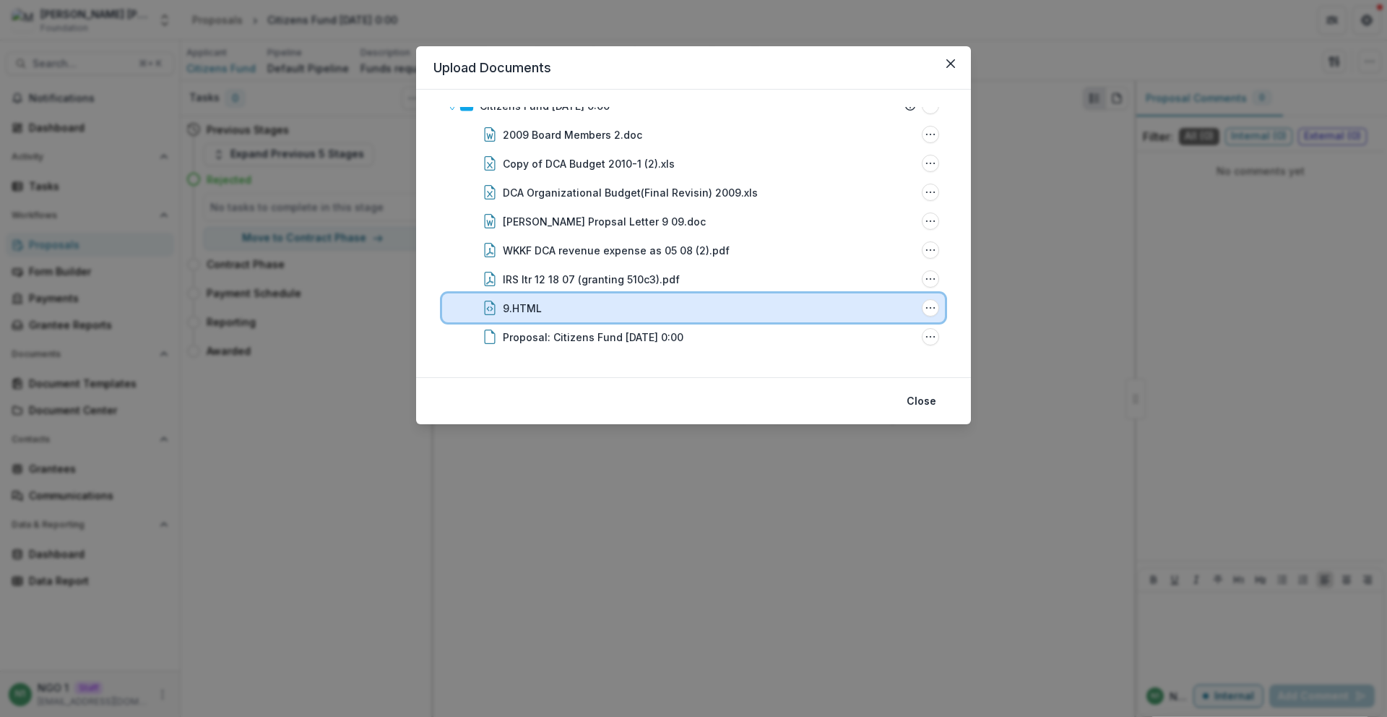
click at [673, 302] on div "9.HTML" at bounding box center [709, 307] width 413 height 15
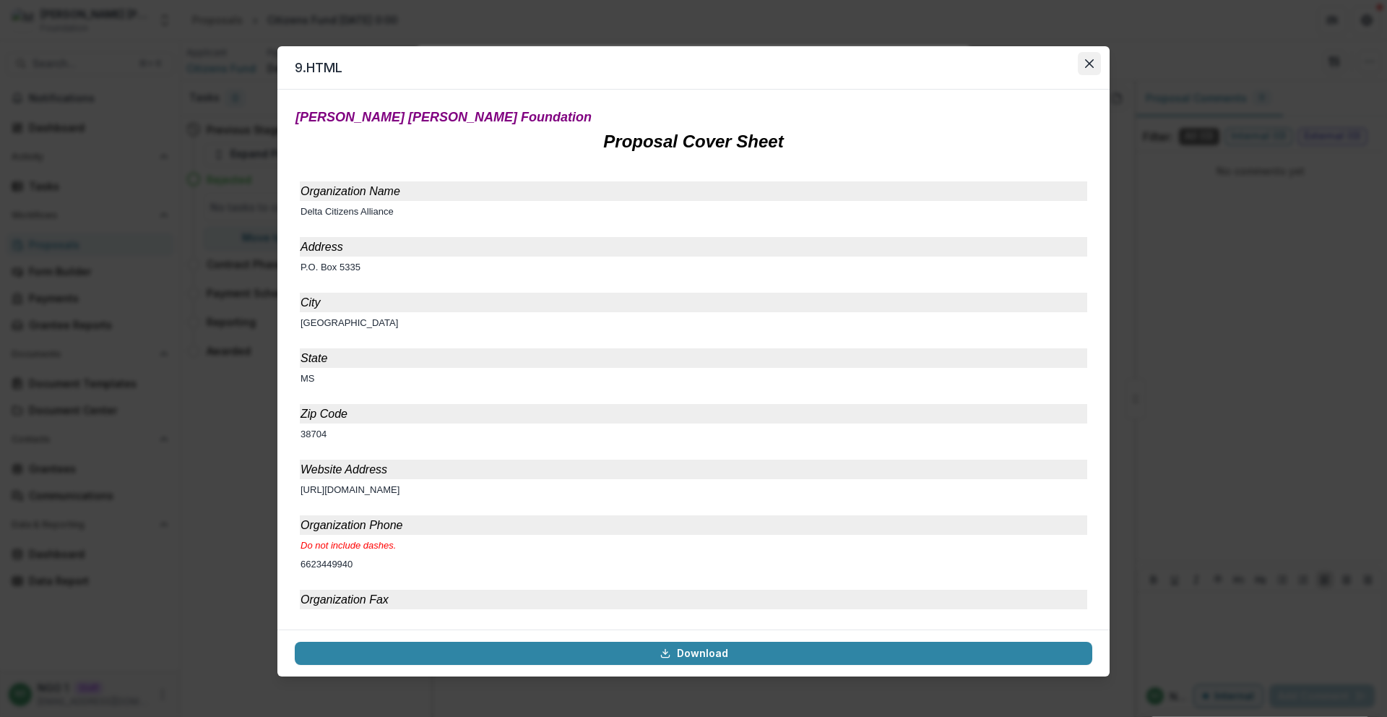
click at [1092, 64] on icon "Close" at bounding box center [1089, 63] width 9 height 9
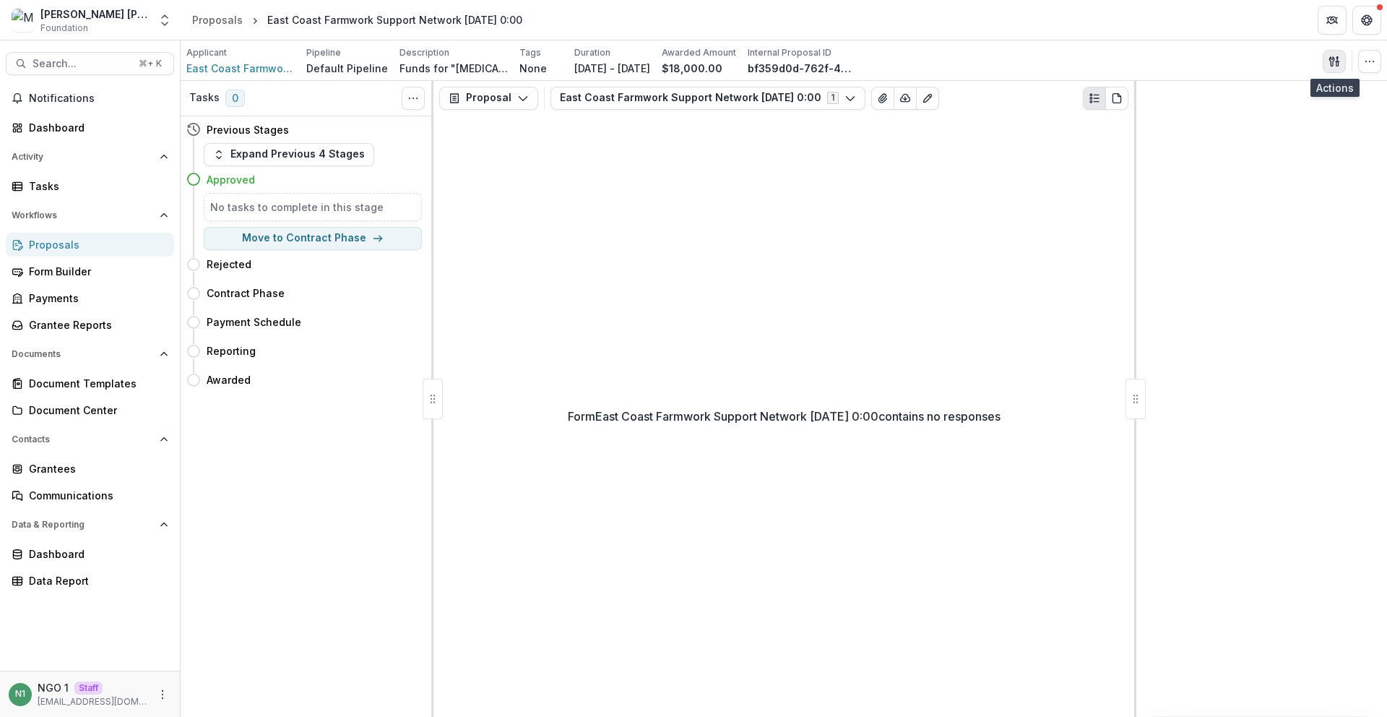
click at [1325, 64] on button "button" at bounding box center [1334, 61] width 23 height 23
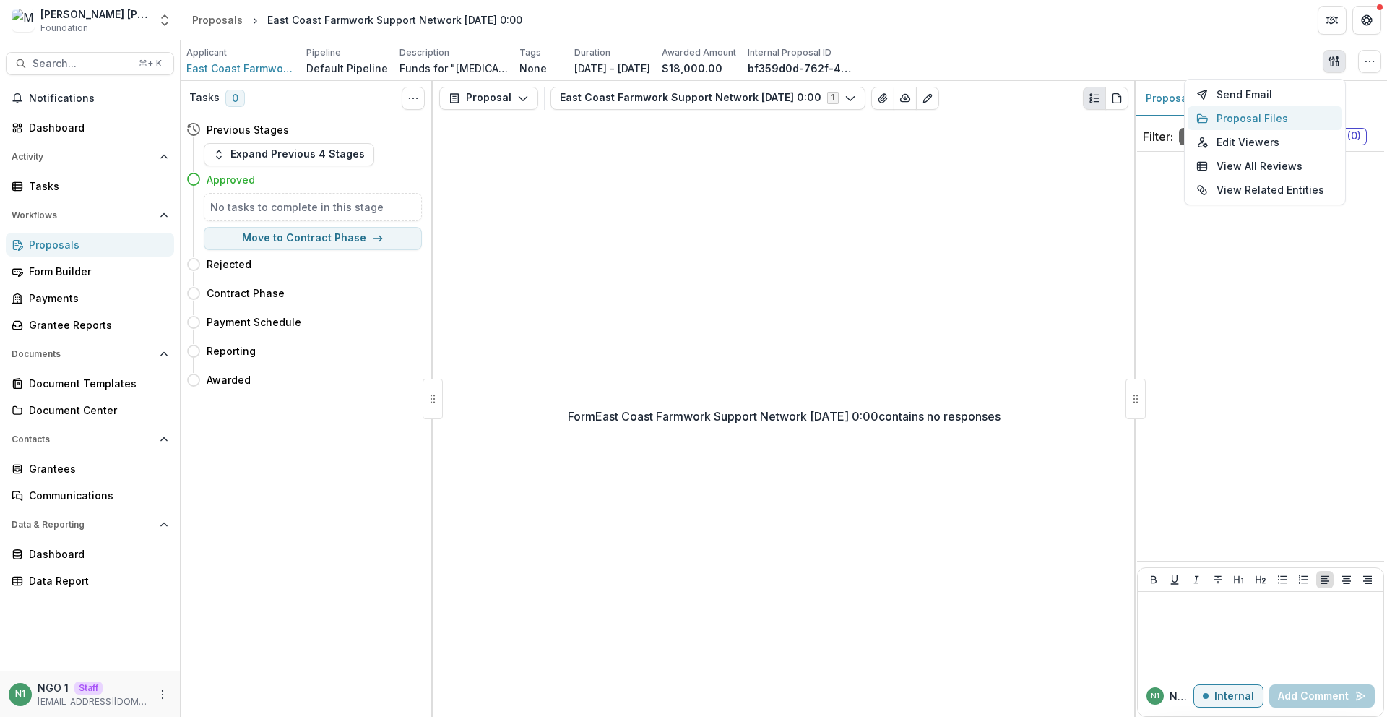
click at [1278, 112] on button "Proposal Files" at bounding box center [1265, 118] width 155 height 24
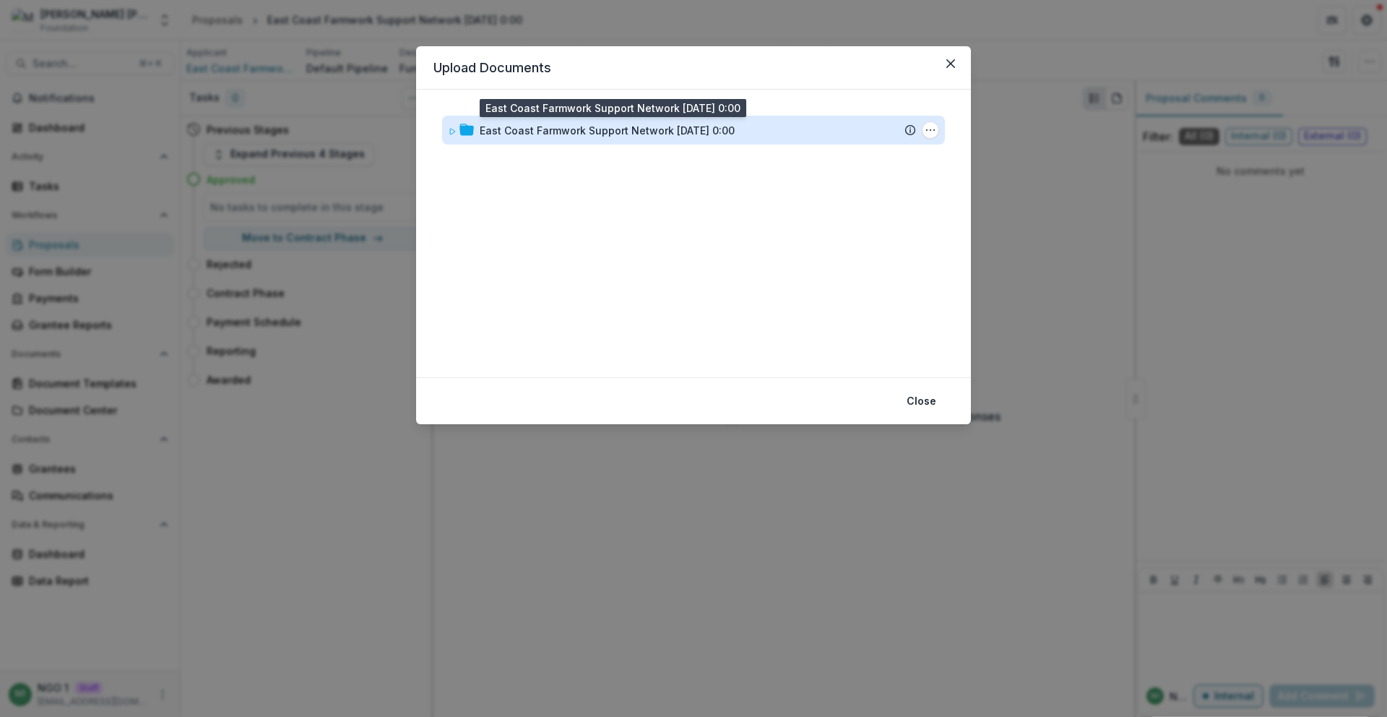
click at [735, 130] on div "East Coast Farmwork Support Network 11/16/1984 0:00" at bounding box center [607, 130] width 255 height 15
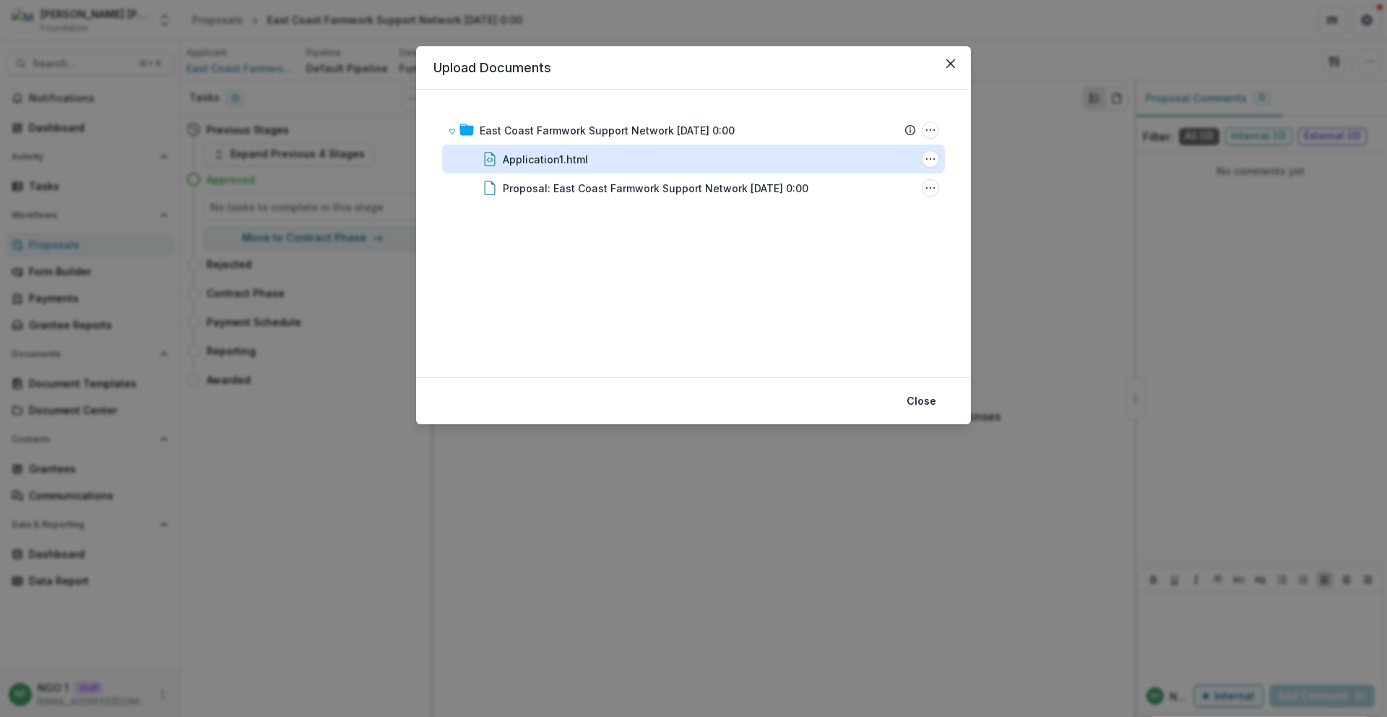
click at [578, 163] on div "Application1.html" at bounding box center [545, 159] width 85 height 15
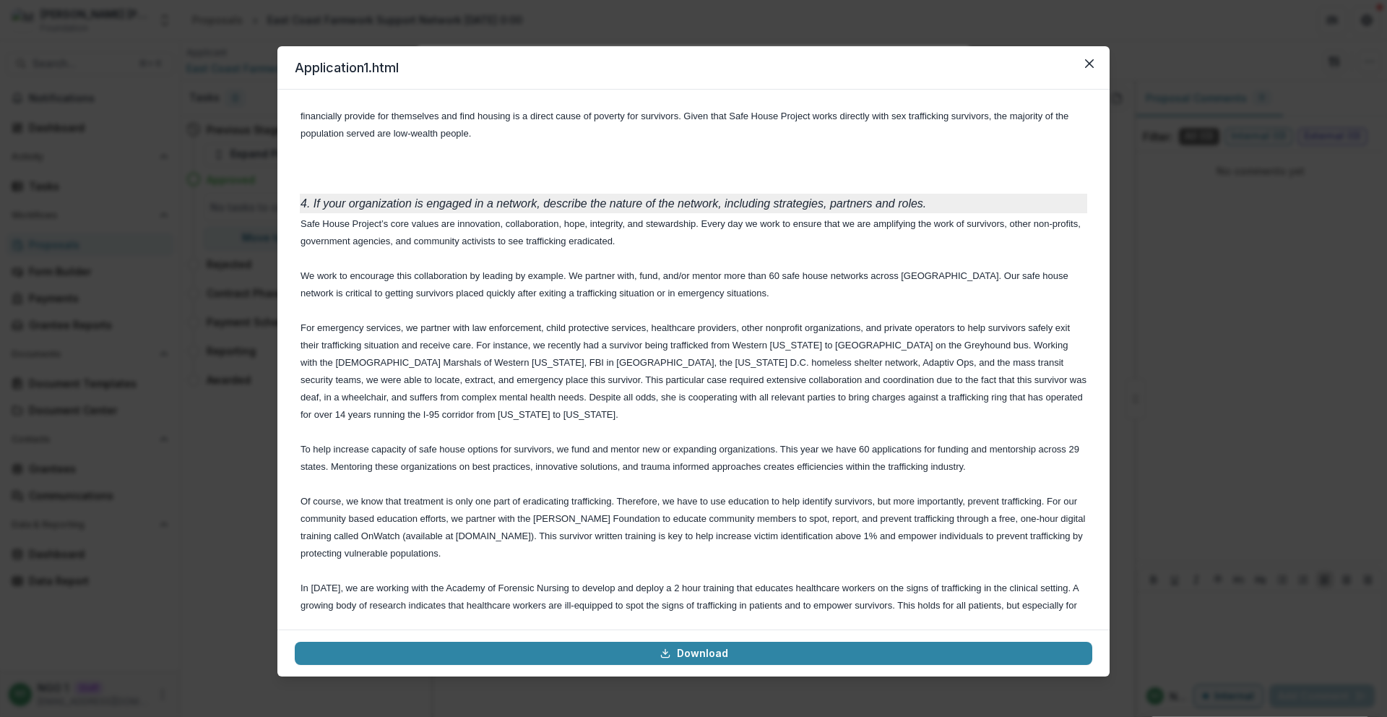
scroll to position [2708, 0]
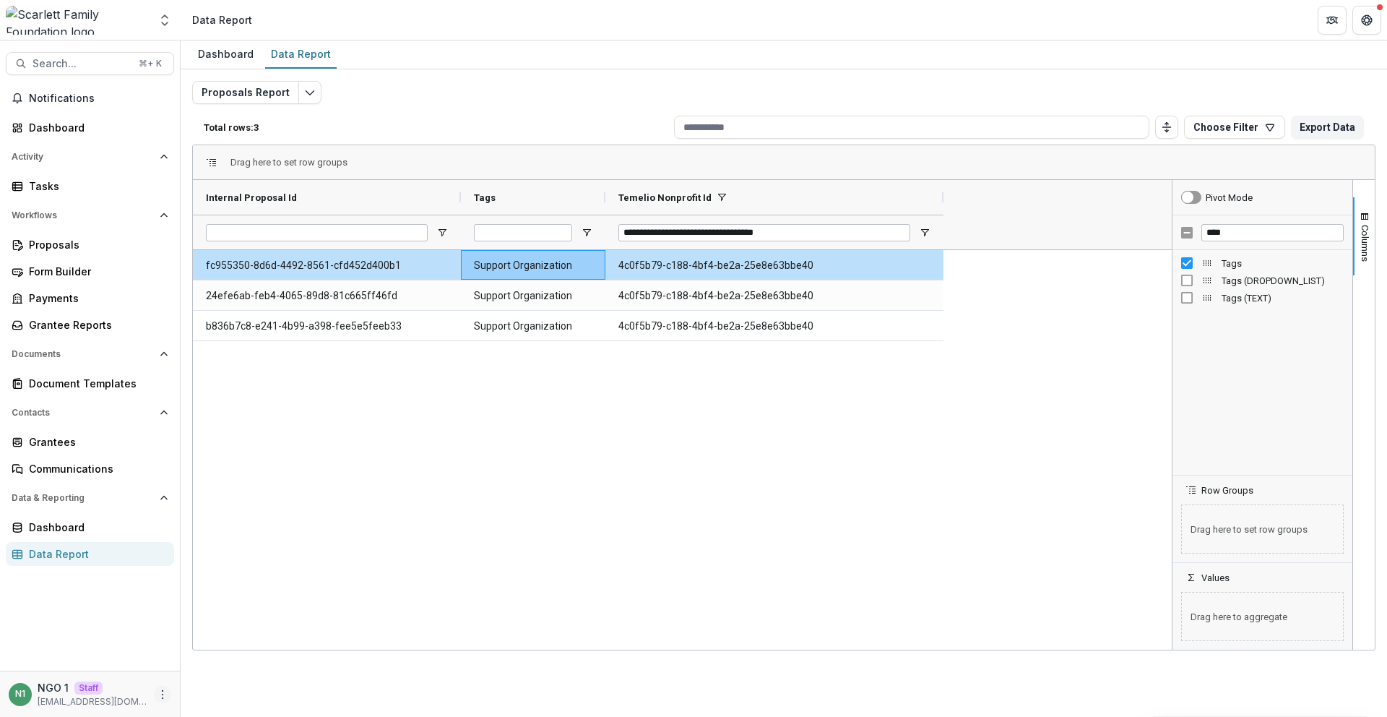
click at [163, 699] on button "More" at bounding box center [162, 694] width 17 height 17
click at [199, 689] on icon "button" at bounding box center [197, 687] width 6 height 9
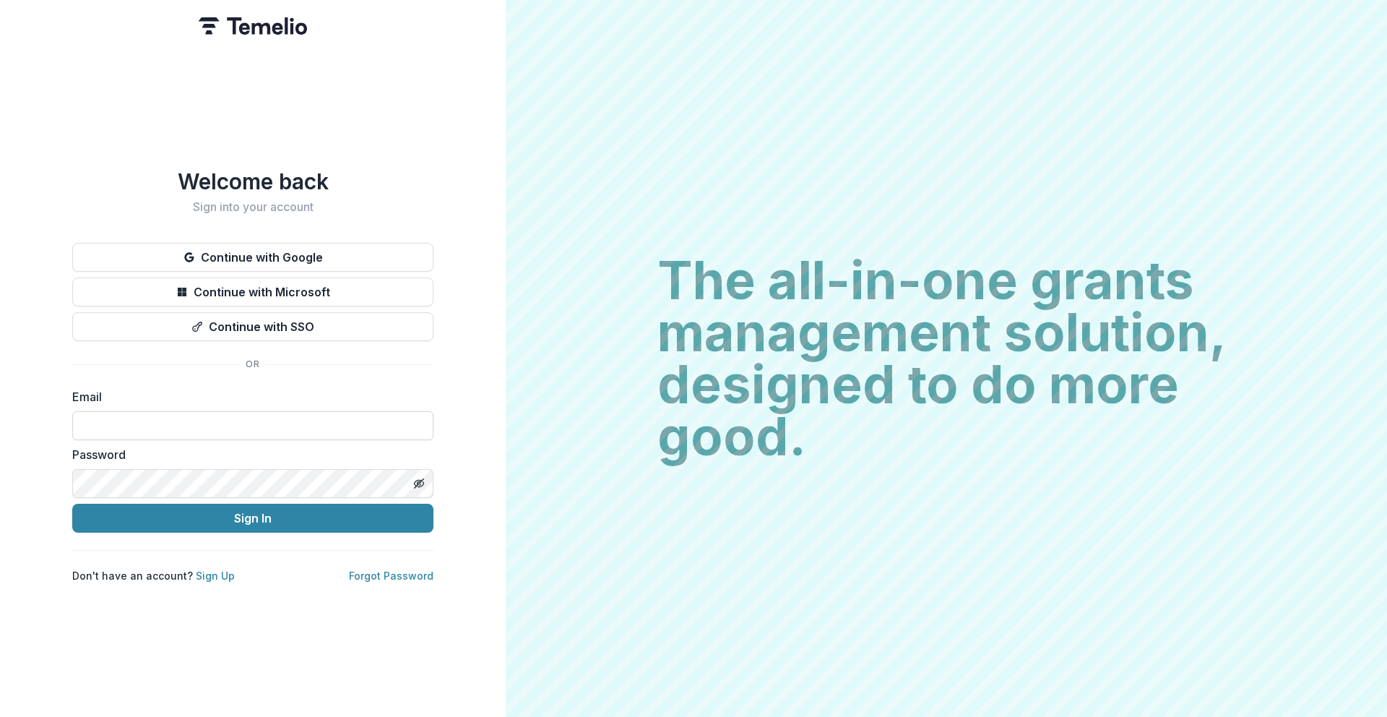
click at [208, 420] on input at bounding box center [252, 425] width 361 height 29
type input "**********"
click at [72, 503] on button "Sign In" at bounding box center [252, 517] width 361 height 29
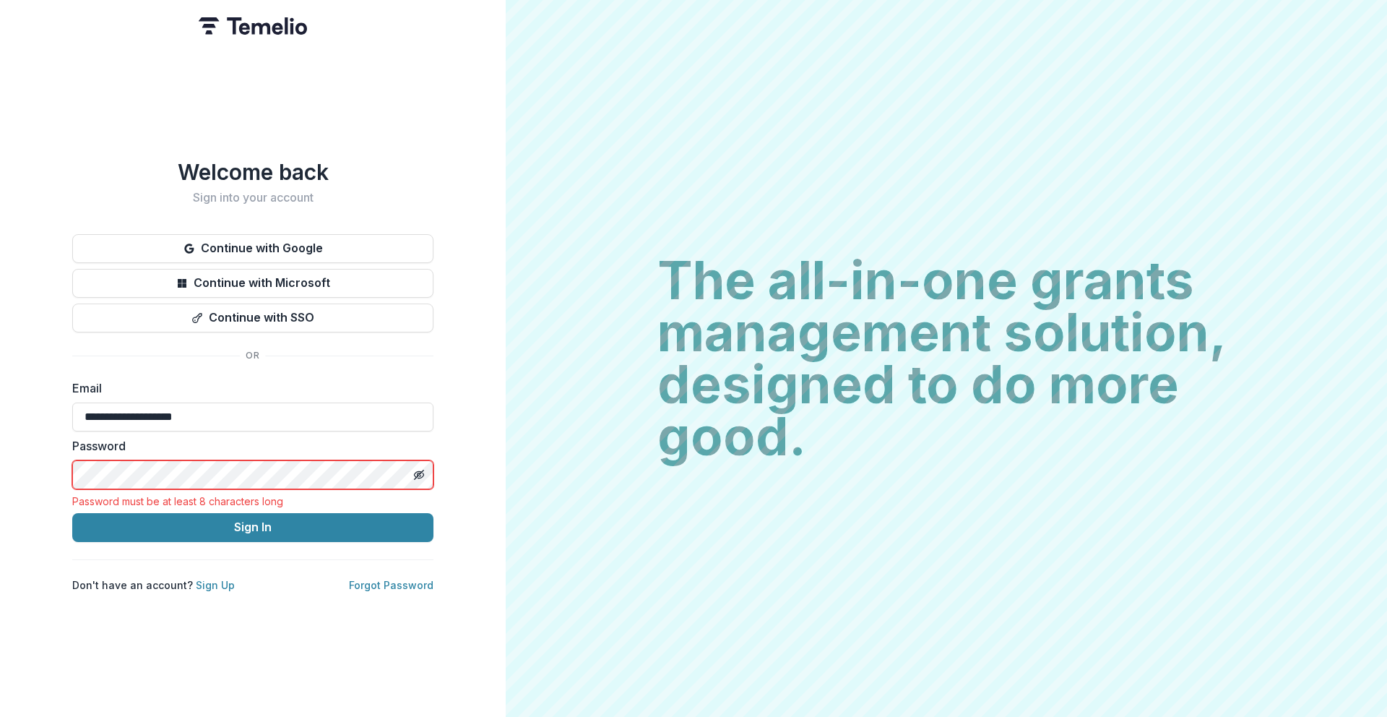
click at [163, 492] on div "Password Password must be at least 8 characters long" at bounding box center [252, 472] width 361 height 70
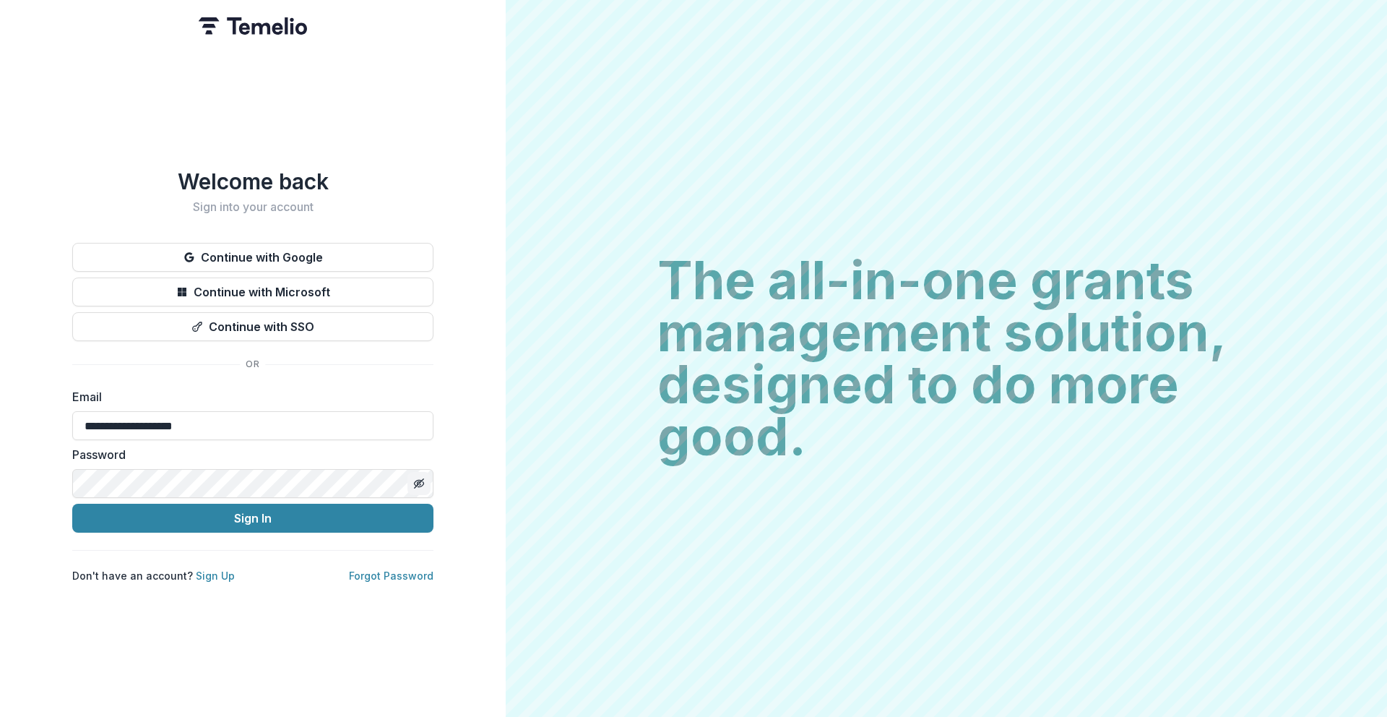
click at [413, 486] on icon "Toggle password visibility" at bounding box center [419, 483] width 12 height 12
click at [259, 527] on button "Sign In" at bounding box center [252, 517] width 361 height 29
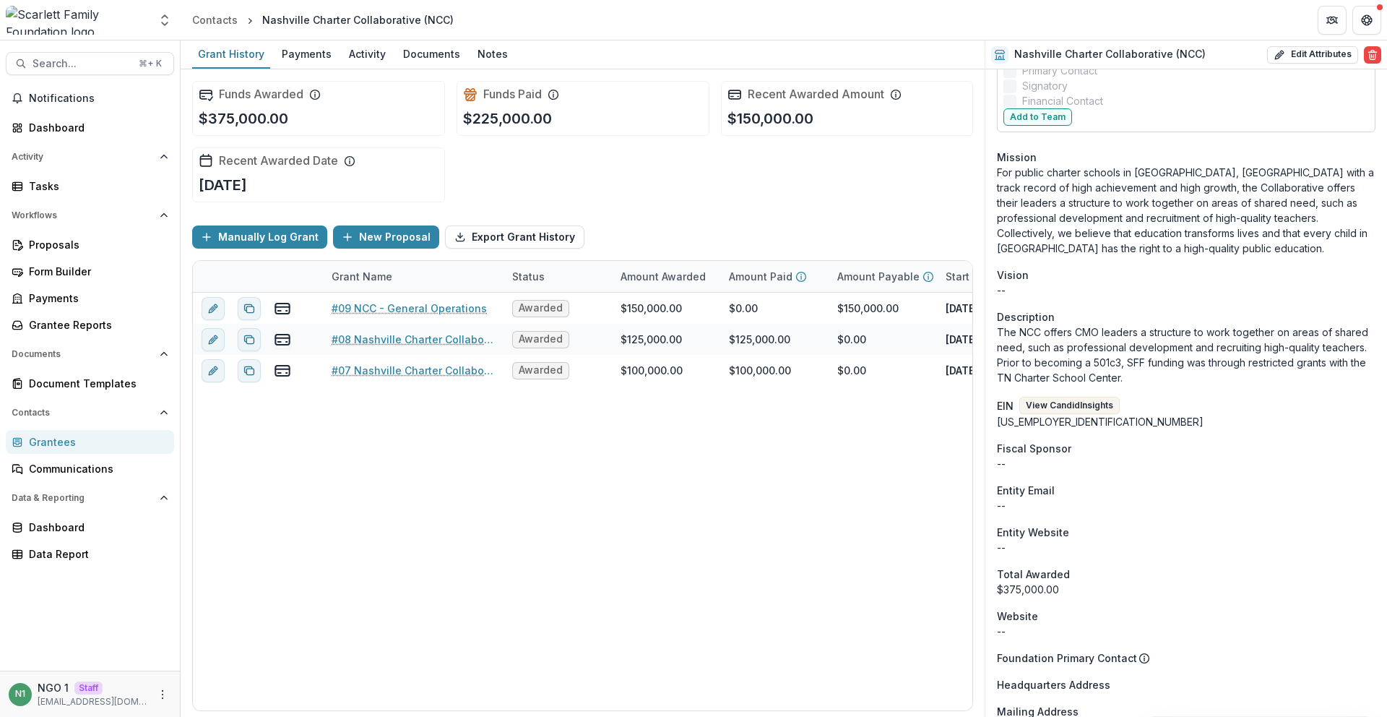
click at [1120, 484] on div "Entity Email" at bounding box center [1186, 490] width 379 height 15
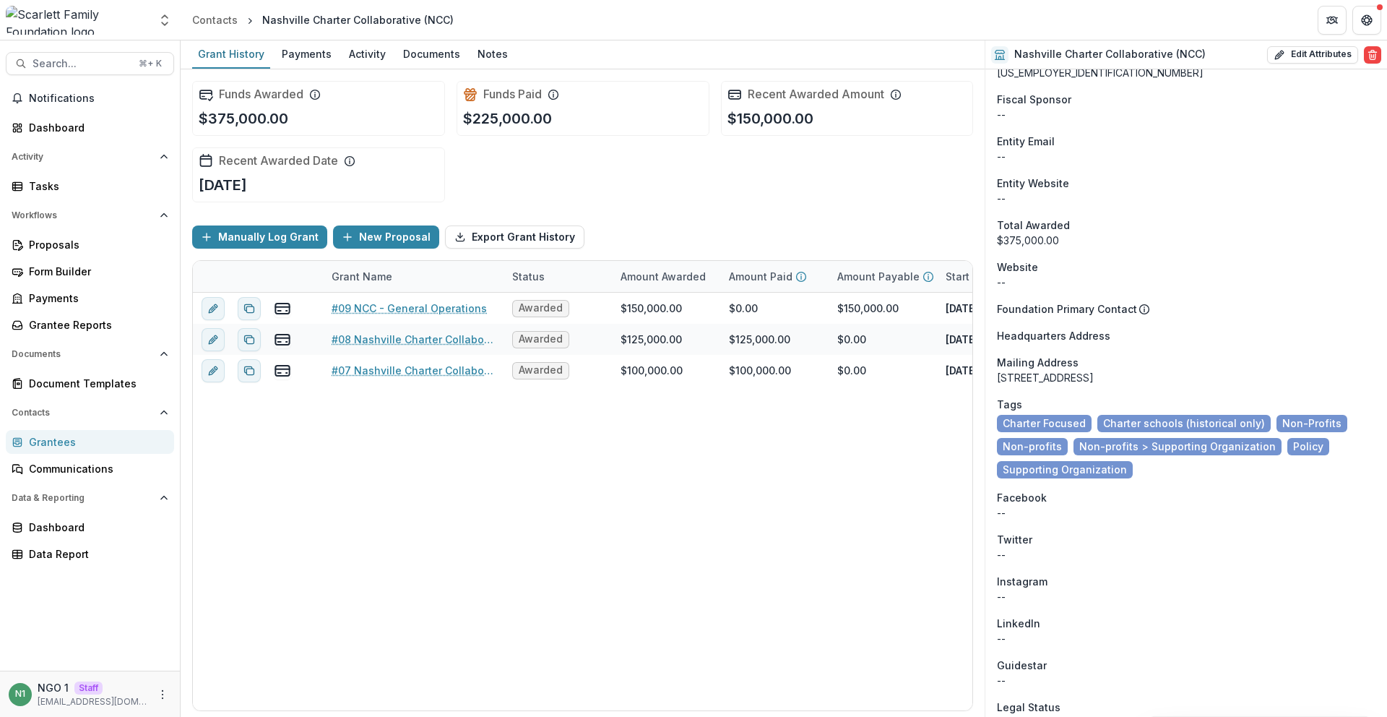
scroll to position [824, 0]
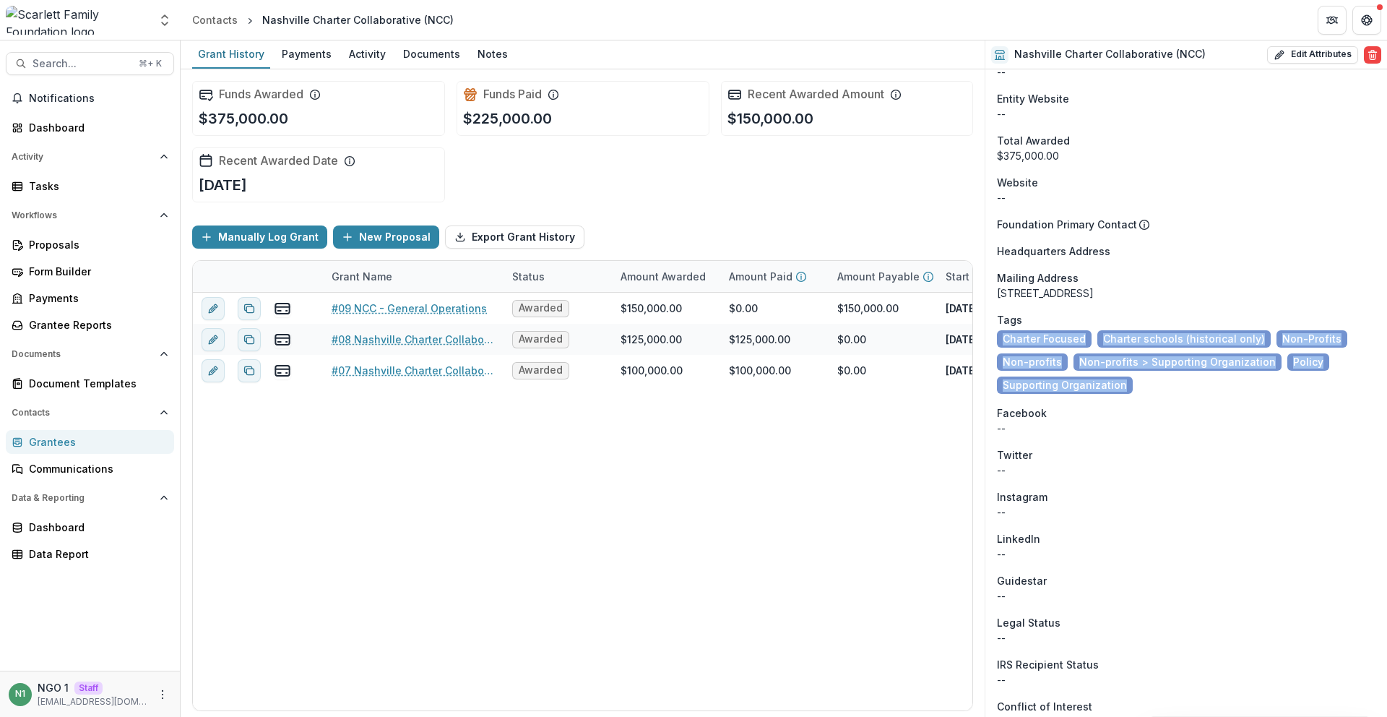
drag, startPoint x: 1076, startPoint y: 374, endPoint x: 1029, endPoint y: 336, distance: 60.6
click at [990, 332] on div "Onboarding Pending DBA -- Phone Number [PHONE_NUMBER] Team Signatory -- Individ…" at bounding box center [1186, 334] width 402 height 2179
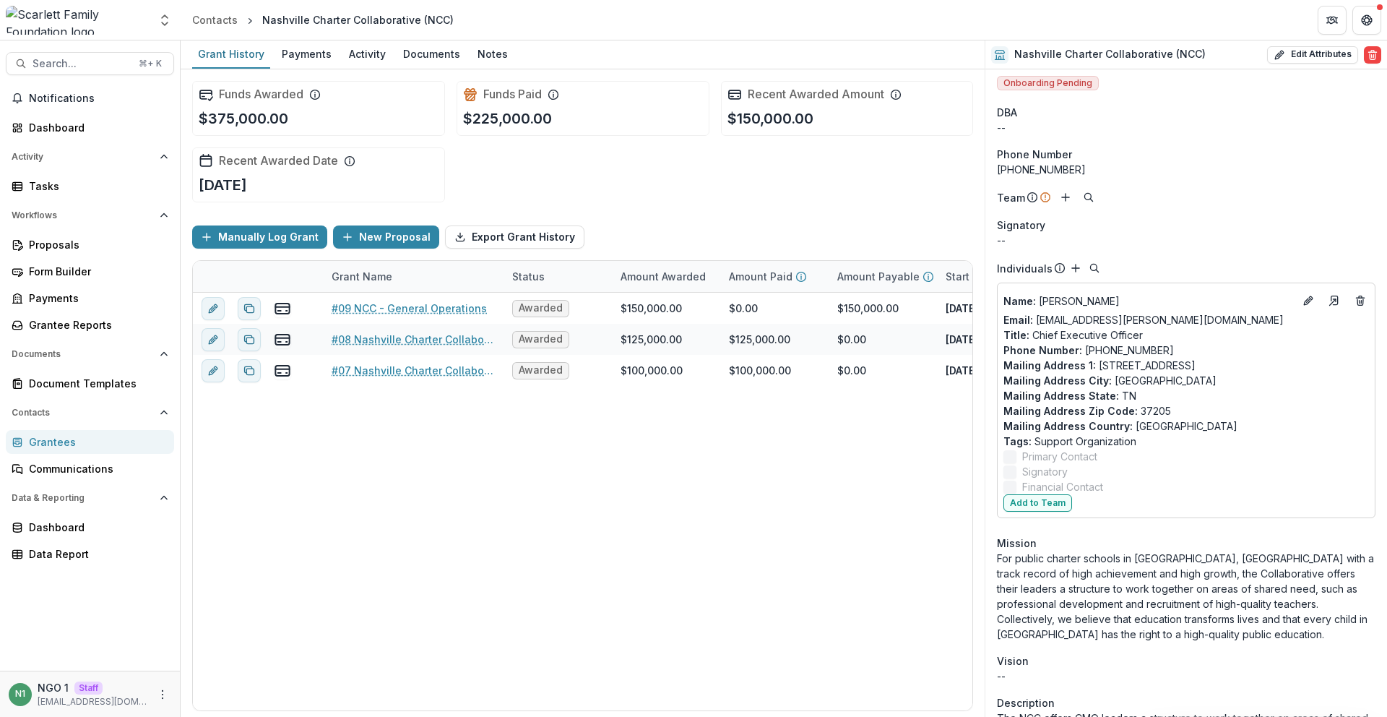
scroll to position [0, 0]
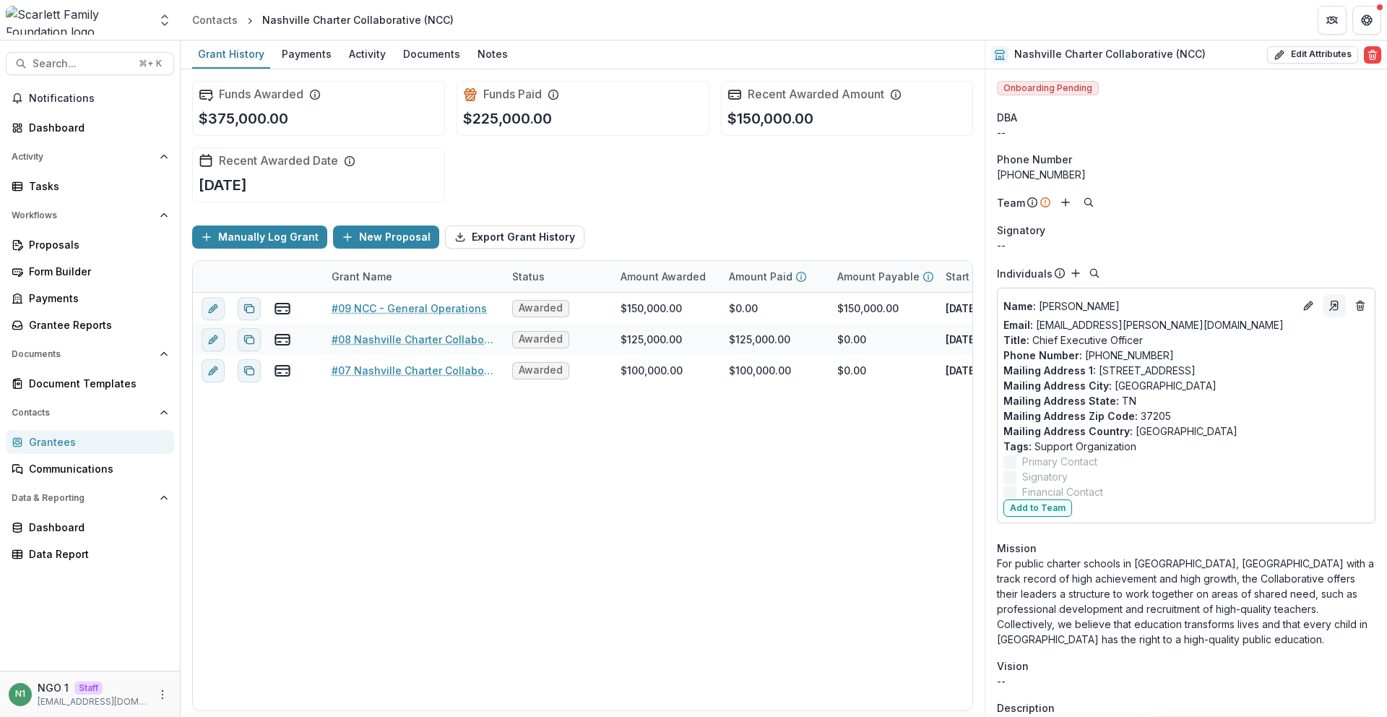
click at [1331, 305] on icon "Go to contact" at bounding box center [1334, 306] width 12 height 12
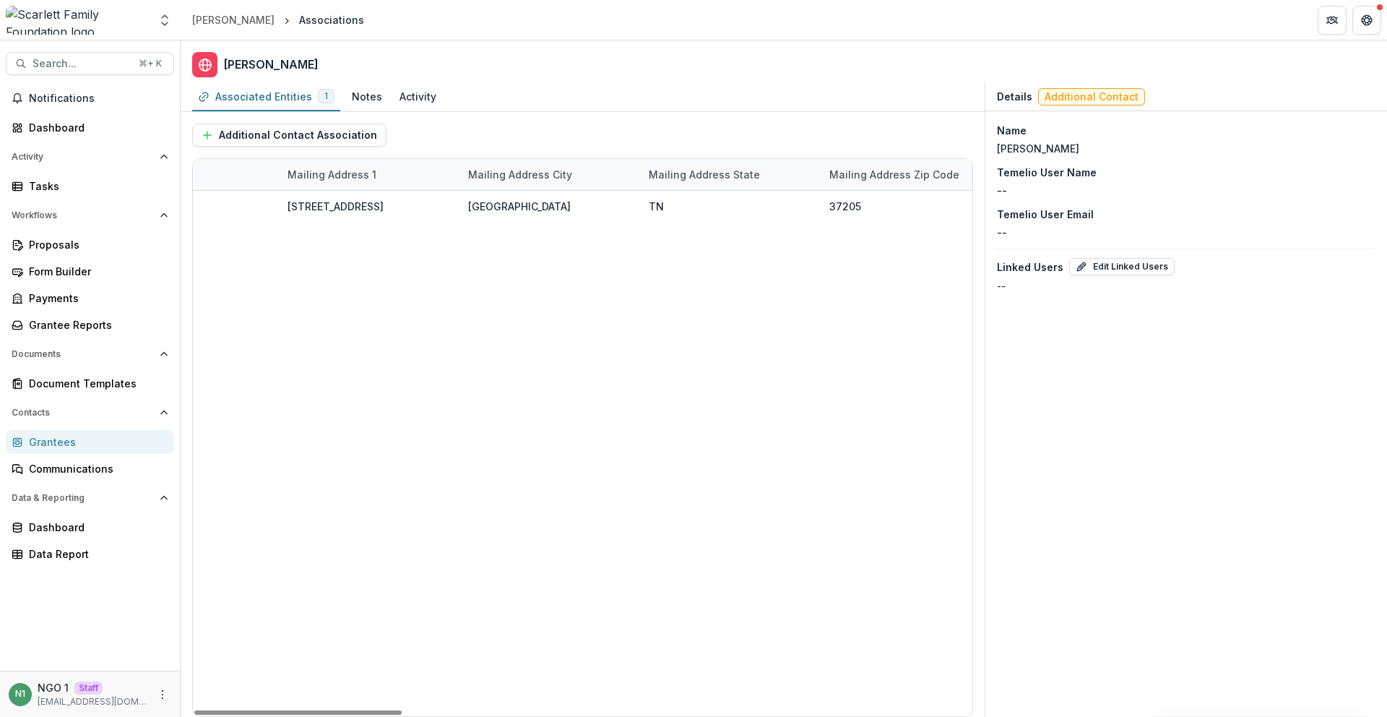
scroll to position [0, 2146]
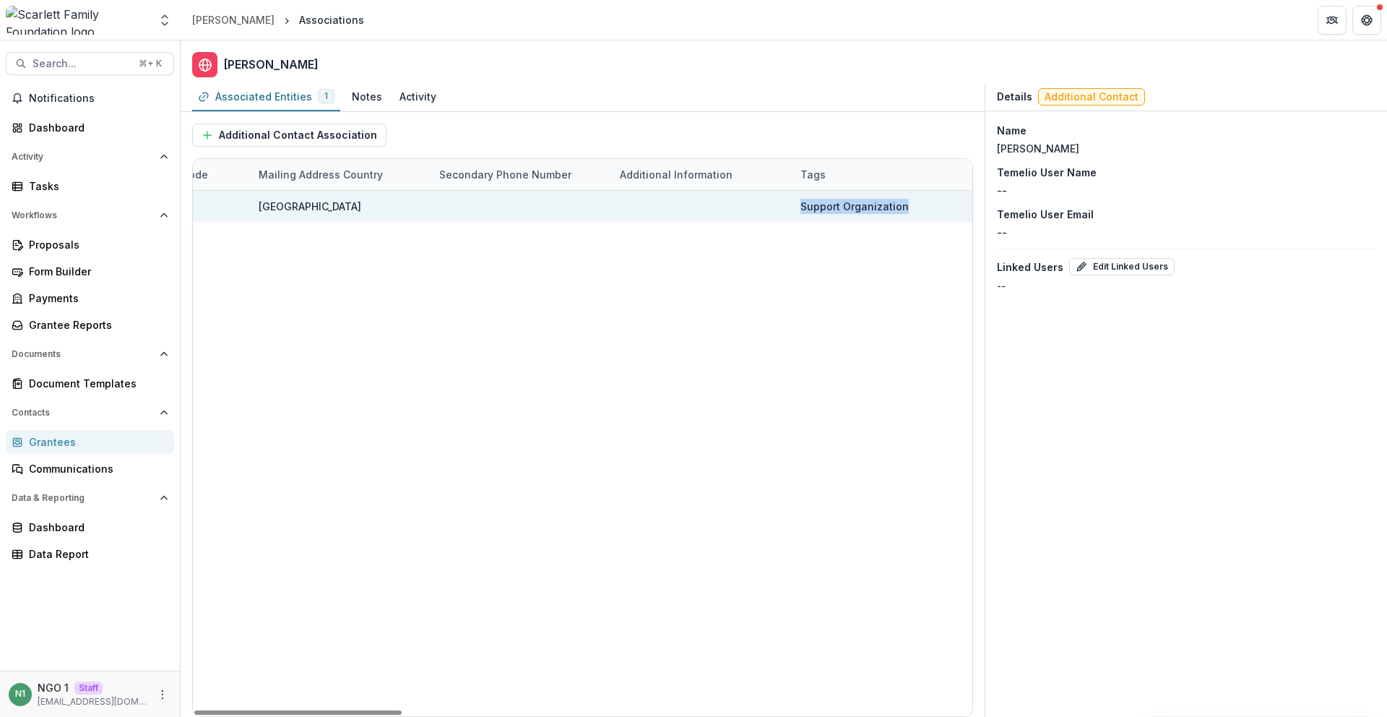
drag, startPoint x: 875, startPoint y: 207, endPoint x: 788, endPoint y: 221, distance: 88.6
click at [787, 212] on div at bounding box center [701, 206] width 181 height 31
drag, startPoint x: 836, startPoint y: 209, endPoint x: 903, endPoint y: 206, distance: 67.2
click at [903, 206] on div "Support Organization" at bounding box center [882, 206] width 181 height 31
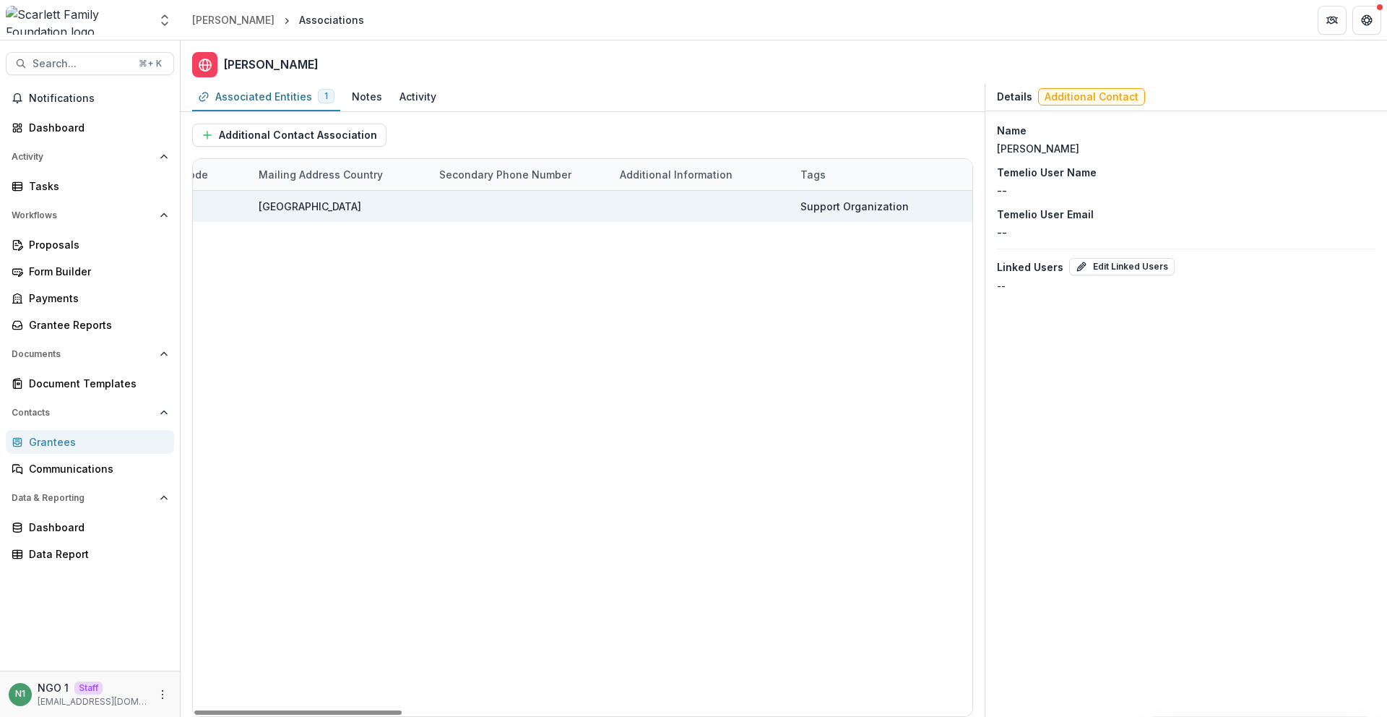
drag, startPoint x: 904, startPoint y: 206, endPoint x: 917, endPoint y: 207, distance: 13.7
click at [904, 206] on div "Support Organization" at bounding box center [881, 206] width 163 height 31
drag, startPoint x: 818, startPoint y: 202, endPoint x: 787, endPoint y: 204, distance: 30.4
click at [788, 204] on div at bounding box center [701, 206] width 181 height 31
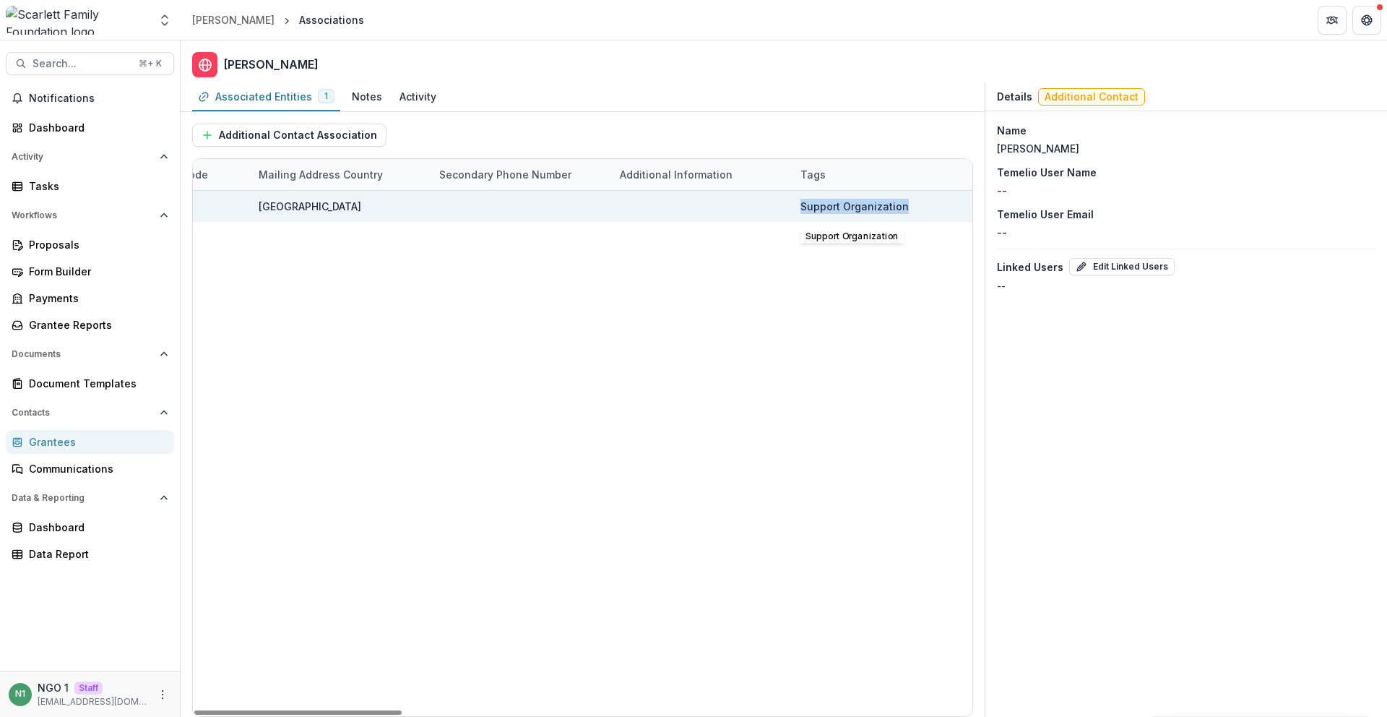
drag, startPoint x: 887, startPoint y: 220, endPoint x: 919, endPoint y: 210, distance: 33.4
click at [914, 214] on div "Support Organization" at bounding box center [882, 206] width 181 height 31
click at [920, 210] on div "Support Organization" at bounding box center [881, 206] width 163 height 31
drag, startPoint x: 899, startPoint y: 200, endPoint x: 779, endPoint y: 213, distance: 121.3
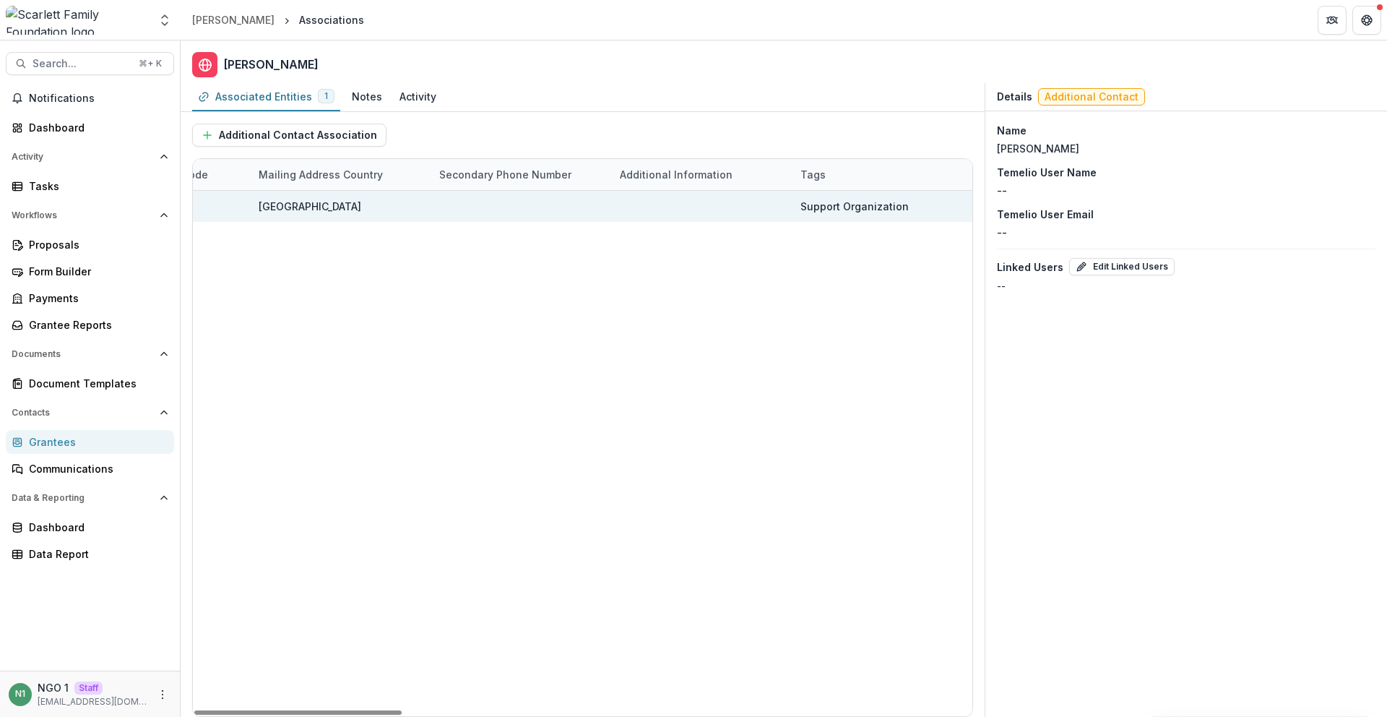
click at [790, 207] on div at bounding box center [701, 206] width 181 height 31
drag, startPoint x: 875, startPoint y: 205, endPoint x: 927, endPoint y: 204, distance: 52.0
click at [927, 204] on div "Support Organization" at bounding box center [881, 206] width 163 height 31
drag, startPoint x: 926, startPoint y: 201, endPoint x: 808, endPoint y: 199, distance: 117.8
click at [808, 199] on div "Support Organization" at bounding box center [881, 206] width 163 height 31
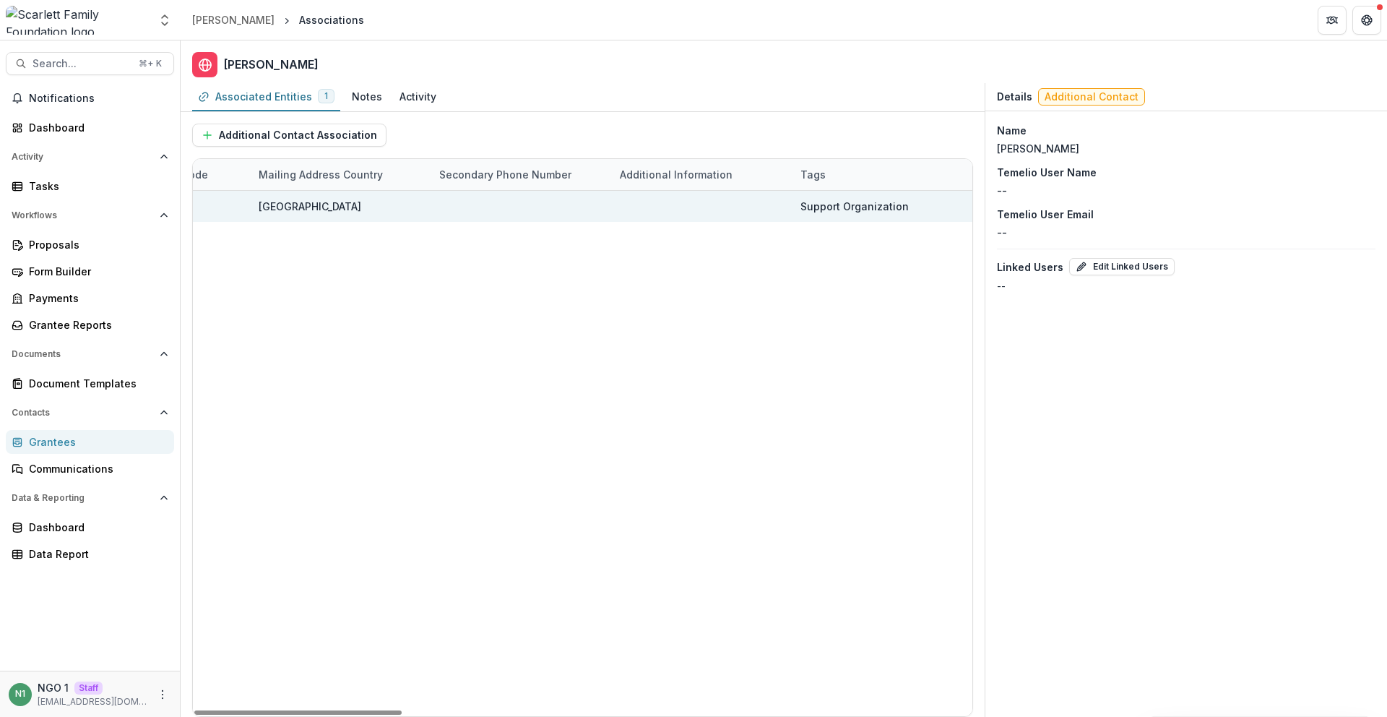
click at [801, 196] on div "Support Organization" at bounding box center [881, 206] width 163 height 31
drag, startPoint x: 790, startPoint y: 205, endPoint x: 933, endPoint y: 203, distance: 143.0
click at [933, 203] on div "Support Organization" at bounding box center [881, 206] width 163 height 31
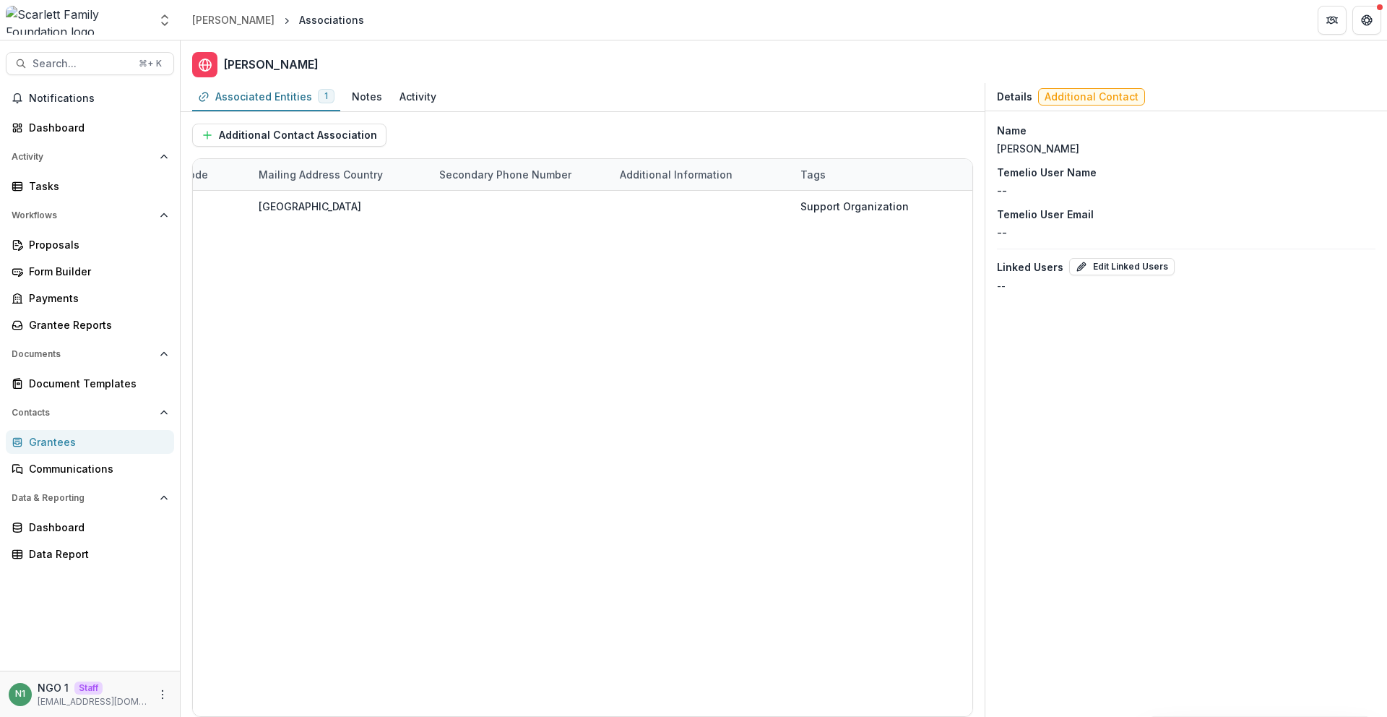
drag, startPoint x: 172, startPoint y: 24, endPoint x: 166, endPoint y: 41, distance: 18.3
click at [173, 25] on button "Open entity switcher" at bounding box center [165, 20] width 20 height 29
click at [155, 57] on link "Admin Settings" at bounding box center [90, 56] width 173 height 24
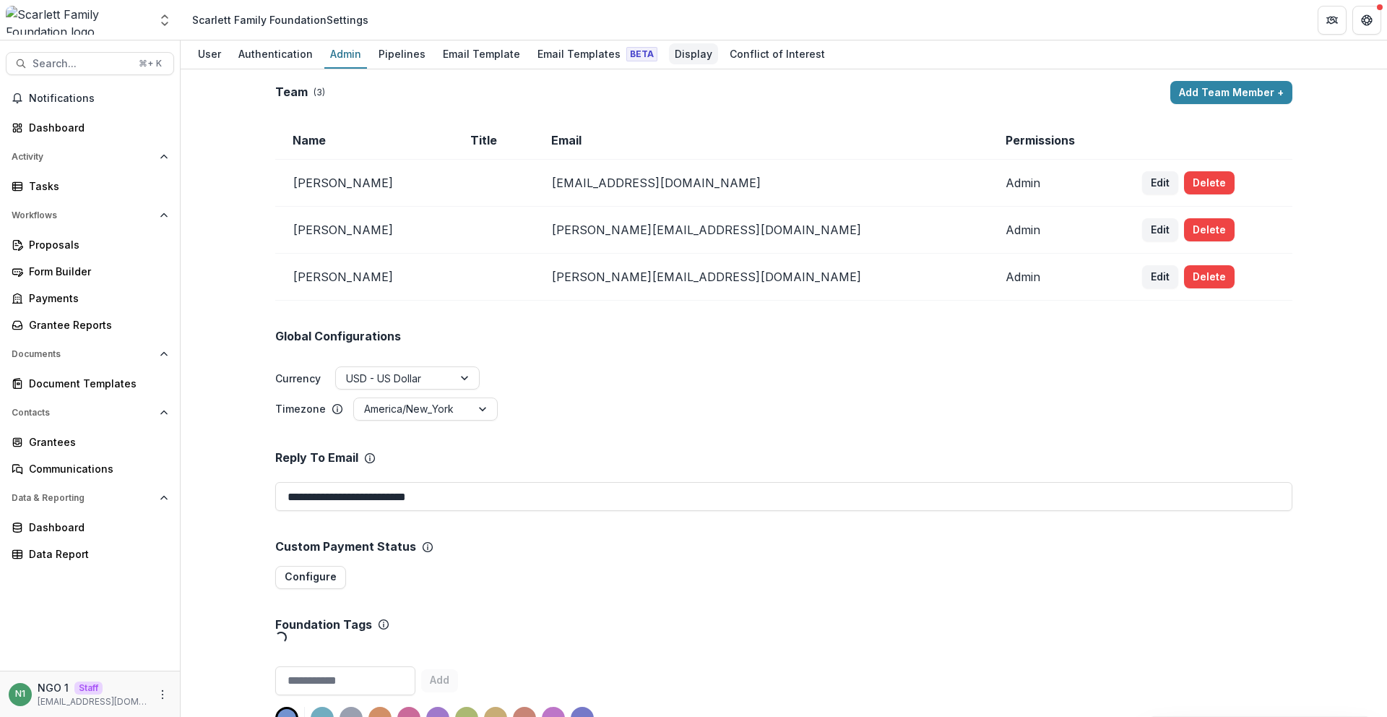
click at [680, 49] on div "Display" at bounding box center [693, 53] width 49 height 21
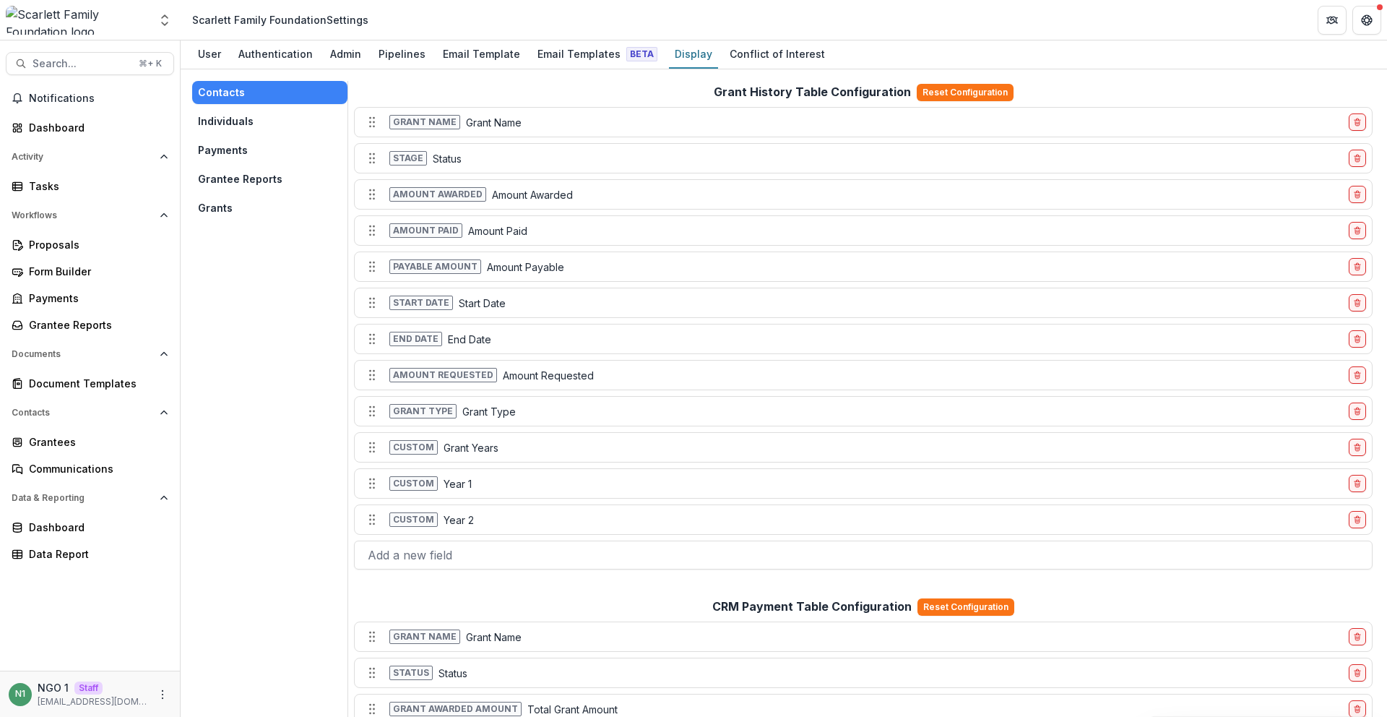
click at [241, 118] on button "Individuals" at bounding box center [269, 121] width 155 height 23
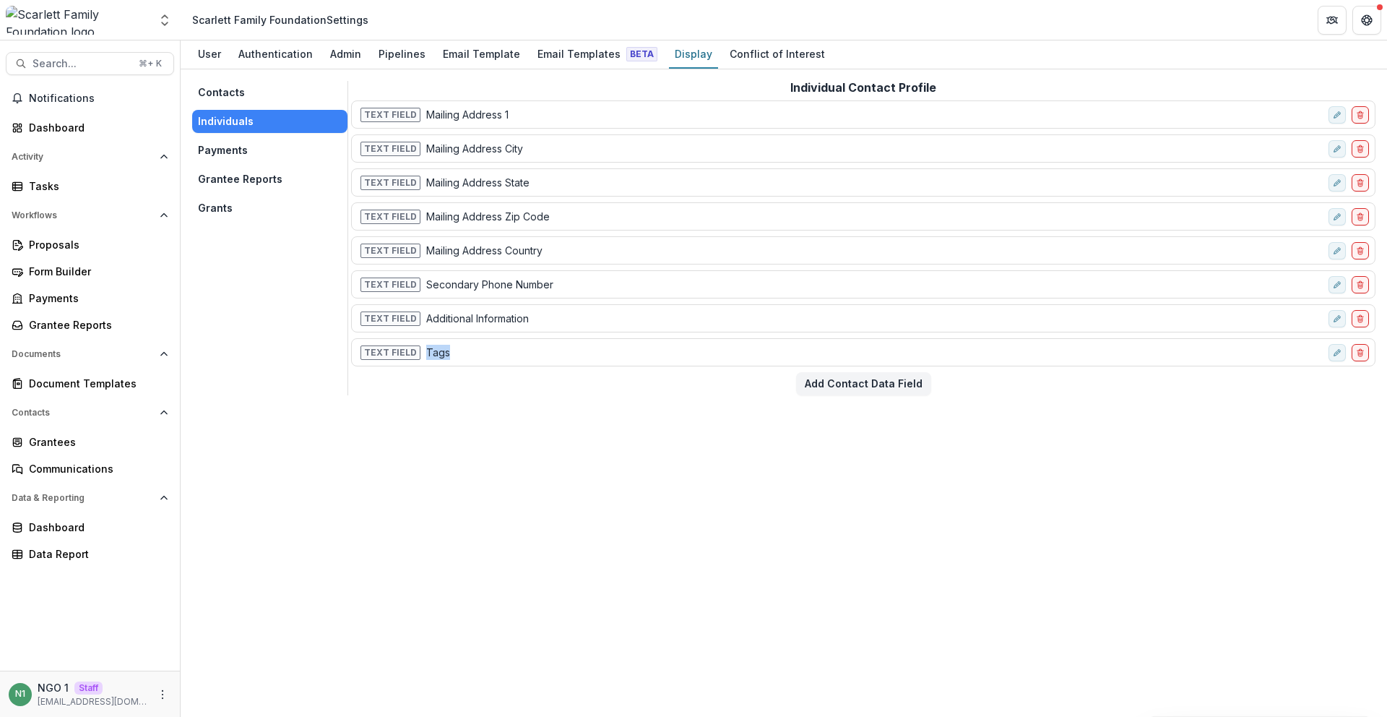
drag, startPoint x: 458, startPoint y: 350, endPoint x: 419, endPoint y: 346, distance: 39.2
click at [419, 346] on div "Text Field Tags" at bounding box center [840, 352] width 965 height 21
copy p "Tags"
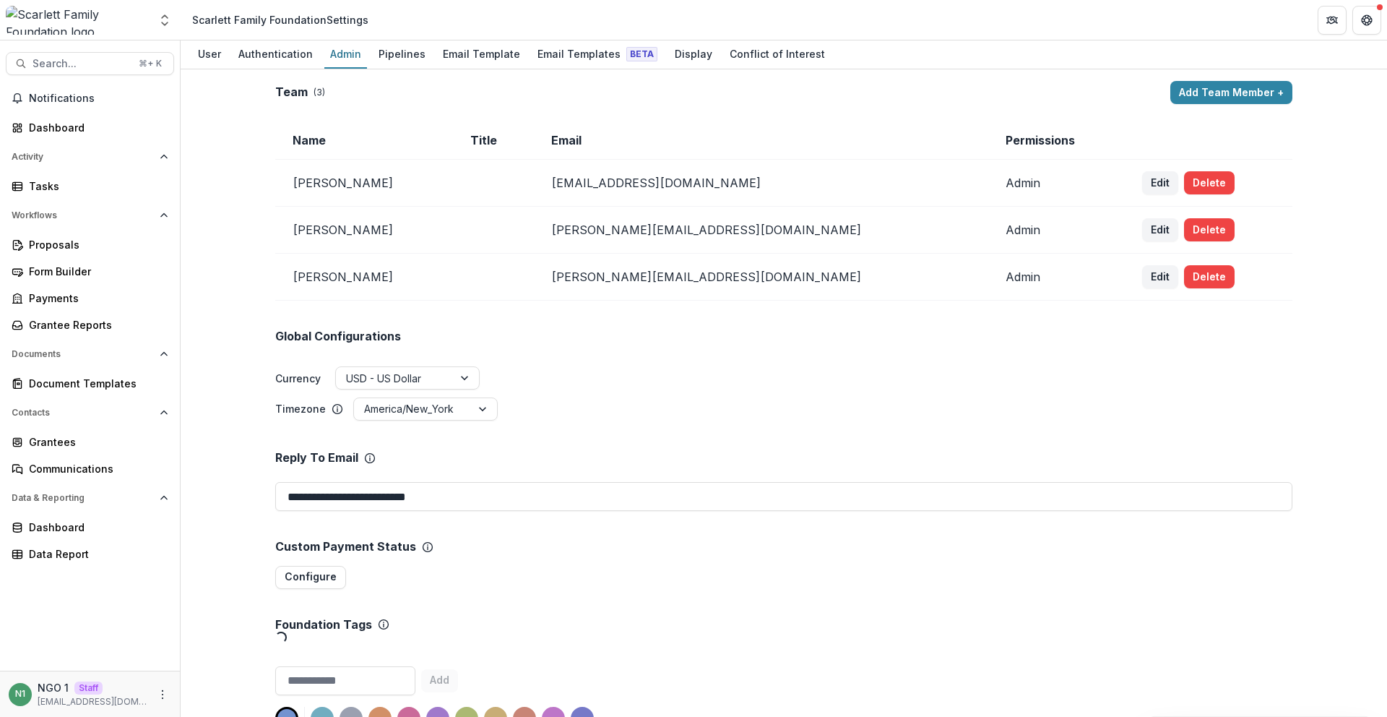
type input "********"
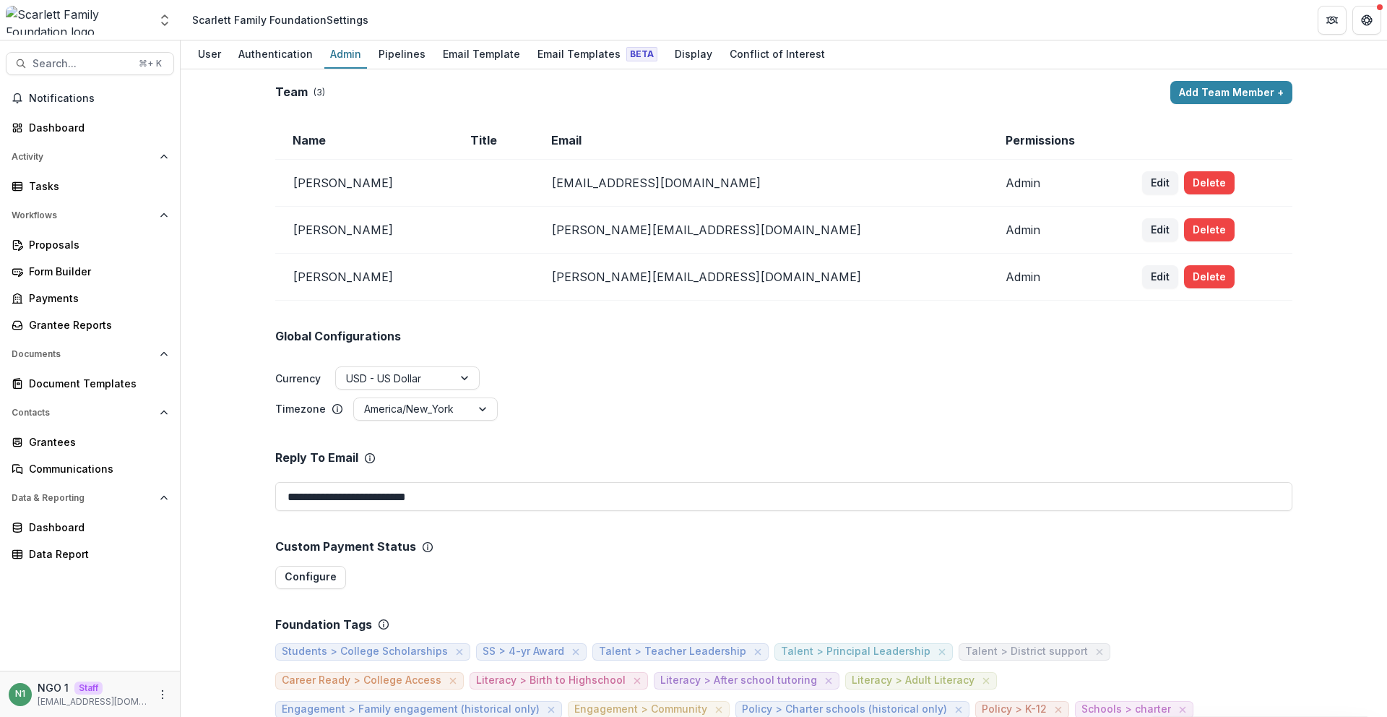
drag, startPoint x: 823, startPoint y: 265, endPoint x: 885, endPoint y: 303, distance: 72.6
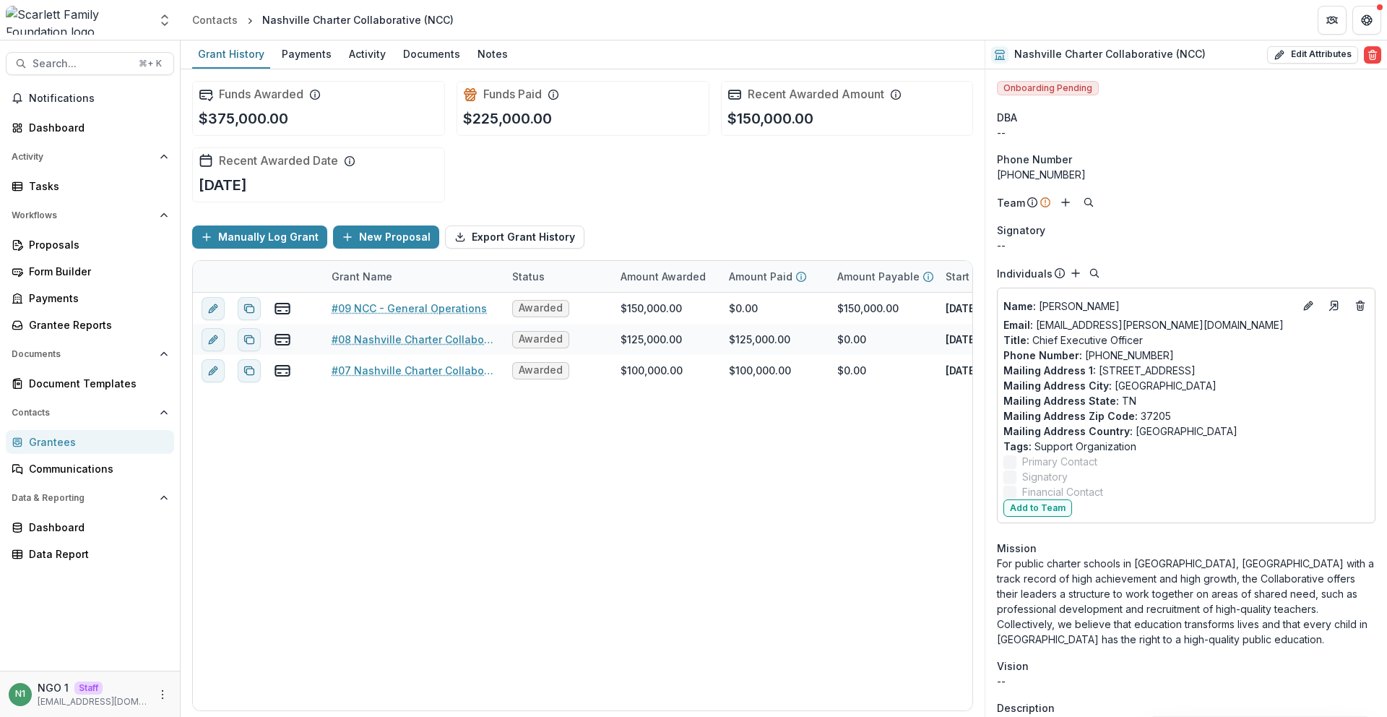
click at [1139, 152] on div "Phone Number" at bounding box center [1186, 159] width 379 height 15
click at [1331, 301] on icon "Go to contact" at bounding box center [1334, 305] width 7 height 9
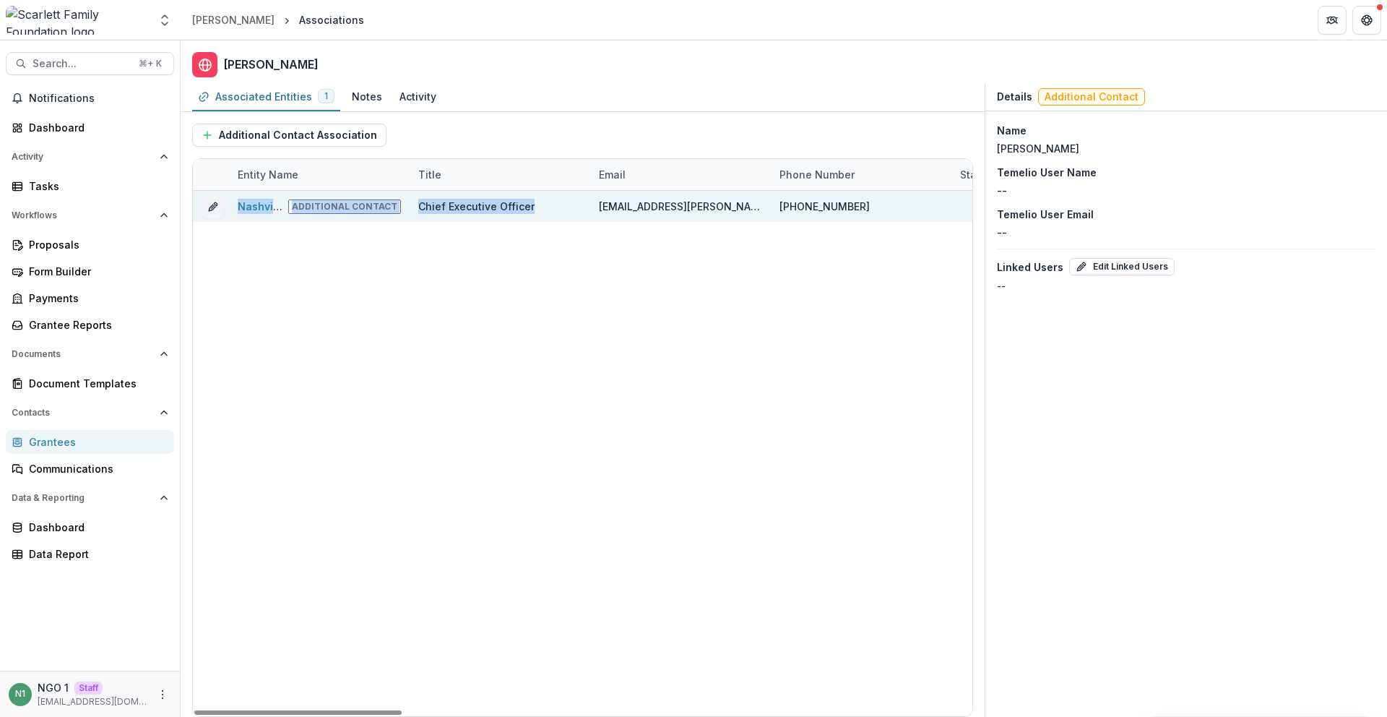
drag, startPoint x: 735, startPoint y: 183, endPoint x: 748, endPoint y: 191, distance: 14.9
click at [748, 191] on div "Entity Name Title Email Phone Number Start Date End Date Primary Contact Inacti…" at bounding box center [582, 437] width 779 height 557
drag, startPoint x: 667, startPoint y: 278, endPoint x: 715, endPoint y: 216, distance: 78.7
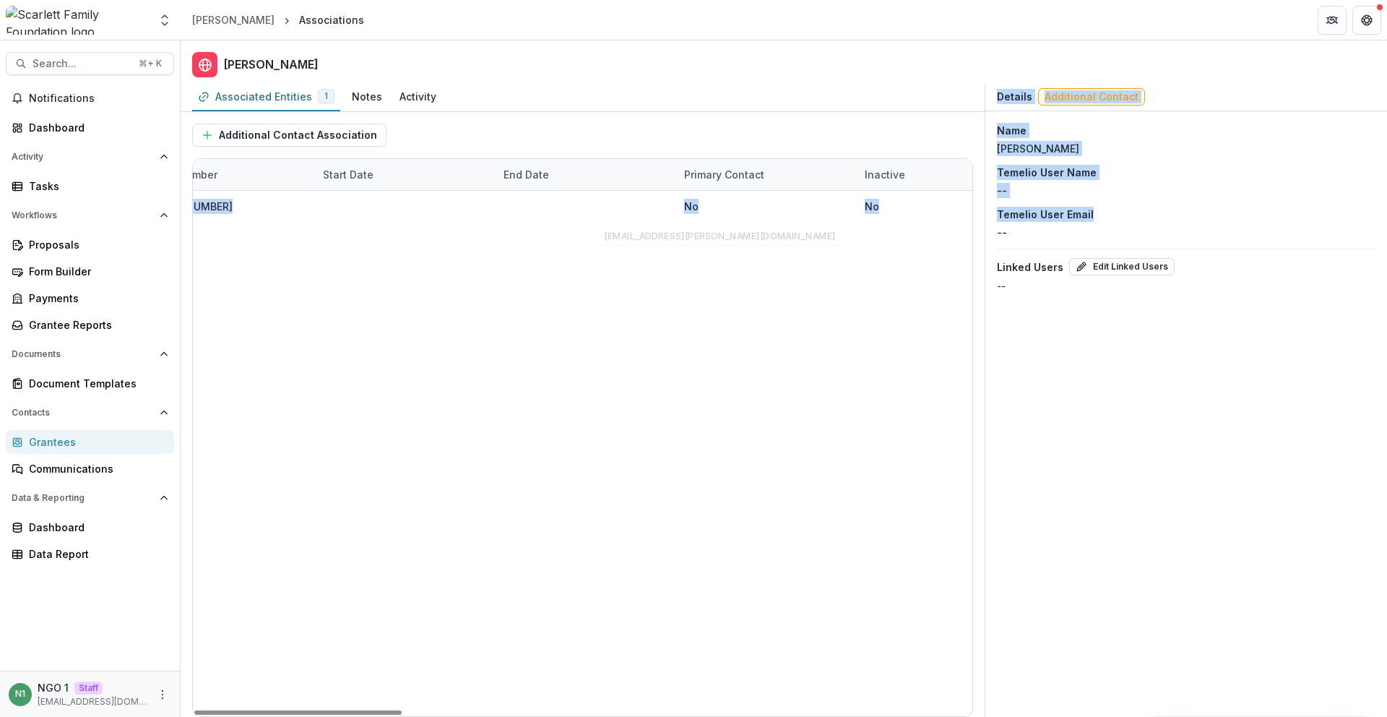
scroll to position [0, 2146]
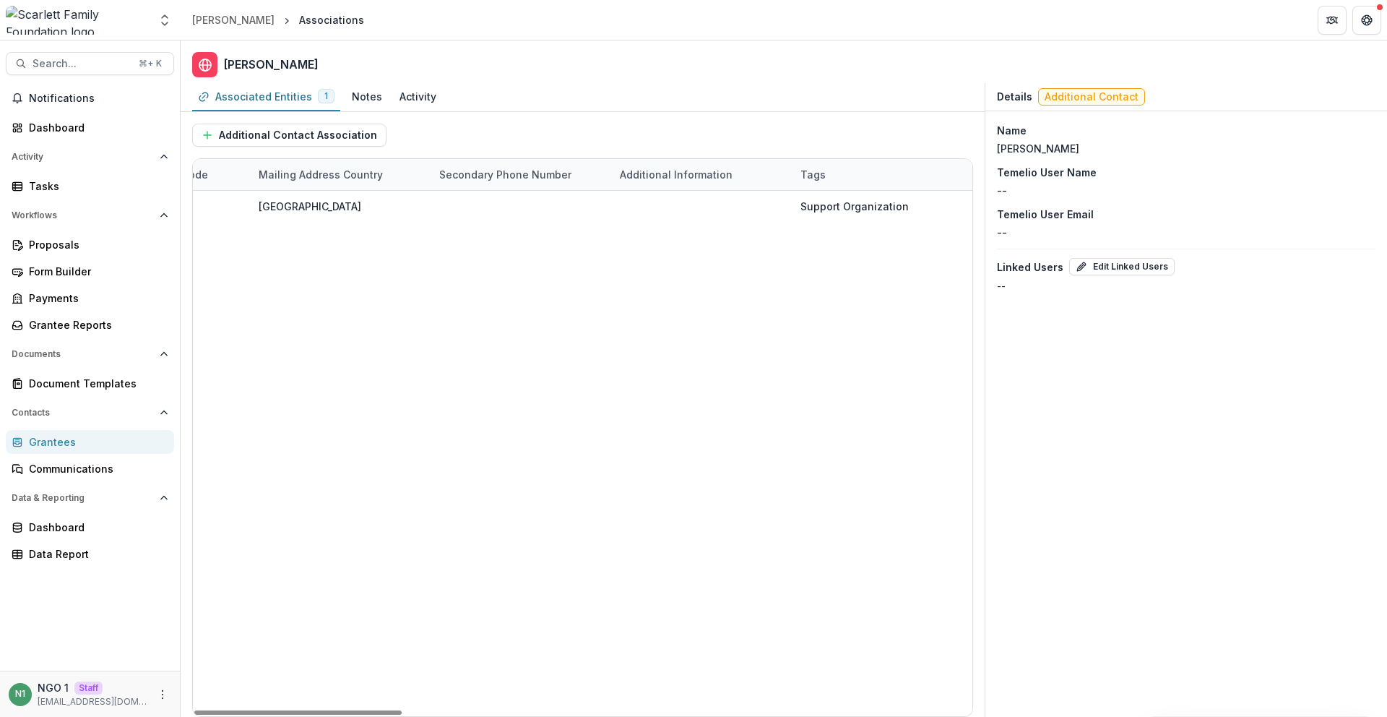
drag, startPoint x: 737, startPoint y: 202, endPoint x: 860, endPoint y: 288, distance: 150.9
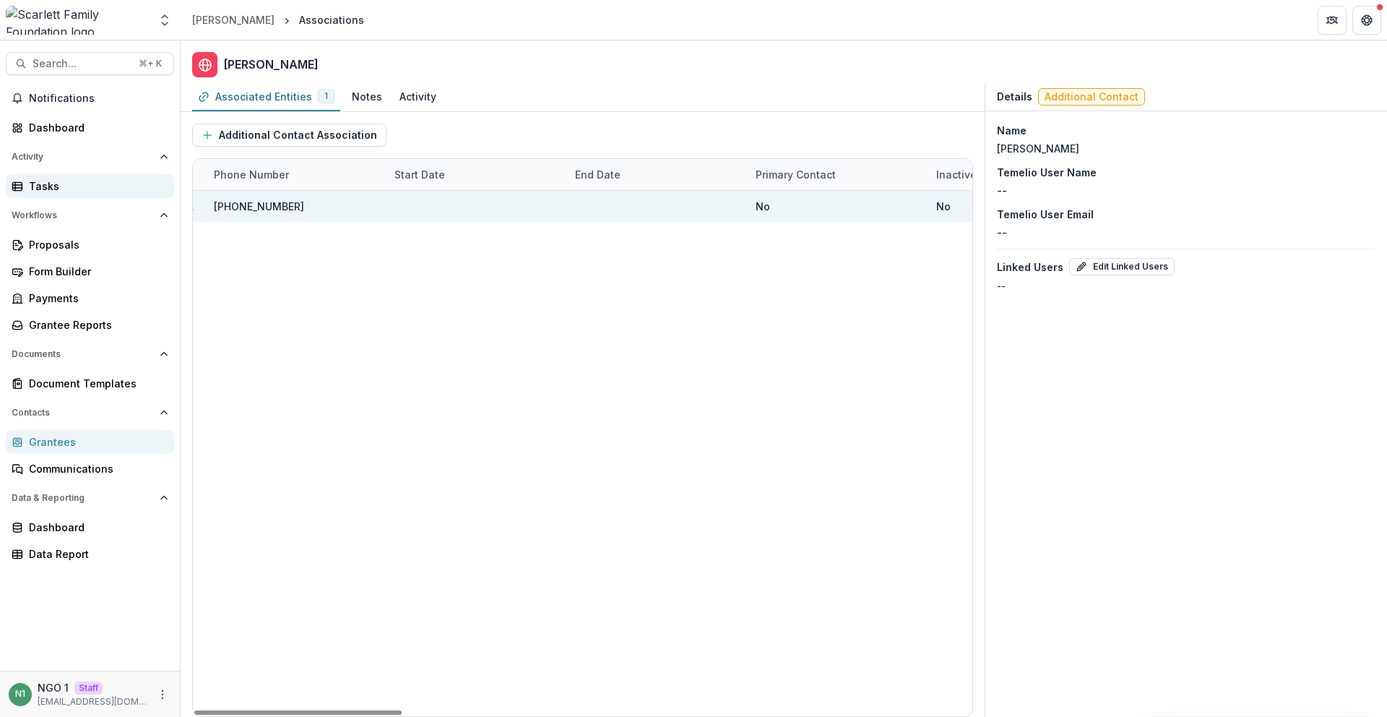
scroll to position [0, 0]
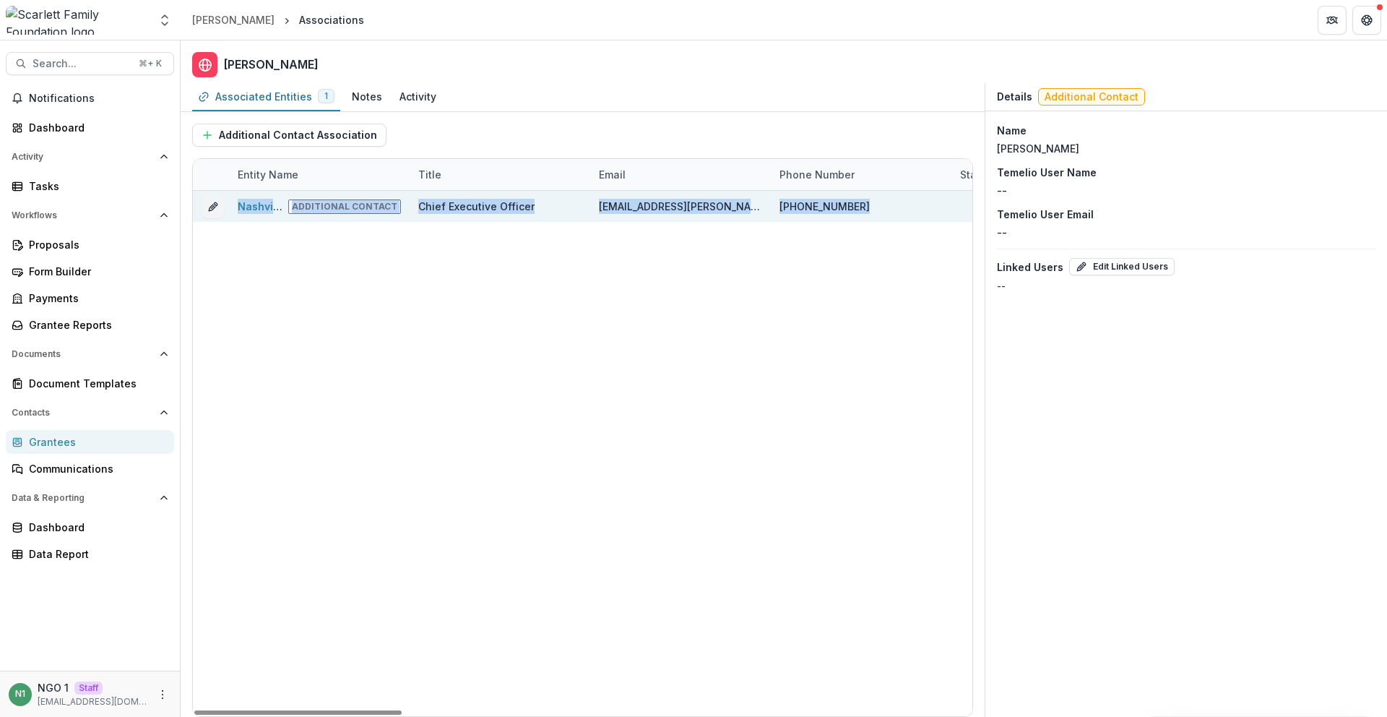
drag, startPoint x: 886, startPoint y: 199, endPoint x: 363, endPoint y: 266, distance: 527.2
drag, startPoint x: 399, startPoint y: 274, endPoint x: 405, endPoint y: 222, distance: 52.3
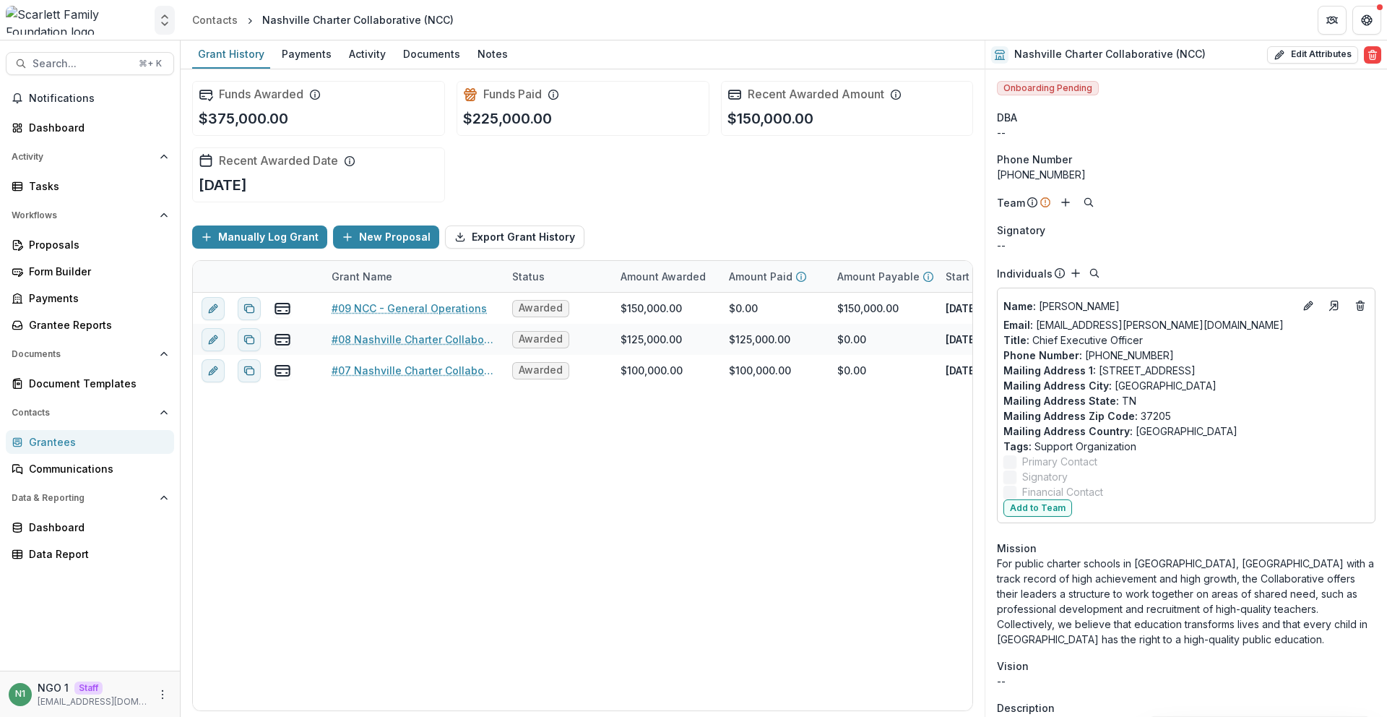
click at [170, 20] on icon "Open entity switcher" at bounding box center [164, 20] width 14 height 14
click at [141, 57] on link "Admin Settings" at bounding box center [90, 56] width 173 height 24
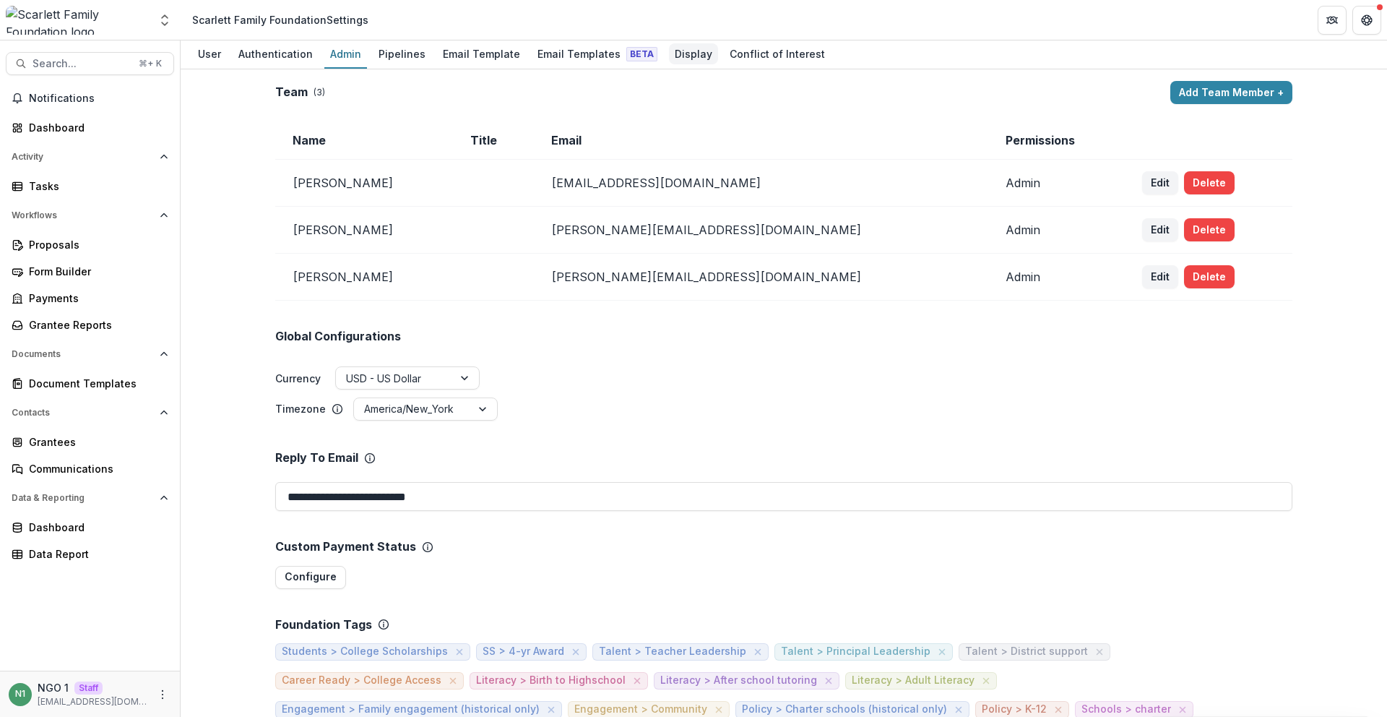
click at [669, 59] on div "Display" at bounding box center [693, 53] width 49 height 21
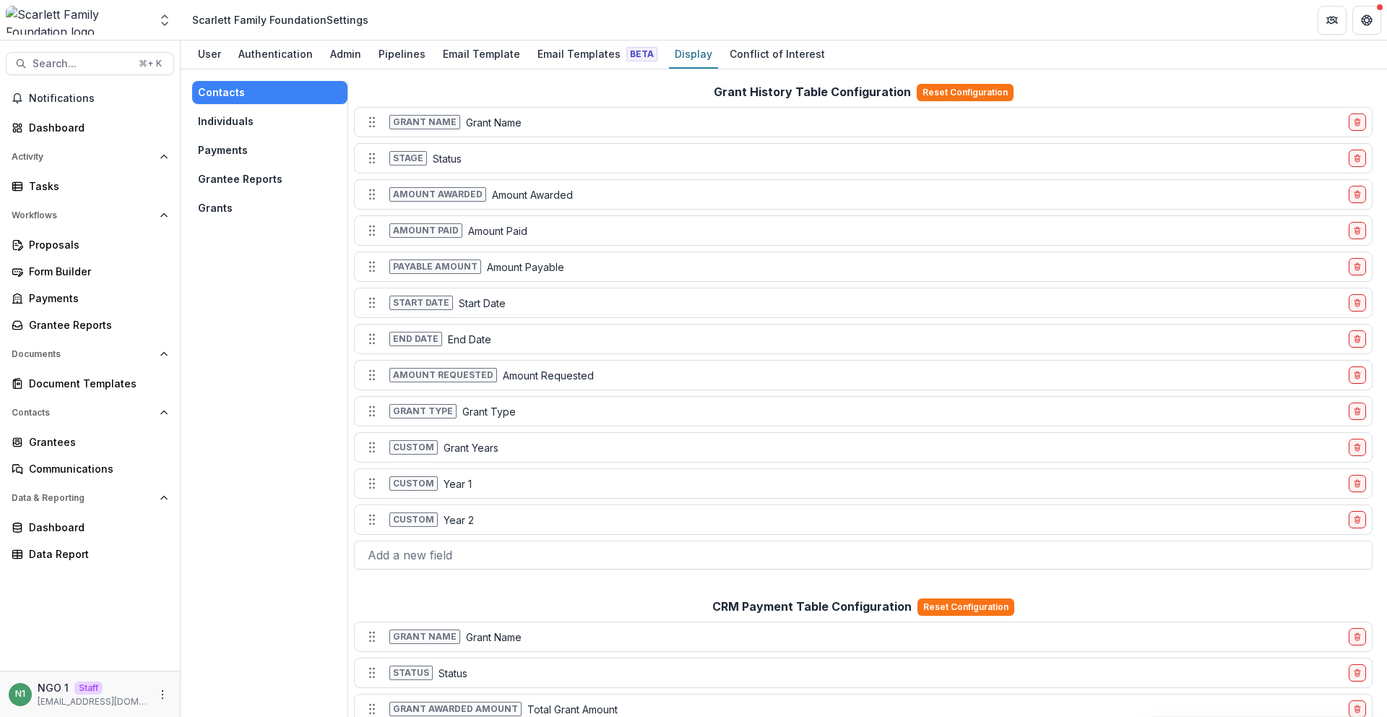
click at [262, 162] on div "Contacts Individuals Payments Grantee Reports Grants" at bounding box center [269, 150] width 155 height 139
click at [246, 160] on button "Payments" at bounding box center [269, 150] width 155 height 23
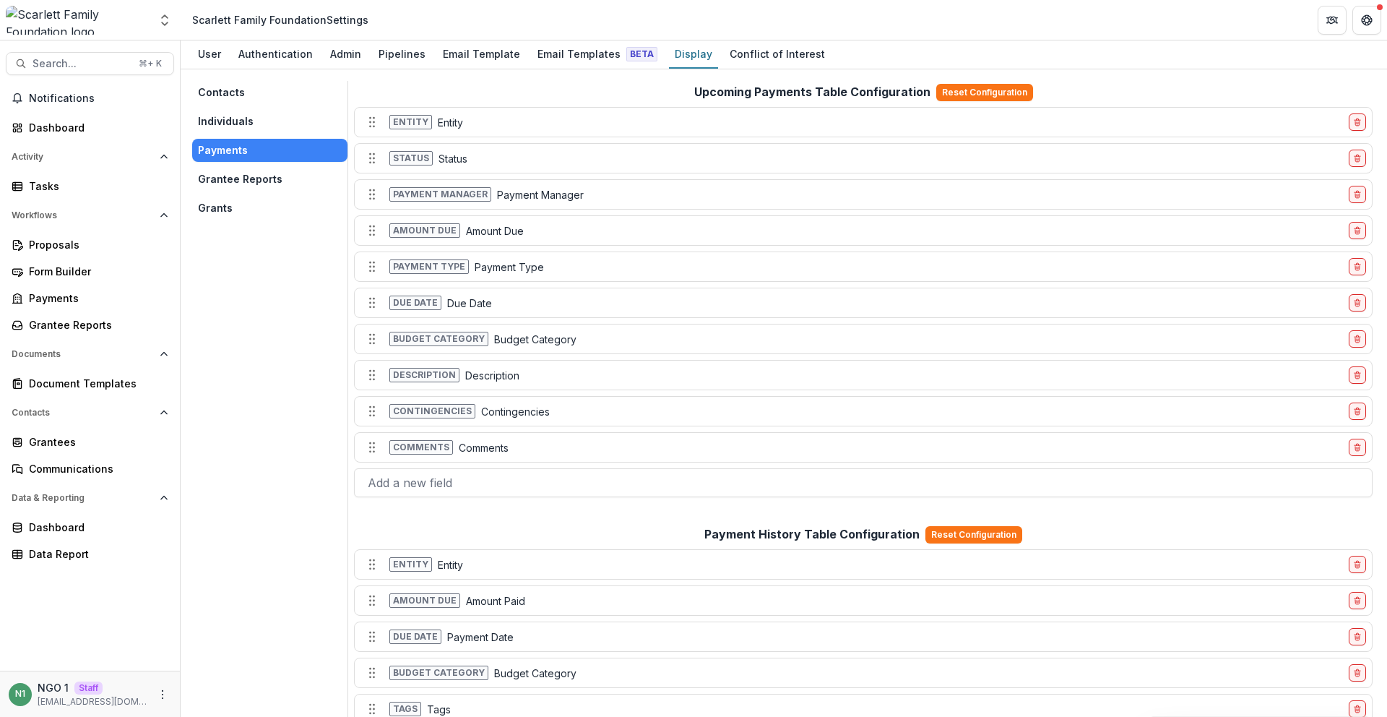
click at [246, 177] on button "Grantee Reports" at bounding box center [269, 179] width 155 height 23
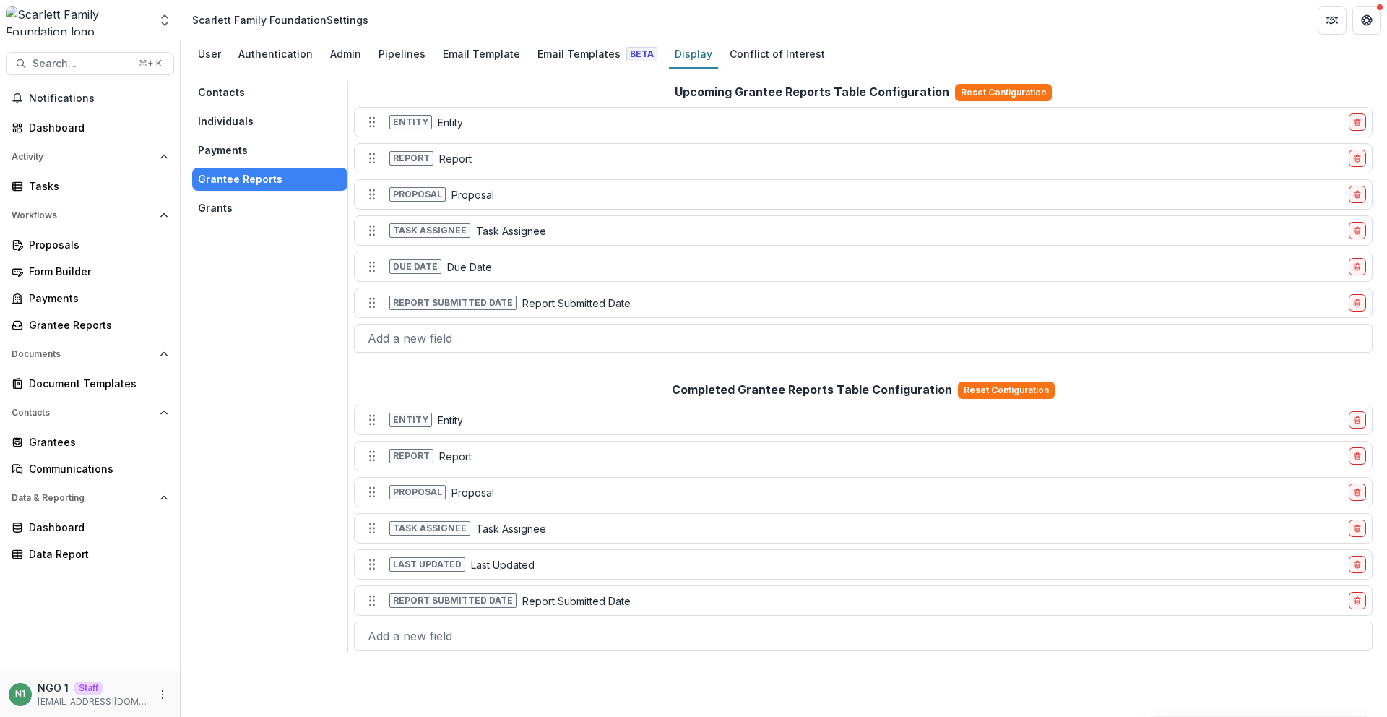
click at [237, 207] on button "Grants" at bounding box center [269, 207] width 155 height 23
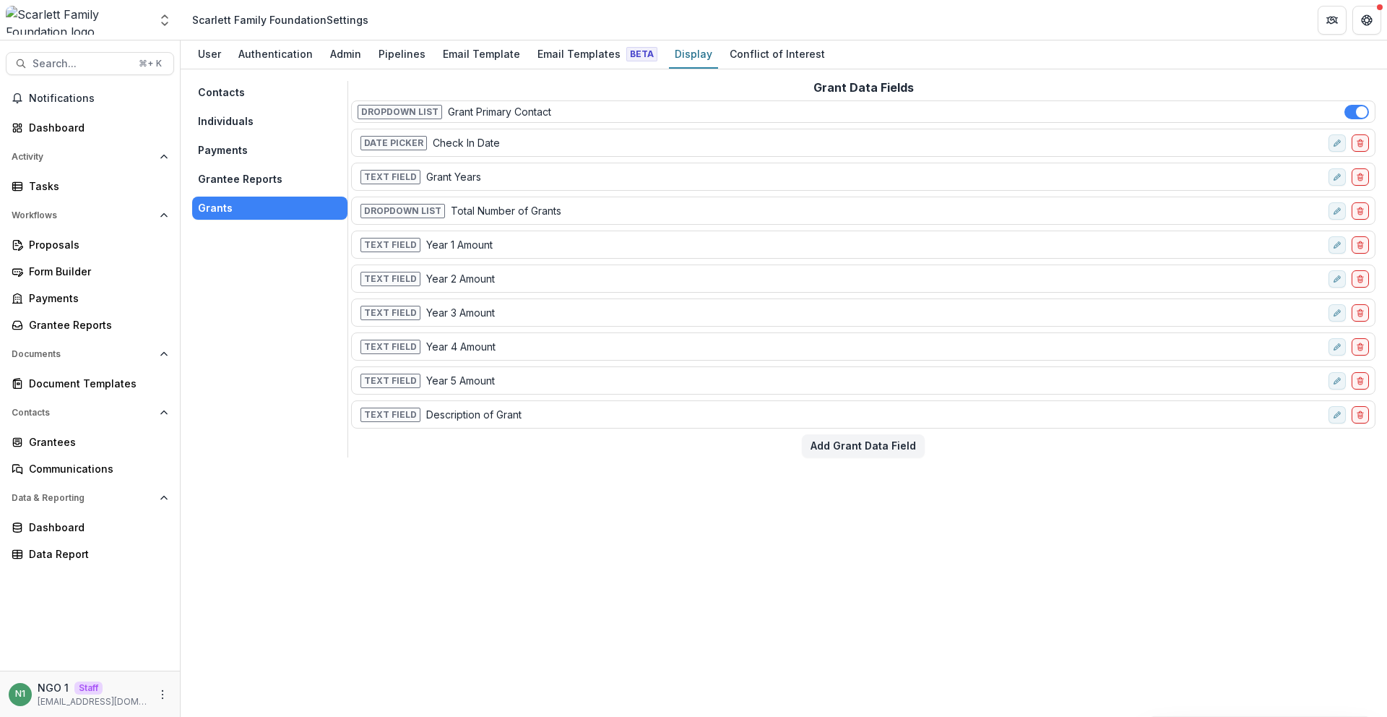
click at [246, 149] on button "Payments" at bounding box center [269, 150] width 155 height 23
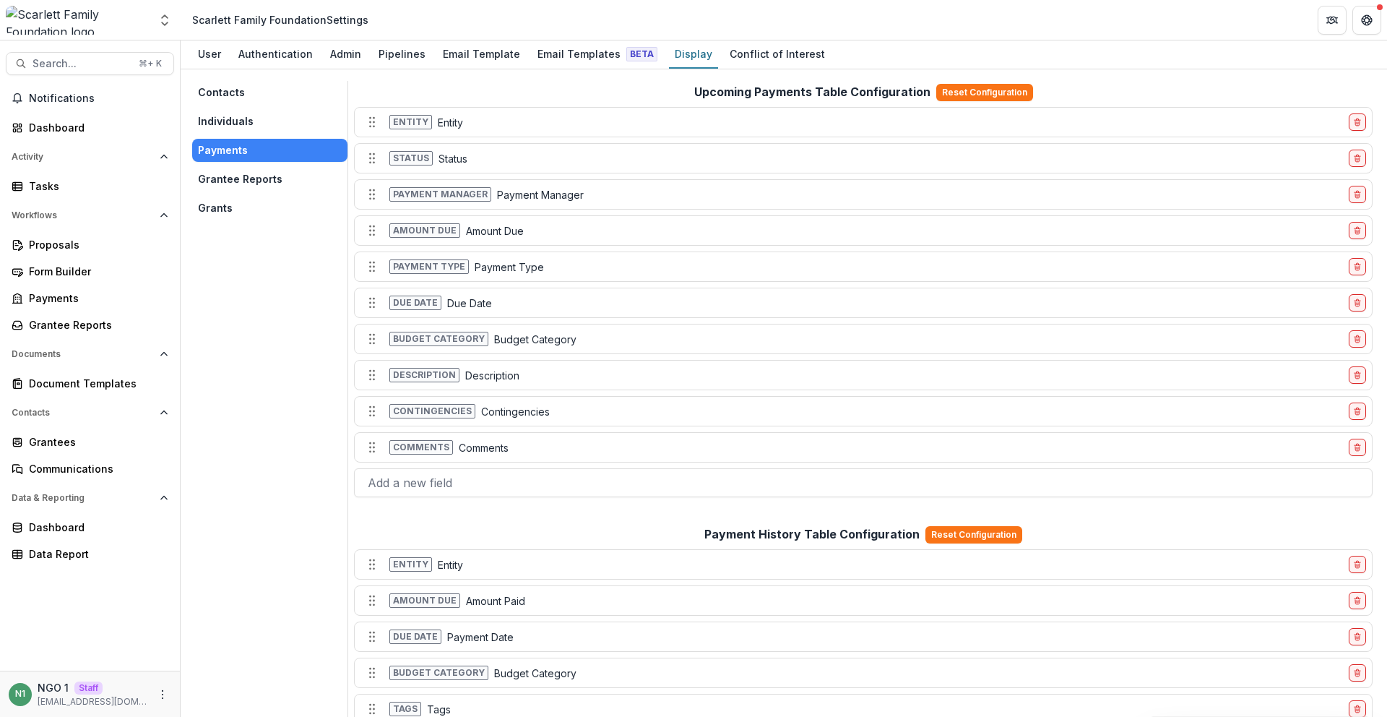
click at [261, 129] on button "Individuals" at bounding box center [269, 121] width 155 height 23
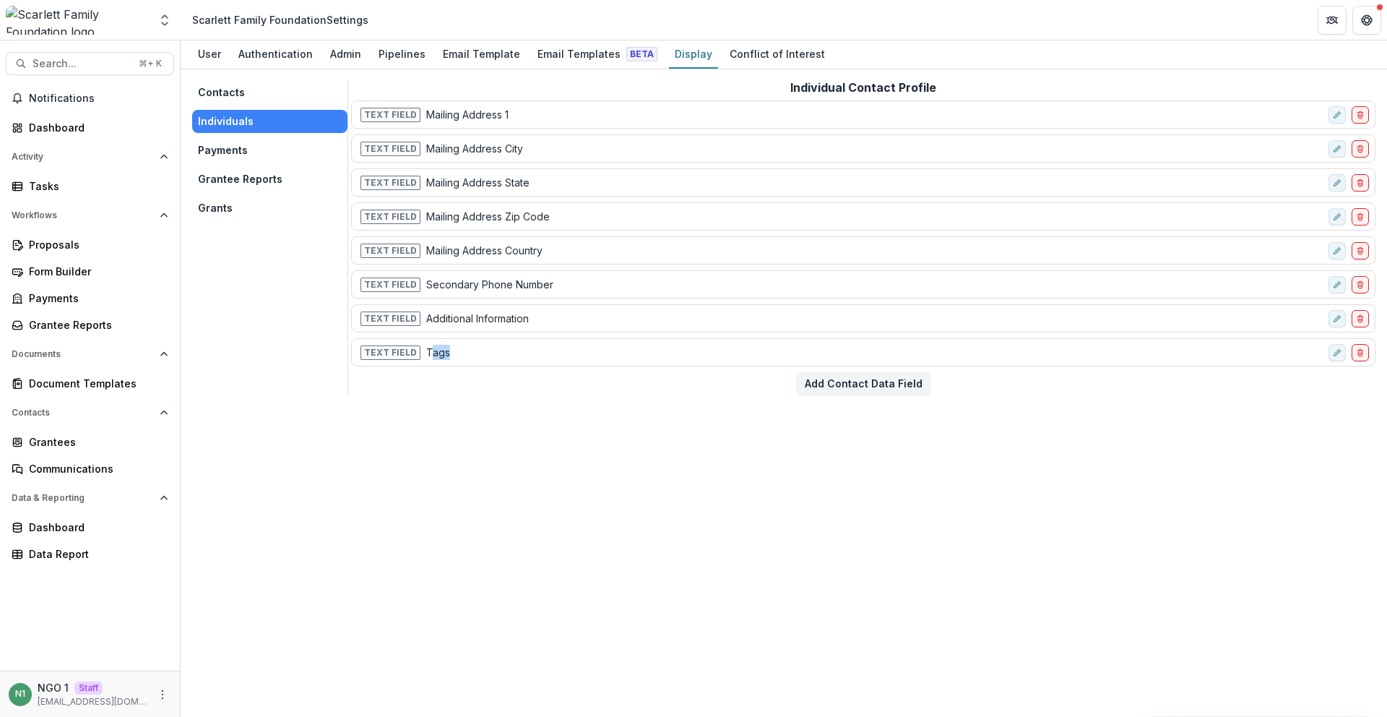
drag, startPoint x: 465, startPoint y: 351, endPoint x: 477, endPoint y: 353, distance: 11.8
click at [443, 350] on div "Text Field Tags" at bounding box center [840, 352] width 965 height 21
click at [486, 353] on div "Text Field Tags" at bounding box center [840, 352] width 965 height 21
click at [1337, 358] on button "edit-field-row" at bounding box center [1336, 352] width 17 height 17
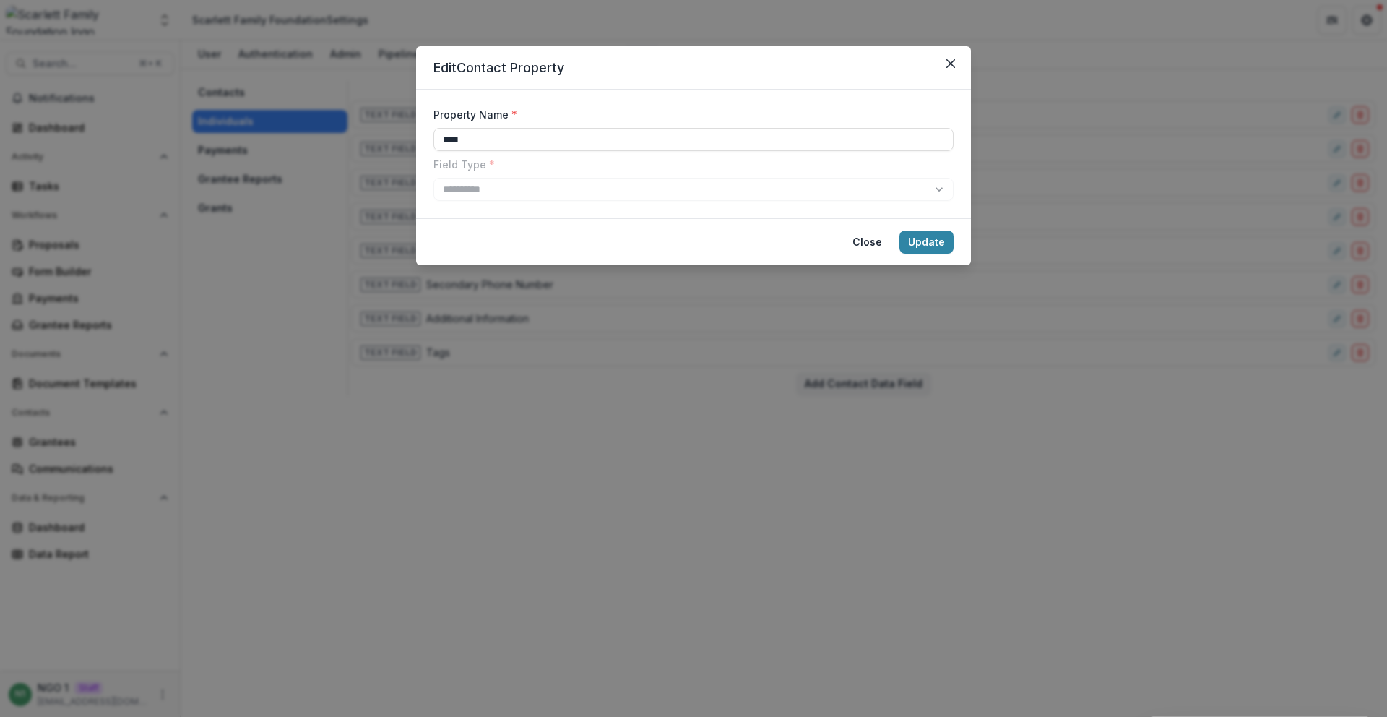
click at [1266, 426] on div "**********" at bounding box center [693, 358] width 1387 height 717
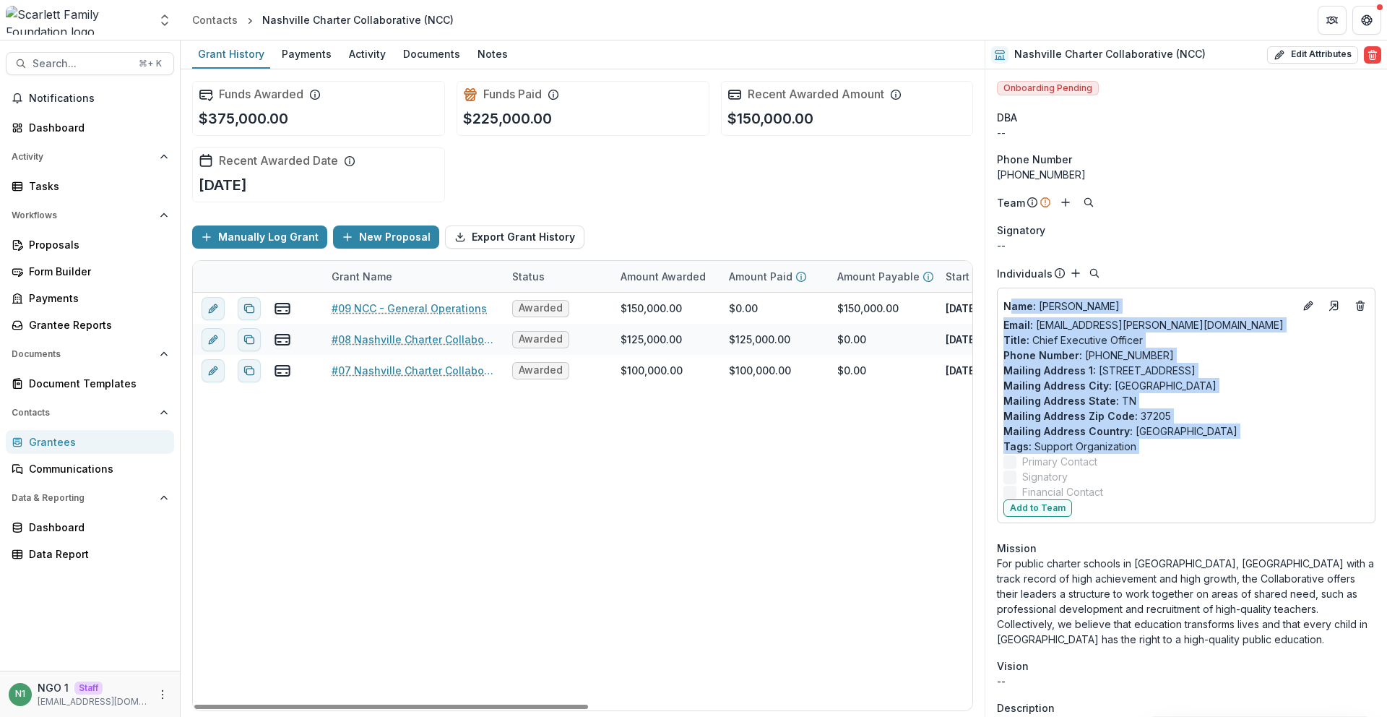
drag, startPoint x: 1128, startPoint y: 462, endPoint x: 1051, endPoint y: 353, distance: 133.1
click at [1010, 303] on div "Name : Subira Gordon Email: subira.gordon@nashvillecharter.org Title : Chief Ex…" at bounding box center [1186, 396] width 366 height 205
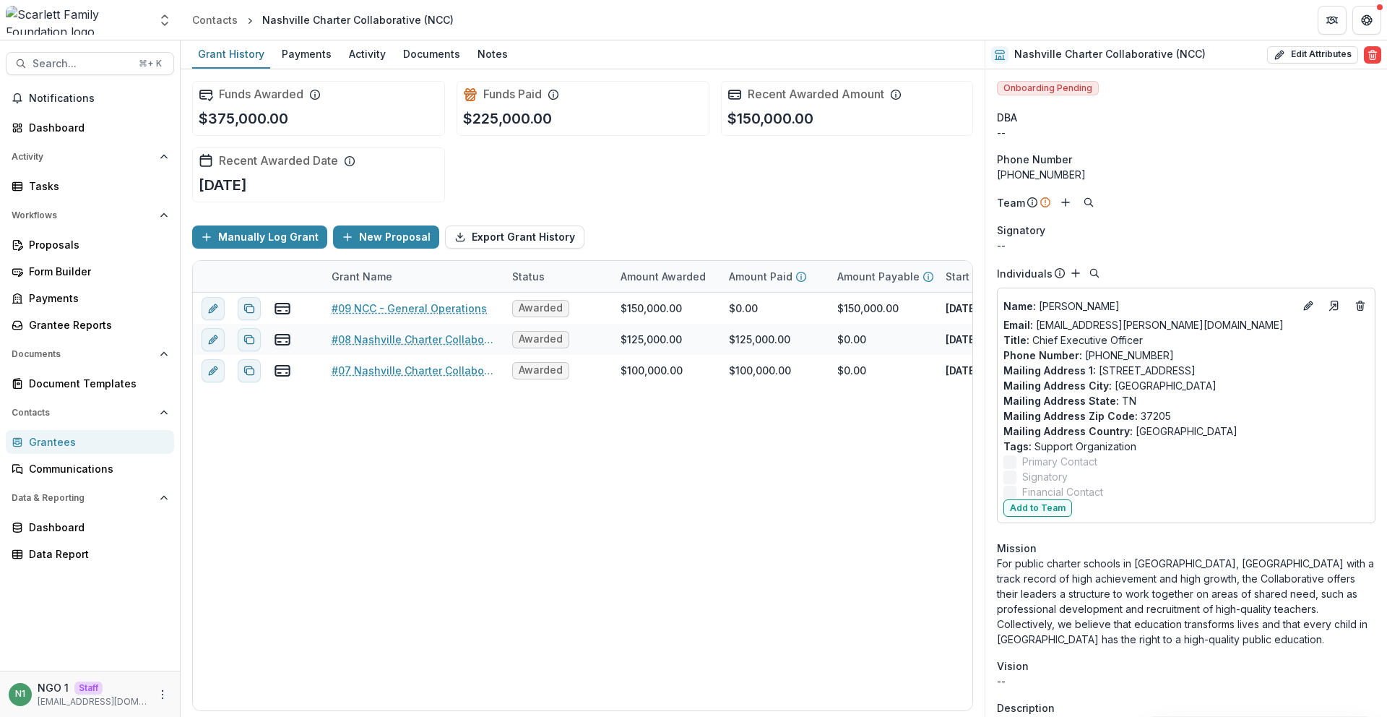
click at [1167, 411] on p "Mailing Address Zip Code : 37205" at bounding box center [1186, 415] width 366 height 15
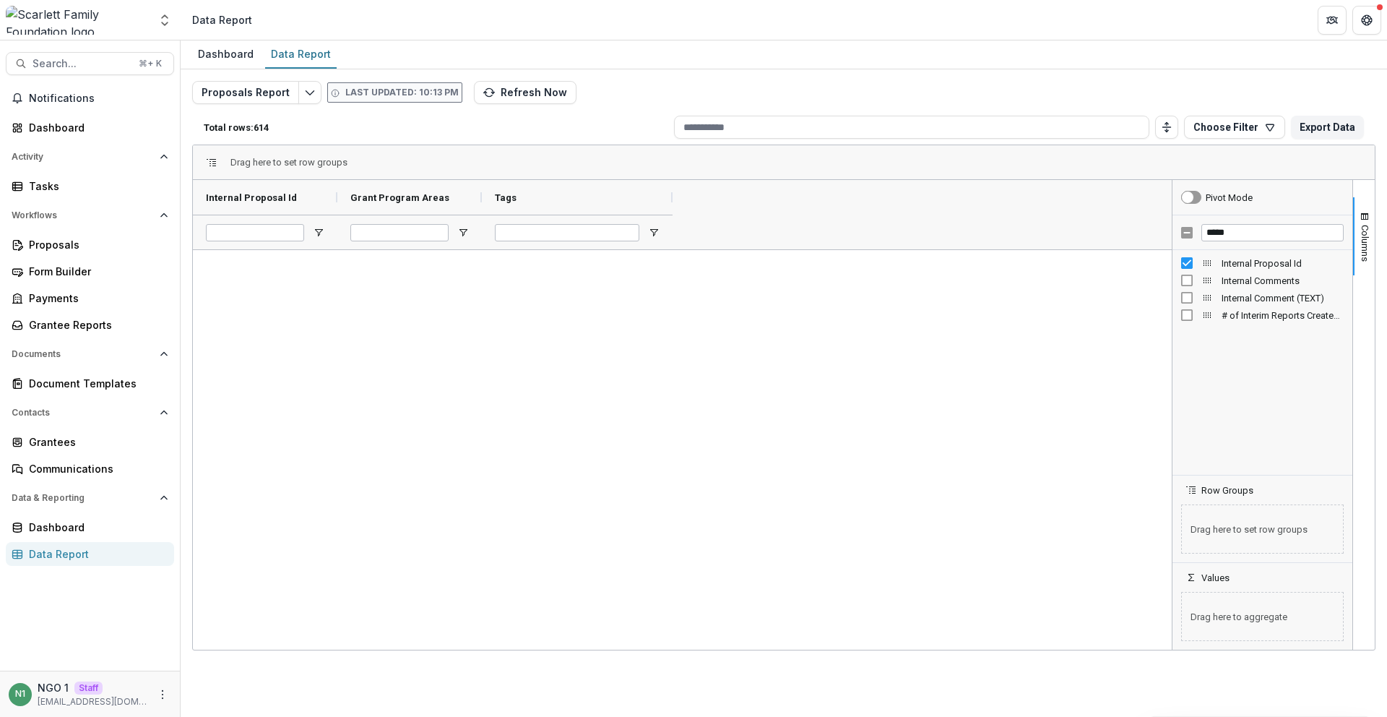
scroll to position [1325, 0]
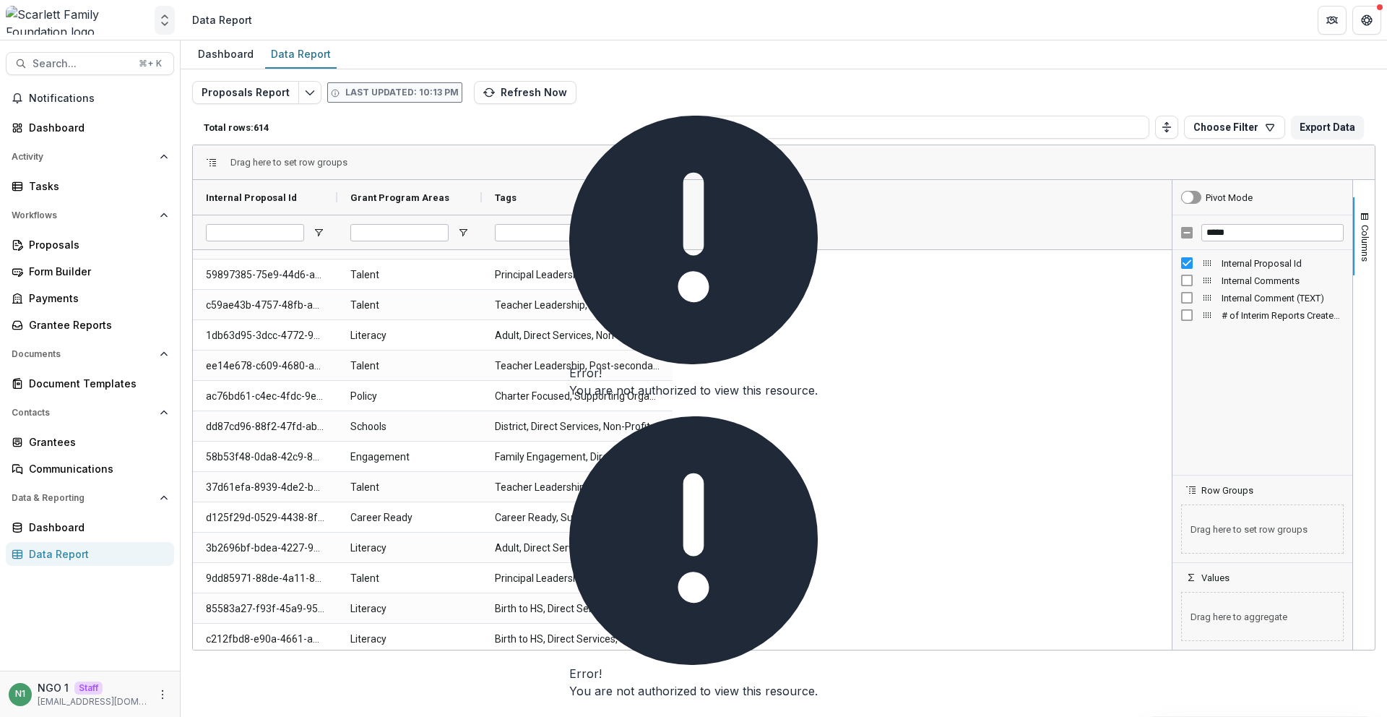
click at [170, 14] on icon "Open entity switcher" at bounding box center [164, 20] width 14 height 14
click at [160, 64] on link "Admin Settings" at bounding box center [90, 56] width 173 height 24
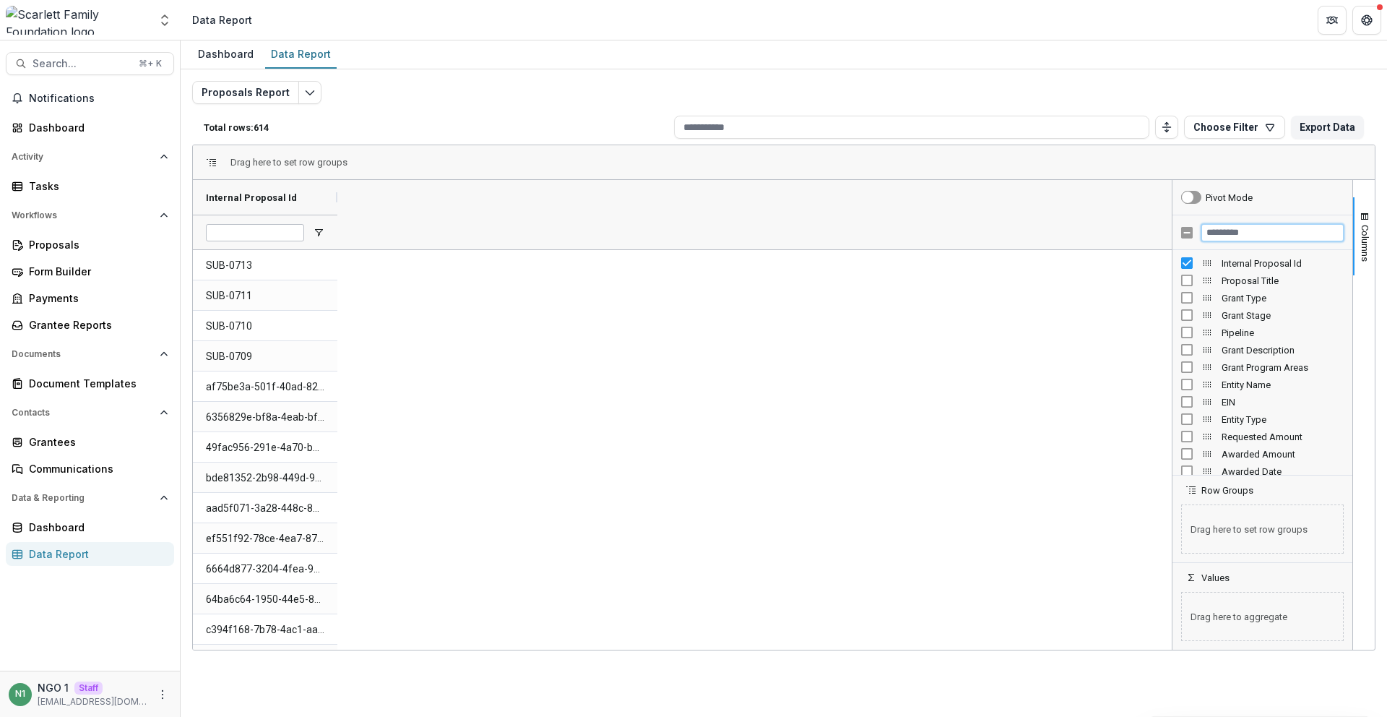
click at [1228, 233] on input "Filter Columns Input" at bounding box center [1272, 232] width 142 height 17
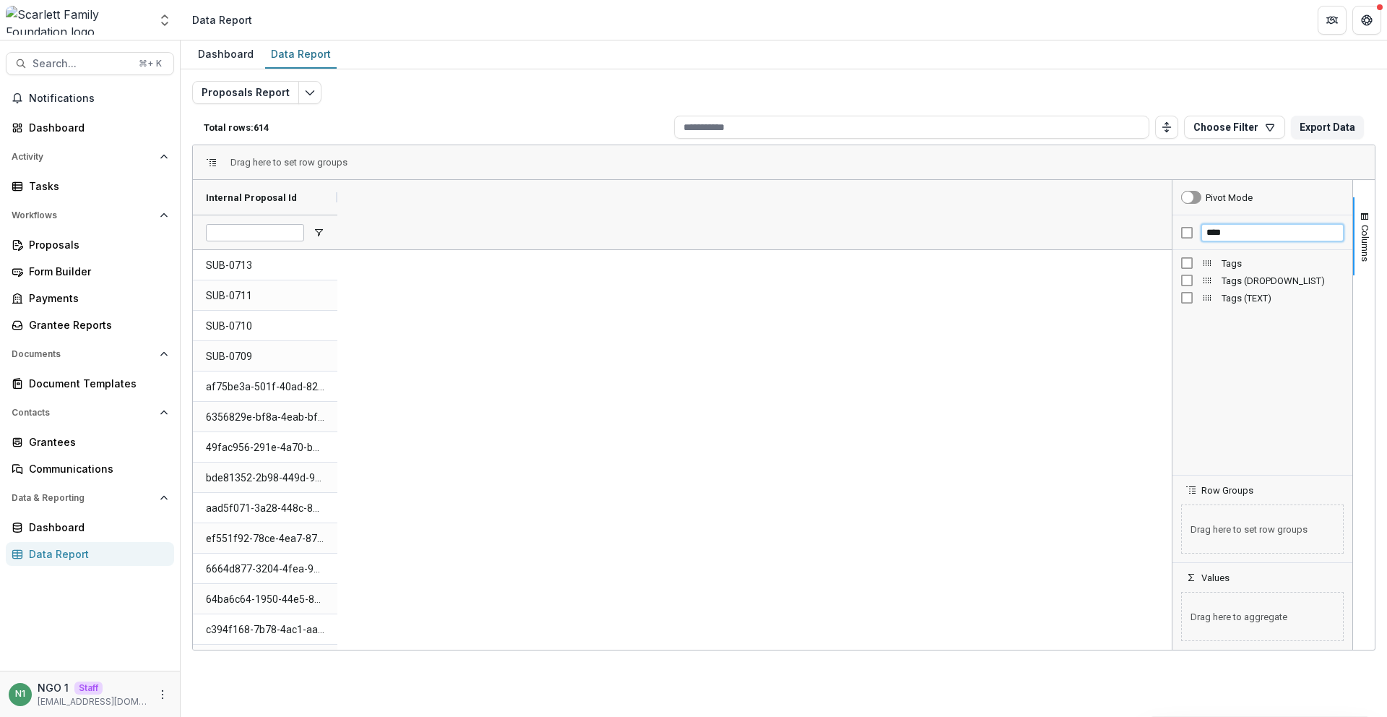
type input "****"
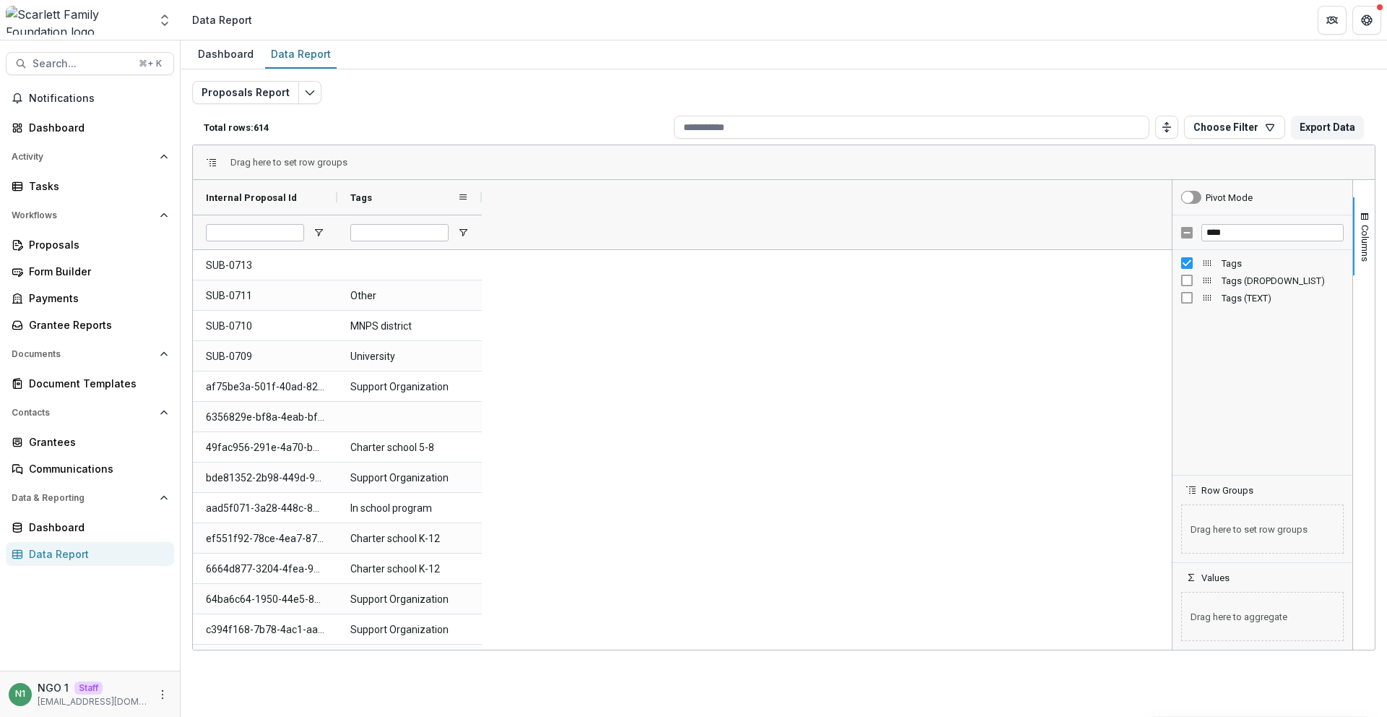
drag, startPoint x: 482, startPoint y: 200, endPoint x: 660, endPoint y: 204, distance: 178.5
click at [485, 204] on div at bounding box center [482, 197] width 6 height 35
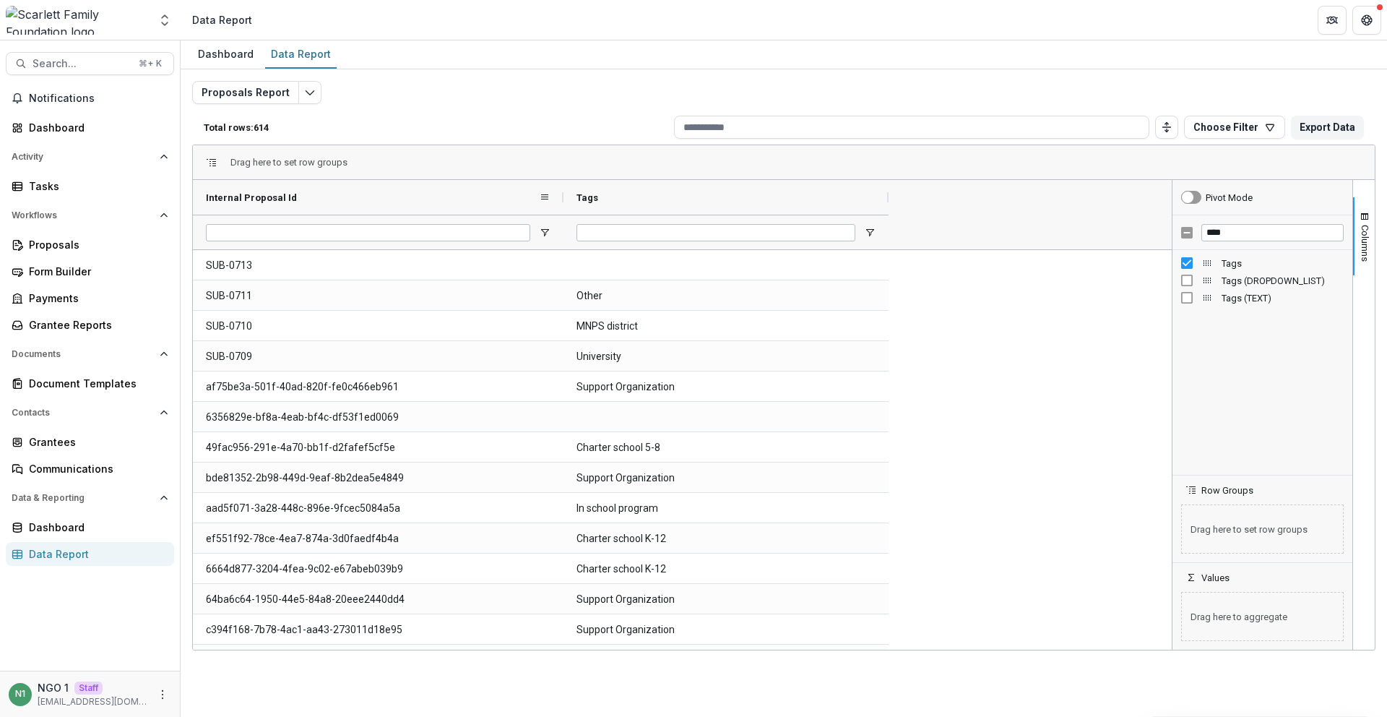
drag, startPoint x: 433, startPoint y: 202, endPoint x: 619, endPoint y: 360, distance: 243.9
click at [553, 217] on div "Internal Proposal Id Tags" at bounding box center [543, 214] width 700 height 69
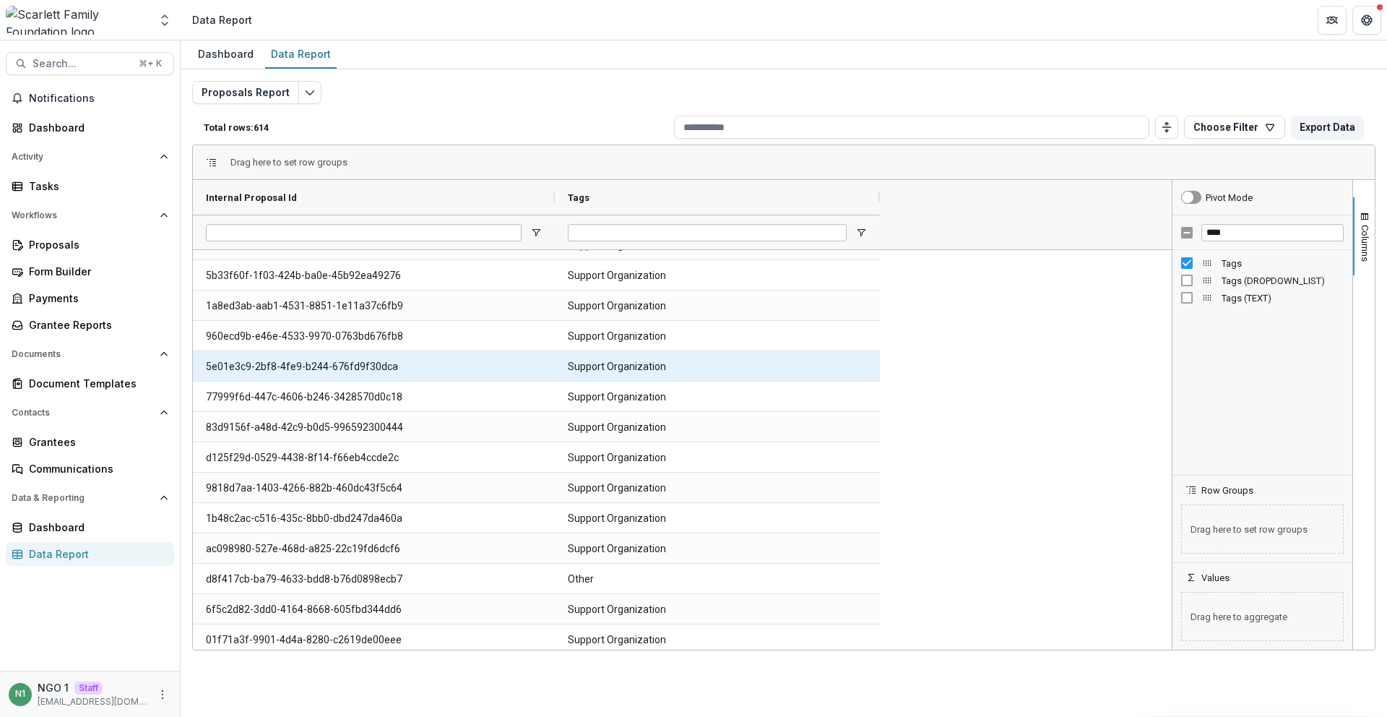
scroll to position [4213, 0]
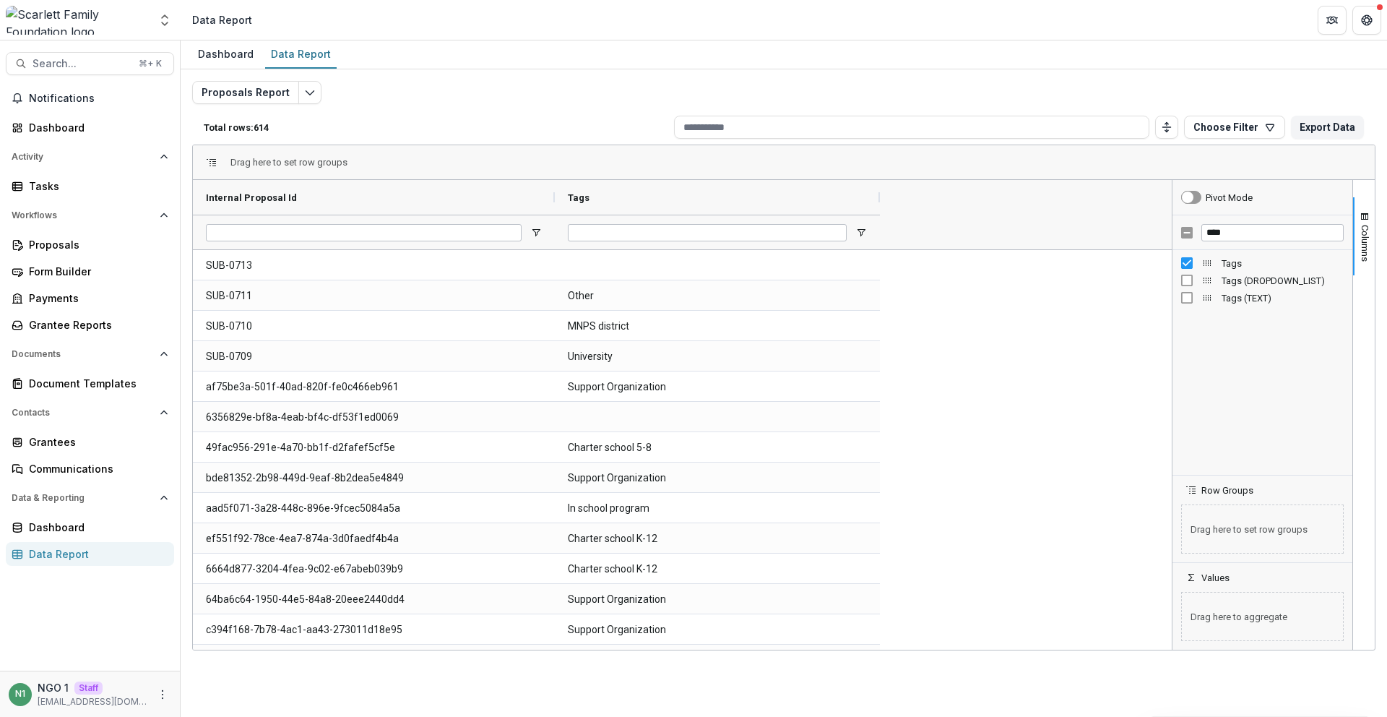
click at [604, 62] on div "Dashboard Data Report" at bounding box center [784, 54] width 1206 height 29
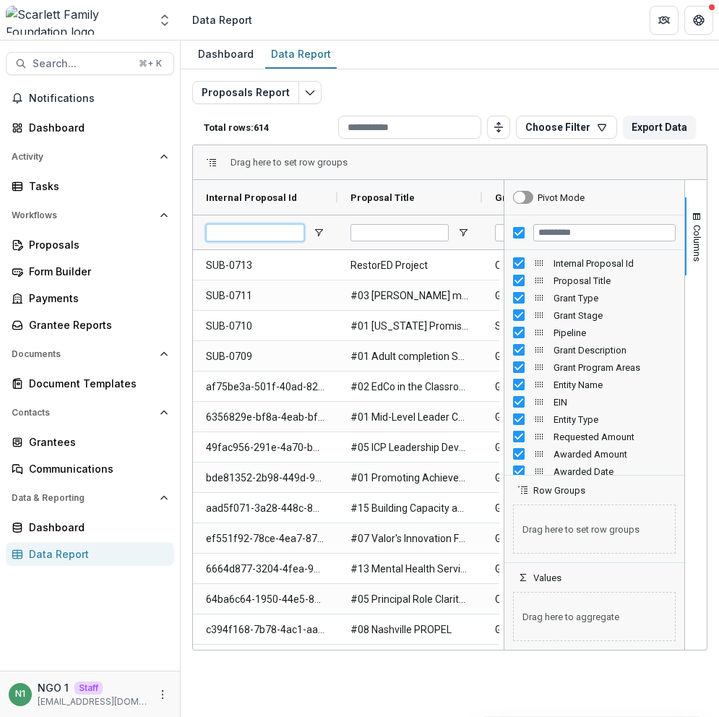
click at [252, 229] on input "Internal Proposal Id Filter Input" at bounding box center [255, 232] width 98 height 17
paste input "**********"
type input "**********"
click at [516, 238] on div at bounding box center [594, 232] width 180 height 35
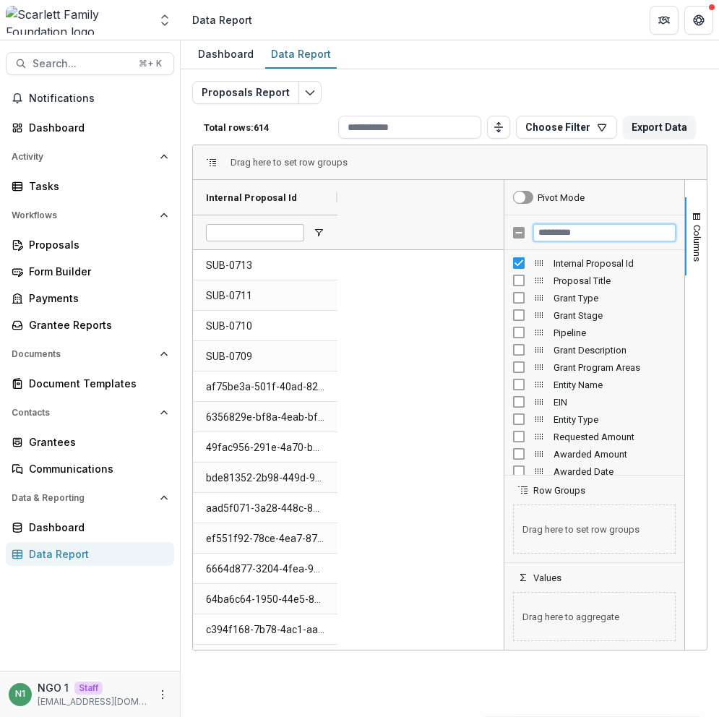
click at [561, 238] on input "Filter Columns Input" at bounding box center [604, 232] width 142 height 17
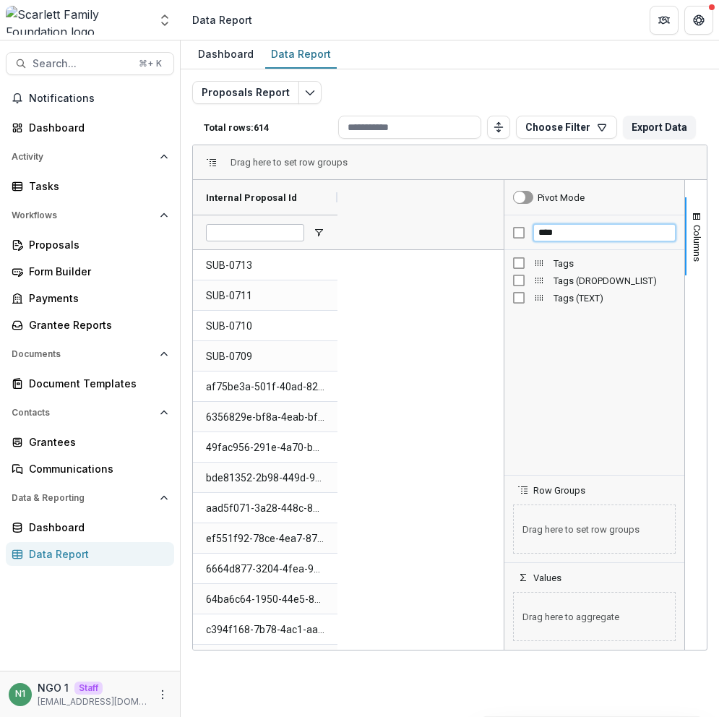
type input "****"
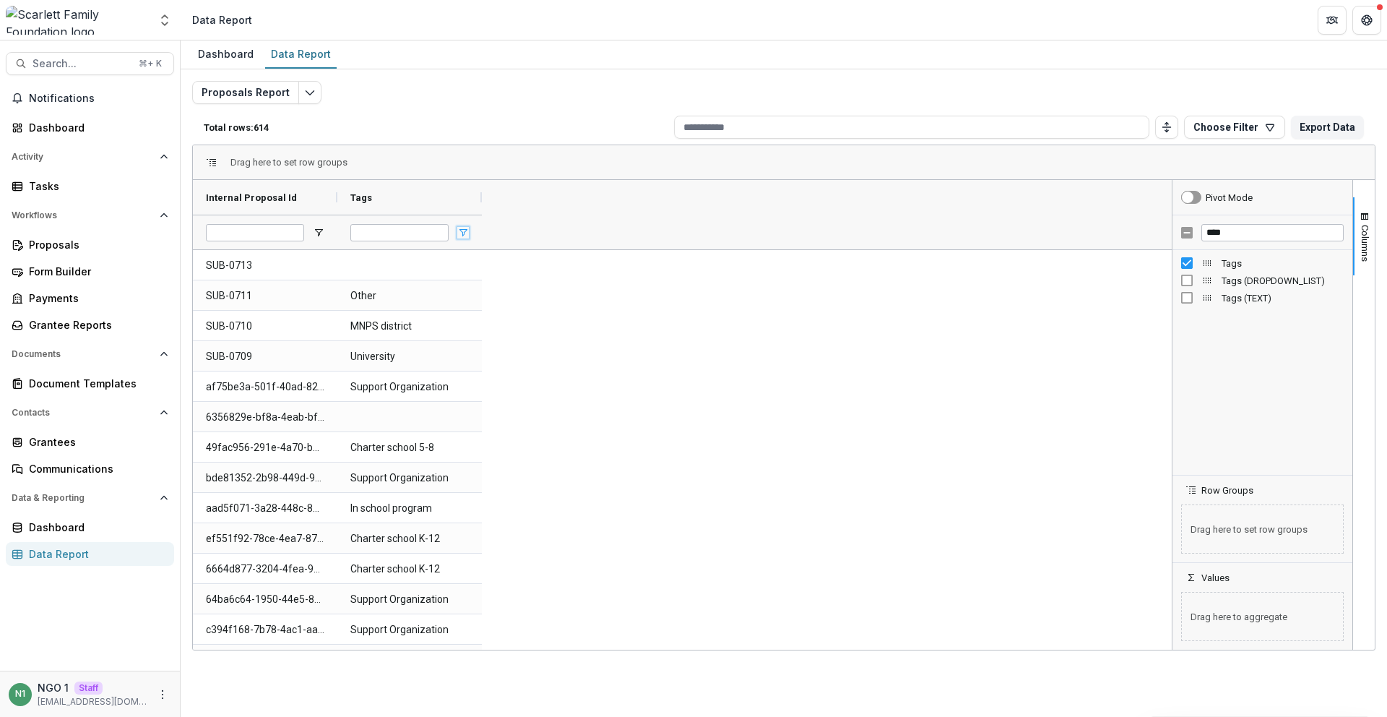
click at [463, 235] on span "Open Filter Menu" at bounding box center [463, 233] width 12 height 12
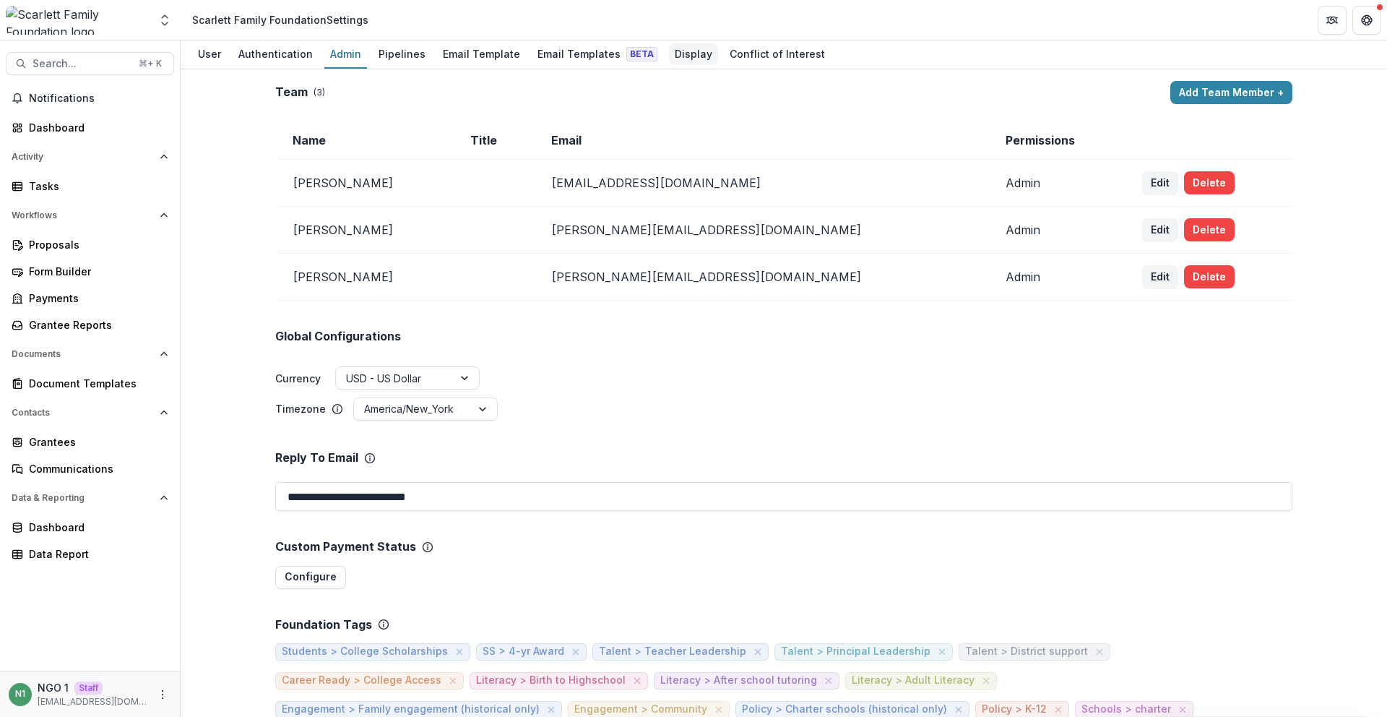
click at [687, 59] on div "Display" at bounding box center [693, 53] width 49 height 21
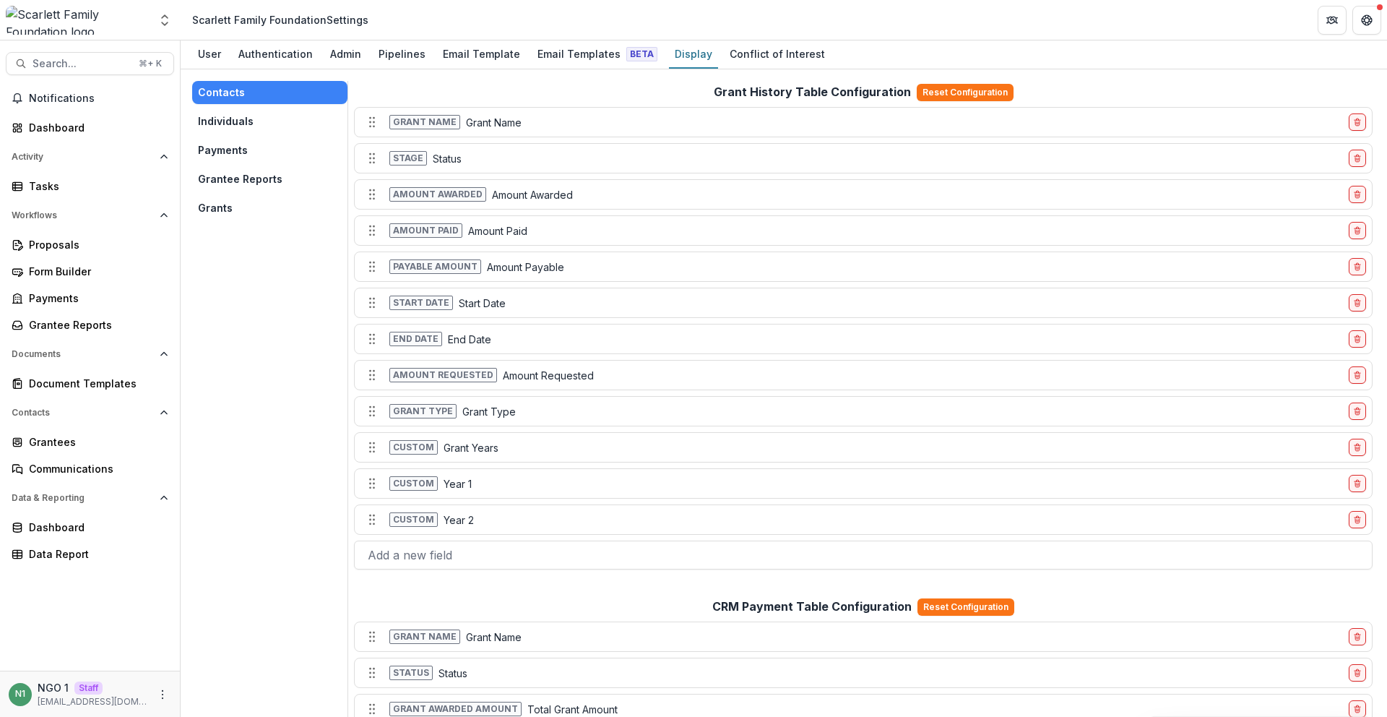
click at [260, 150] on button "Payments" at bounding box center [269, 150] width 155 height 23
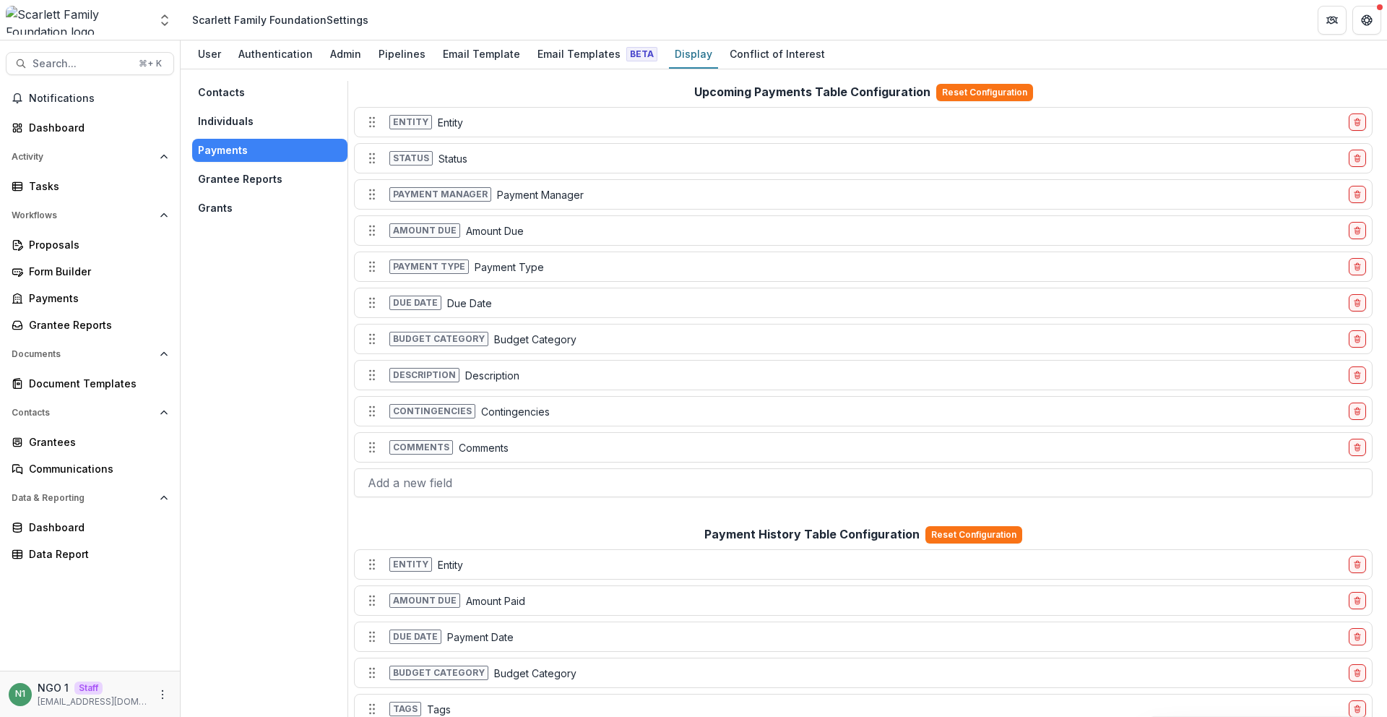
click at [259, 118] on button "Individuals" at bounding box center [269, 121] width 155 height 23
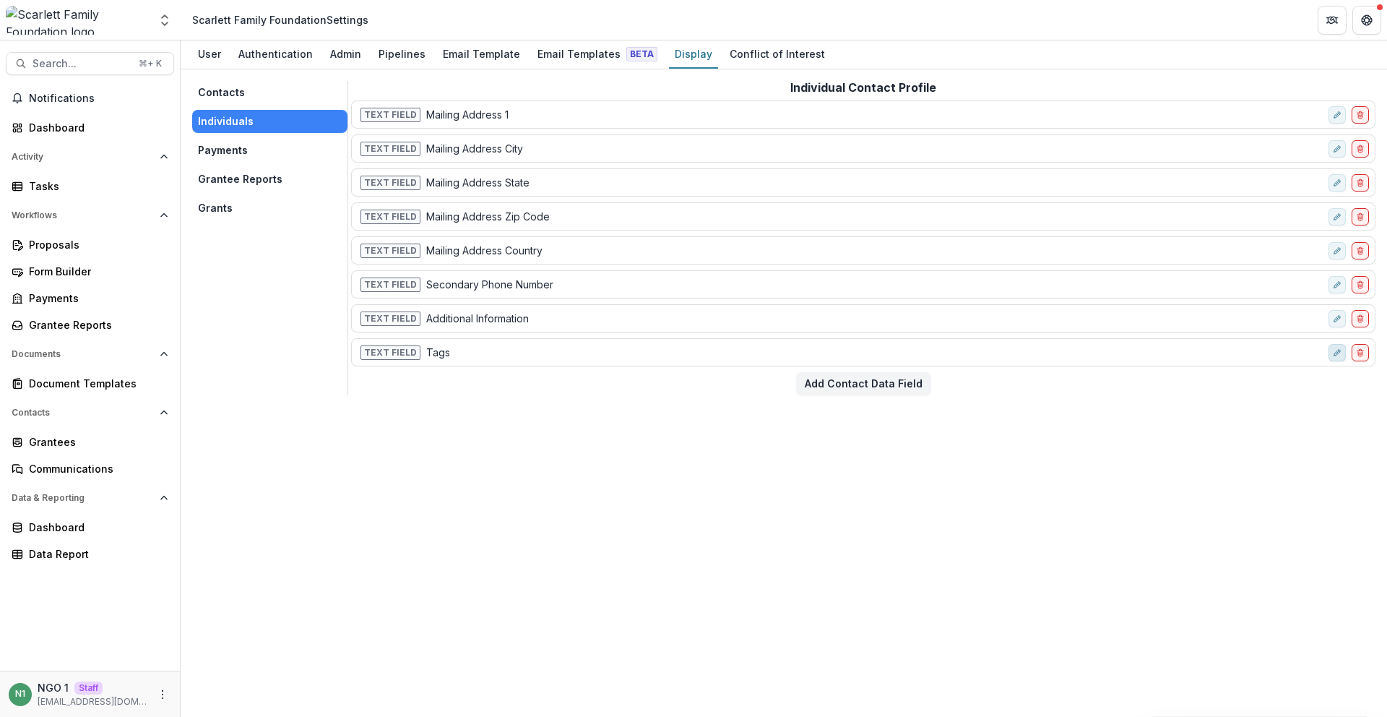
click at [1342, 349] on button "edit-field-row" at bounding box center [1336, 352] width 17 height 17
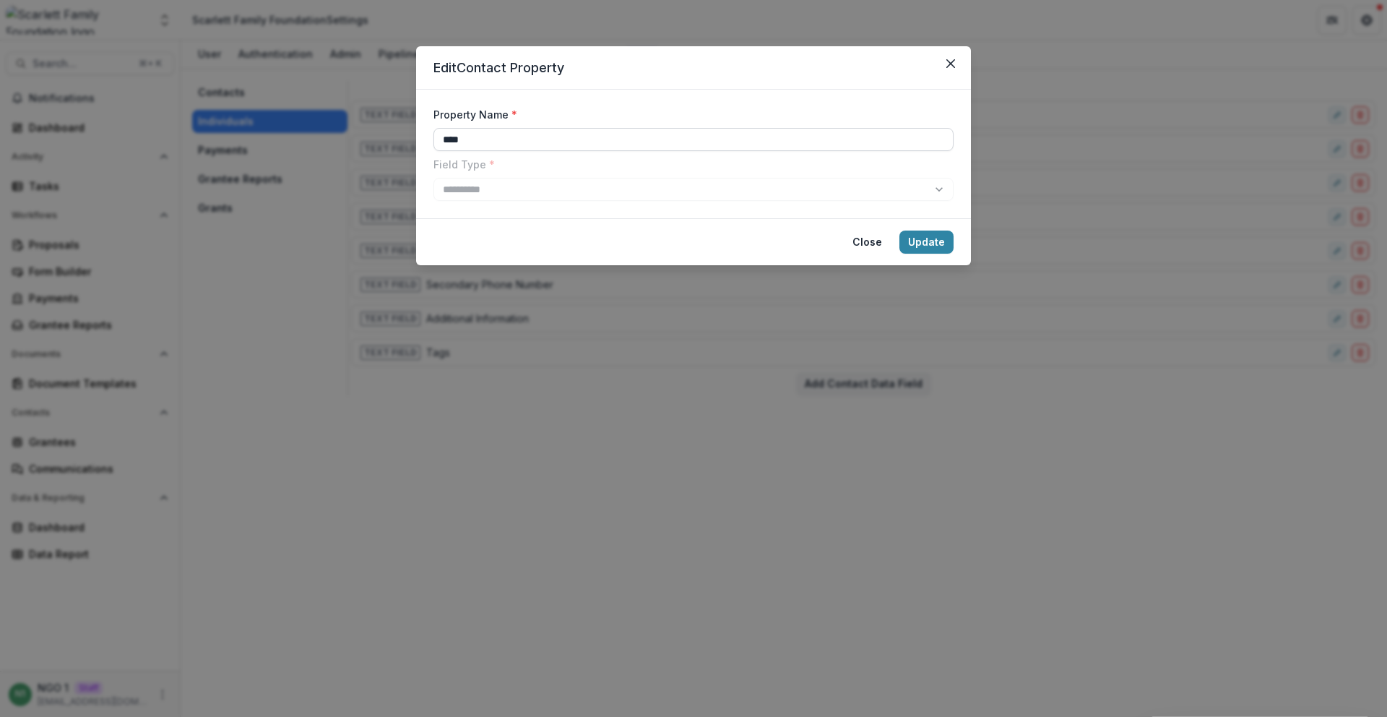
click at [567, 139] on input "****" at bounding box center [693, 139] width 520 height 23
type input "**********"
click at [935, 245] on button "Update" at bounding box center [926, 241] width 54 height 23
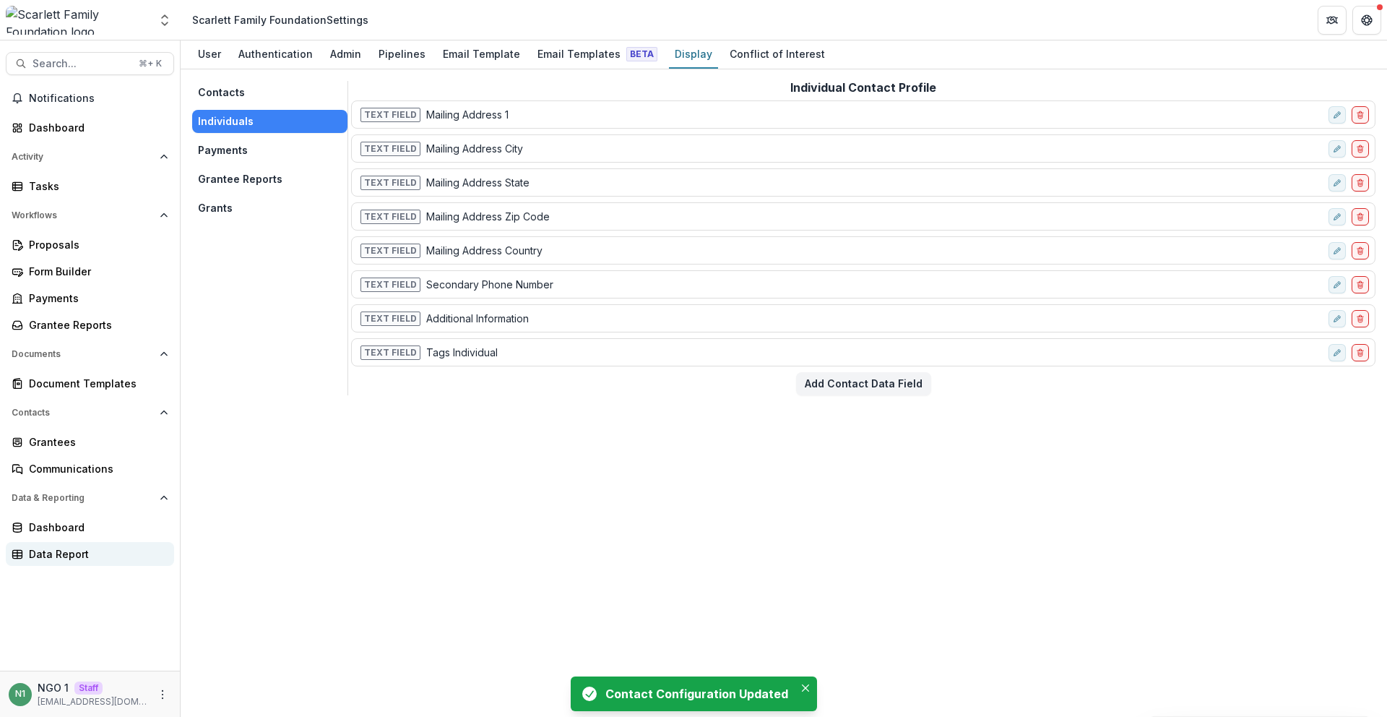
click at [66, 551] on div "Data Report" at bounding box center [96, 553] width 134 height 15
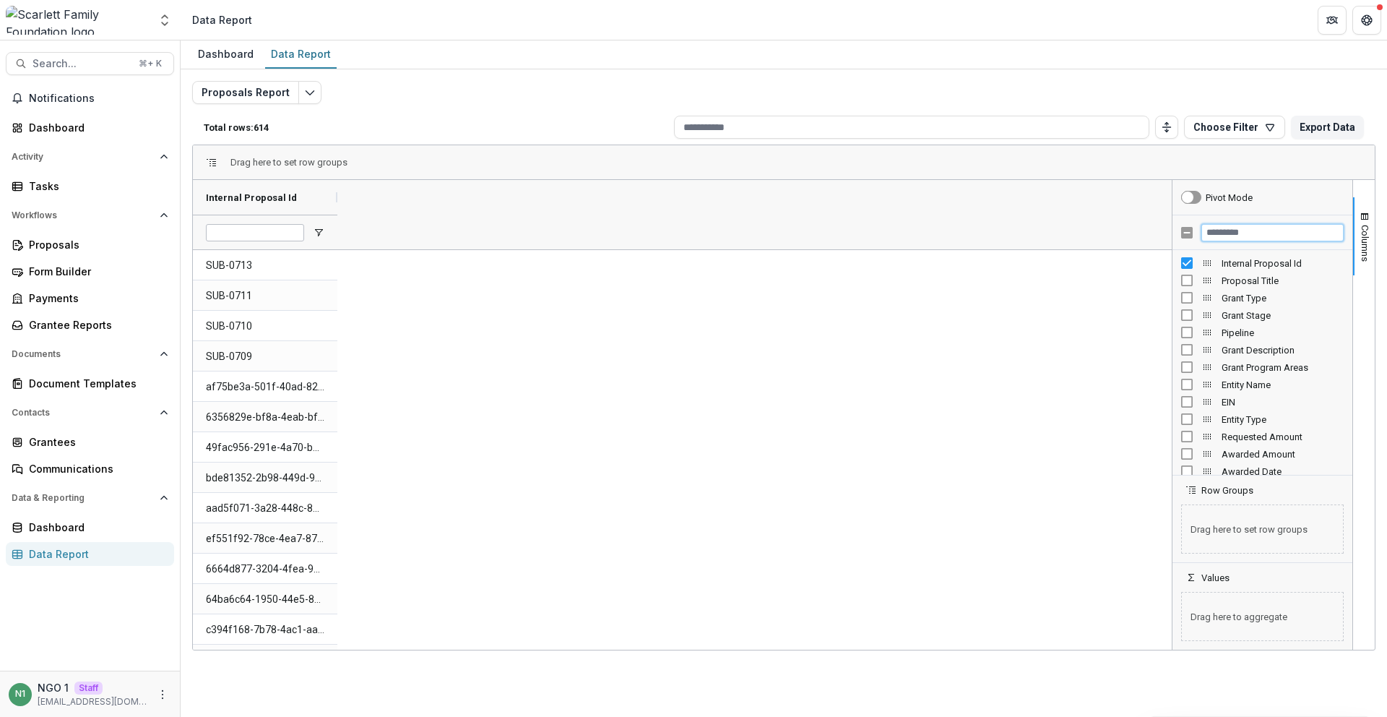
click at [1215, 235] on input "Filter Columns Input" at bounding box center [1272, 232] width 142 height 17
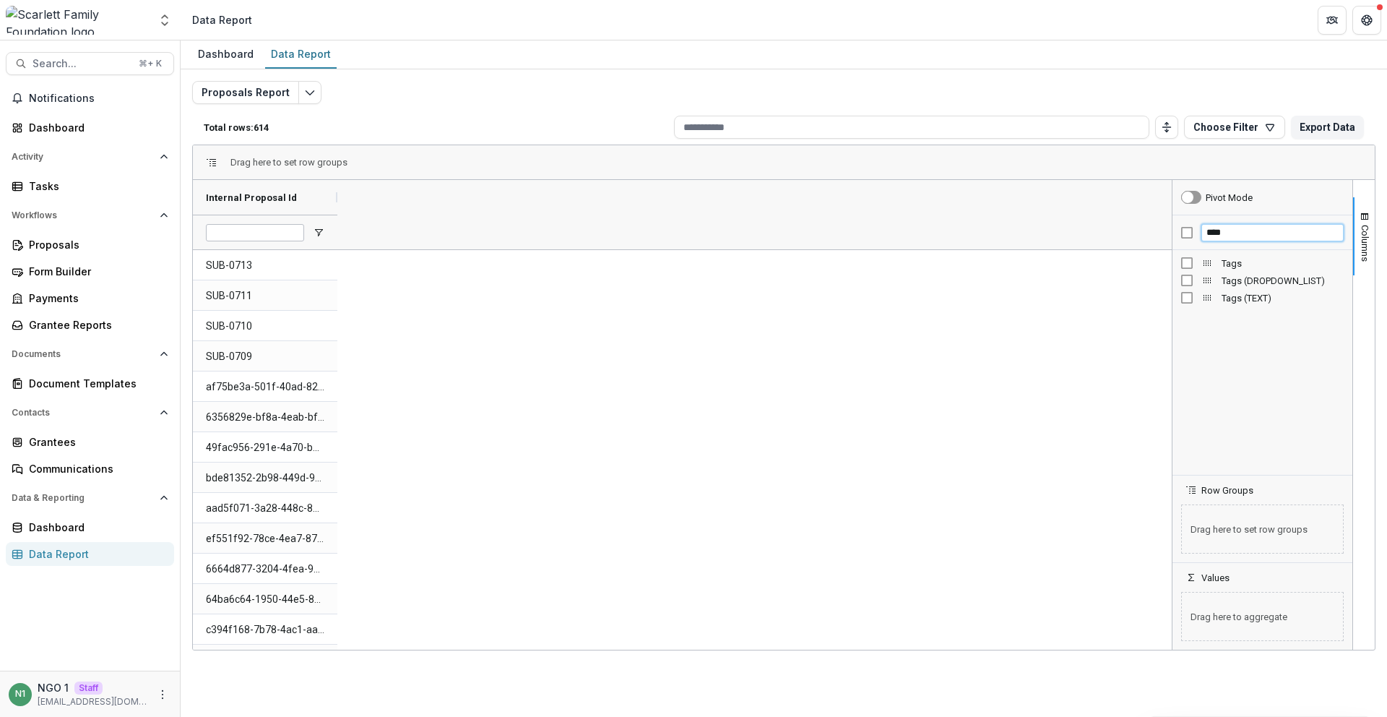
type input "****"
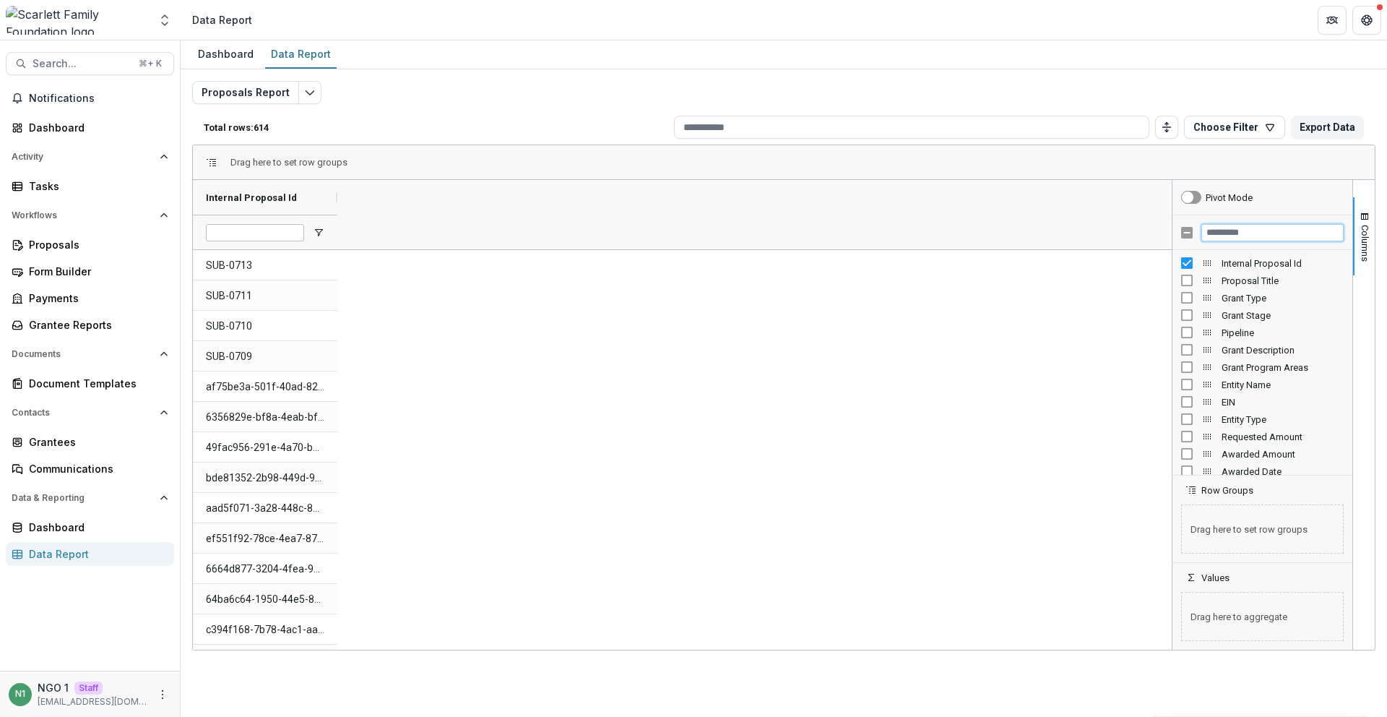
click at [1215, 233] on input "Filter Columns Input" at bounding box center [1272, 232] width 142 height 17
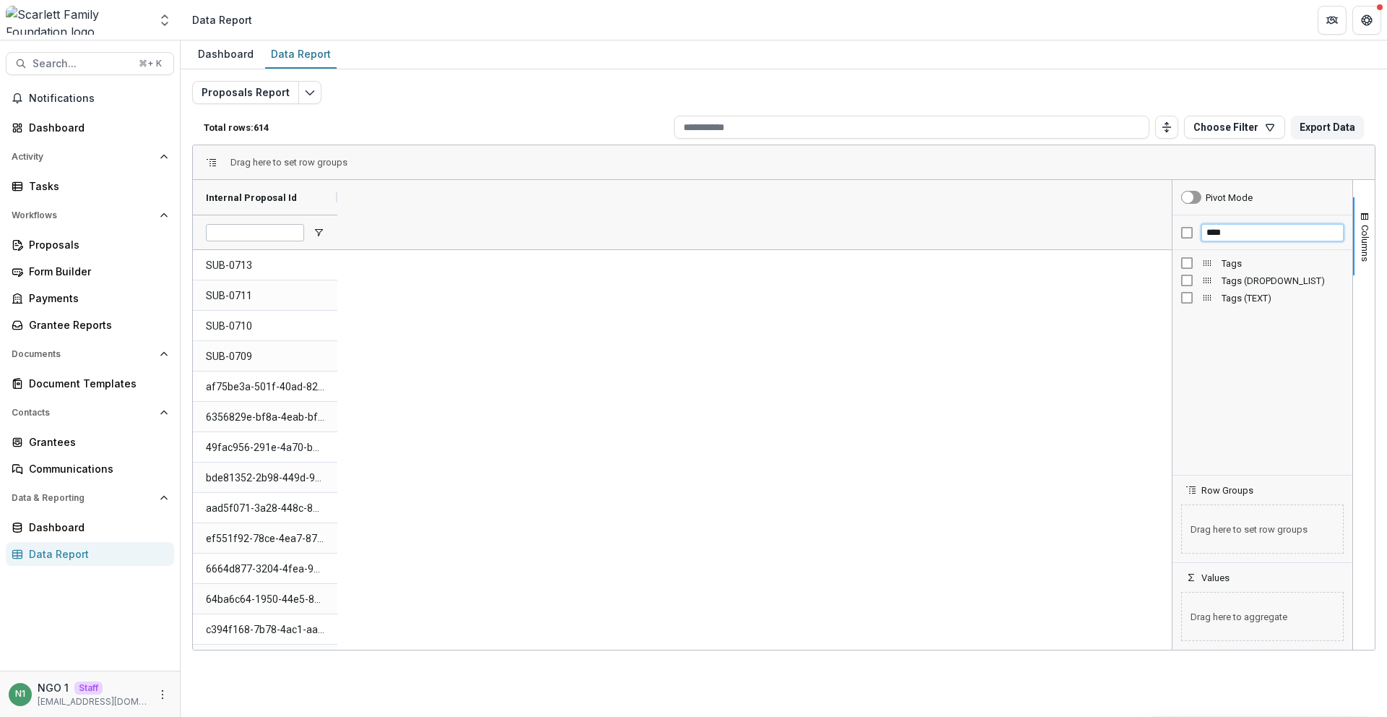
type input "****"
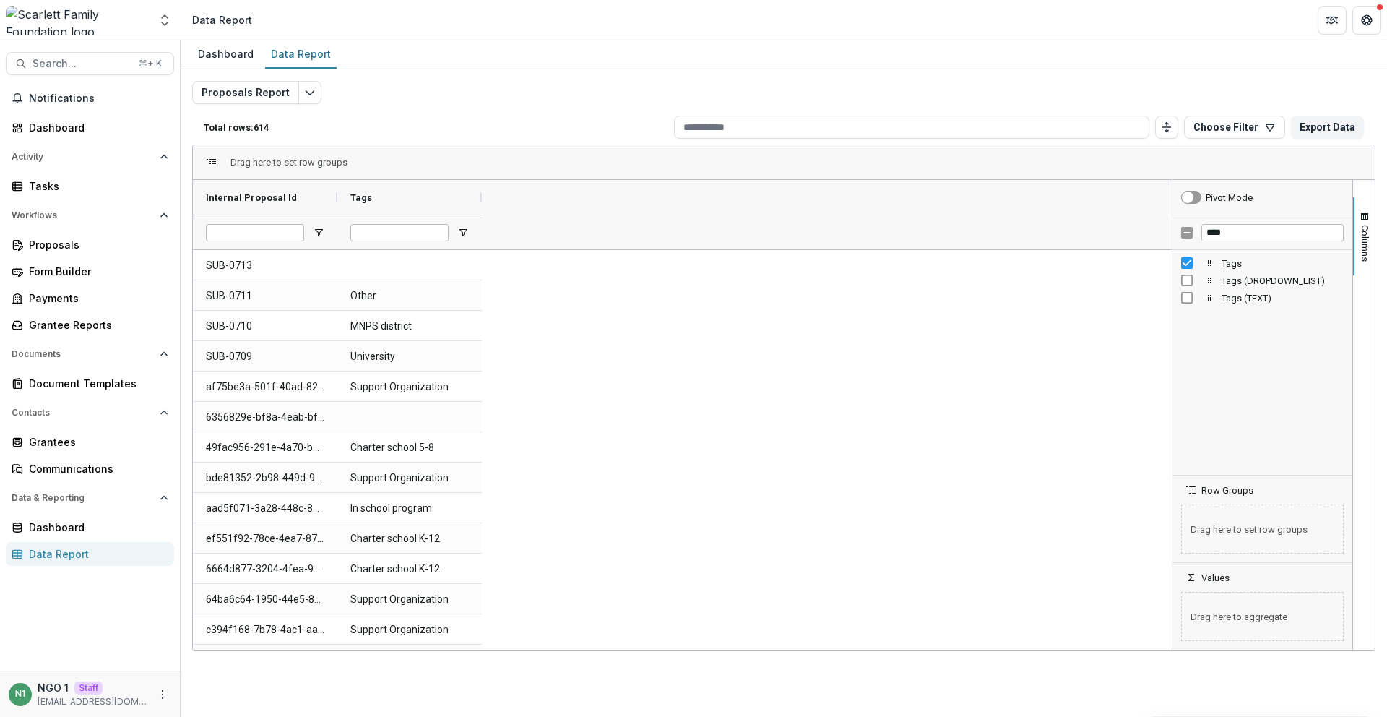
drag, startPoint x: 168, startPoint y: 20, endPoint x: 168, endPoint y: 42, distance: 22.4
click at [169, 20] on icon "Open entity switcher" at bounding box center [164, 20] width 14 height 14
click at [162, 53] on link "Admin Settings" at bounding box center [90, 57] width 173 height 24
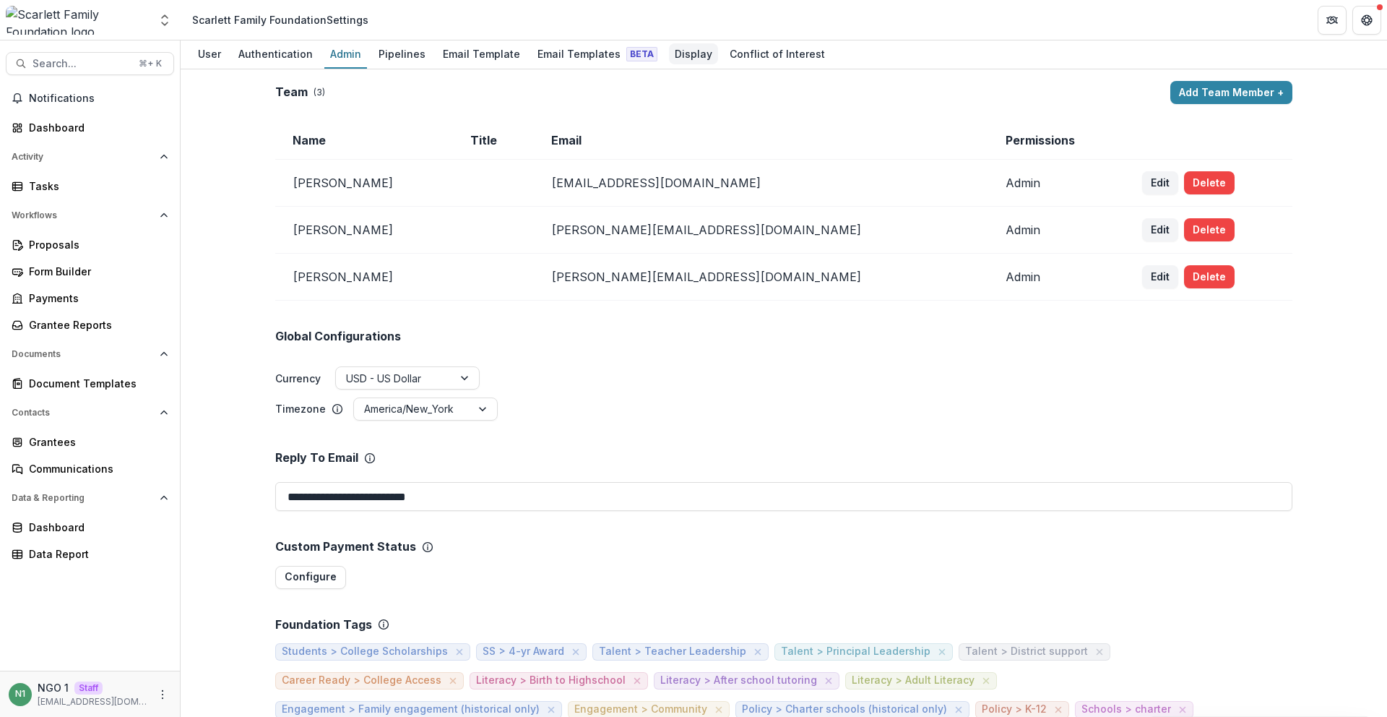
click at [669, 52] on div "Display" at bounding box center [693, 53] width 49 height 21
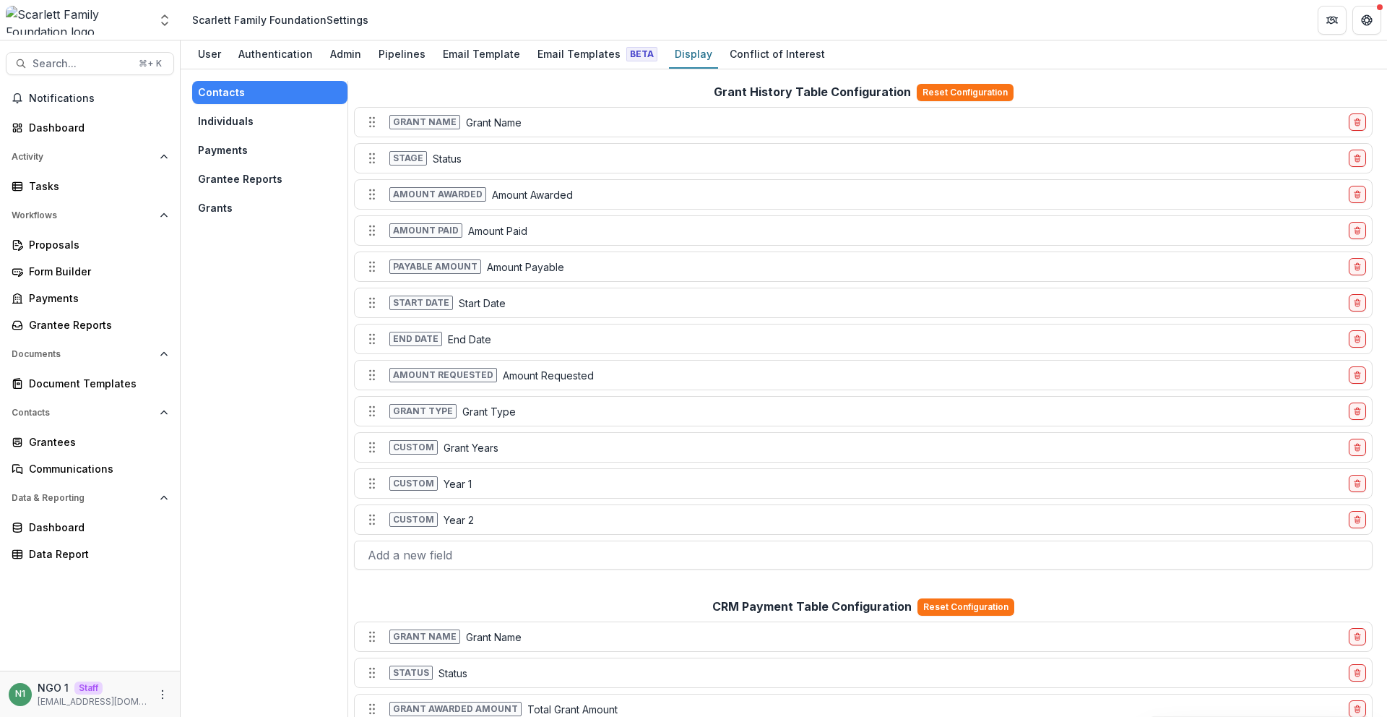
click at [251, 115] on button "Individuals" at bounding box center [269, 121] width 155 height 23
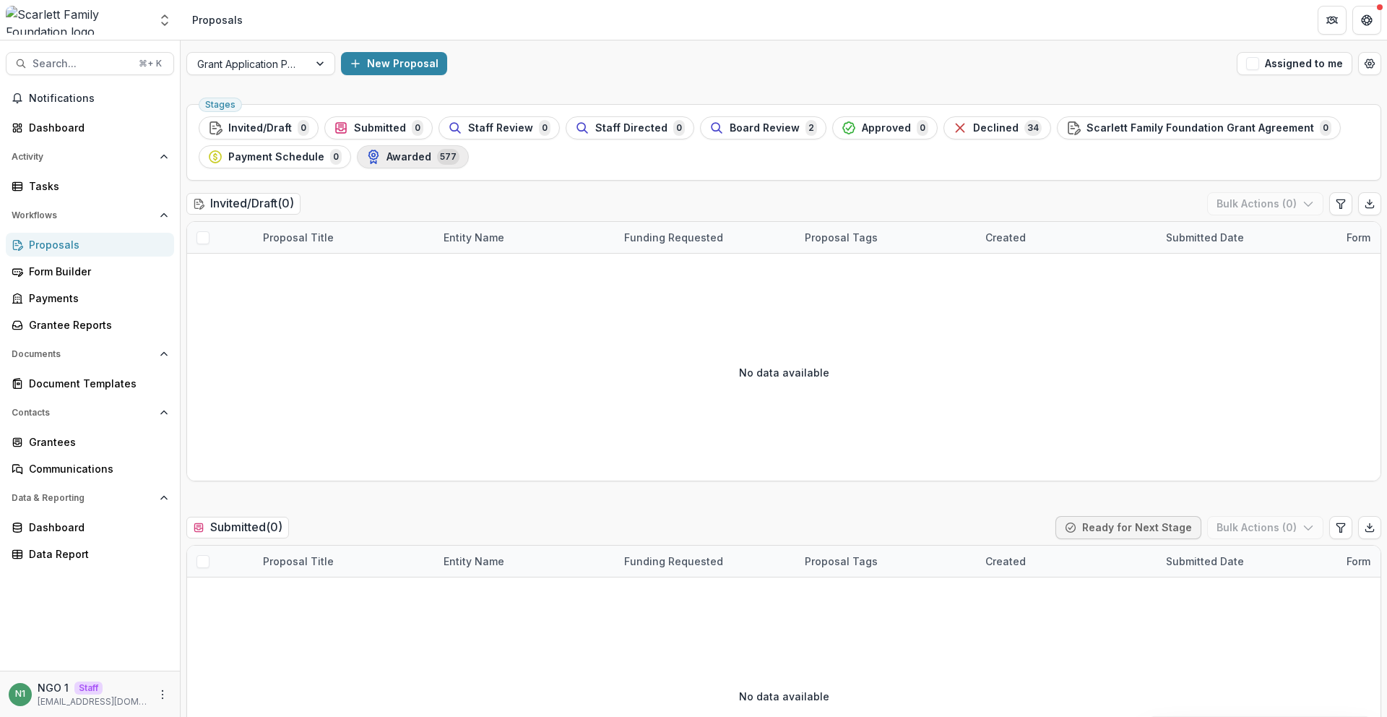
click at [402, 152] on span "Awarded" at bounding box center [408, 157] width 45 height 12
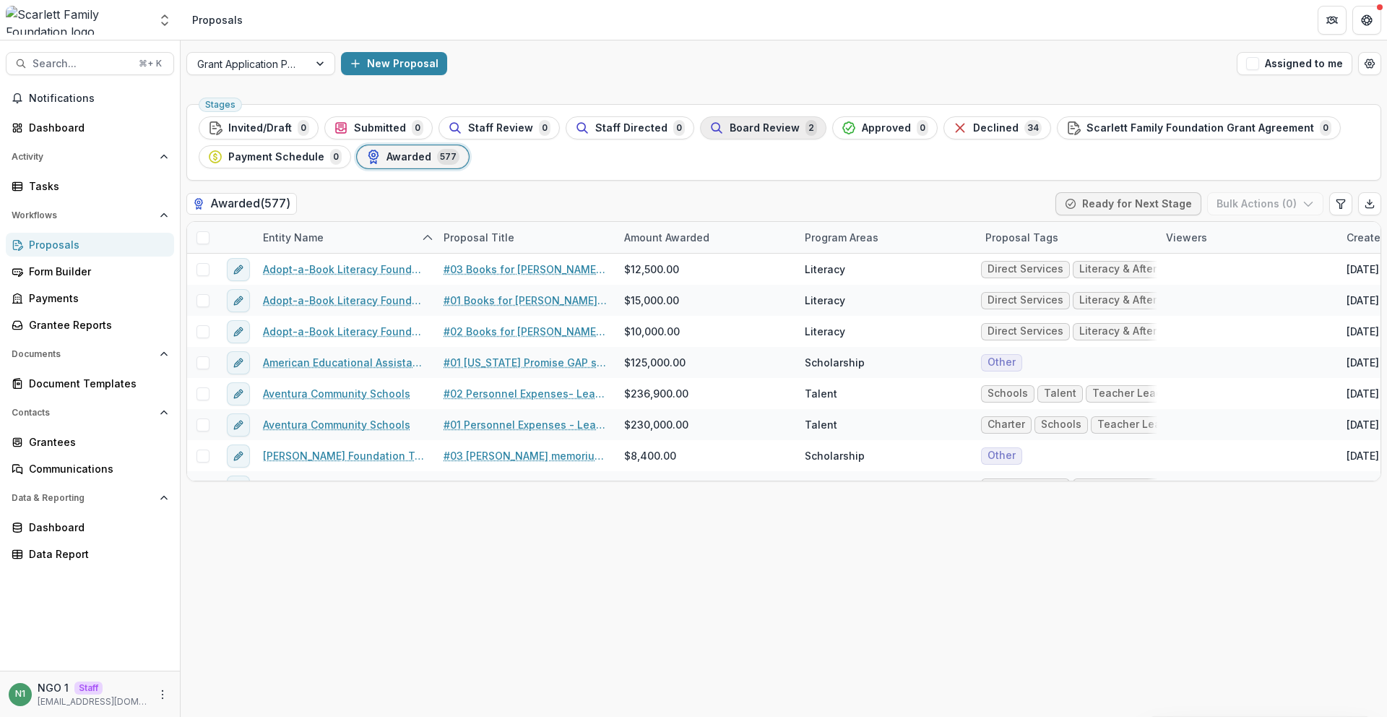
click at [759, 130] on span "Board Review" at bounding box center [765, 128] width 70 height 12
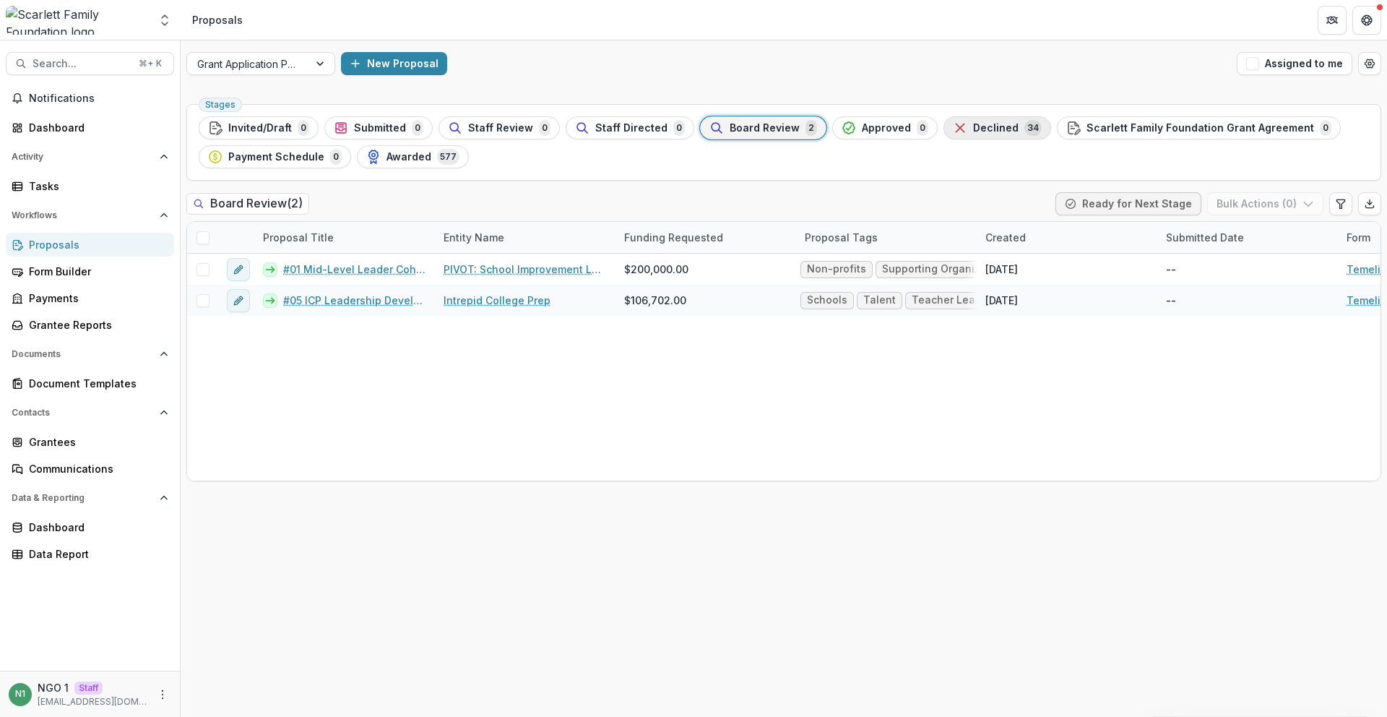
click at [979, 124] on span "Declined" at bounding box center [996, 128] width 46 height 12
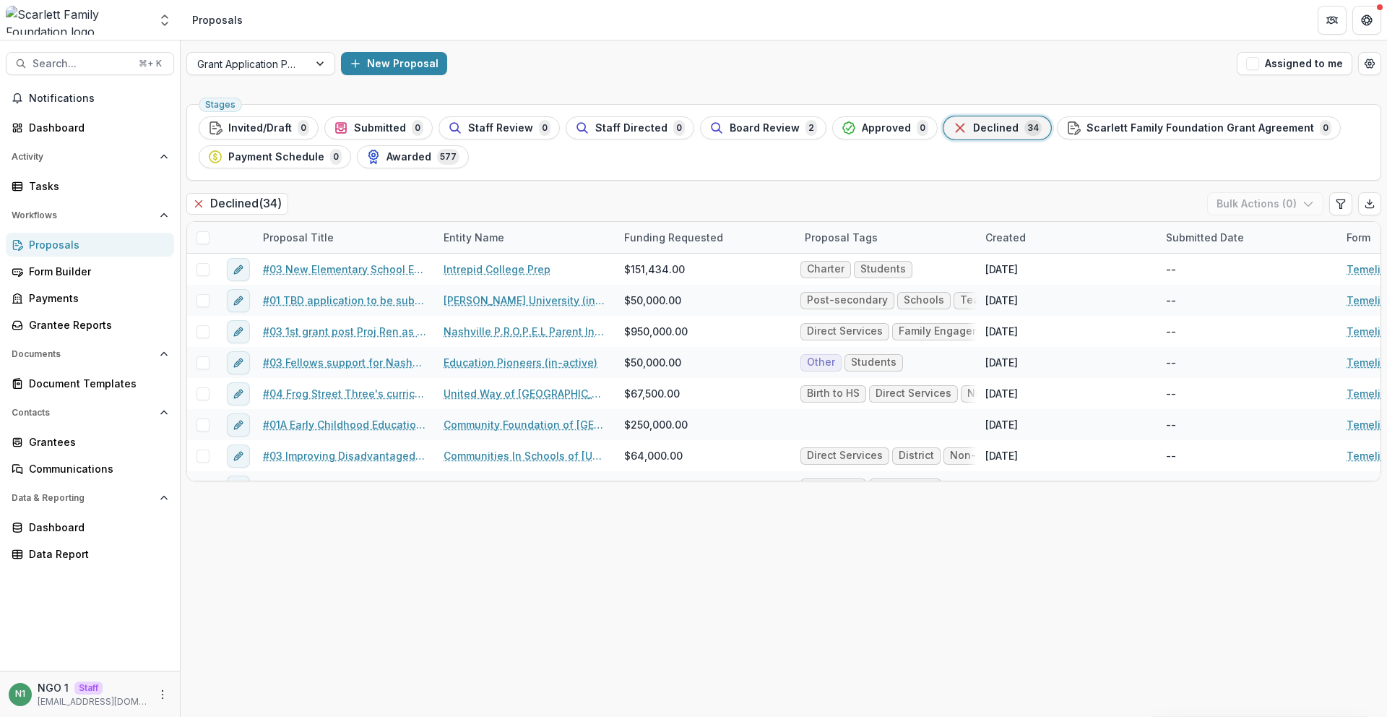
click at [742, 122] on span "Board Review" at bounding box center [765, 128] width 70 height 12
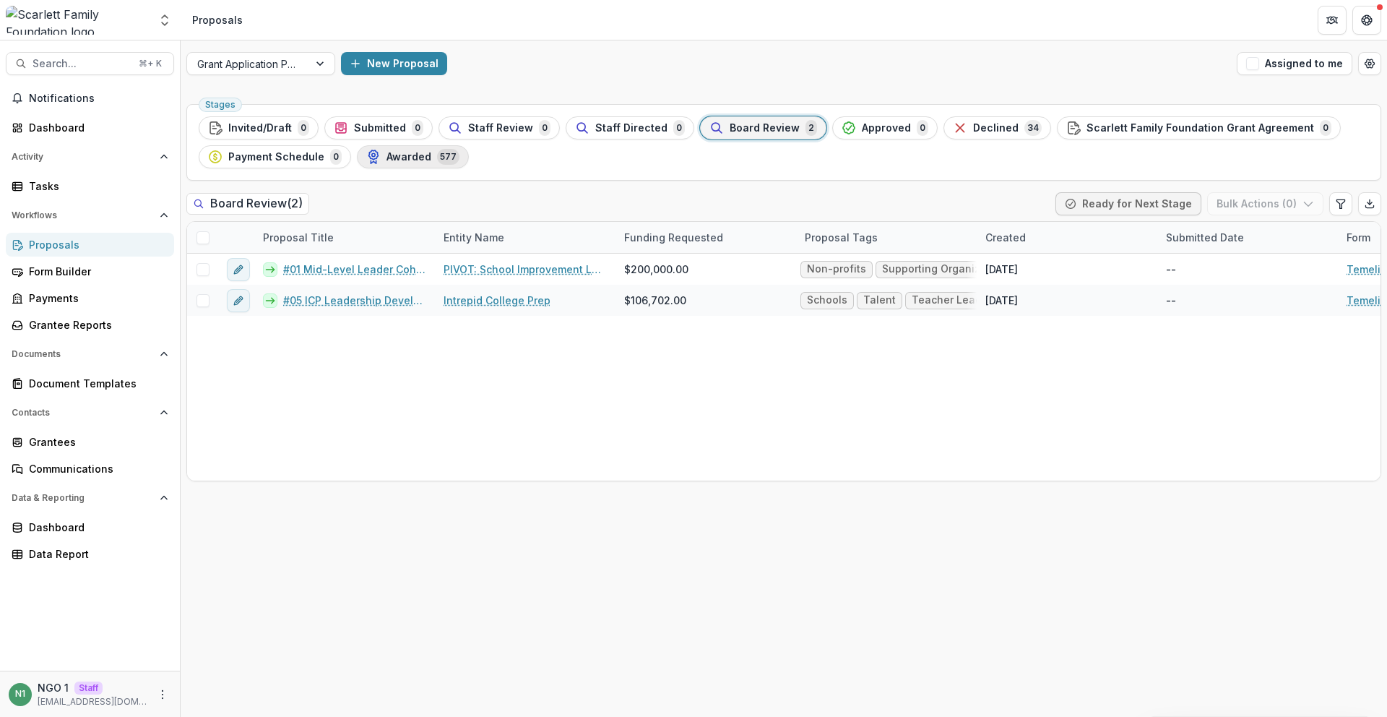
click at [396, 162] on span "Awarded" at bounding box center [408, 157] width 45 height 12
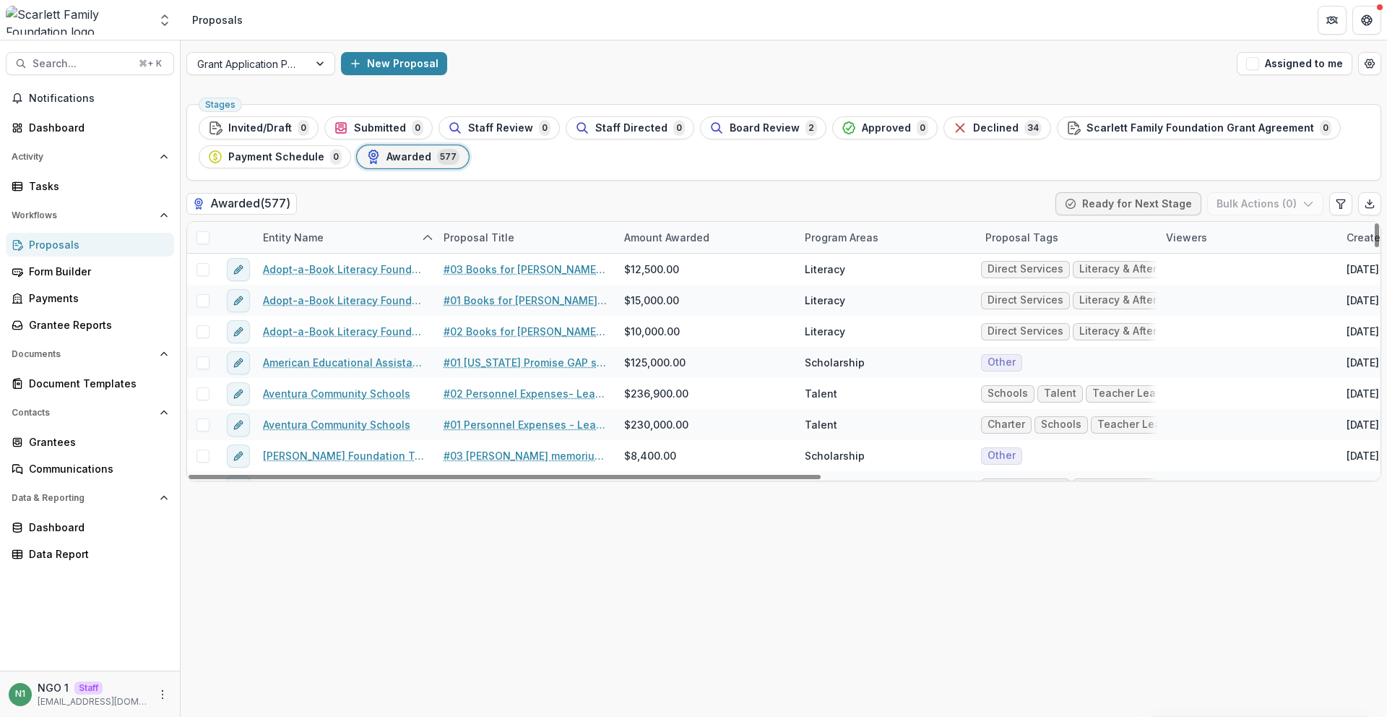
click at [342, 230] on div "Entity Name" at bounding box center [344, 237] width 181 height 31
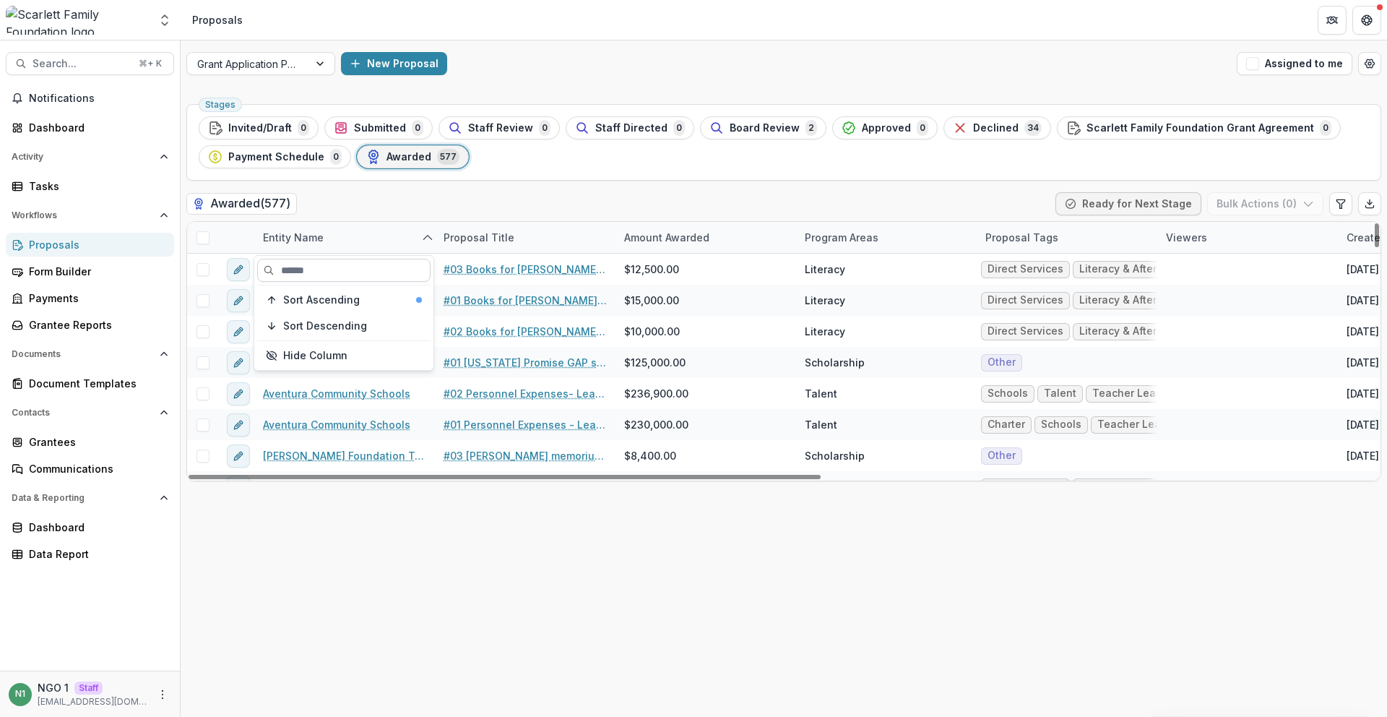
click at [350, 262] on input at bounding box center [343, 270] width 173 height 23
drag, startPoint x: 418, startPoint y: 241, endPoint x: 433, endPoint y: 243, distance: 15.2
click at [420, 242] on div "Entity Name" at bounding box center [344, 237] width 181 height 31
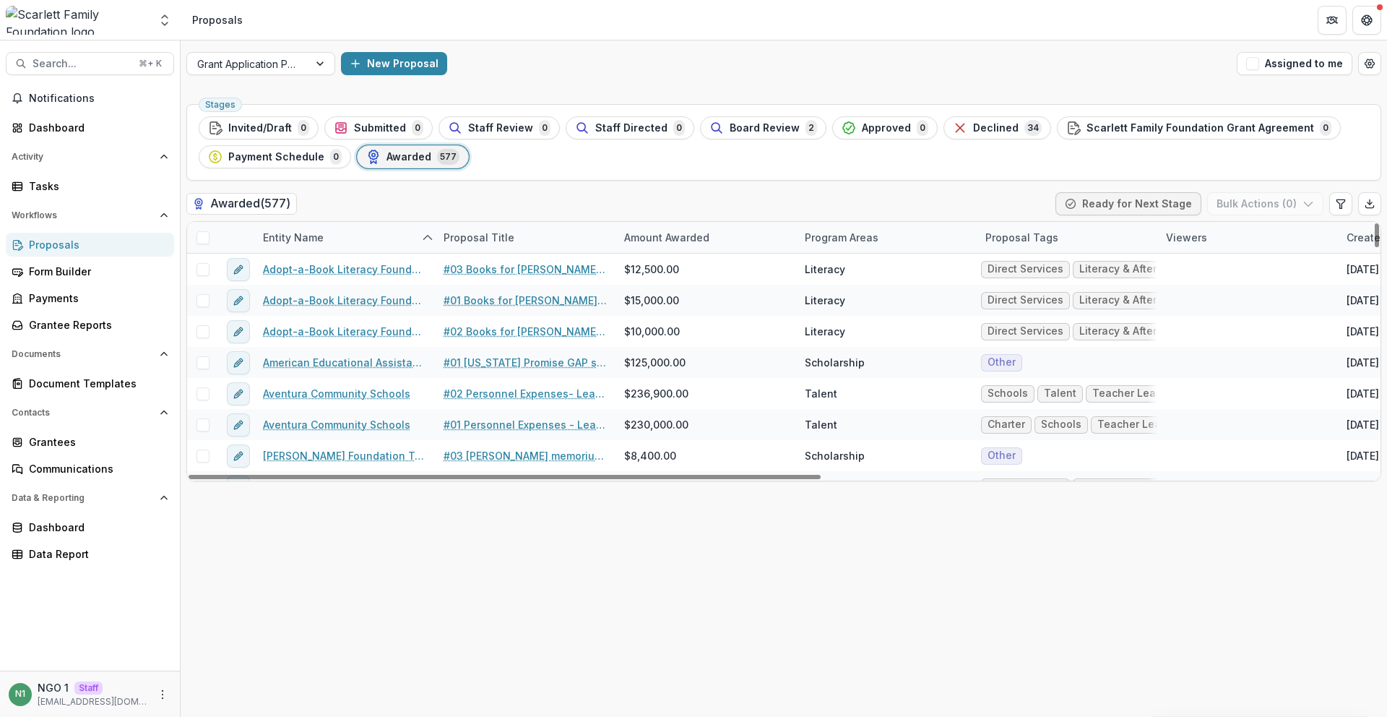
click at [428, 240] on icon "sorted ascending" at bounding box center [428, 238] width 12 height 12
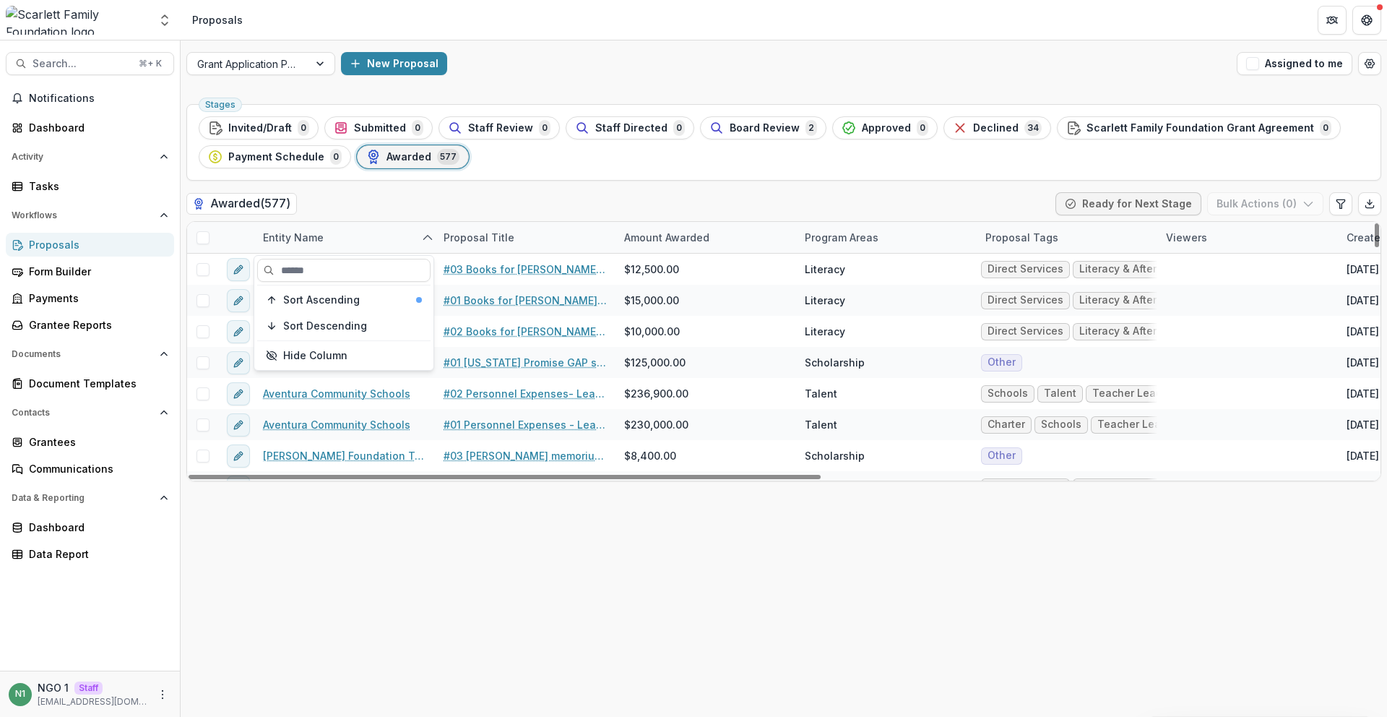
click at [427, 239] on icon "sorted ascending" at bounding box center [428, 238] width 12 height 12
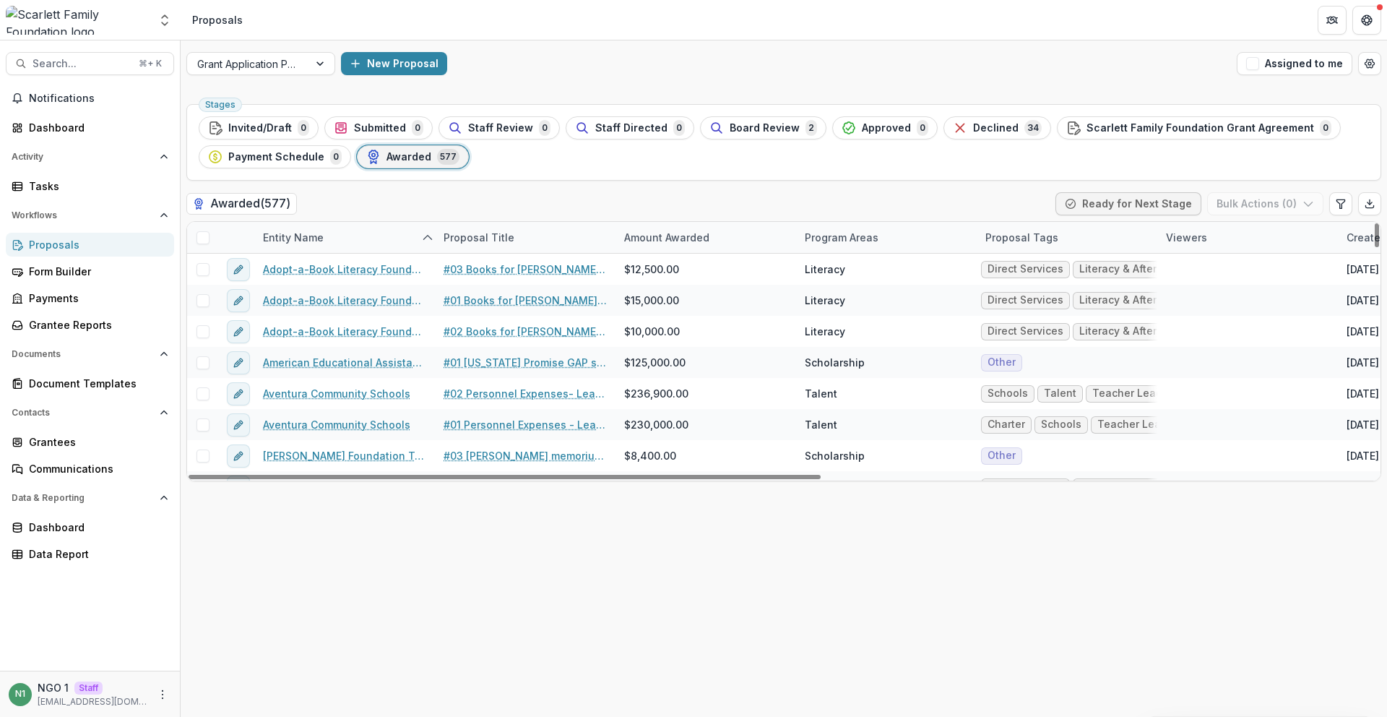
click at [427, 239] on icon "sorted ascending" at bounding box center [428, 238] width 12 height 12
click at [383, 304] on div "Sort Ascending" at bounding box center [352, 300] width 139 height 12
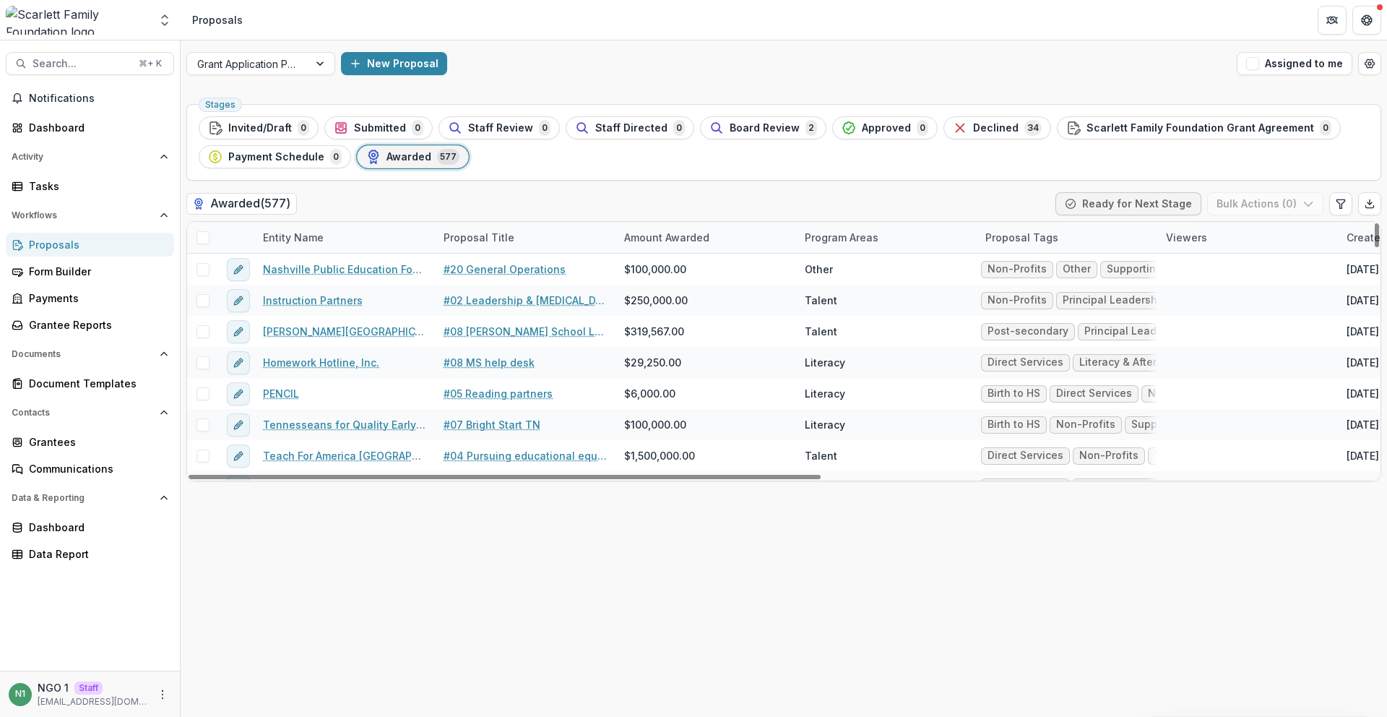
click at [420, 201] on div "Awarded ( 577 ) Ready for Next Stage Bulk Actions ( 0 )" at bounding box center [783, 206] width 1195 height 29
click at [402, 225] on div "Entity Name" at bounding box center [344, 237] width 181 height 31
click at [357, 264] on input at bounding box center [343, 270] width 173 height 23
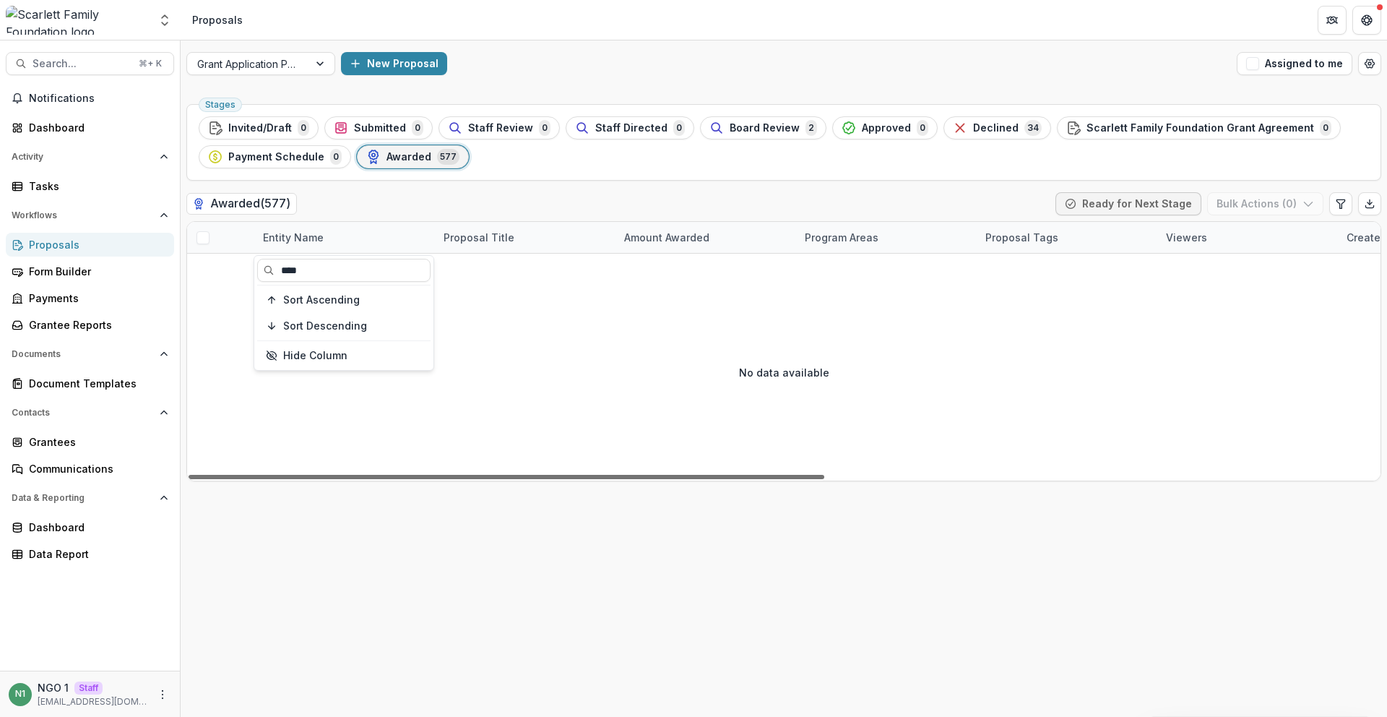
type input "****"
click at [500, 475] on div at bounding box center [507, 477] width 636 height 4
click at [118, 442] on div "Grantees" at bounding box center [96, 441] width 134 height 15
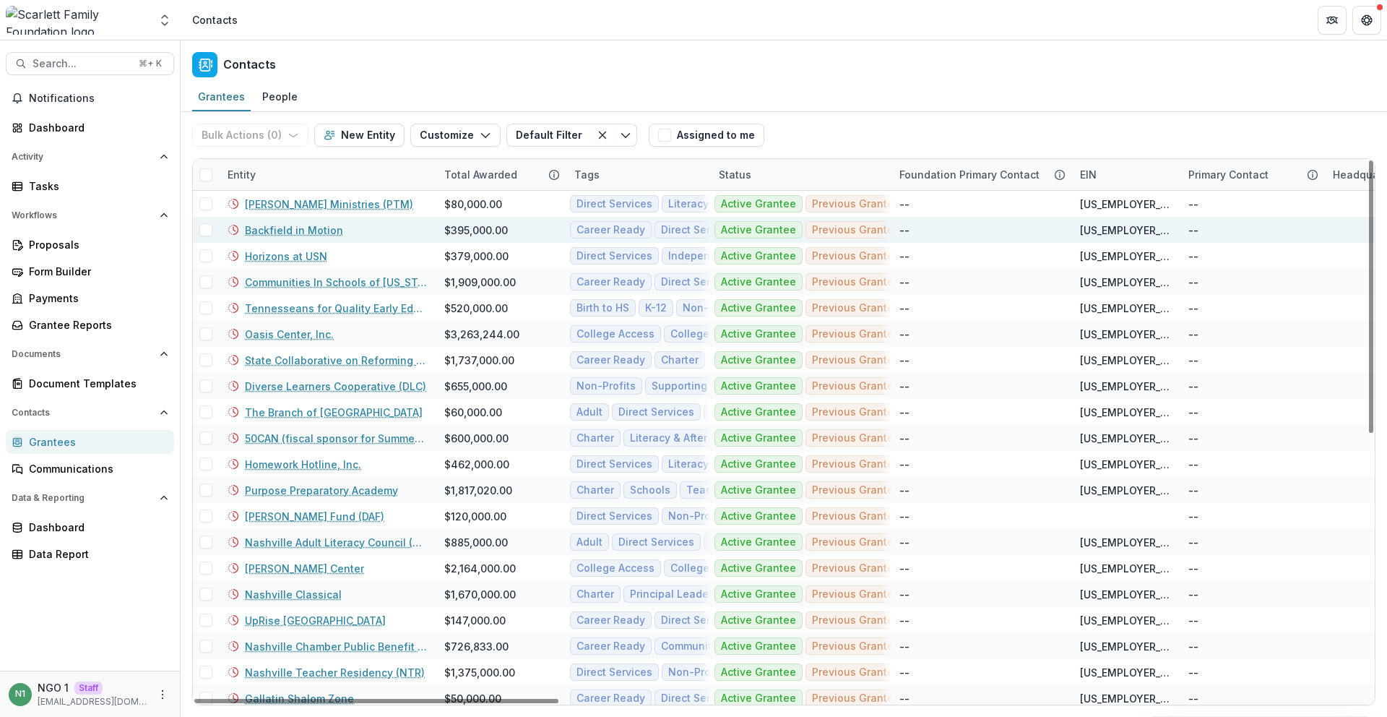
click at [304, 233] on link "Backfield in Motion" at bounding box center [294, 229] width 98 height 15
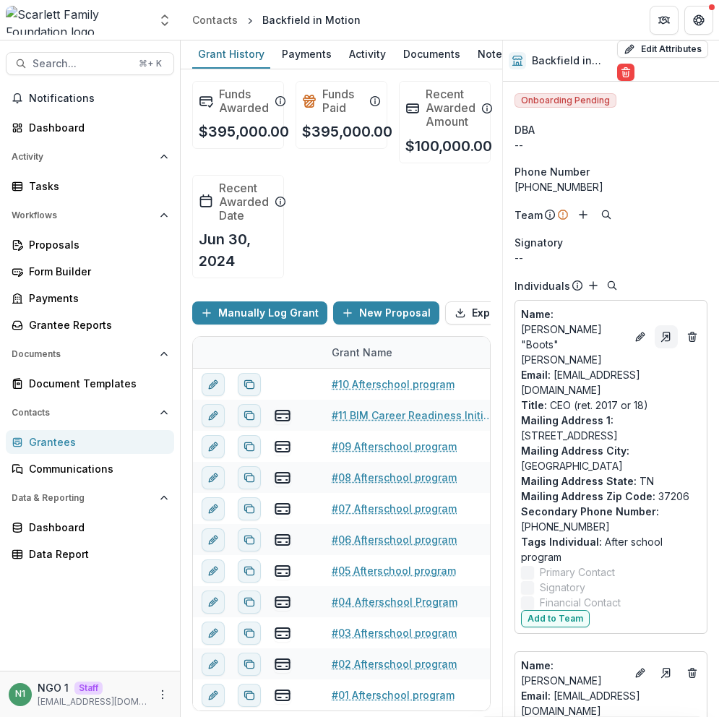
click at [662, 331] on icon "Go to contact" at bounding box center [666, 337] width 12 height 12
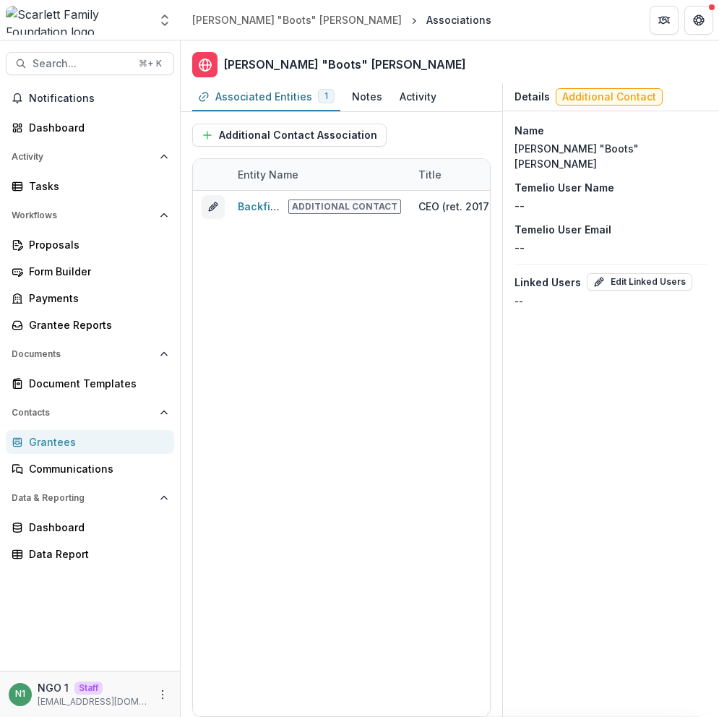
drag, startPoint x: 683, startPoint y: 162, endPoint x: 718, endPoint y: 95, distance: 75.9
click at [684, 157] on div "Name James "Boots" Donnelly Temelio User Name -- Temelio User Email -- Linked U…" at bounding box center [611, 215] width 216 height 209
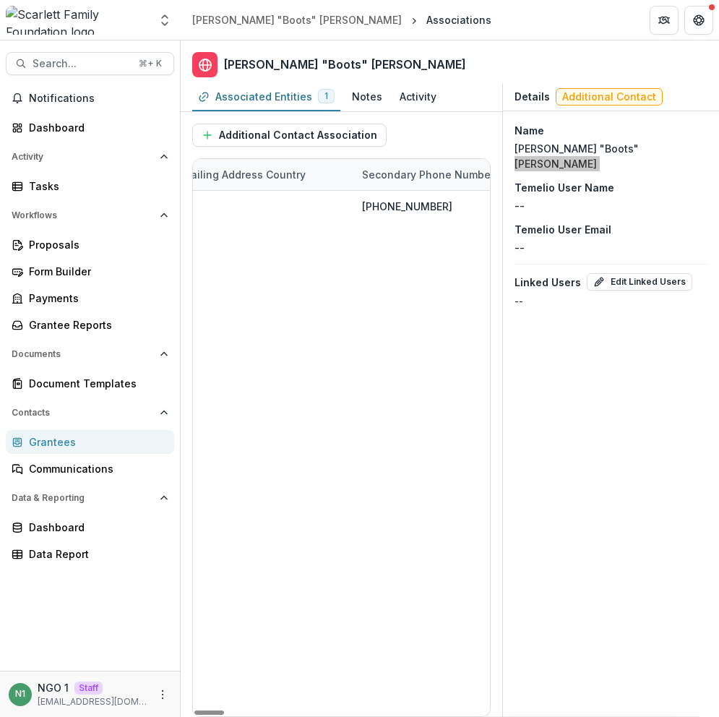
scroll to position [0, 2629]
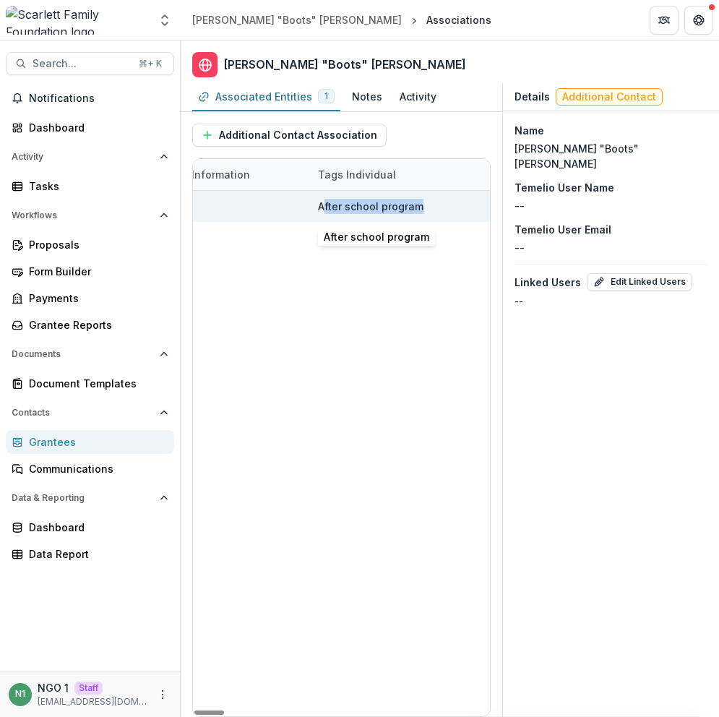
drag, startPoint x: 431, startPoint y: 204, endPoint x: 321, endPoint y: 207, distance: 109.8
click at [321, 207] on div "After school program" at bounding box center [399, 206] width 163 height 31
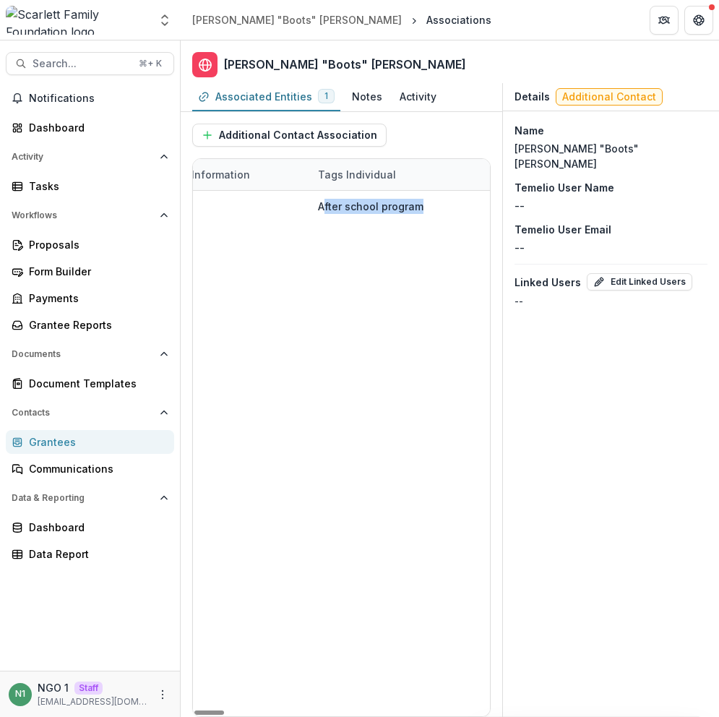
copy div "fter school program"
drag, startPoint x: 438, startPoint y: 323, endPoint x: 436, endPoint y: 225, distance: 98.3
click at [272, 19] on div "James "Boots" Donnelly" at bounding box center [296, 19] width 209 height 15
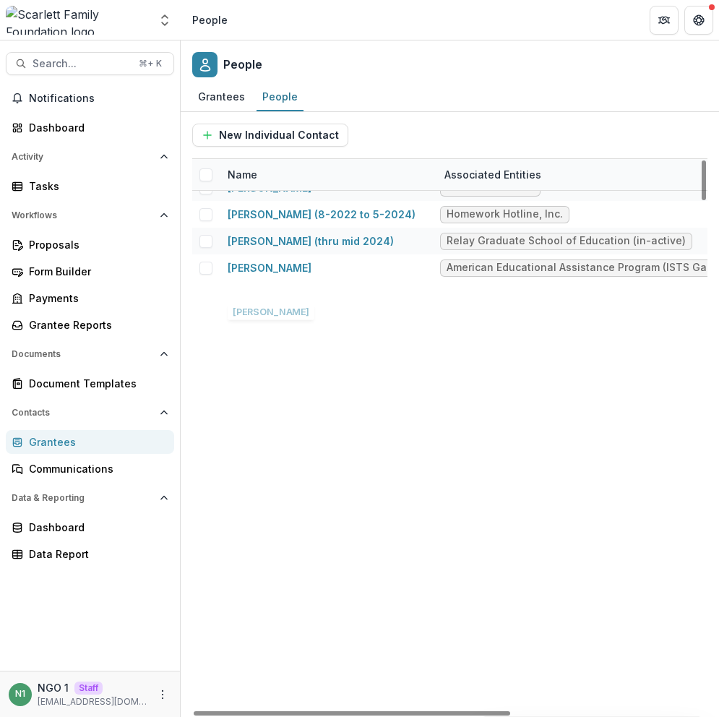
scroll to position [979, 0]
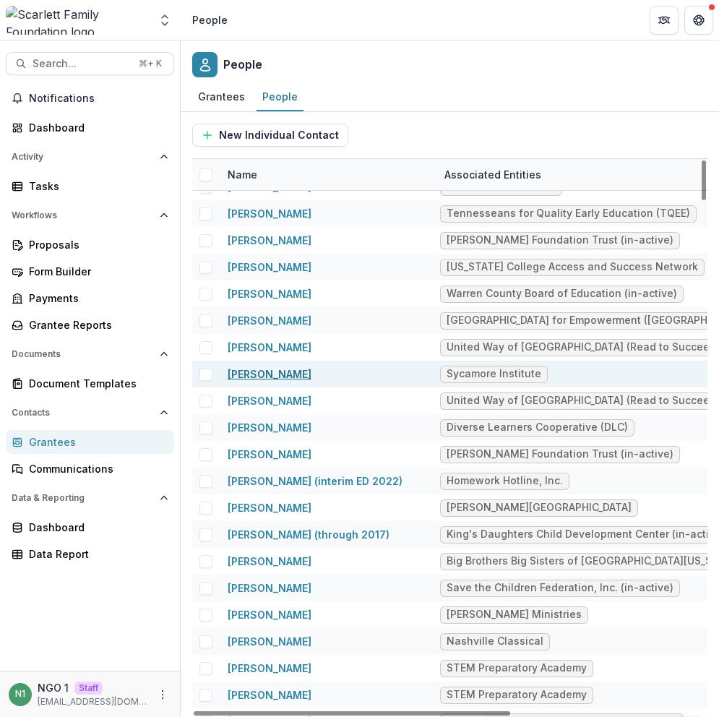
click at [275, 368] on link "Brian Straessle" at bounding box center [270, 374] width 84 height 12
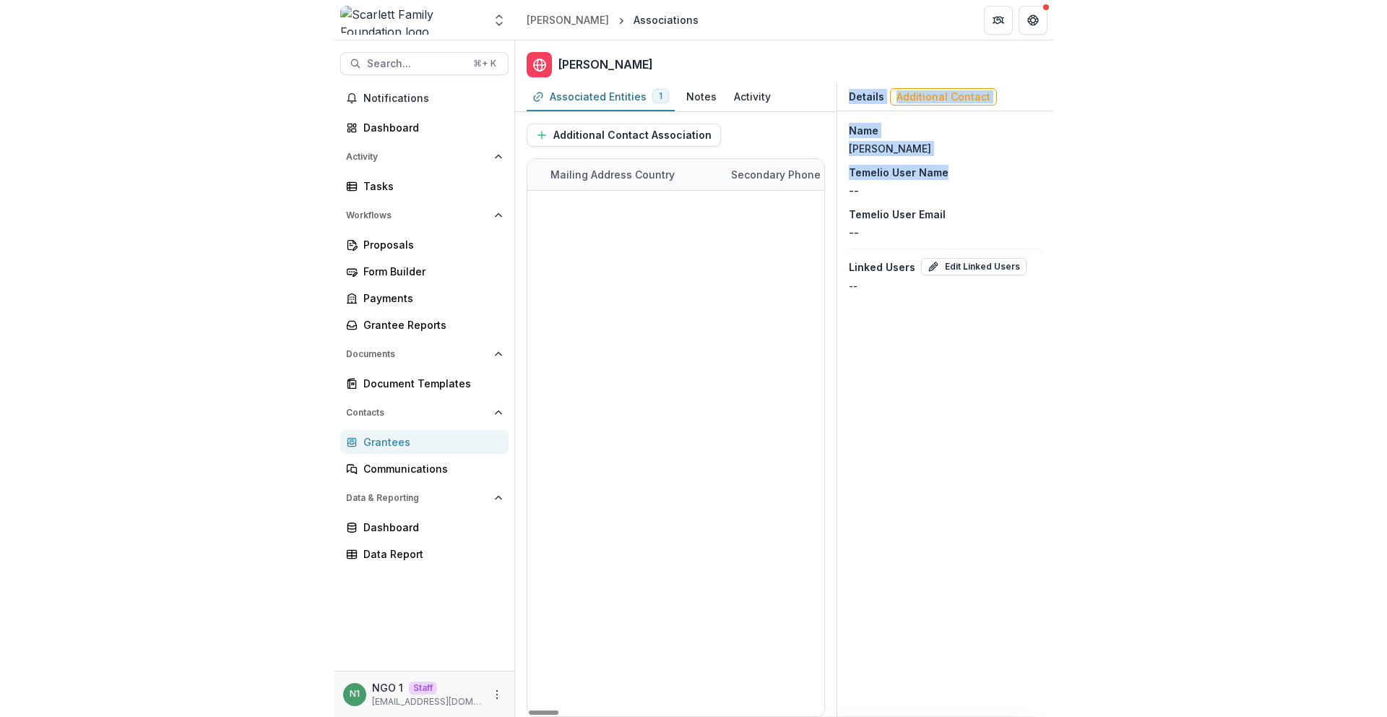
scroll to position [0, 2629]
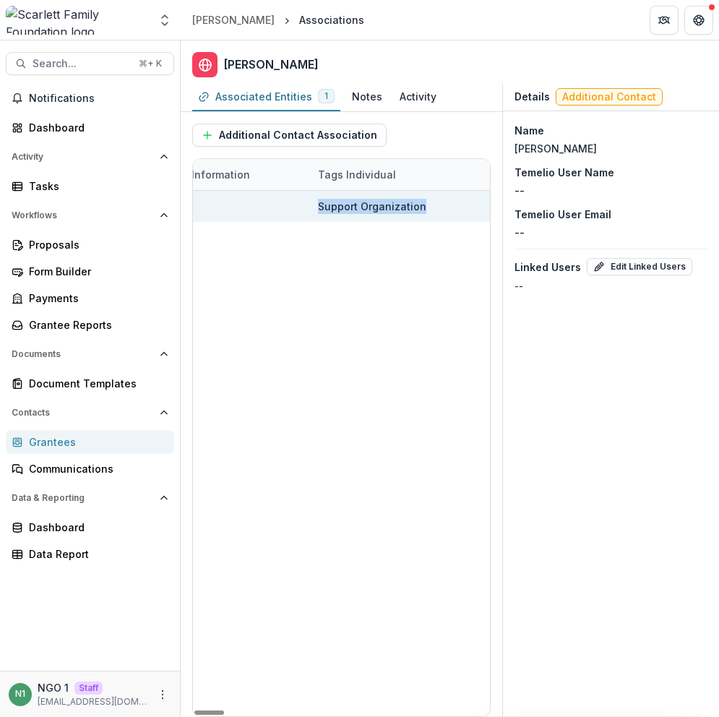
drag, startPoint x: 581, startPoint y: 194, endPoint x: 483, endPoint y: 207, distance: 99.1
click at [483, 207] on div "Entity Name Title Email Phone Number Start Date End Date Primary Contact Inacti…" at bounding box center [341, 437] width 297 height 557
click at [389, 212] on div "Support Organization" at bounding box center [372, 206] width 108 height 15
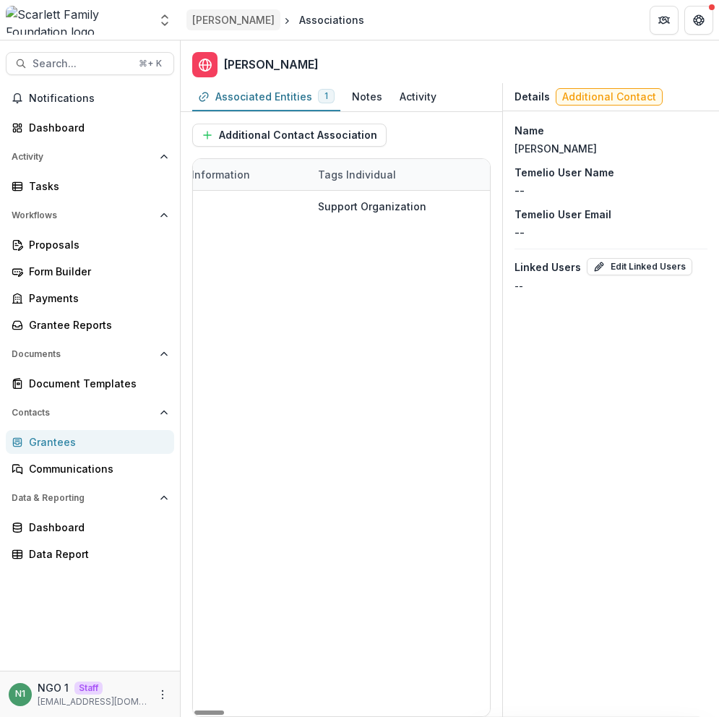
click at [258, 27] on link "Brian Straessle" at bounding box center [233, 19] width 94 height 21
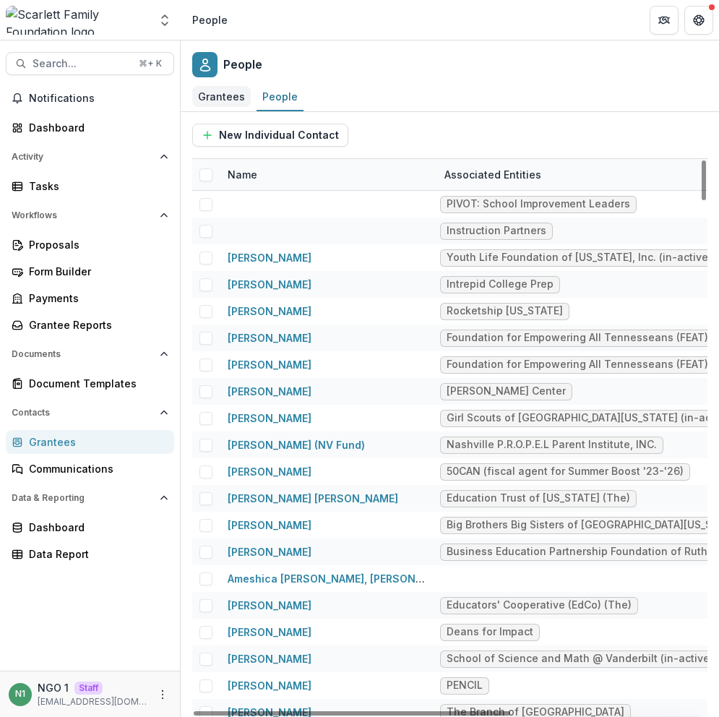
click at [233, 98] on div "Grantees" at bounding box center [221, 96] width 59 height 21
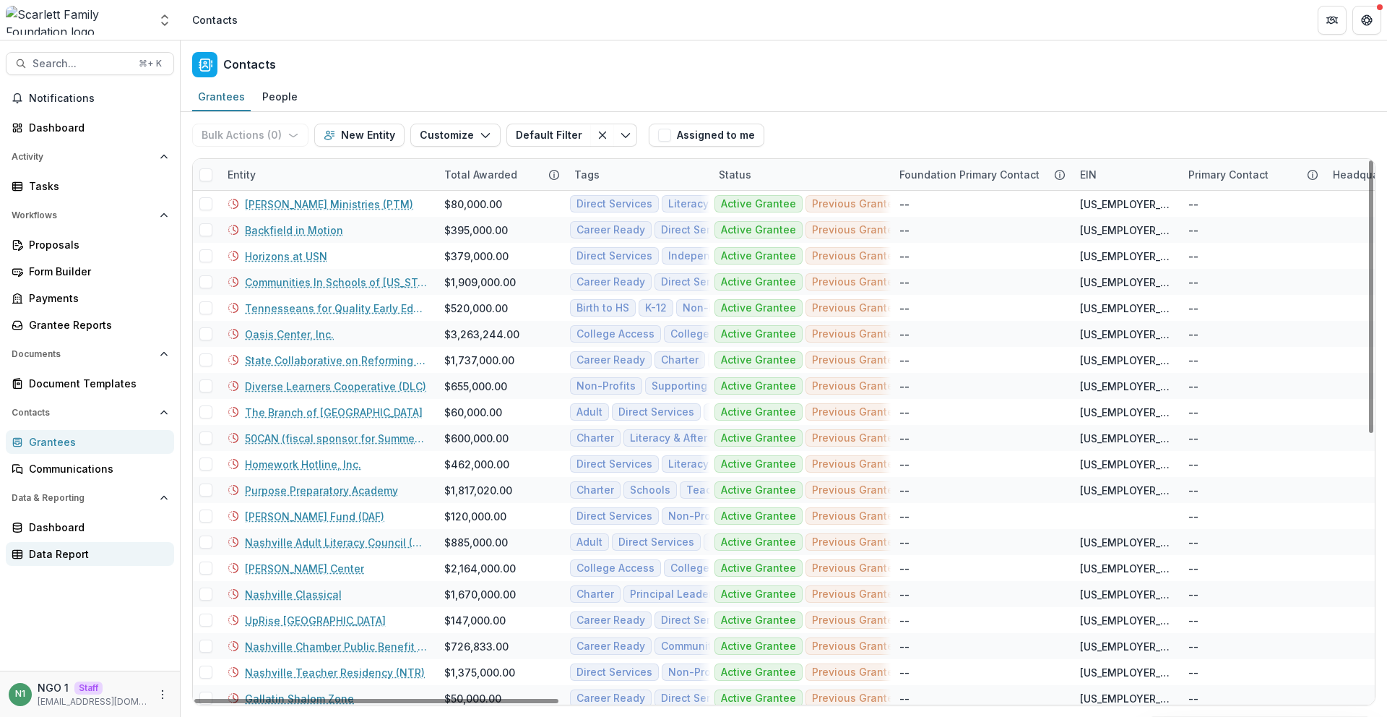
click at [66, 548] on div "Data Report" at bounding box center [96, 553] width 134 height 15
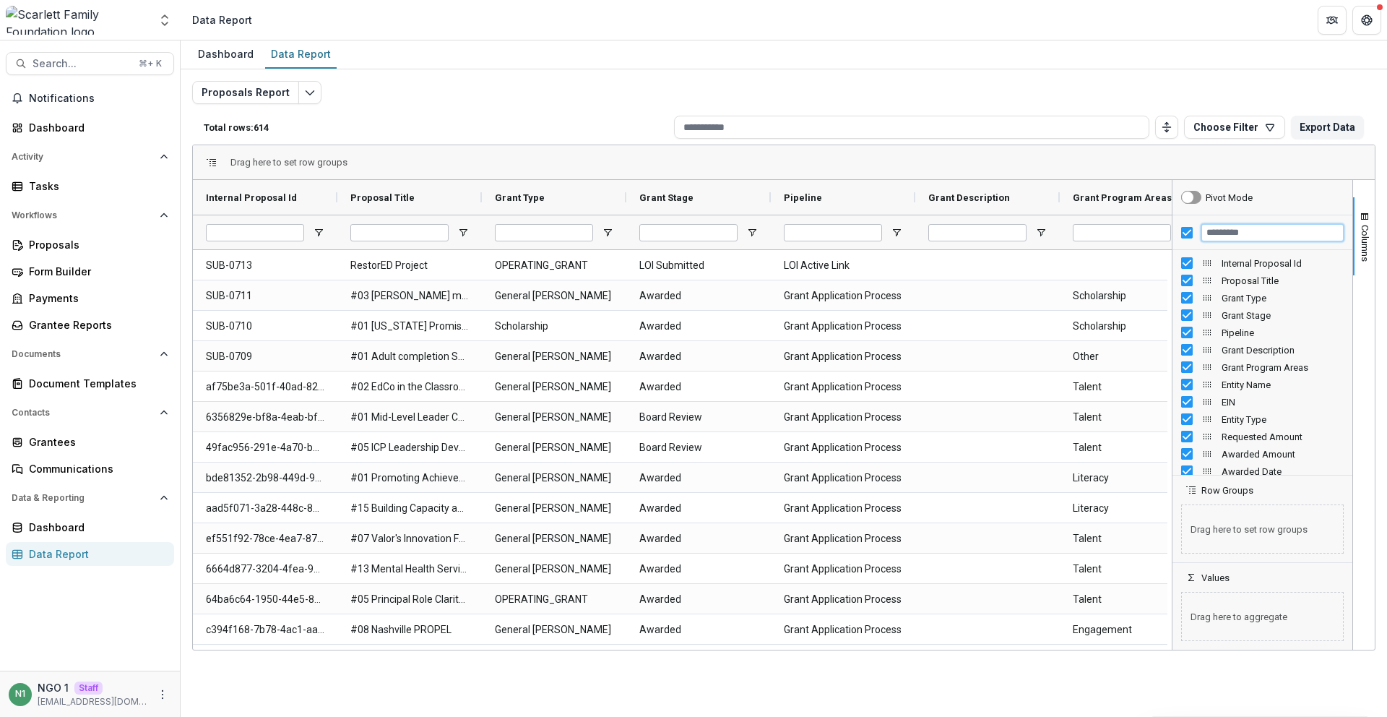
click at [1240, 238] on input "Filter Columns Input" at bounding box center [1272, 232] width 142 height 17
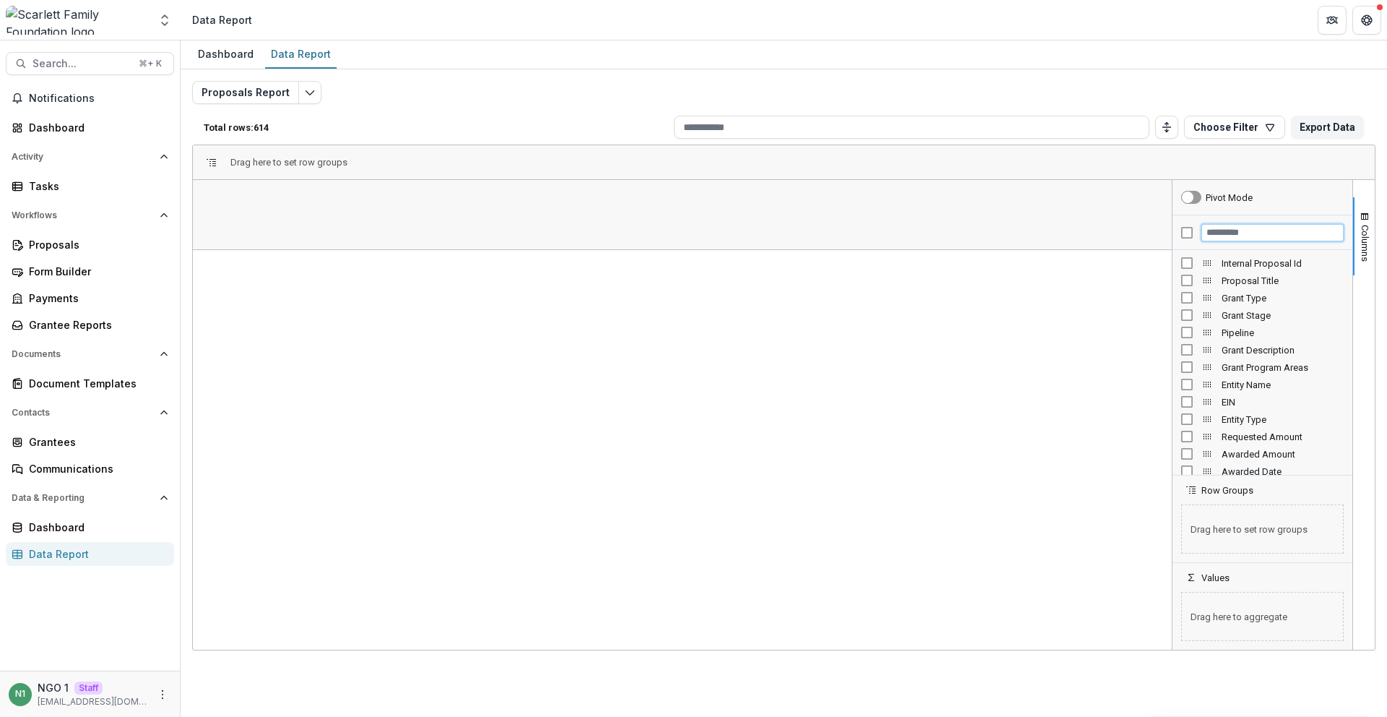
click at [1215, 232] on input "Filter Columns Input" at bounding box center [1272, 232] width 142 height 17
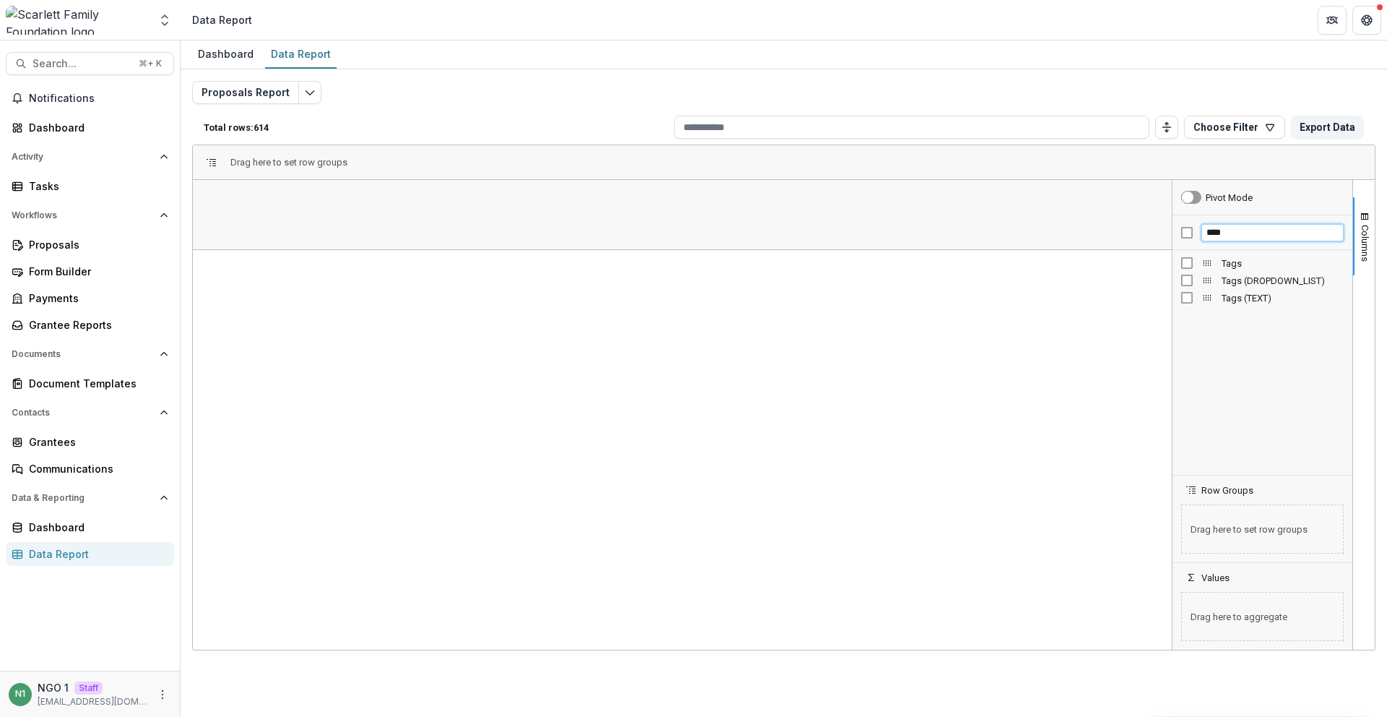
type input "****"
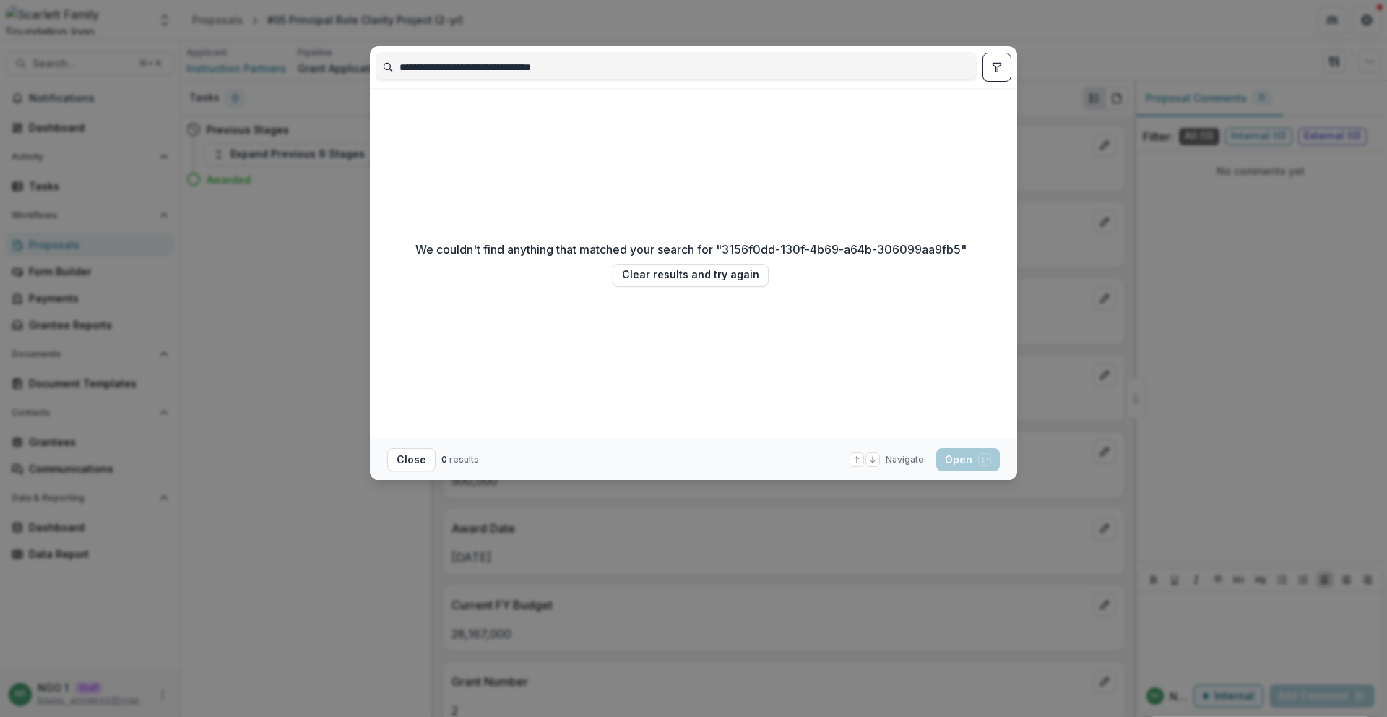
type input "**********"
click at [1195, 69] on div "**********" at bounding box center [693, 358] width 1387 height 717
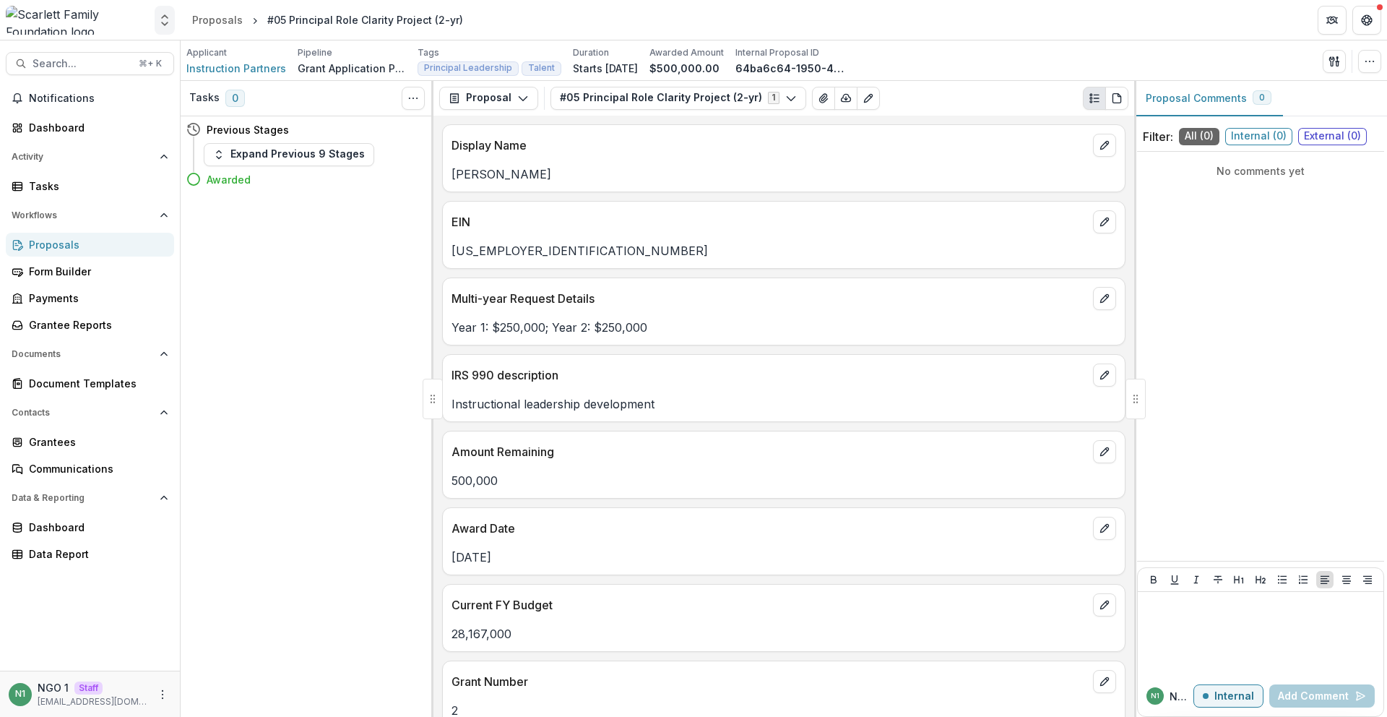
click at [171, 23] on icon "Open entity switcher" at bounding box center [164, 20] width 14 height 14
click at [155, 58] on link "Admin Settings" at bounding box center [90, 56] width 173 height 24
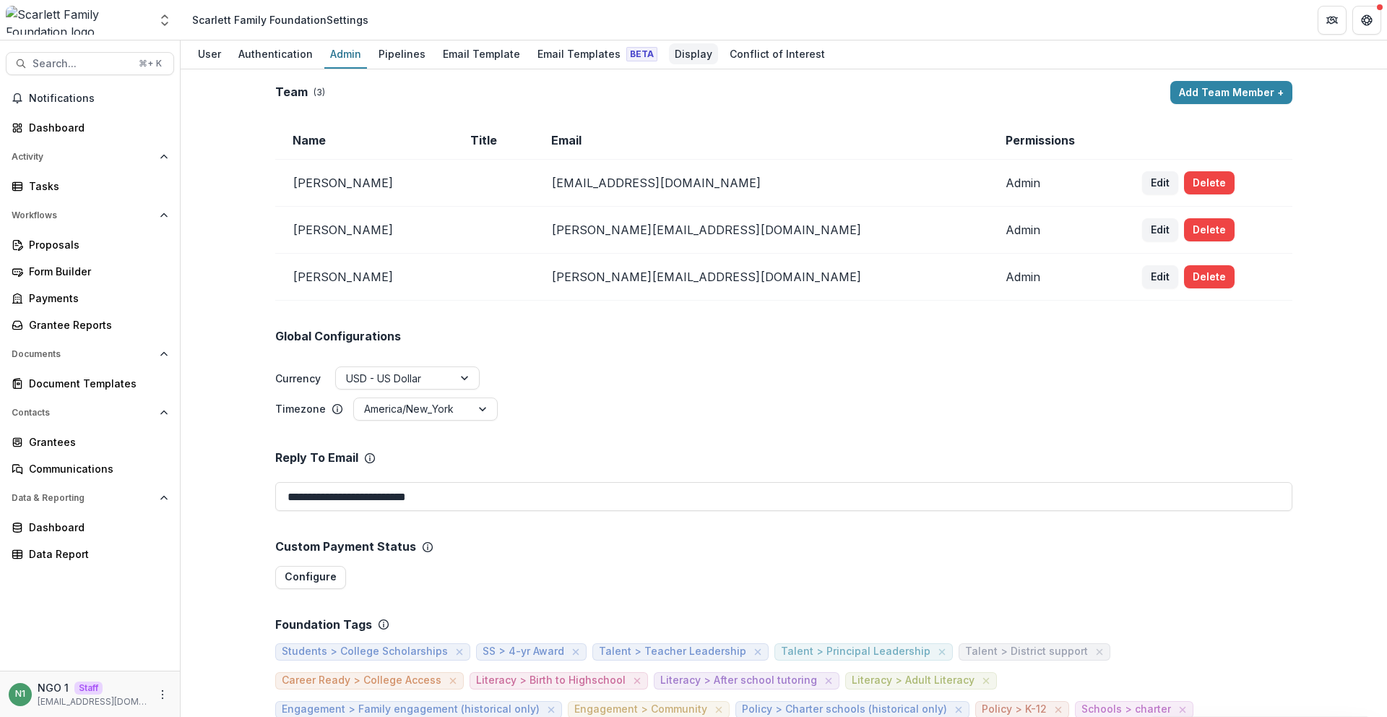
click at [691, 54] on div "Display" at bounding box center [693, 53] width 49 height 21
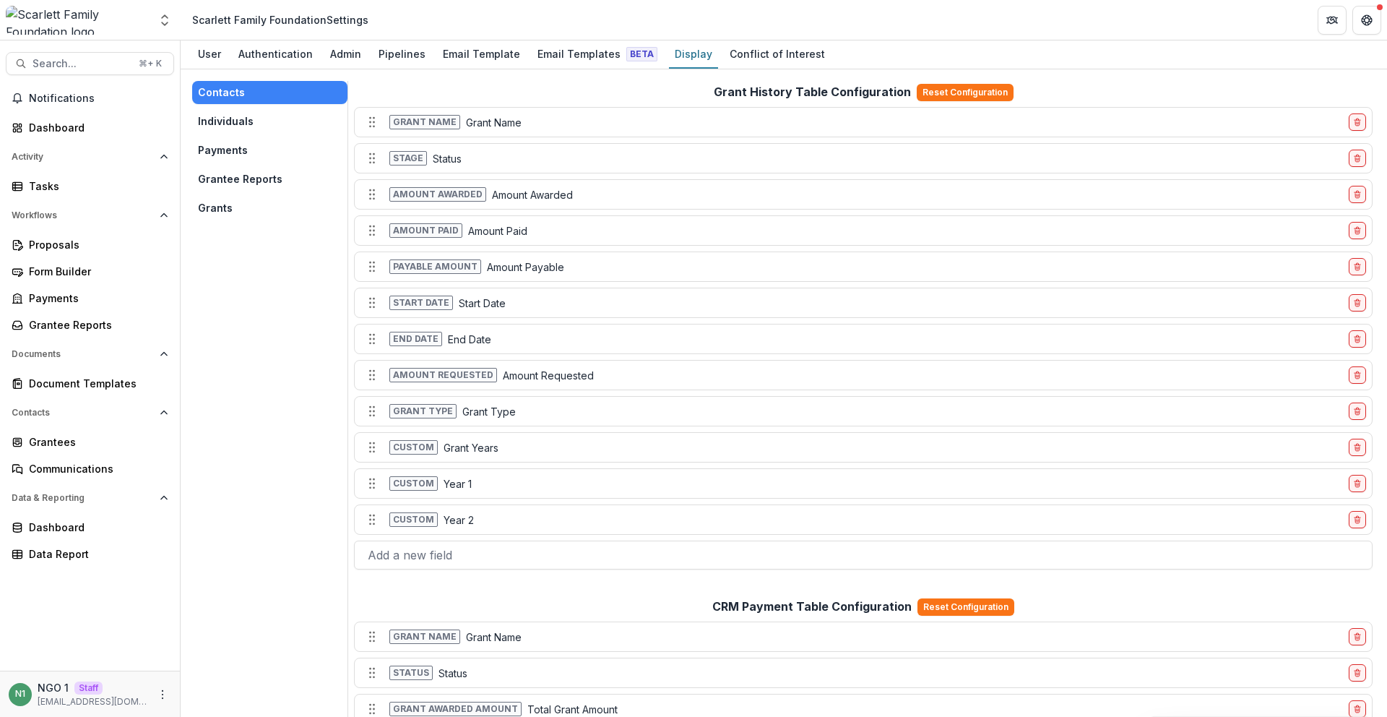
click at [248, 185] on button "Grantee Reports" at bounding box center [269, 179] width 155 height 23
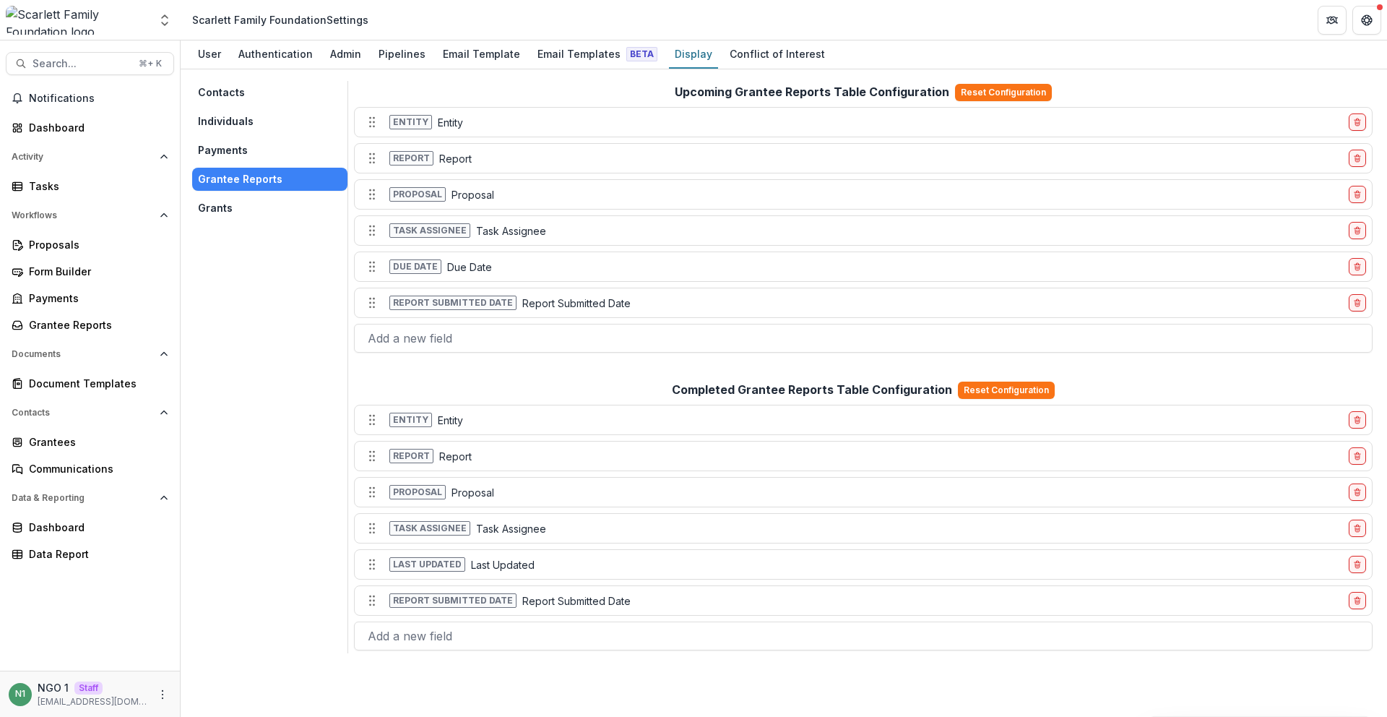
click at [246, 202] on button "Grants" at bounding box center [269, 207] width 155 height 23
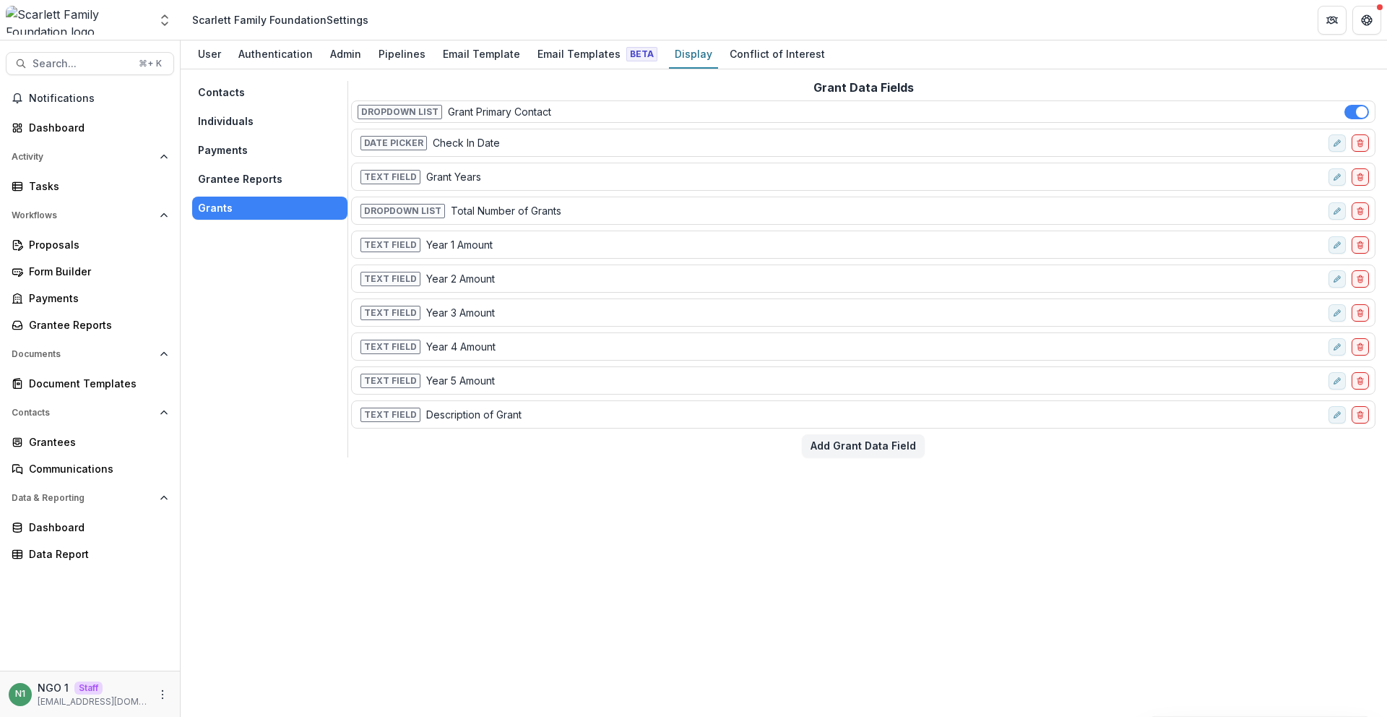
click at [261, 147] on button "Payments" at bounding box center [269, 150] width 155 height 23
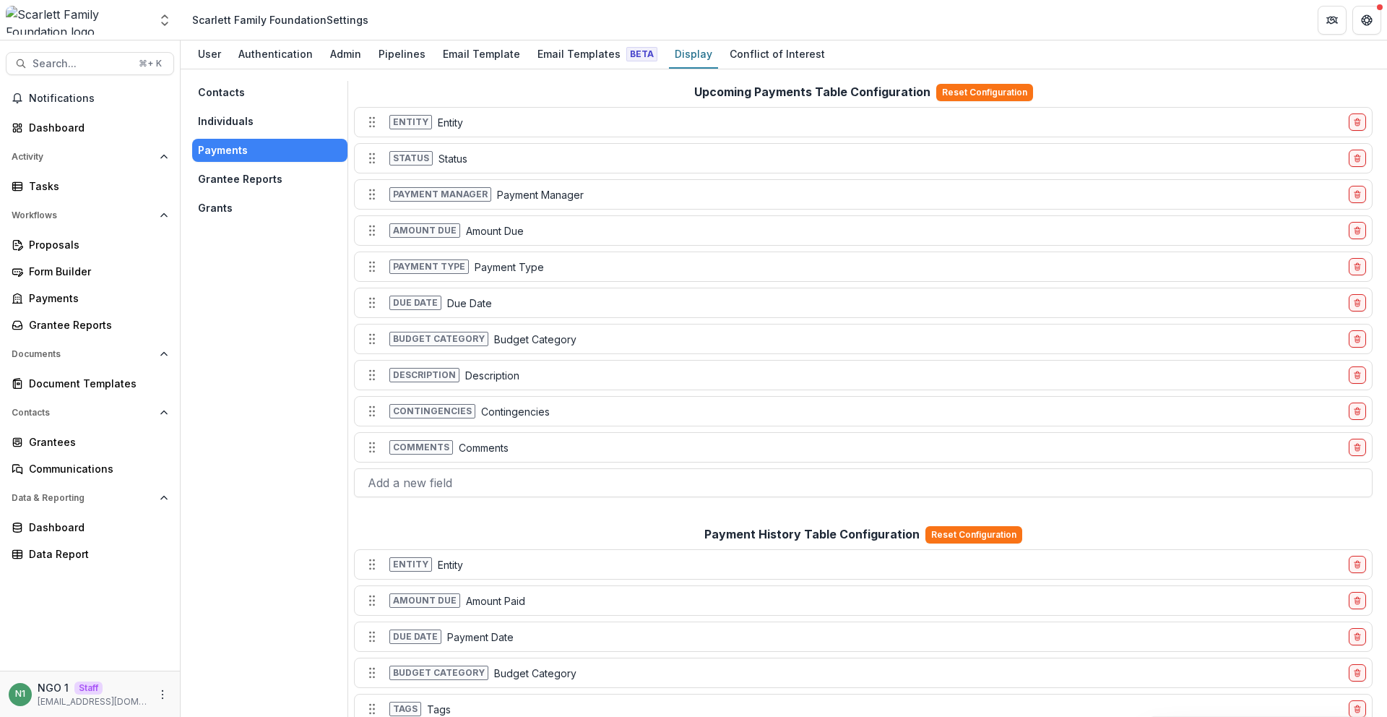
click at [264, 122] on button "Individuals" at bounding box center [269, 121] width 155 height 23
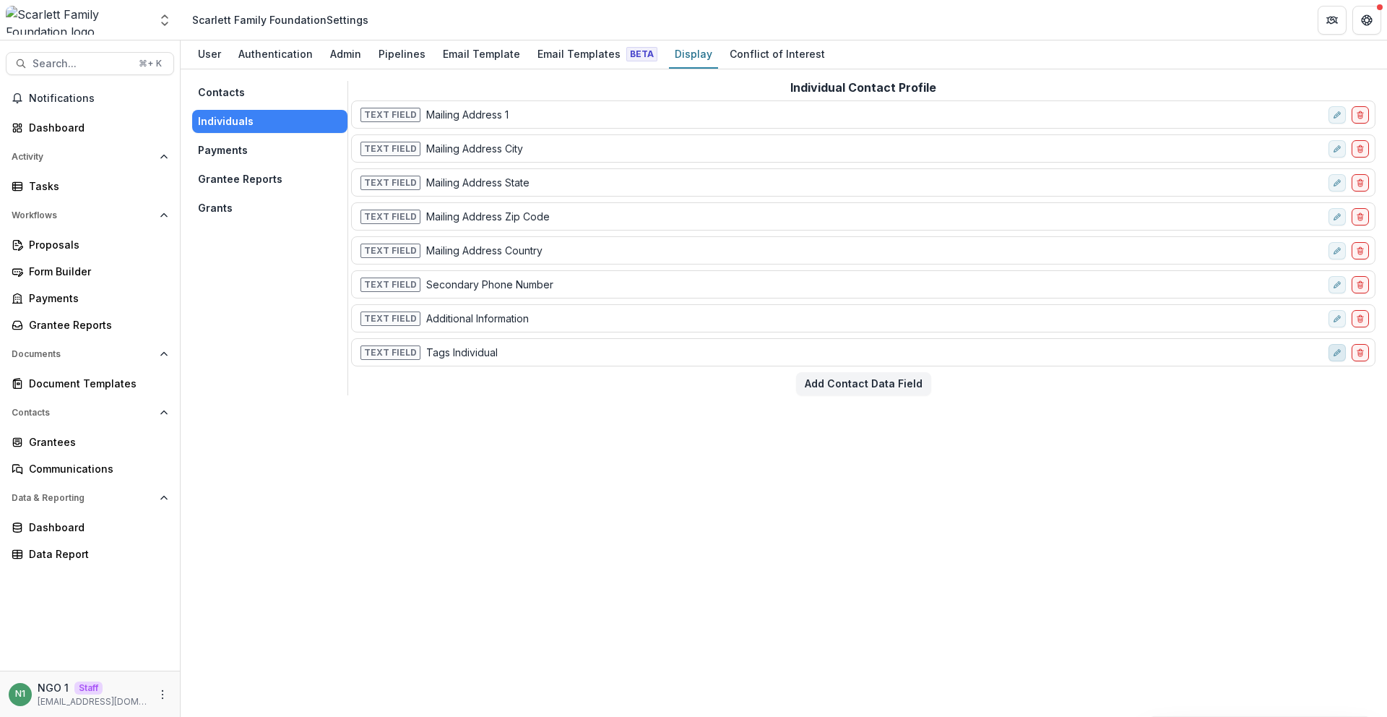
click at [1341, 353] on button "edit-field-row" at bounding box center [1336, 352] width 17 height 17
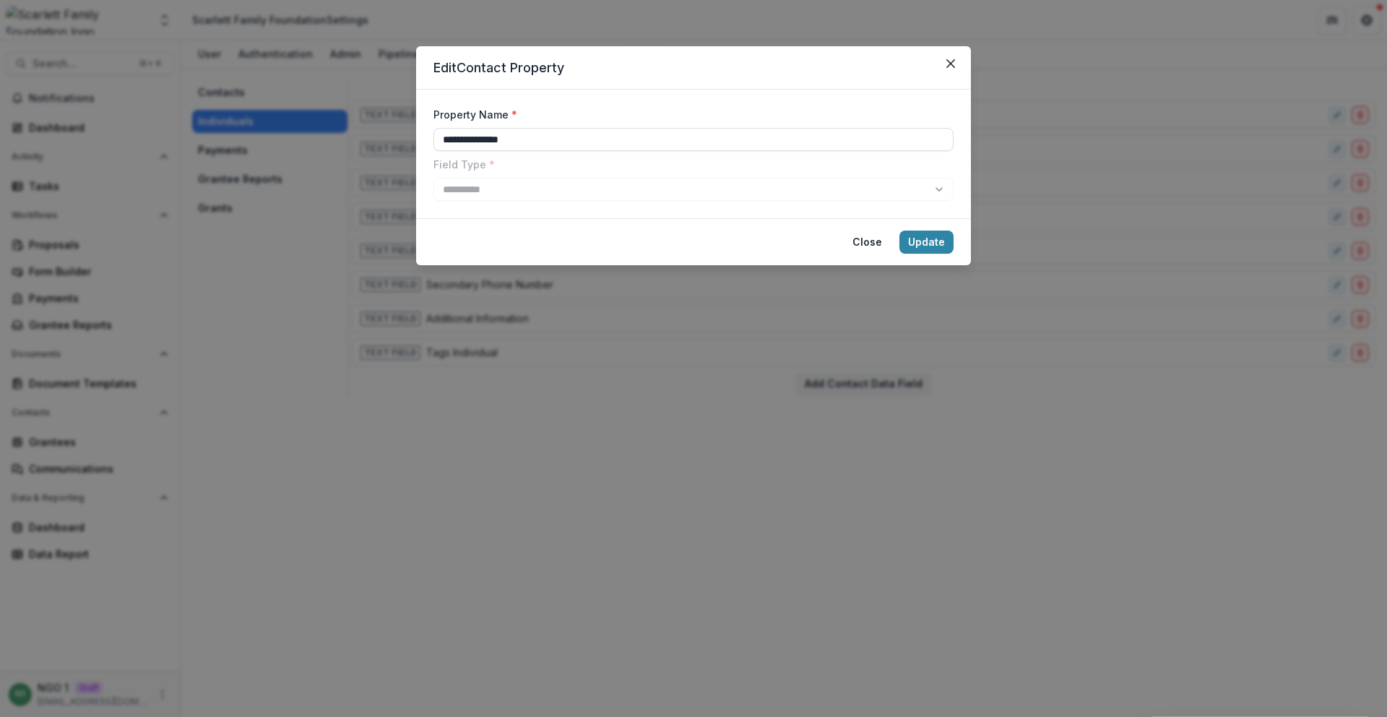
drag, startPoint x: 467, startPoint y: 138, endPoint x: 470, endPoint y: 163, distance: 25.4
click at [470, 163] on div "**********" at bounding box center [693, 154] width 520 height 94
drag, startPoint x: 463, startPoint y: 142, endPoint x: 469, endPoint y: 155, distance: 13.6
click at [469, 158] on div "**********" at bounding box center [693, 154] width 520 height 94
click at [473, 145] on input "**********" at bounding box center [693, 139] width 520 height 23
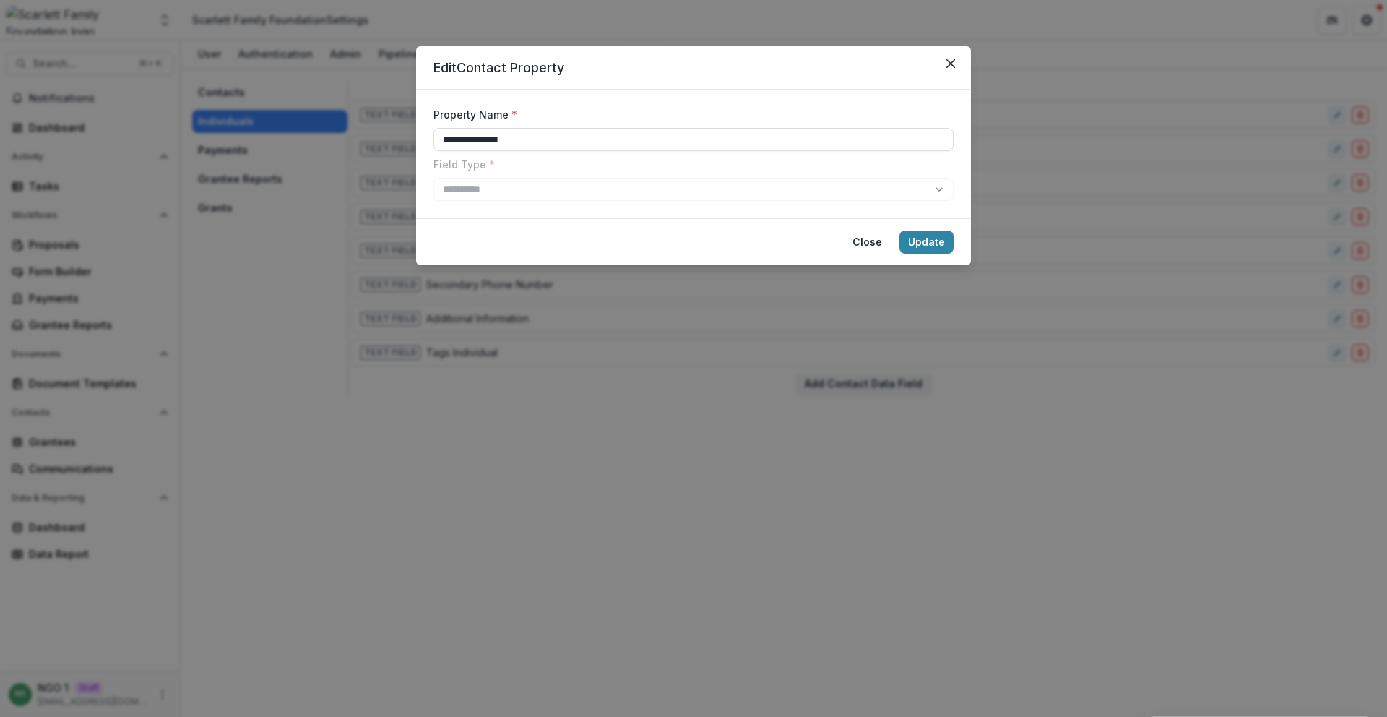
click at [950, 66] on icon "Close" at bounding box center [950, 63] width 9 height 9
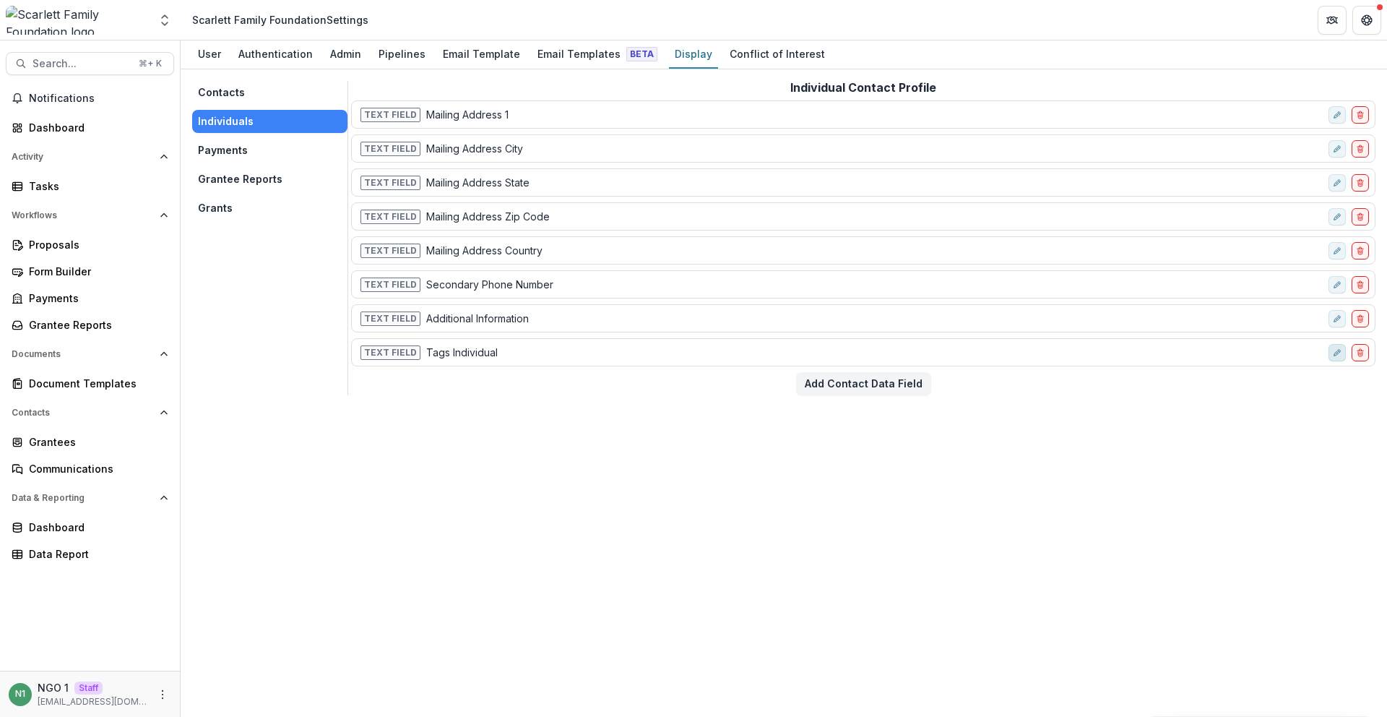
click at [1341, 348] on icon "edit-field-row" at bounding box center [1337, 352] width 9 height 9
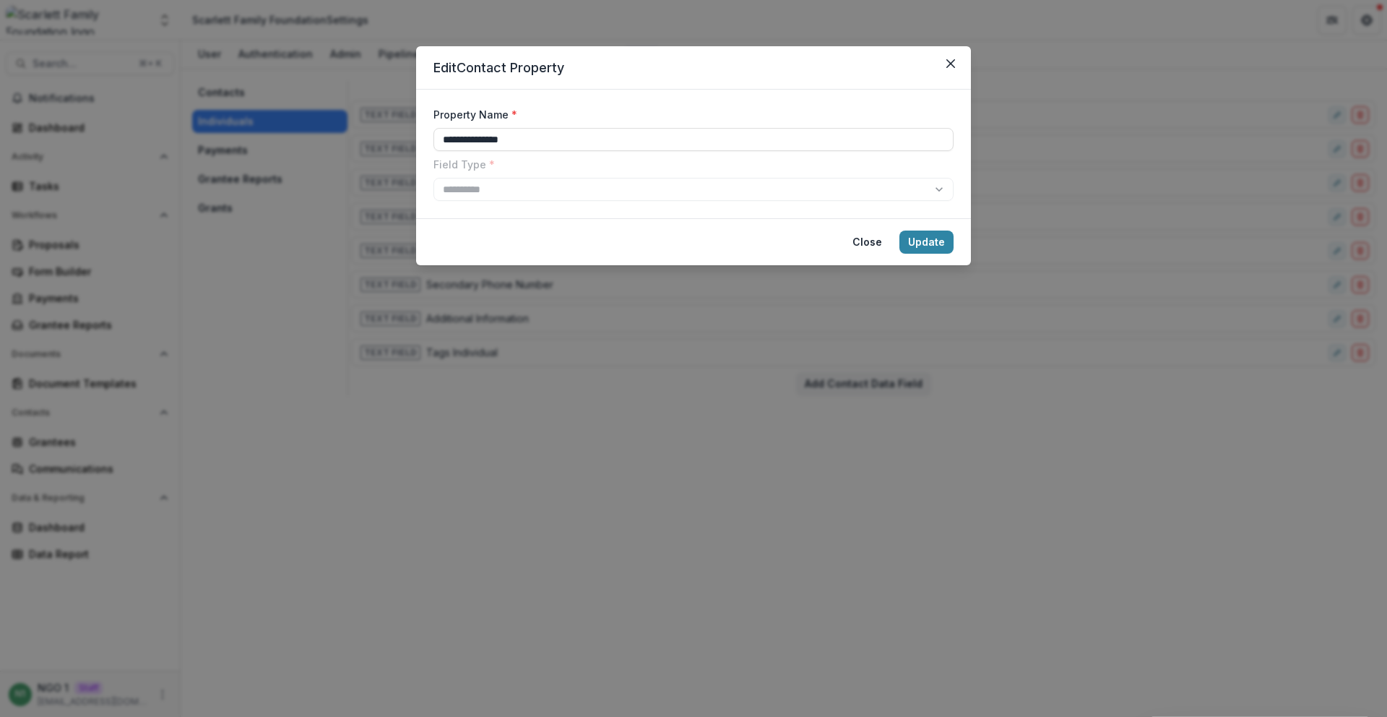
click at [468, 185] on div "**********" at bounding box center [693, 154] width 520 height 94
type input "****"
click at [912, 245] on button "Update" at bounding box center [926, 241] width 54 height 23
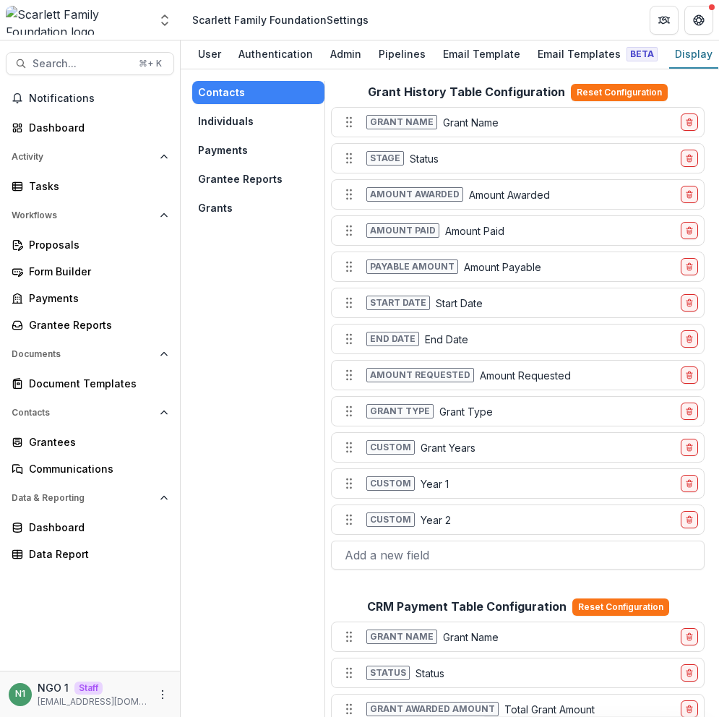
click at [271, 122] on button "Individuals" at bounding box center [258, 121] width 132 height 23
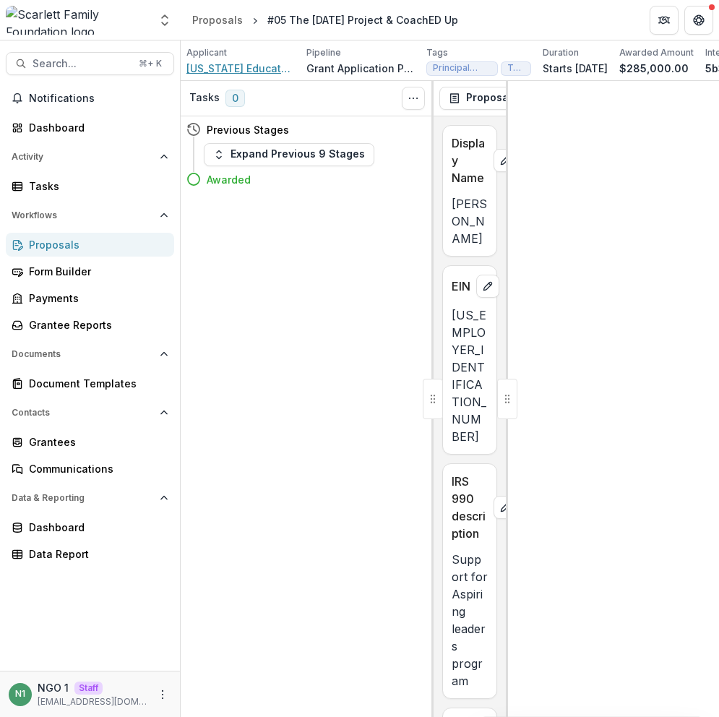
click at [240, 70] on span "[US_STATE] Educators of Color Alliance (TECA)" at bounding box center [240, 68] width 108 height 15
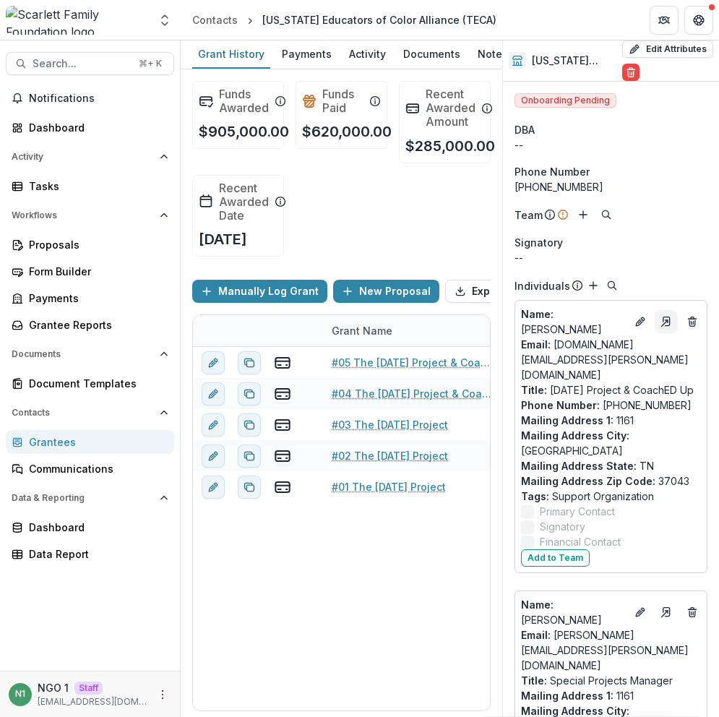
click at [663, 319] on icon "Go to contact" at bounding box center [666, 321] width 7 height 9
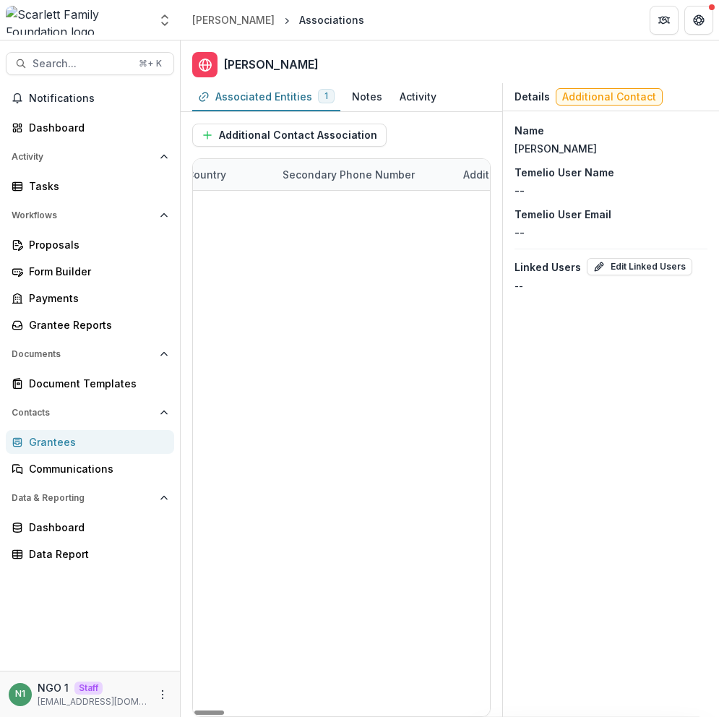
scroll to position [0, 2629]
drag, startPoint x: 518, startPoint y: 96, endPoint x: 680, endPoint y: 95, distance: 162.5
click at [683, 103] on div "Details Additional Contact" at bounding box center [611, 97] width 216 height 28
drag, startPoint x: 547, startPoint y: 95, endPoint x: 496, endPoint y: 93, distance: 51.3
click at [496, 93] on div "Associated Entities 1 Notes Activity Additional Contact Association Entity Name…" at bounding box center [450, 399] width 538 height 633
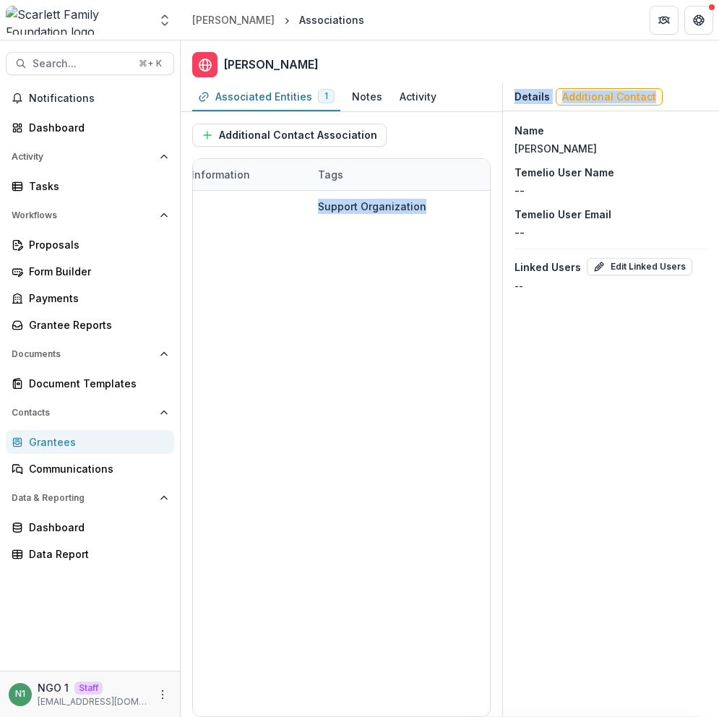
click at [503, 96] on div "Details Additional Contact" at bounding box center [611, 97] width 216 height 28
drag, startPoint x: 516, startPoint y: 98, endPoint x: 675, endPoint y: 95, distance: 158.2
click at [675, 95] on div "Details Additional Contact" at bounding box center [611, 97] width 216 height 28
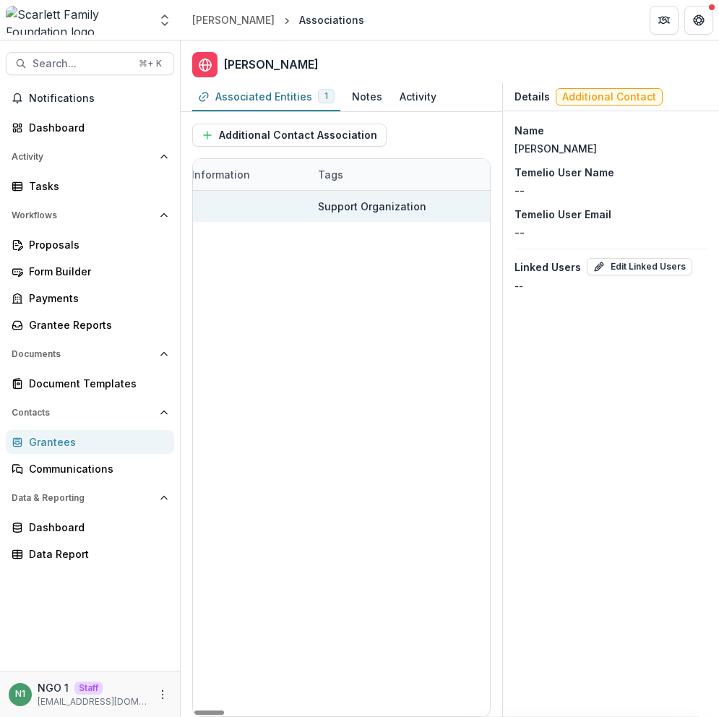
drag, startPoint x: 338, startPoint y: 178, endPoint x: 345, endPoint y: 214, distance: 36.8
click at [334, 207] on div "Entity Name Title Email Phone Number Start Date End Date Primary Contact Inacti…" at bounding box center [341, 437] width 297 height 557
click at [354, 212] on div "Support Organization" at bounding box center [372, 206] width 108 height 15
click at [418, 209] on div "Support Organization" at bounding box center [372, 206] width 108 height 15
drag, startPoint x: 416, startPoint y: 207, endPoint x: 326, endPoint y: 215, distance: 89.9
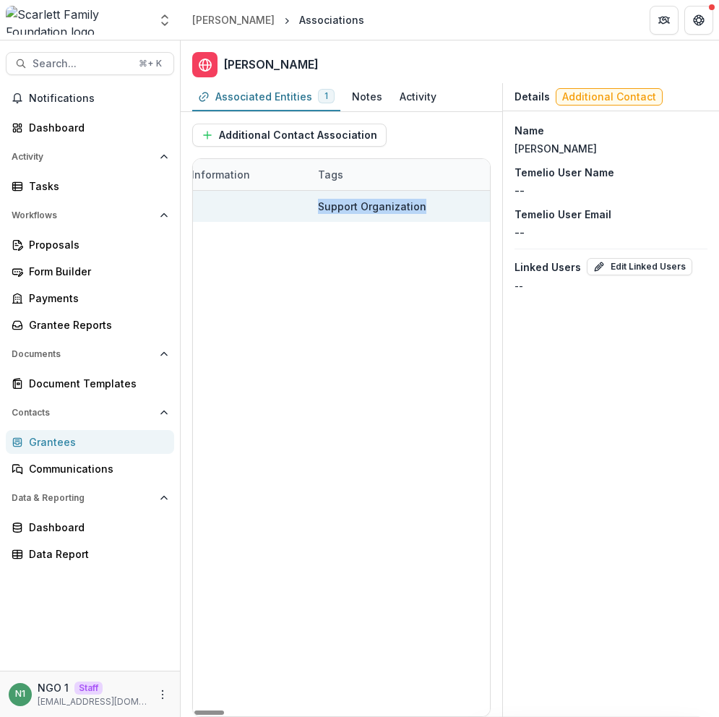
click at [200, 204] on div at bounding box center [211, 206] width 36 height 31
click at [212, 207] on line "edit" at bounding box center [213, 206] width 3 height 3
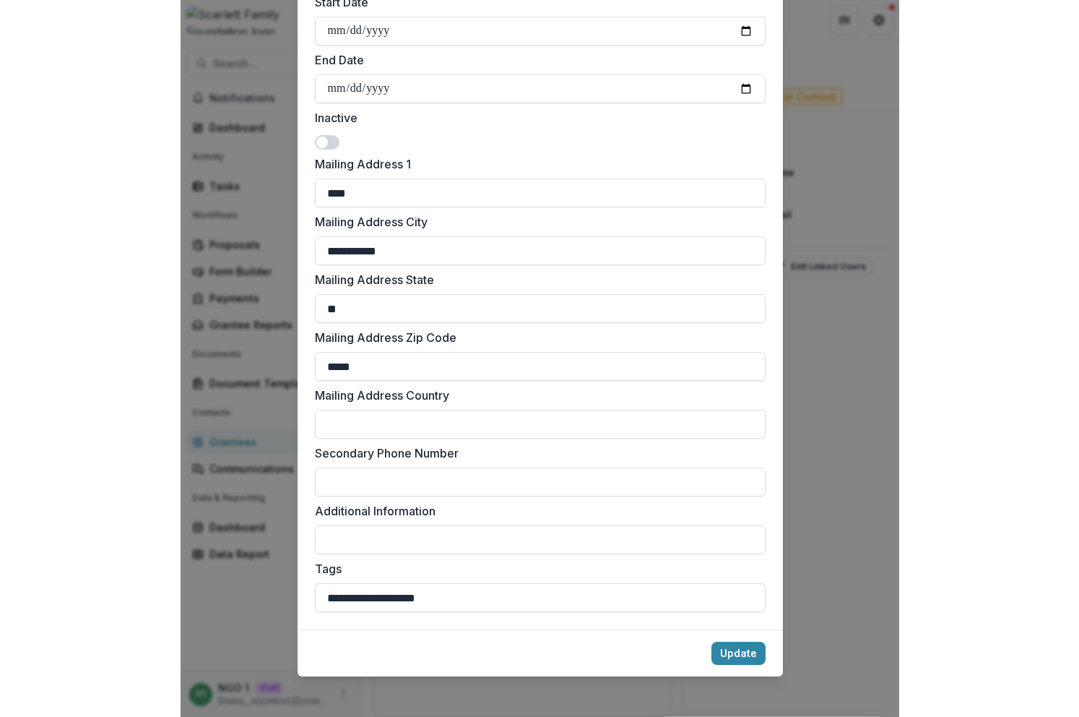
scroll to position [472, 0]
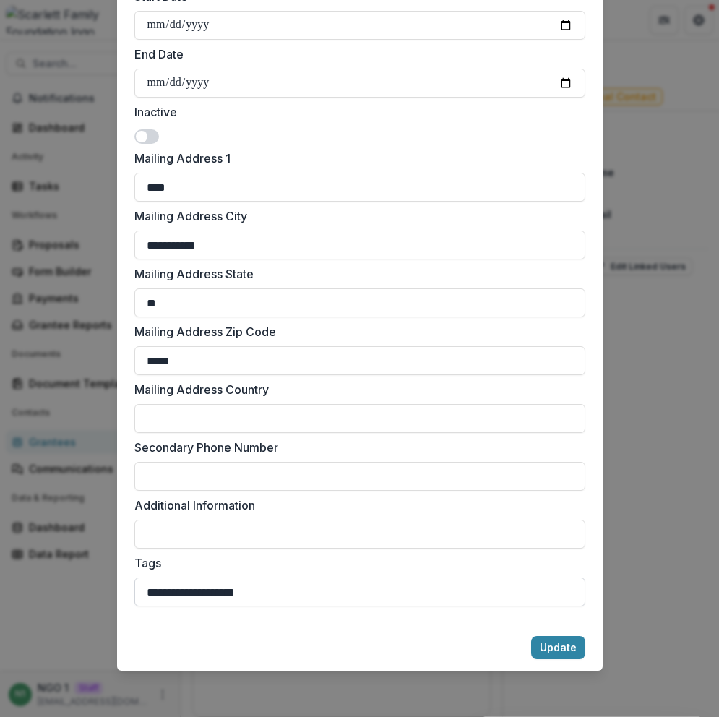
click at [268, 584] on input "**********" at bounding box center [359, 591] width 451 height 29
type input "**********"
click at [554, 649] on button "Update" at bounding box center [558, 647] width 54 height 23
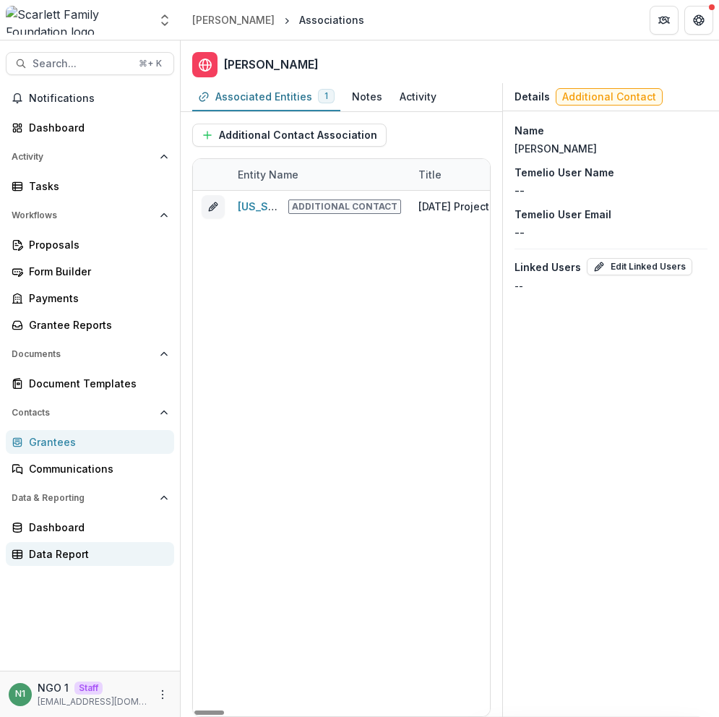
click at [89, 553] on div "Data Report" at bounding box center [96, 553] width 134 height 15
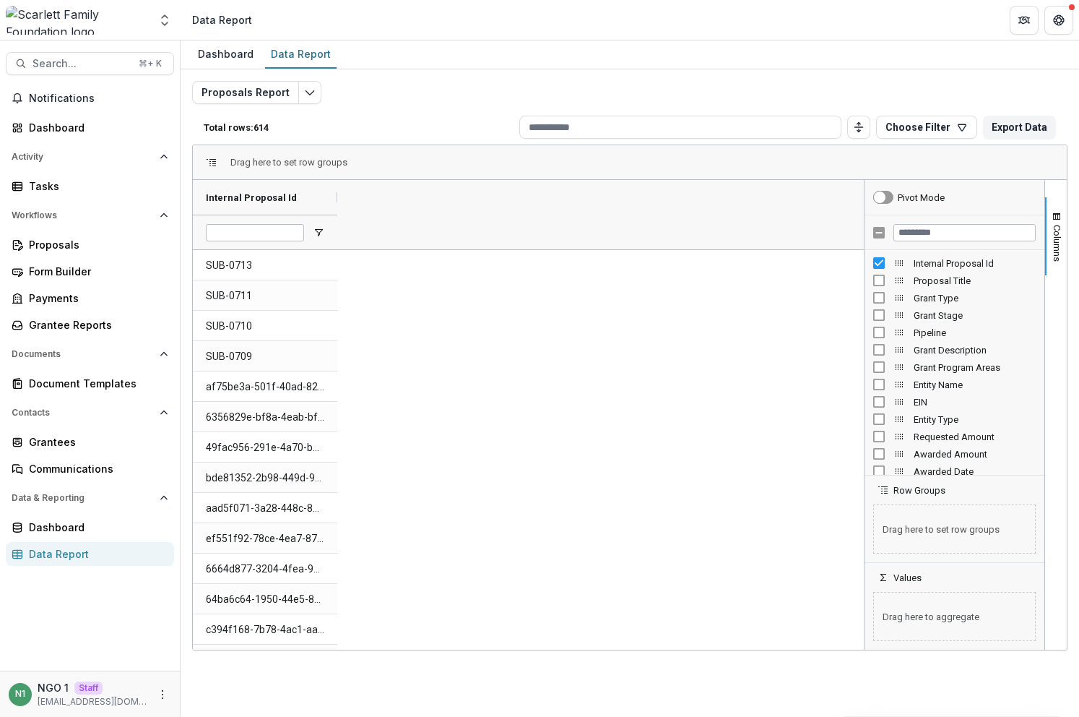
click at [718, 224] on div at bounding box center [965, 232] width 142 height 17
click at [718, 230] on input "Filter Columns Input" at bounding box center [965, 232] width 142 height 17
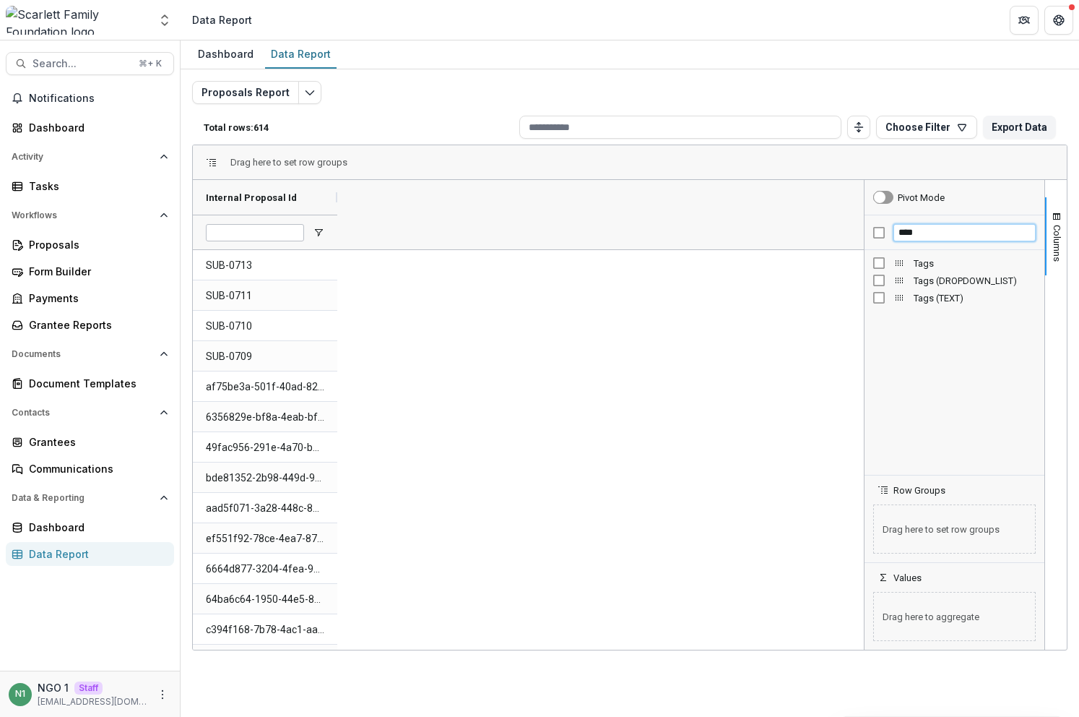
type input "****"
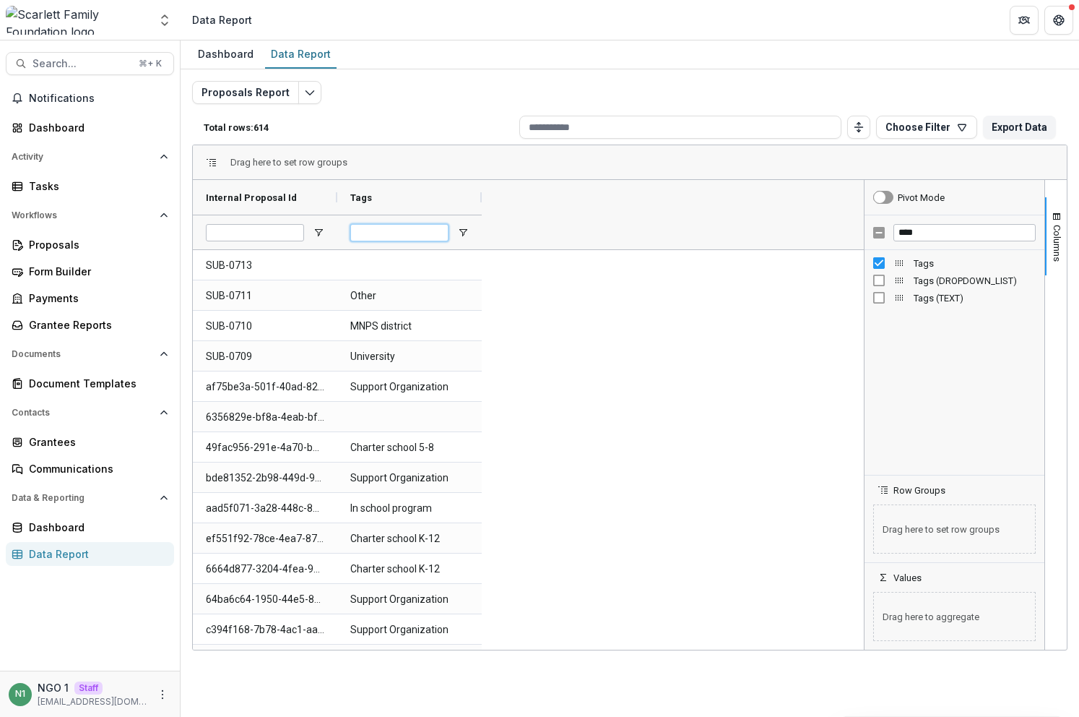
click at [422, 233] on input "Tags Filter Input" at bounding box center [399, 232] width 98 height 17
paste input "**********"
type input "**********"
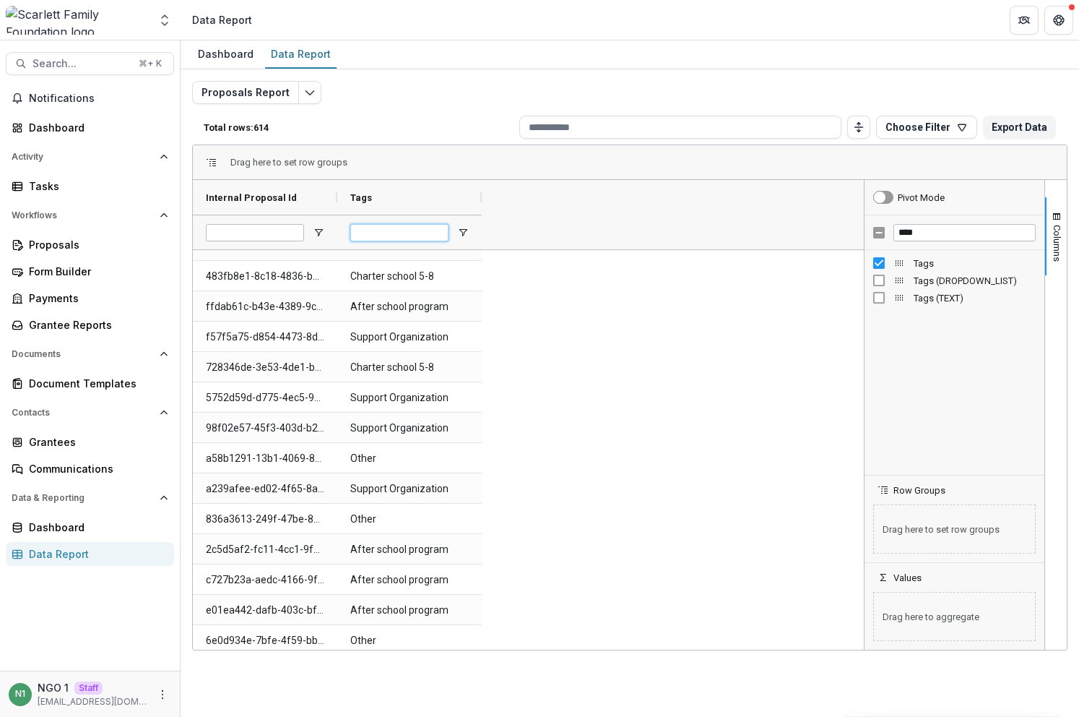
scroll to position [17822, 0]
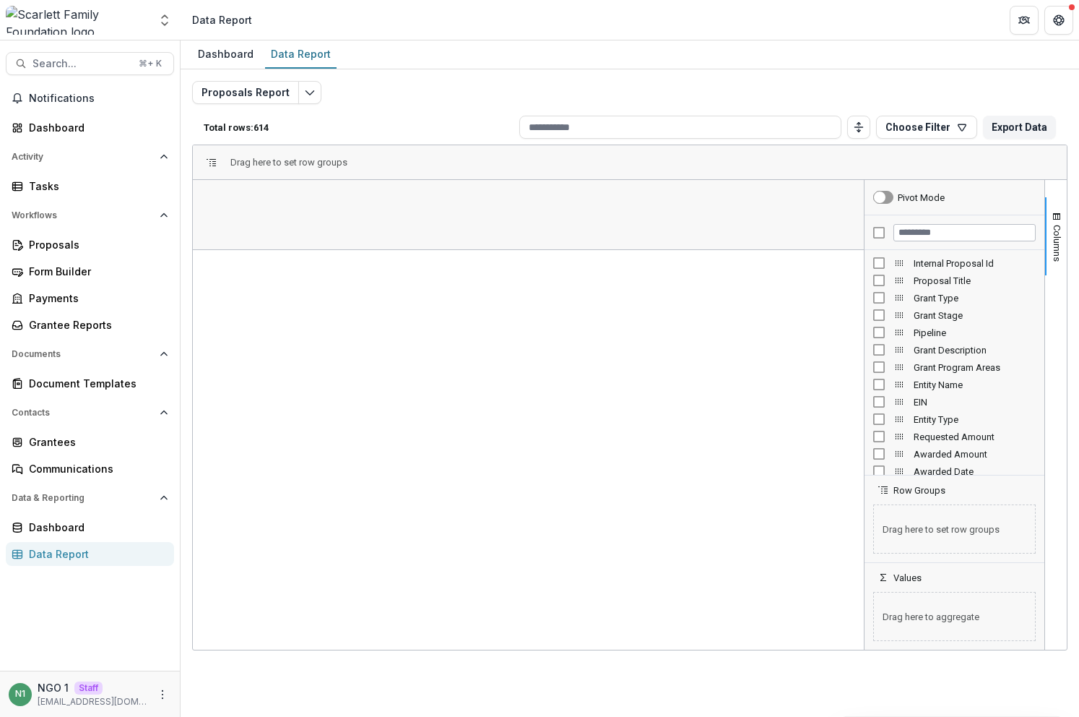
drag, startPoint x: 885, startPoint y: 268, endPoint x: 896, endPoint y: 248, distance: 22.9
click at [885, 268] on div "Internal Proposal Id" at bounding box center [954, 262] width 163 height 17
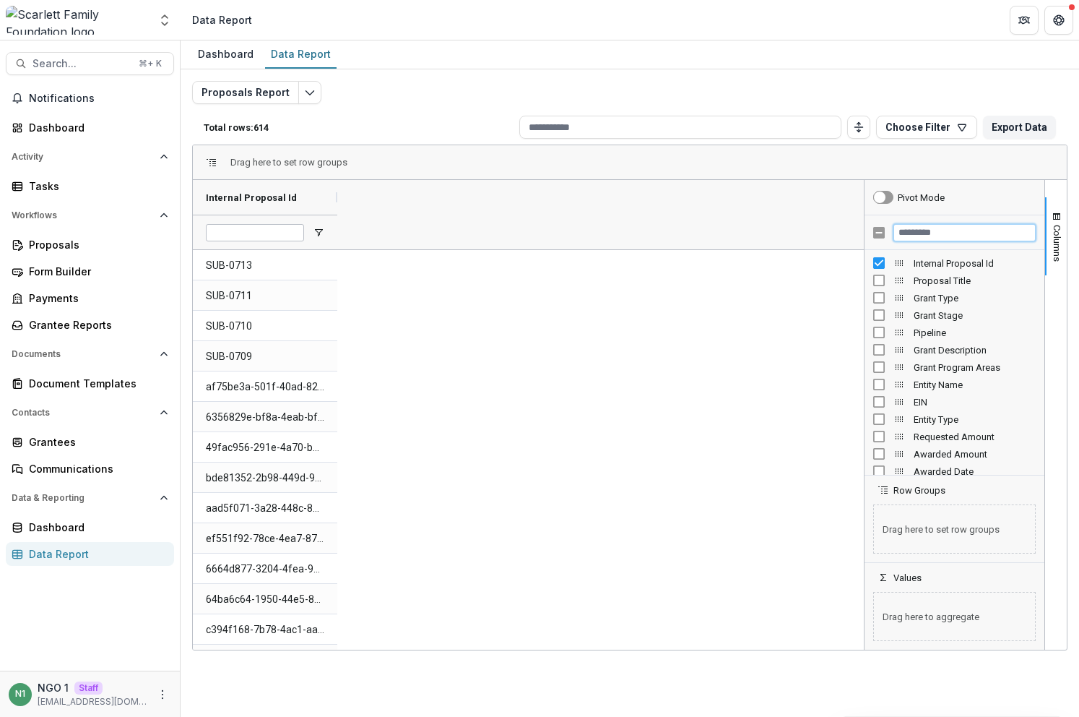
click at [927, 236] on input "Filter Columns Input" at bounding box center [965, 232] width 142 height 17
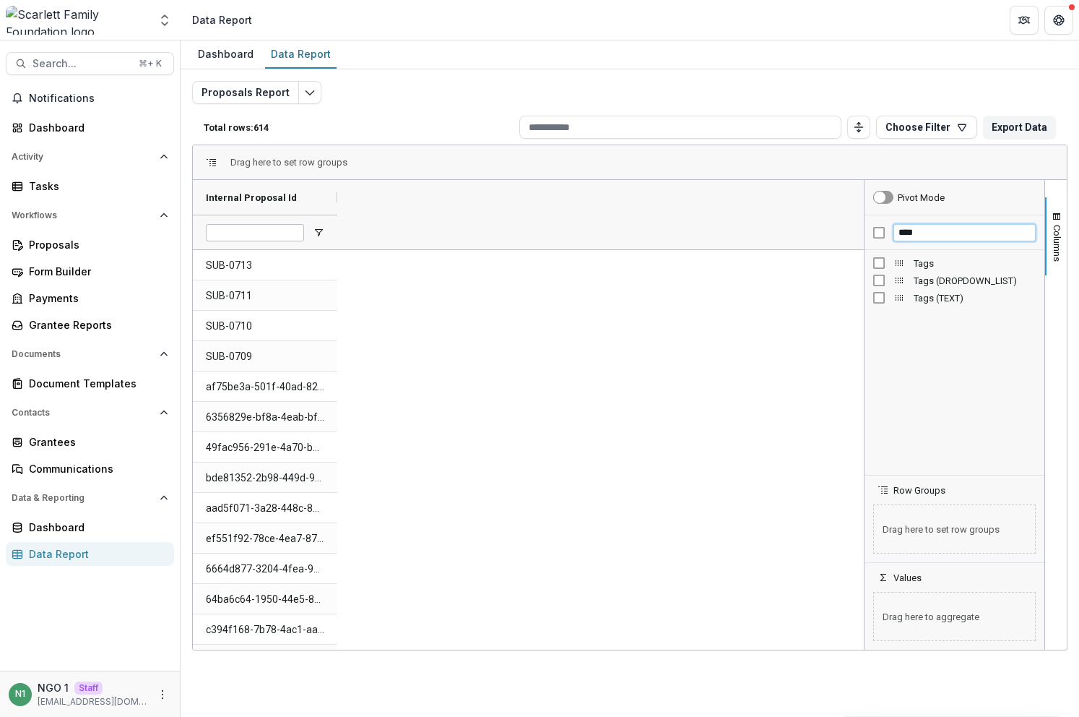
type input "****"
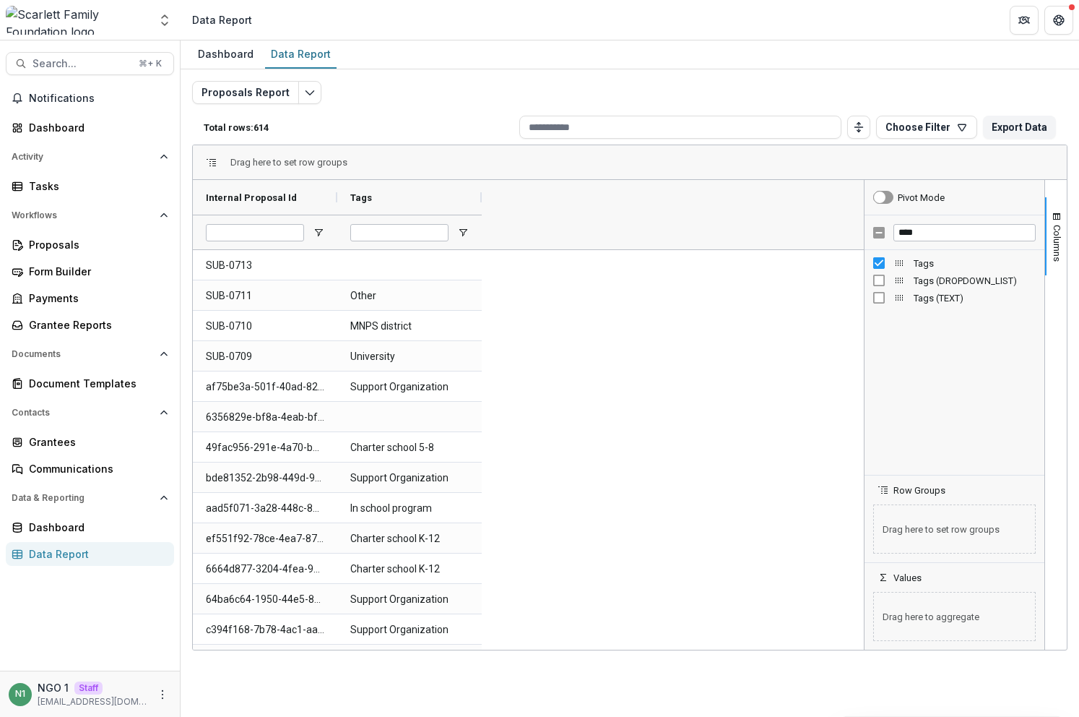
click at [400, 226] on input "Tags Filter Input" at bounding box center [399, 232] width 98 height 17
paste input "**********"
type input "**********"
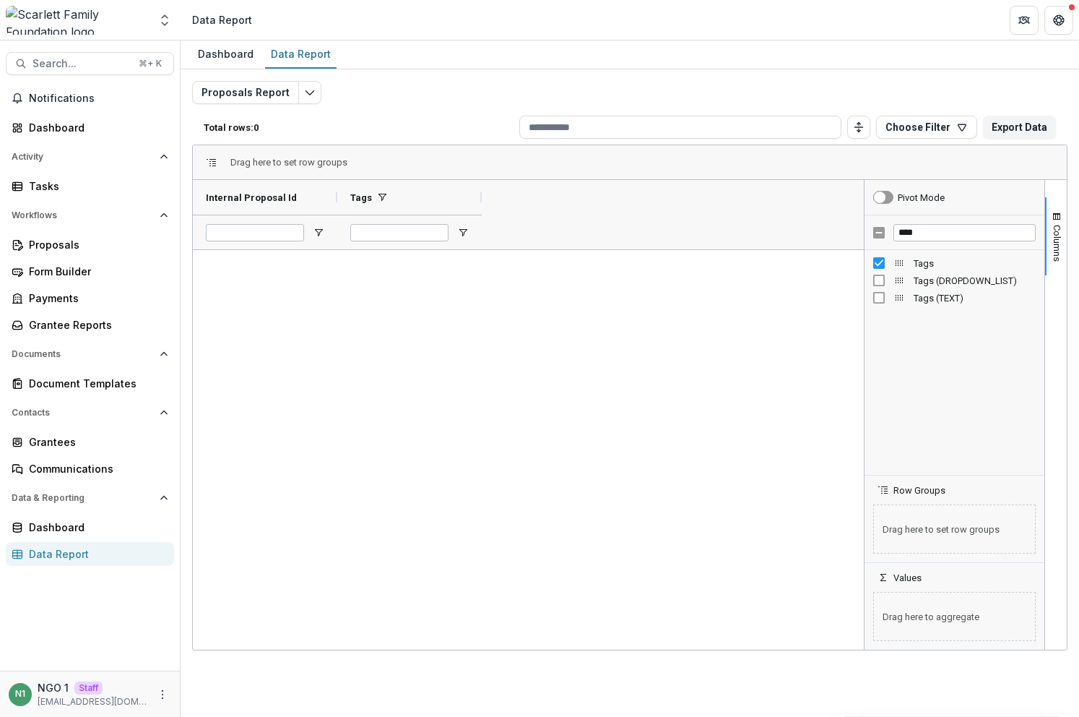
click at [557, 272] on div at bounding box center [528, 449] width 671 height 399
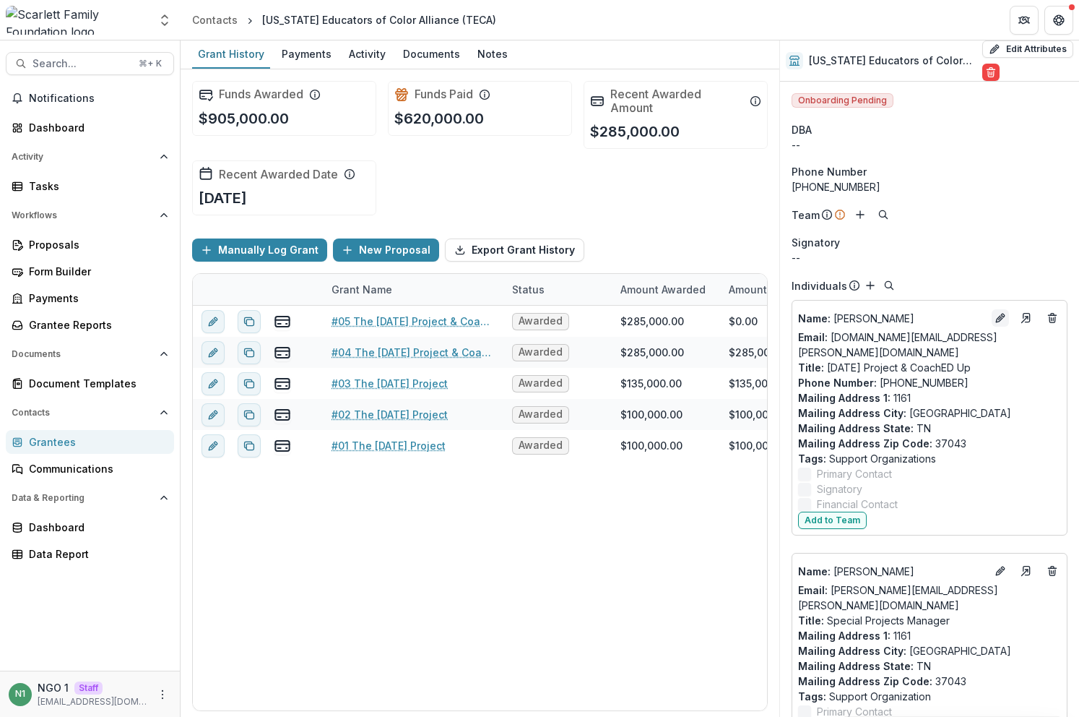
click at [998, 319] on icon "Edit" at bounding box center [1001, 318] width 12 height 12
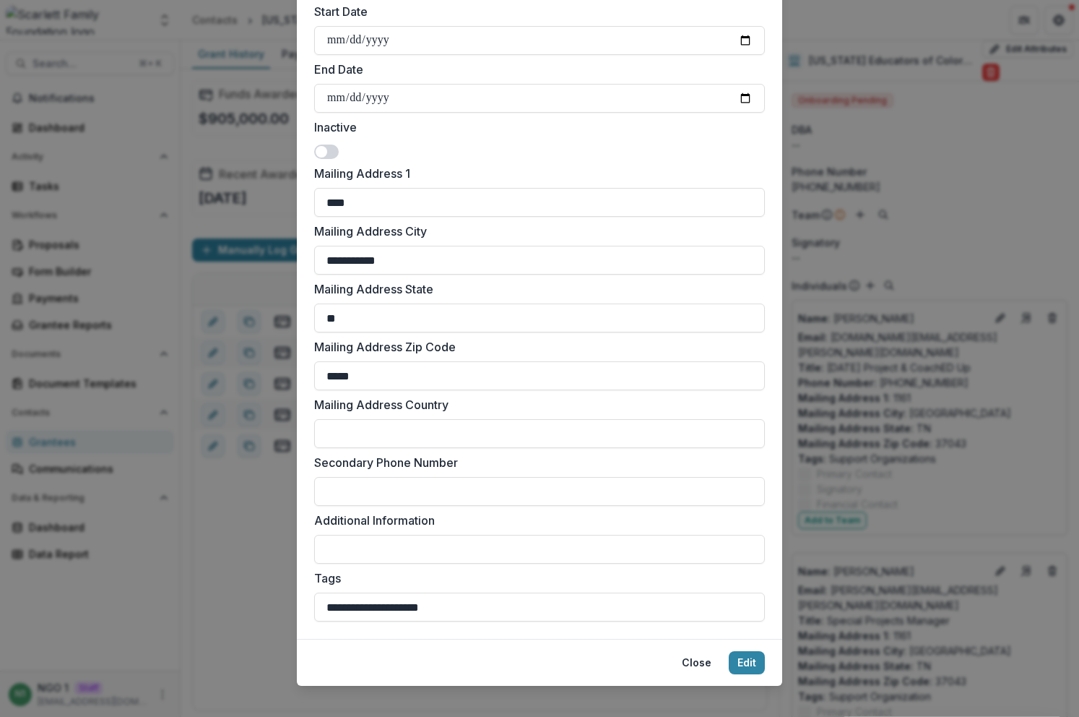
scroll to position [507, 0]
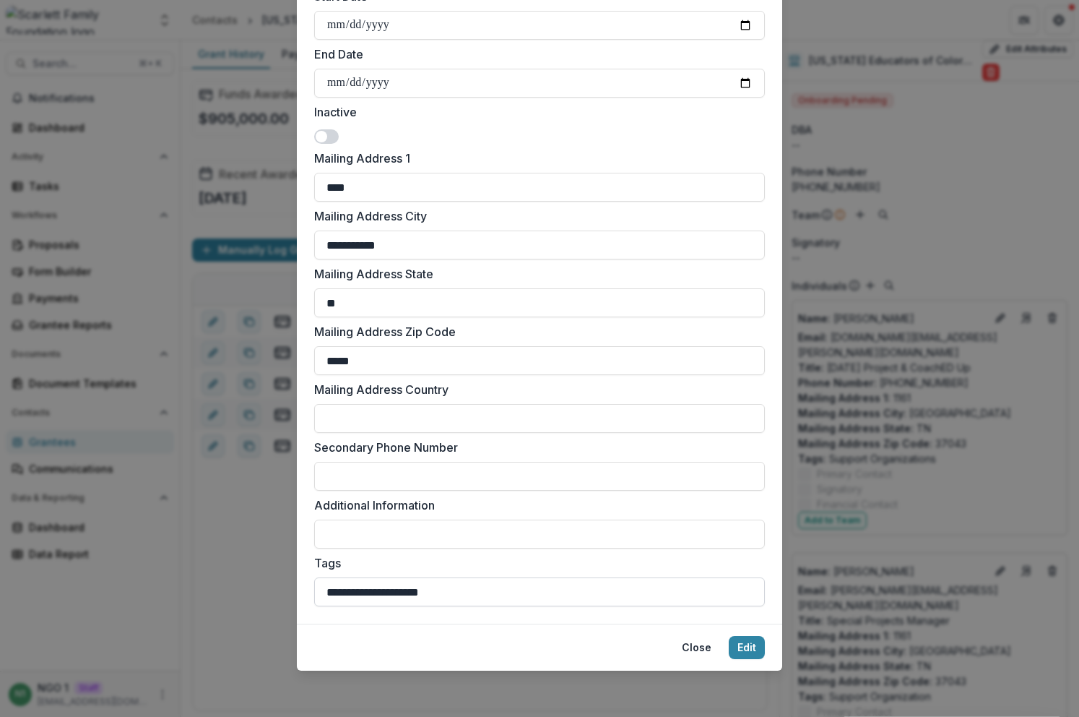
click at [458, 597] on input "**********" at bounding box center [539, 591] width 451 height 29
type input "**********"
click at [756, 644] on button "Edit" at bounding box center [747, 647] width 36 height 23
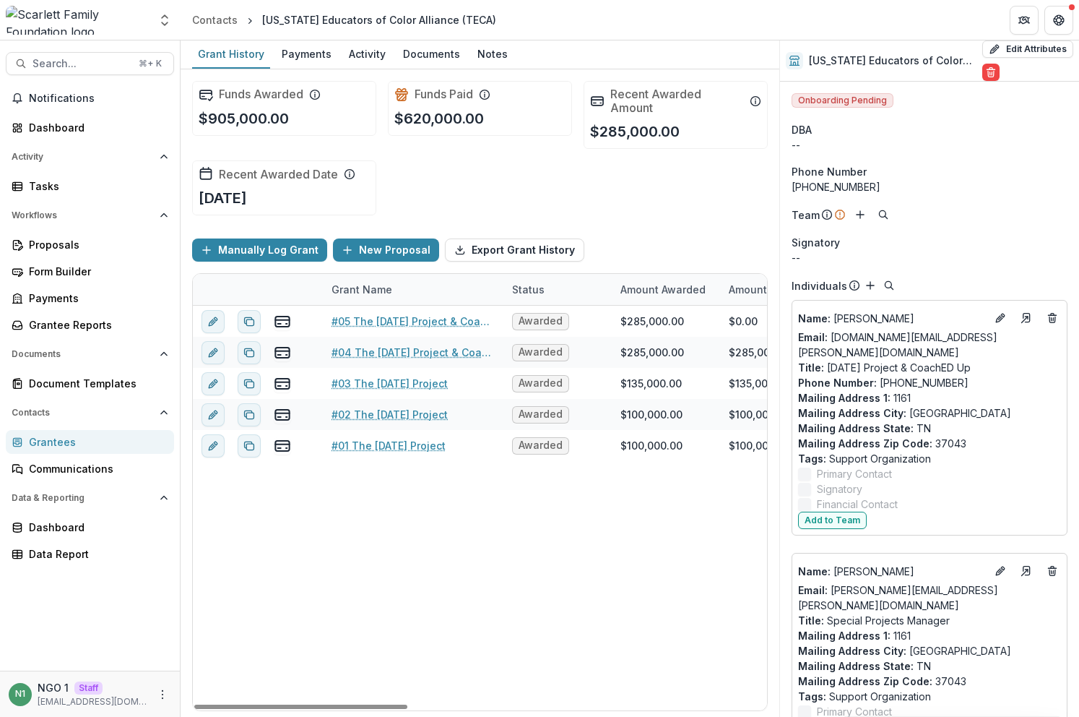
click at [266, 562] on div "#05 The Ascension Project & CoachED Up Awarded $285,000.00 $0.00 $285,000.00 No…" at bounding box center [962, 508] width 1539 height 405
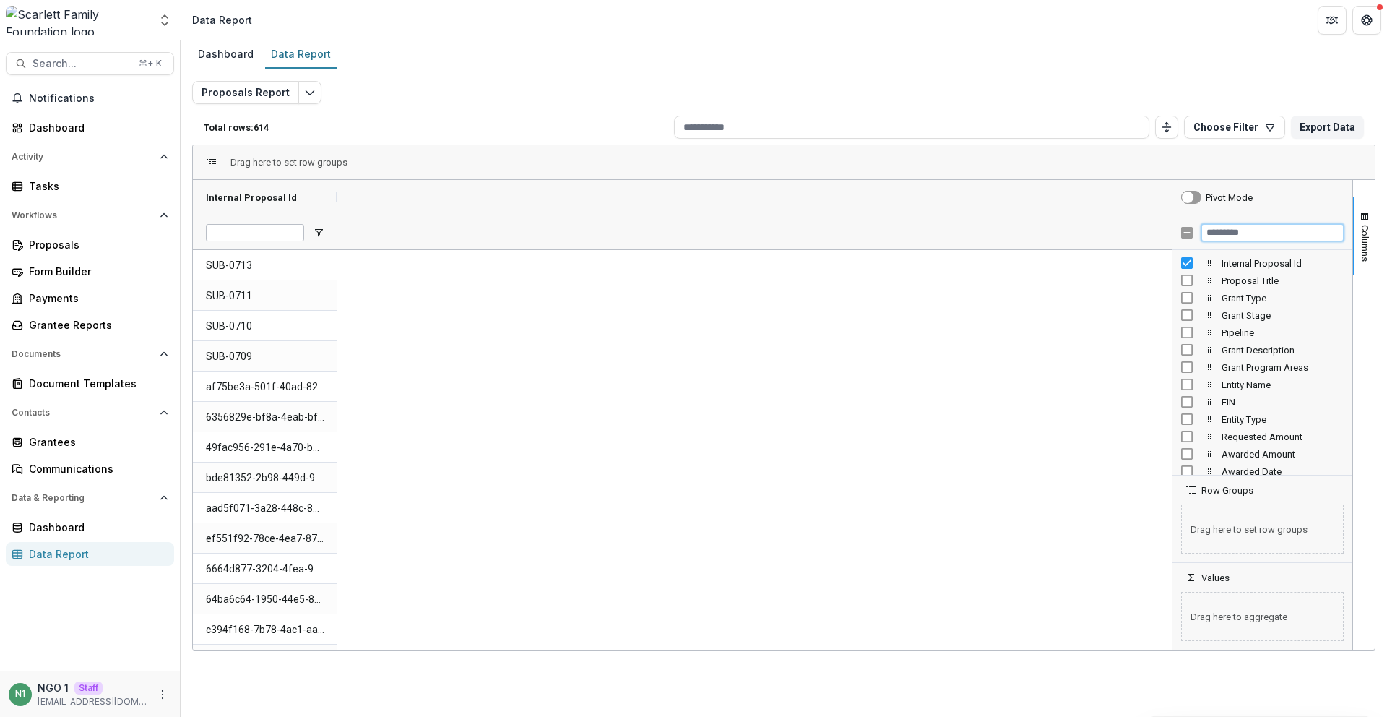
click at [1215, 232] on input "Filter Columns Input" at bounding box center [1272, 232] width 142 height 17
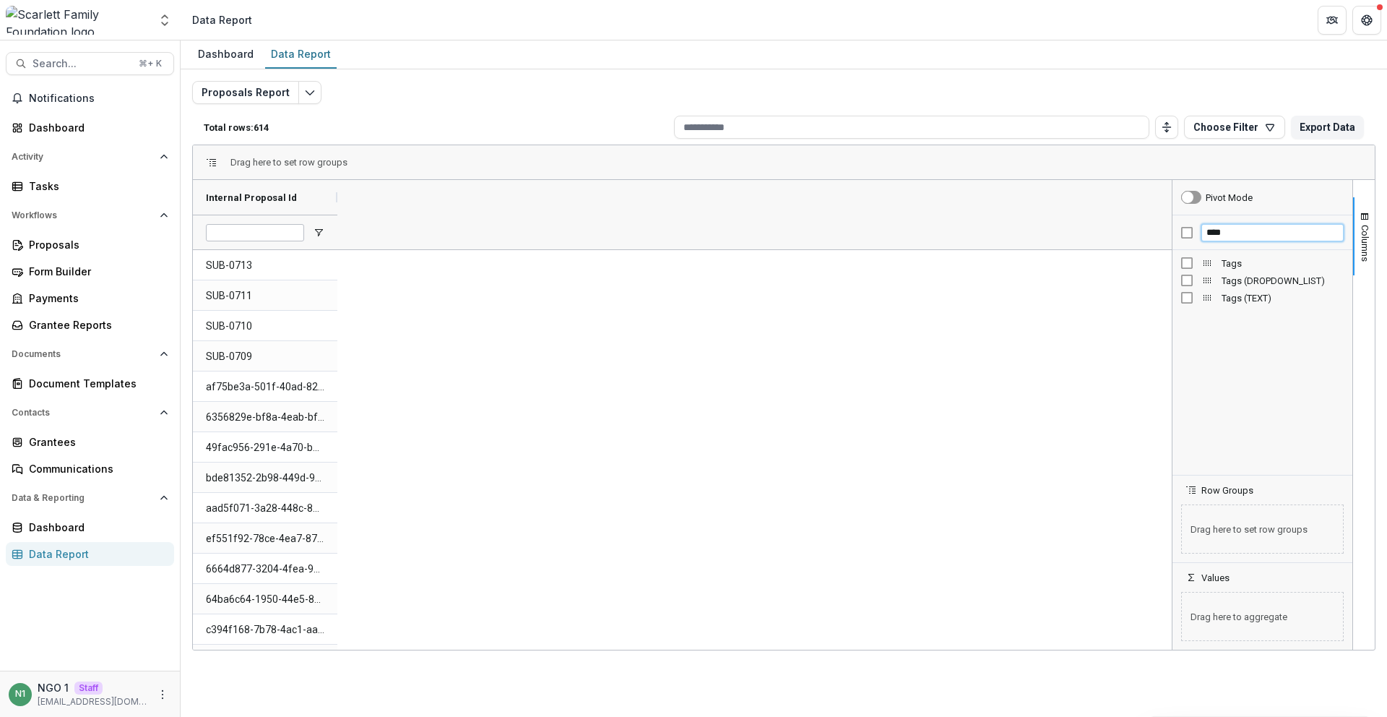
type input "****"
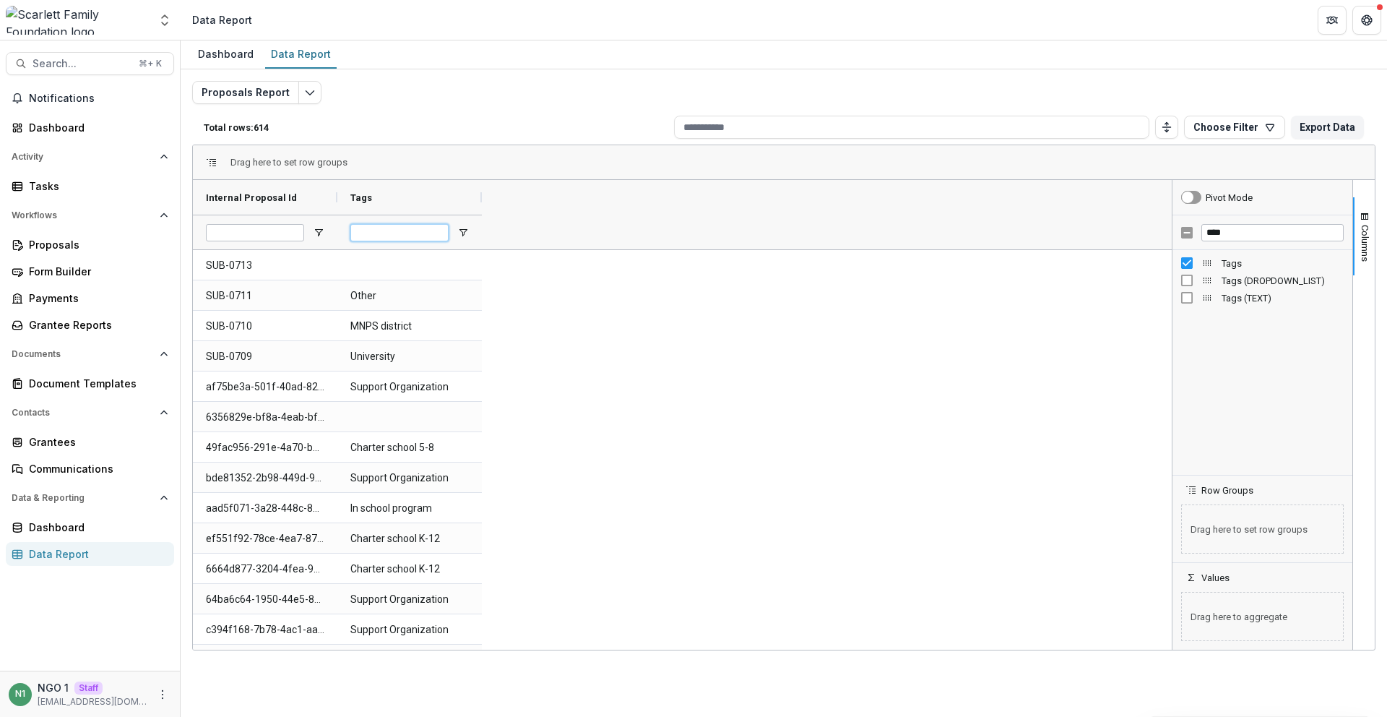
click at [399, 228] on input "Tags Filter Input" at bounding box center [399, 232] width 98 height 17
paste input "**********"
type input "**********"
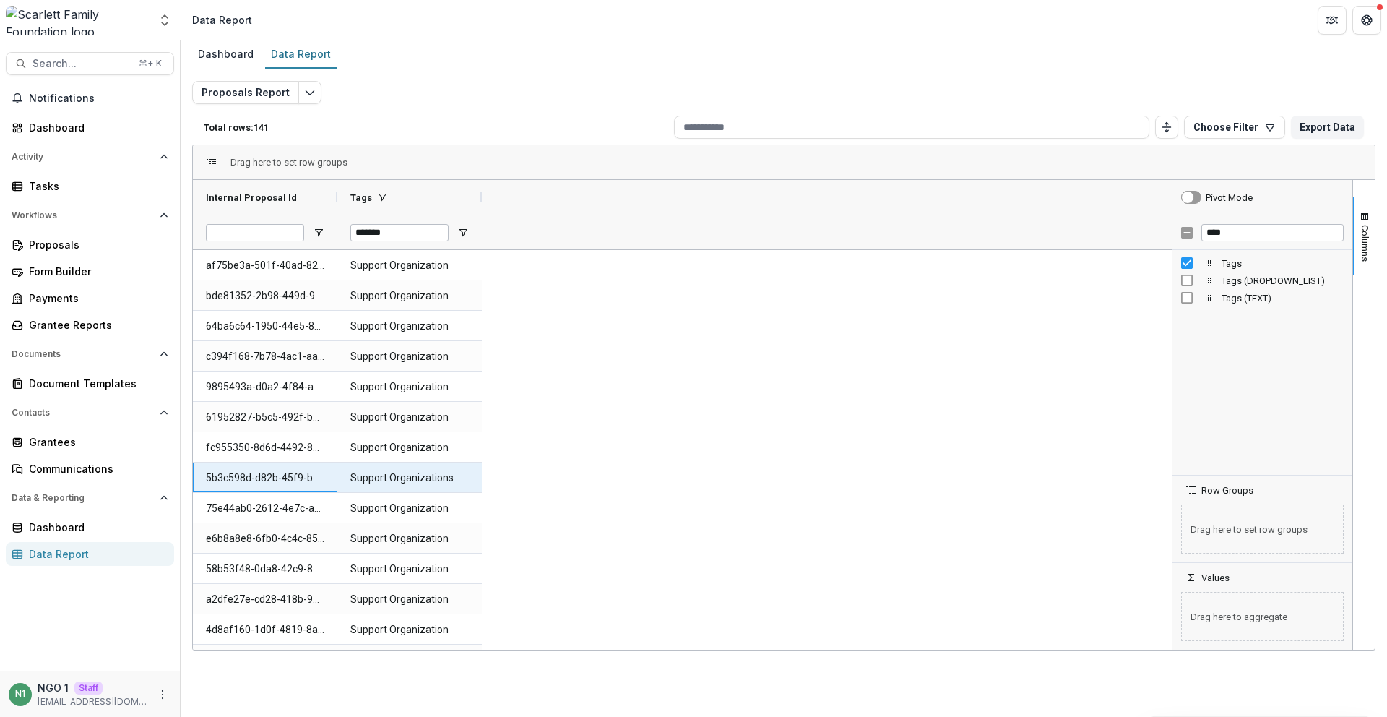
click at [288, 471] on Id-716 "5b3c598d-d82b-45f9-b86b-d54cb5ae700e" at bounding box center [265, 478] width 118 height 30
copy Id-716 "5b3c598d-d82b-45f9-b86b-d54cb5ae700e"
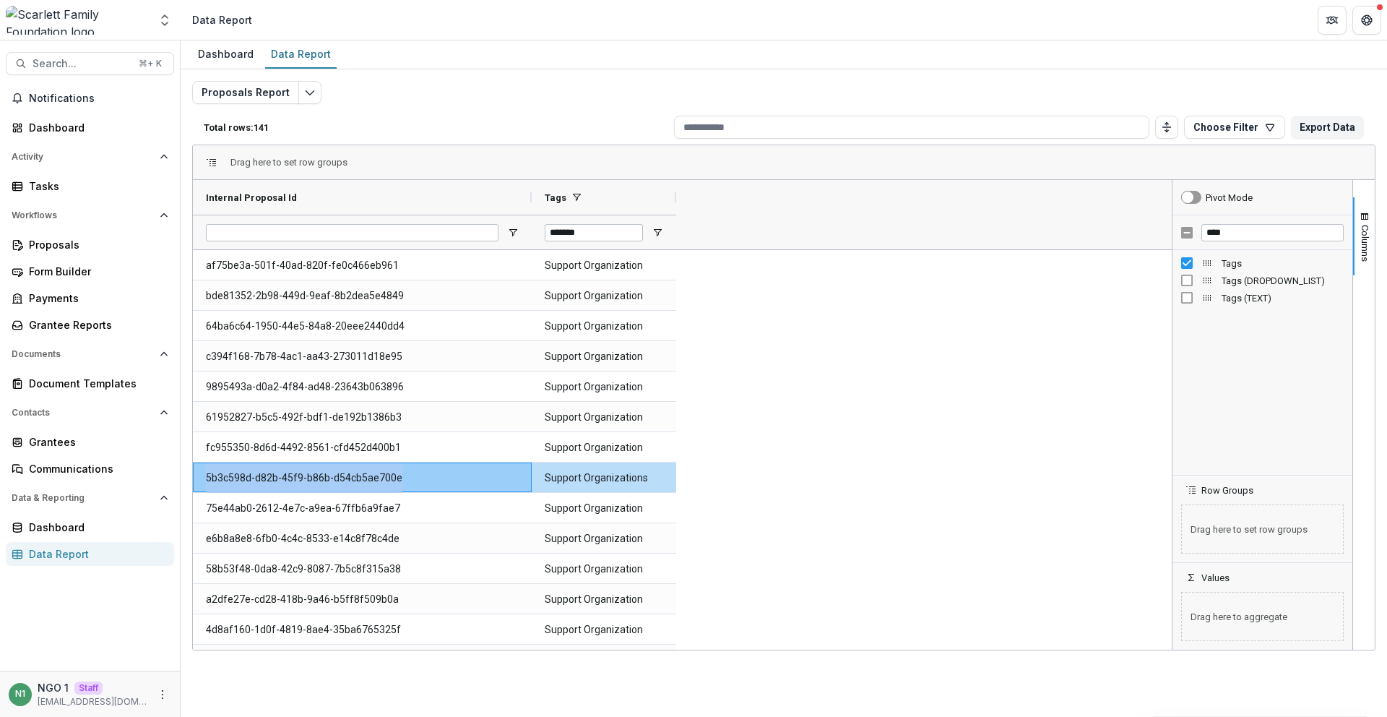
drag, startPoint x: 337, startPoint y: 199, endPoint x: 536, endPoint y: 248, distance: 204.6
click at [532, 221] on div "Internal Proposal Id Tags *******" at bounding box center [437, 214] width 488 height 69
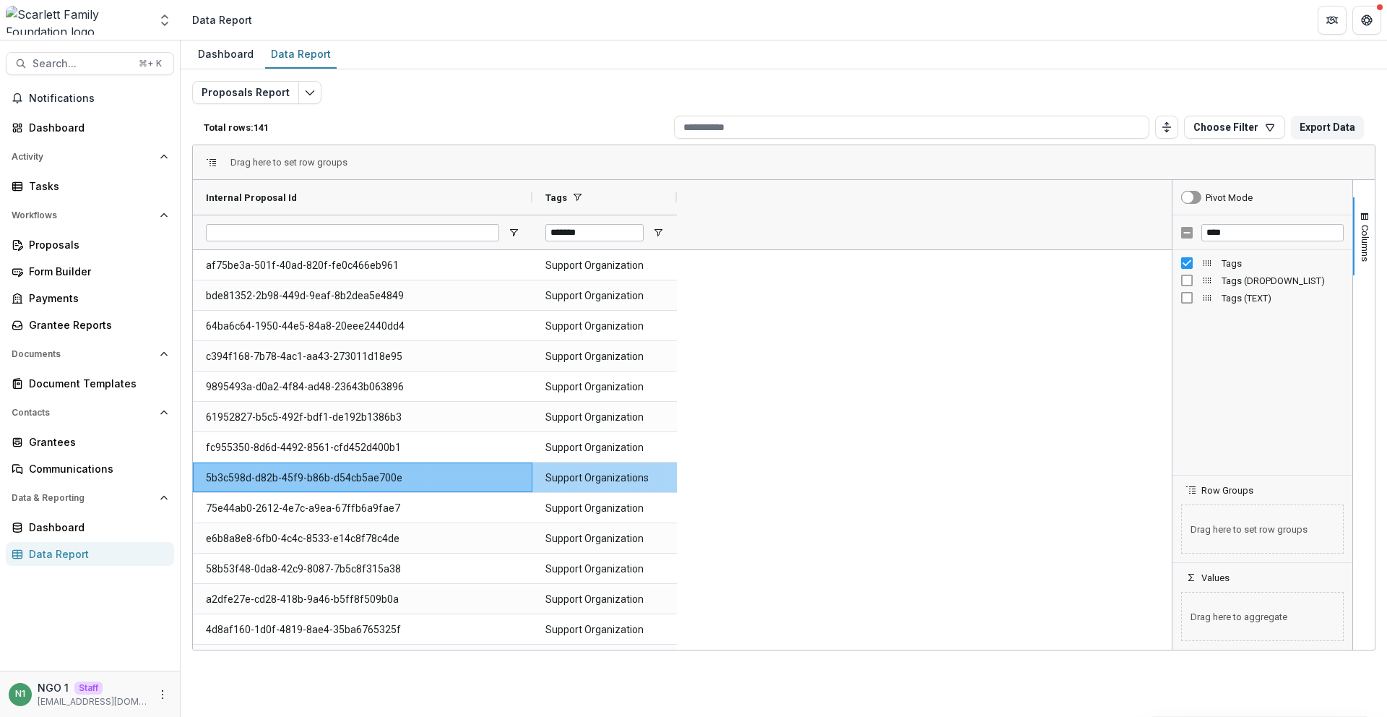
click at [602, 475] on Tags-717 "Support Organizations" at bounding box center [604, 478] width 118 height 30
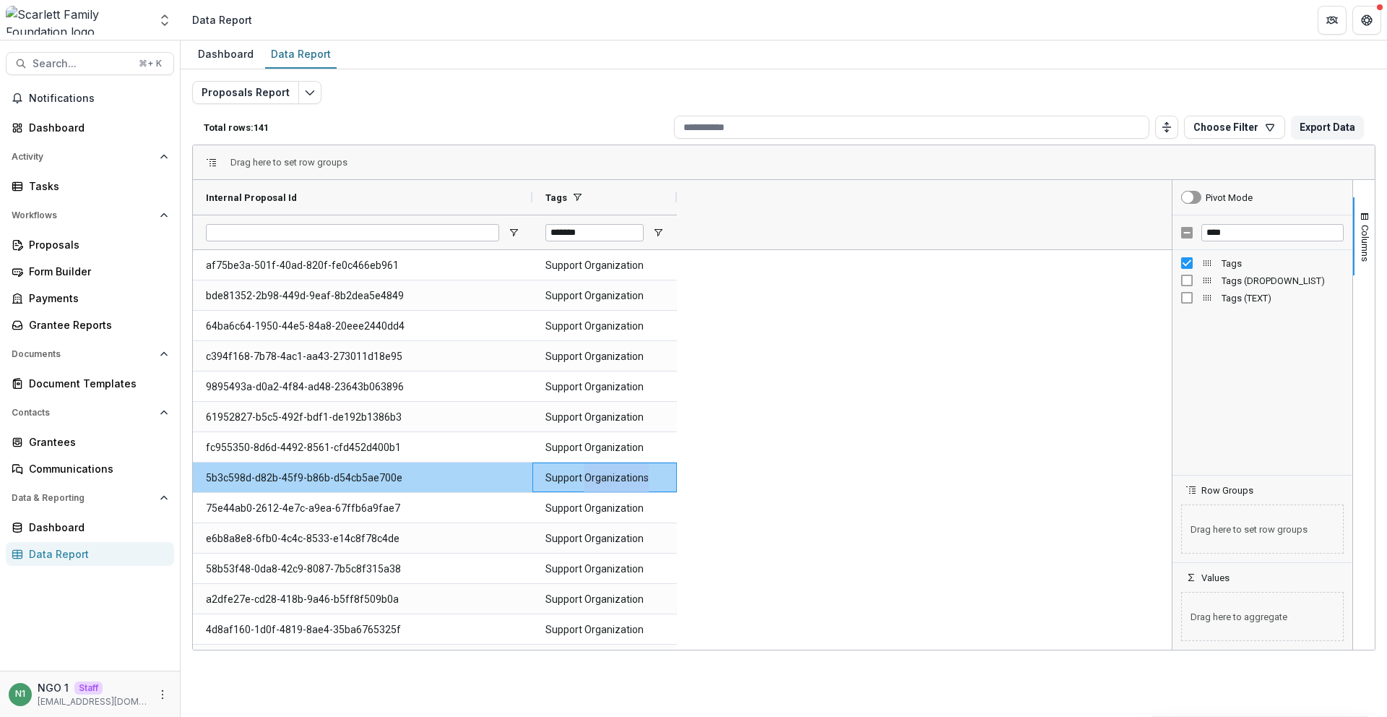
click at [602, 475] on Tags-717 "Support Organizations" at bounding box center [604, 478] width 118 height 30
copy Tags-717 "Support Organizations"
click at [580, 230] on input "*******" at bounding box center [594, 232] width 98 height 17
paste input "**********"
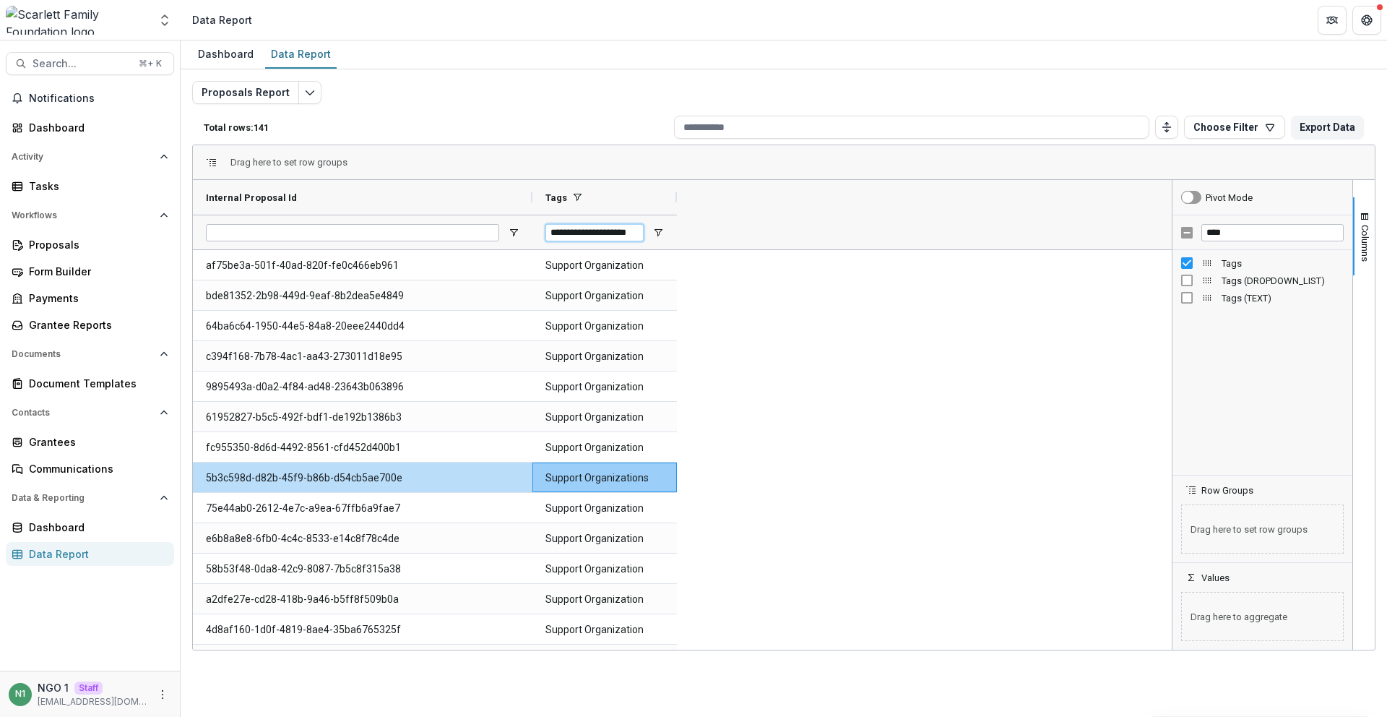
scroll to position [0, 6]
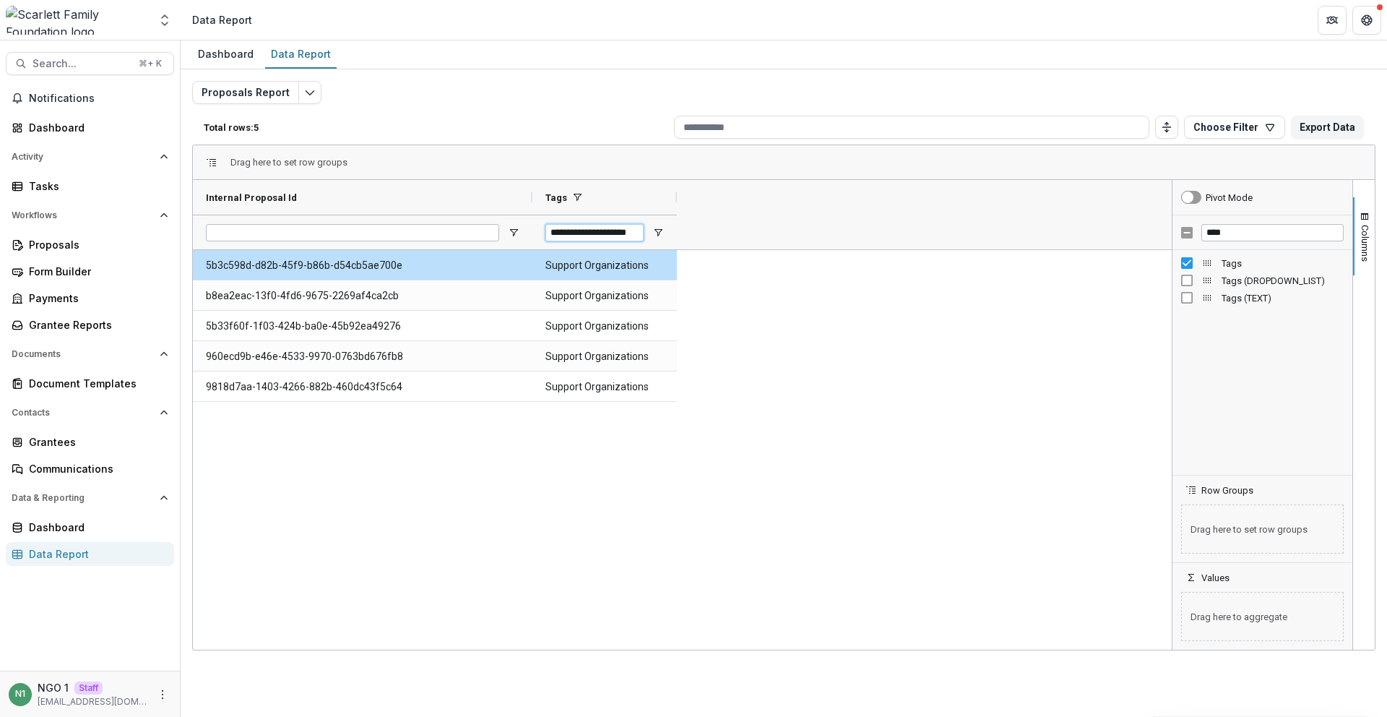
type input "**********"
click at [1232, 233] on input "****" at bounding box center [1272, 232] width 142 height 17
type input "*********"
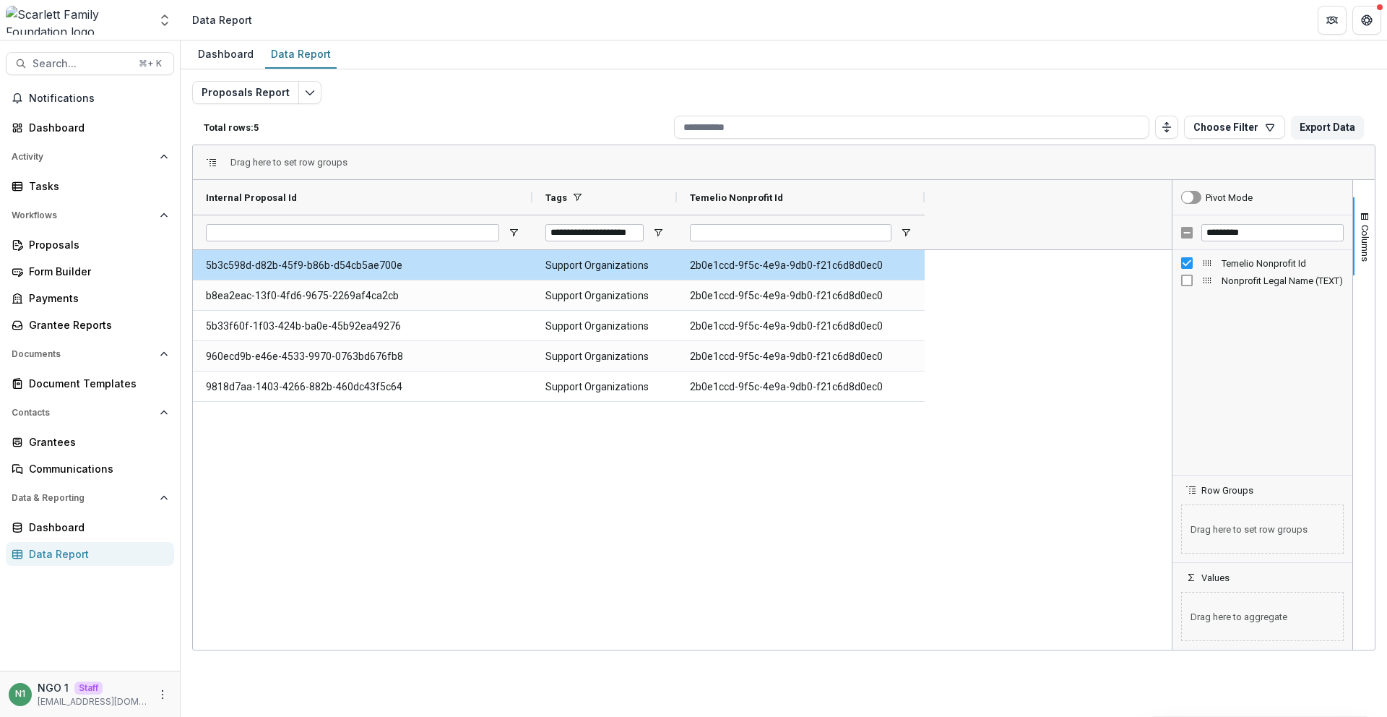
drag, startPoint x: 818, startPoint y: 197, endPoint x: 962, endPoint y: 215, distance: 145.6
click at [927, 212] on div at bounding box center [925, 197] width 6 height 35
click at [767, 263] on Id-860 "2b0e1ccd-9f5c-4e9a-9db0-f21c6d8d0ec0" at bounding box center [819, 266] width 259 height 30
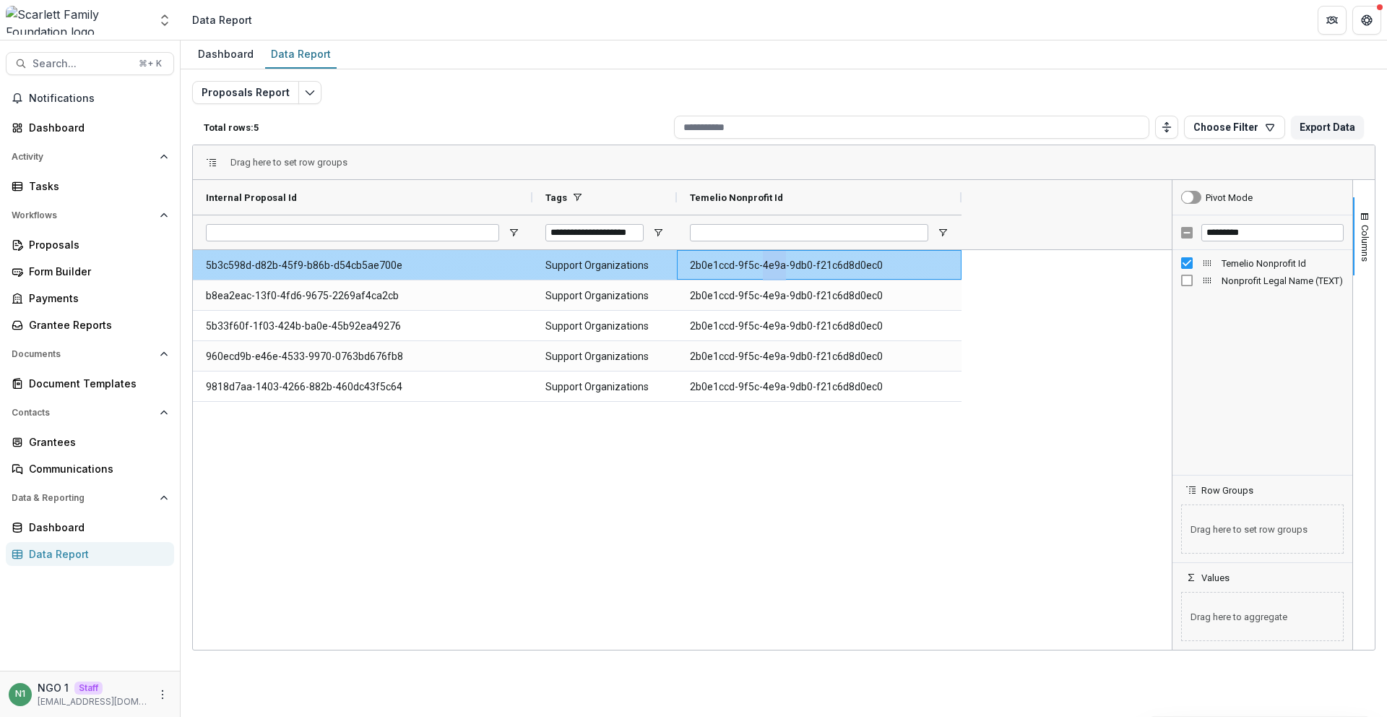
click at [767, 263] on Id-860 "2b0e1ccd-9f5c-4e9a-9db0-f21c6d8d0ec0" at bounding box center [819, 266] width 259 height 30
copy Id-860 "2b0e1ccd-9f5c-4e9a-9db0-f21c6d8d0ec0"
